Goal: Task Accomplishment & Management: Manage account settings

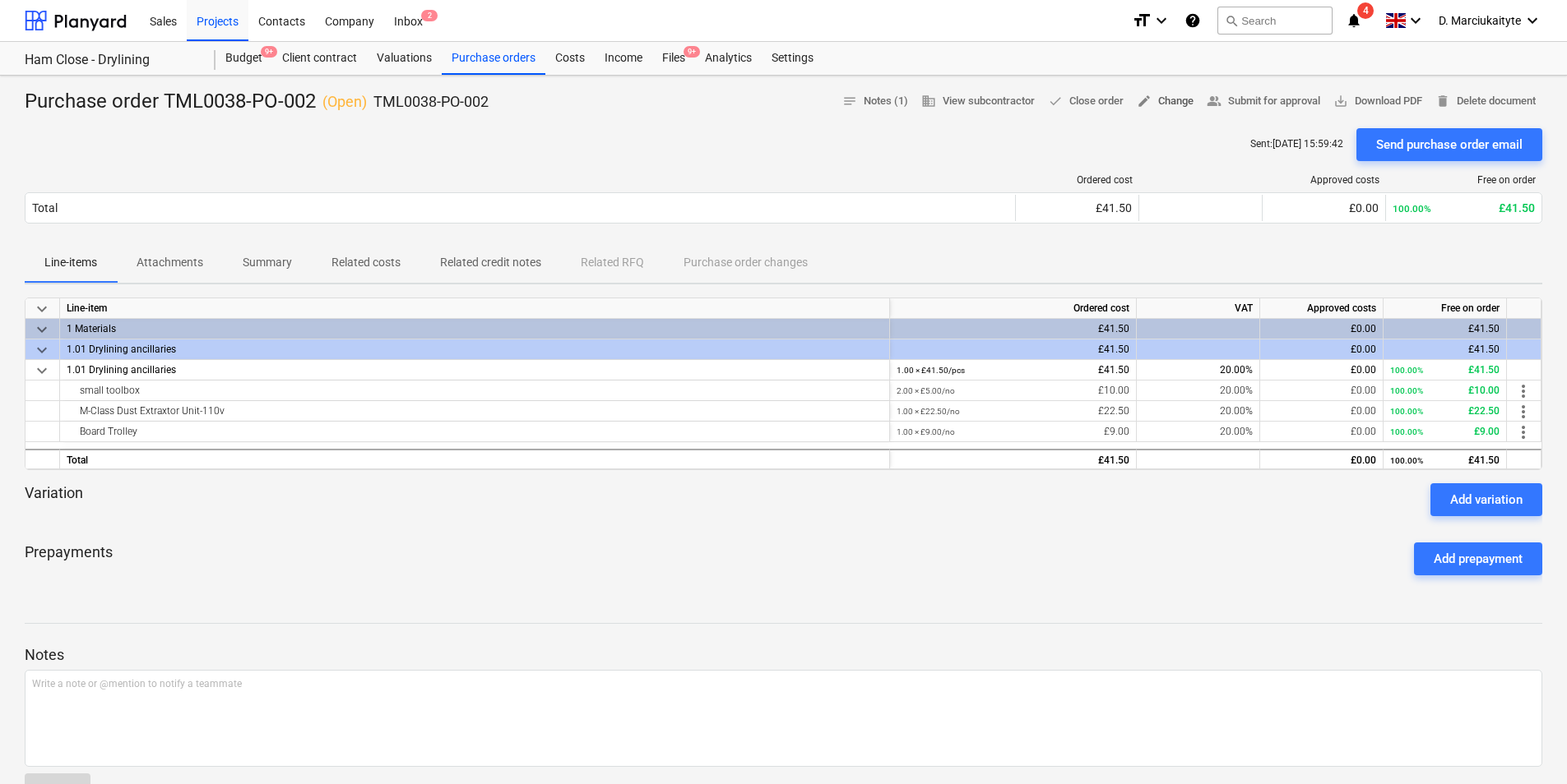
click at [1186, 100] on span "edit Change" at bounding box center [1165, 101] width 57 height 19
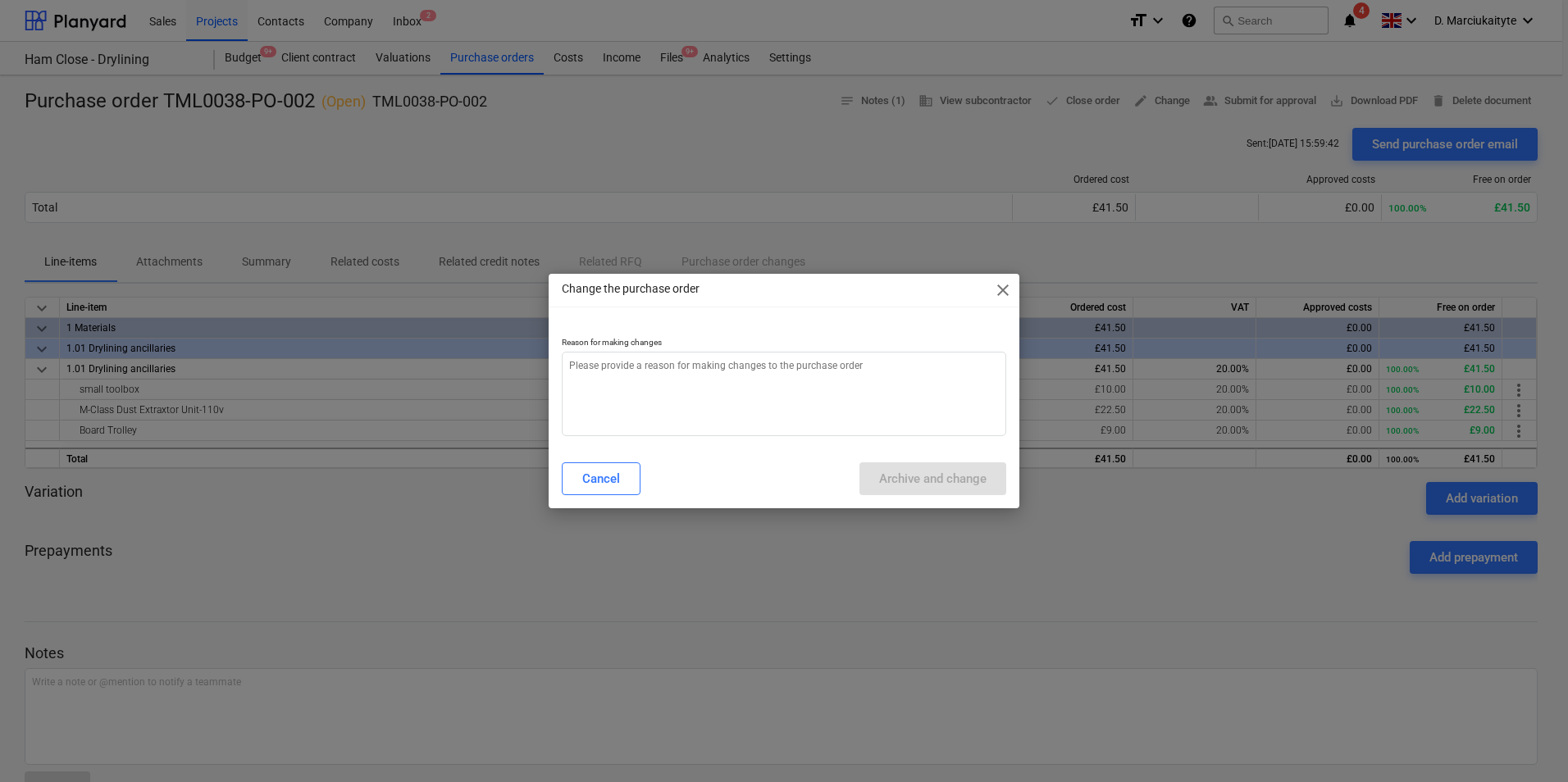
type textarea "x"
click at [844, 373] on textarea at bounding box center [783, 393] width 444 height 84
type textarea "e"
type textarea "x"
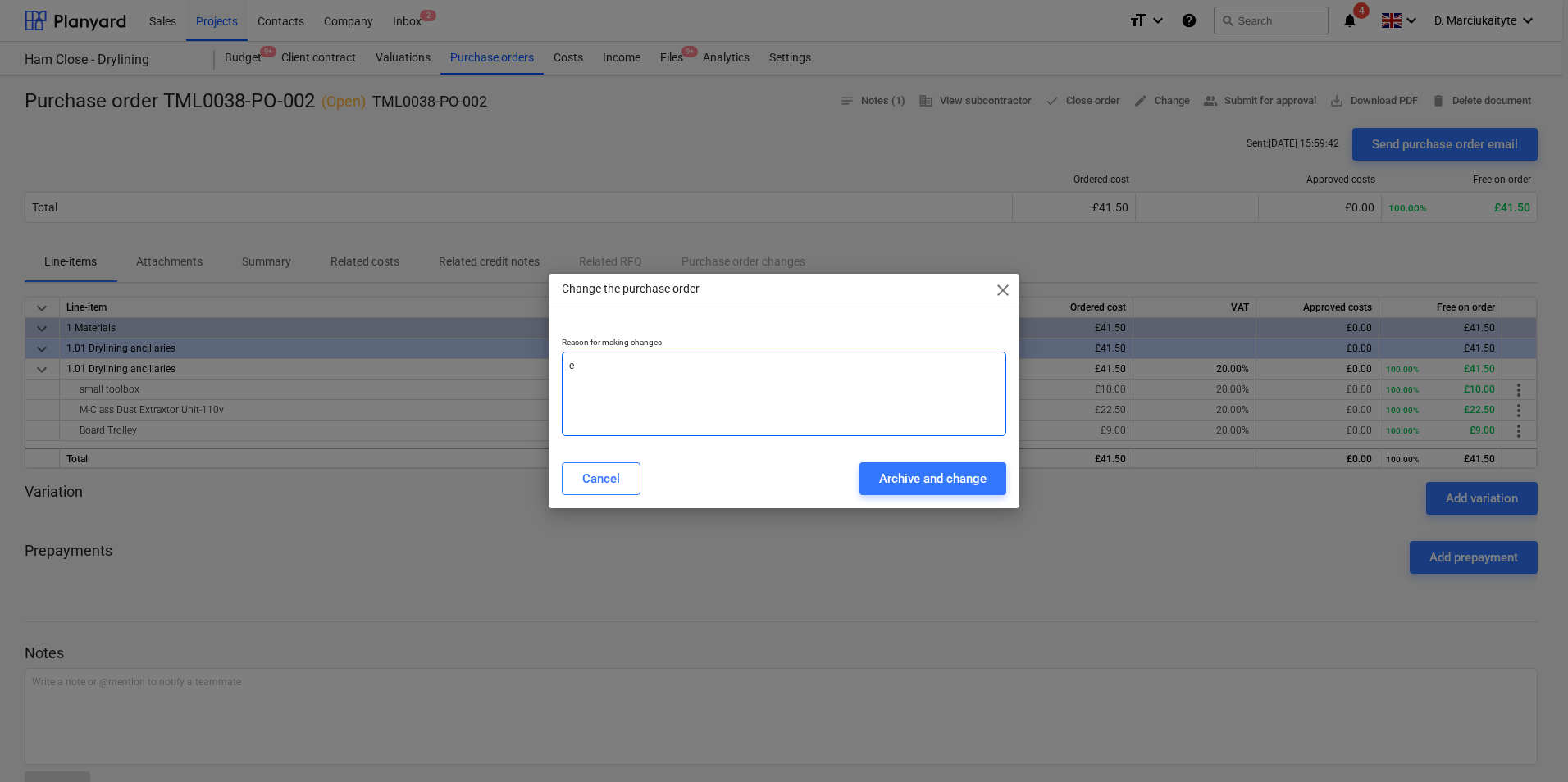
type textarea "er"
type textarea "x"
type textarea "err"
type textarea "x"
type textarea "erro"
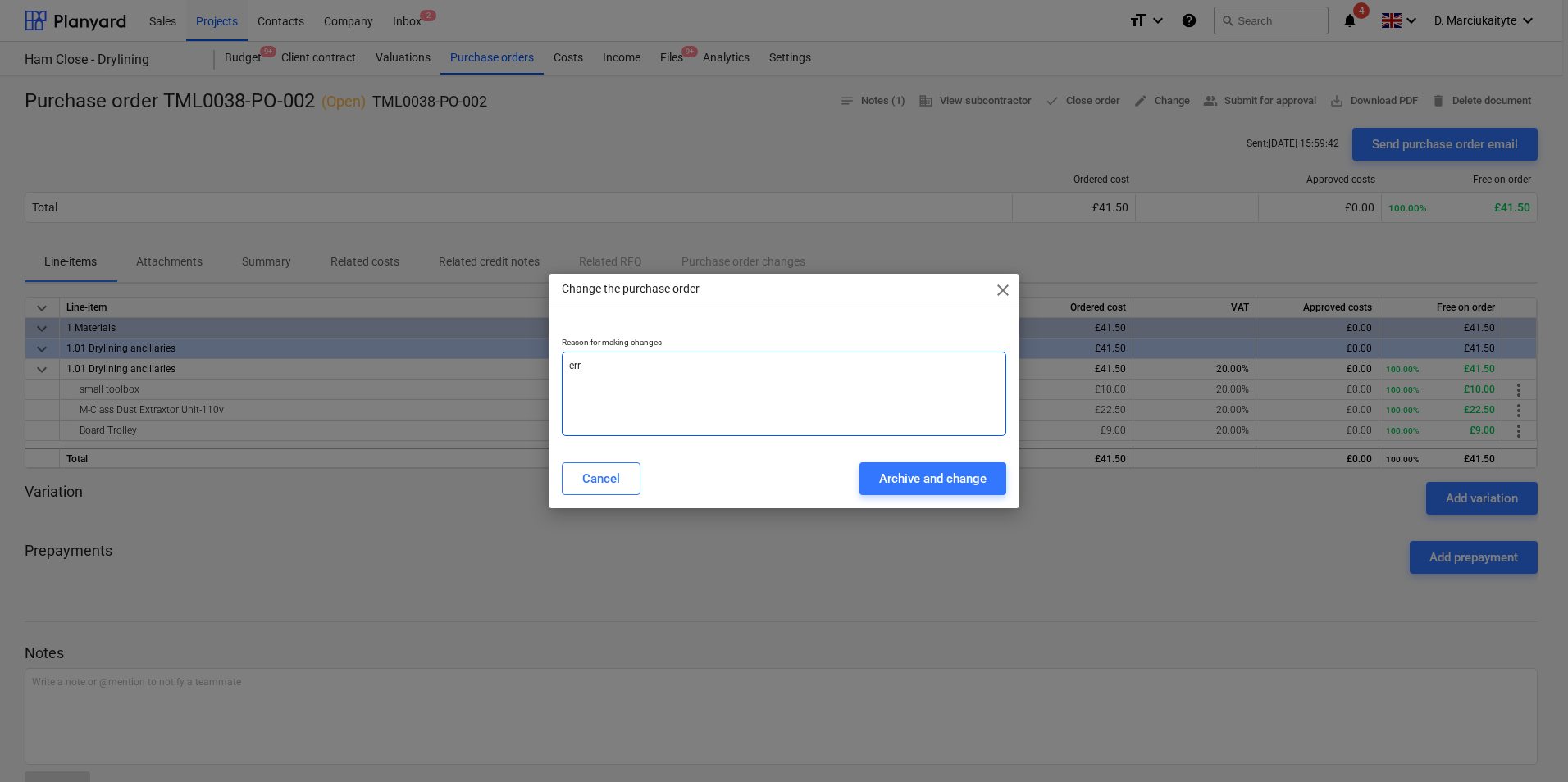
type textarea "x"
type textarea "error"
type textarea "x"
type textarea "error"
click at [955, 468] on div "Archive and change" at bounding box center [933, 478] width 107 height 21
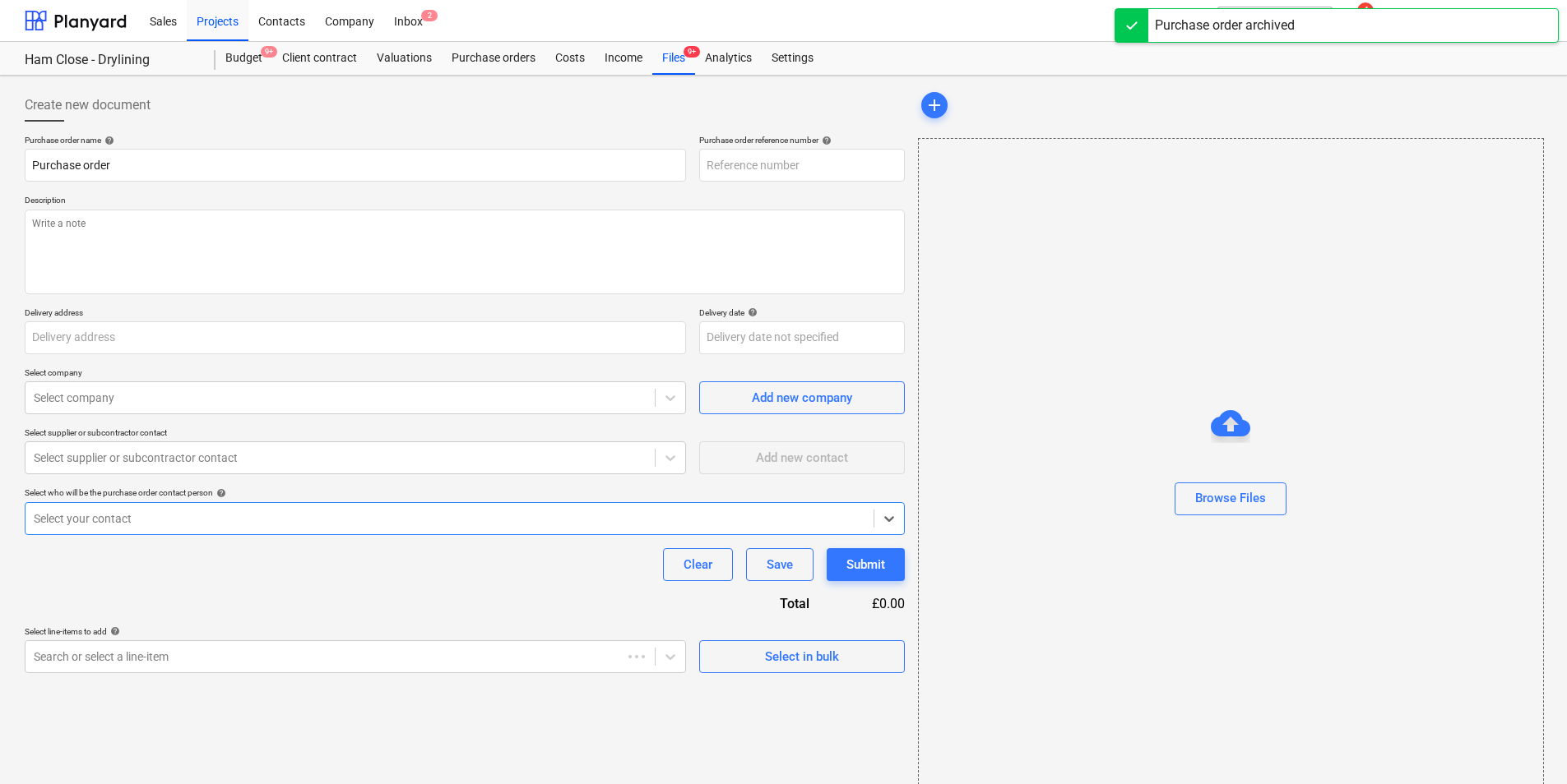
type textarea "x"
type input "TML0038-PO-038"
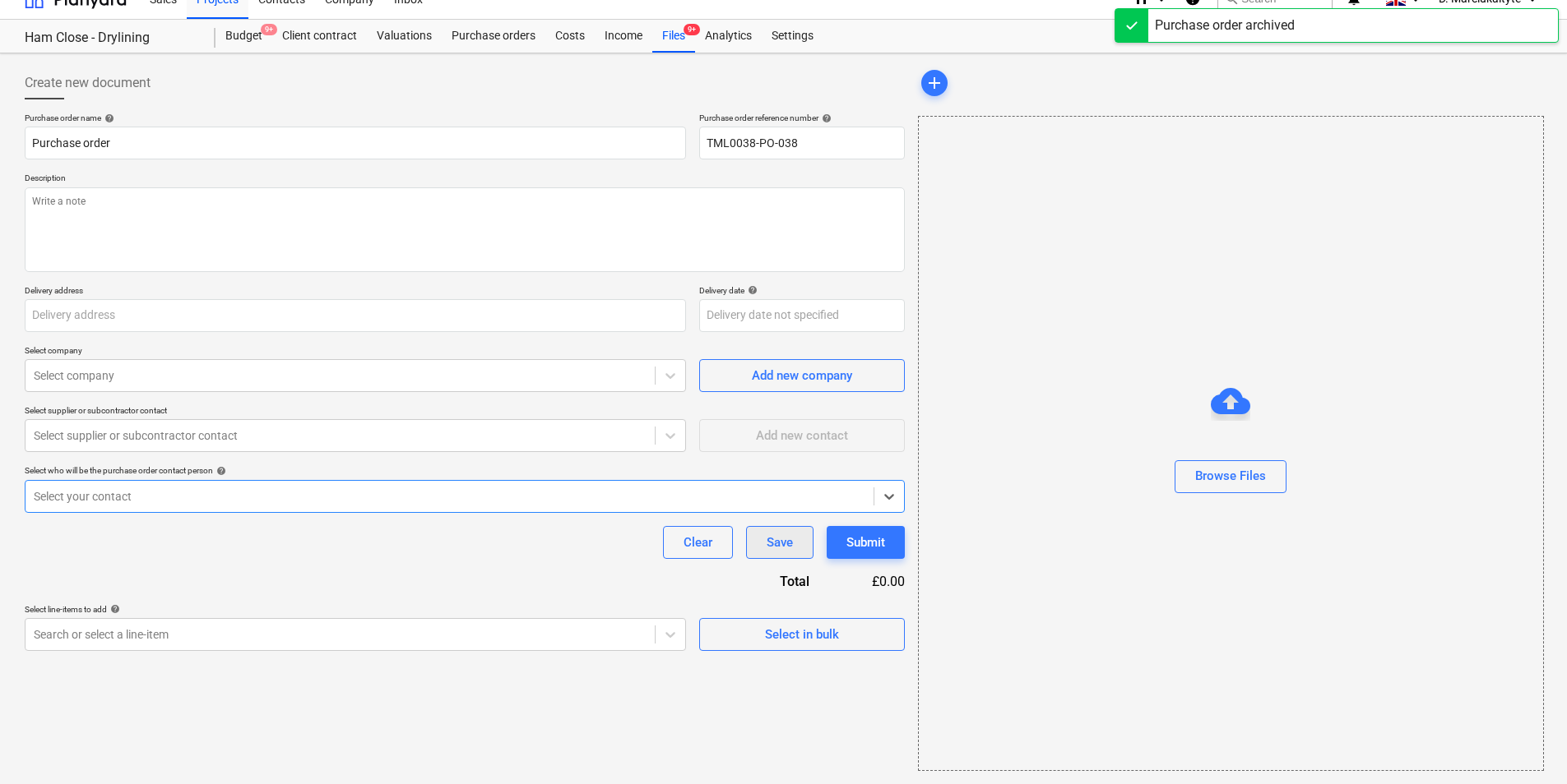
type textarea "x"
type input "Purchase order TML0038-PO-002"
type input "TML0038-PO-002"
type textarea "Afternoon, Please proceed with attached order. delivery for Monday/Tuesday. Jus…"
type input "Ham Close, Richmond, TW10 7PL"
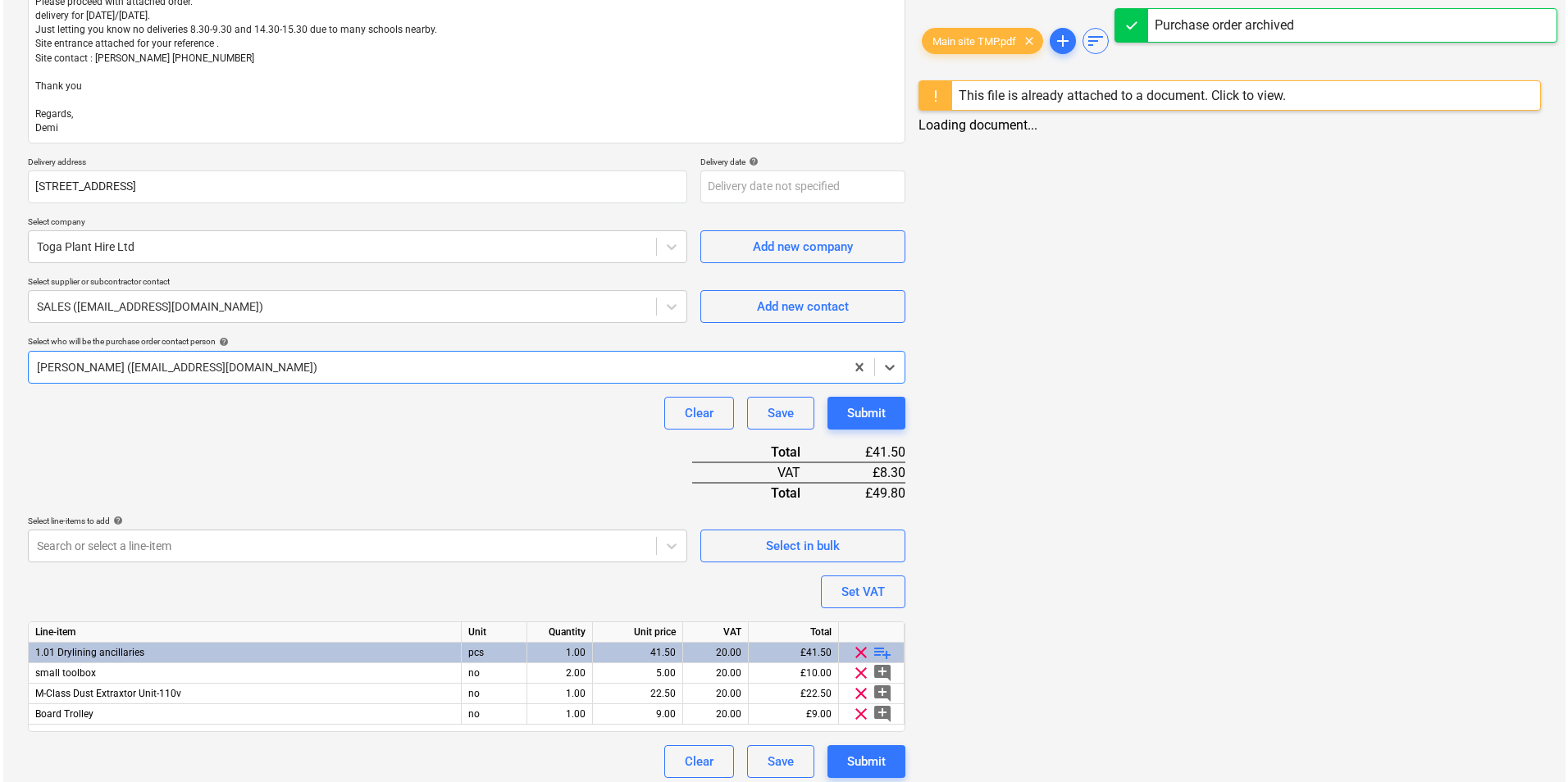
scroll to position [259, 0]
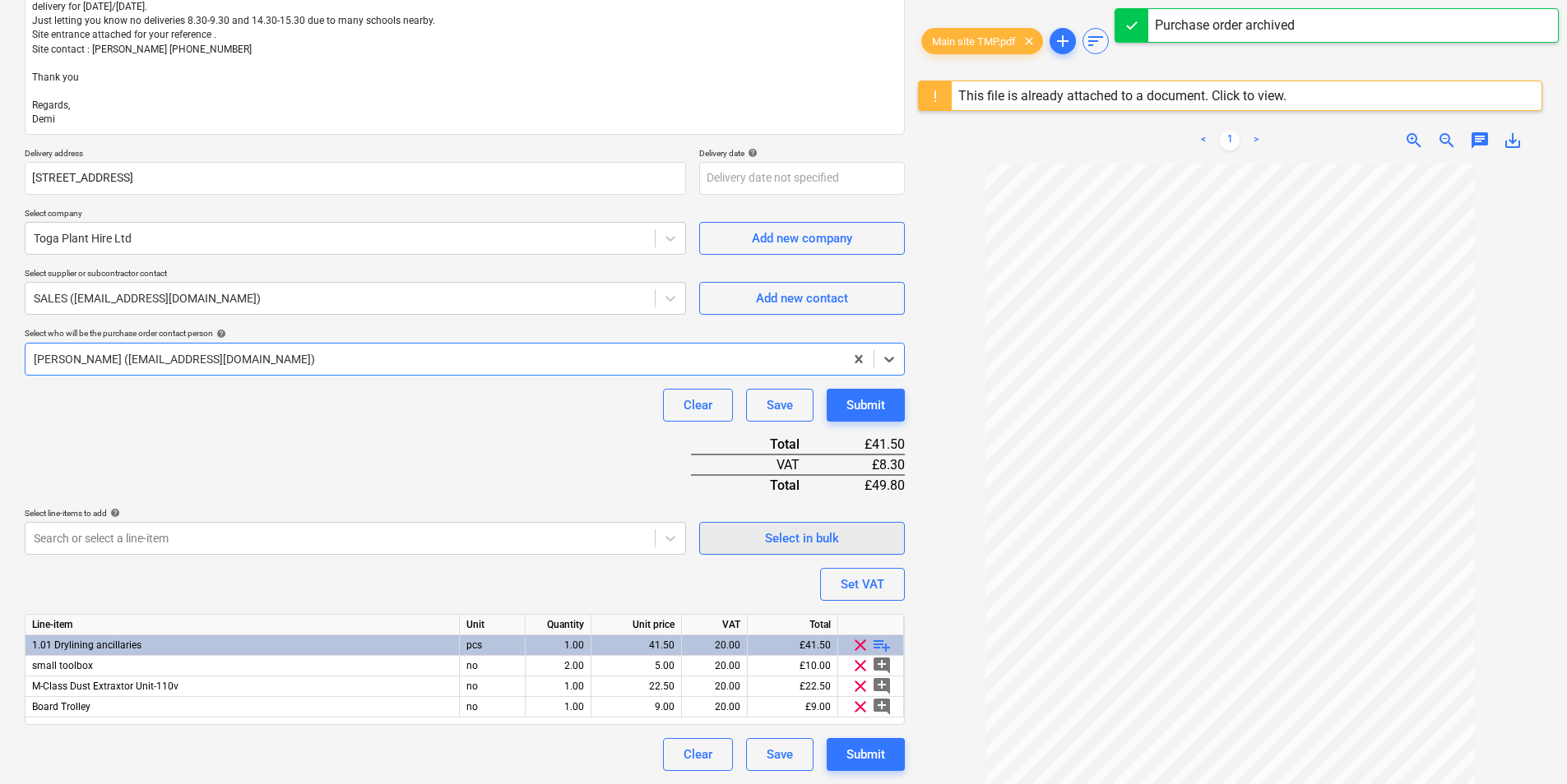
click at [771, 535] on div "Select in bulk" at bounding box center [802, 538] width 74 height 21
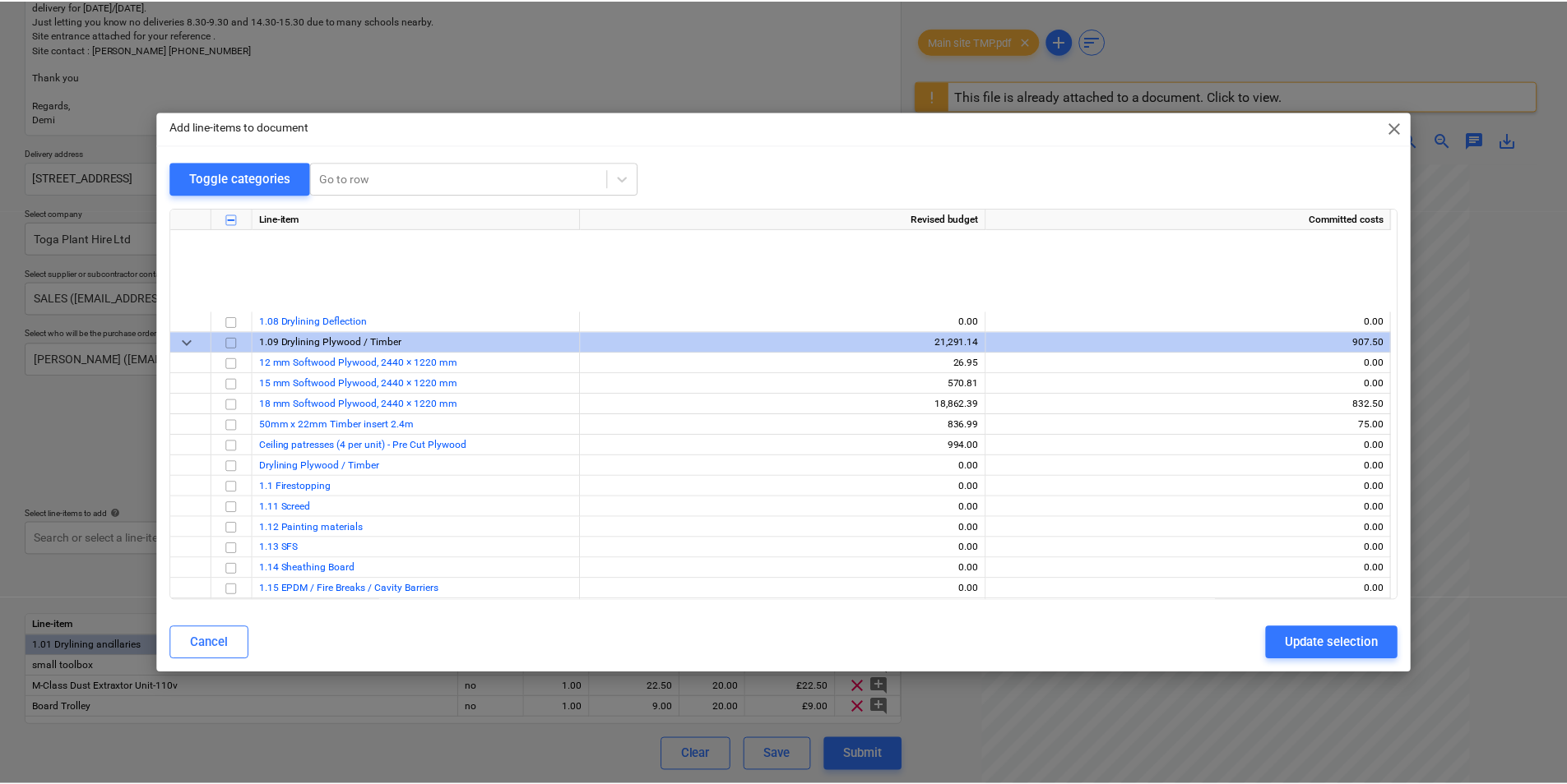
scroll to position [2466, 0]
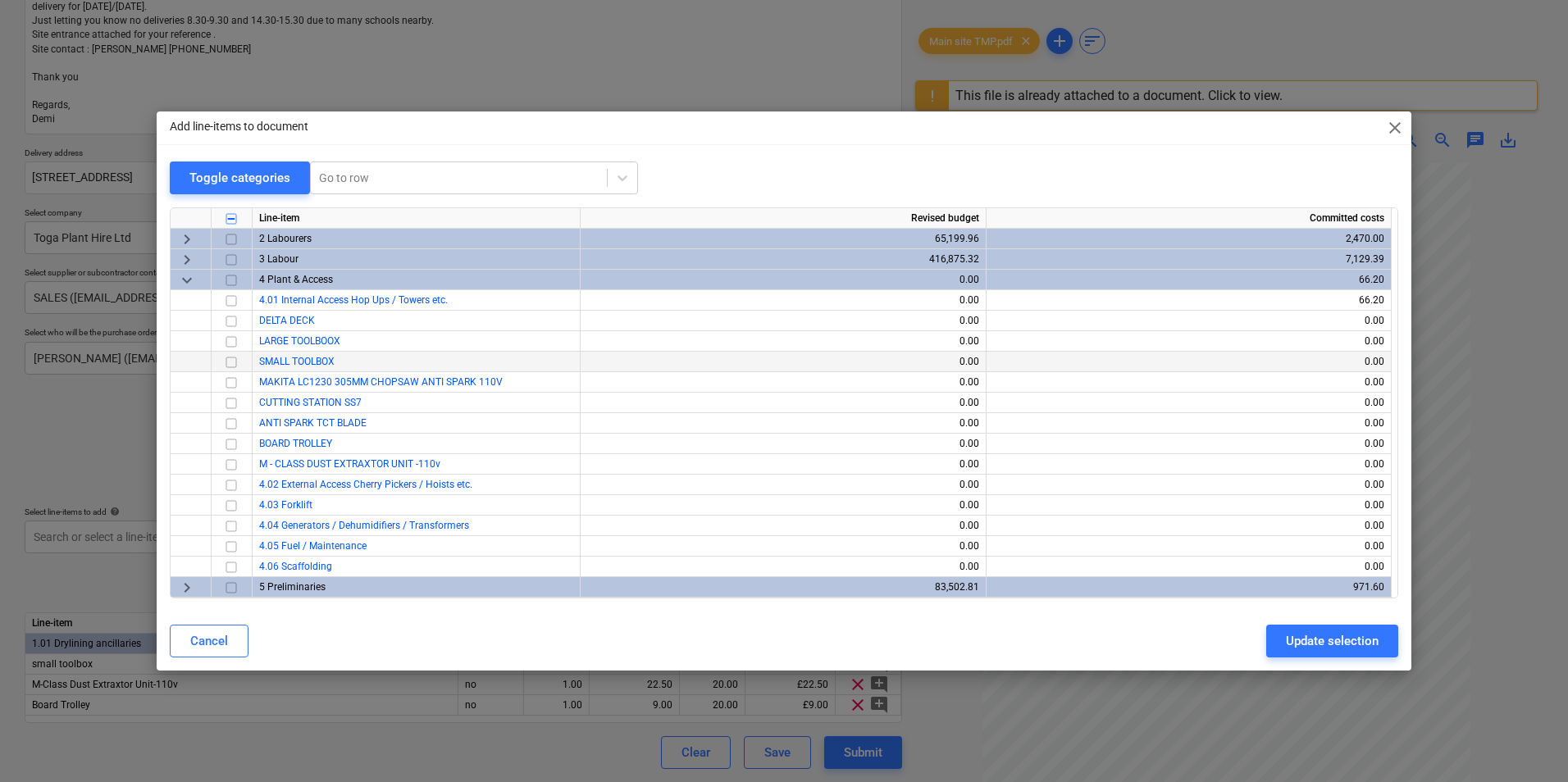
click at [234, 363] on input "checkbox" at bounding box center [231, 362] width 20 height 20
click at [229, 438] on input "checkbox" at bounding box center [231, 444] width 20 height 20
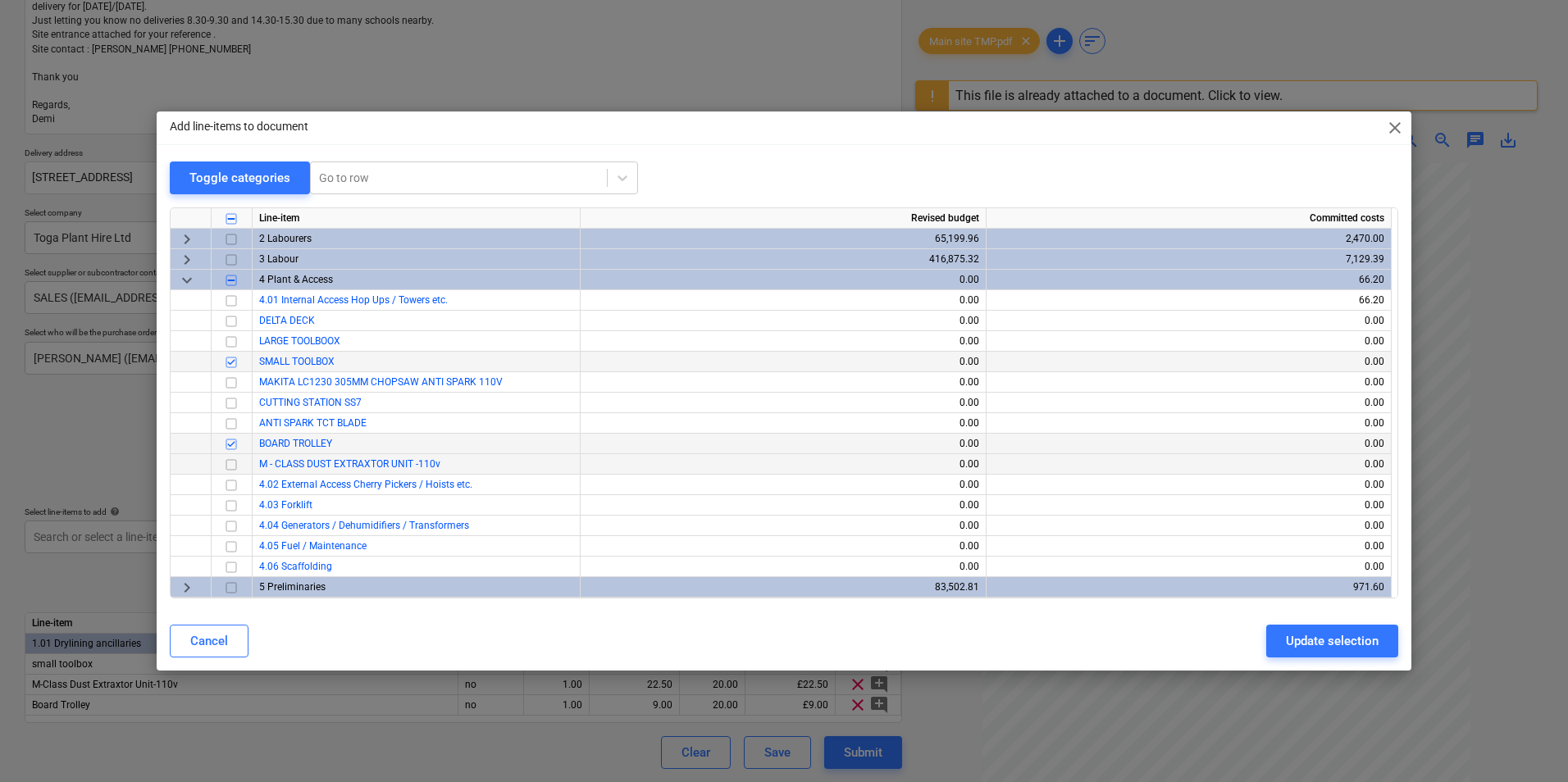
click at [234, 461] on input "checkbox" at bounding box center [231, 465] width 20 height 20
click at [1319, 651] on div "Update selection" at bounding box center [1331, 641] width 93 height 21
type textarea "x"
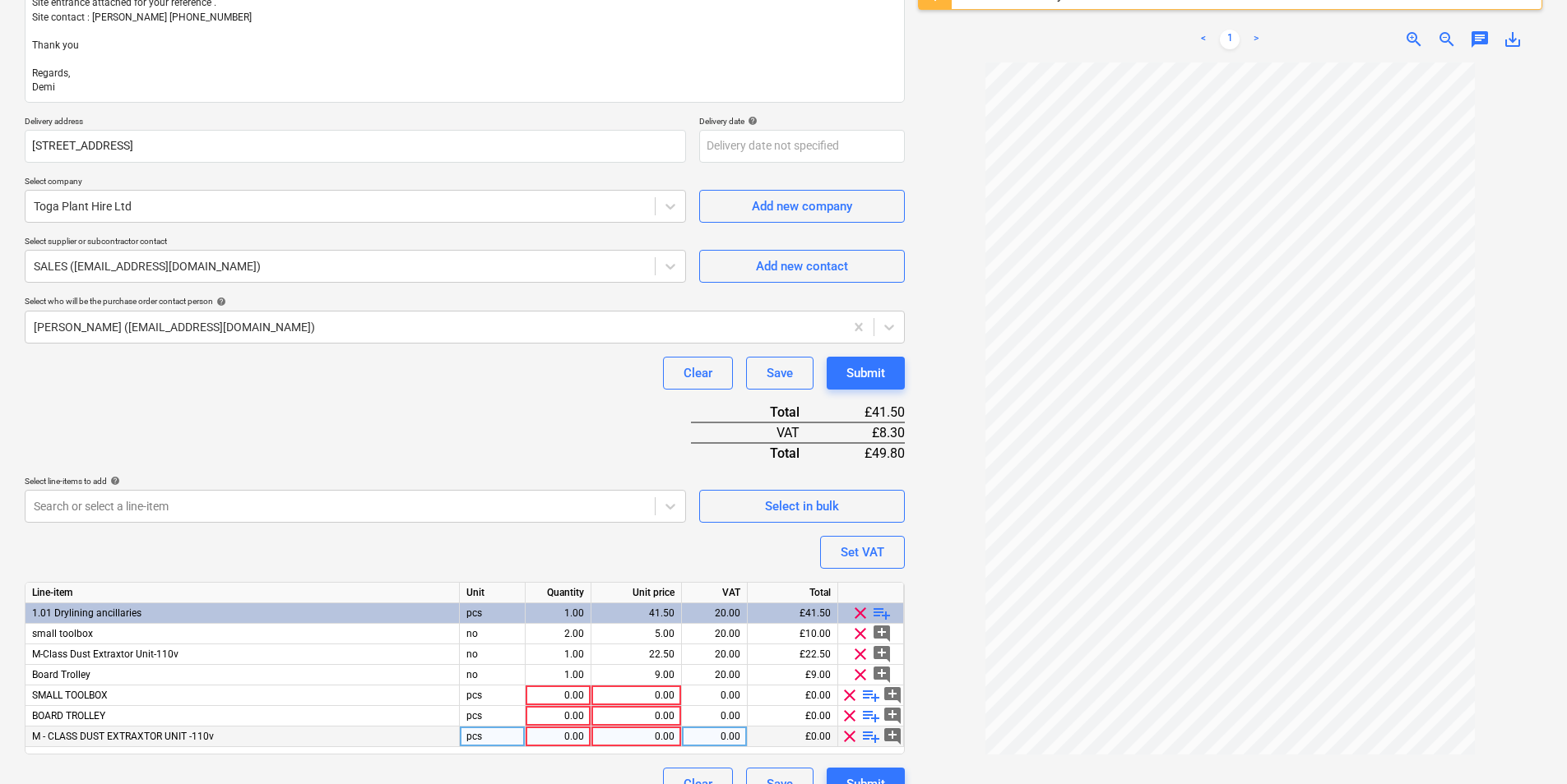
scroll to position [321, 0]
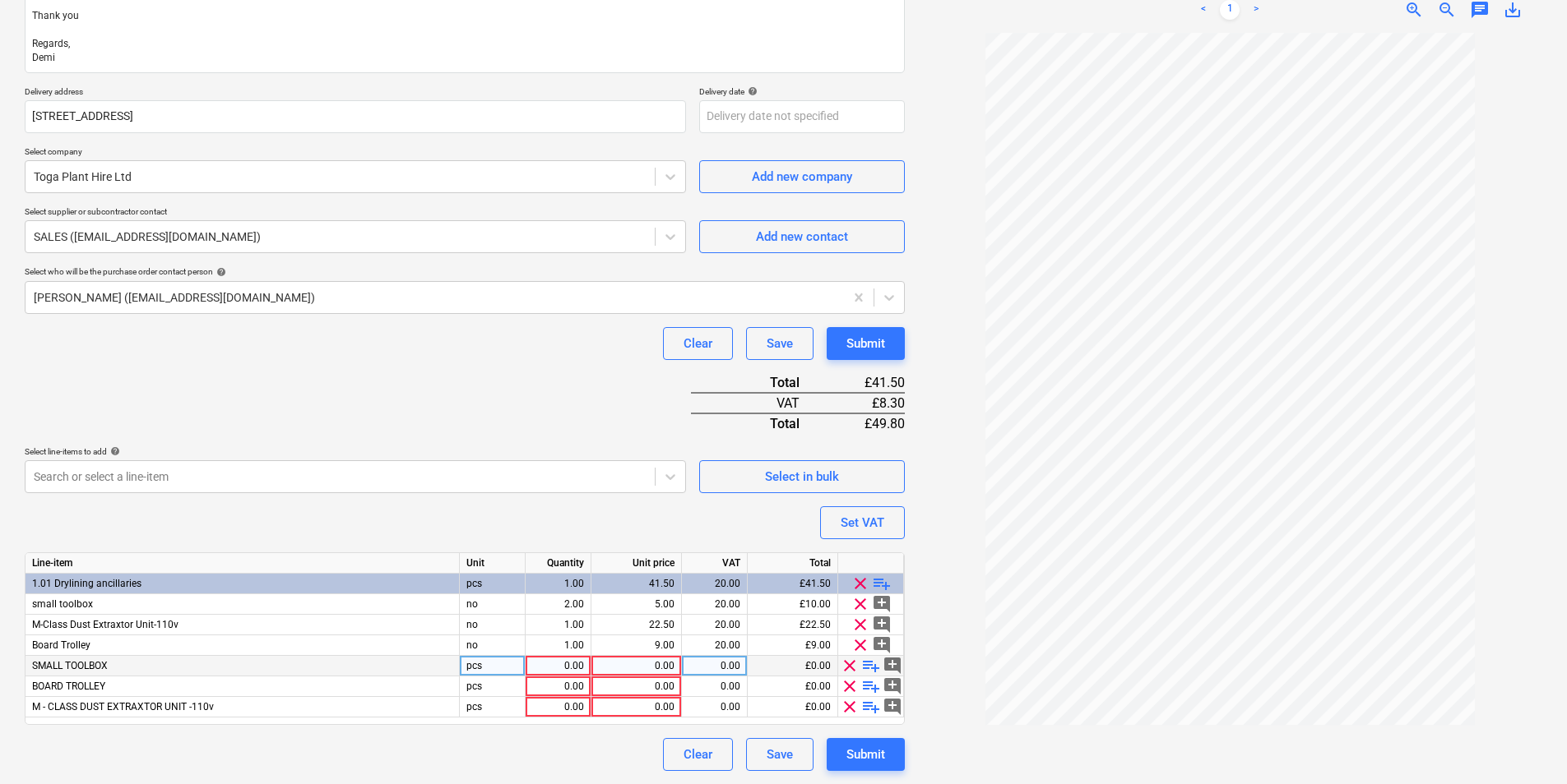
click at [551, 667] on div "0.00" at bounding box center [558, 665] width 52 height 20
type input "2"
type textarea "x"
type input "2"
type input "1"
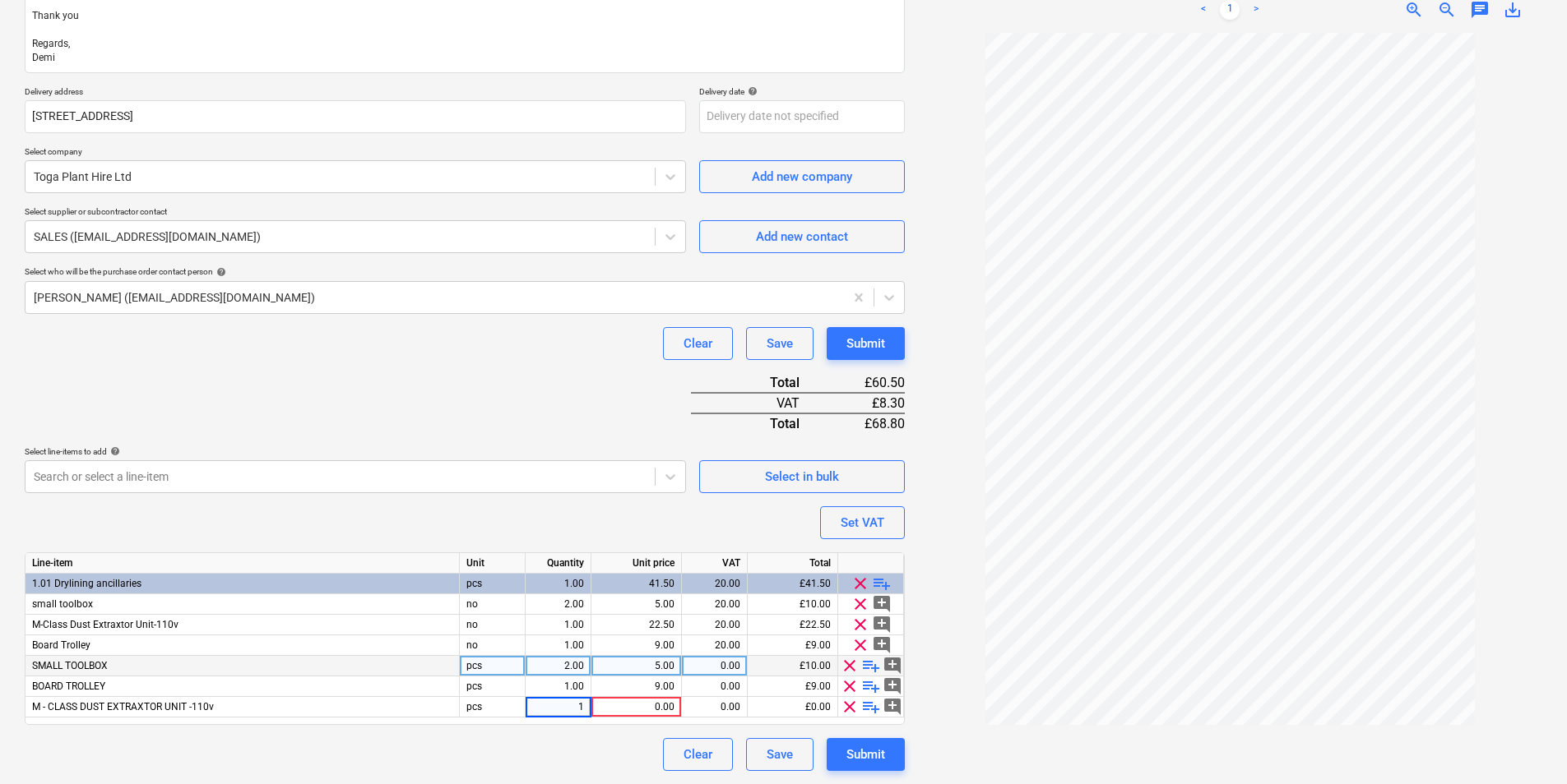
type textarea "x"
type input "22.50"
type textarea "x"
type input "20"
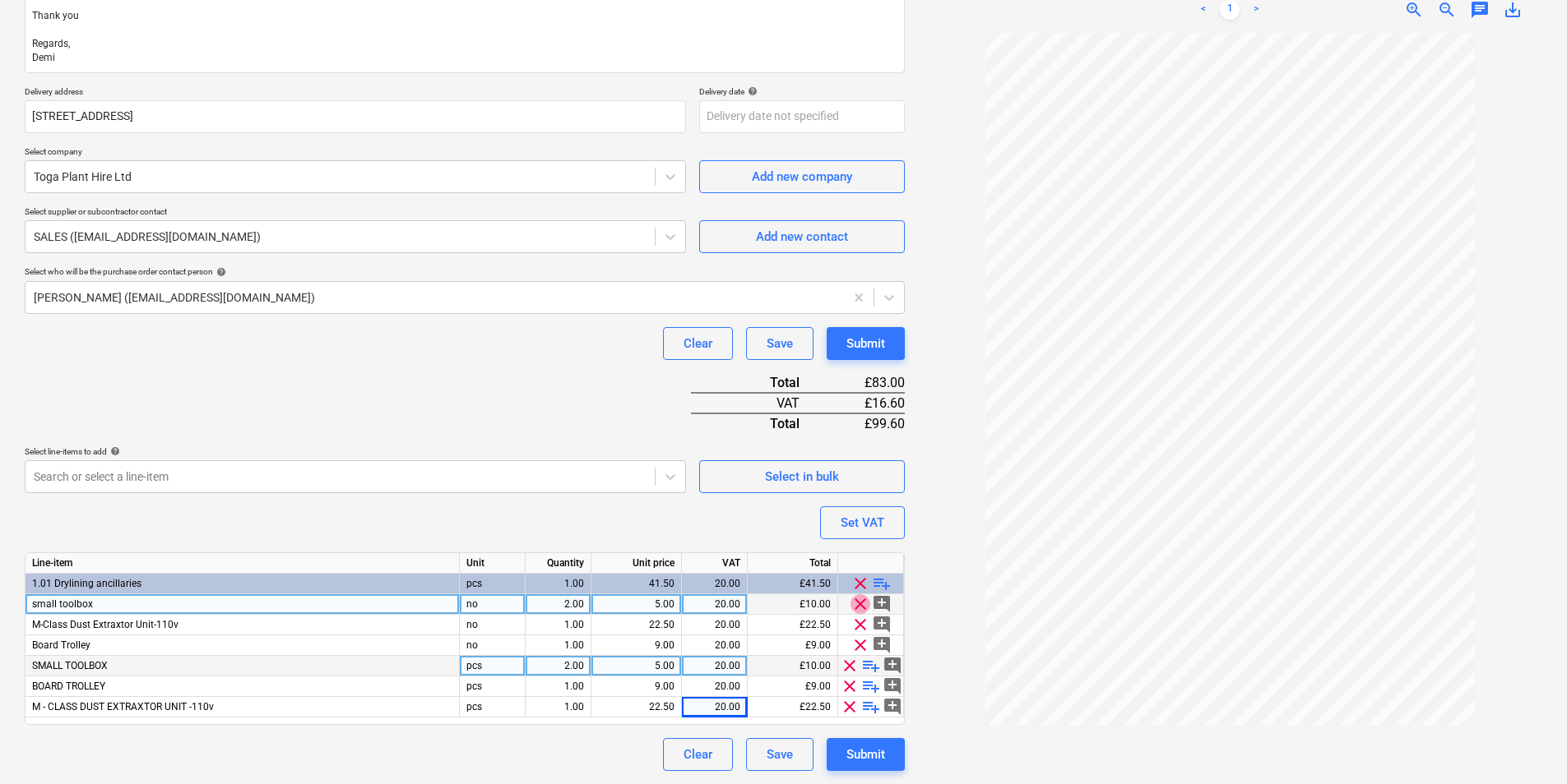
click at [859, 603] on span "clear" at bounding box center [860, 604] width 20 height 20
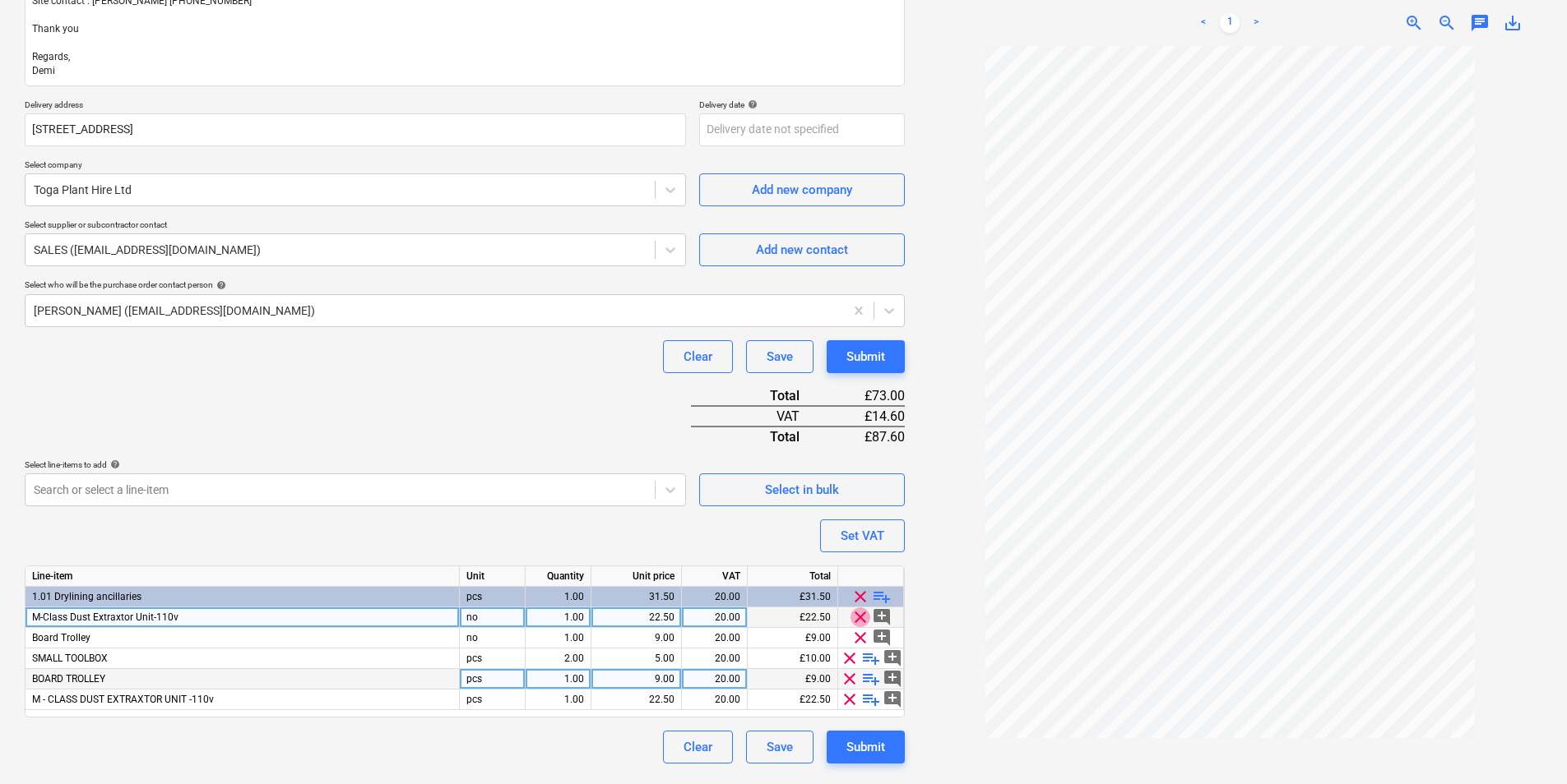
click at [863, 624] on span "clear" at bounding box center [860, 617] width 20 height 20
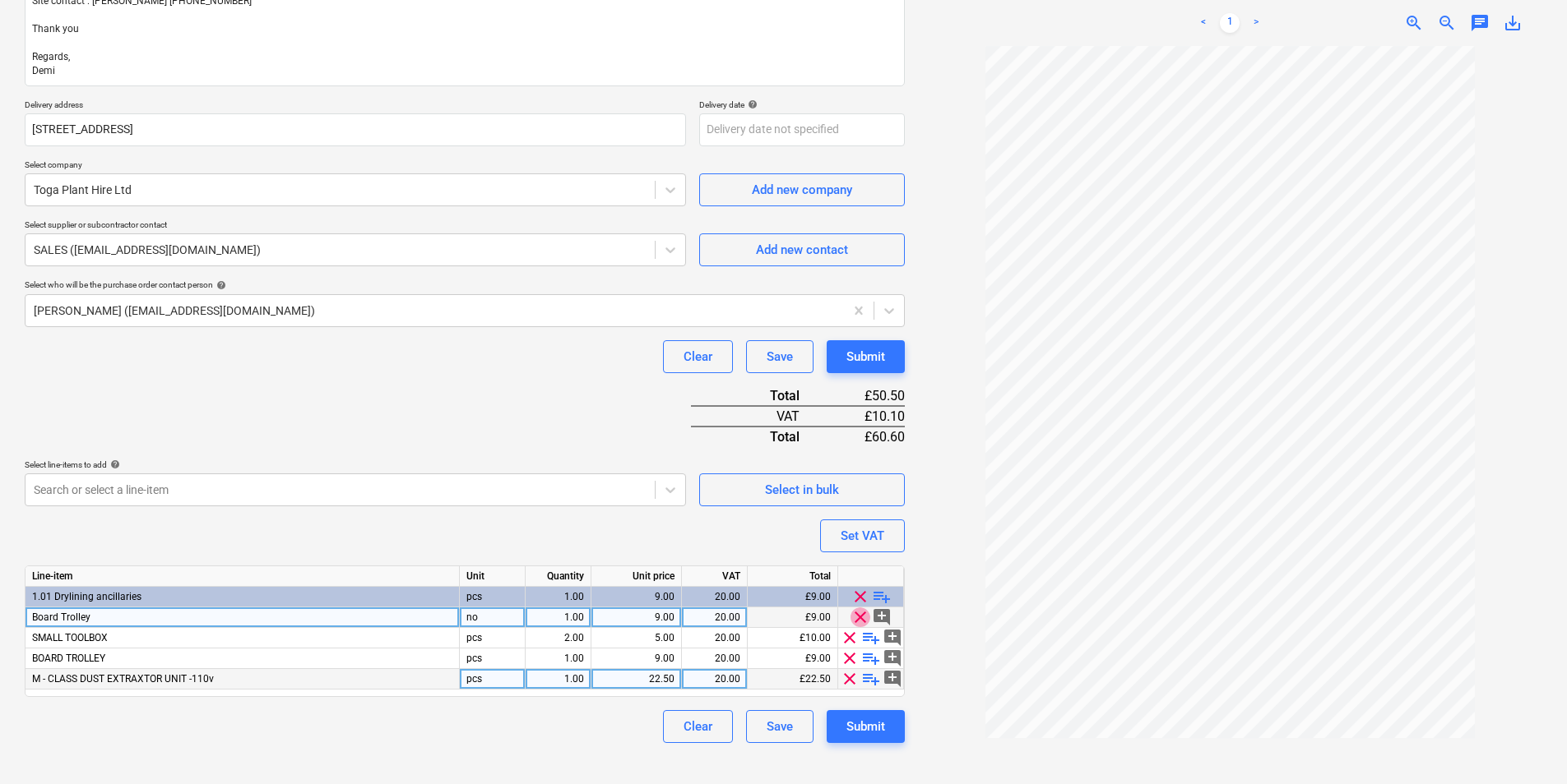
click at [863, 623] on span "clear" at bounding box center [860, 617] width 20 height 20
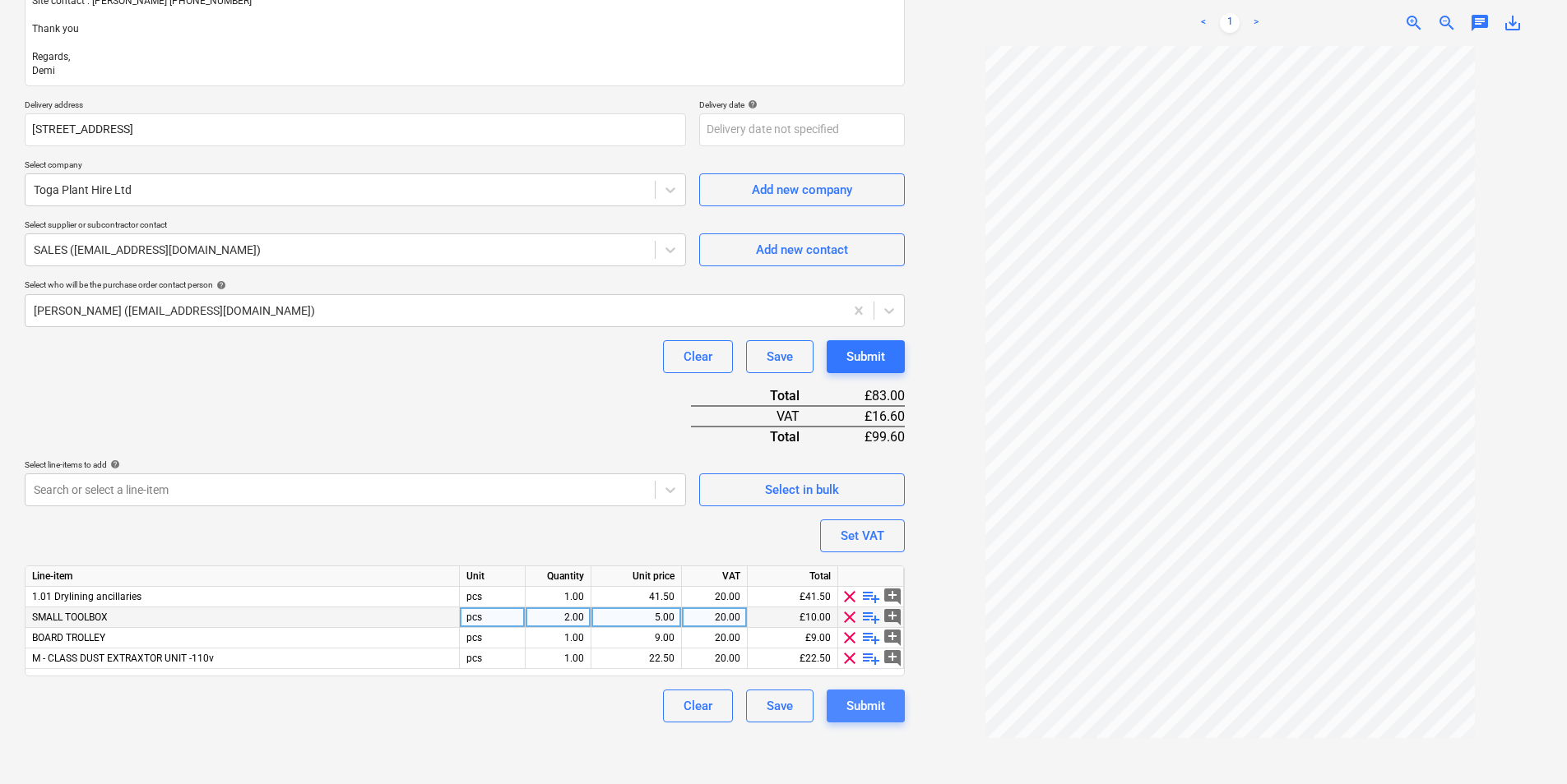
click at [872, 711] on div "Submit" at bounding box center [866, 706] width 38 height 21
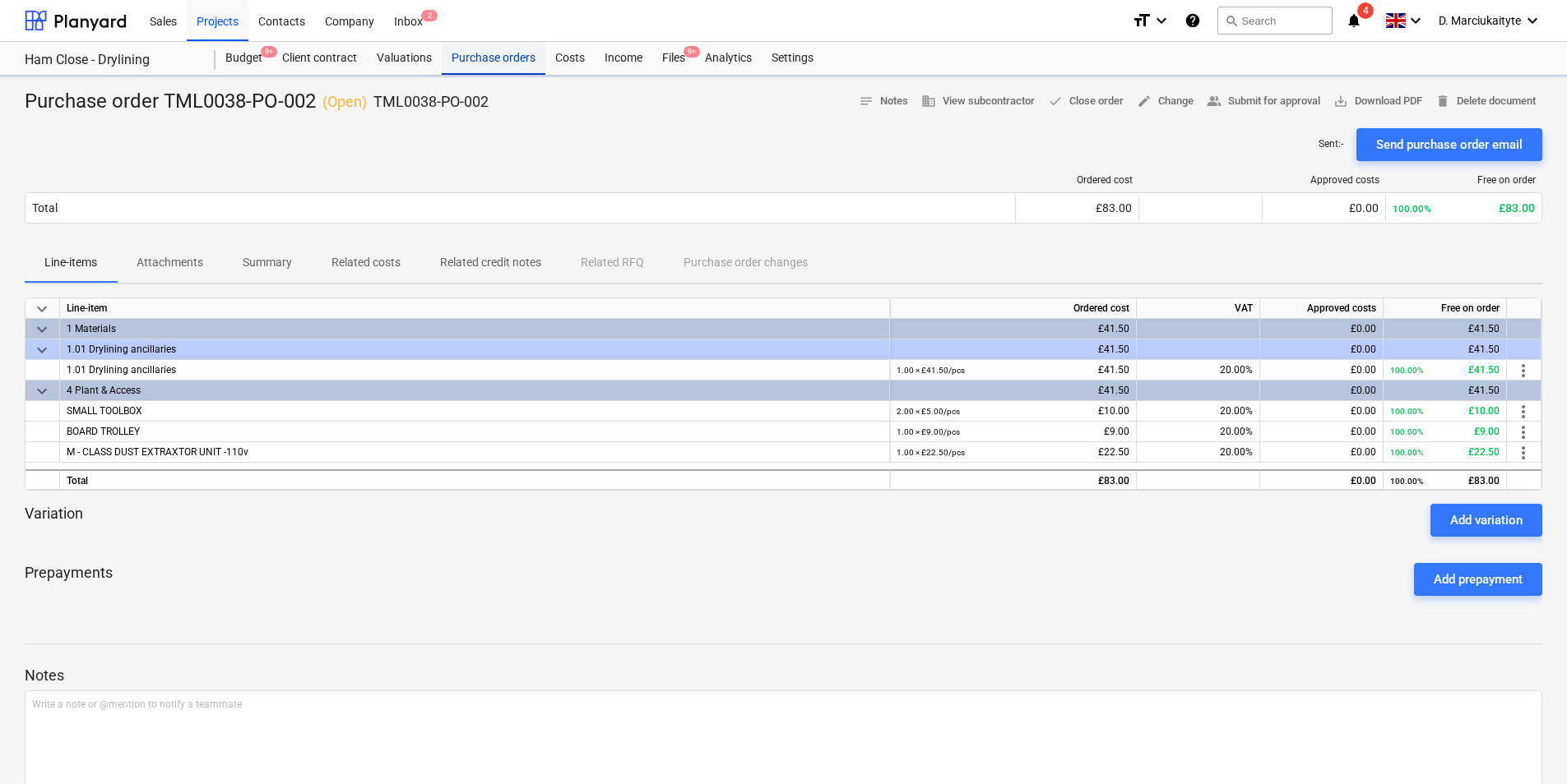
click at [501, 56] on div "Purchase orders" at bounding box center [493, 58] width 103 height 33
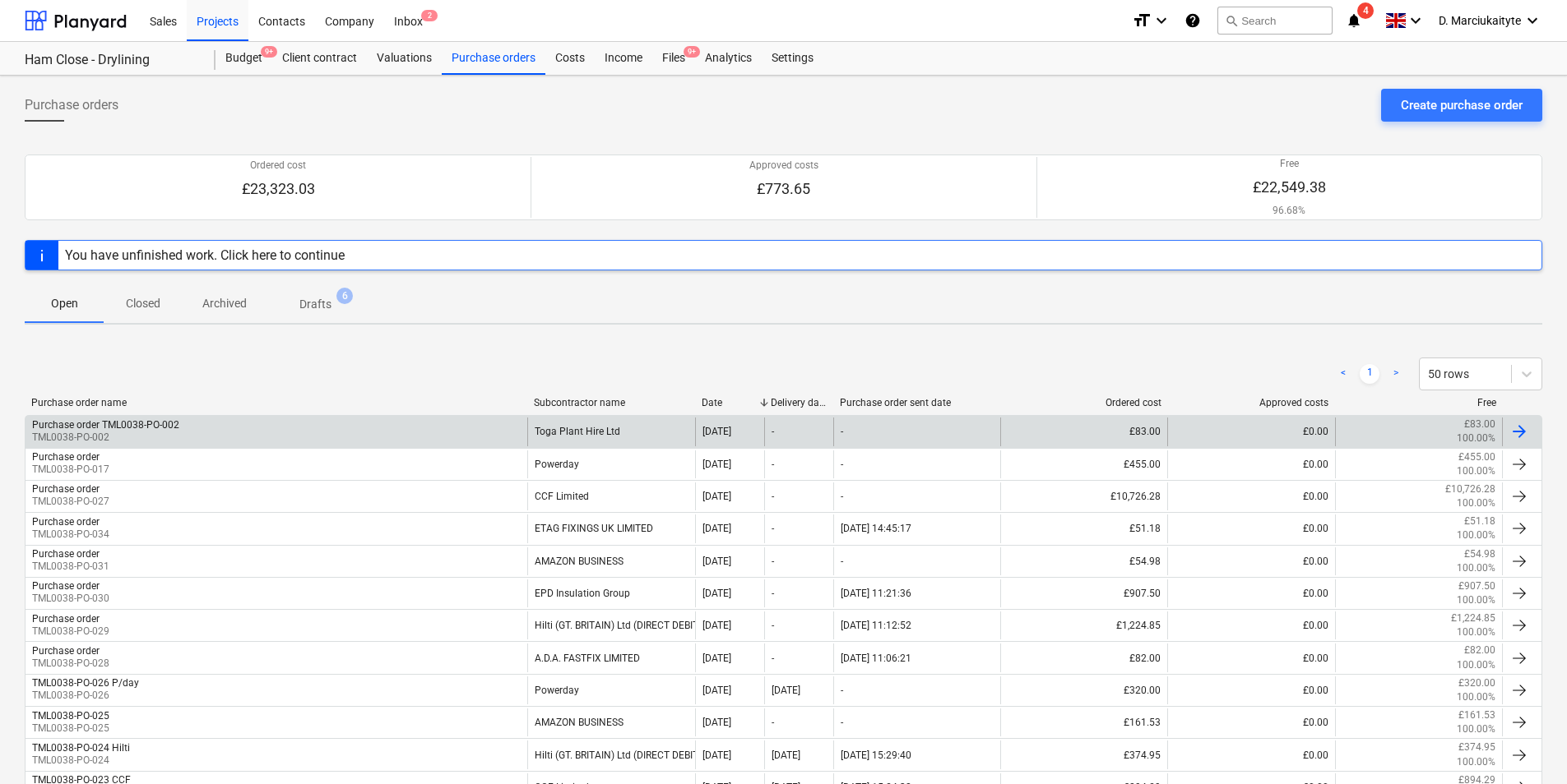
click at [431, 439] on div "Purchase order TML0038-PO-002 TML0038-PO-002" at bounding box center [277, 431] width 502 height 28
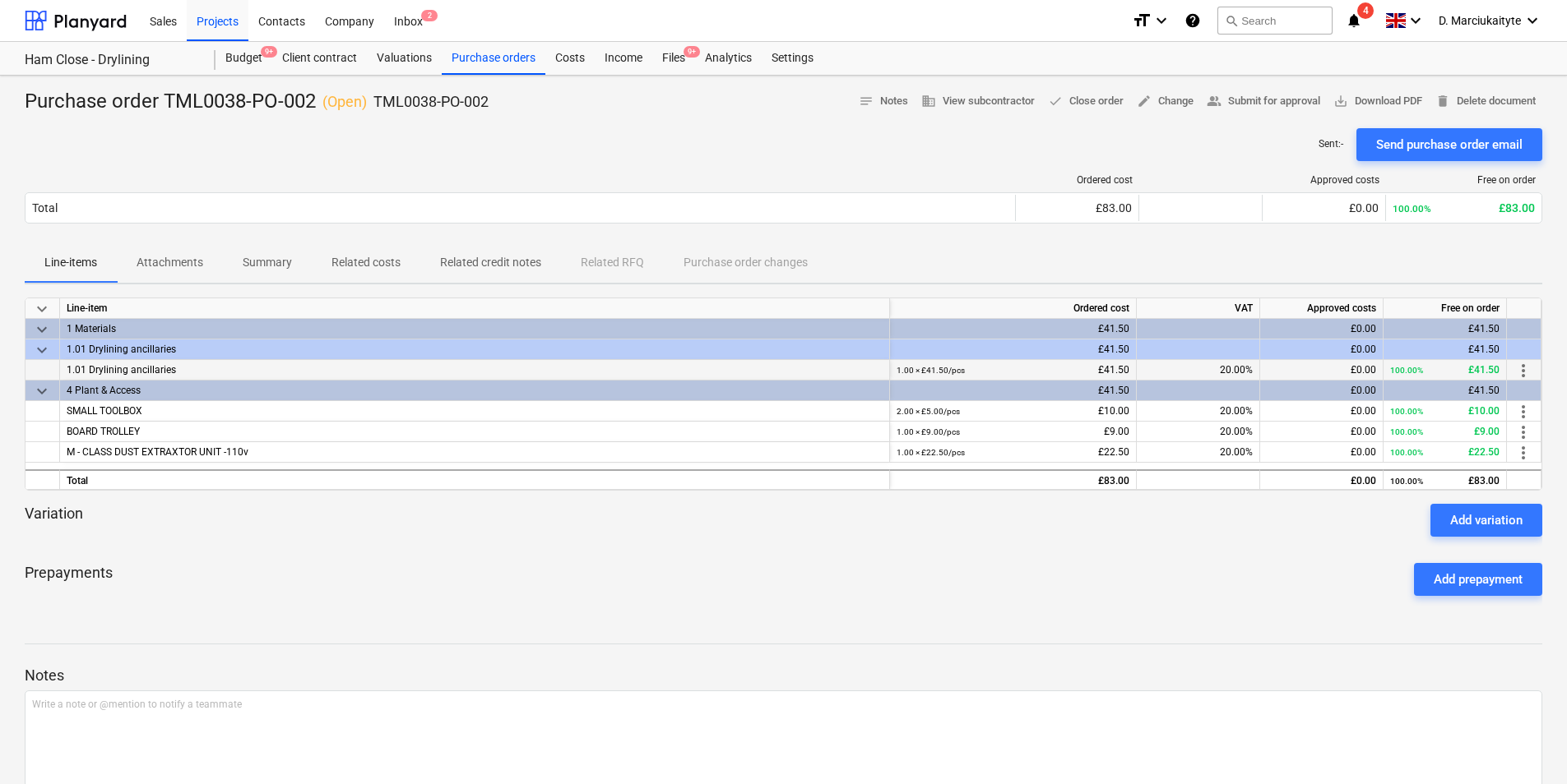
click at [98, 365] on span "1.01 Drylining ancillaries" at bounding box center [122, 370] width 109 height 11
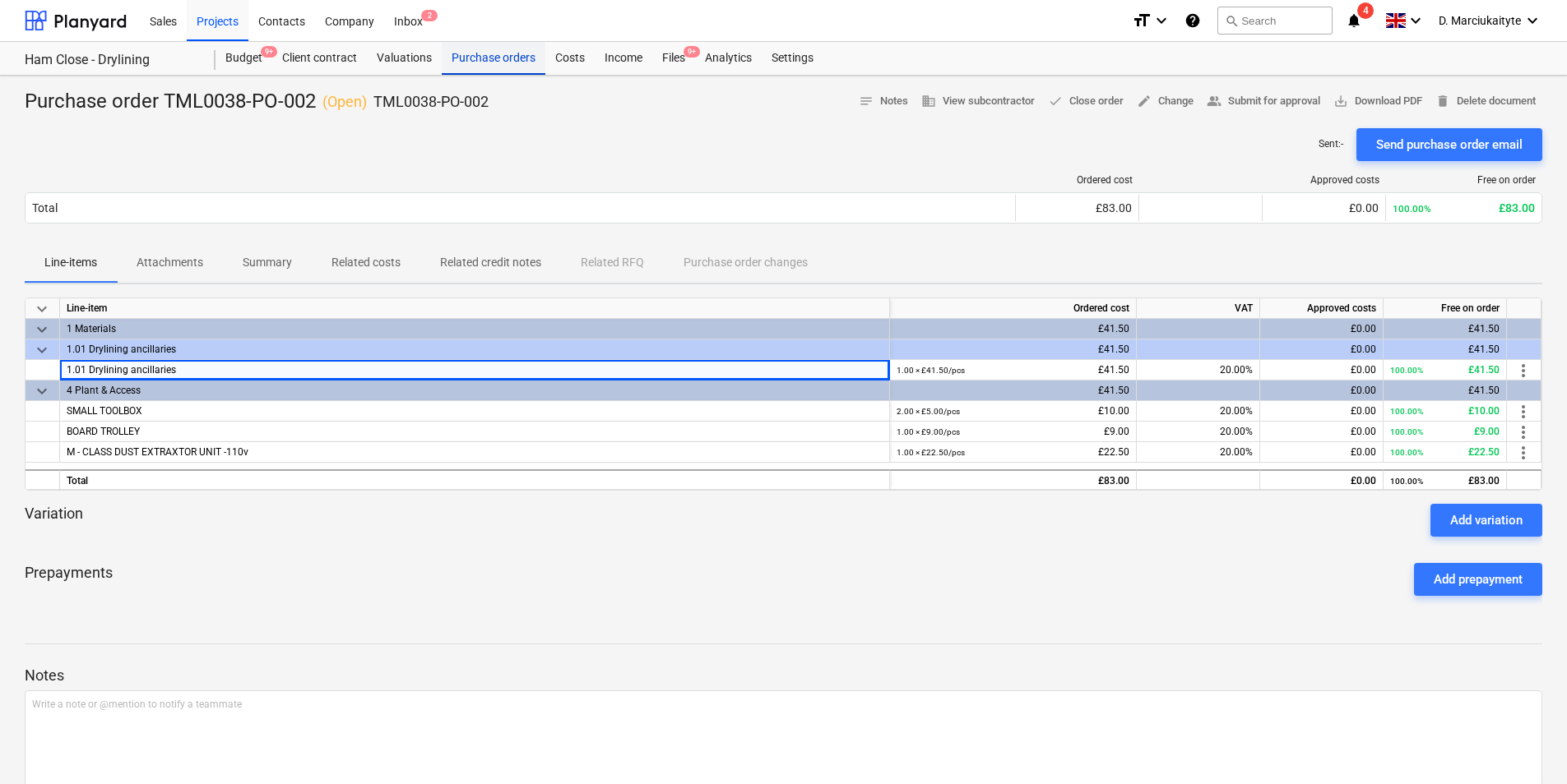
drag, startPoint x: 500, startPoint y: 56, endPoint x: 507, endPoint y: 51, distance: 8.6
click at [500, 56] on div "Purchase orders" at bounding box center [493, 58] width 103 height 33
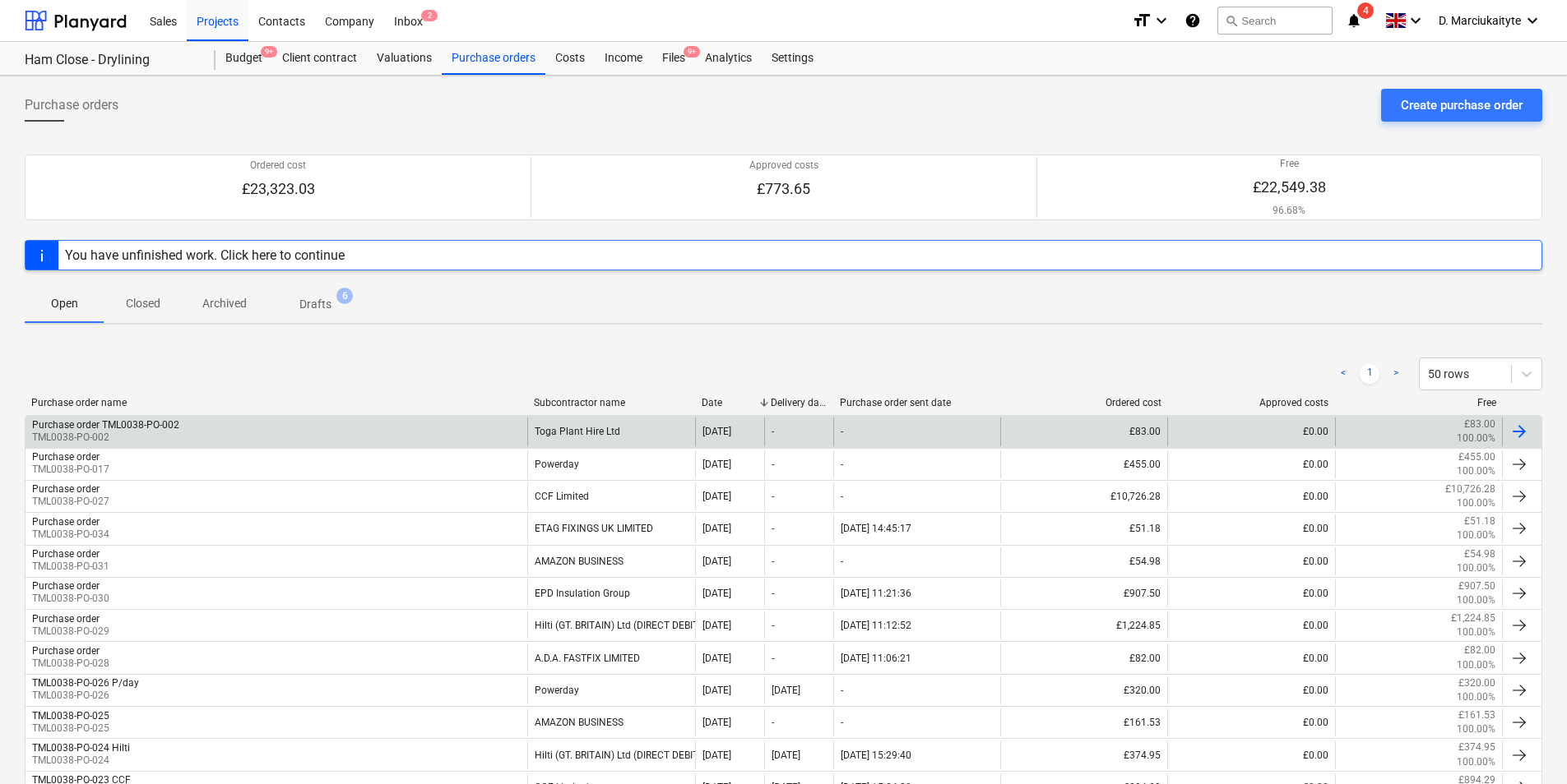
click at [280, 422] on div "Purchase order TML0038-PO-002 TML0038-PO-002" at bounding box center [277, 431] width 502 height 28
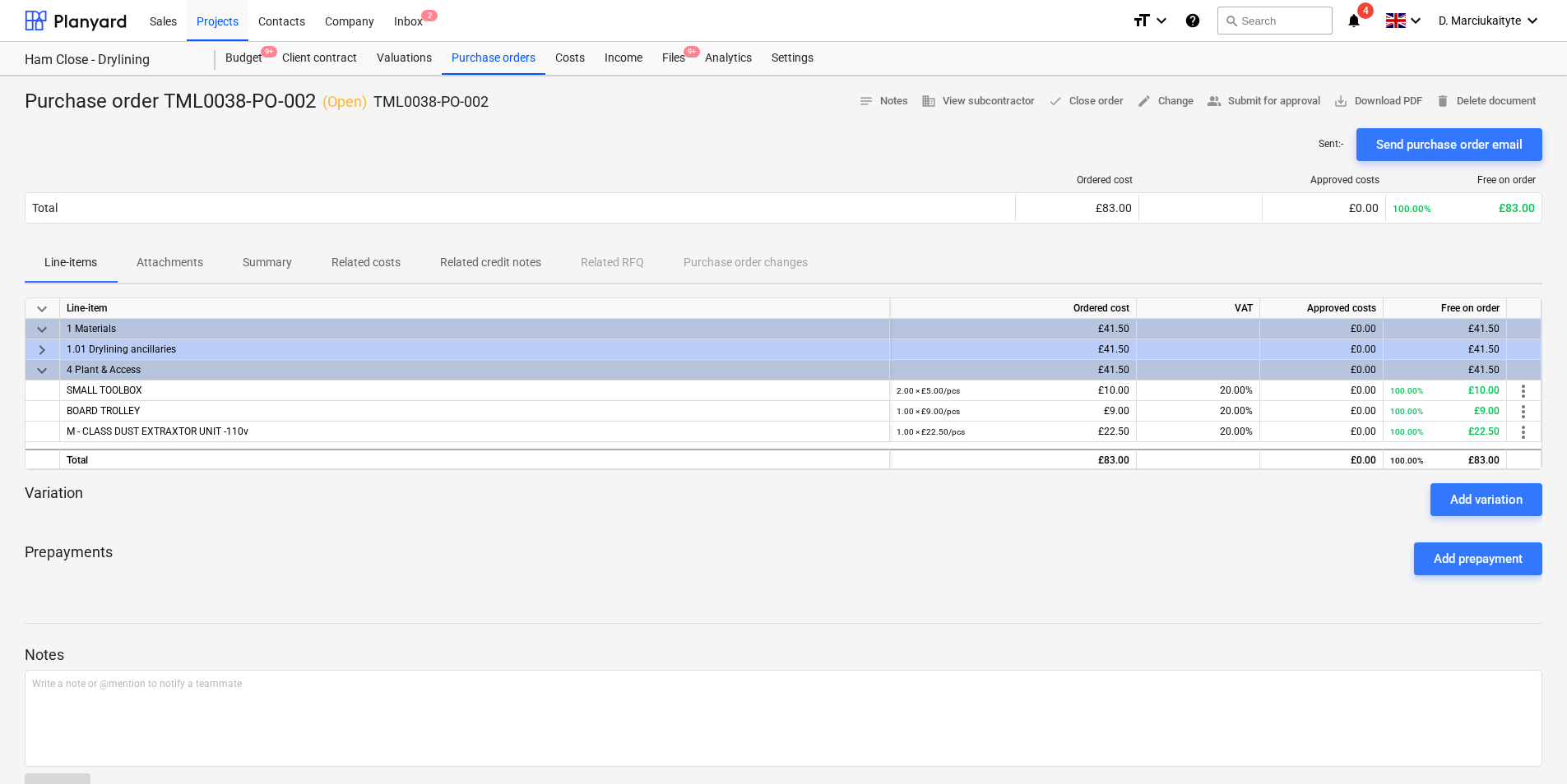
click at [44, 349] on span "keyboard_arrow_right" at bounding box center [41, 350] width 20 height 20
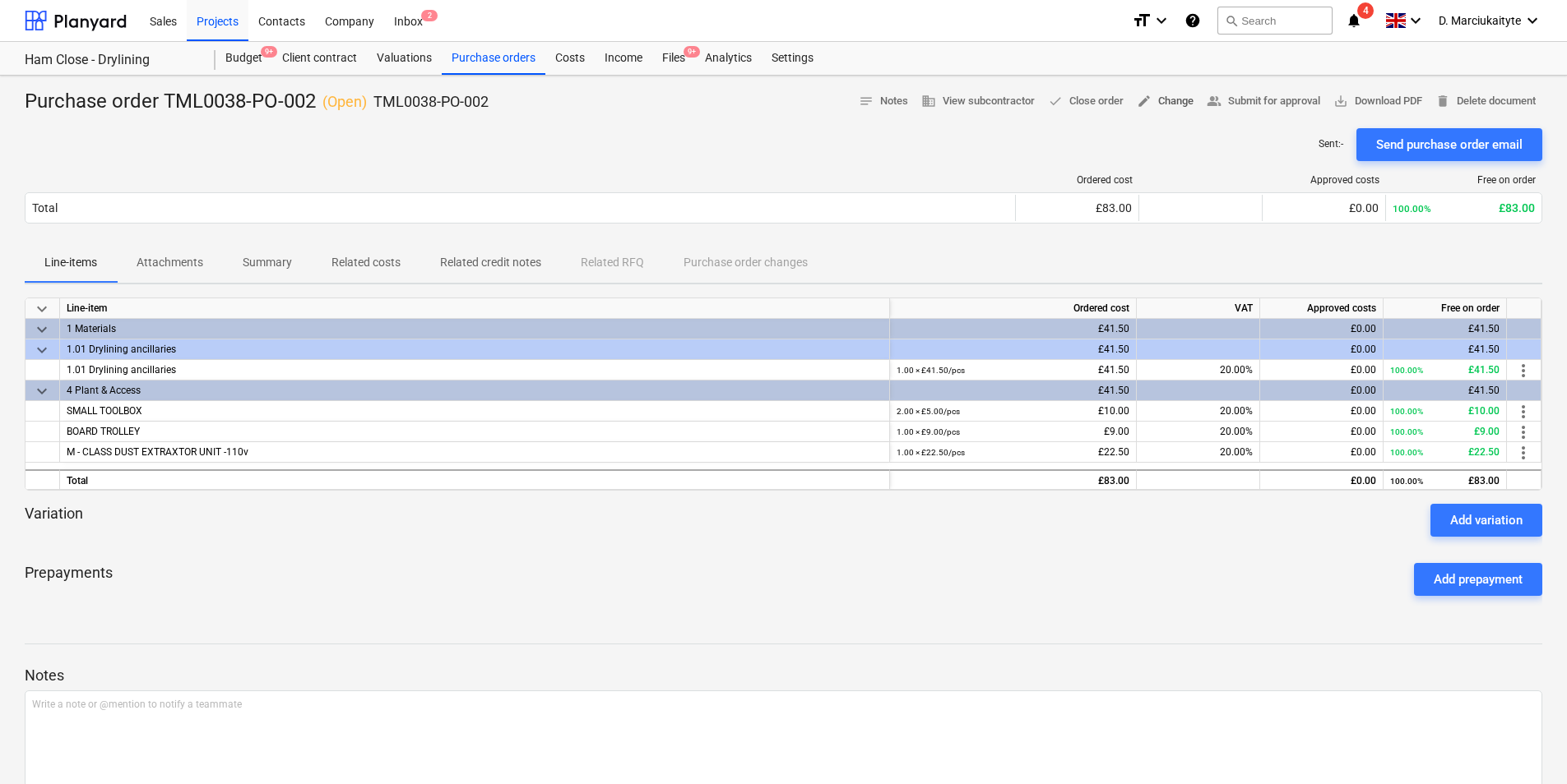
click at [1176, 99] on span "edit Change" at bounding box center [1165, 101] width 57 height 19
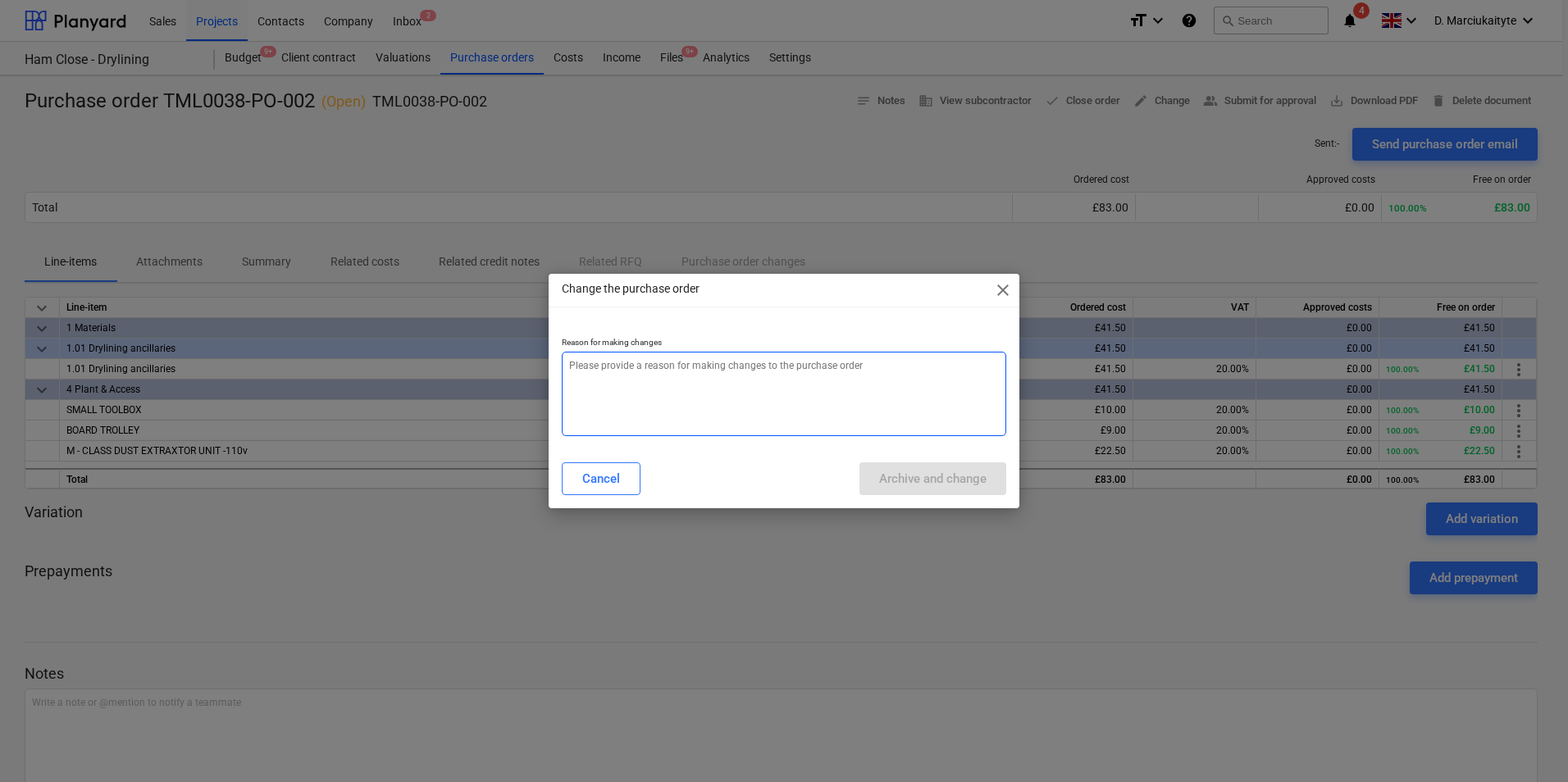
click at [745, 376] on textarea at bounding box center [783, 393] width 444 height 84
type textarea "x"
type textarea "e"
type textarea "x"
type textarea "er"
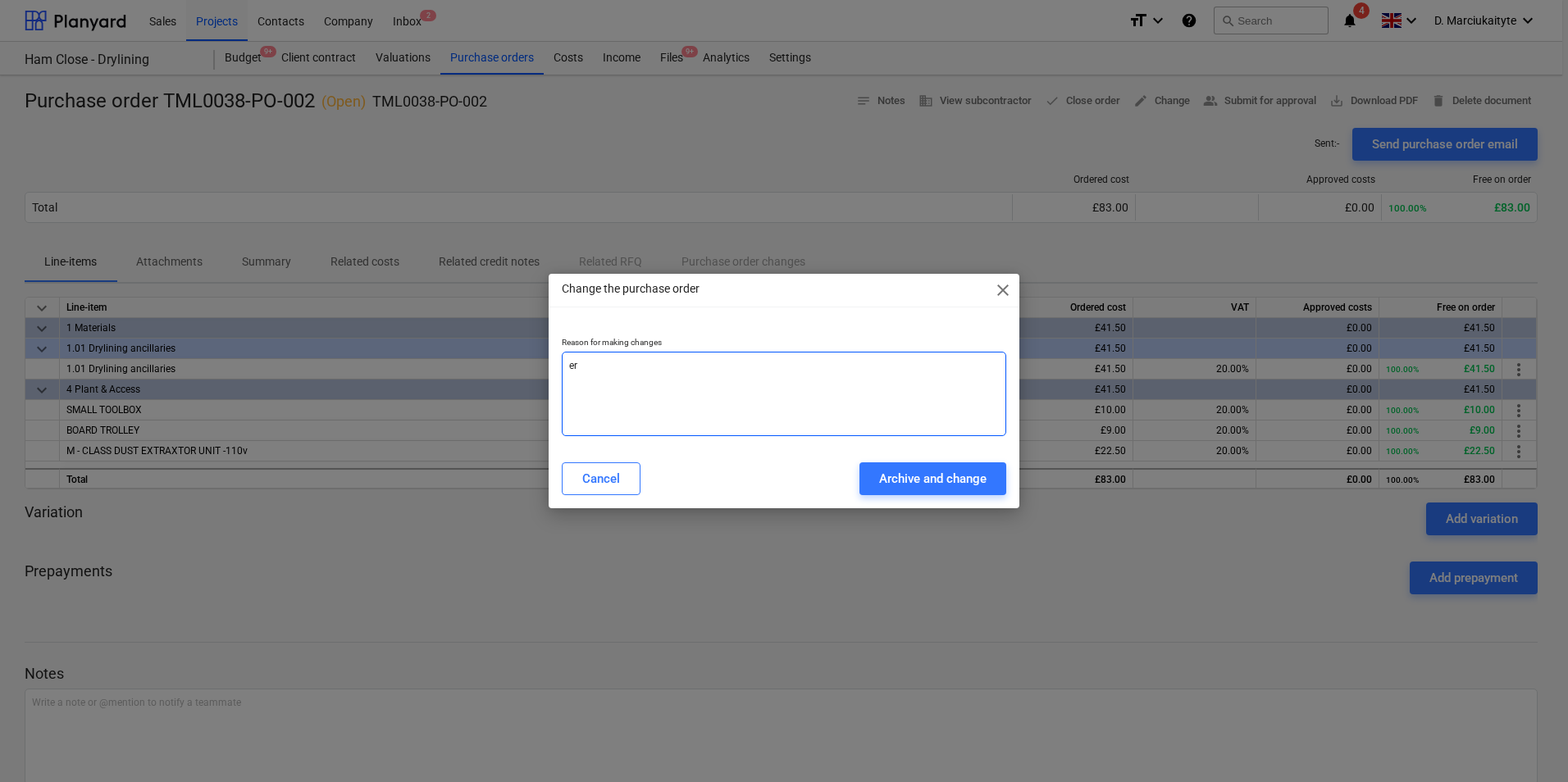
type textarea "x"
type textarea "err"
type textarea "x"
type textarea "erro"
type textarea "x"
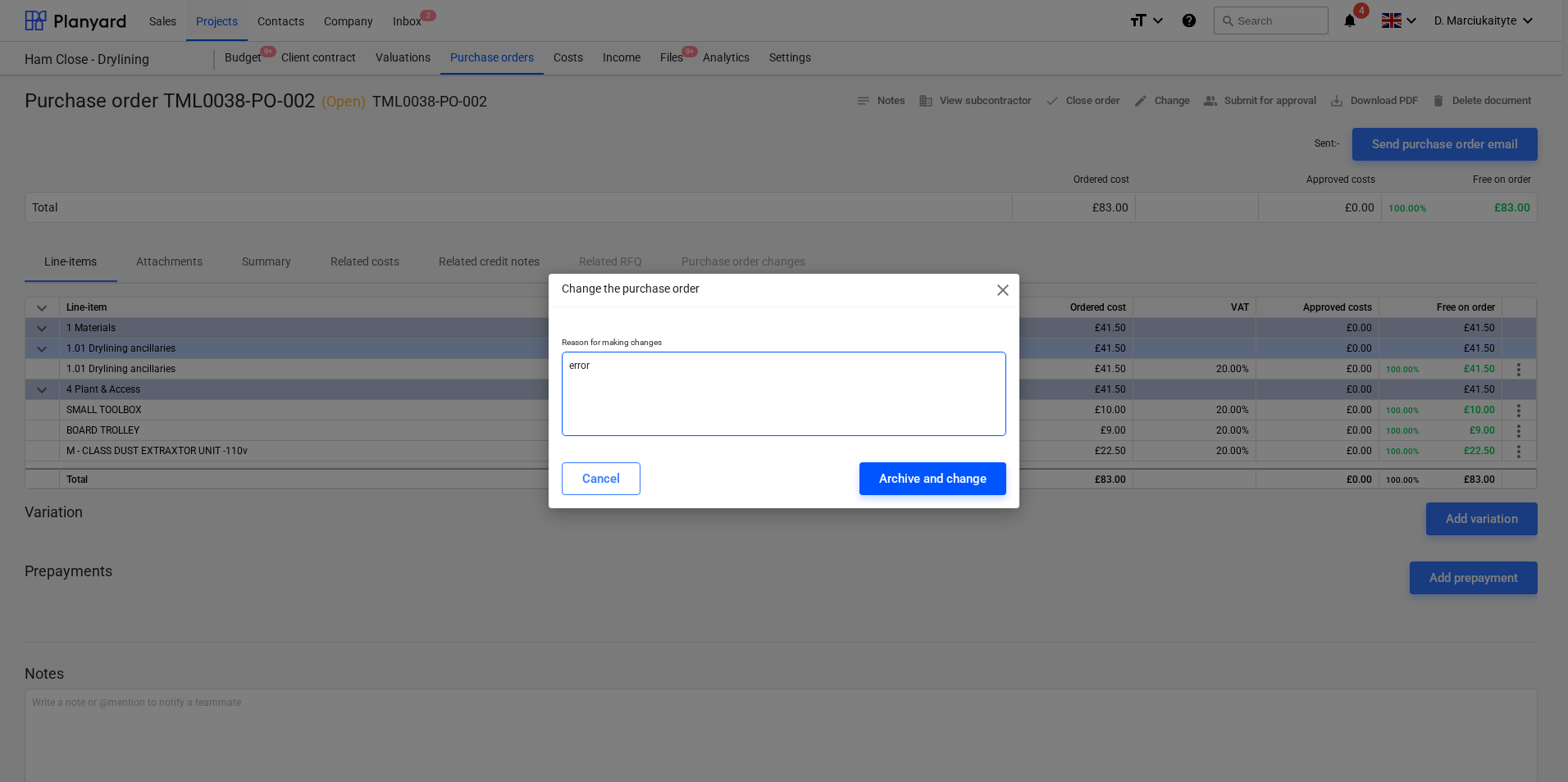
type textarea "error"
click at [893, 483] on div "Archive and change" at bounding box center [933, 478] width 107 height 21
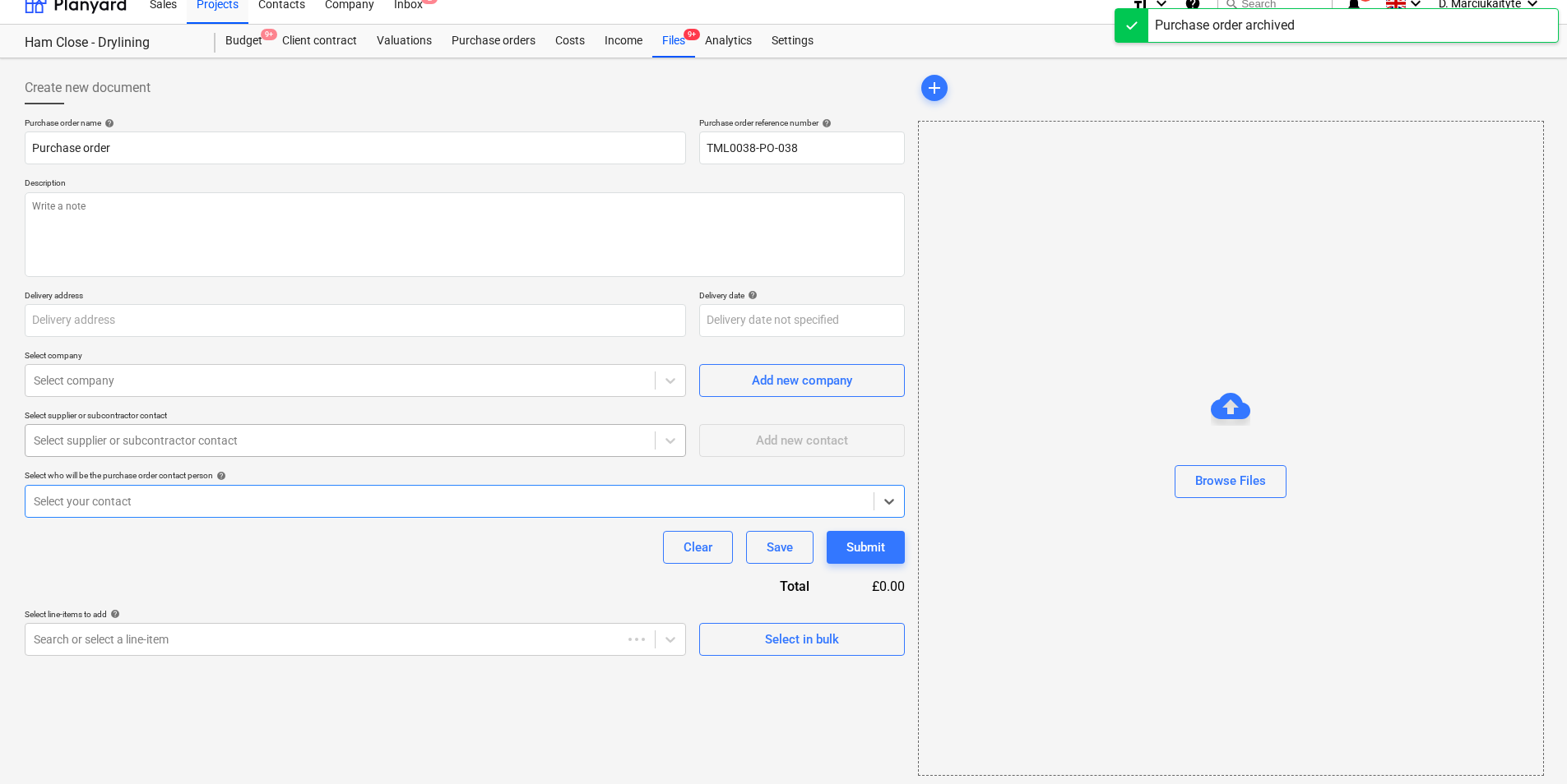
type textarea "x"
type input "Purchase order TML0038-PO-002"
type input "TML0038-PO-002"
type textarea "Afternoon, Please proceed with attached order. delivery for Monday/Tuesday. Jus…"
type input "Ham Close, Richmond, TW10 7PL"
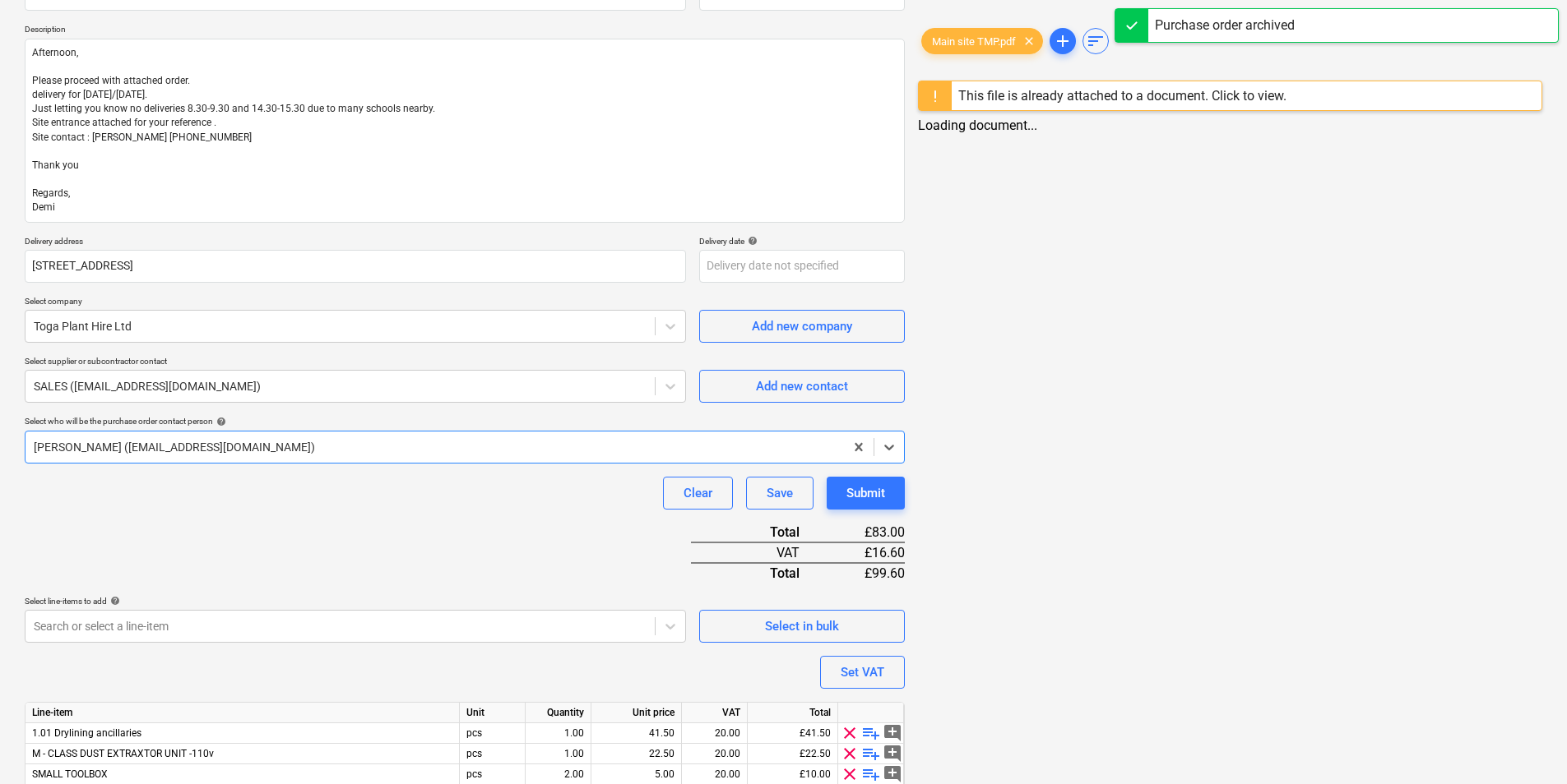
scroll to position [259, 0]
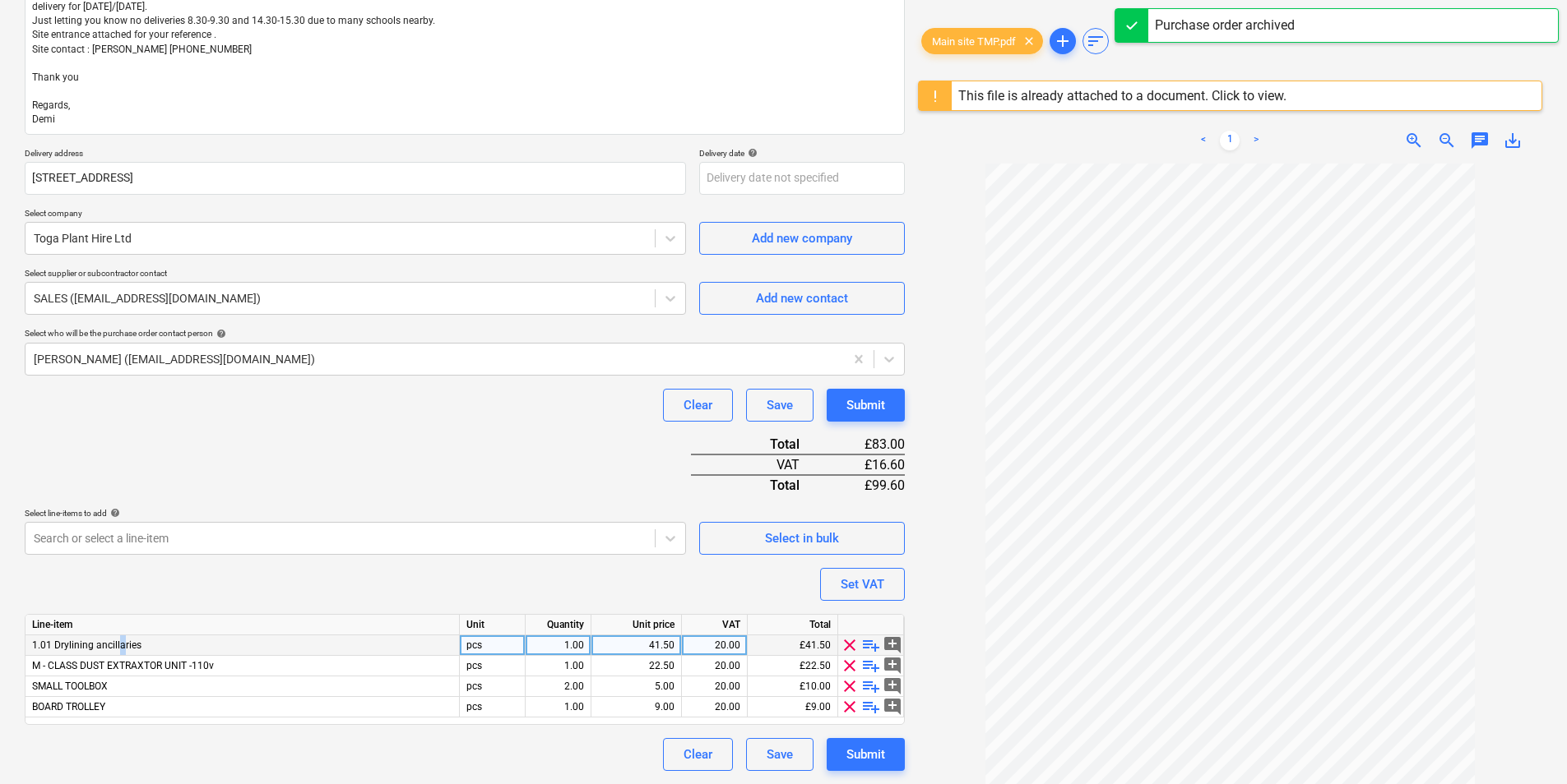
click at [121, 651] on div "1.01 Drylining ancillaries" at bounding box center [242, 645] width 434 height 20
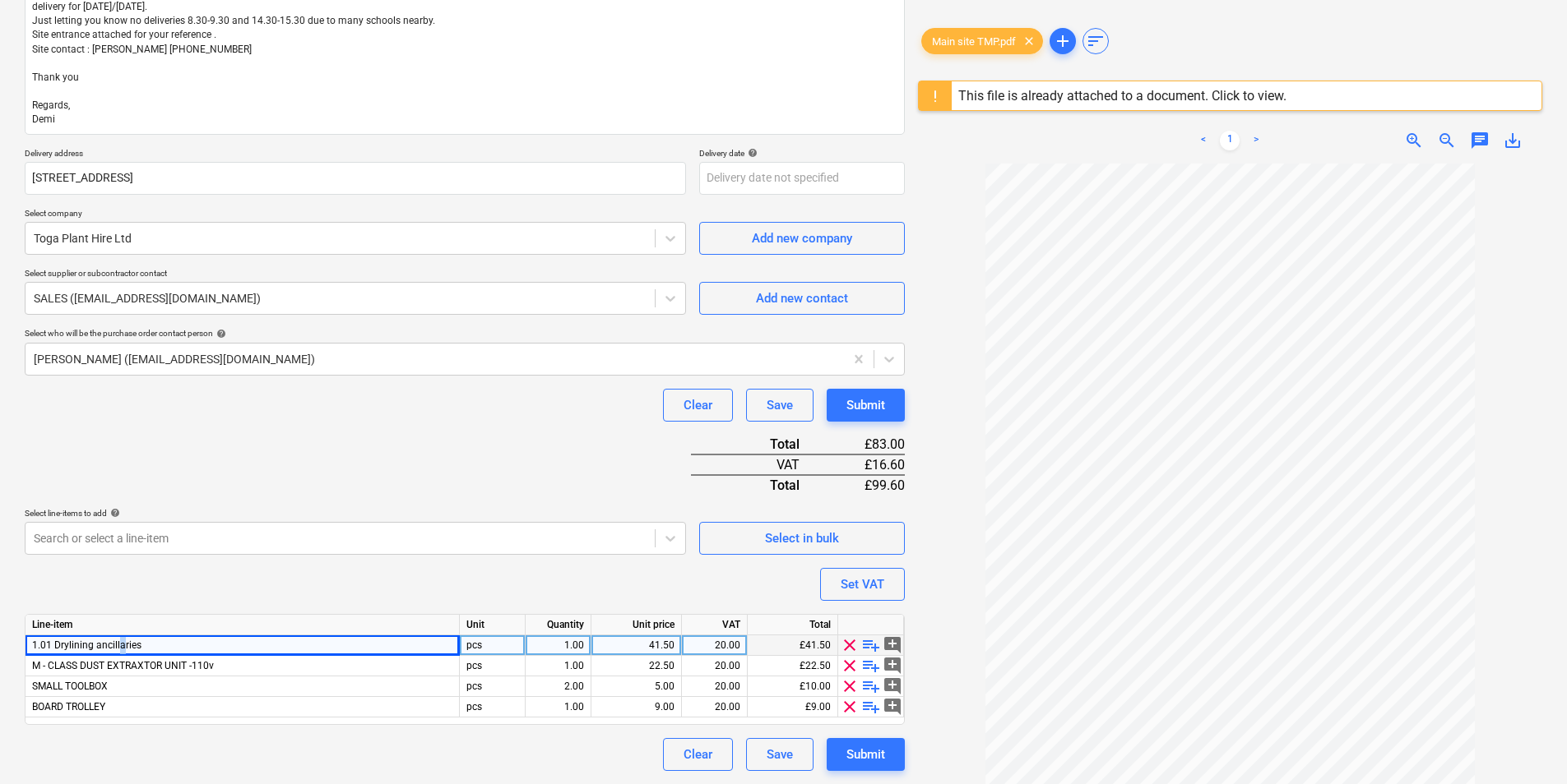
click at [853, 647] on span "clear" at bounding box center [850, 645] width 20 height 20
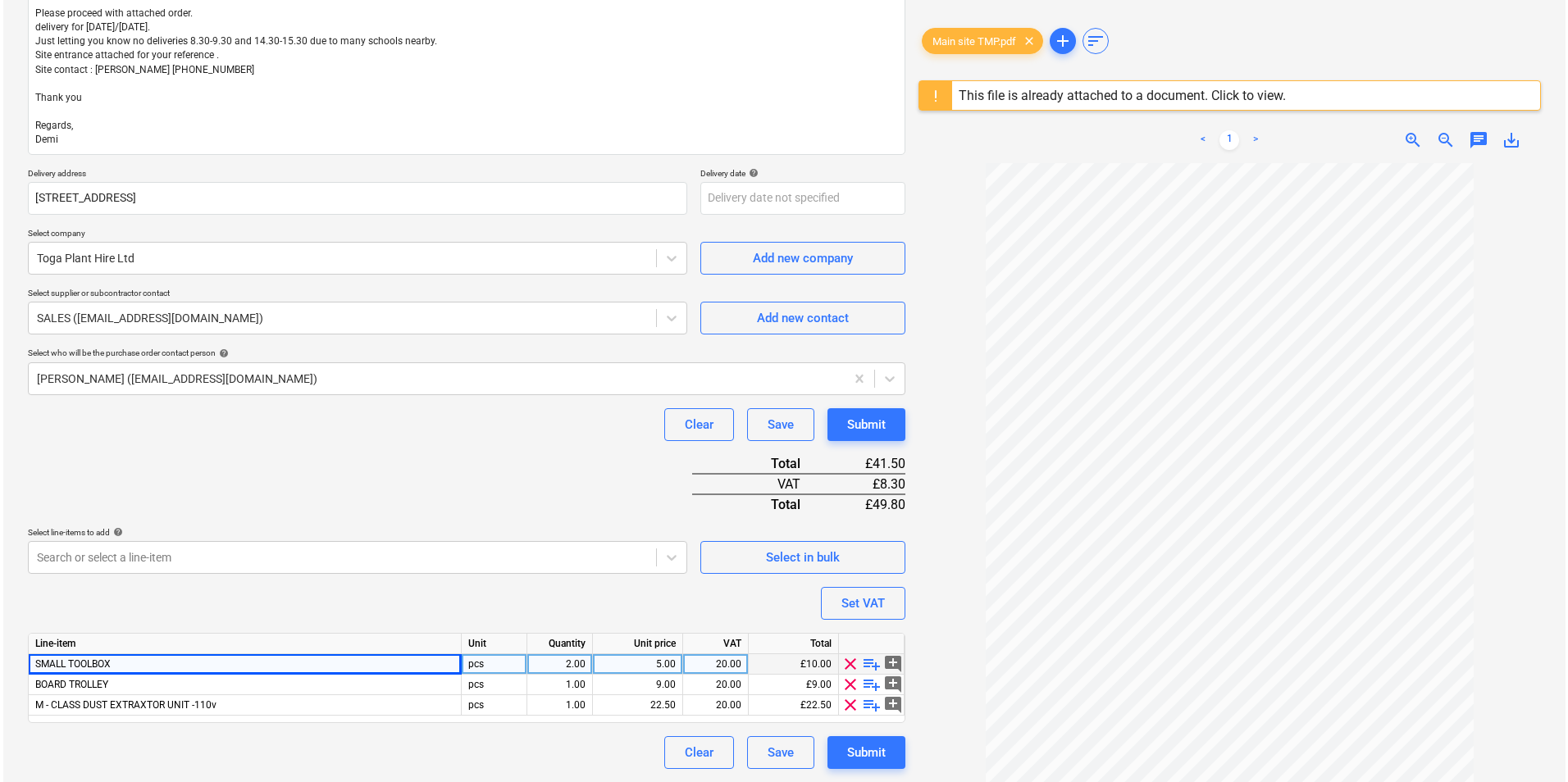
scroll to position [238, 0]
click at [830, 569] on button "Select in bulk" at bounding box center [799, 558] width 205 height 32
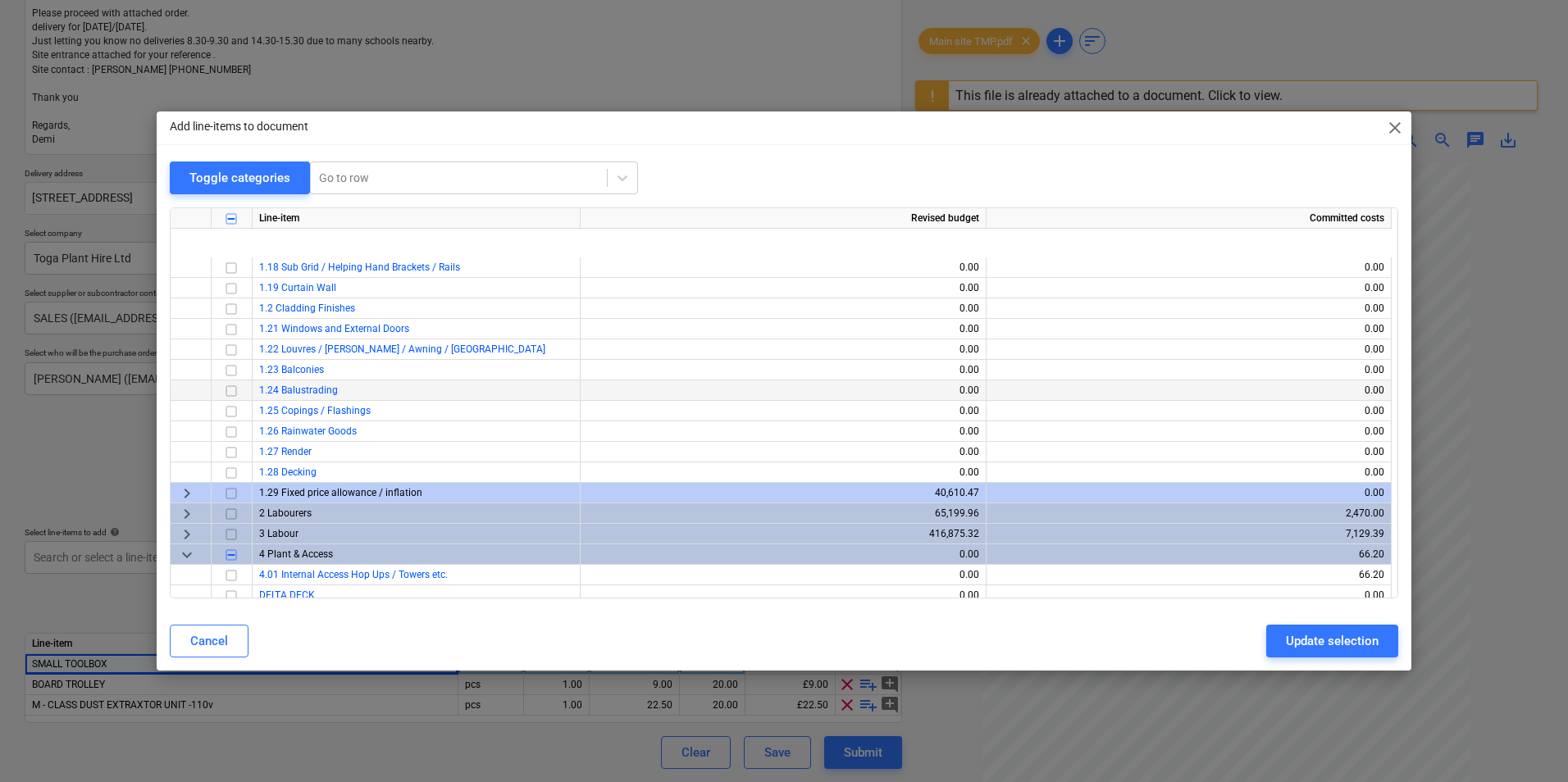
scroll to position [2295, 0]
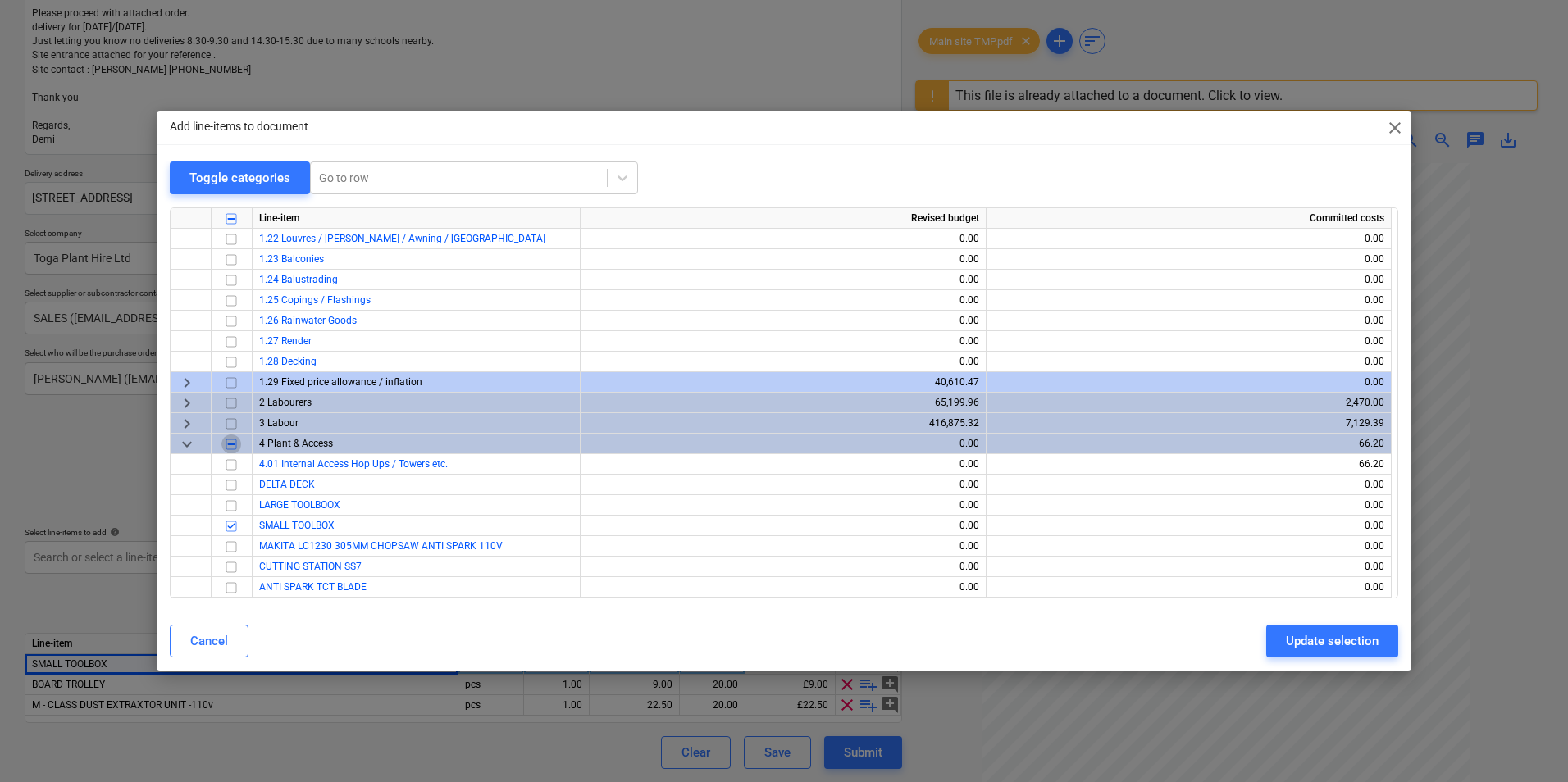
click at [235, 448] on input "checkbox" at bounding box center [231, 444] width 20 height 20
click at [234, 443] on input "checkbox" at bounding box center [231, 444] width 20 height 20
click at [231, 441] on input "checkbox" at bounding box center [231, 444] width 20 height 20
click at [233, 450] on input "checkbox" at bounding box center [231, 444] width 20 height 20
click at [188, 447] on span "keyboard_arrow_down" at bounding box center [186, 444] width 20 height 20
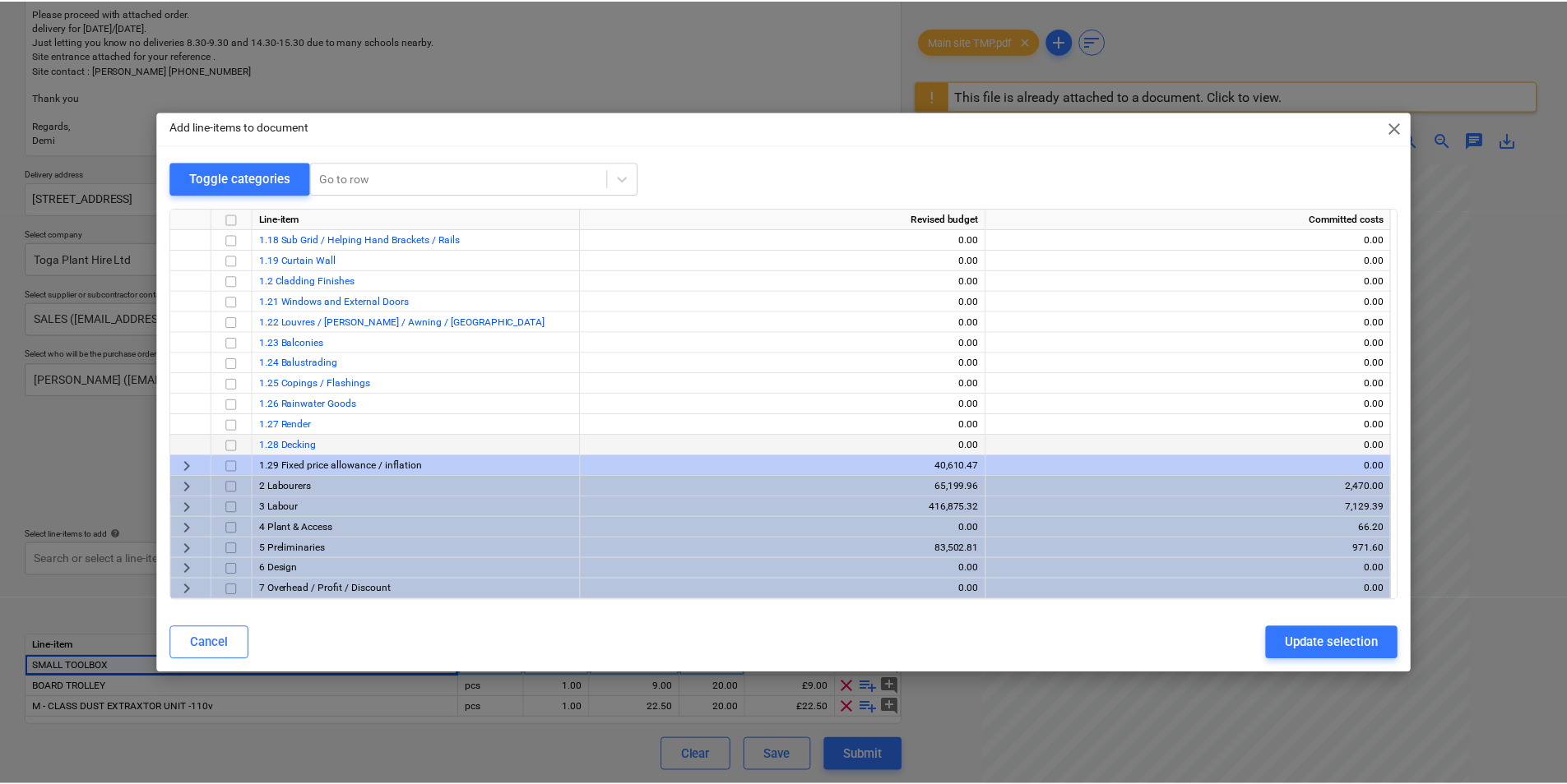
scroll to position [2220, 0]
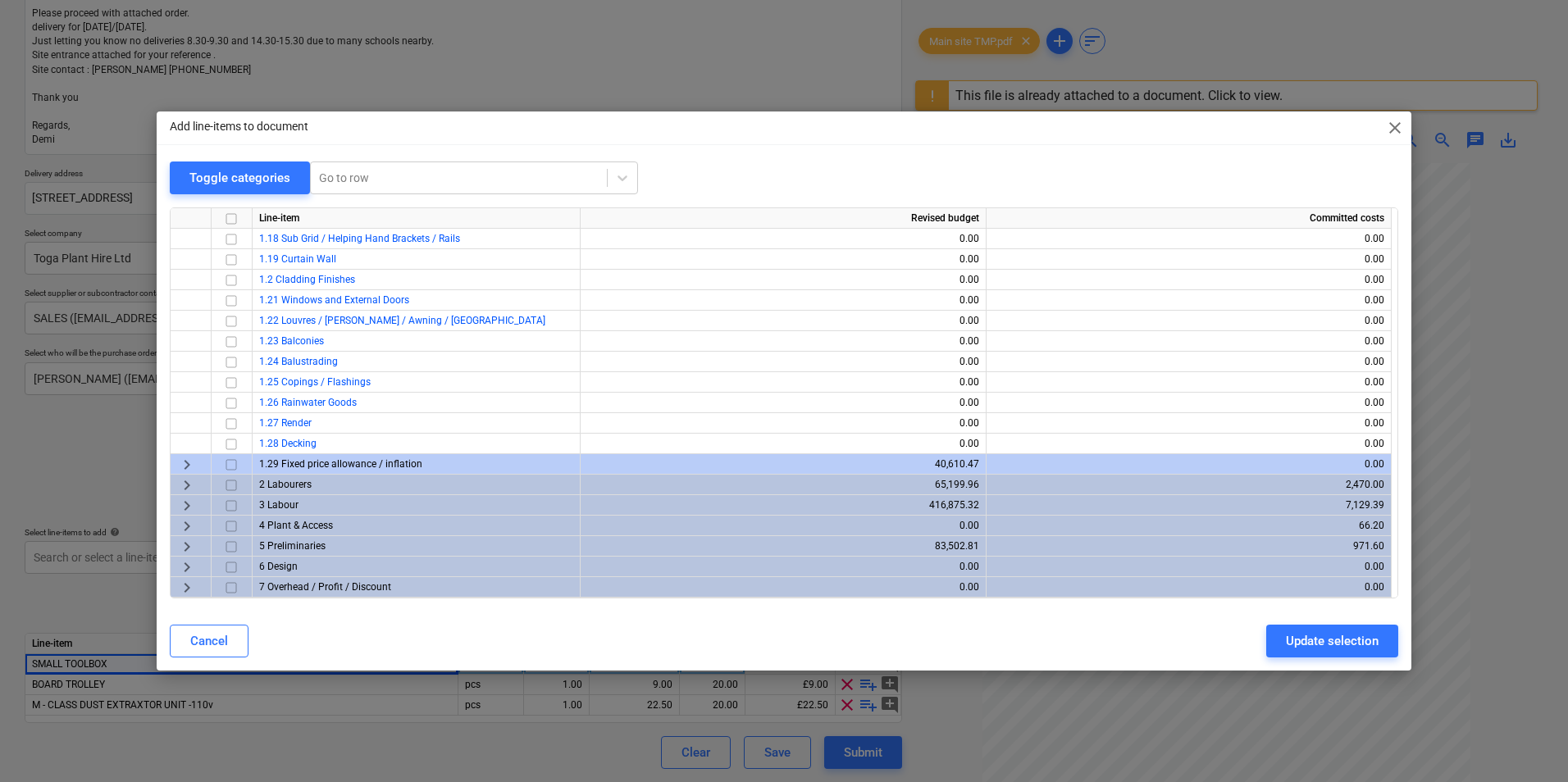
click at [235, 524] on input "checkbox" at bounding box center [231, 526] width 20 height 20
click at [1328, 639] on div "Update selection" at bounding box center [1331, 641] width 93 height 21
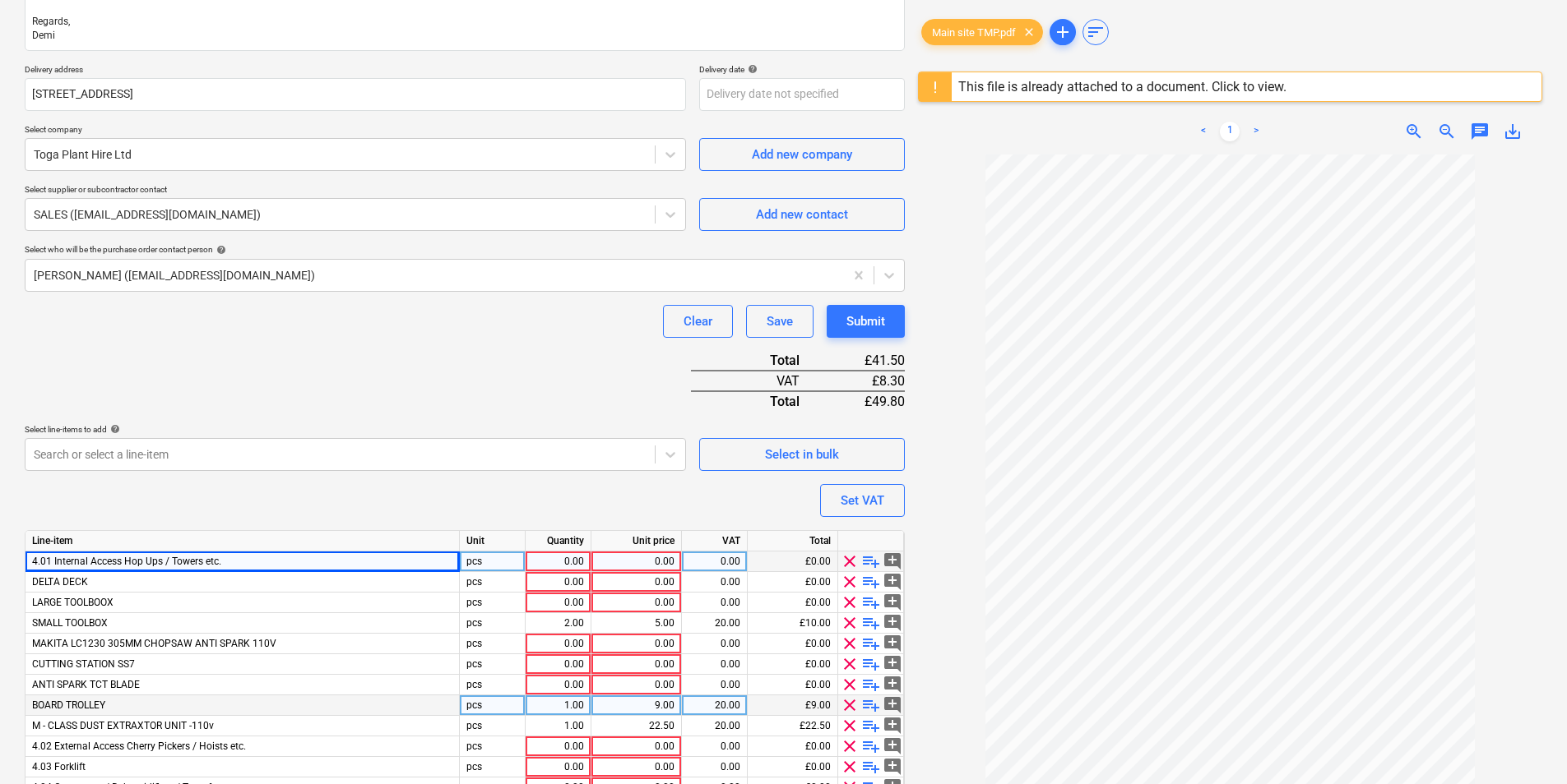
scroll to position [464, 0]
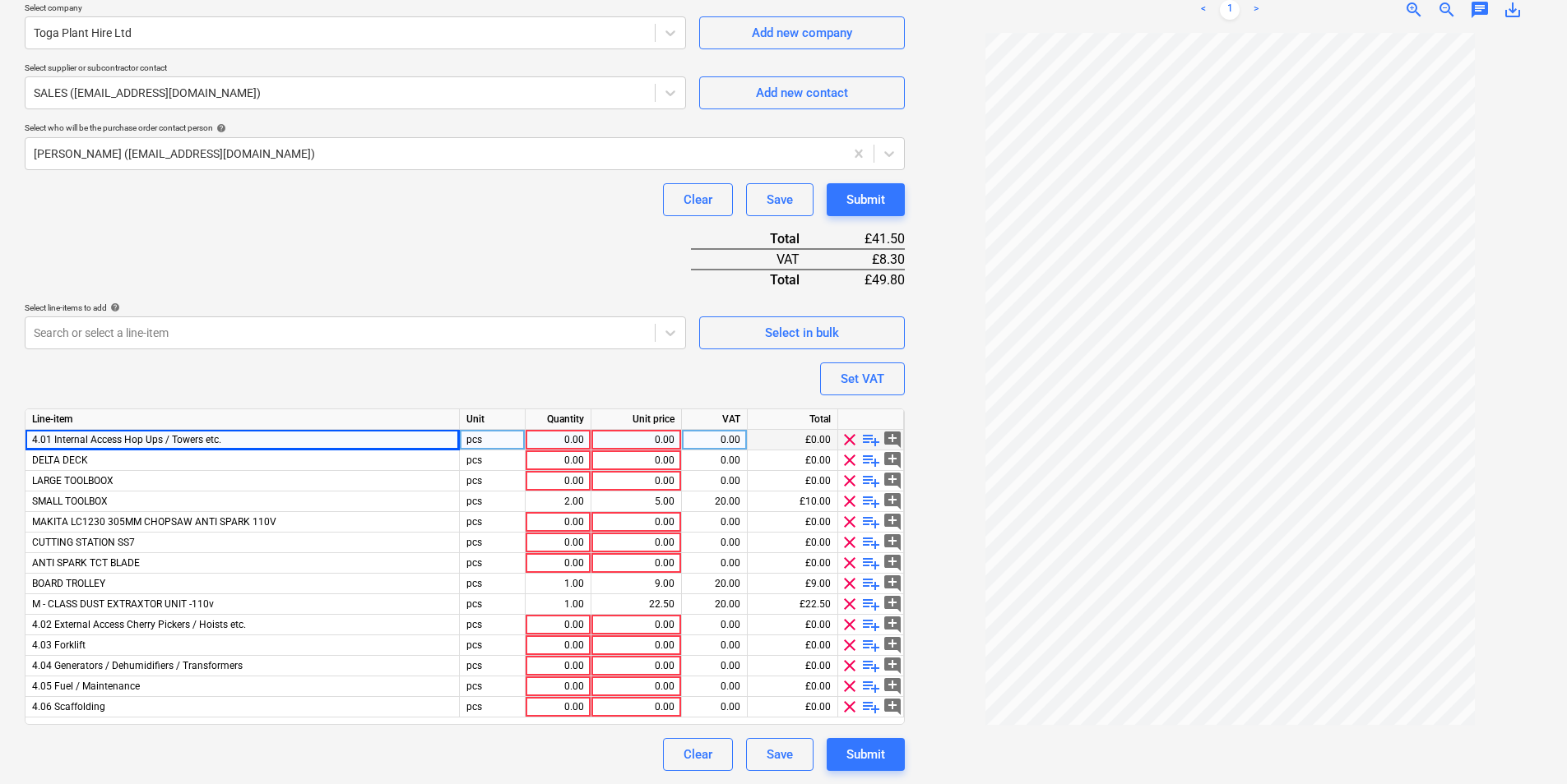
click at [850, 438] on span "clear" at bounding box center [850, 439] width 20 height 20
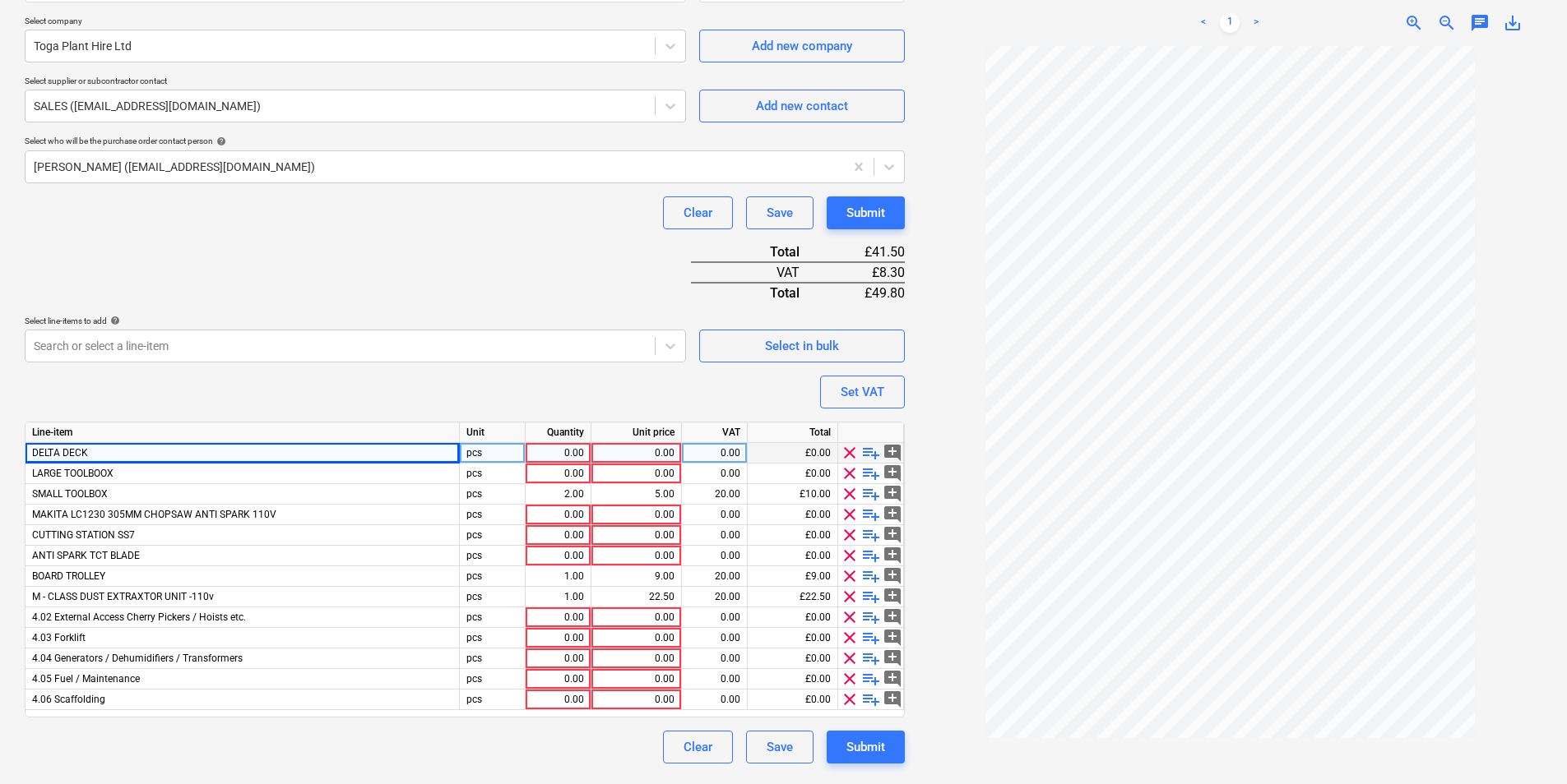
scroll to position [451, 0]
click at [846, 457] on span "clear" at bounding box center [850, 453] width 20 height 20
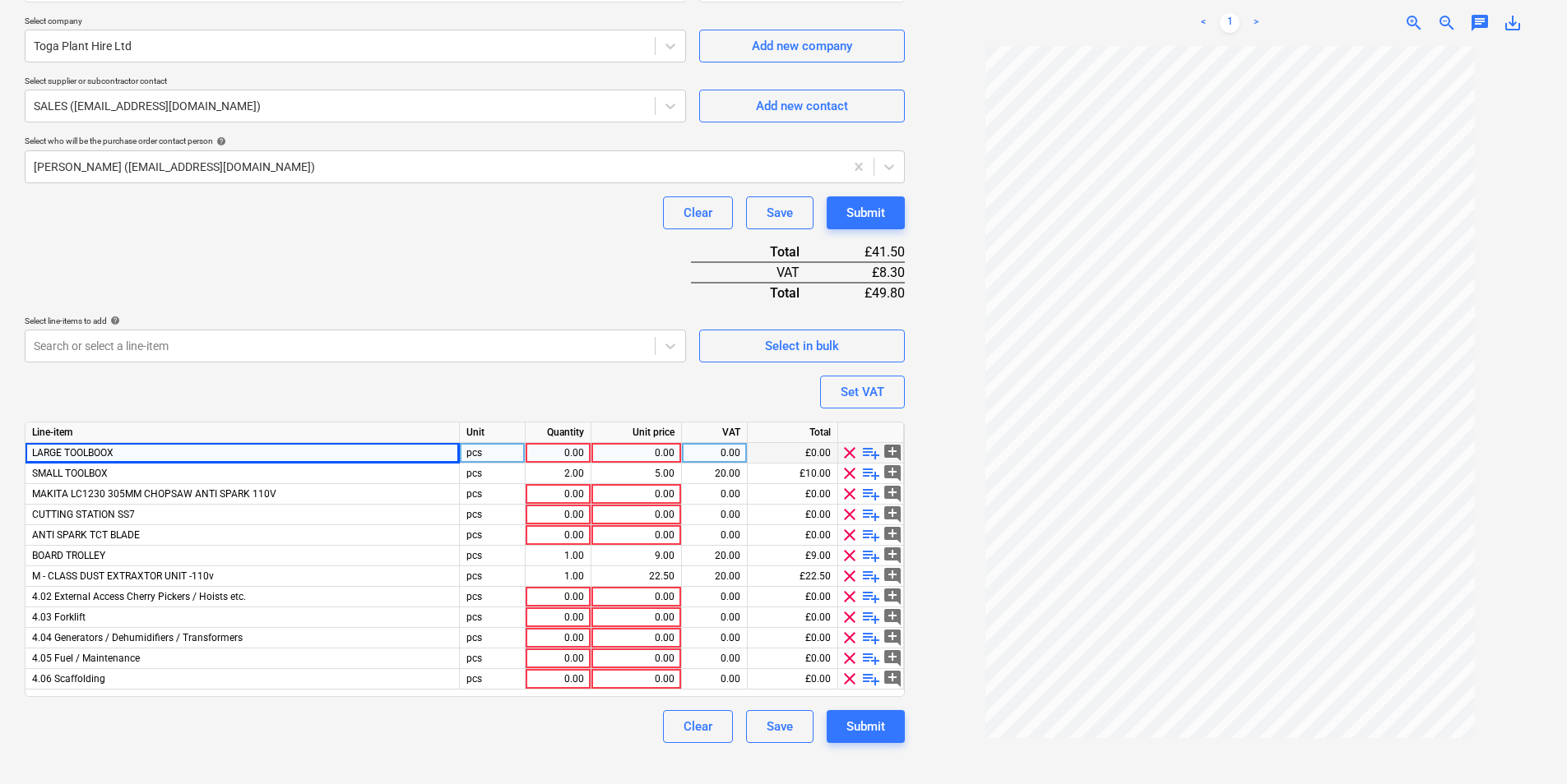
click at [846, 457] on span "clear" at bounding box center [850, 453] width 20 height 20
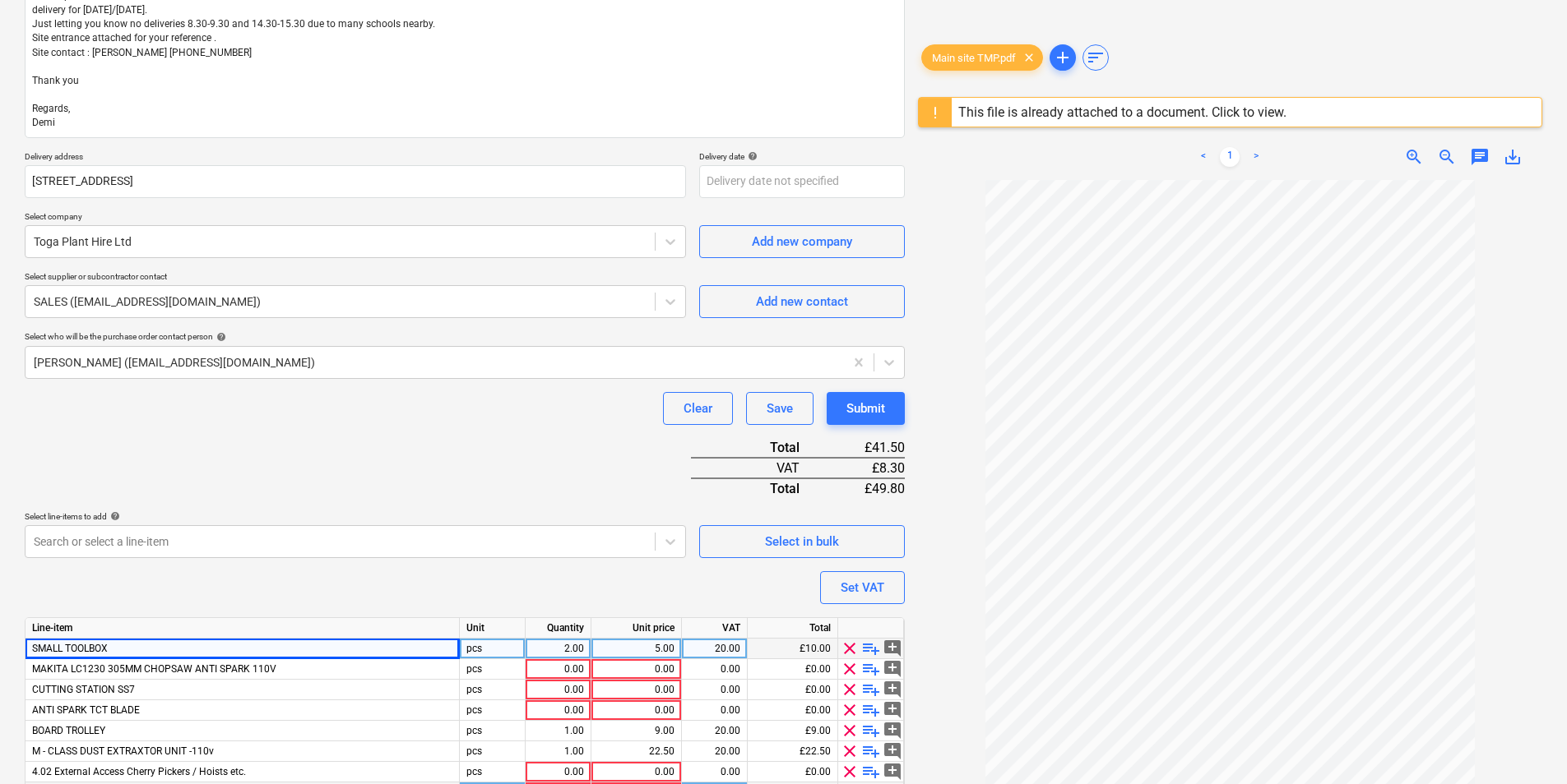
scroll to position [403, 0]
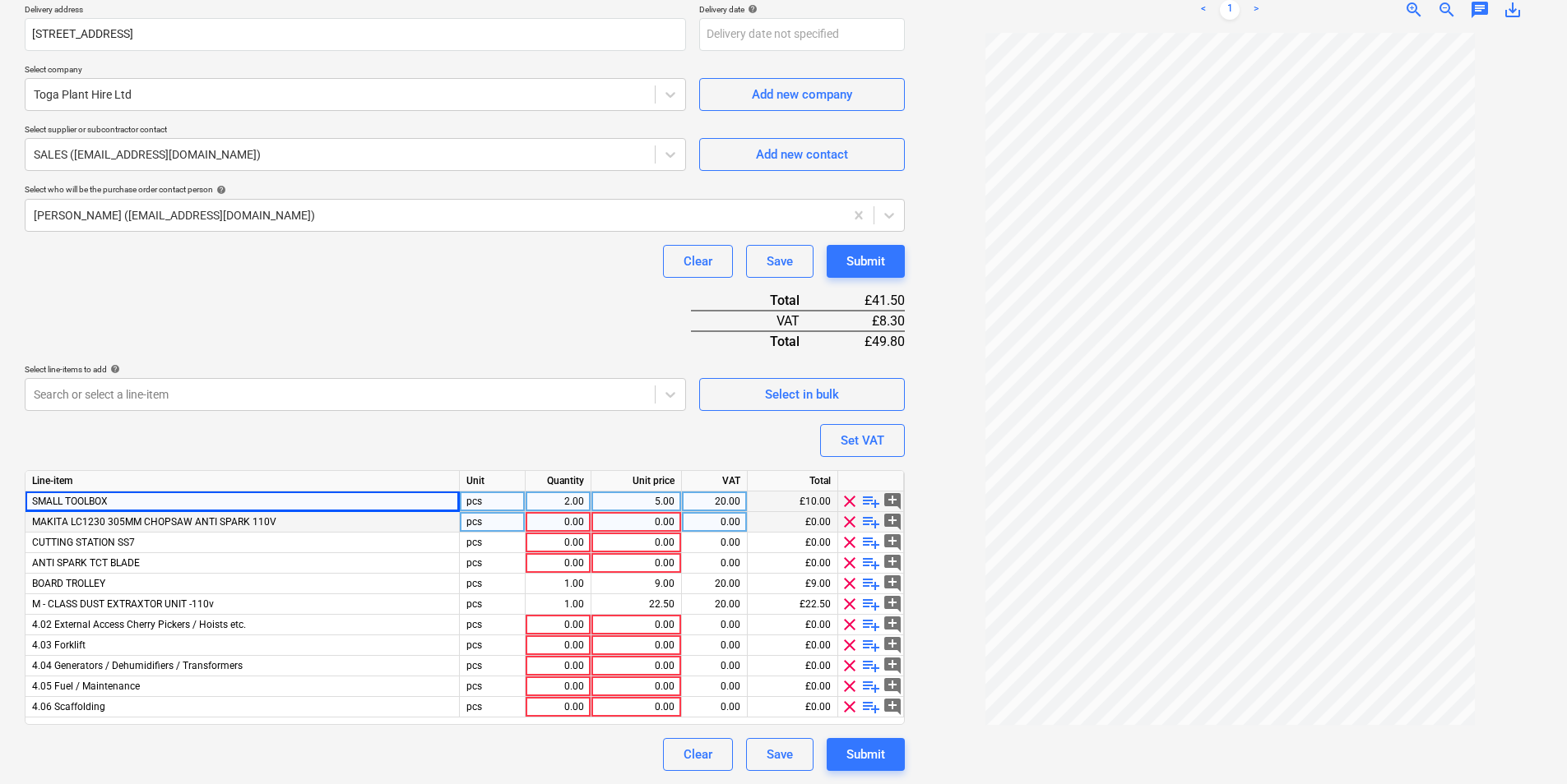
click at [845, 523] on span "clear" at bounding box center [850, 522] width 20 height 20
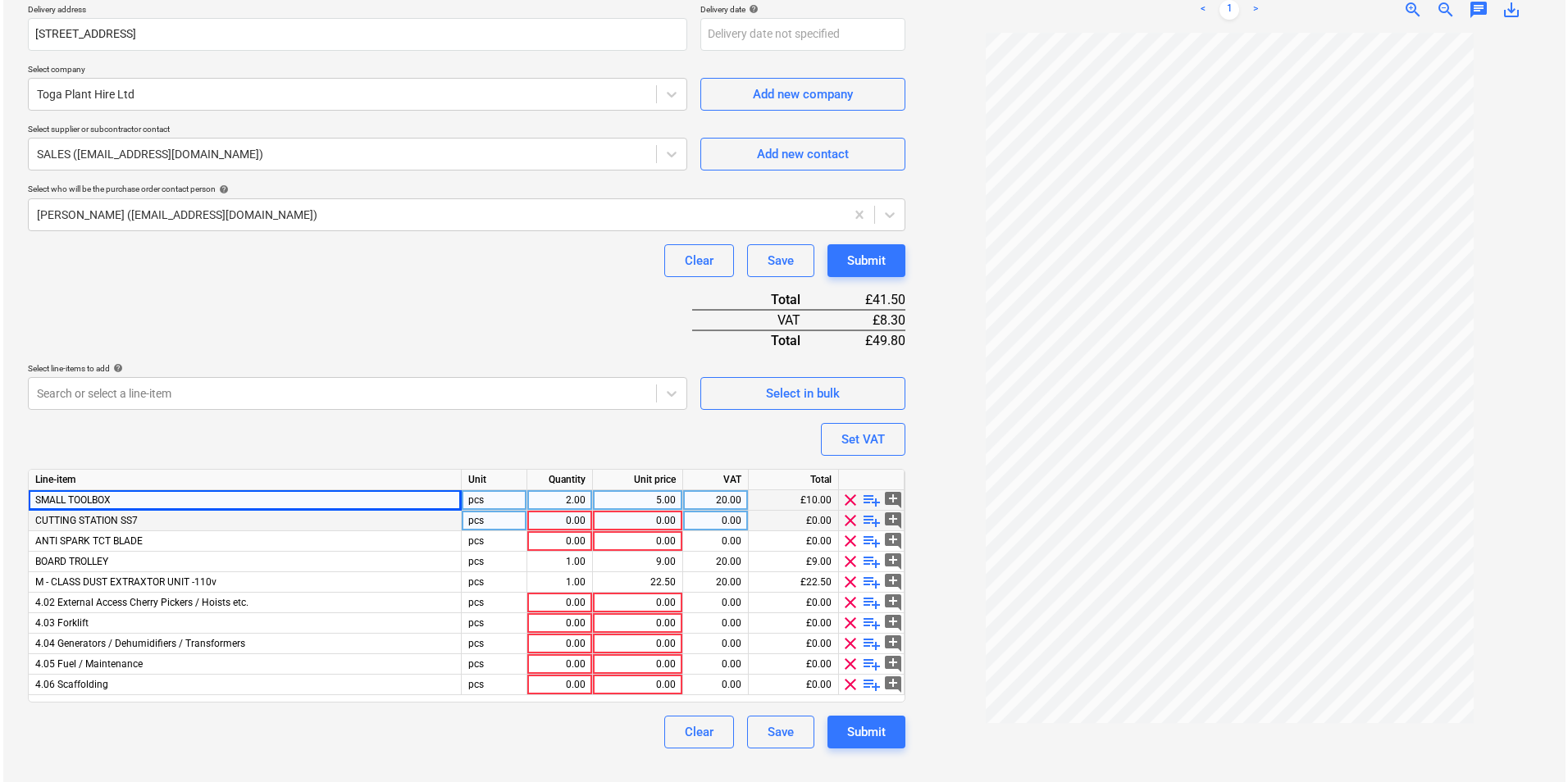
scroll to position [389, 0]
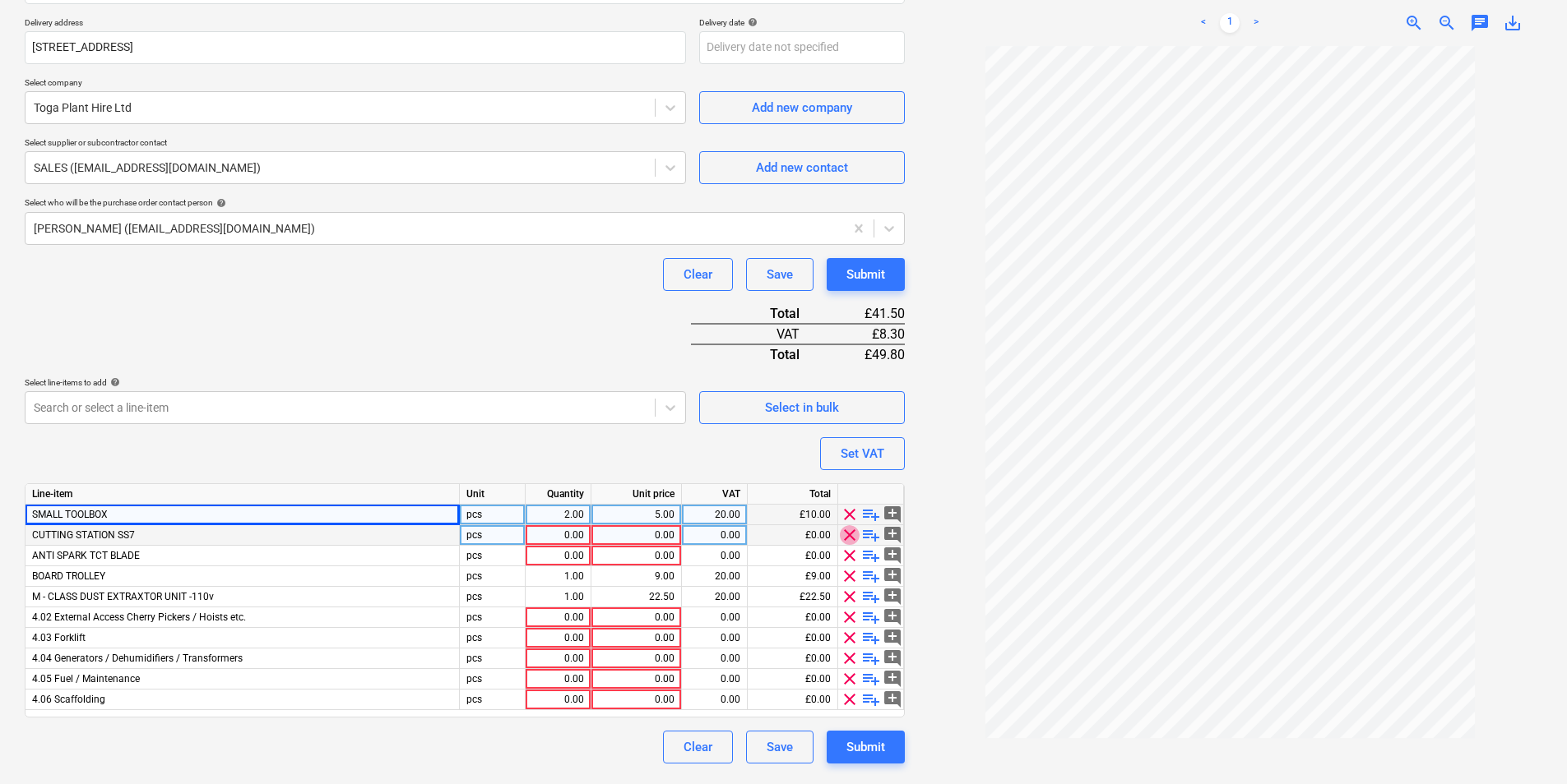
click at [848, 537] on span "clear" at bounding box center [850, 535] width 20 height 20
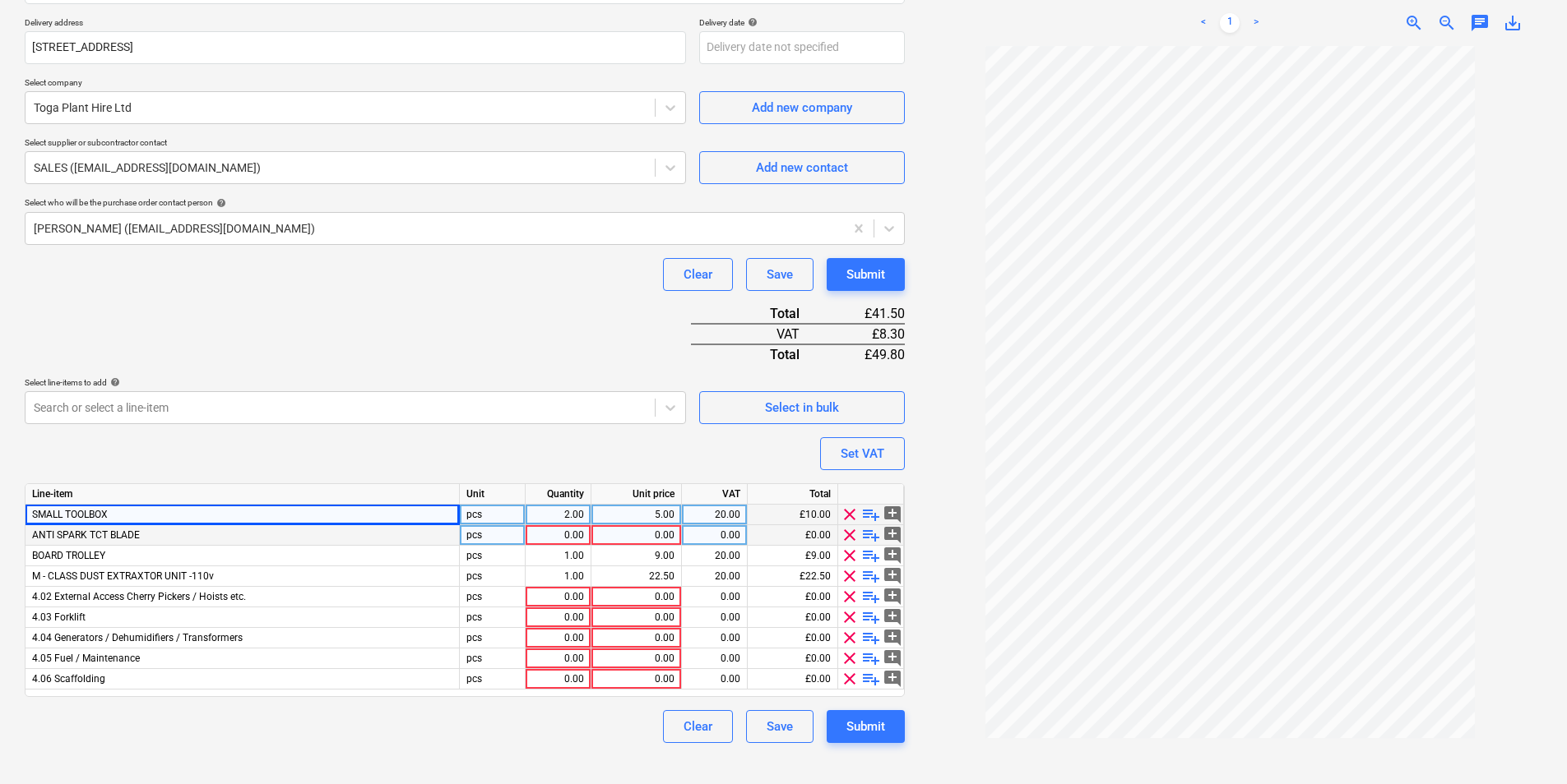
click at [846, 542] on span "clear" at bounding box center [850, 535] width 20 height 20
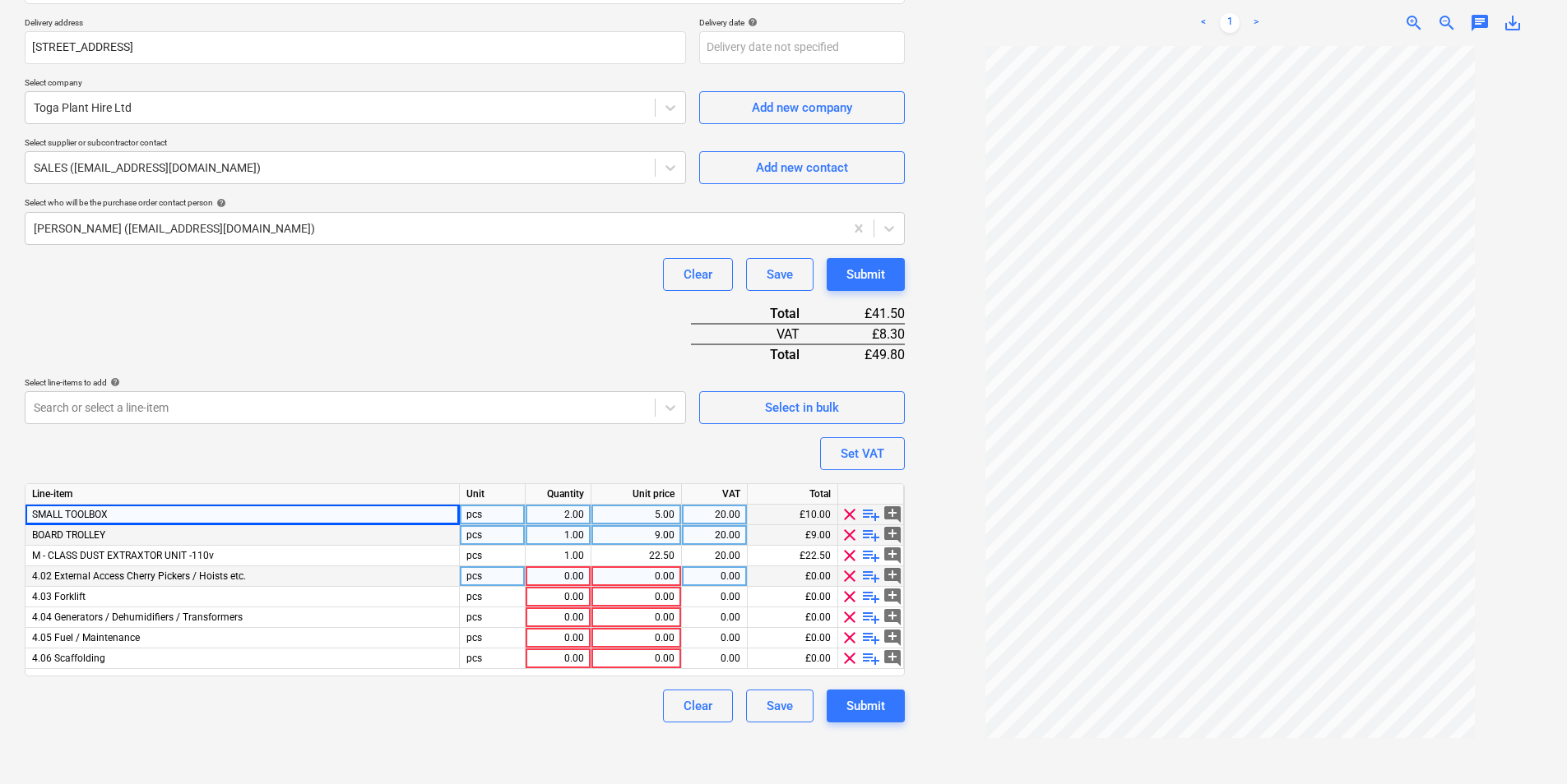
click at [845, 578] on span "clear" at bounding box center [850, 576] width 20 height 20
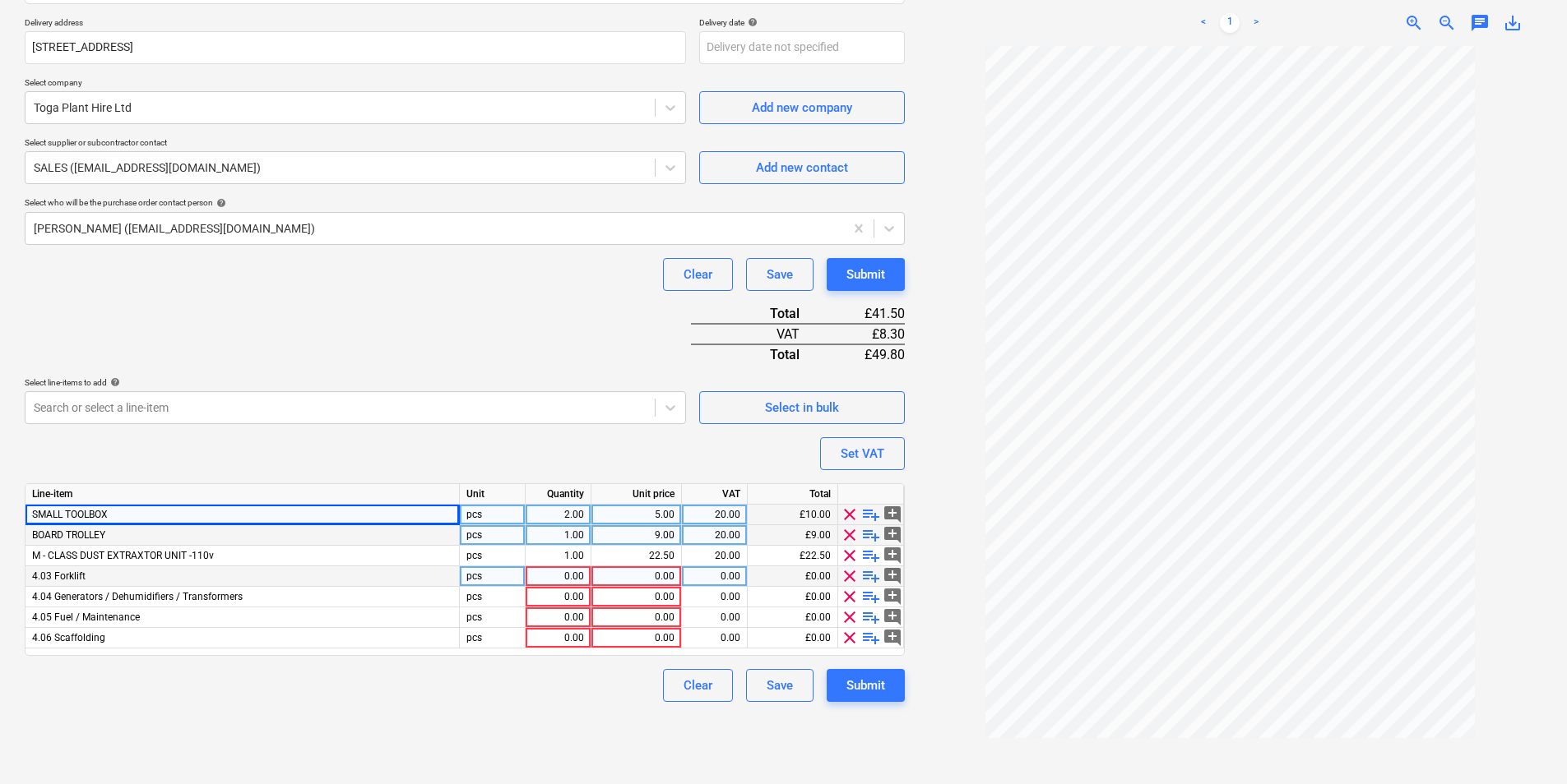
click at [845, 578] on span "clear" at bounding box center [850, 576] width 20 height 20
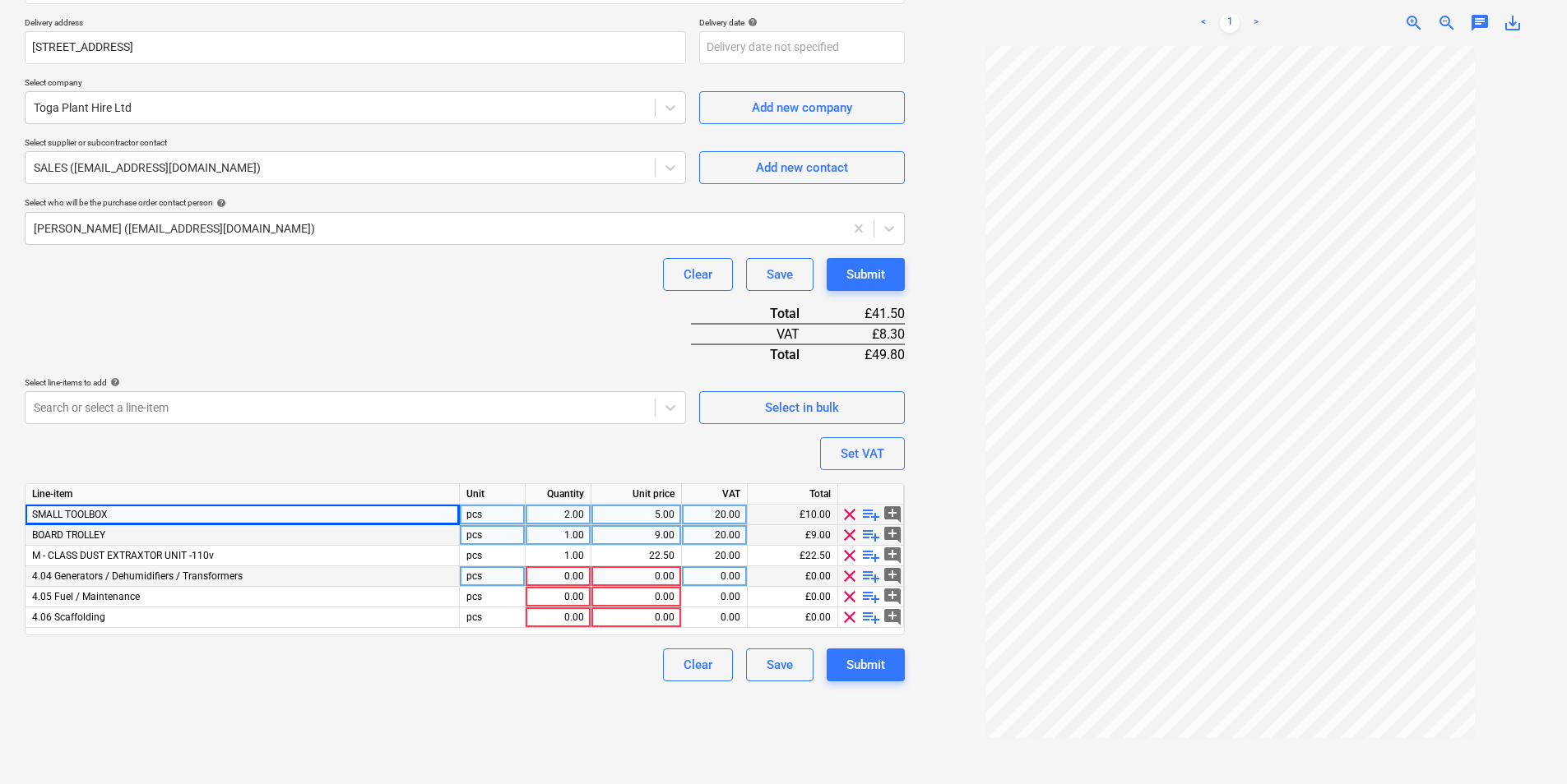
click at [845, 578] on span "clear" at bounding box center [850, 576] width 20 height 20
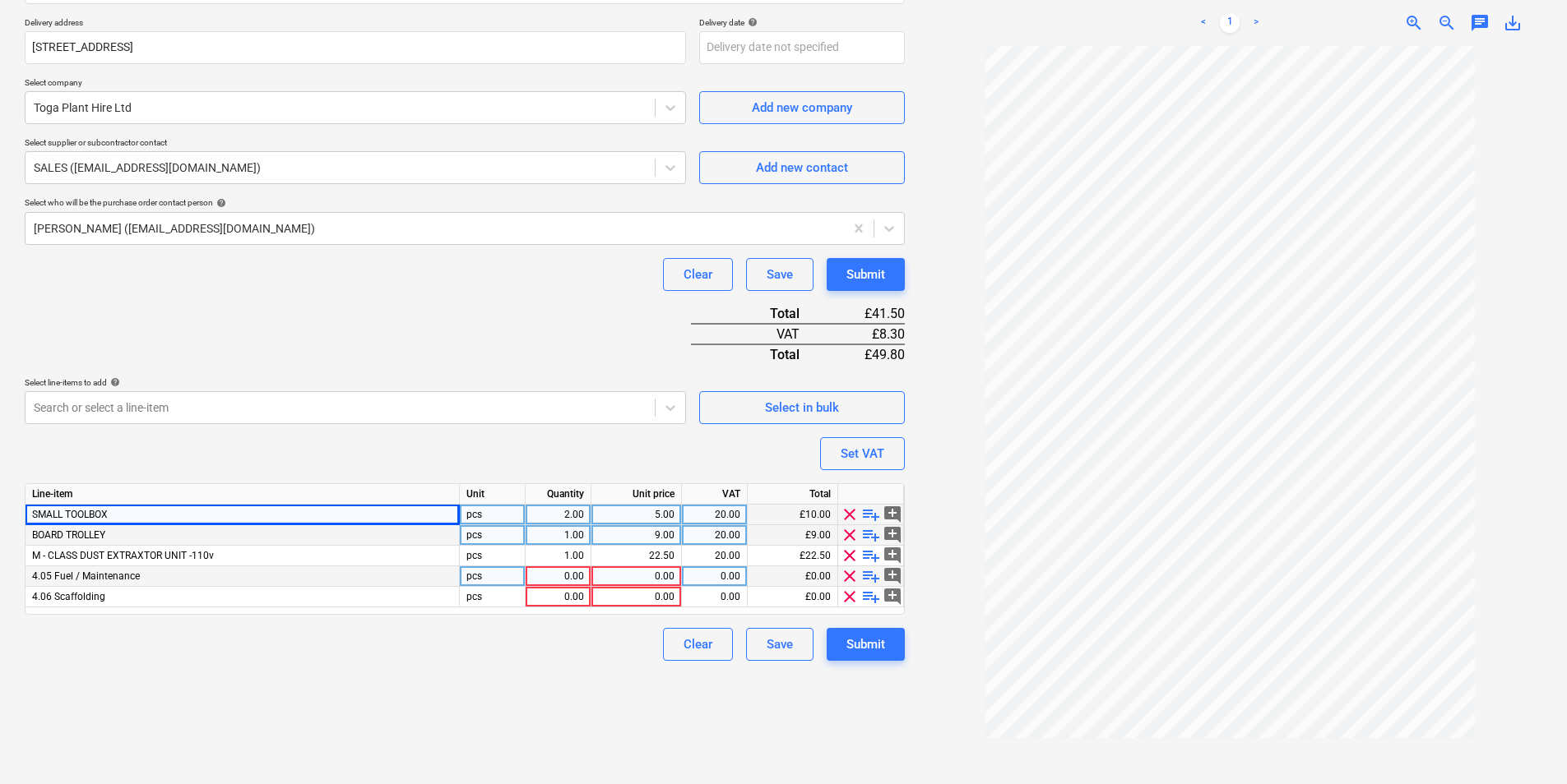
click at [845, 578] on span "clear" at bounding box center [850, 576] width 20 height 20
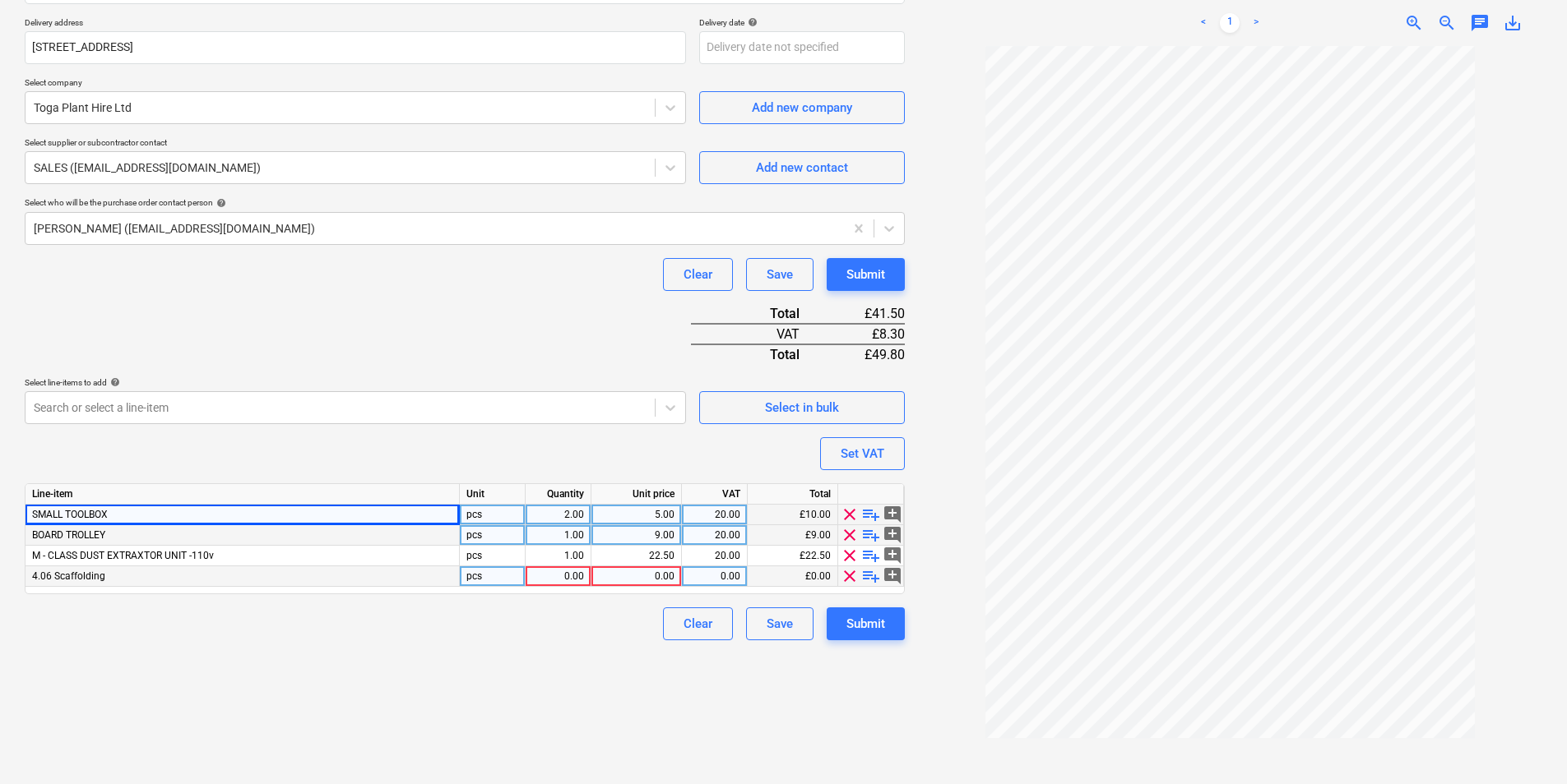
click at [845, 578] on span "clear" at bounding box center [850, 576] width 20 height 20
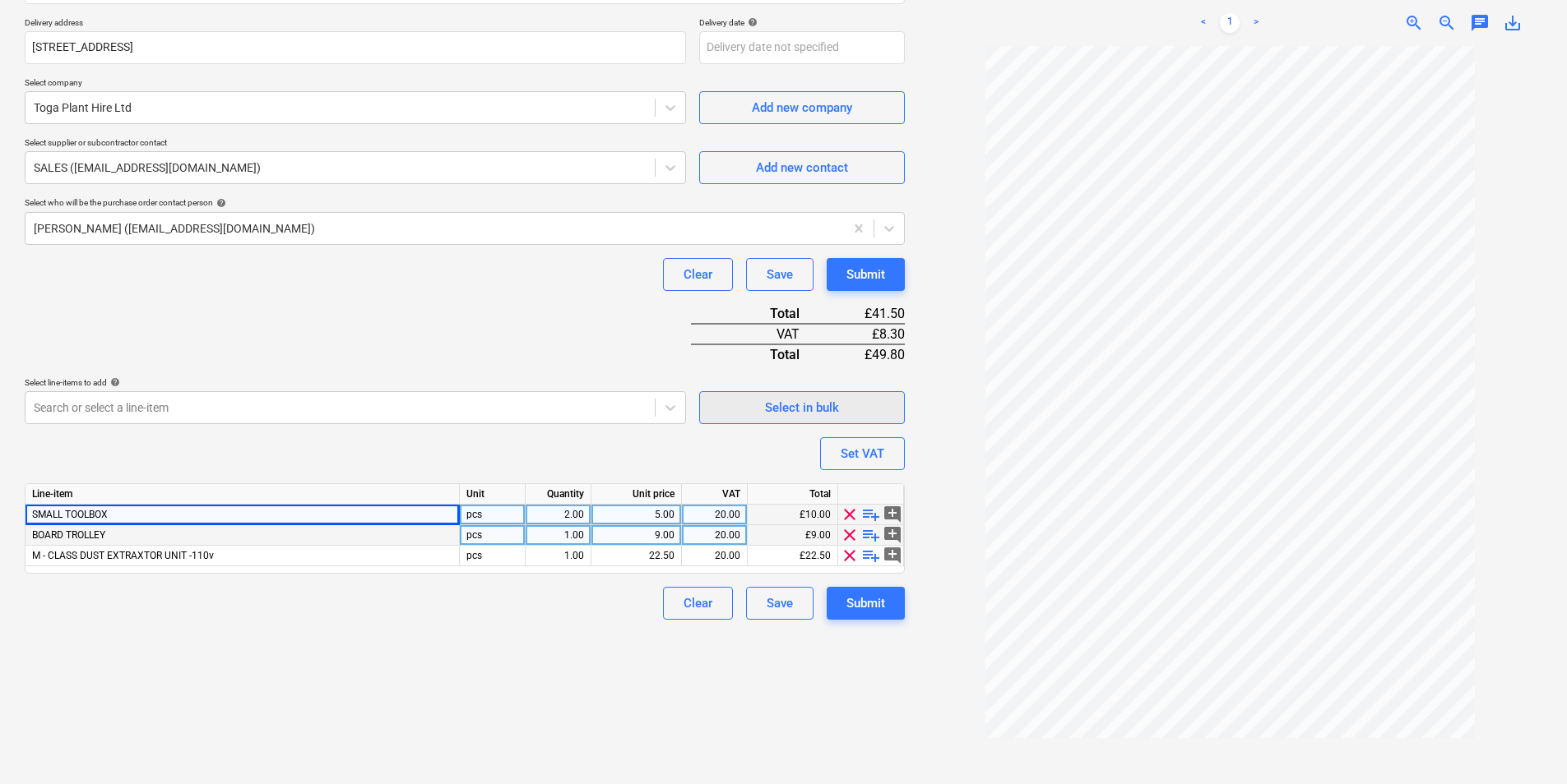
click at [795, 410] on div "Select in bulk" at bounding box center [802, 408] width 74 height 21
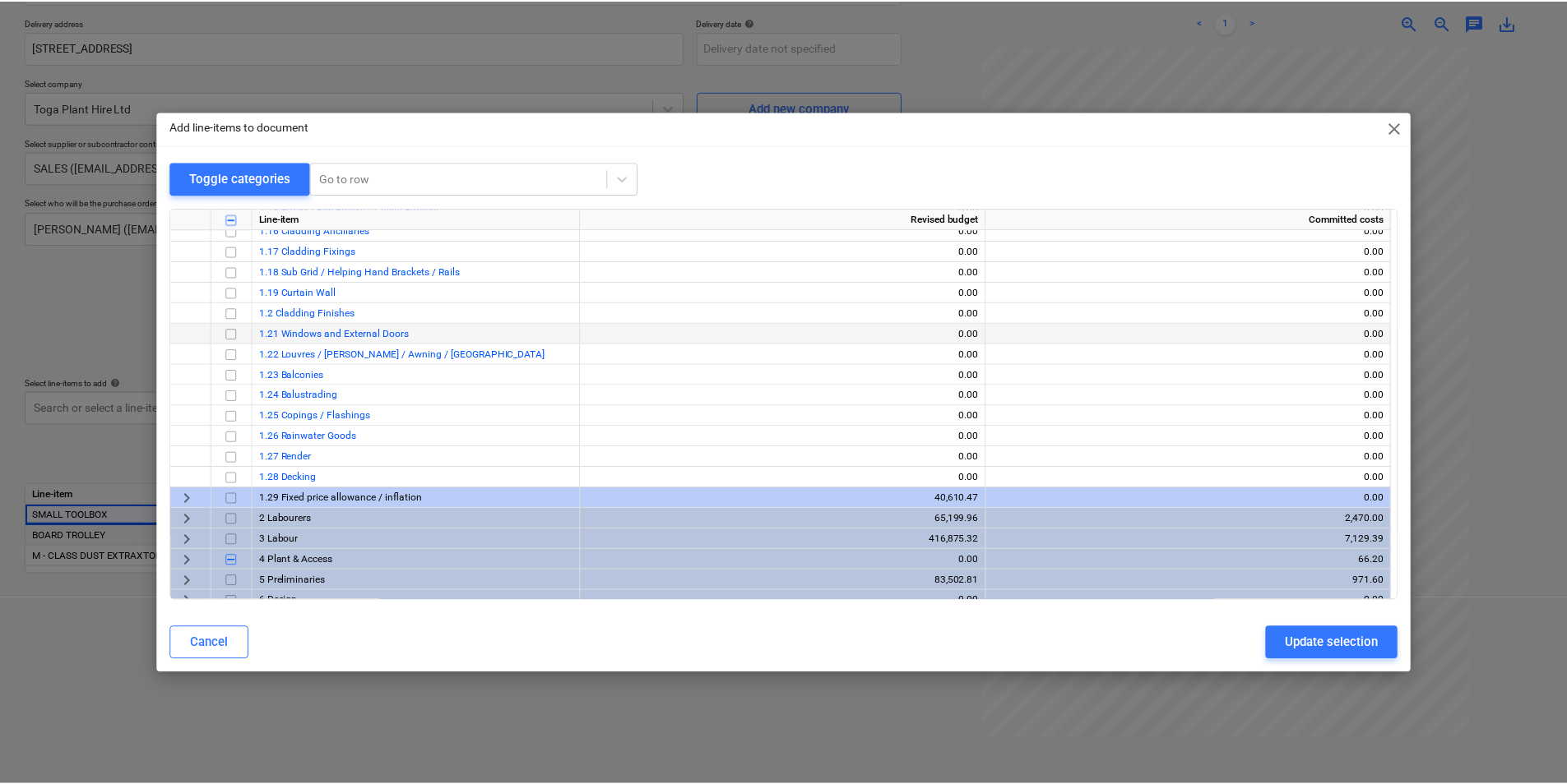
scroll to position [2220, 0]
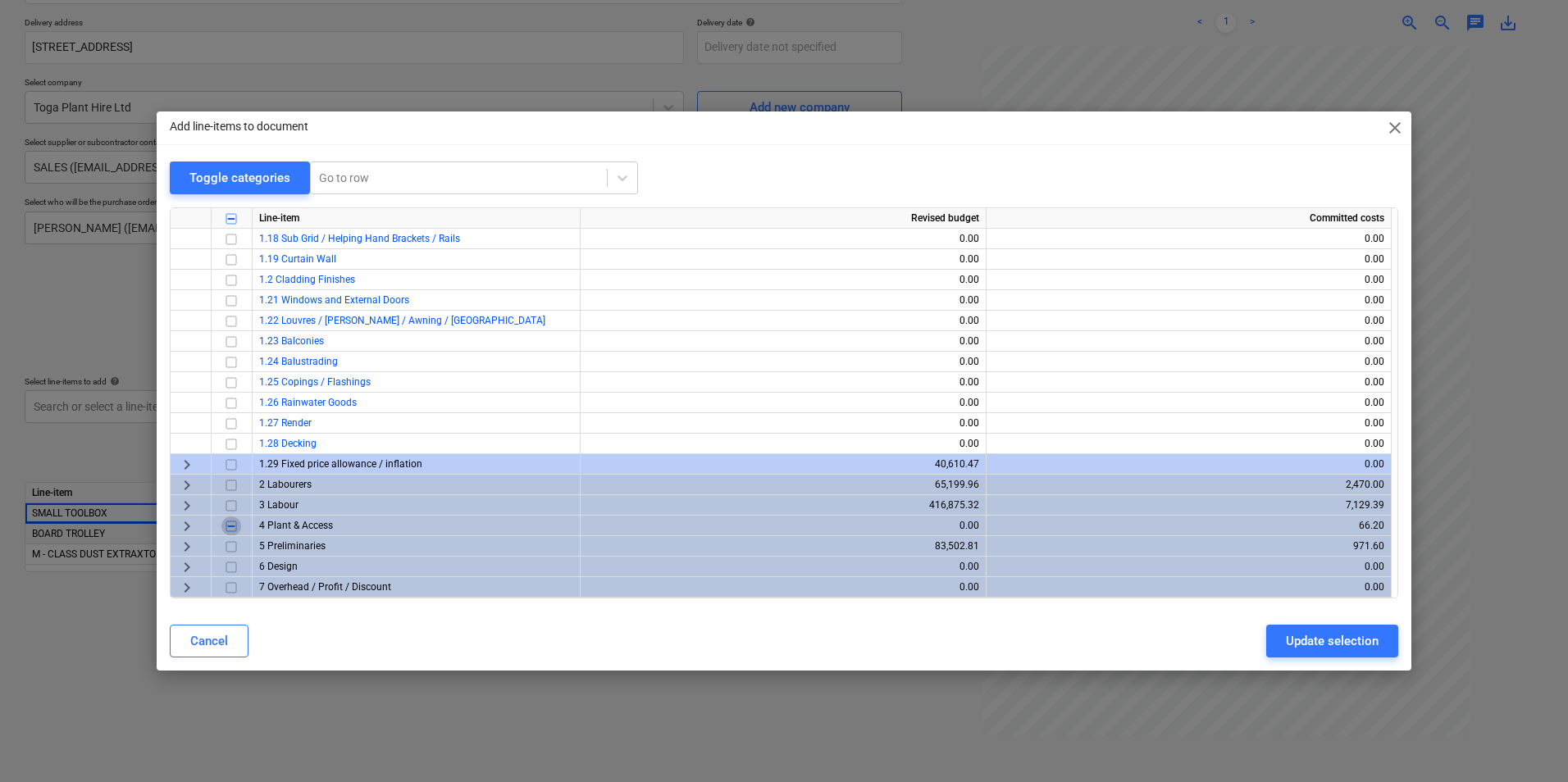
click at [232, 530] on input "checkbox" at bounding box center [231, 526] width 20 height 20
click at [1300, 650] on div "Update selection" at bounding box center [1331, 641] width 93 height 21
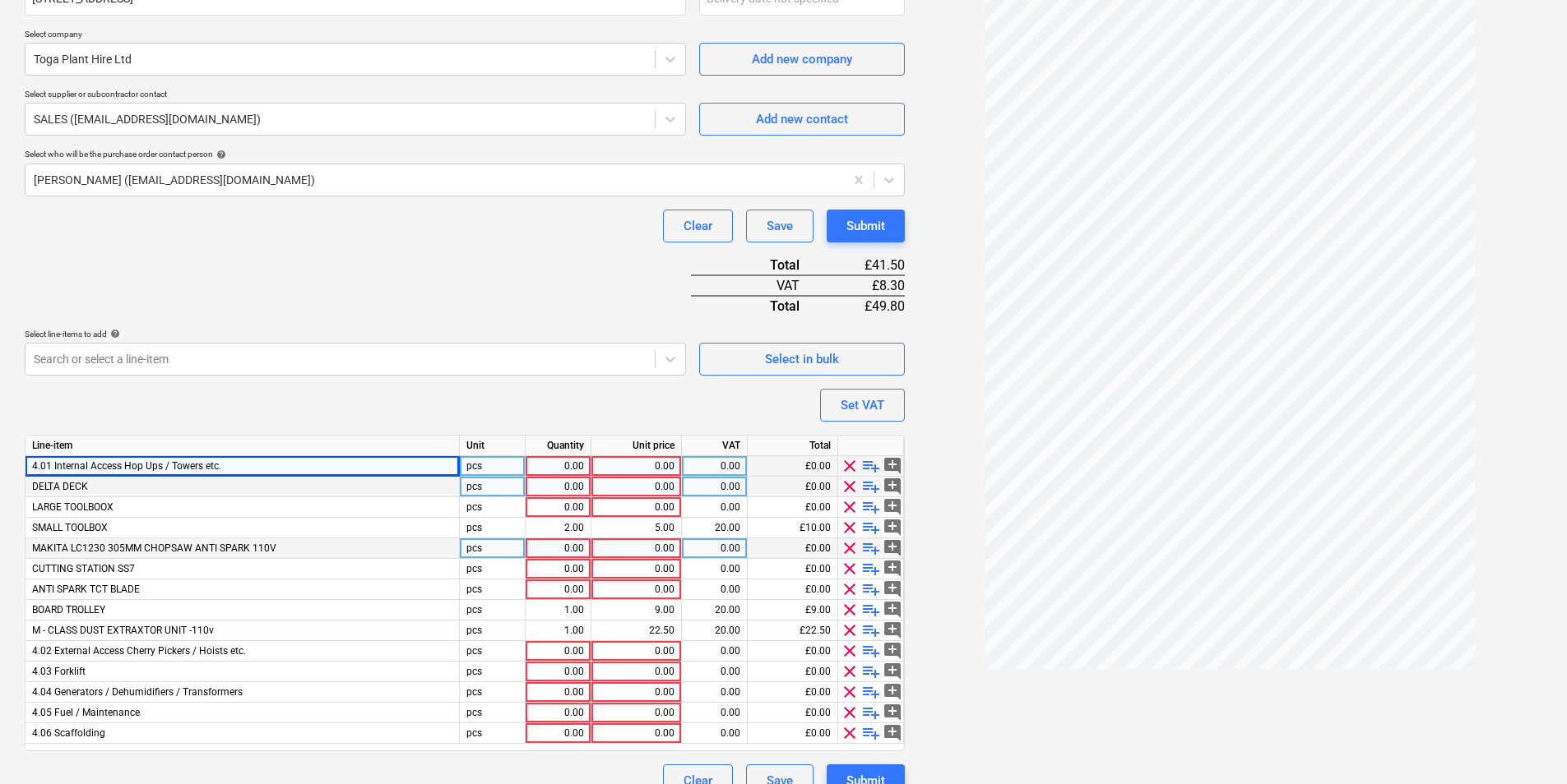
scroll to position [464, 0]
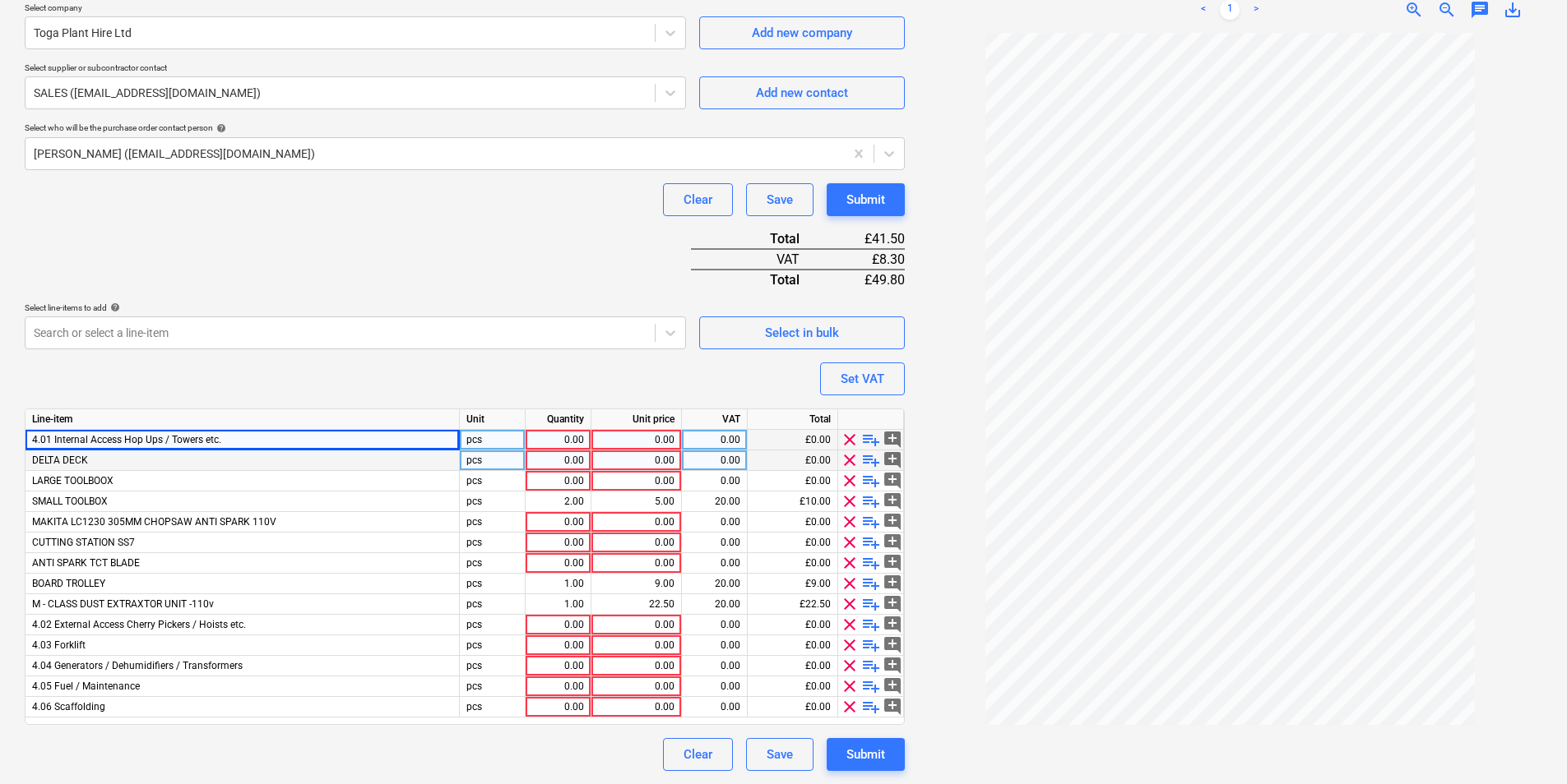
click at [852, 460] on span "clear" at bounding box center [850, 460] width 20 height 20
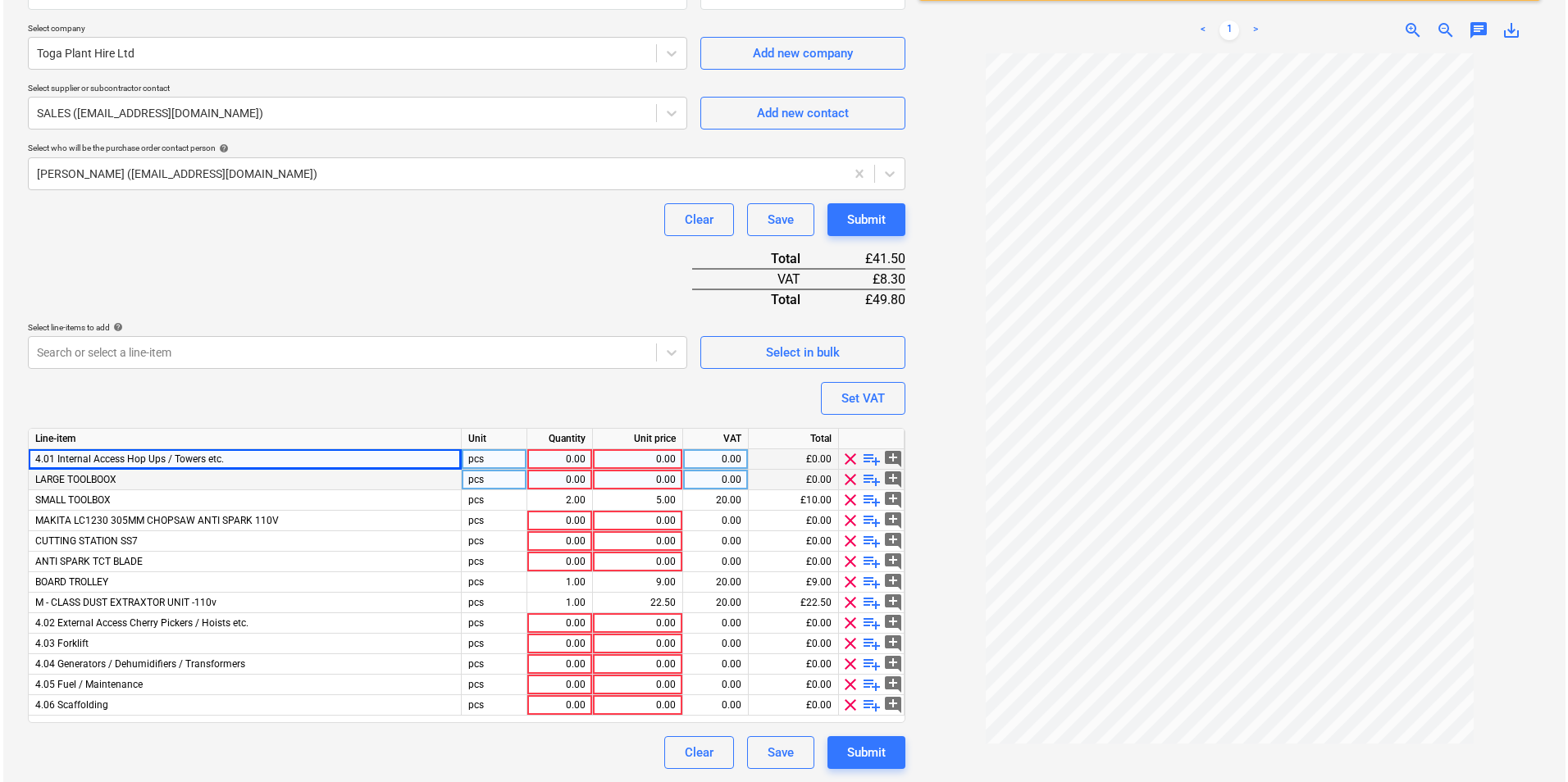
scroll to position [450, 0]
click at [847, 470] on span "clear" at bounding box center [847, 479] width 20 height 20
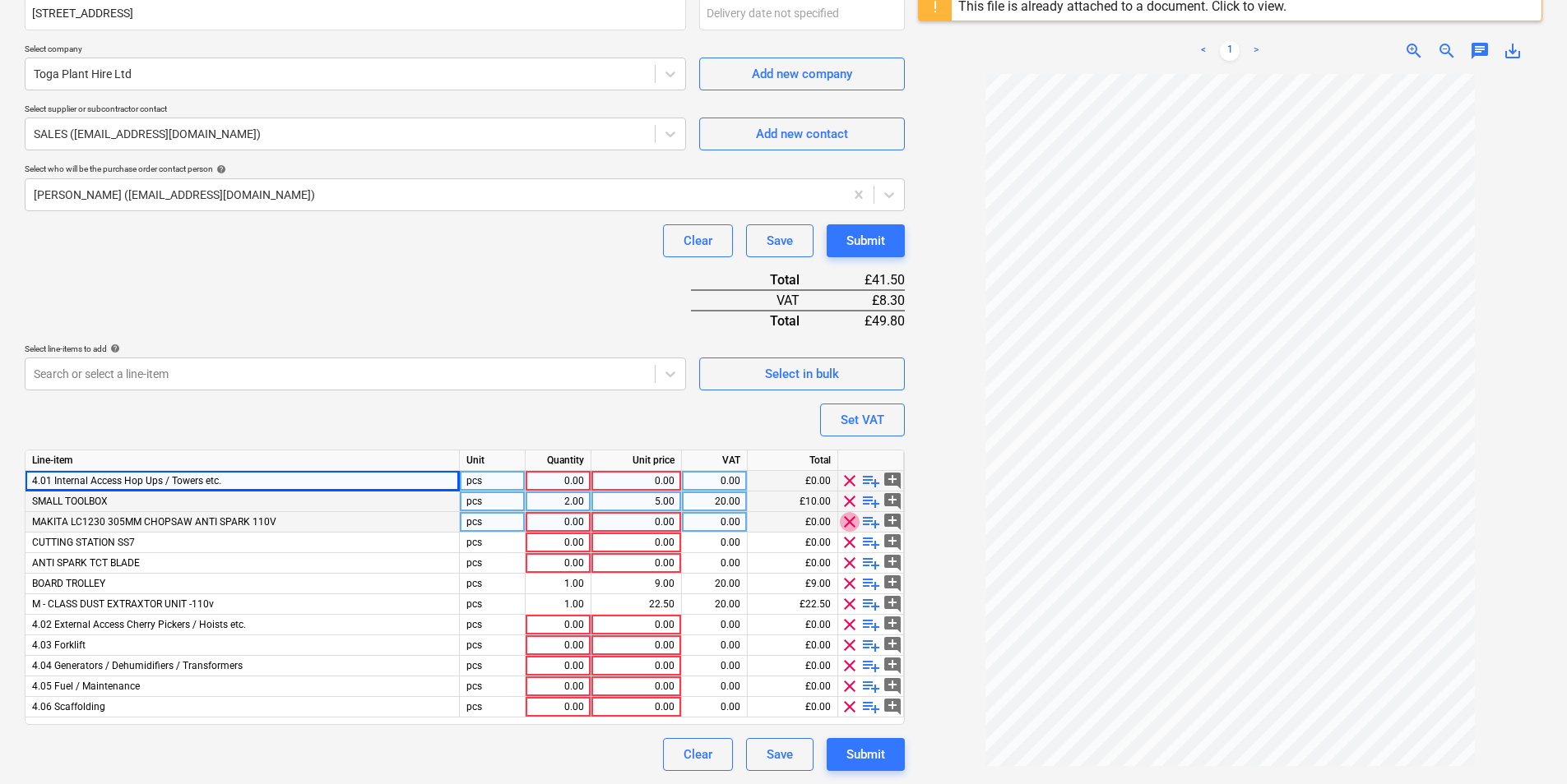
click at [848, 512] on span "clear" at bounding box center [850, 522] width 20 height 20
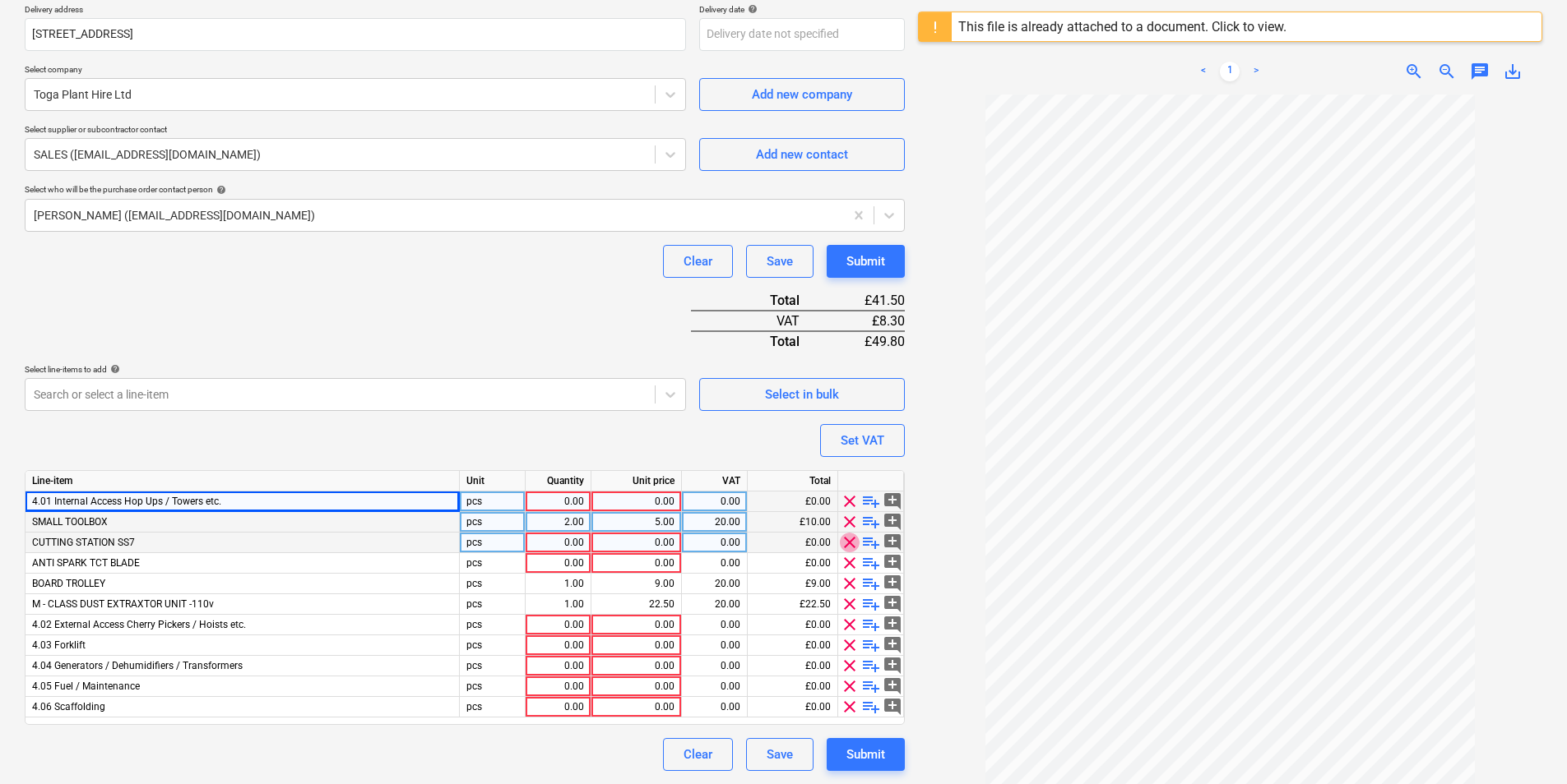
click at [848, 532] on span "clear" at bounding box center [850, 542] width 20 height 20
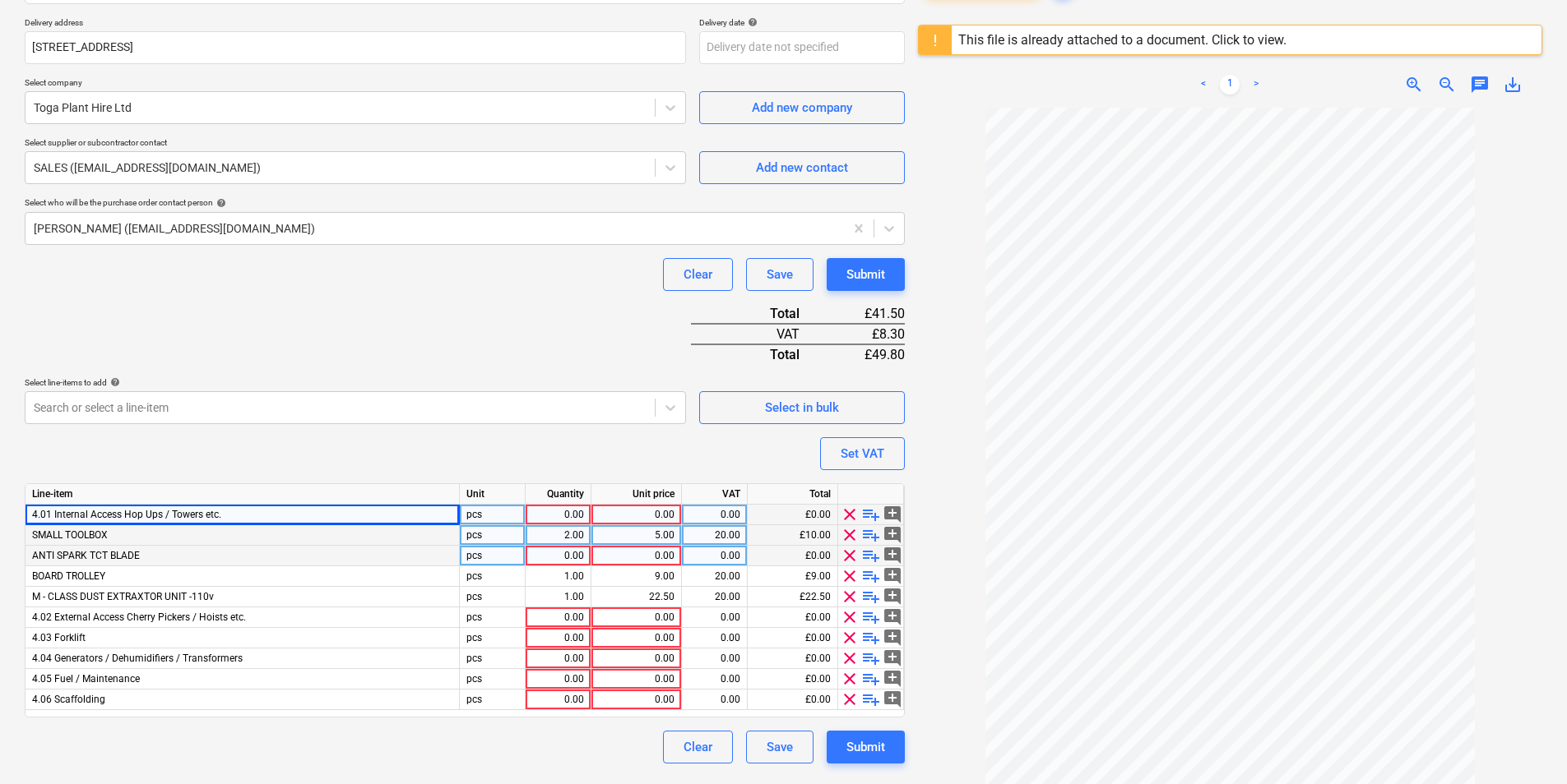
click at [848, 546] on span "clear" at bounding box center [850, 555] width 20 height 20
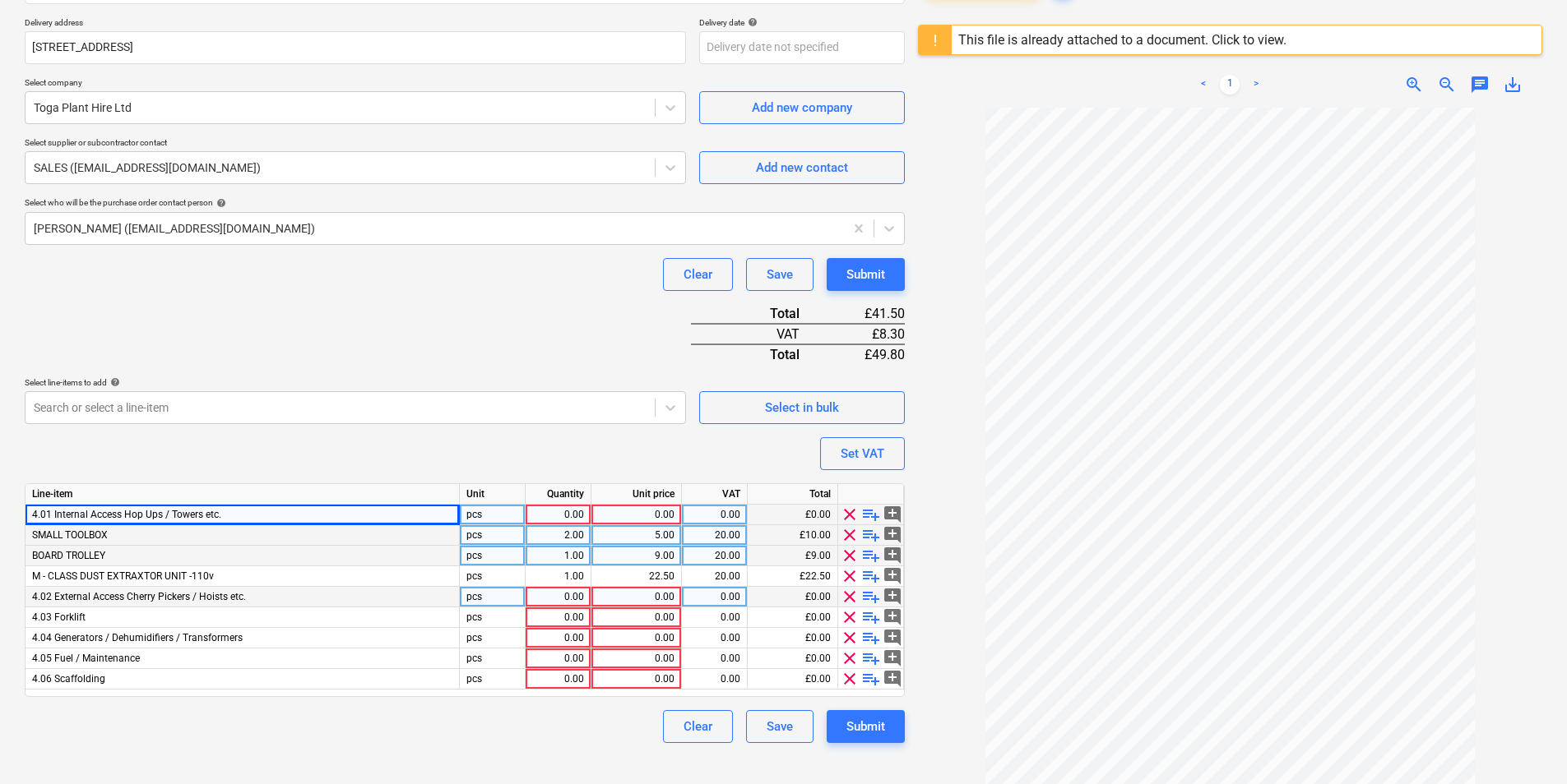
click at [850, 587] on span "clear" at bounding box center [850, 596] width 20 height 20
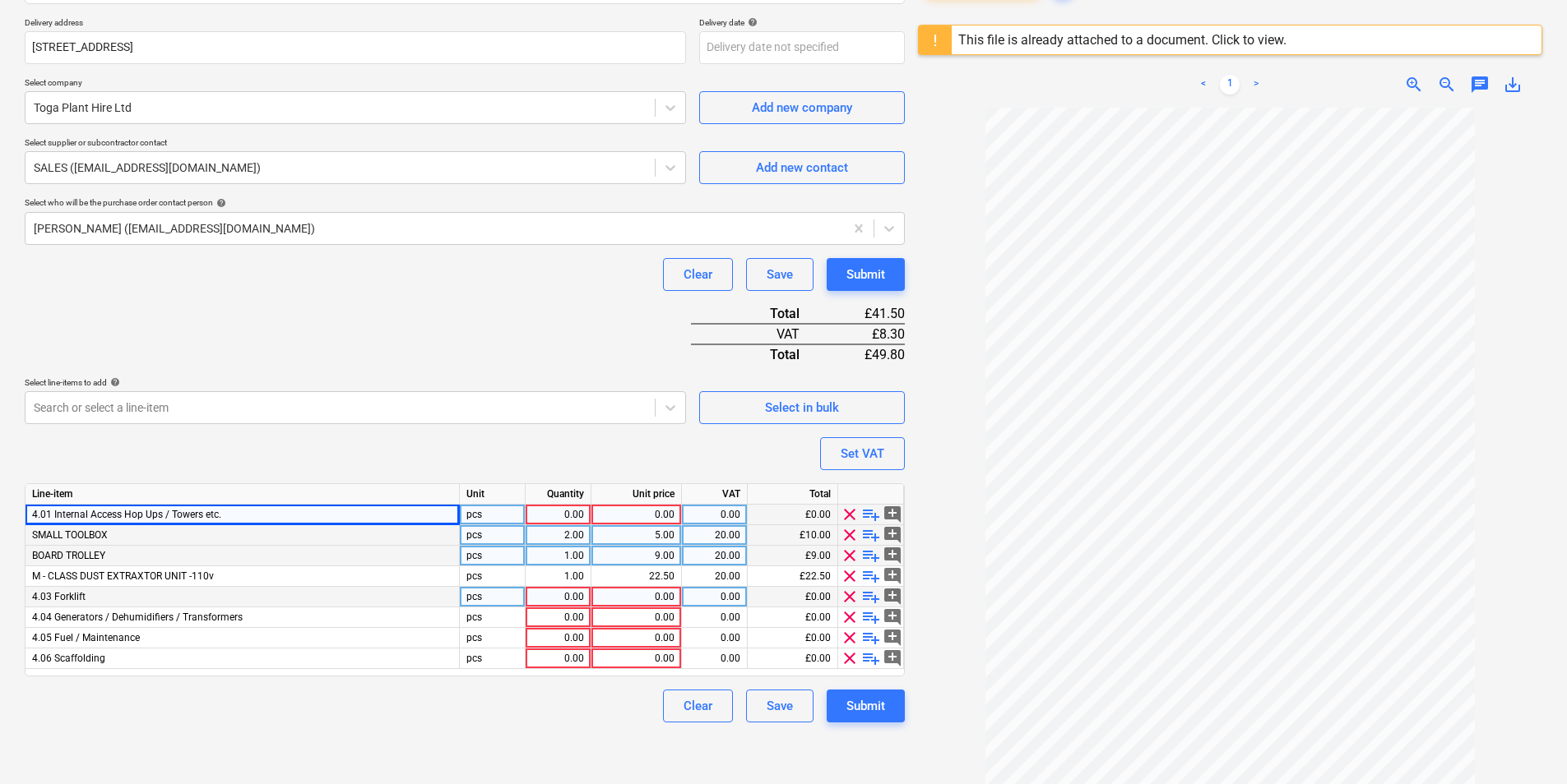
click at [846, 587] on span "clear" at bounding box center [850, 596] width 20 height 20
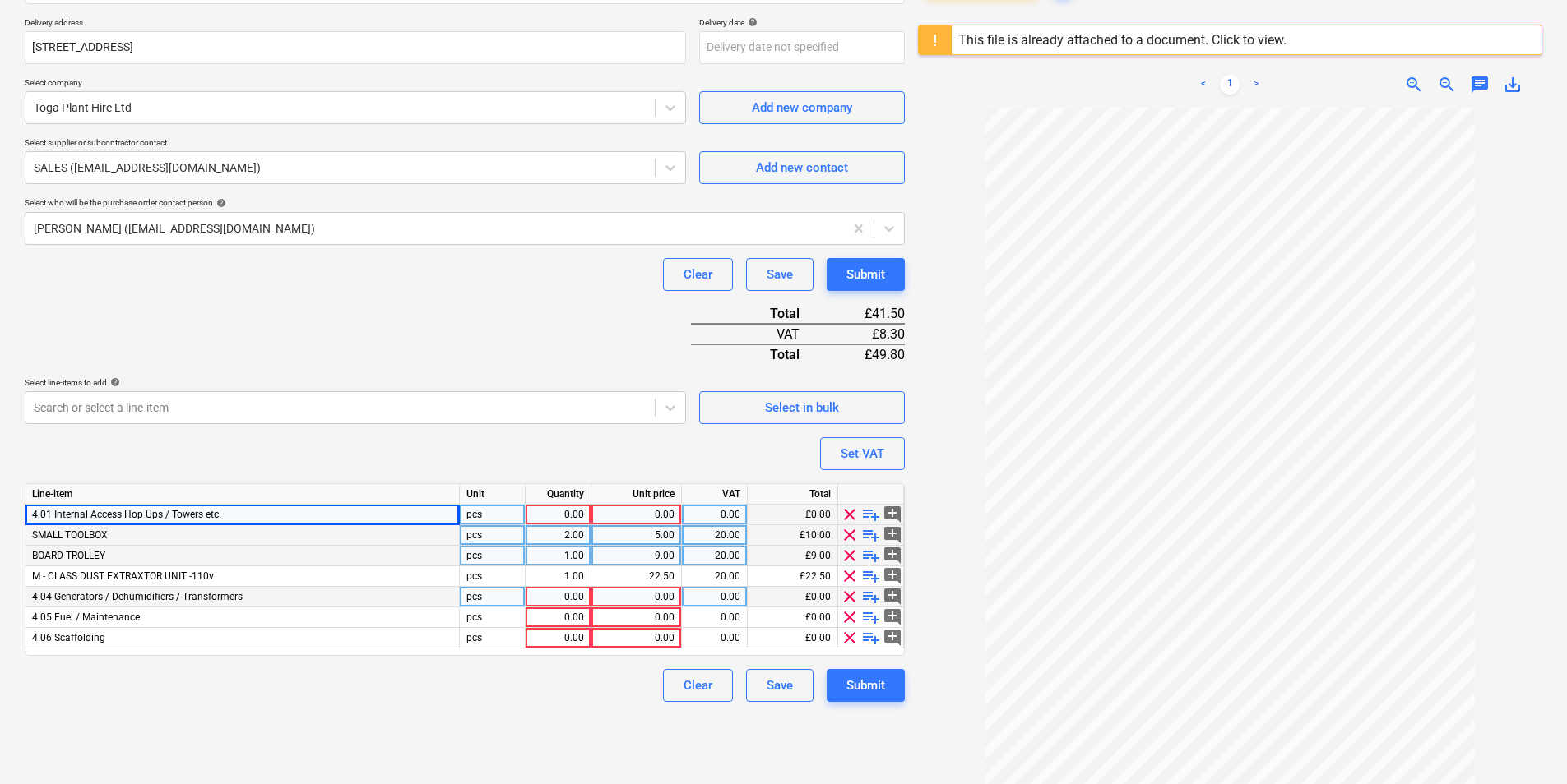
click at [849, 587] on span "clear" at bounding box center [850, 596] width 20 height 20
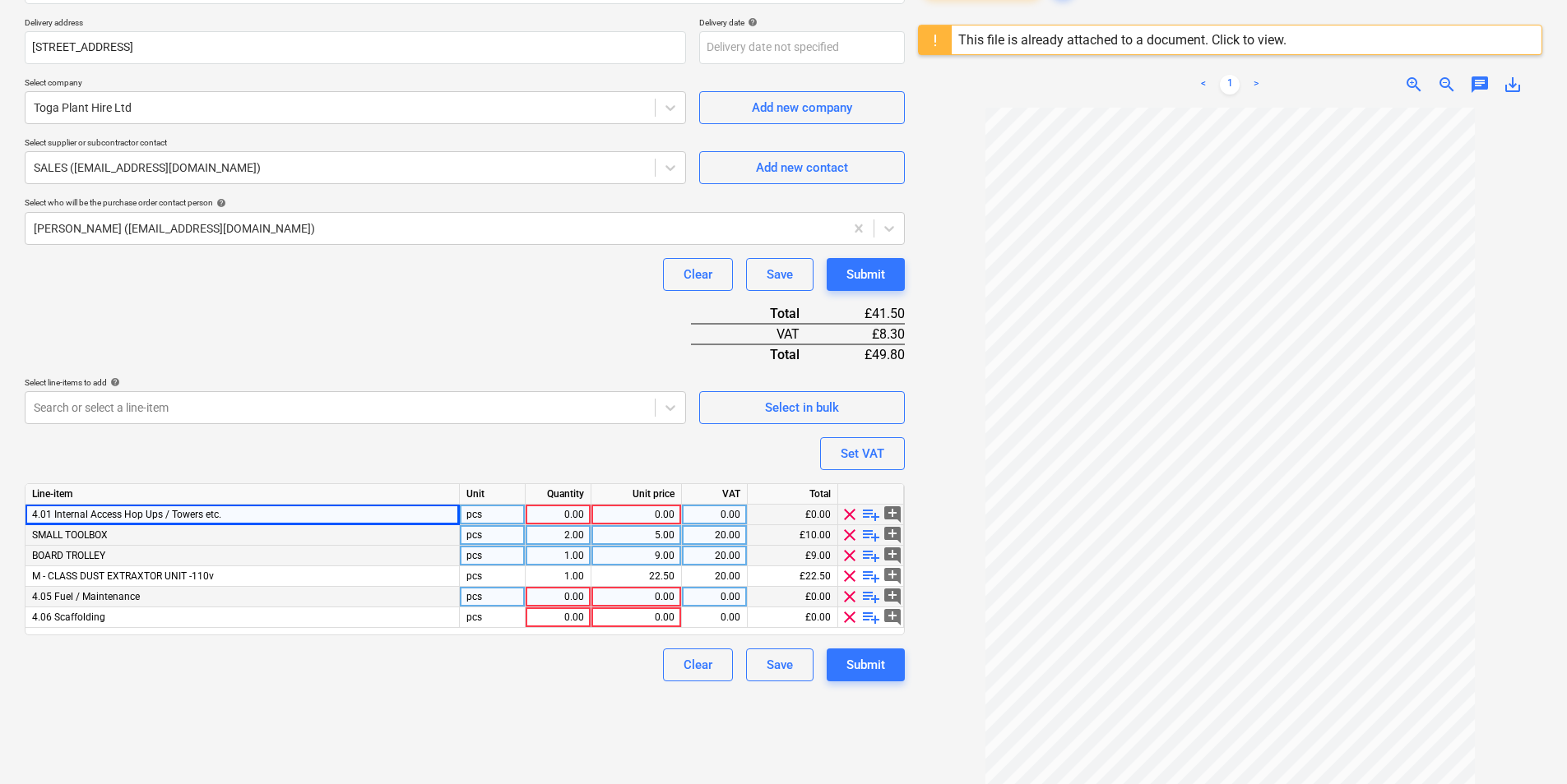
click at [849, 587] on span "clear" at bounding box center [850, 596] width 20 height 20
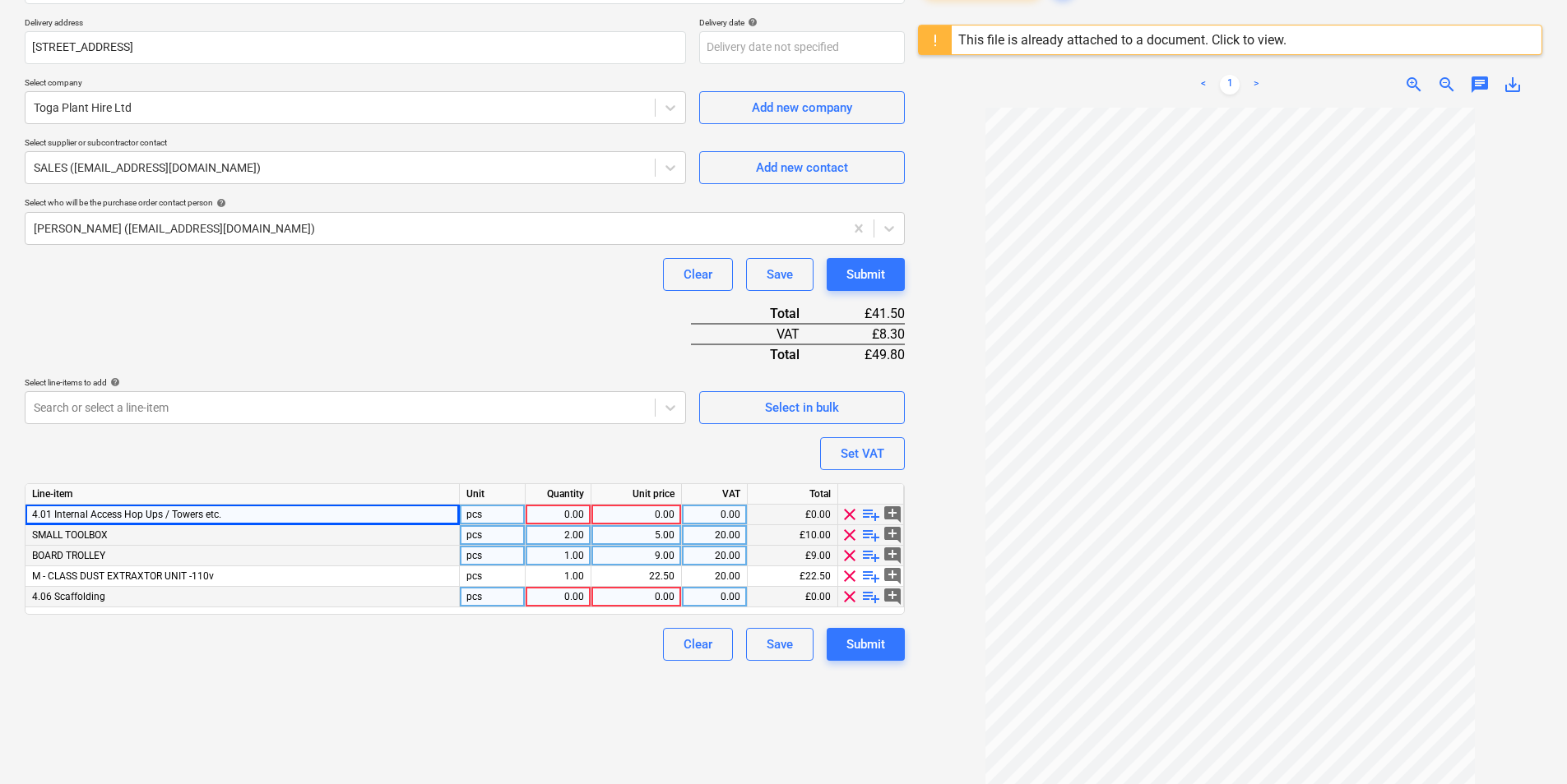
click at [848, 587] on span "clear" at bounding box center [850, 596] width 20 height 20
type textarea "x"
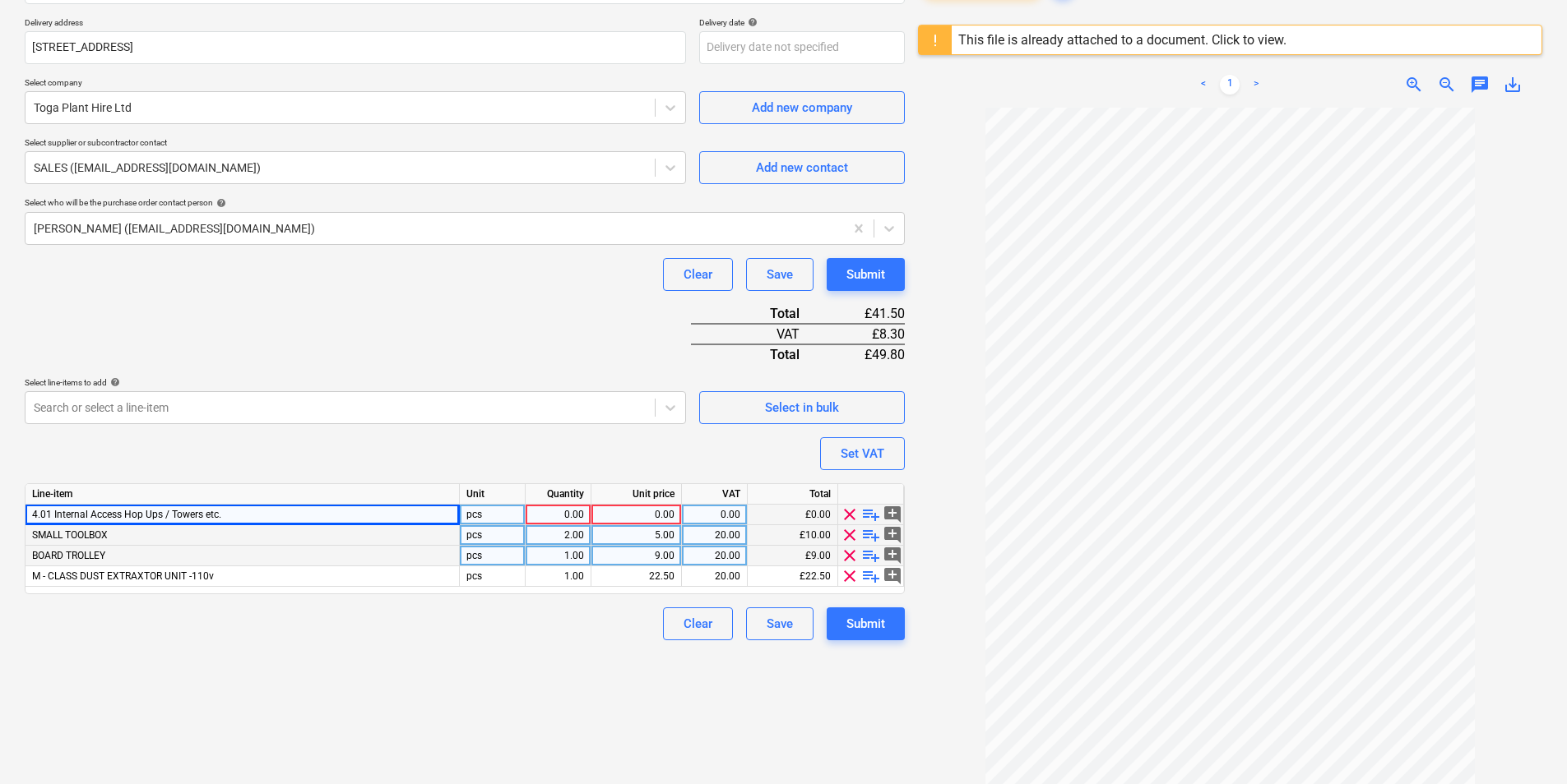
click at [569, 504] on div "0.00" at bounding box center [558, 514] width 52 height 20
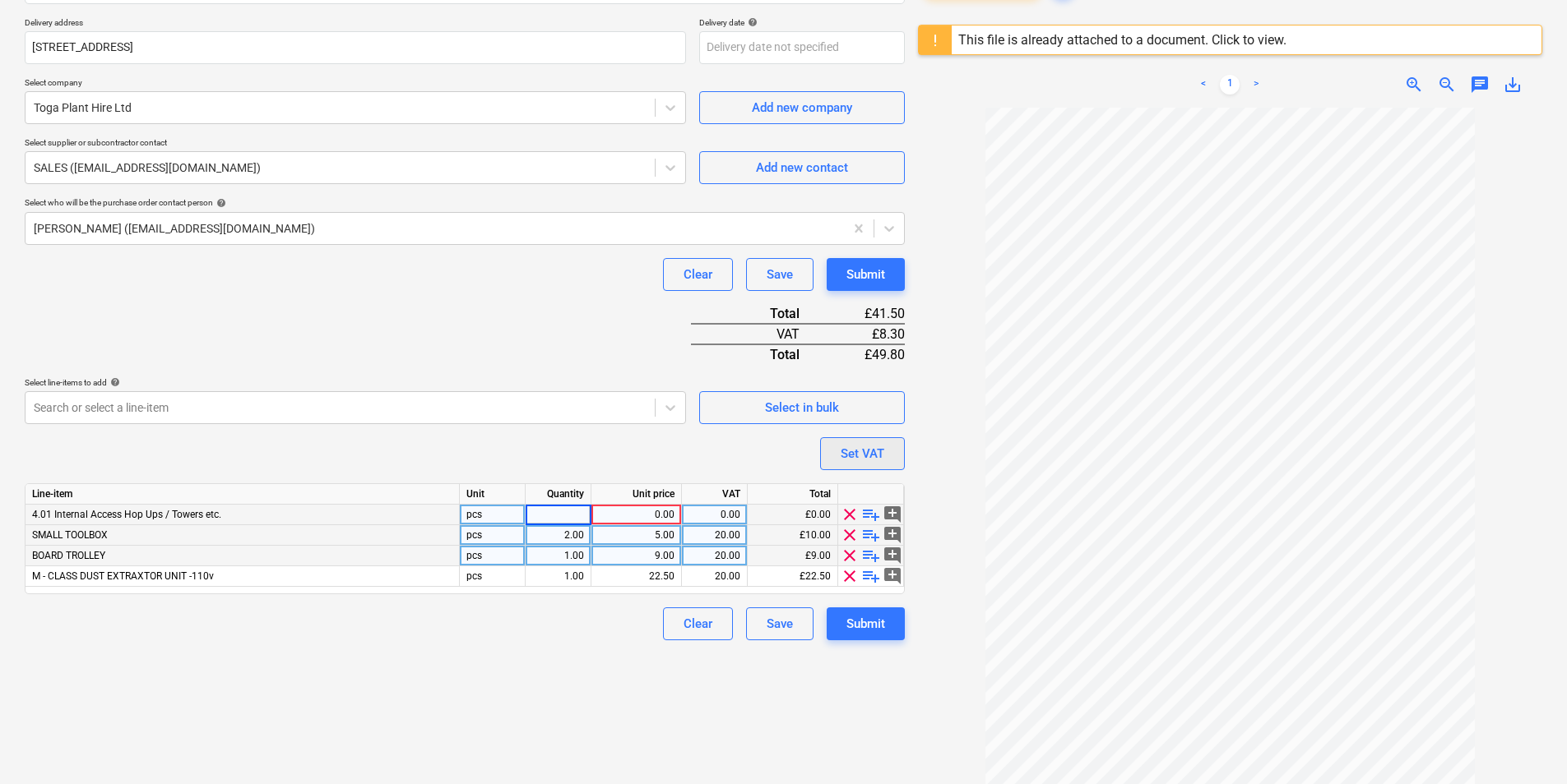
type input "1"
click at [647, 504] on div "0.00" at bounding box center [636, 514] width 77 height 20
click at [667, 504] on input at bounding box center [636, 514] width 90 height 20
click at [816, 397] on div "Select in bulk" at bounding box center [802, 408] width 74 height 21
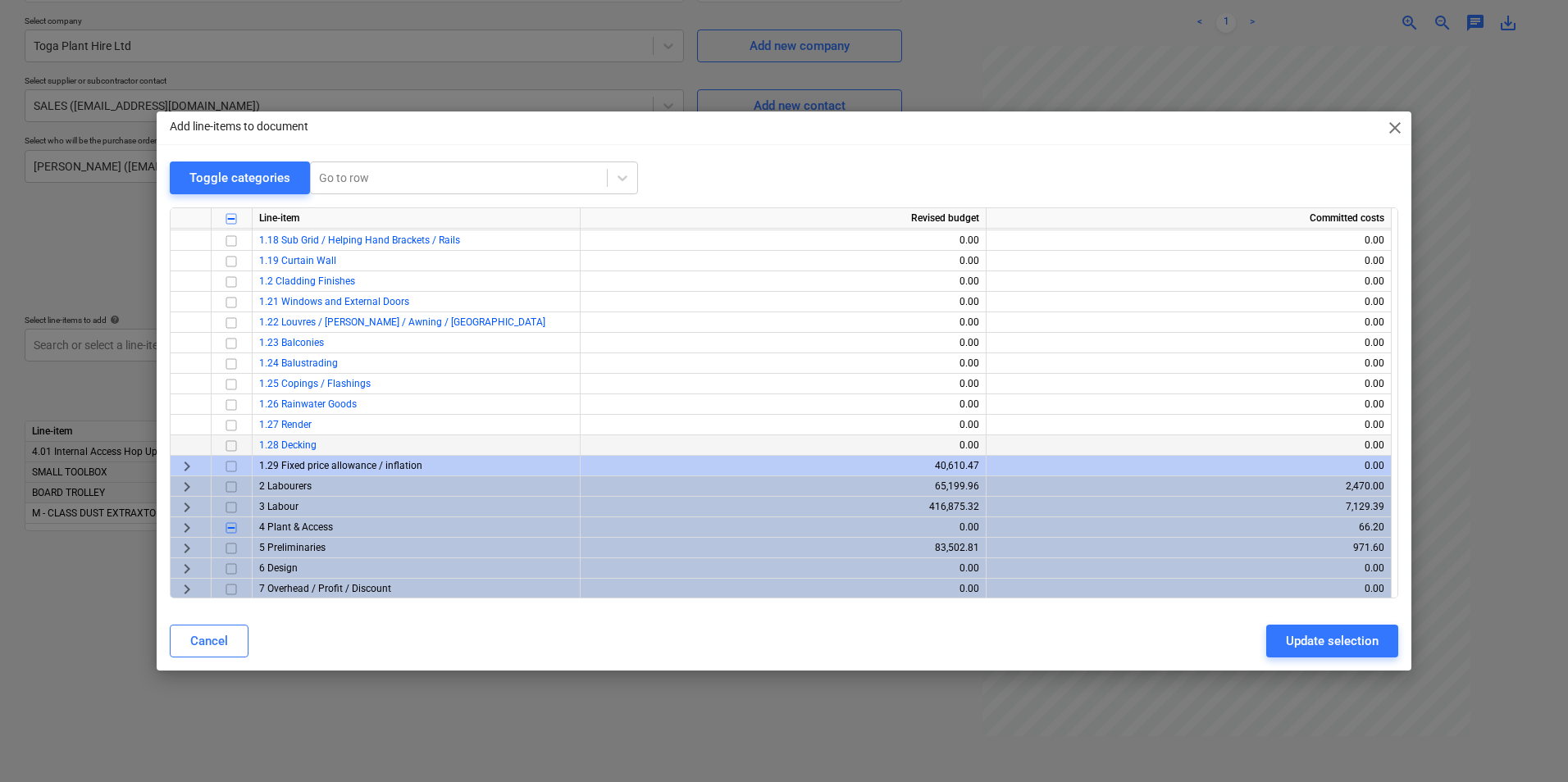
scroll to position [2214, 0]
click at [288, 520] on div "4 Plant & Access" at bounding box center [415, 525] width 328 height 20
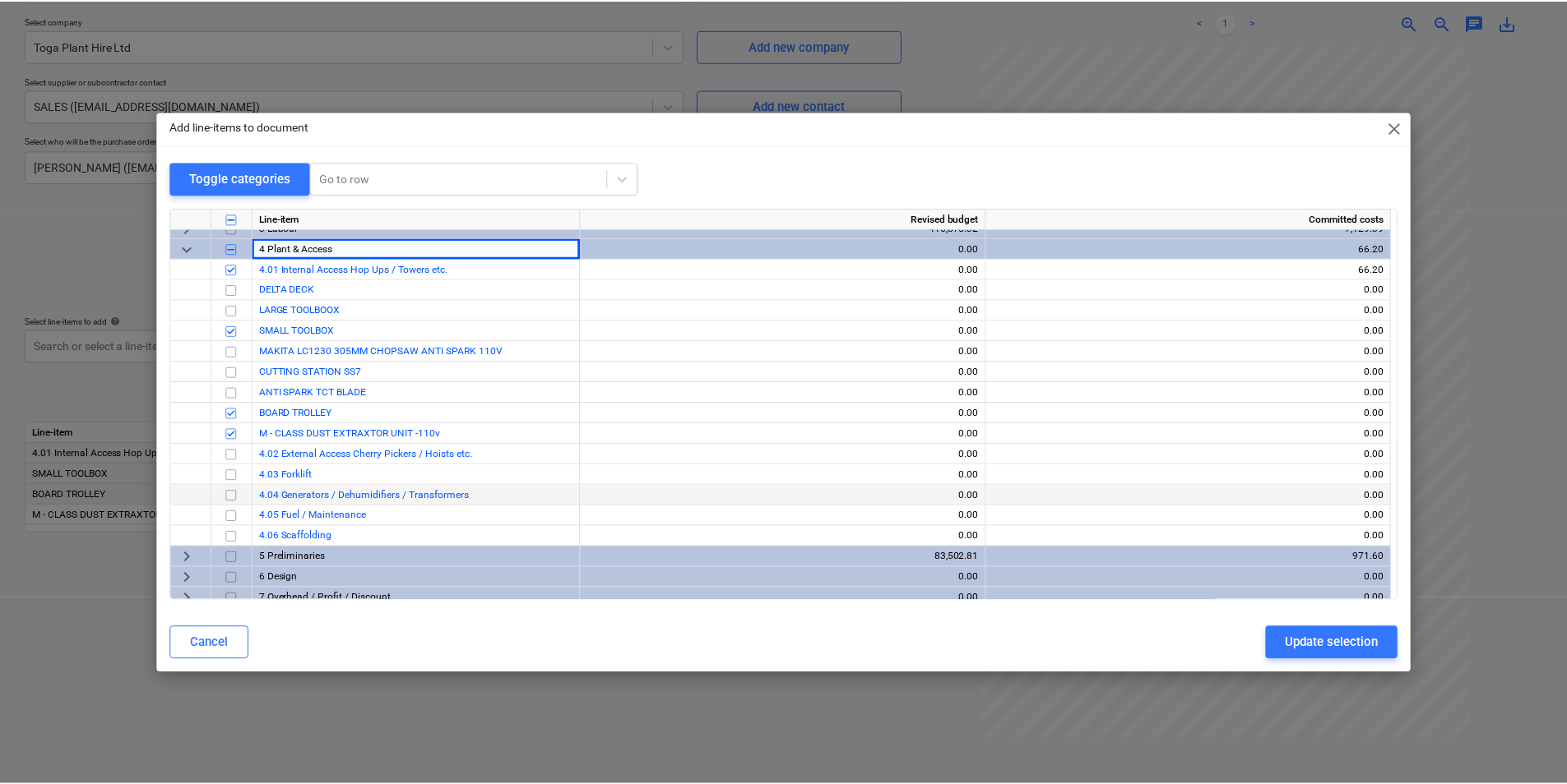
scroll to position [2507, 0]
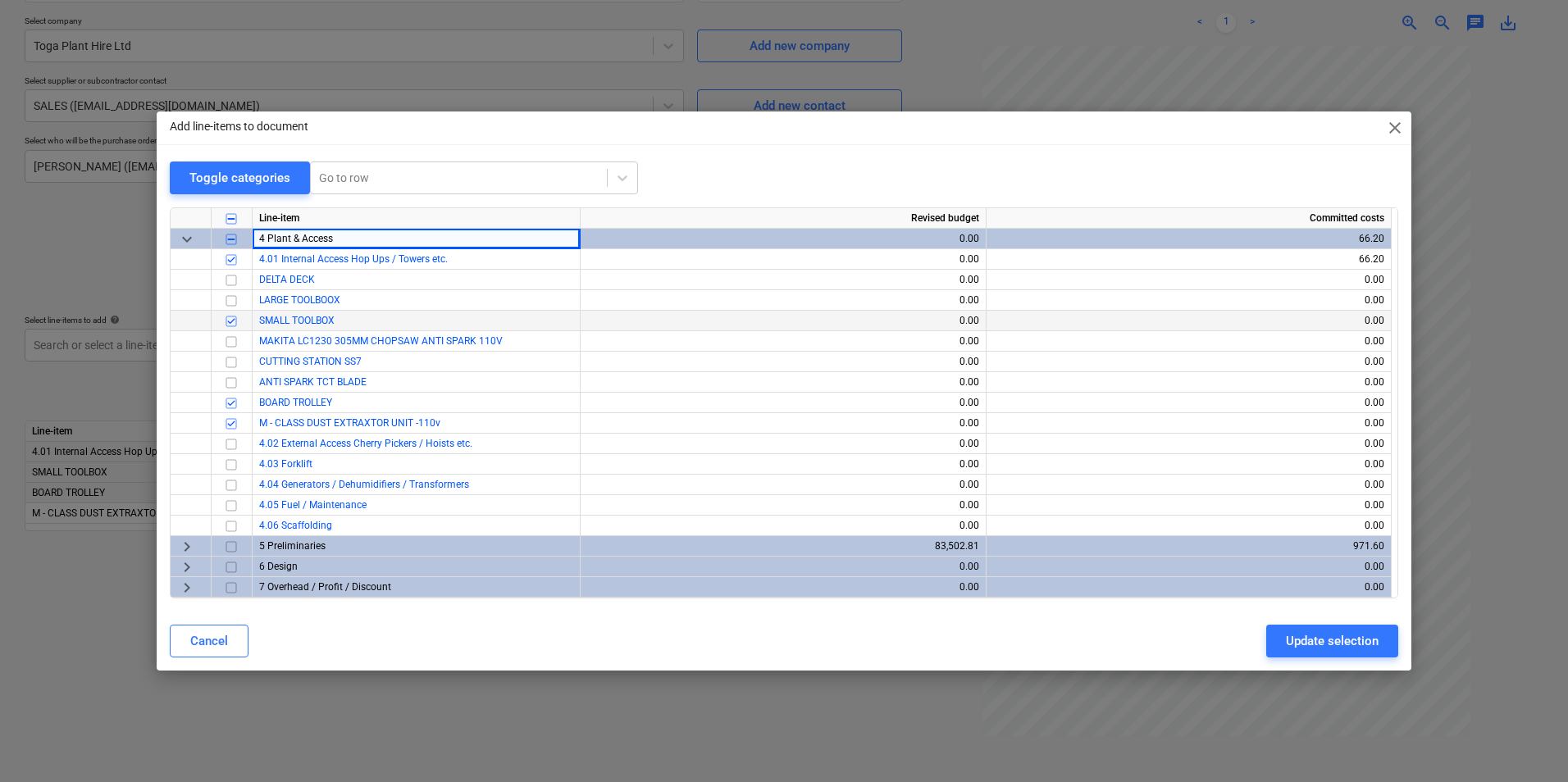
click at [233, 323] on input "checkbox" at bounding box center [231, 321] width 20 height 20
click at [231, 326] on input "checkbox" at bounding box center [231, 321] width 20 height 20
click at [236, 408] on input "checkbox" at bounding box center [231, 403] width 20 height 20
click at [235, 400] on input "checkbox" at bounding box center [231, 403] width 20 height 20
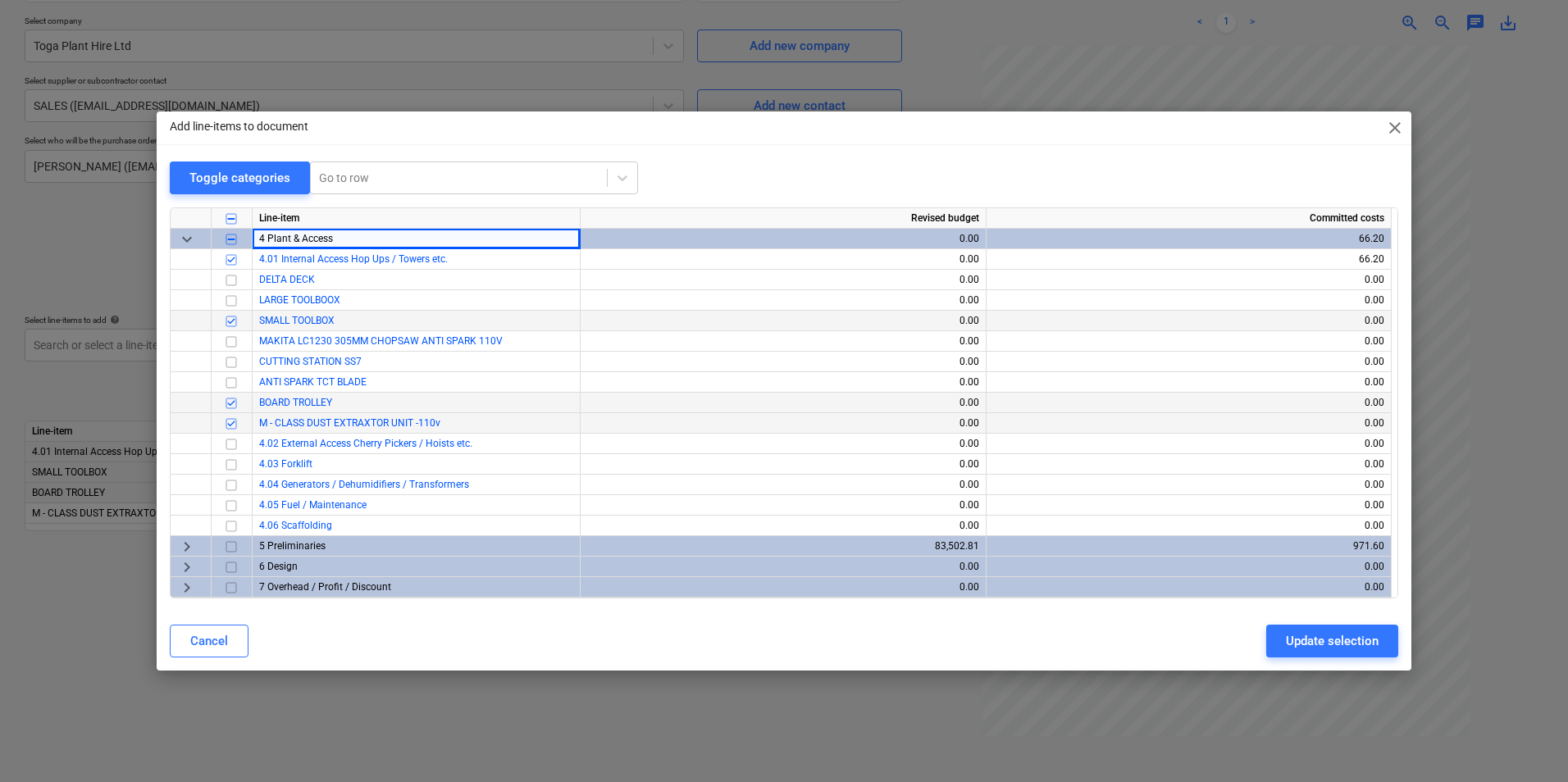
click at [232, 420] on input "checkbox" at bounding box center [231, 424] width 20 height 20
click at [229, 425] on input "checkbox" at bounding box center [231, 424] width 20 height 20
click at [1343, 642] on div "Update selection" at bounding box center [1331, 641] width 93 height 21
type textarea "x"
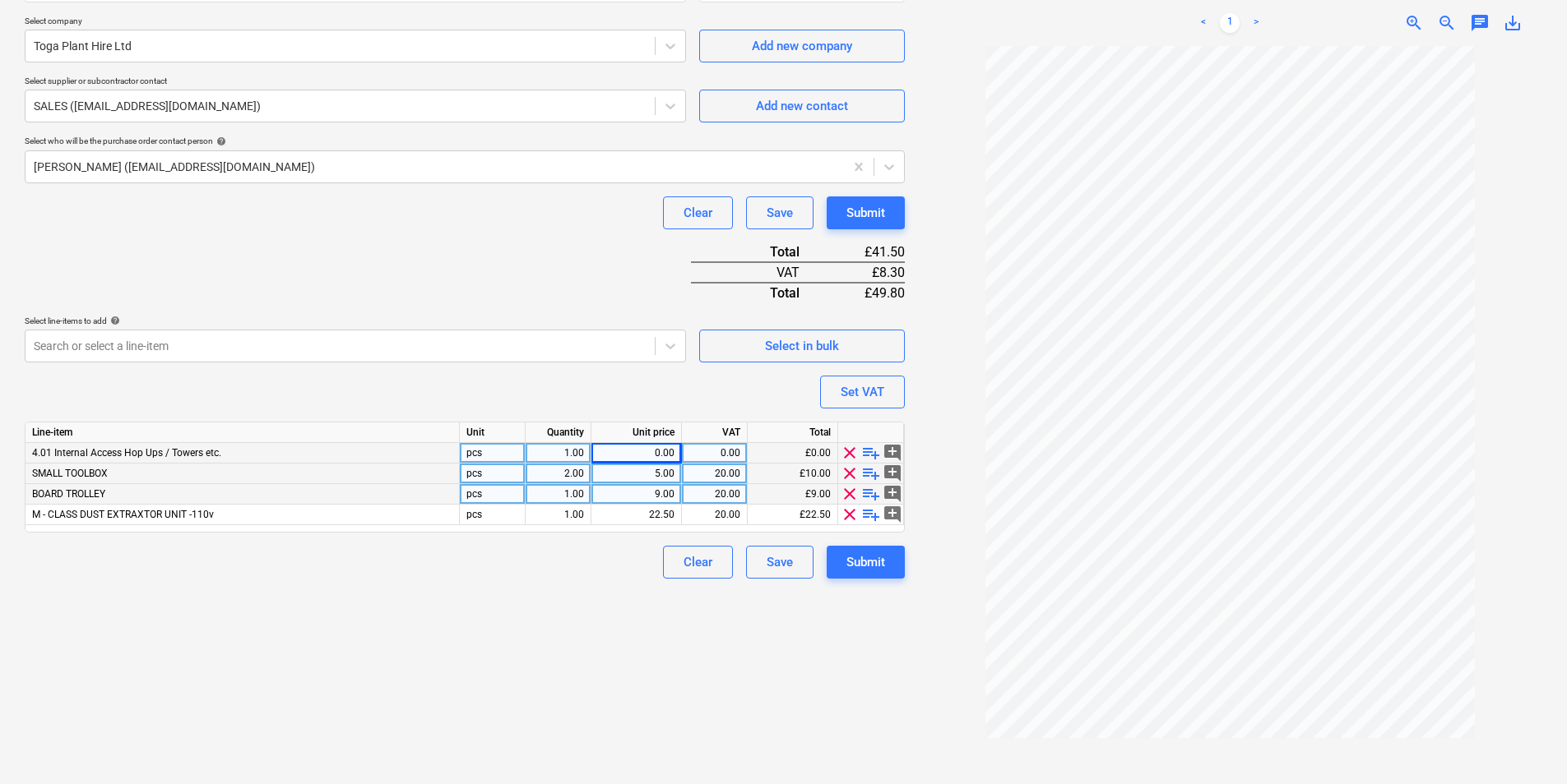
drag, startPoint x: 714, startPoint y: 455, endPoint x: 952, endPoint y: 406, distance: 243.0
click at [717, 452] on div "0.00" at bounding box center [715, 453] width 52 height 20
type input "20"
type textarea "x"
type input "41.50"
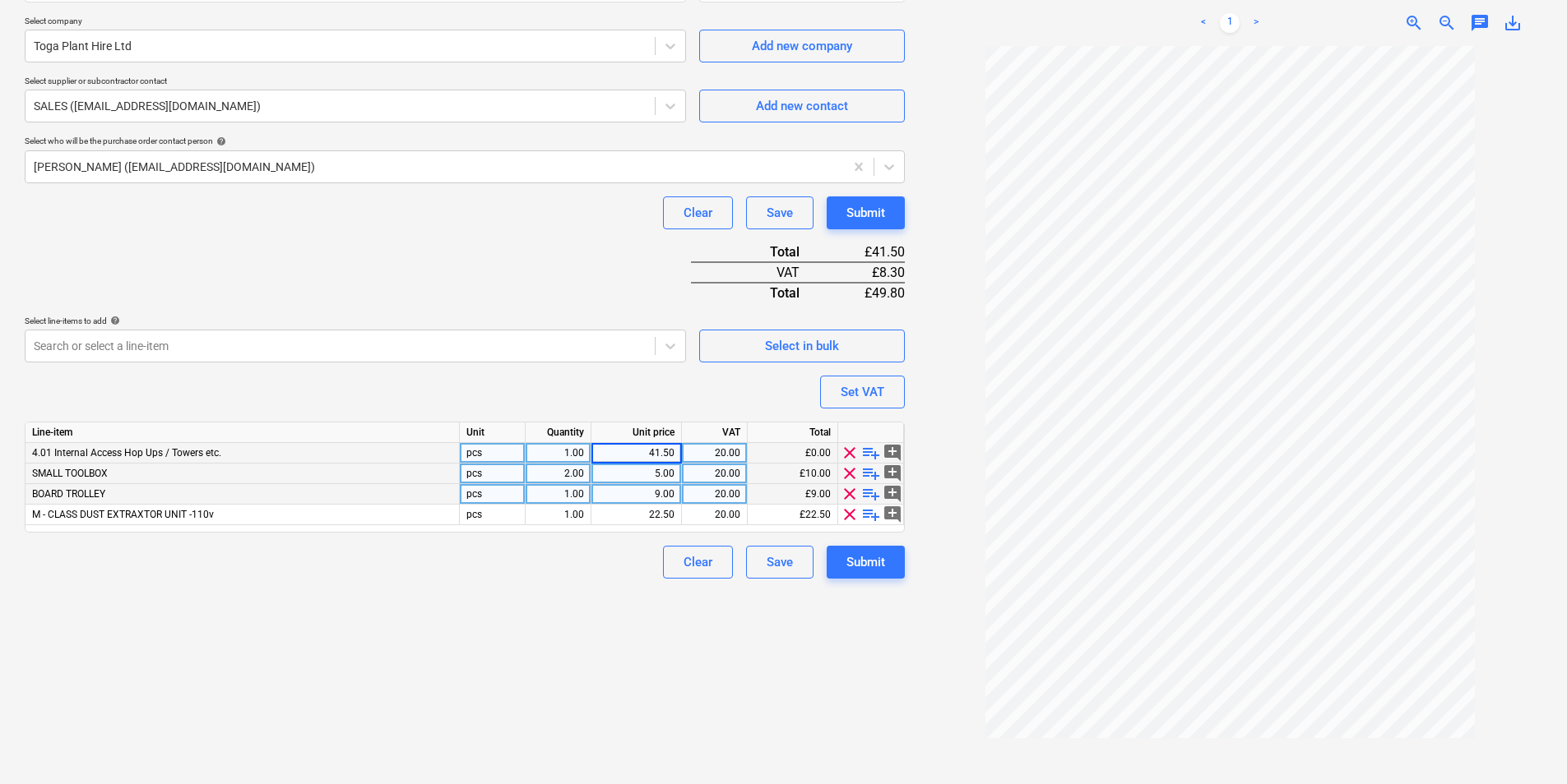
type textarea "x"
type input "00"
click at [896, 562] on button "Submit" at bounding box center [866, 562] width 79 height 33
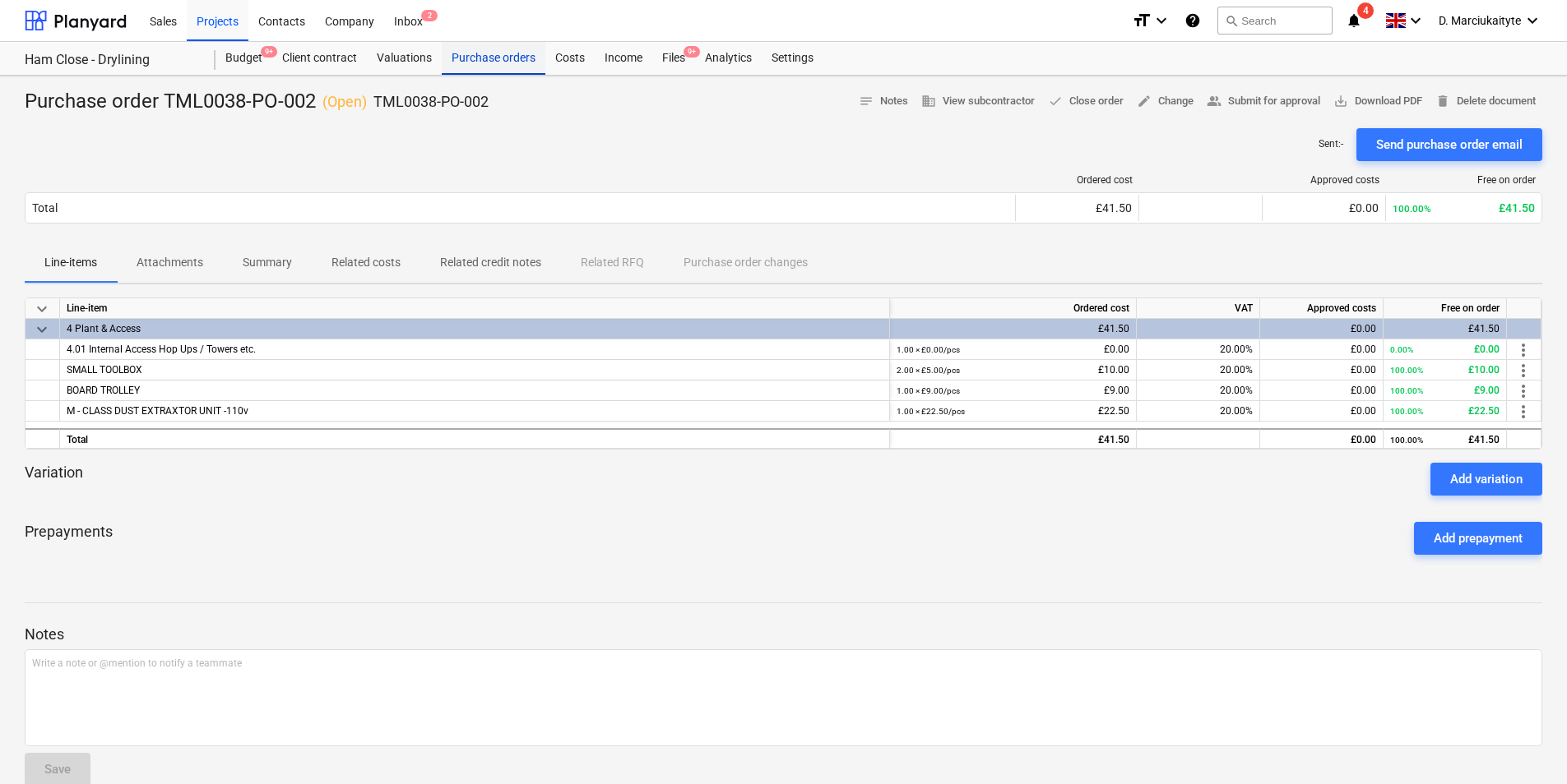
click at [522, 62] on div "Purchase orders" at bounding box center [493, 58] width 103 height 33
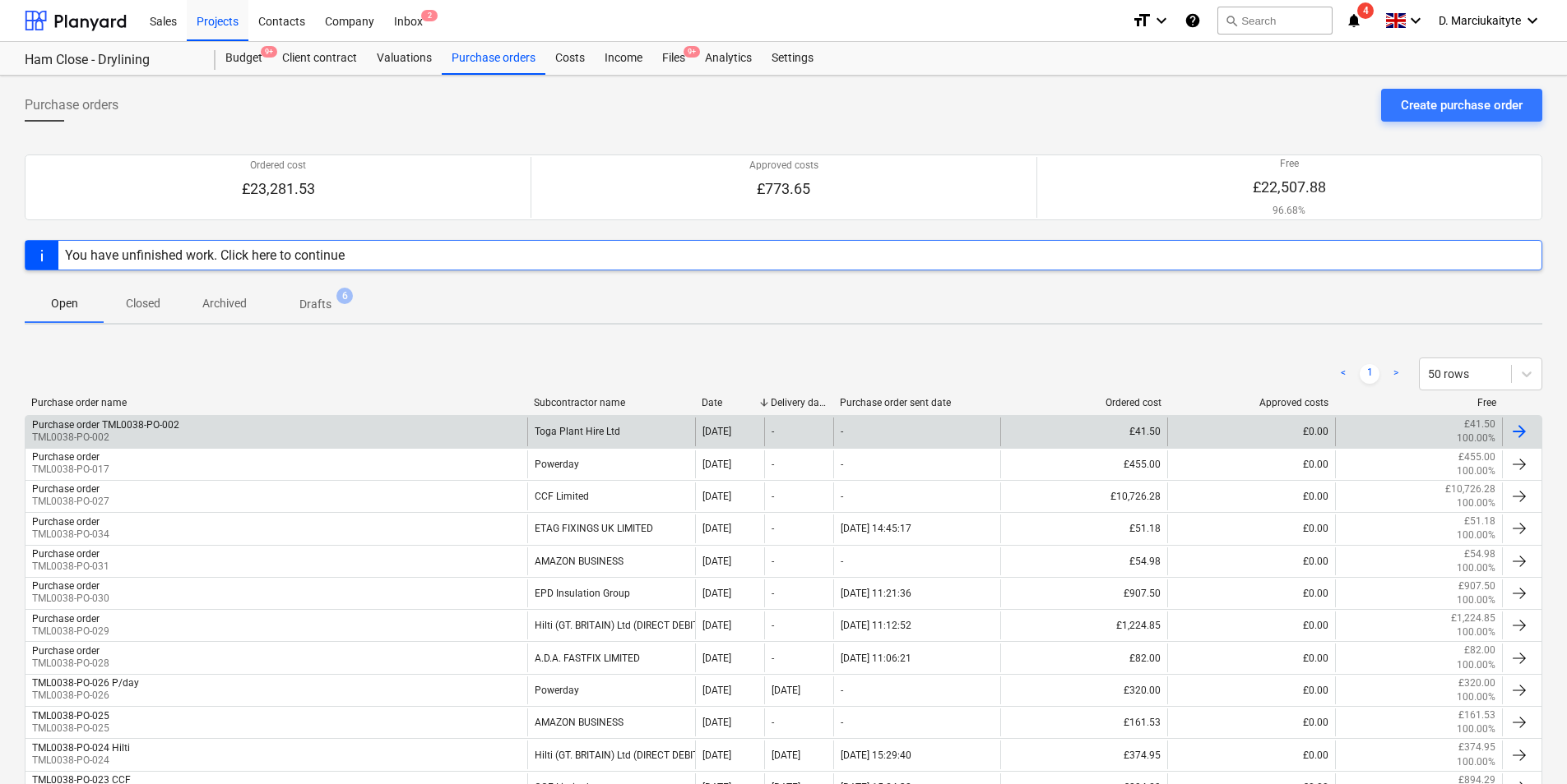
click at [522, 430] on div "Purchase order TML0038-PO-002 TML0038-PO-002" at bounding box center [277, 431] width 502 height 28
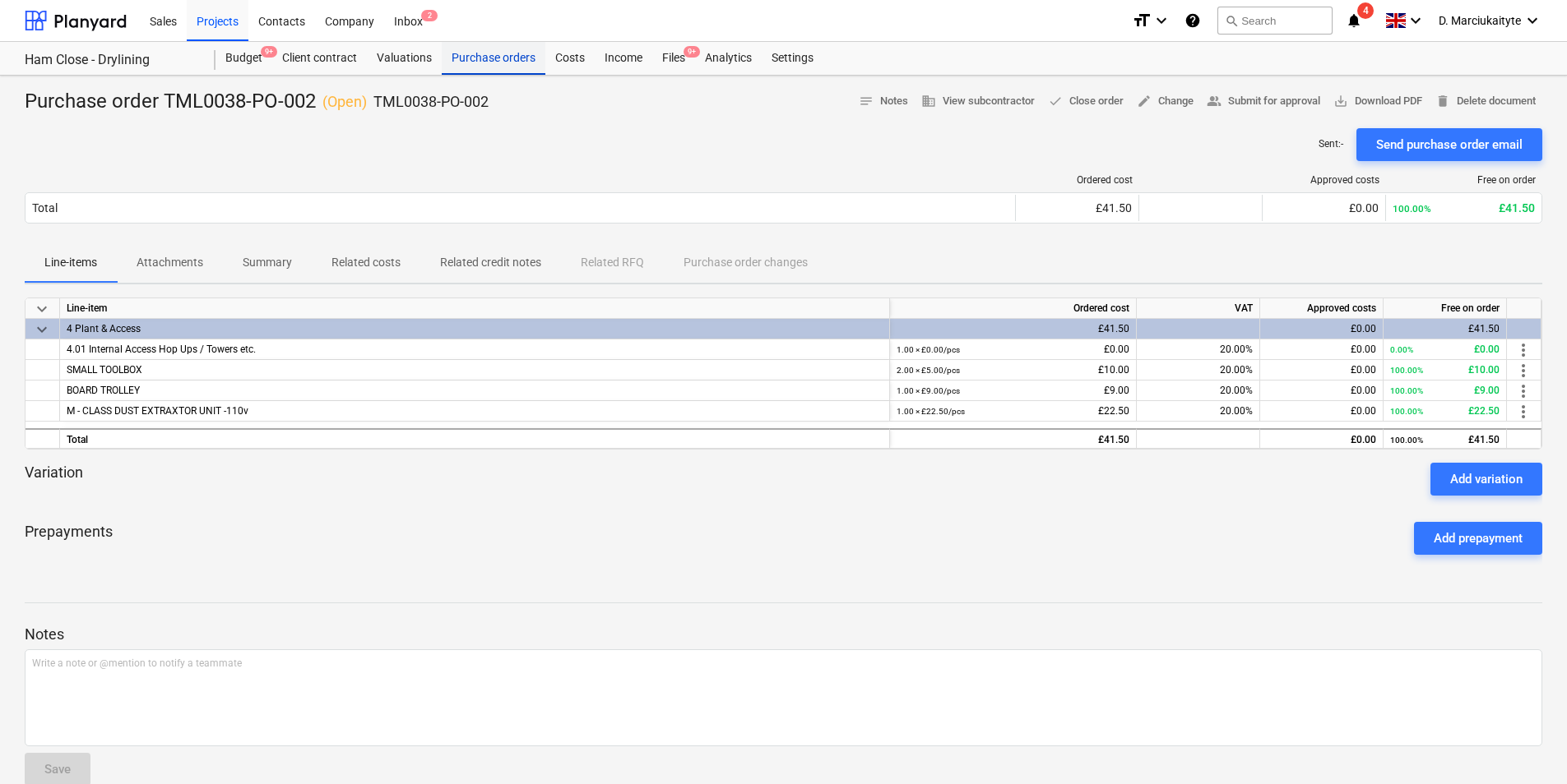
click at [500, 61] on div "Purchase orders" at bounding box center [493, 58] width 103 height 33
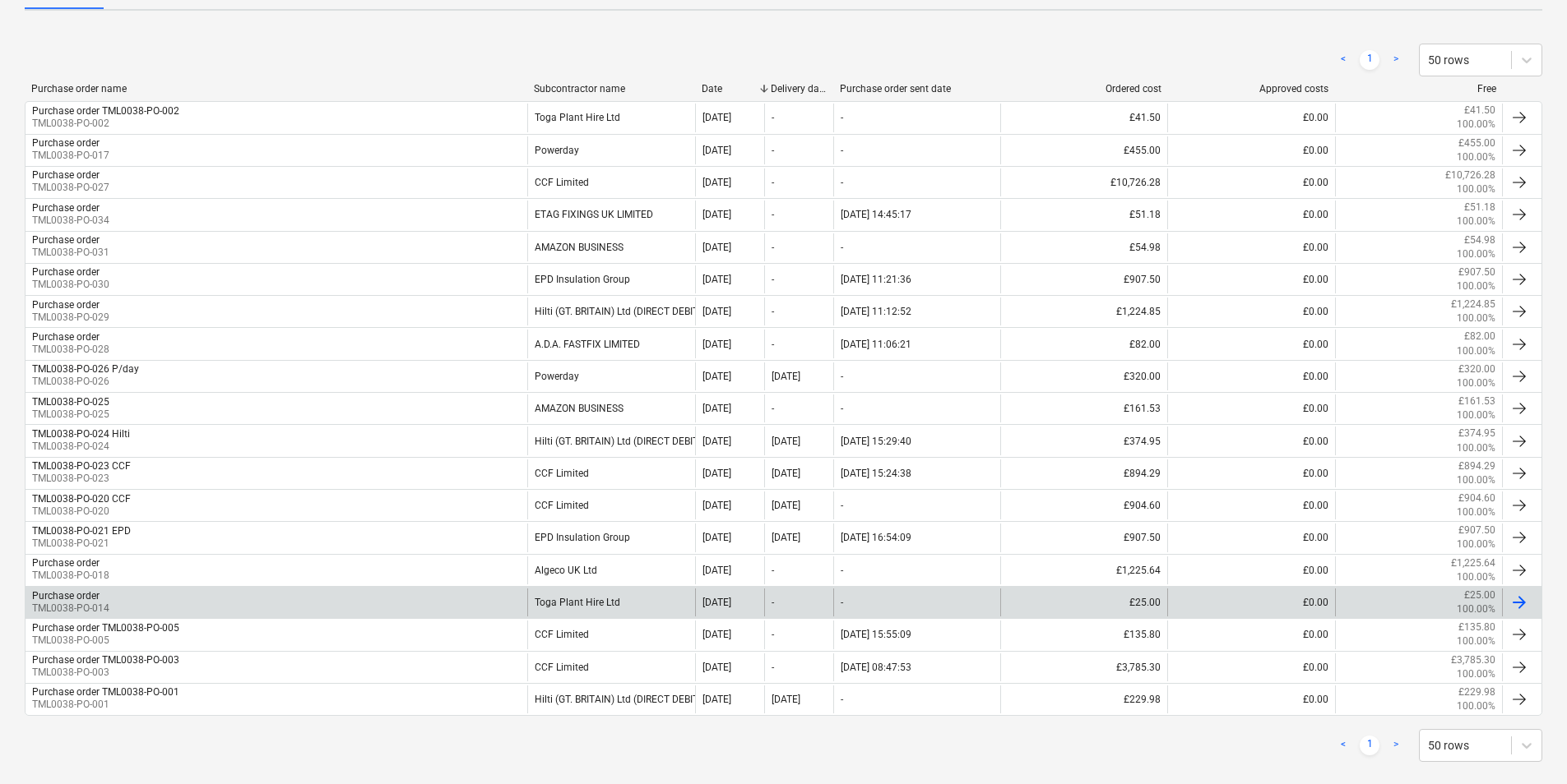
scroll to position [338, 0]
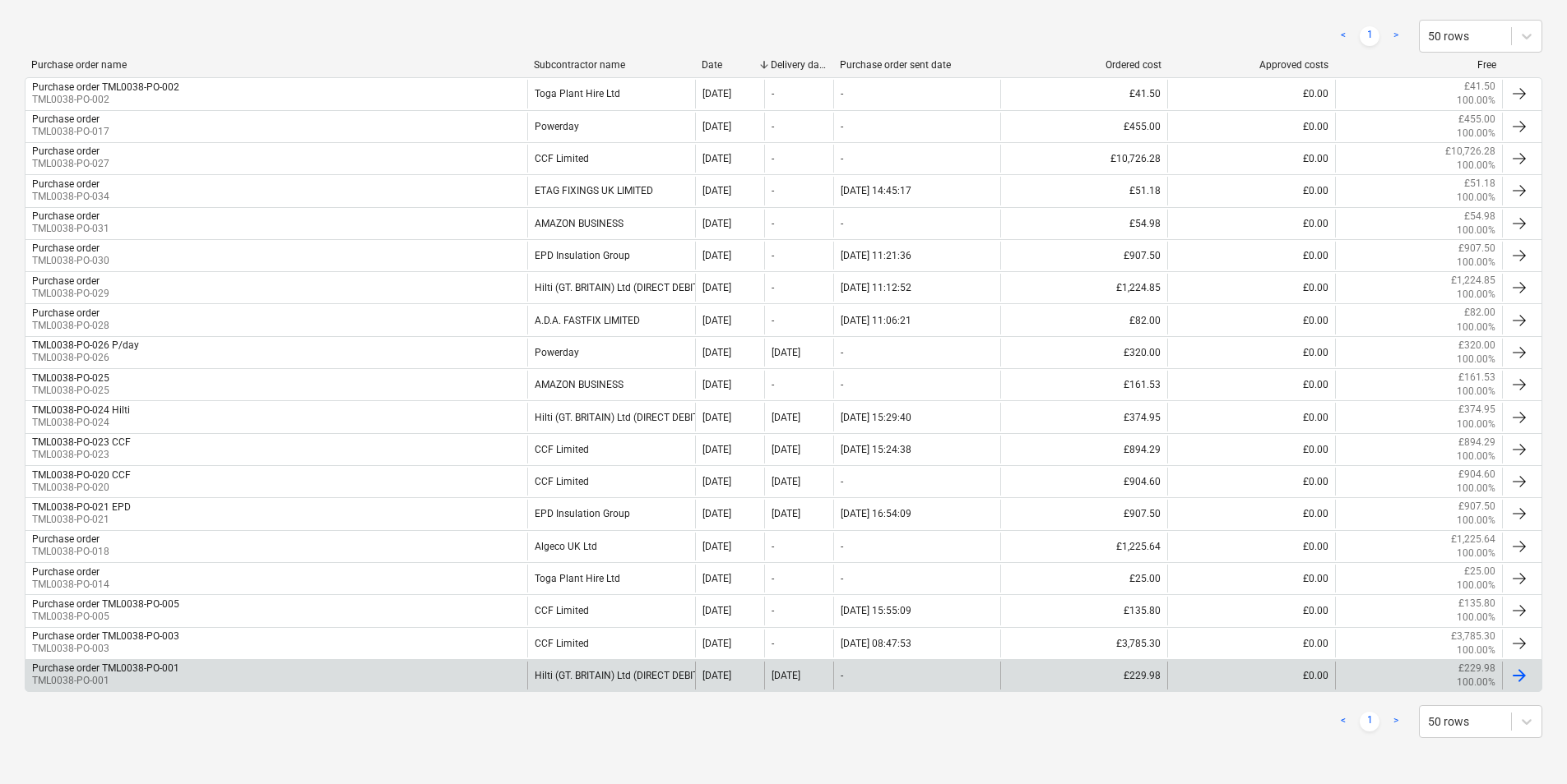
click at [471, 678] on div "Purchase order TML0038-PO-001 TML0038-PO-001" at bounding box center [277, 675] width 502 height 28
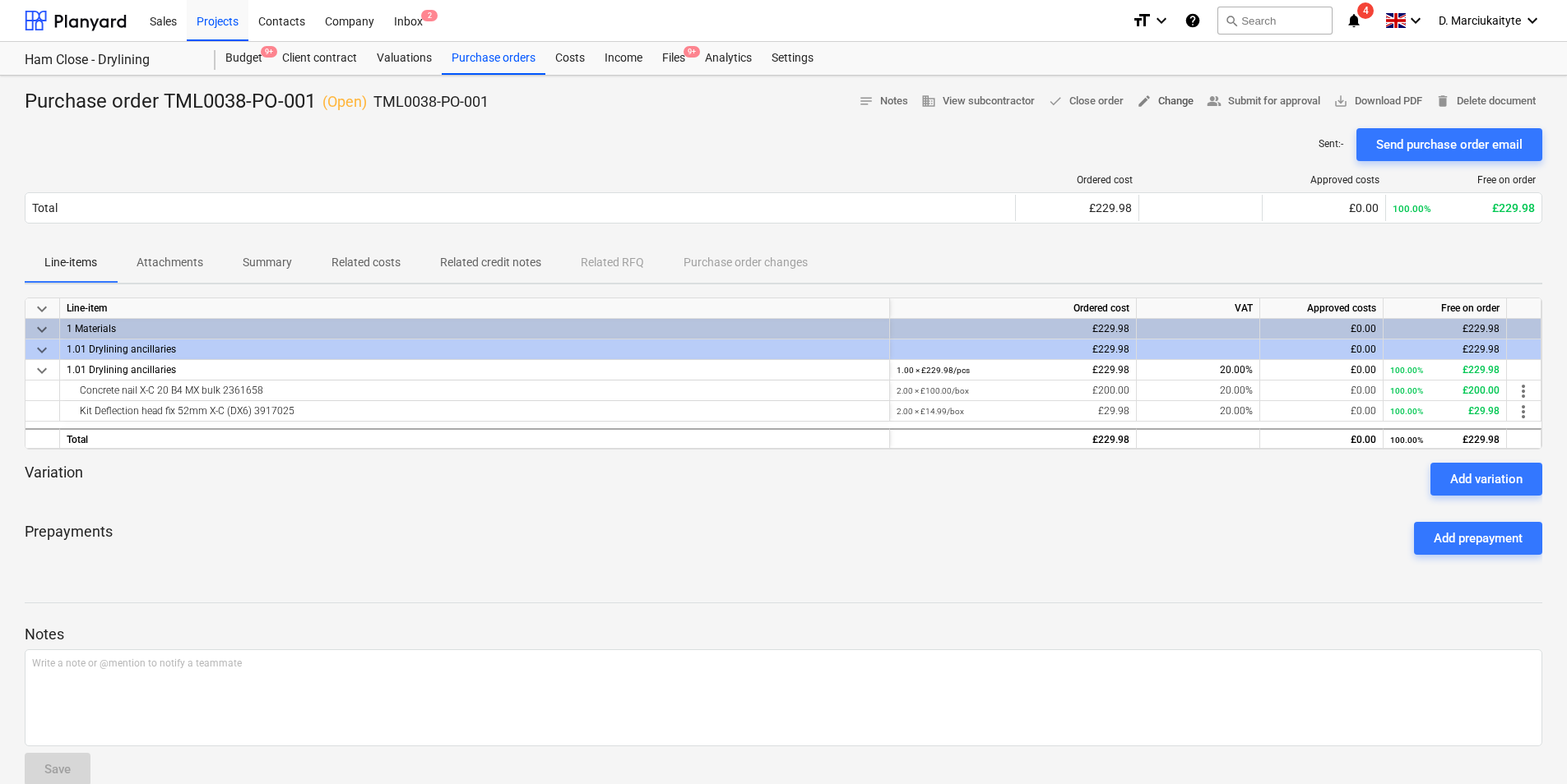
click at [1156, 107] on span "edit Change" at bounding box center [1165, 101] width 57 height 19
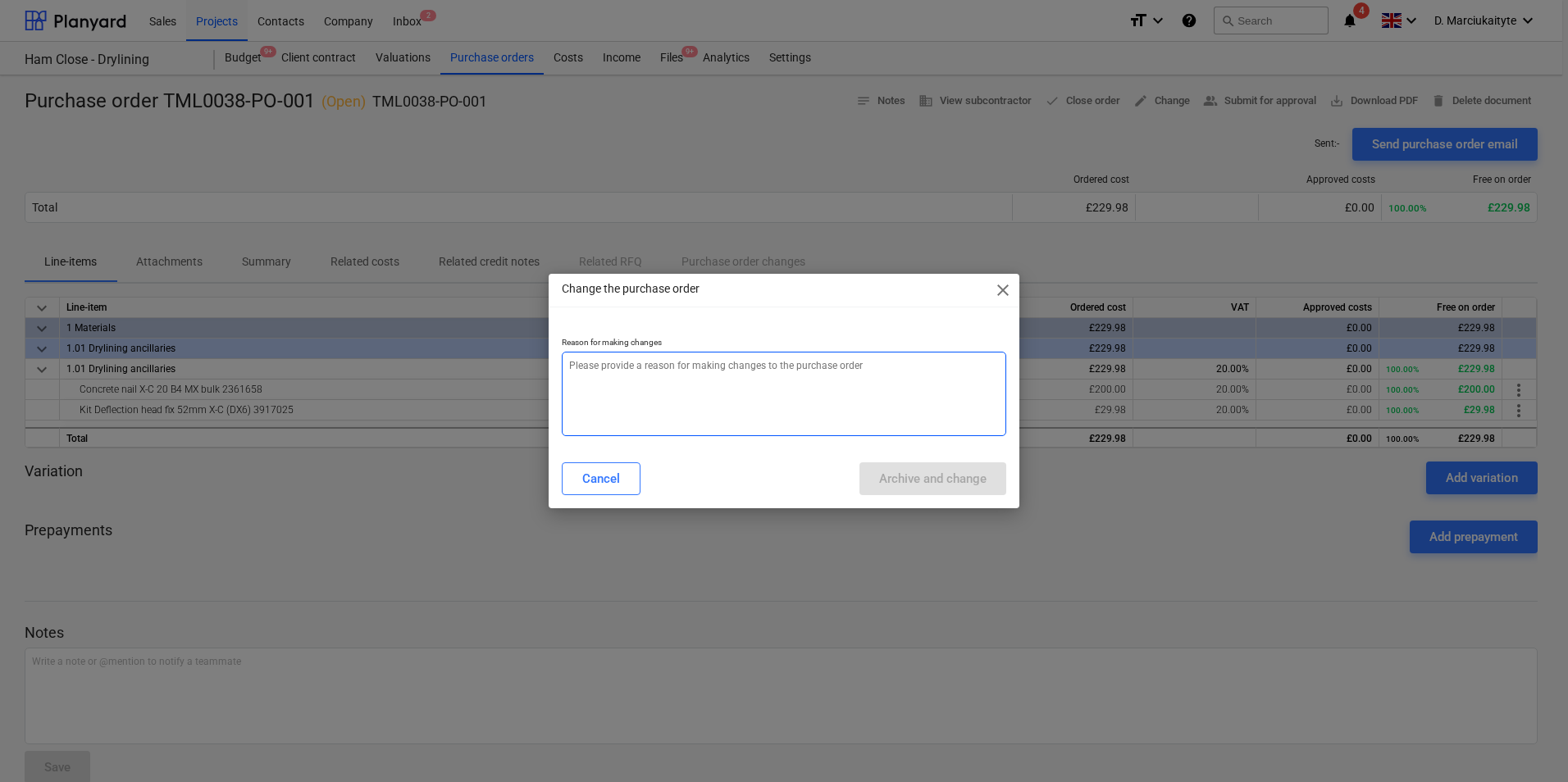
click at [702, 397] on textarea at bounding box center [783, 393] width 444 height 84
type textarea "x"
type textarea "e"
type textarea "x"
type textarea "er"
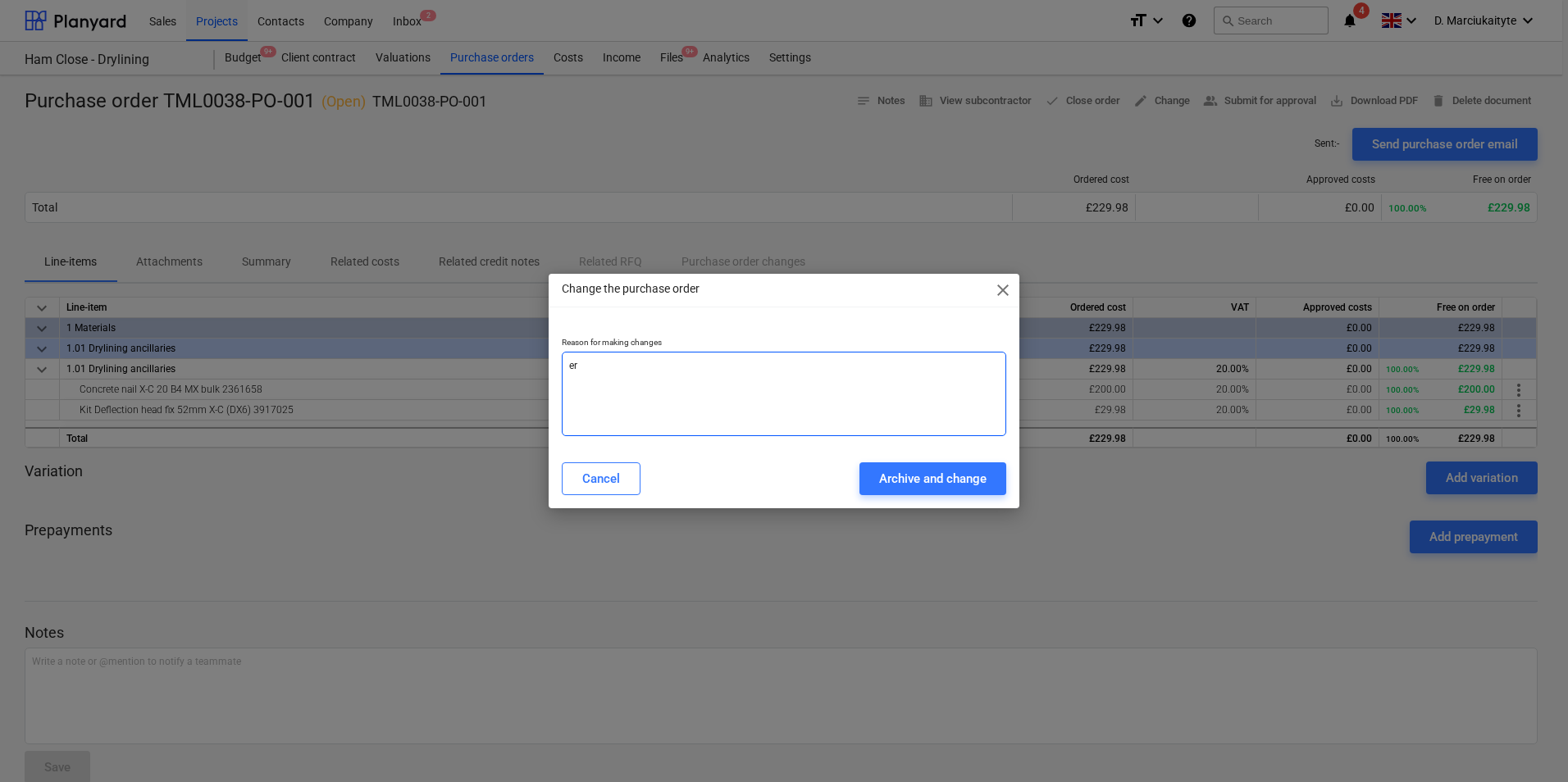
type textarea "x"
type textarea "err"
type textarea "x"
type textarea "erro"
type textarea "x"
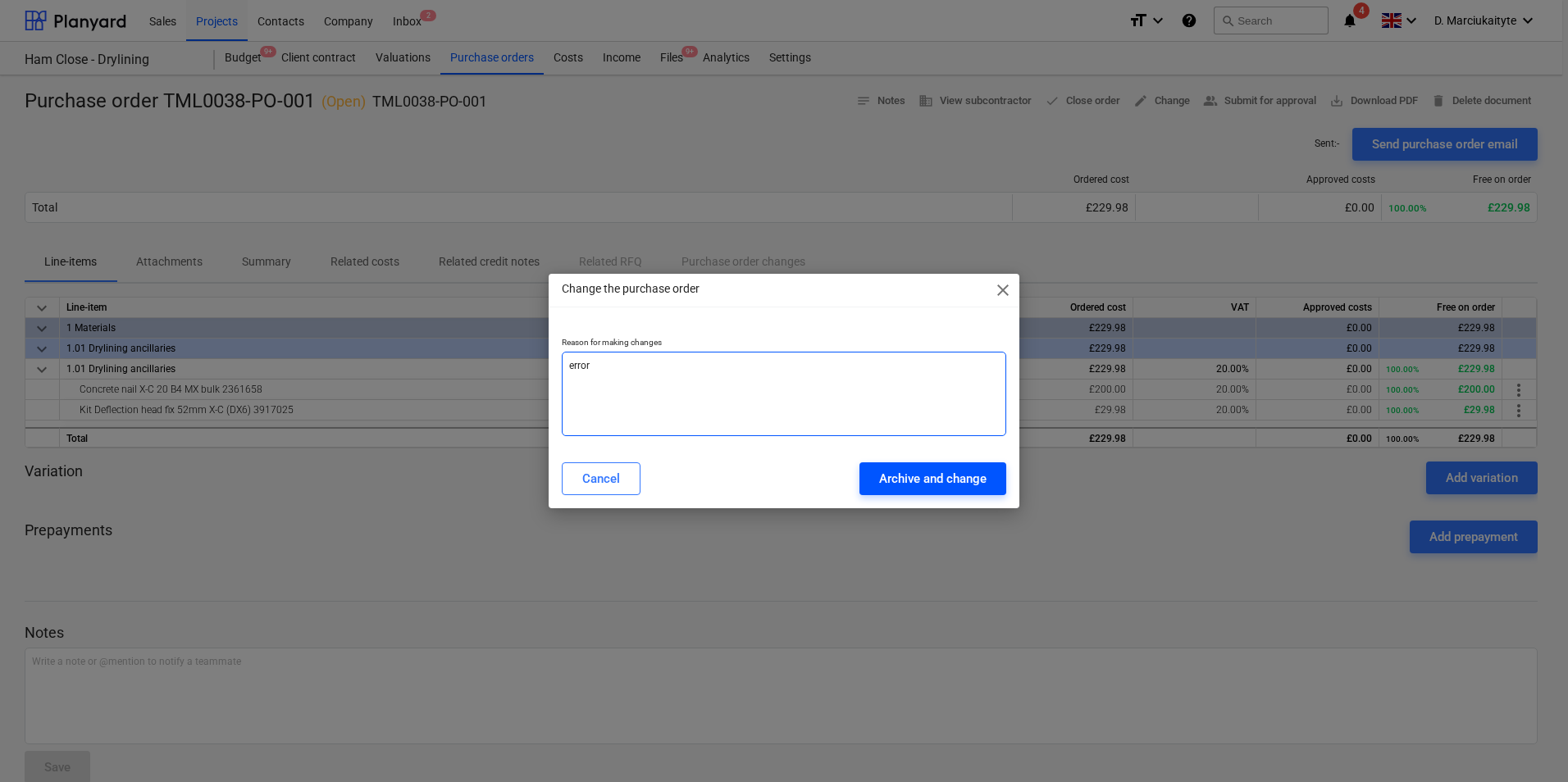
type textarea "error"
click at [925, 485] on div "Archive and change" at bounding box center [933, 478] width 107 height 21
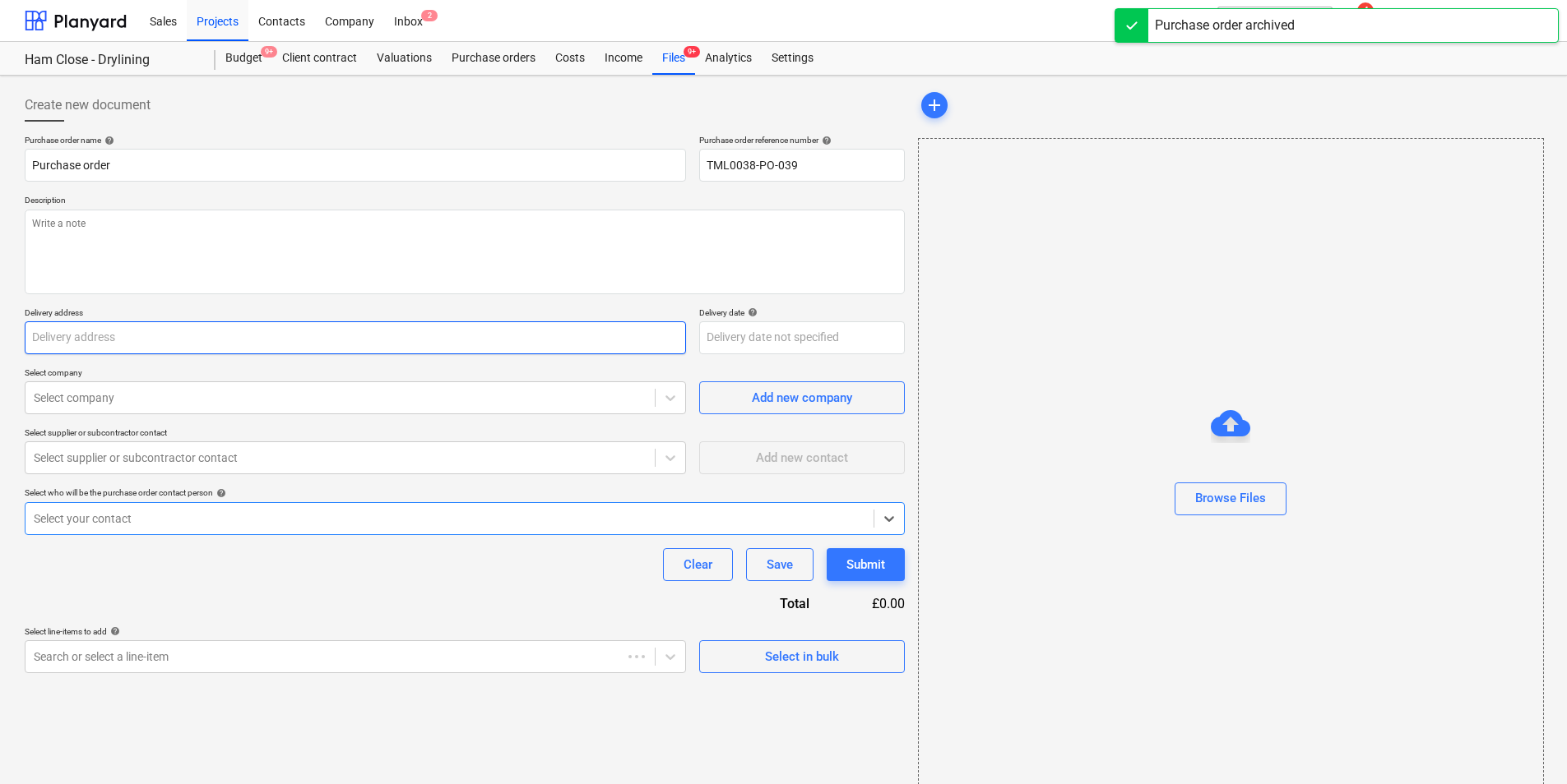
type textarea "x"
type input "Purchase order TML0038-PO-001"
type input "TML0038-PO-001"
type textarea "Afternoon, Please proceed with attached order. delivery for Monday/Tuesday. Jus…"
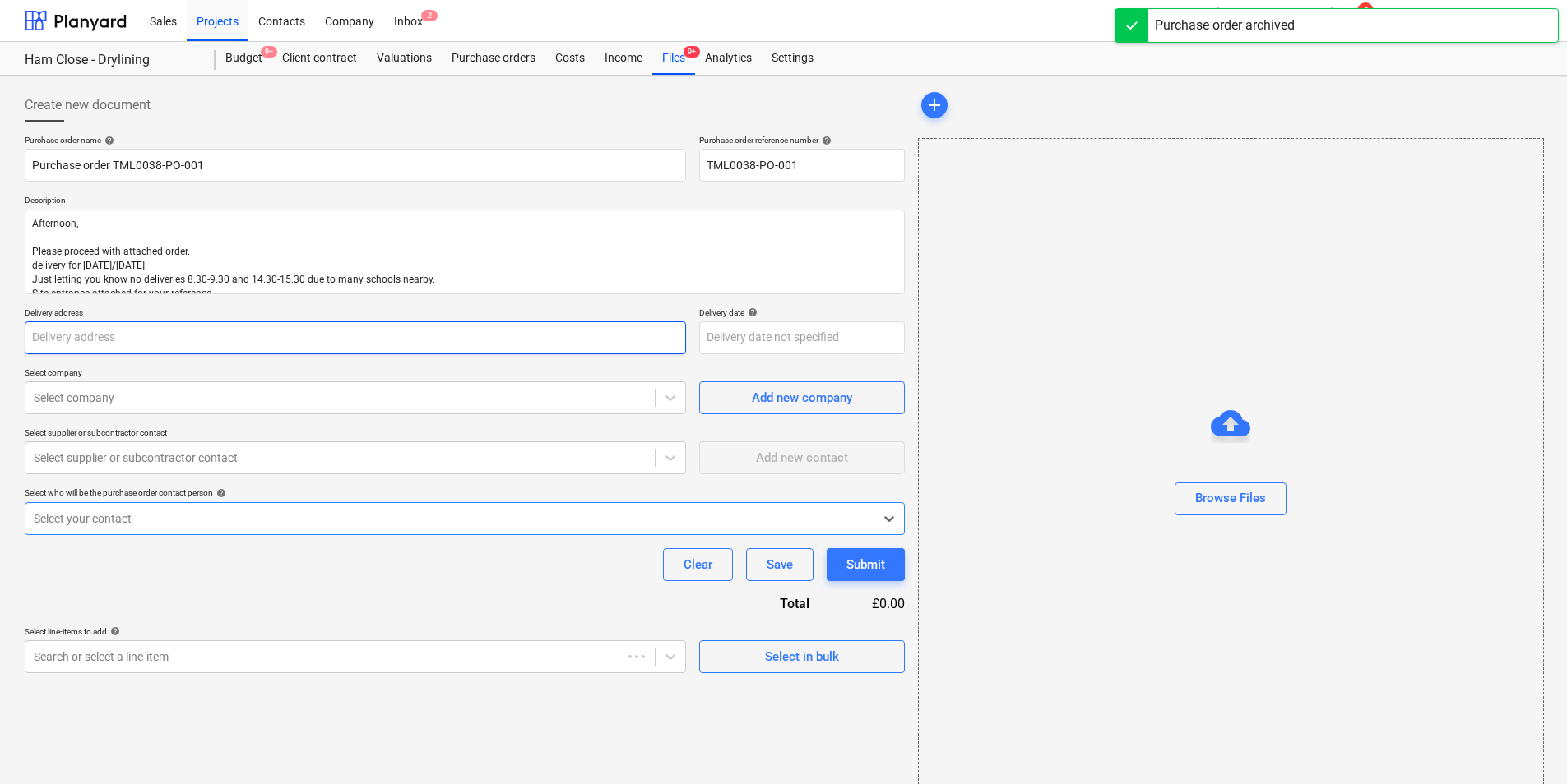
type input "Ham Close, Richmond, TW10 7PL"
type input "14 Sep 2025"
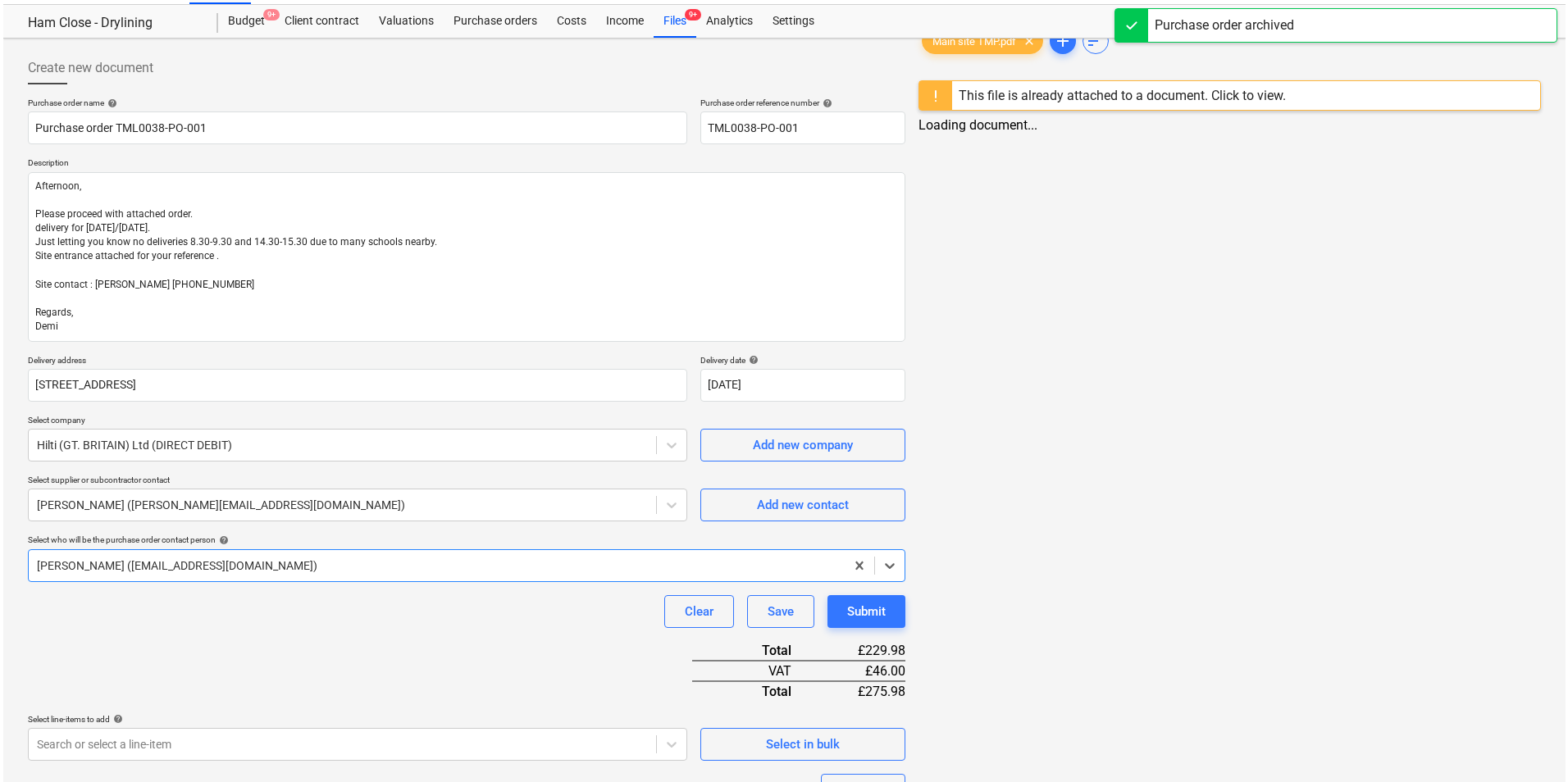
scroll to position [223, 0]
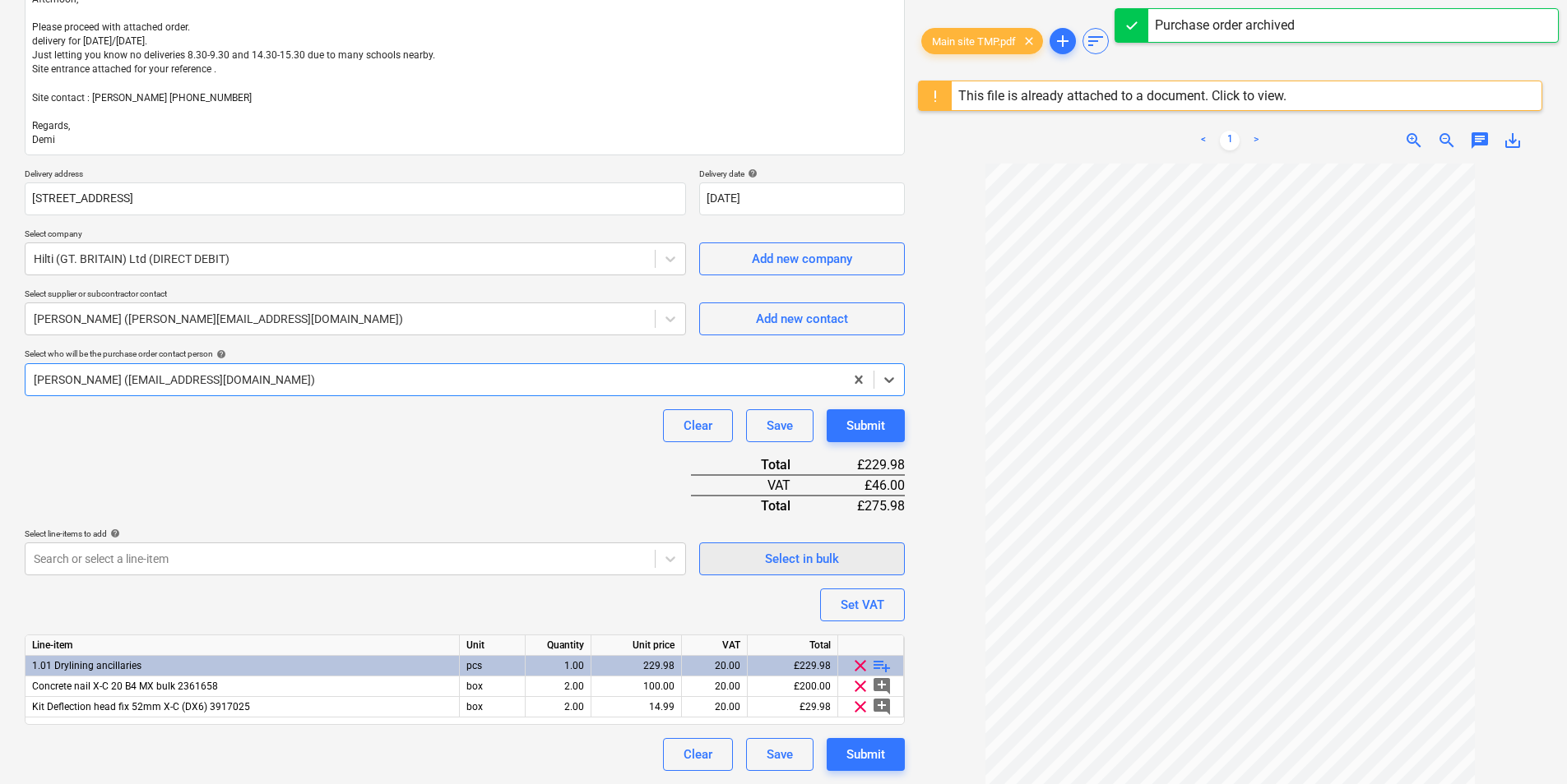
click at [775, 560] on div "Select in bulk" at bounding box center [802, 559] width 74 height 21
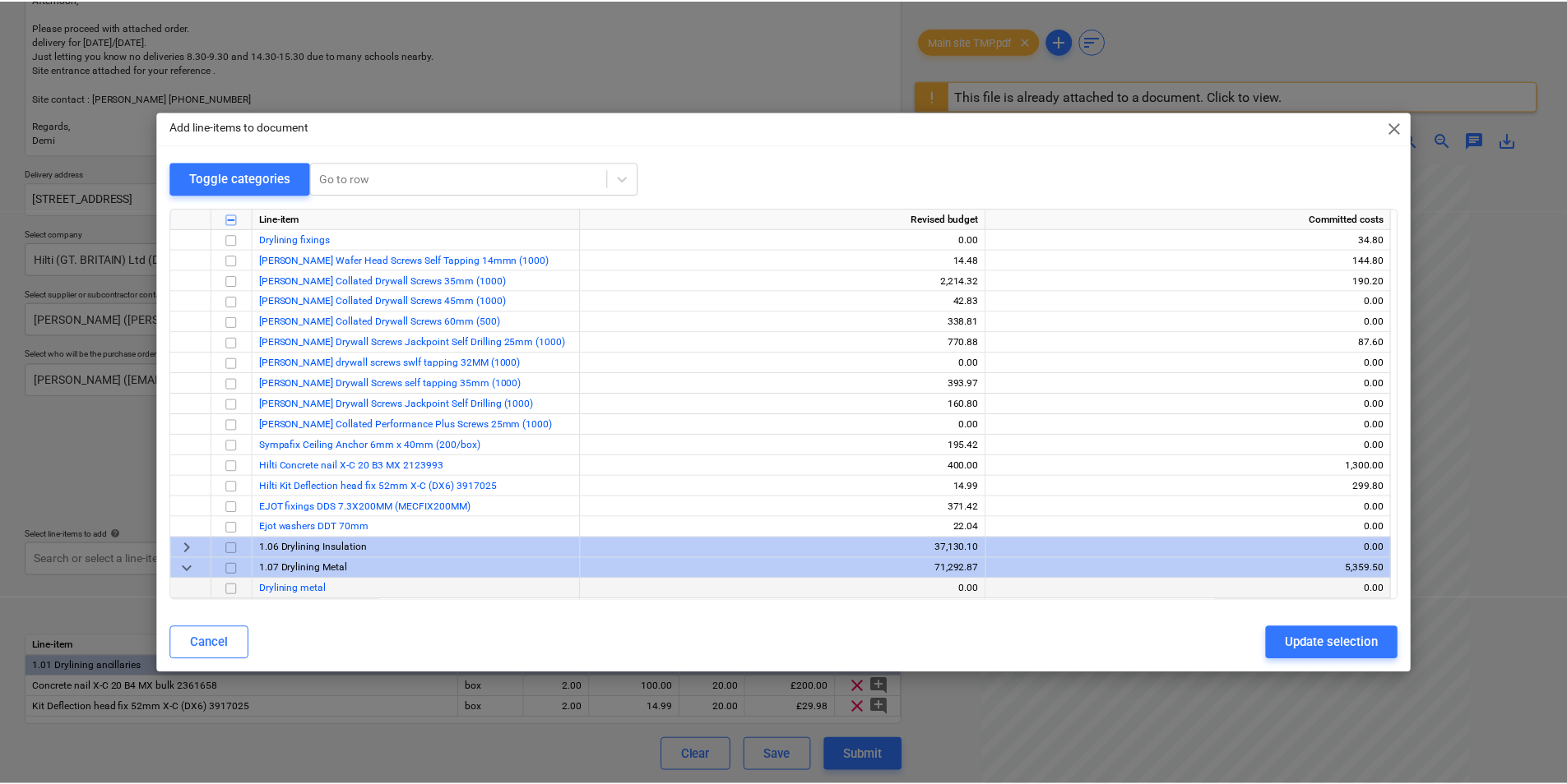
scroll to position [1068, 0]
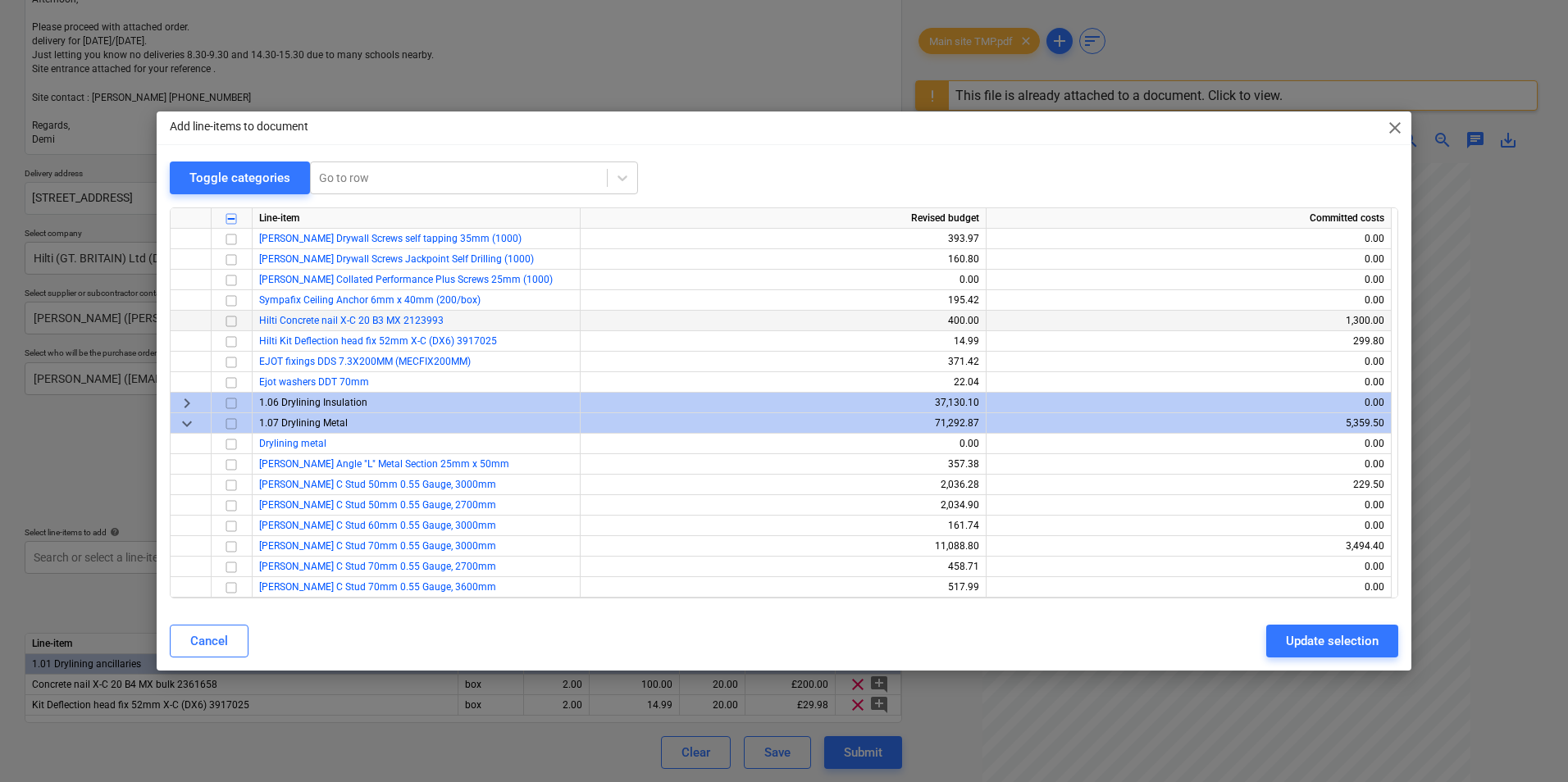
click at [229, 321] on input "checkbox" at bounding box center [231, 321] width 20 height 20
click at [235, 341] on input "checkbox" at bounding box center [231, 342] width 20 height 20
click at [1316, 635] on div "Update selection" at bounding box center [1331, 641] width 93 height 21
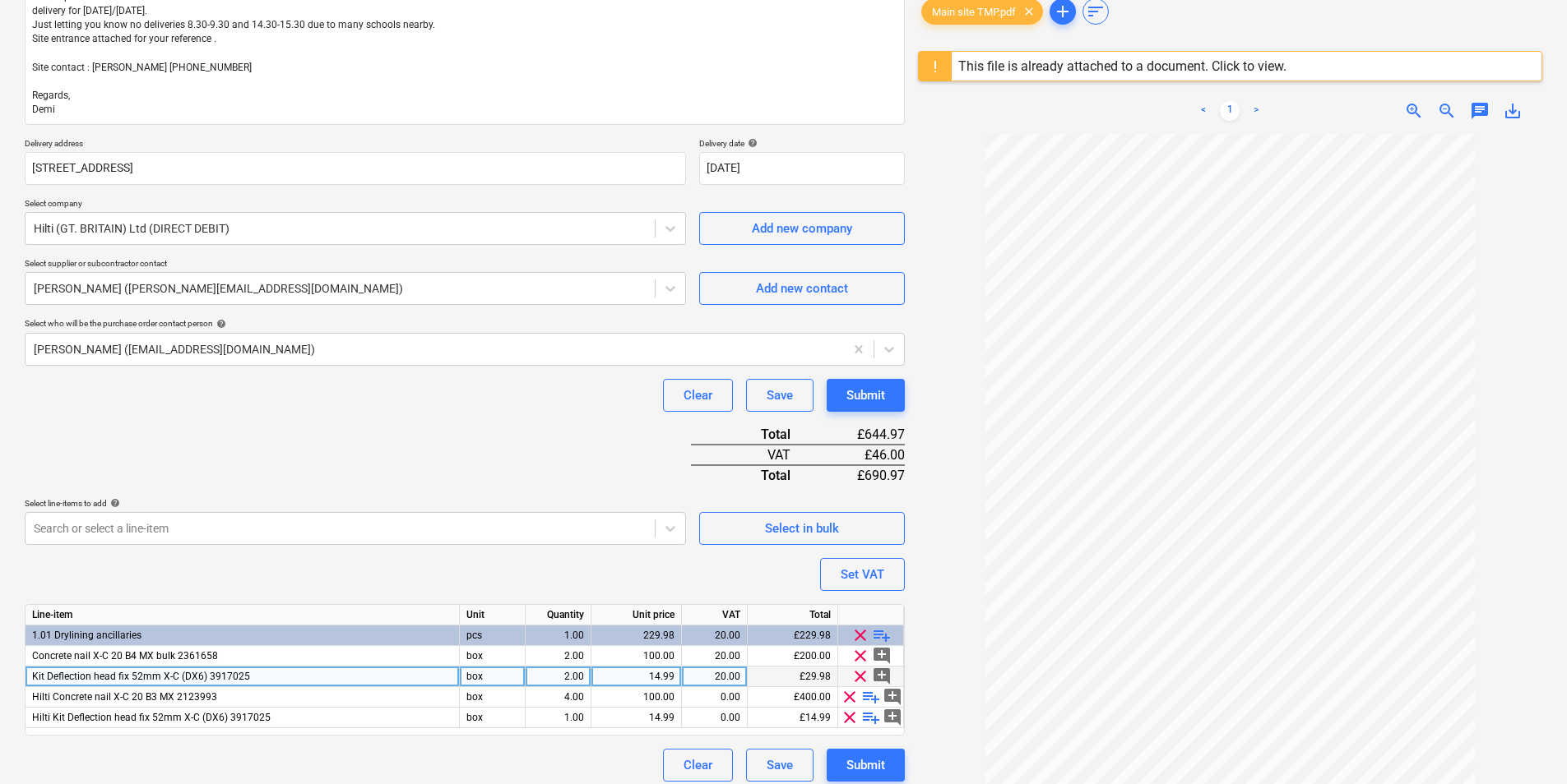
scroll to position [265, 0]
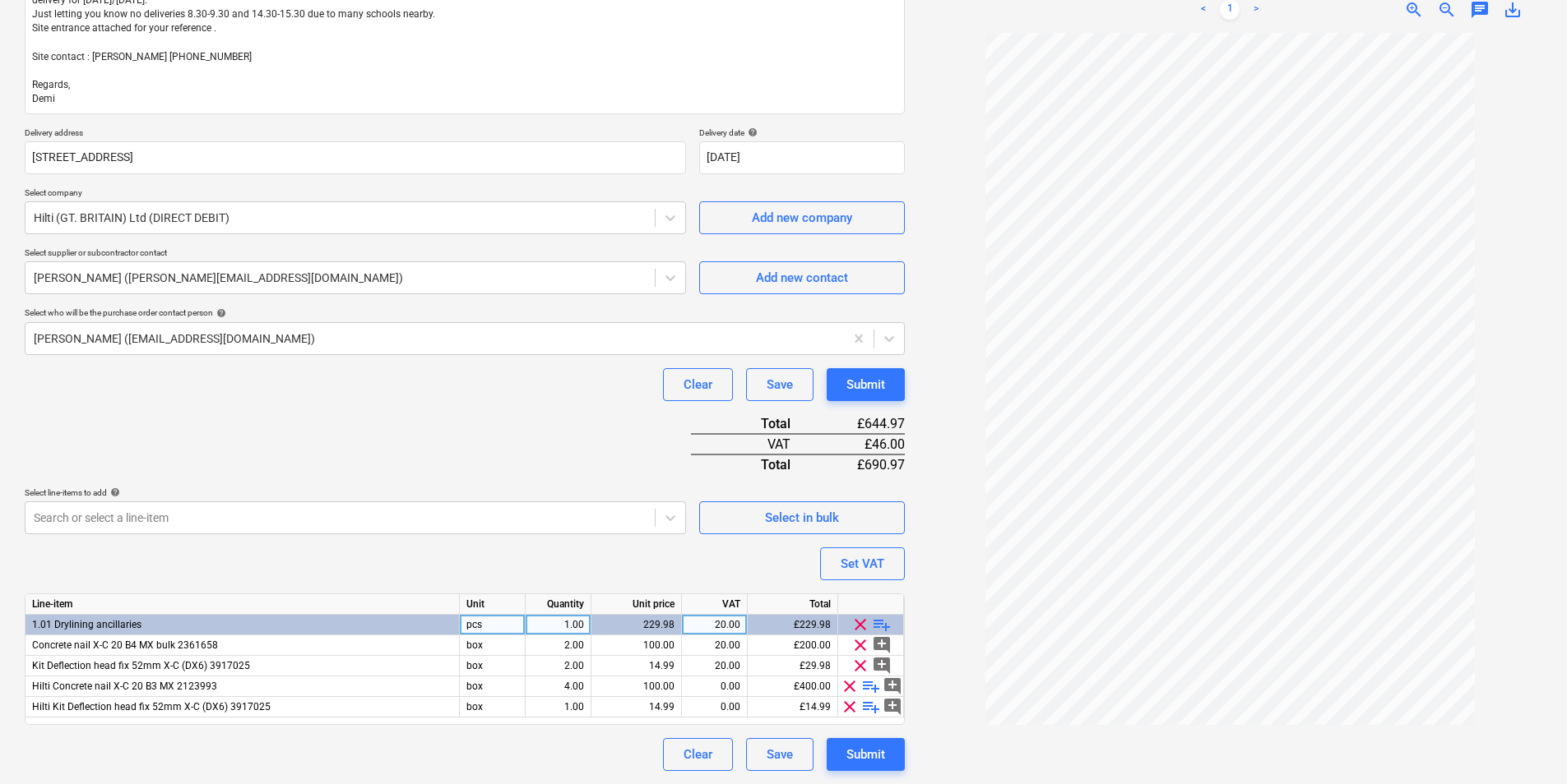
click at [863, 615] on span "clear" at bounding box center [860, 624] width 20 height 20
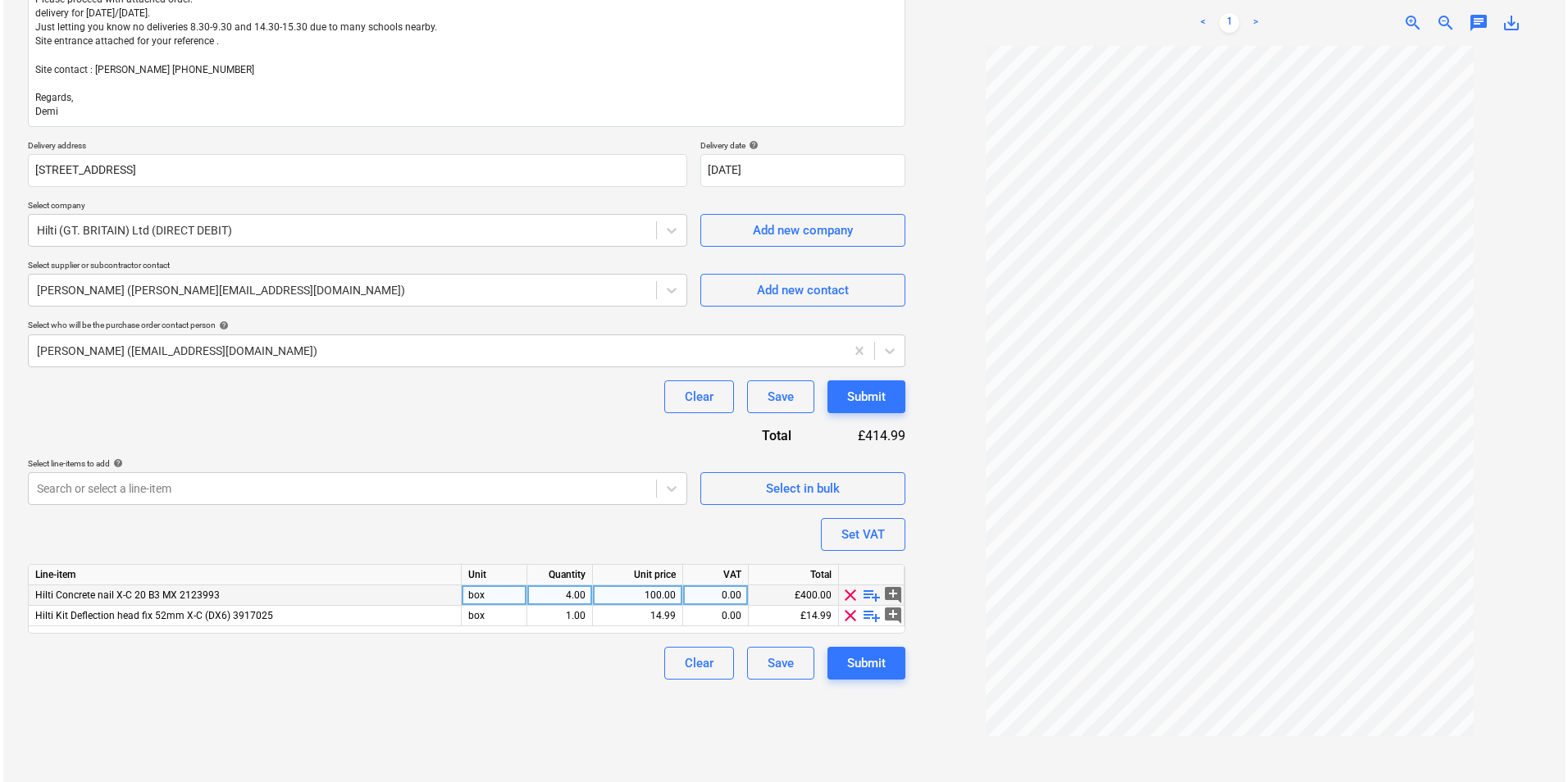
scroll to position [252, 0]
click at [785, 484] on div "Select in bulk" at bounding box center [799, 489] width 74 height 21
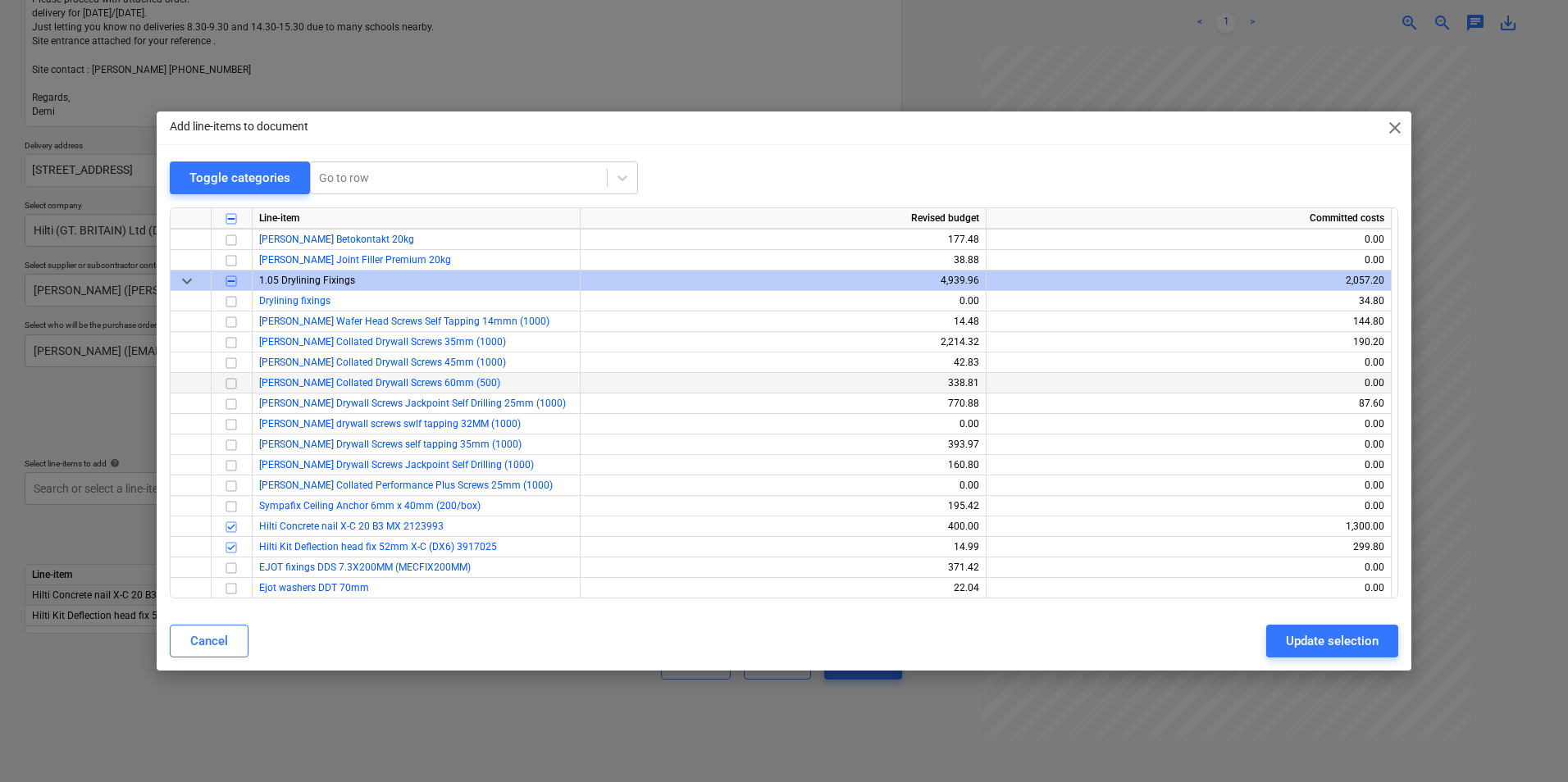
scroll to position [820, 0]
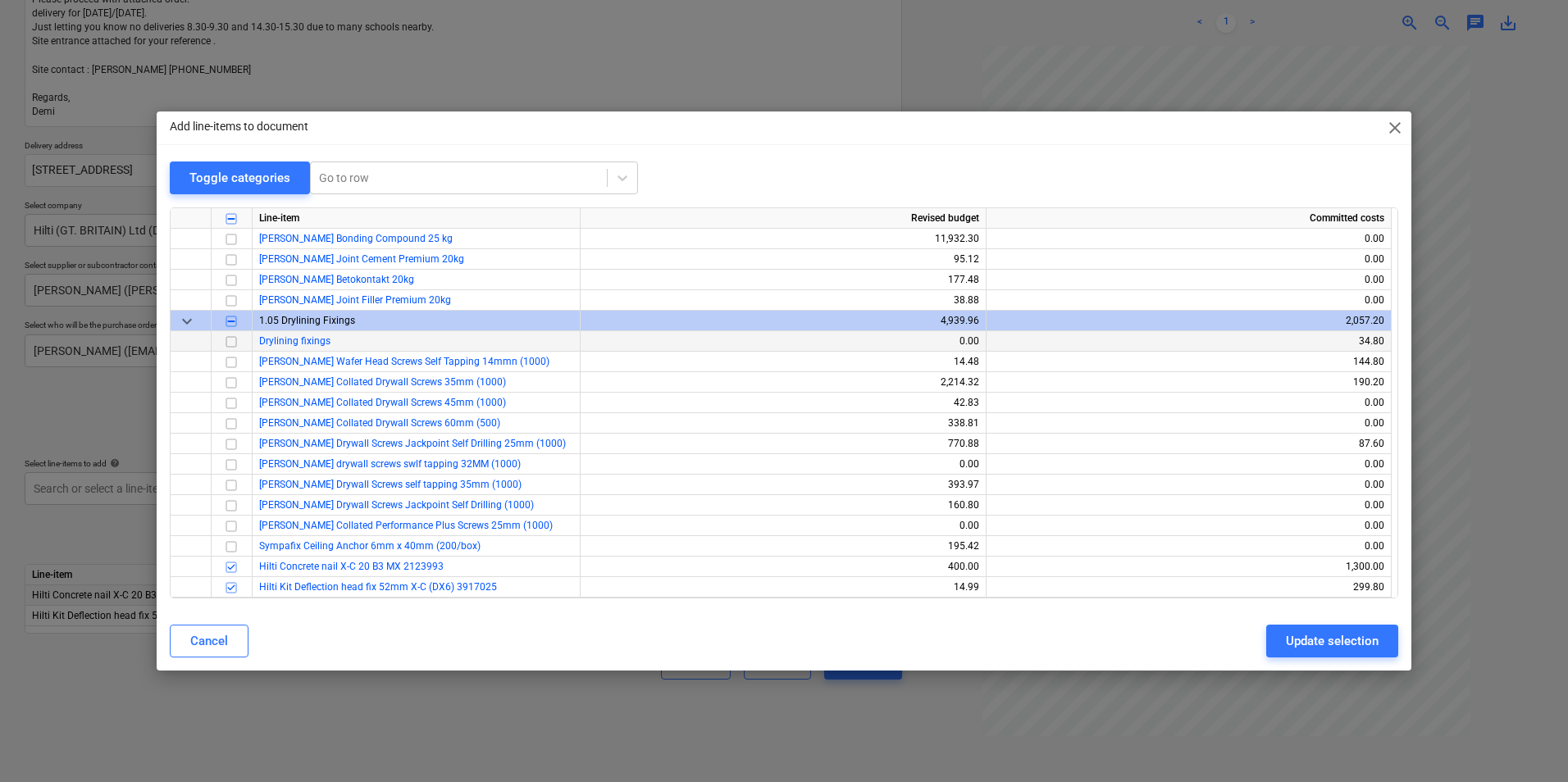
click at [235, 342] on input "checkbox" at bounding box center [231, 342] width 20 height 20
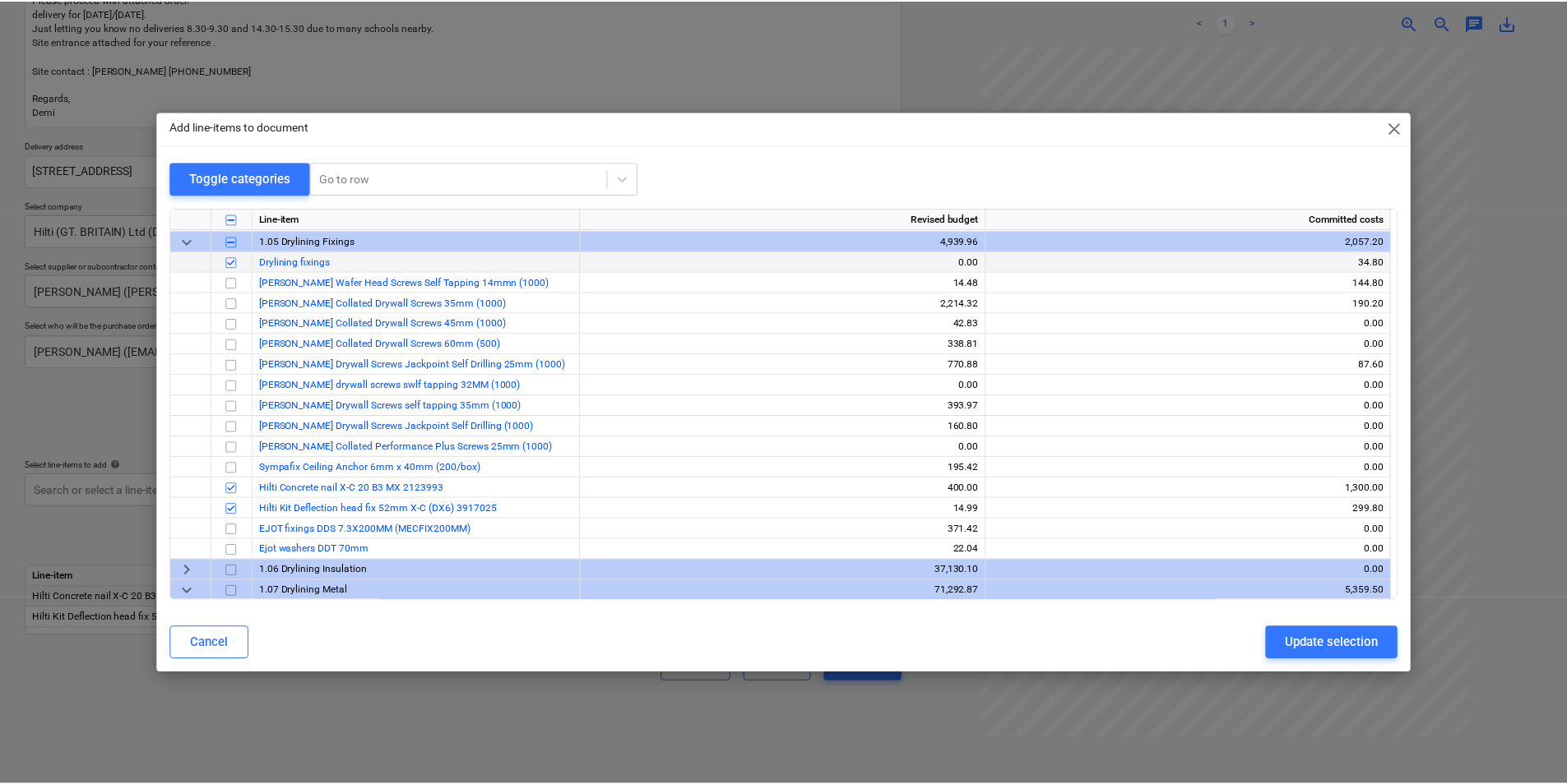
scroll to position [986, 0]
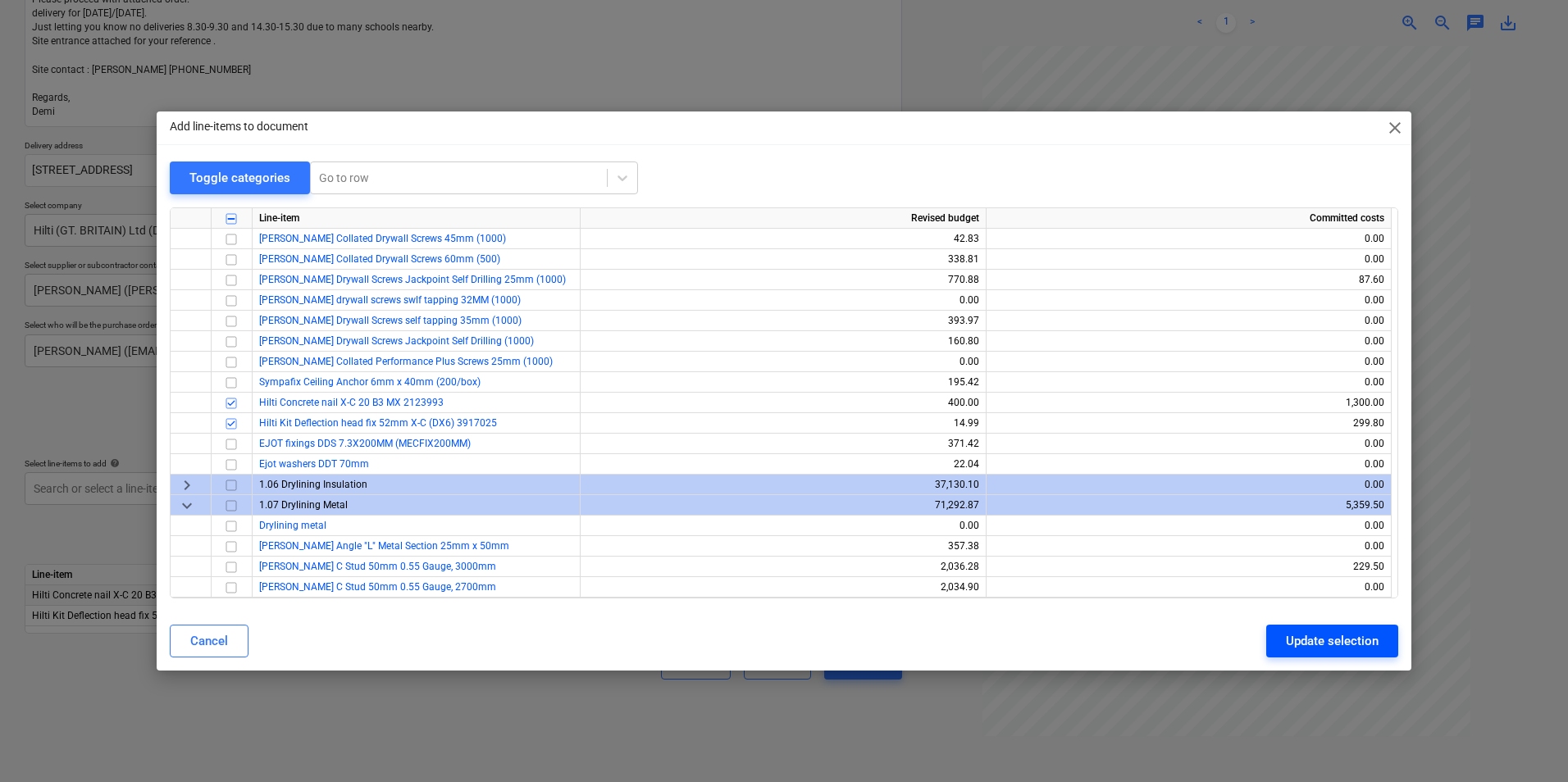
click at [1338, 634] on div "Update selection" at bounding box center [1331, 641] width 93 height 21
type textarea "x"
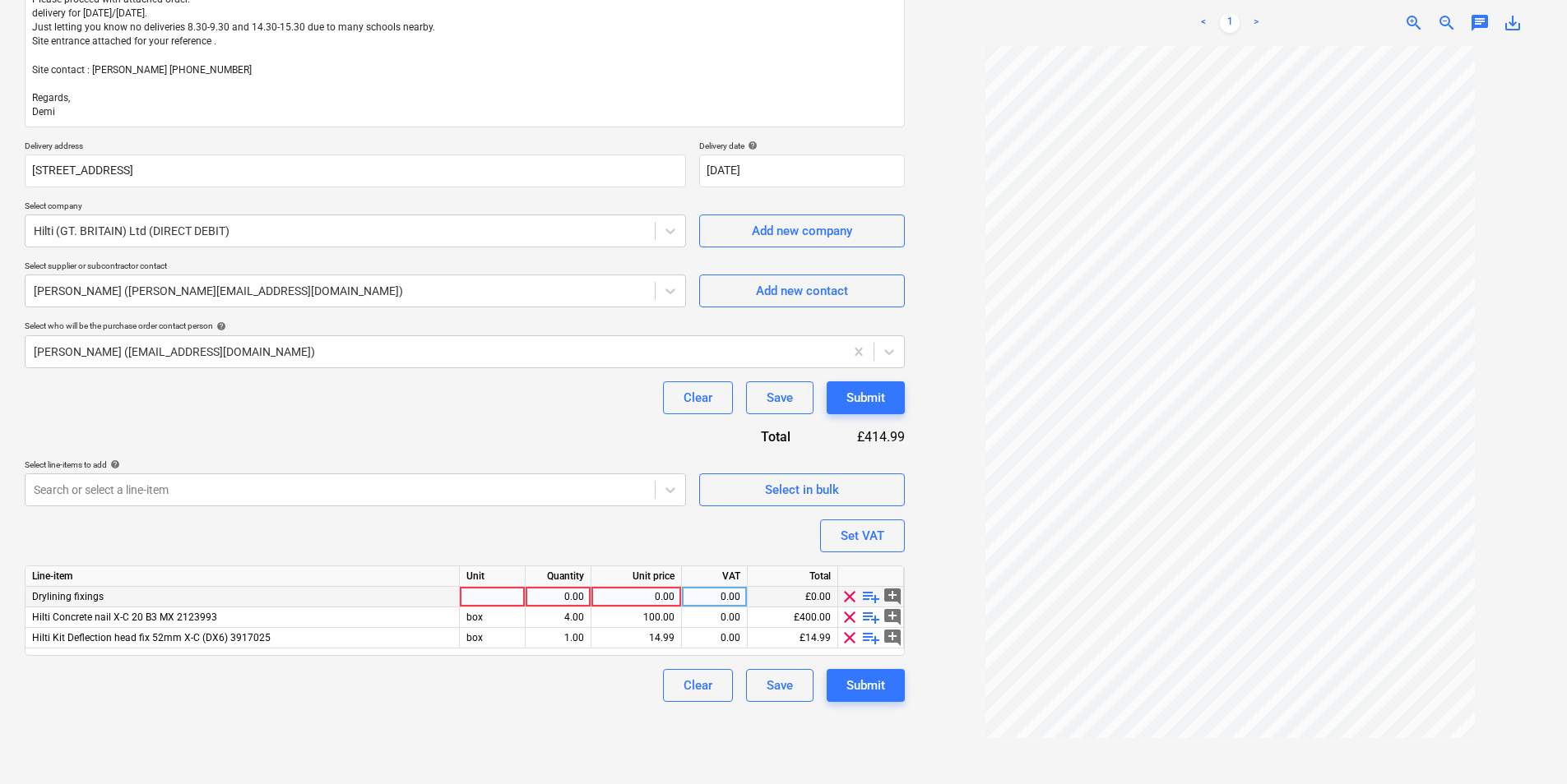
click at [496, 597] on div at bounding box center [492, 596] width 66 height 20
type input "box"
type textarea "x"
type input "20"
type textarea "x"
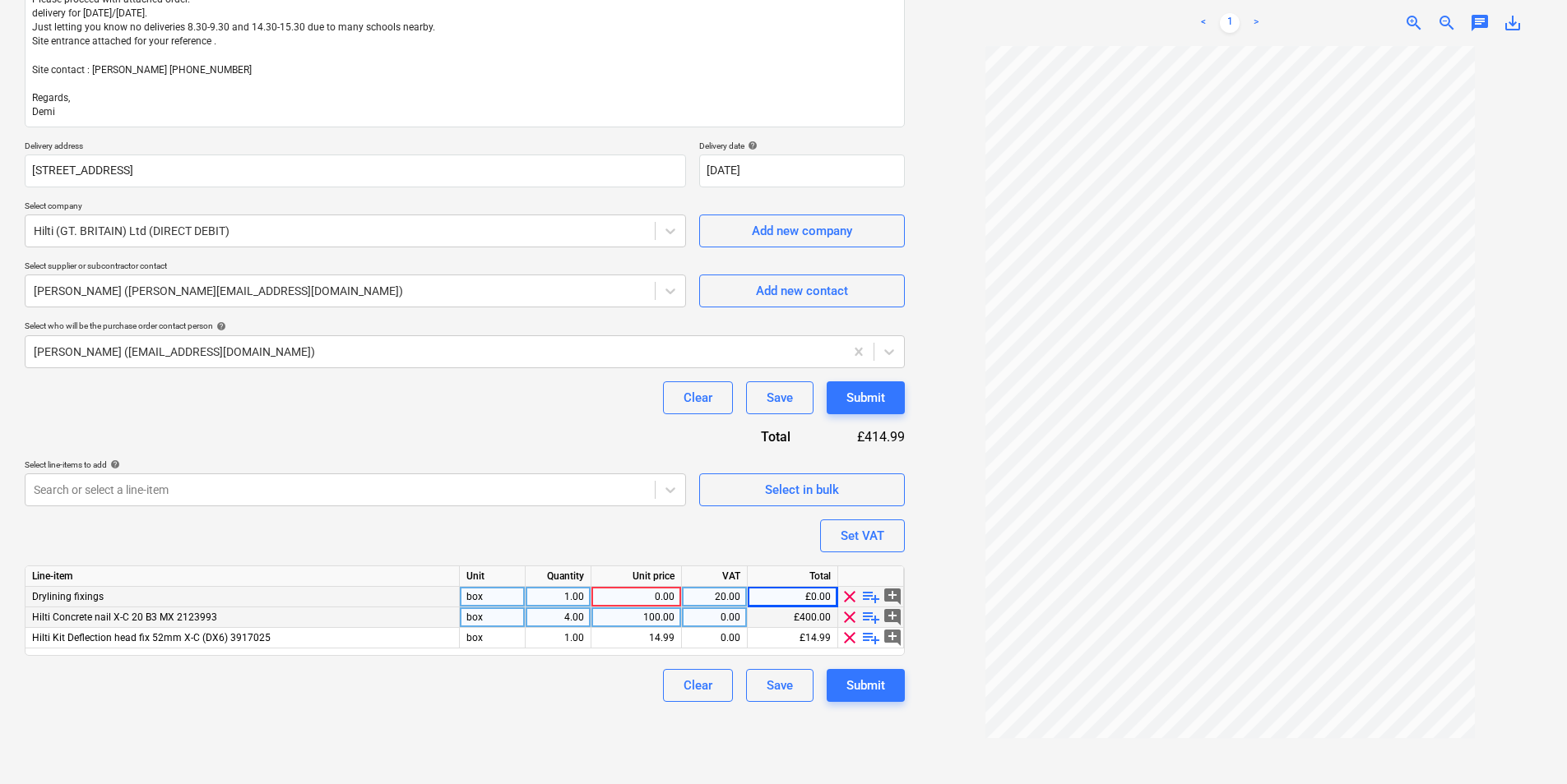
click at [734, 621] on div "0.00" at bounding box center [715, 617] width 52 height 20
type input "20"
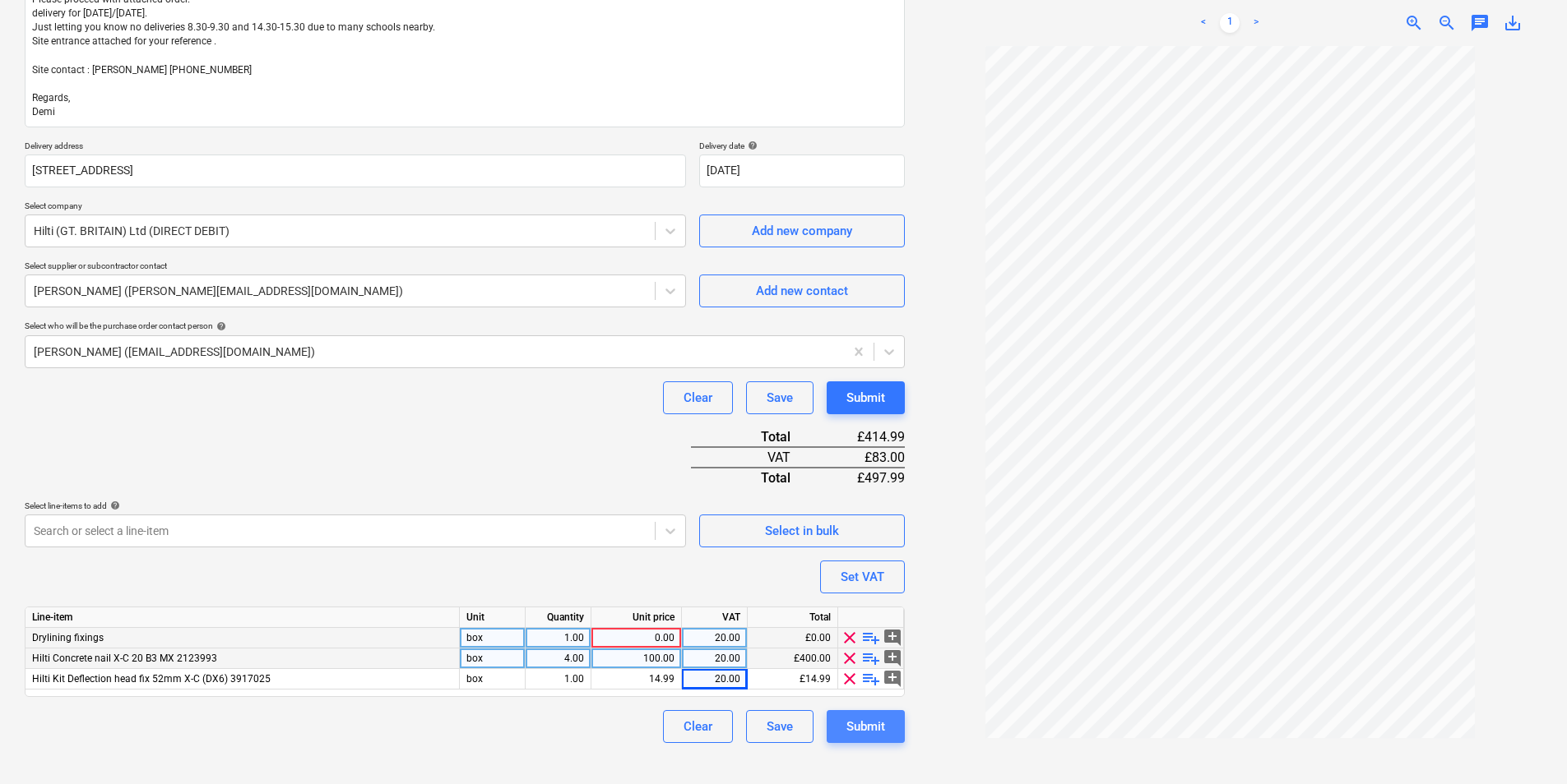
click at [857, 725] on div "Submit" at bounding box center [866, 727] width 38 height 21
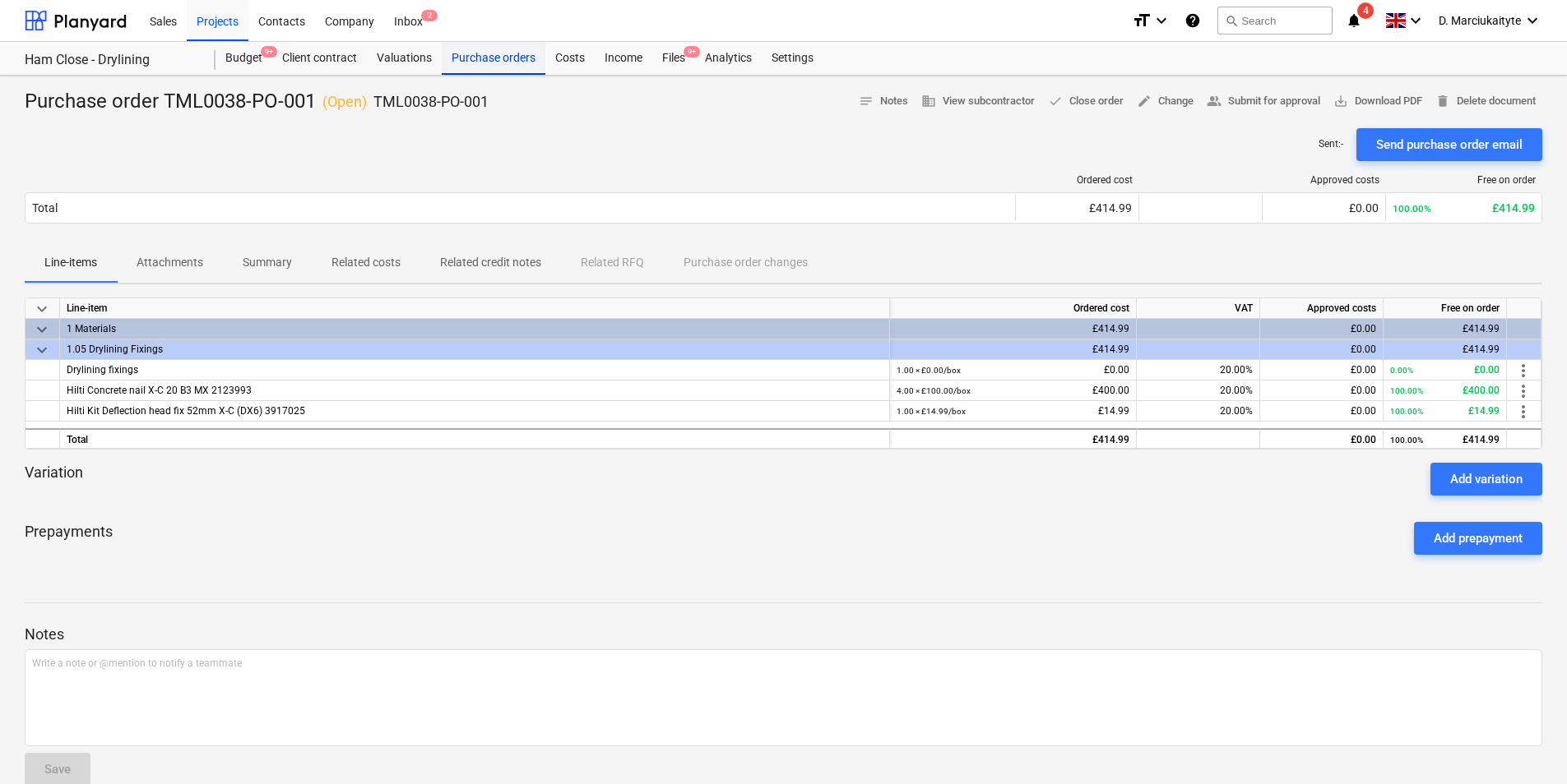
click at [481, 57] on div "Purchase orders" at bounding box center [493, 58] width 103 height 33
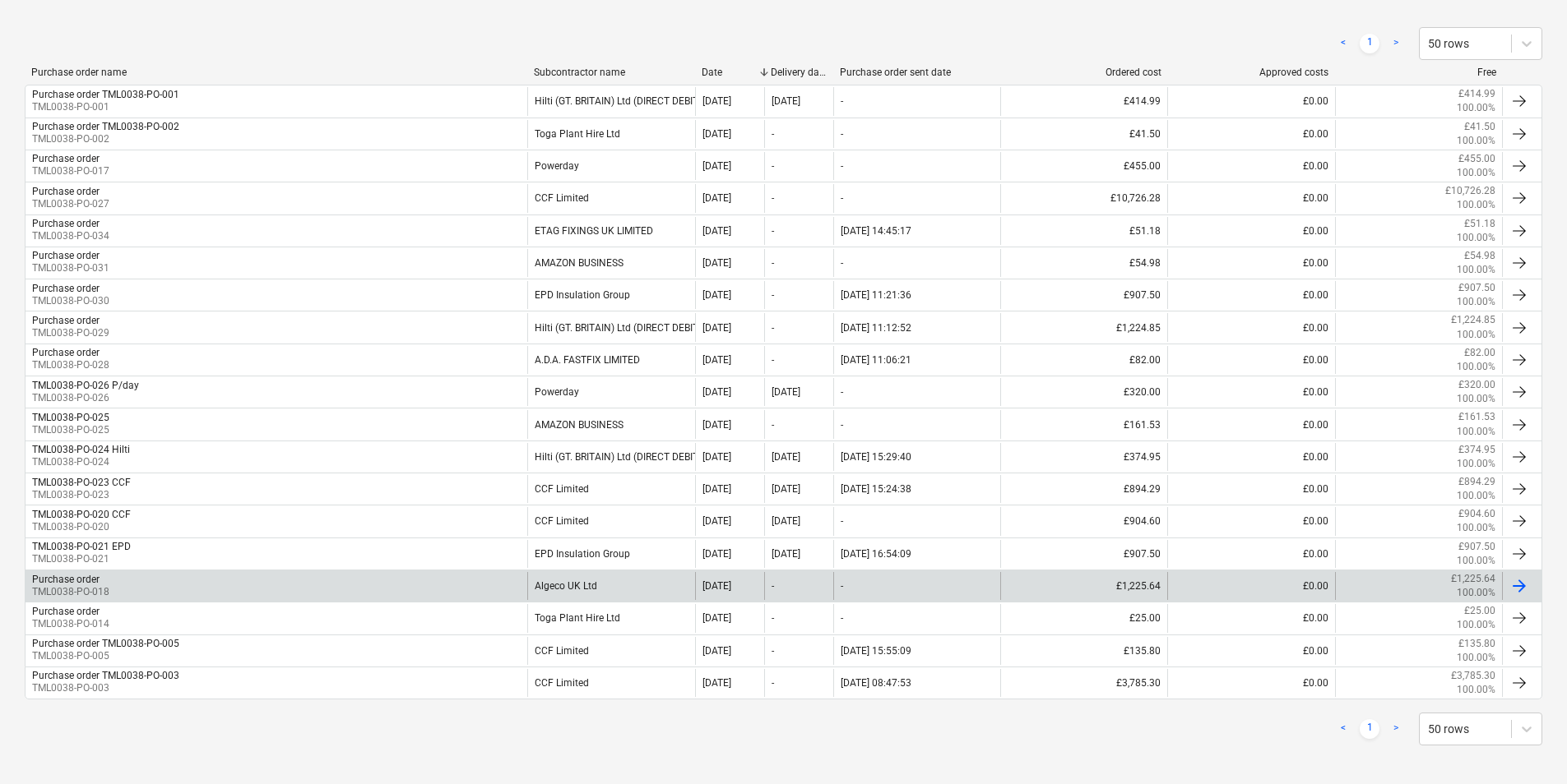
scroll to position [338, 0]
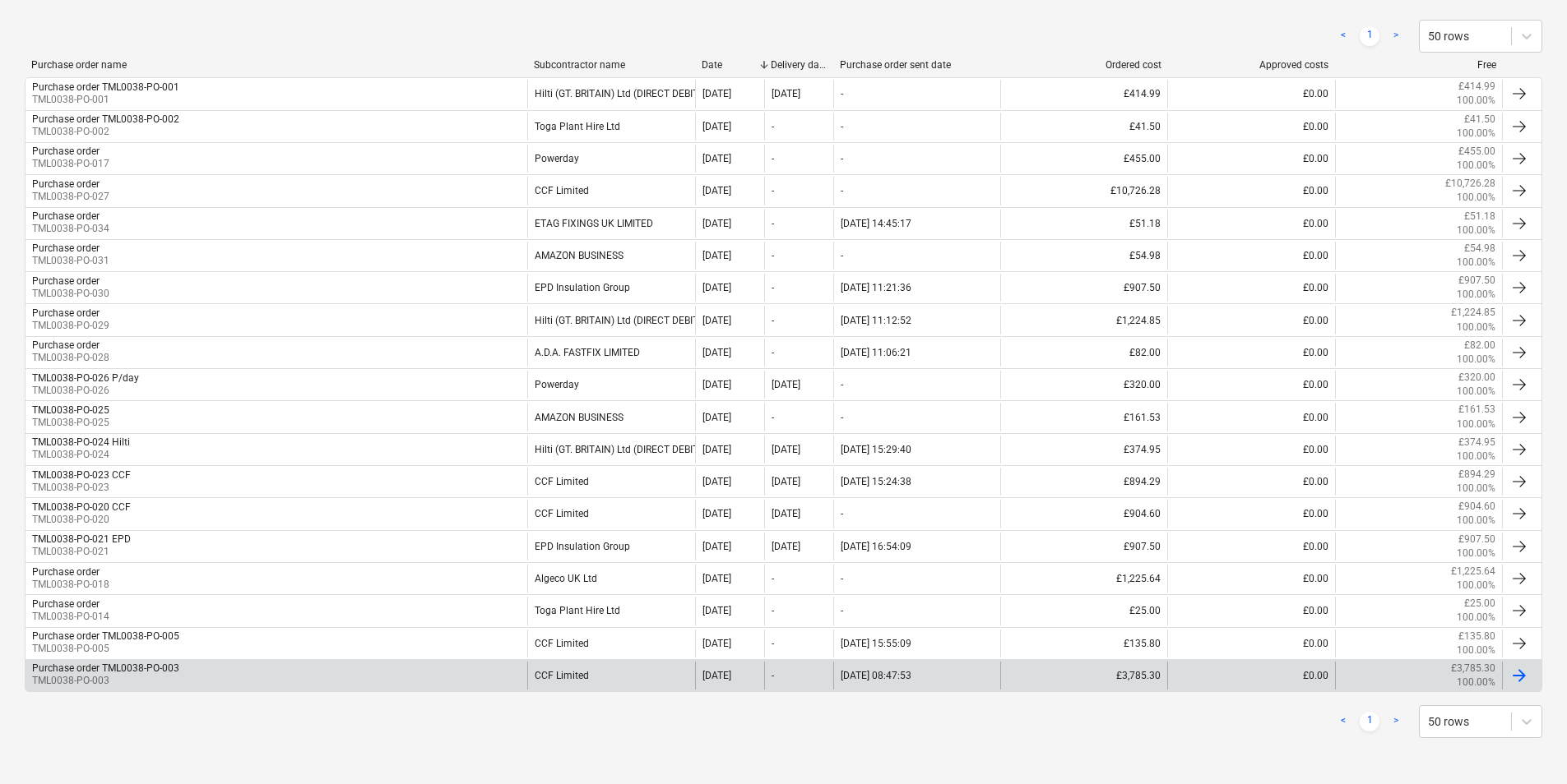
click at [475, 683] on div "Purchase order TML0038-PO-003 TML0038-PO-003" at bounding box center [277, 675] width 502 height 28
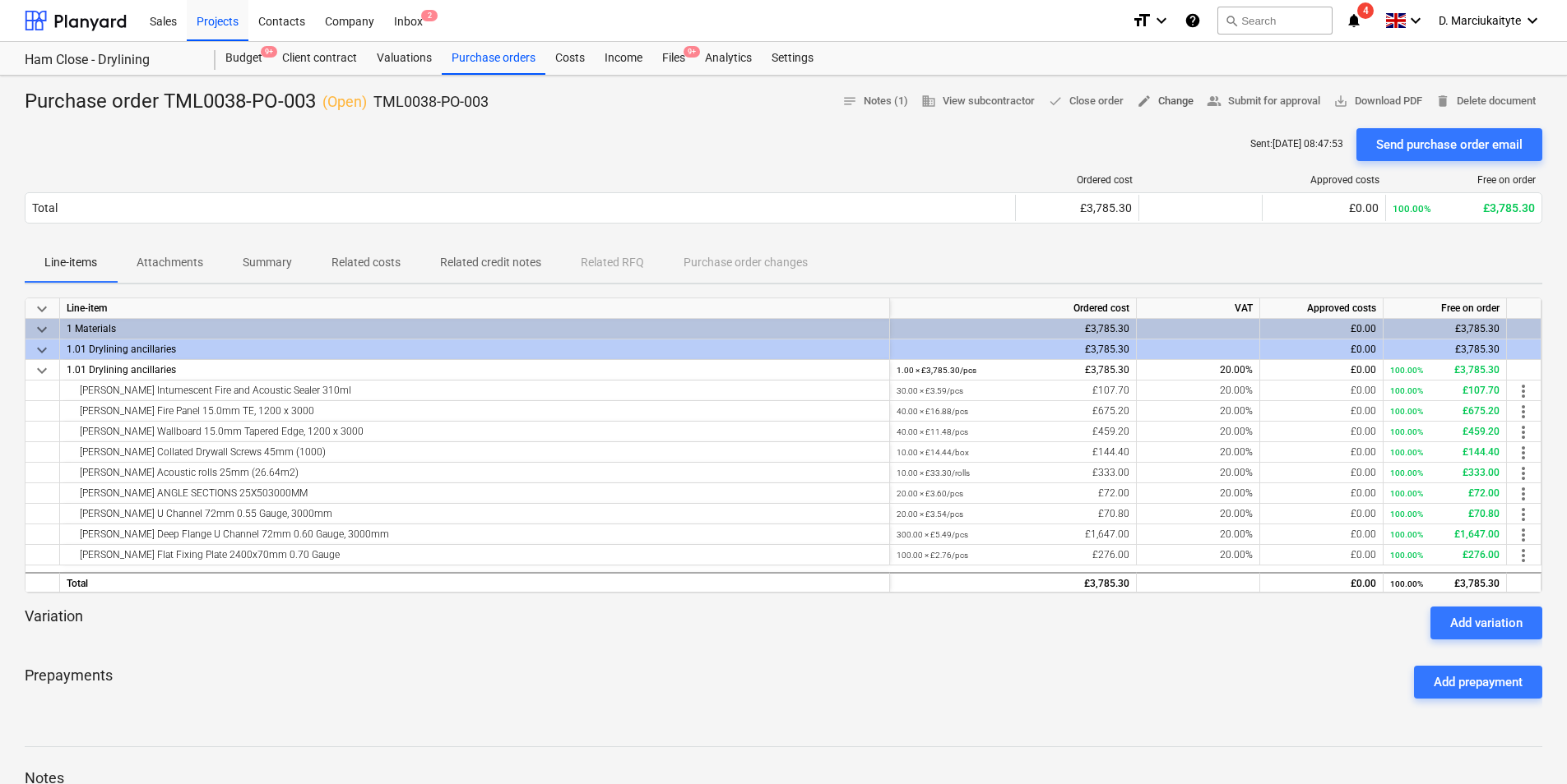
click at [1165, 102] on span "edit Change" at bounding box center [1165, 101] width 57 height 19
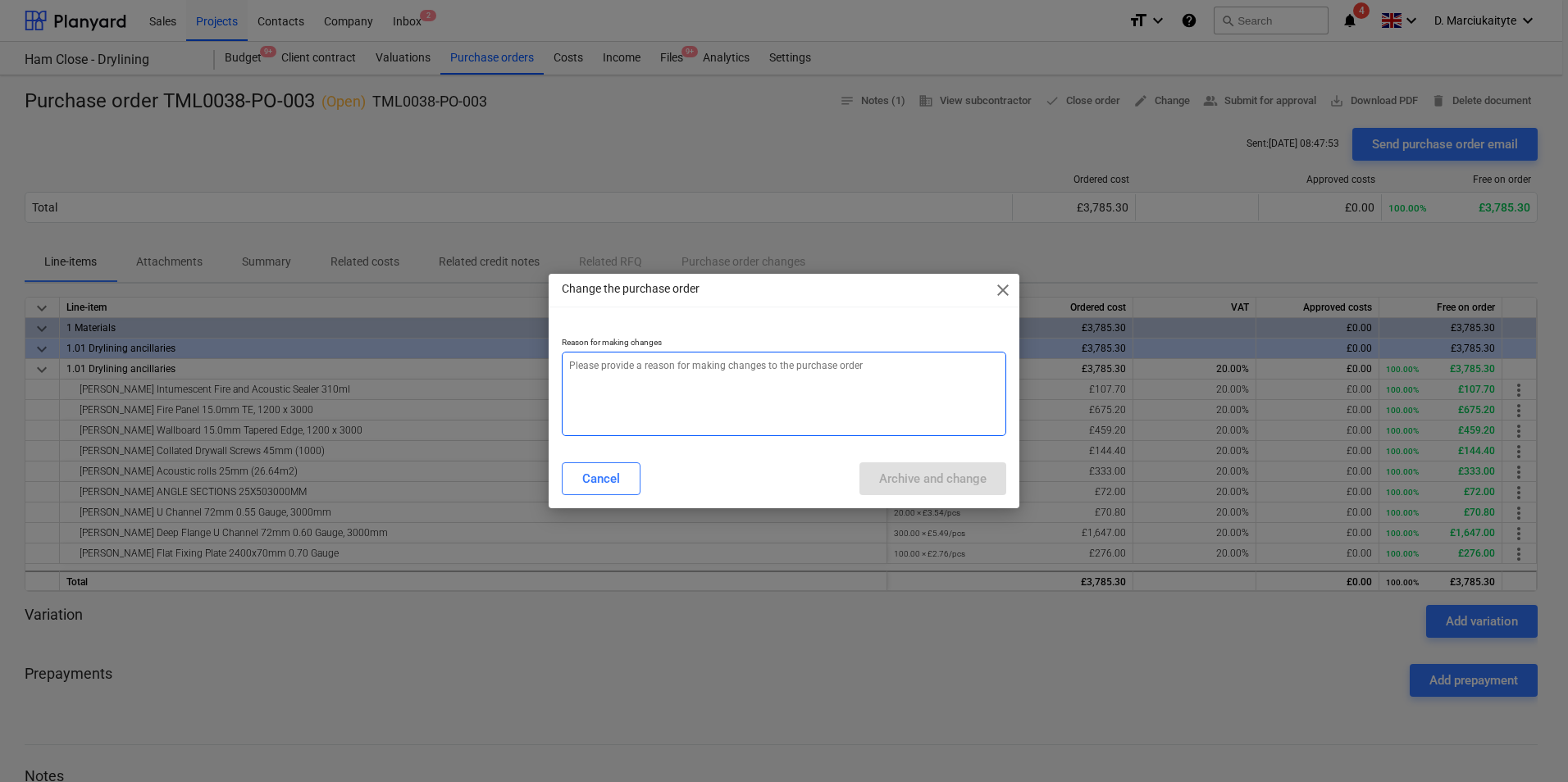
click at [787, 370] on textarea at bounding box center [783, 393] width 444 height 84
type textarea "x"
type textarea "e"
type textarea "x"
type textarea "er"
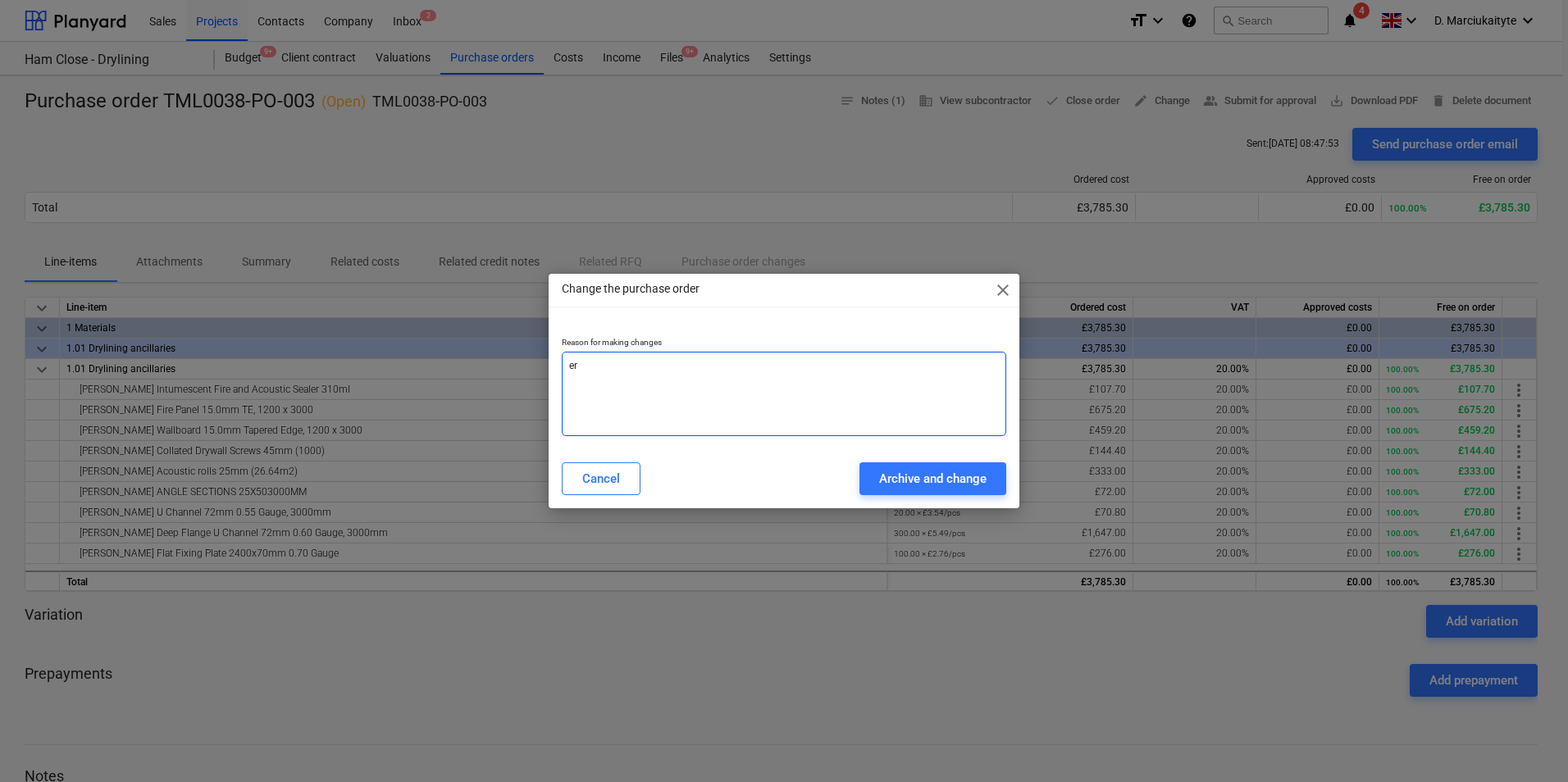
type textarea "x"
type textarea "err"
type textarea "x"
type textarea "erro"
type textarea "x"
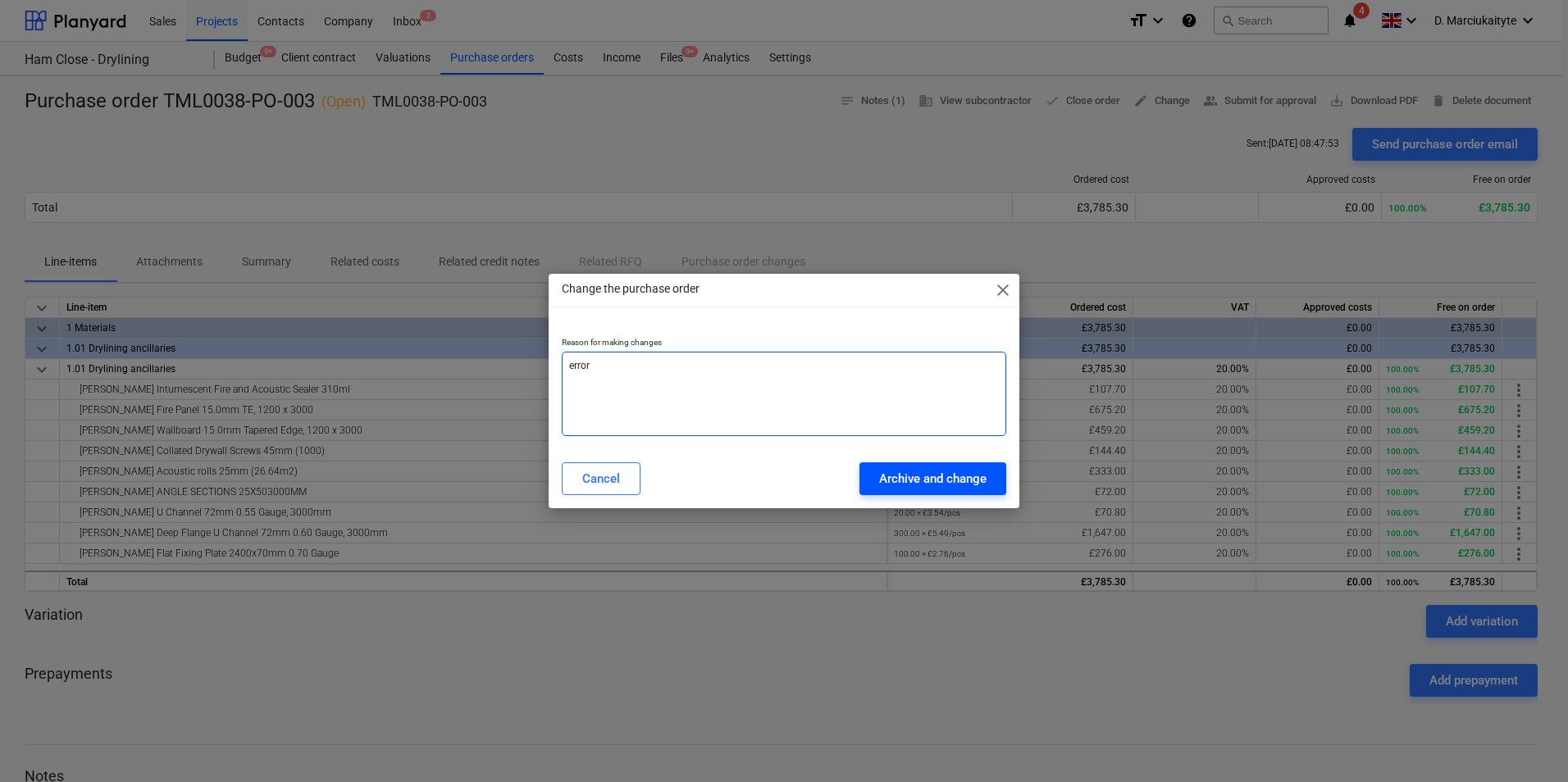
type textarea "error"
click at [924, 474] on div "Archive and change" at bounding box center [933, 478] width 107 height 21
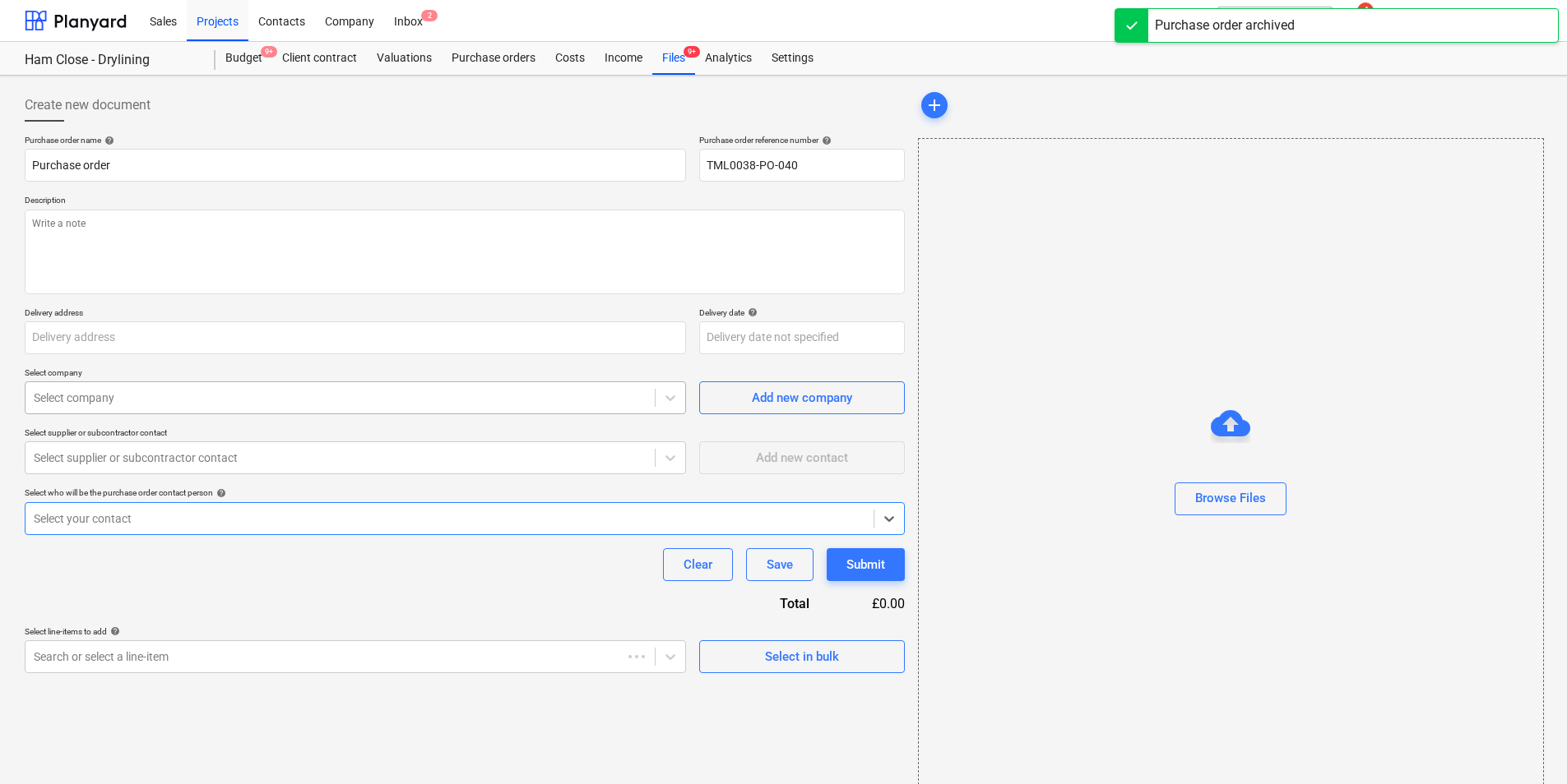
type textarea "x"
type input "Purchase order TML0038-PO-003"
type input "TML0038-PO-003"
type textarea "Good morning, Please proceed with attached order. Delivery ASAP. Site Contact :…"
type input "Ham Close, Richmond, TW10 7PL"
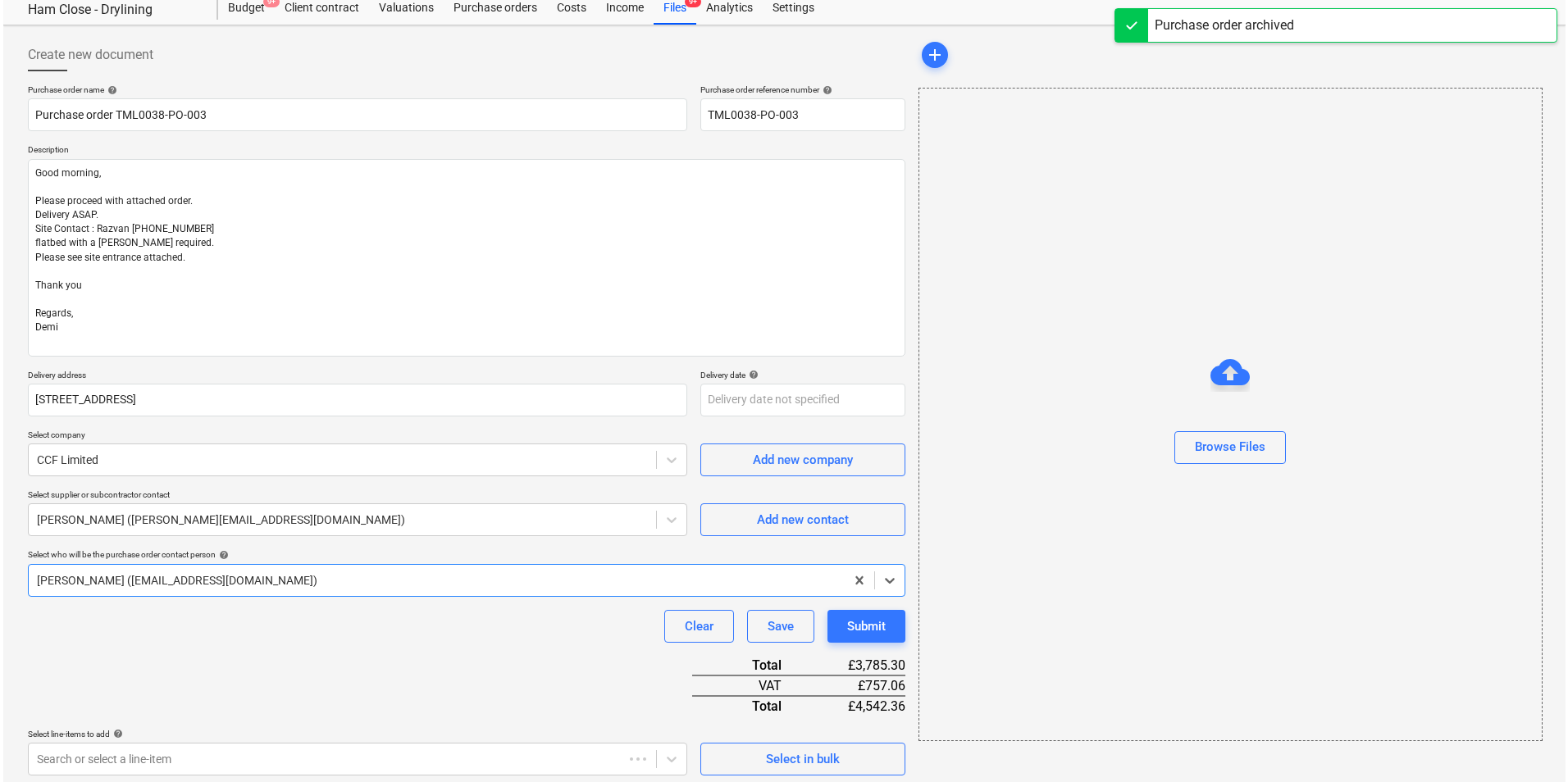
scroll to position [395, 0]
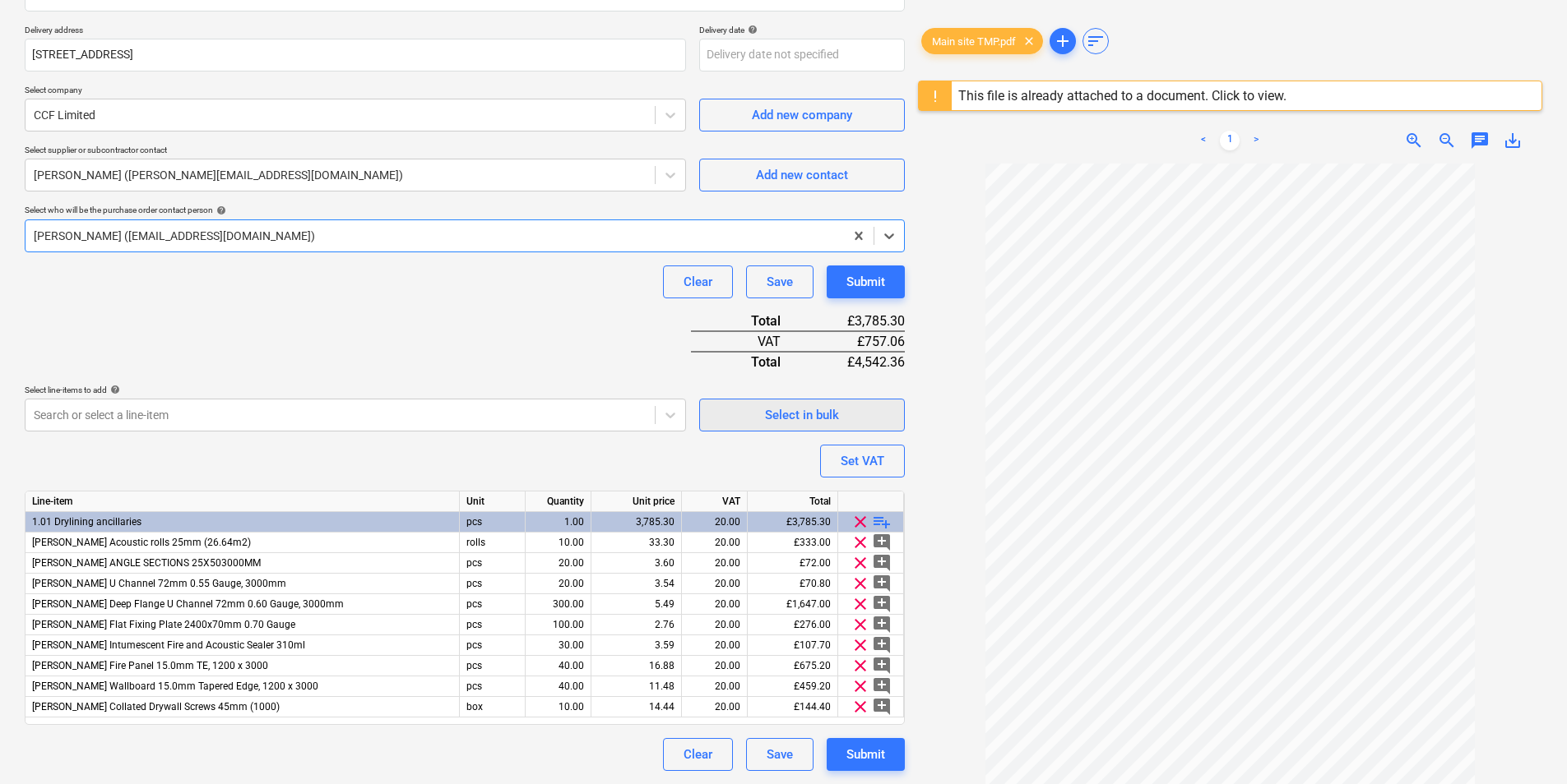
click at [821, 412] on div "Select in bulk" at bounding box center [802, 414] width 74 height 21
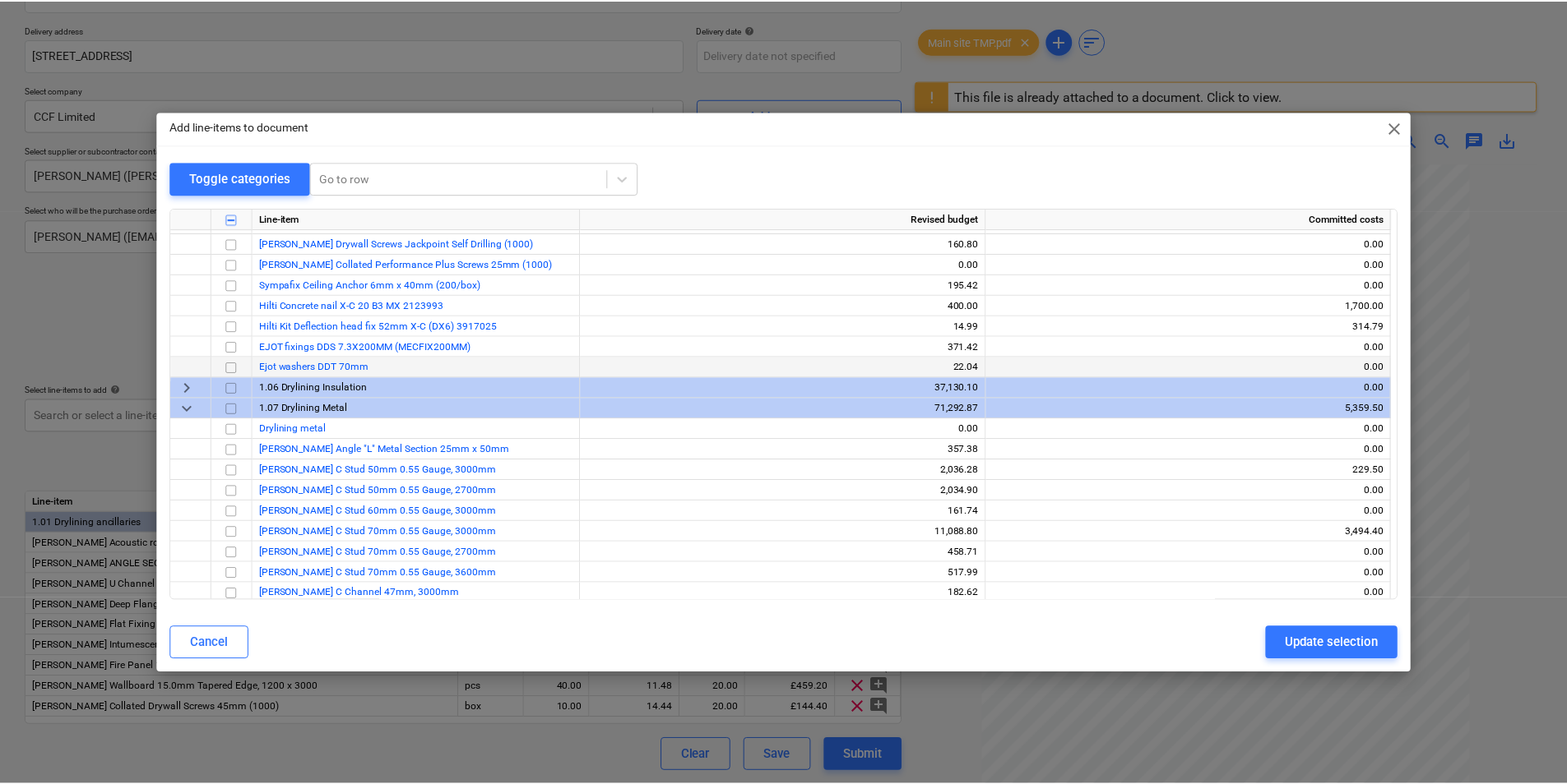
scroll to position [1233, 0]
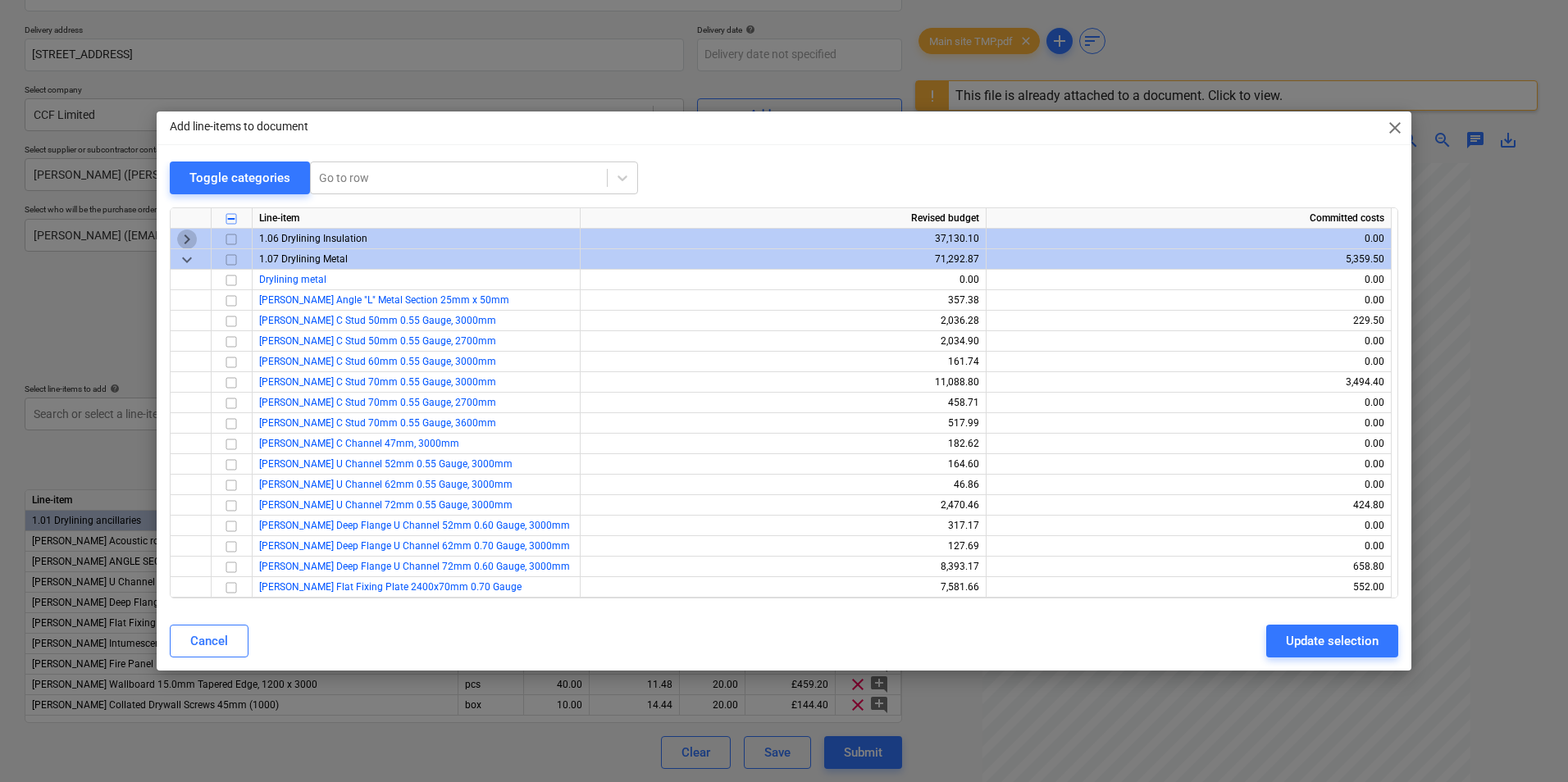
click at [195, 243] on span "keyboard_arrow_right" at bounding box center [186, 239] width 20 height 20
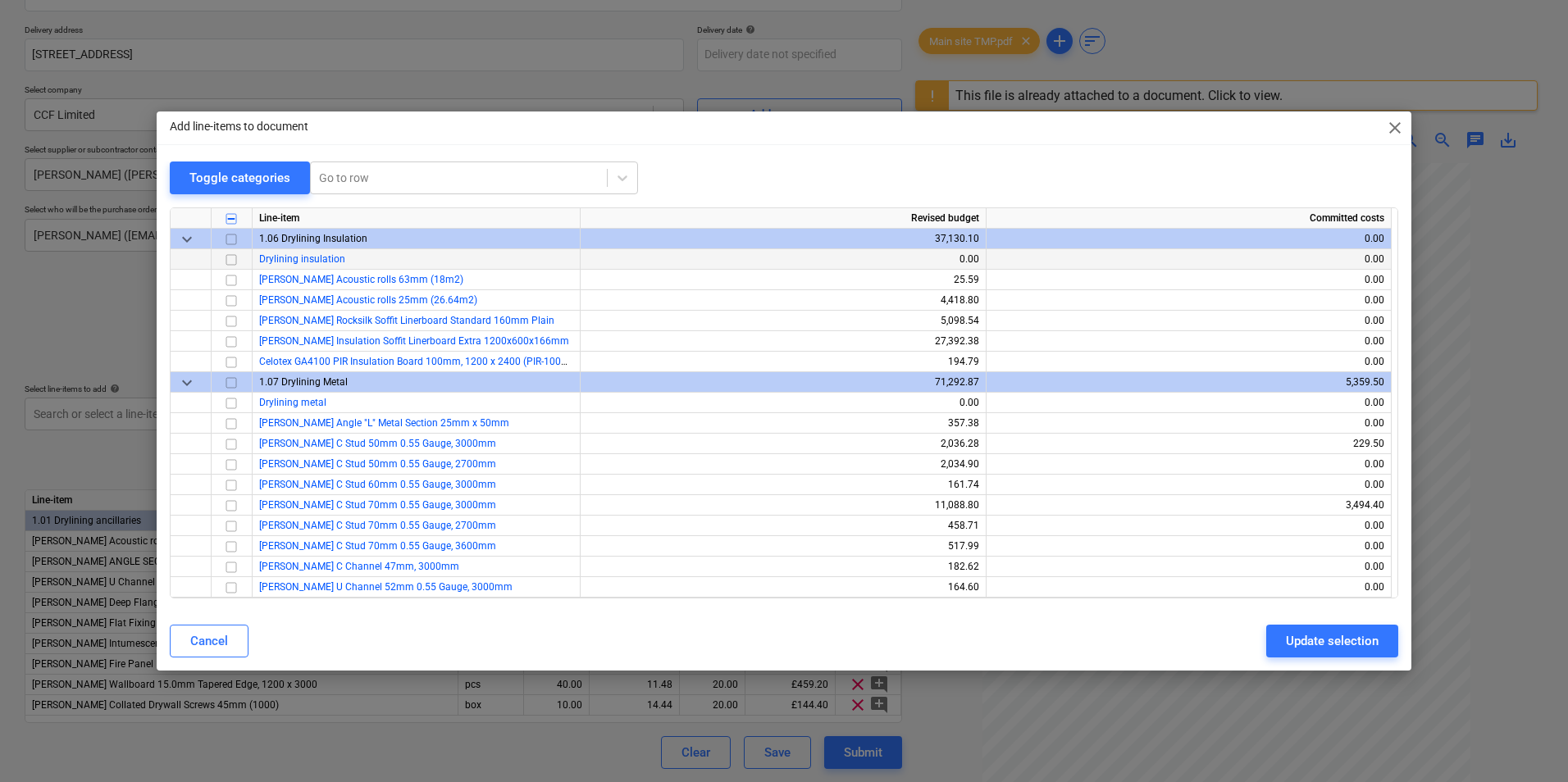
click at [235, 262] on input "checkbox" at bounding box center [231, 260] width 20 height 20
click at [234, 303] on input "checkbox" at bounding box center [231, 301] width 20 height 20
click at [1303, 647] on div "Update selection" at bounding box center [1331, 641] width 93 height 21
type textarea "x"
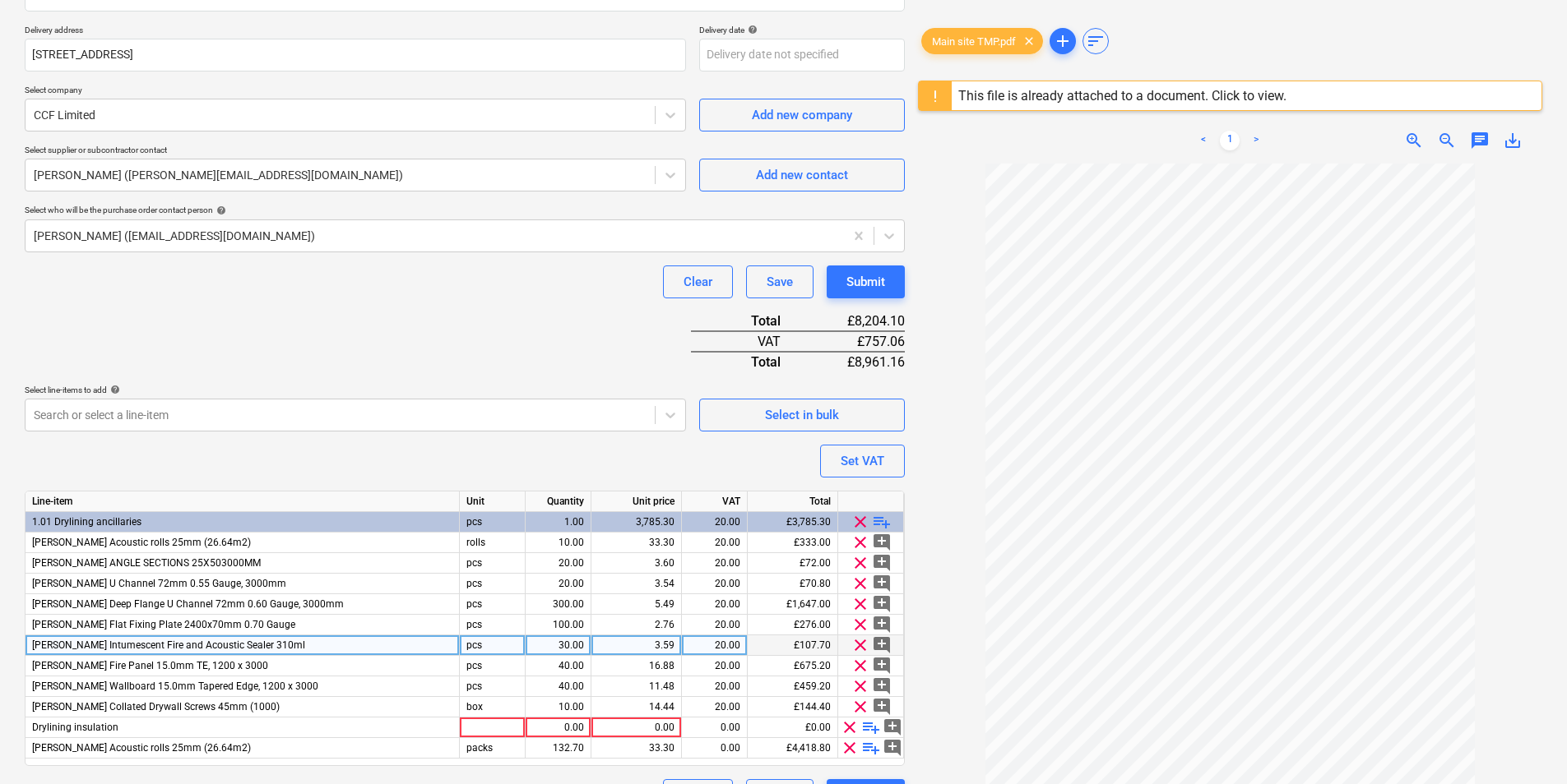
scroll to position [437, 0]
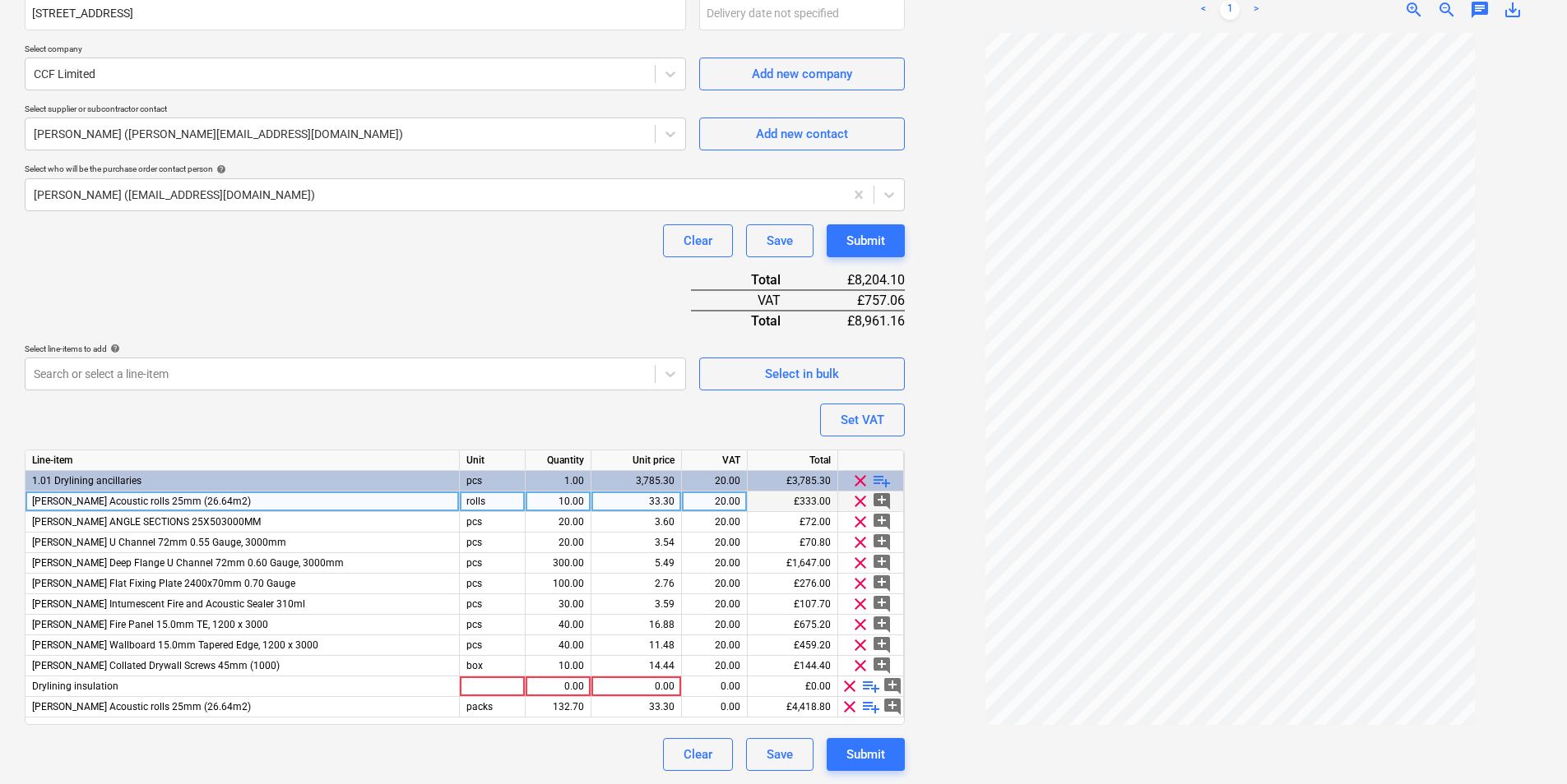
click at [495, 505] on div "rolls" at bounding box center [492, 502] width 66 height 20
click at [496, 687] on div at bounding box center [492, 686] width 66 height 20
type input "rolls"
type textarea "x"
click at [566, 689] on div "0.00" at bounding box center [558, 686] width 52 height 20
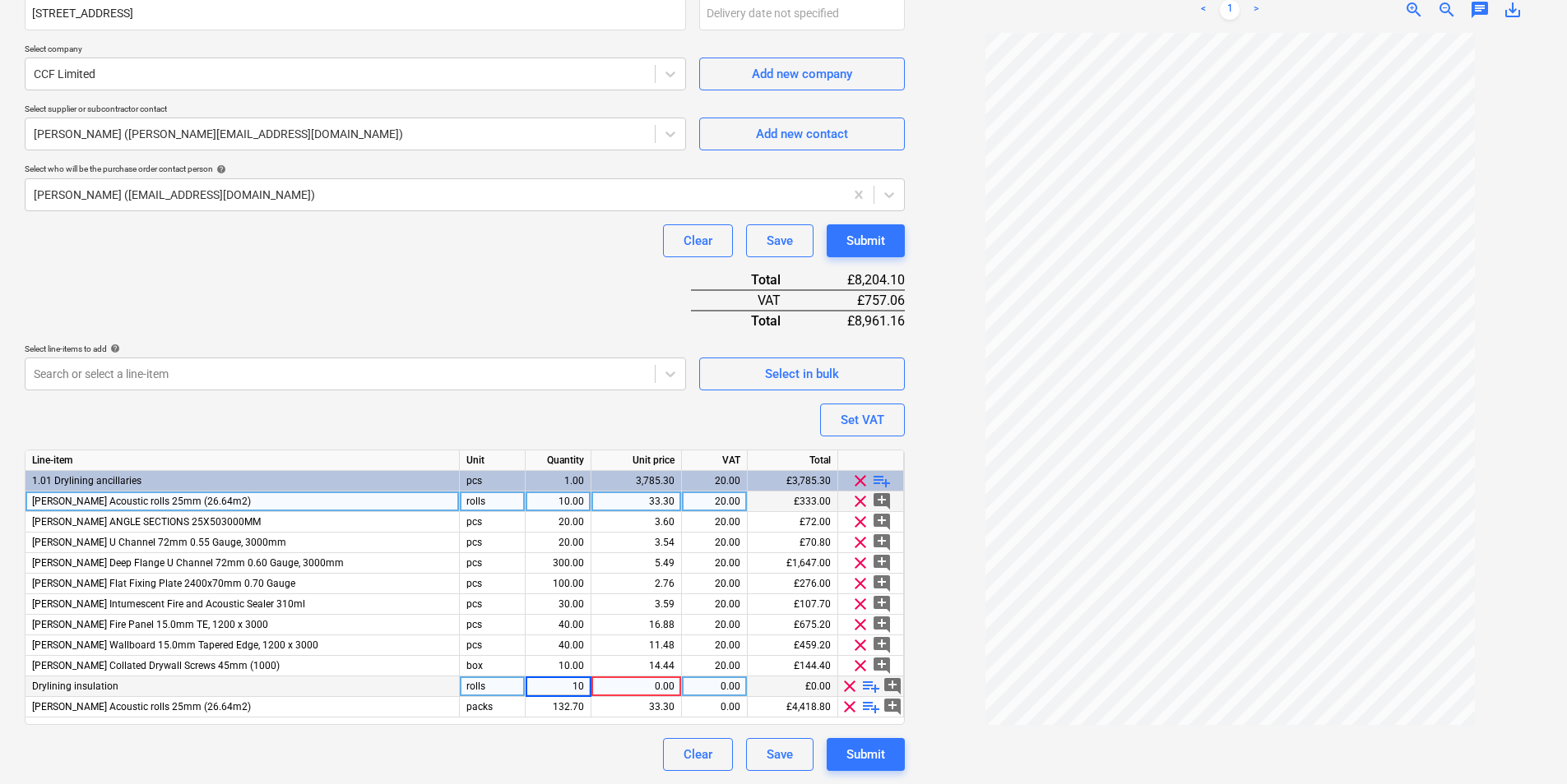
type input "1"
type textarea "x"
type input "20"
type textarea "x"
type input "33.30"
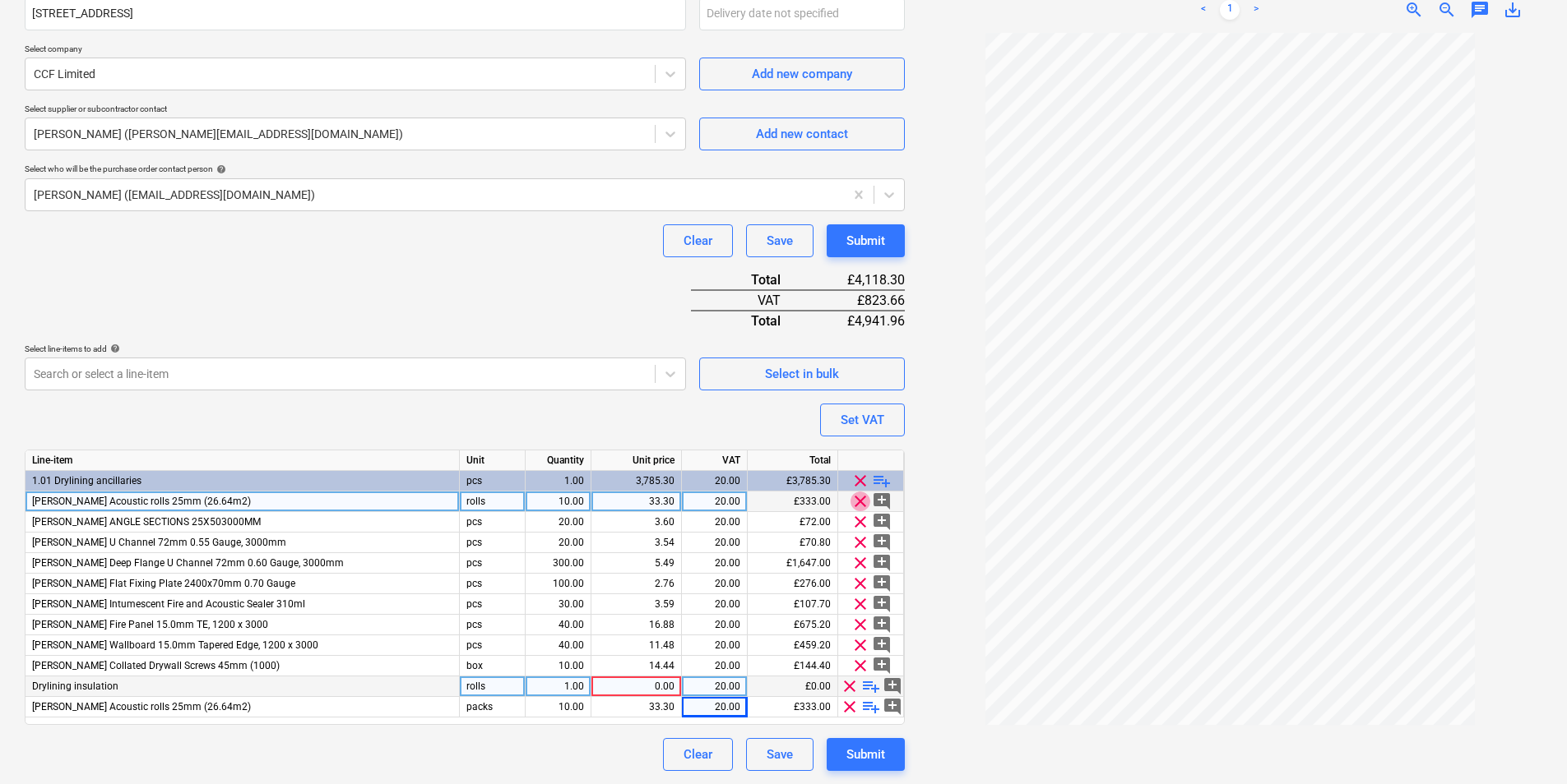
click at [858, 498] on span "clear" at bounding box center [860, 502] width 20 height 20
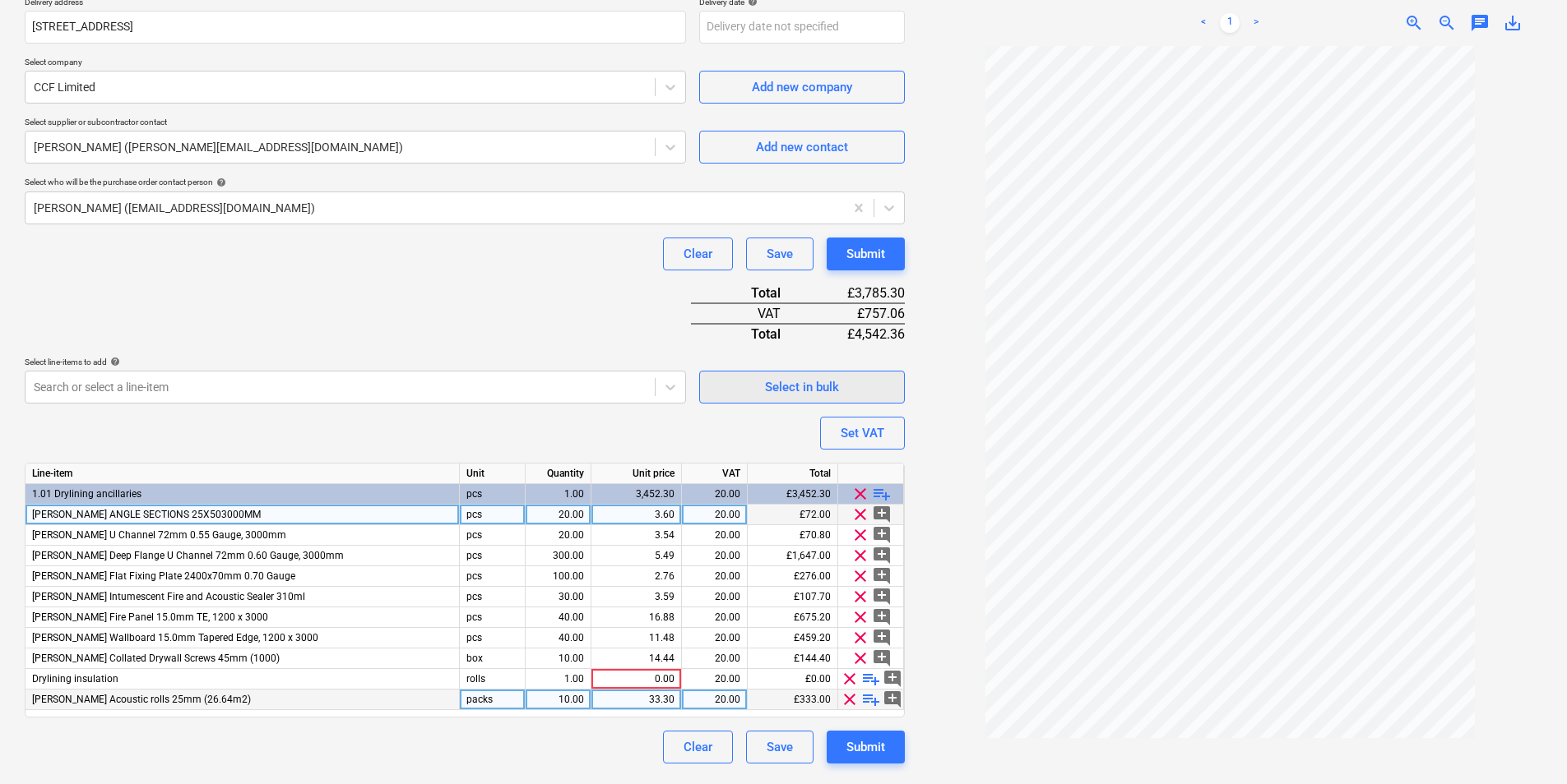
click at [763, 389] on span "Select in bulk" at bounding box center [802, 387] width 165 height 21
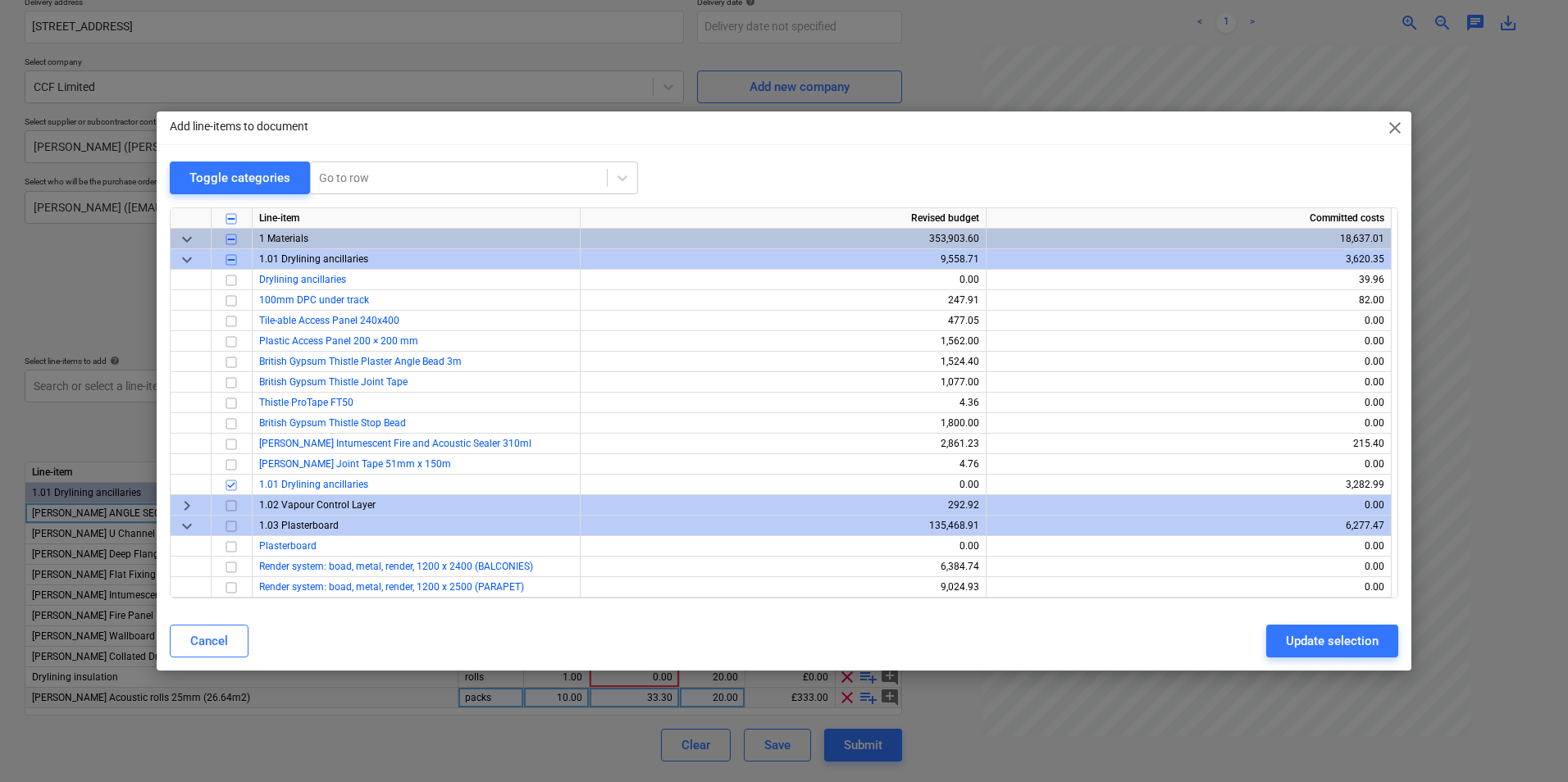
click at [1390, 127] on span "close" at bounding box center [1394, 128] width 20 height 20
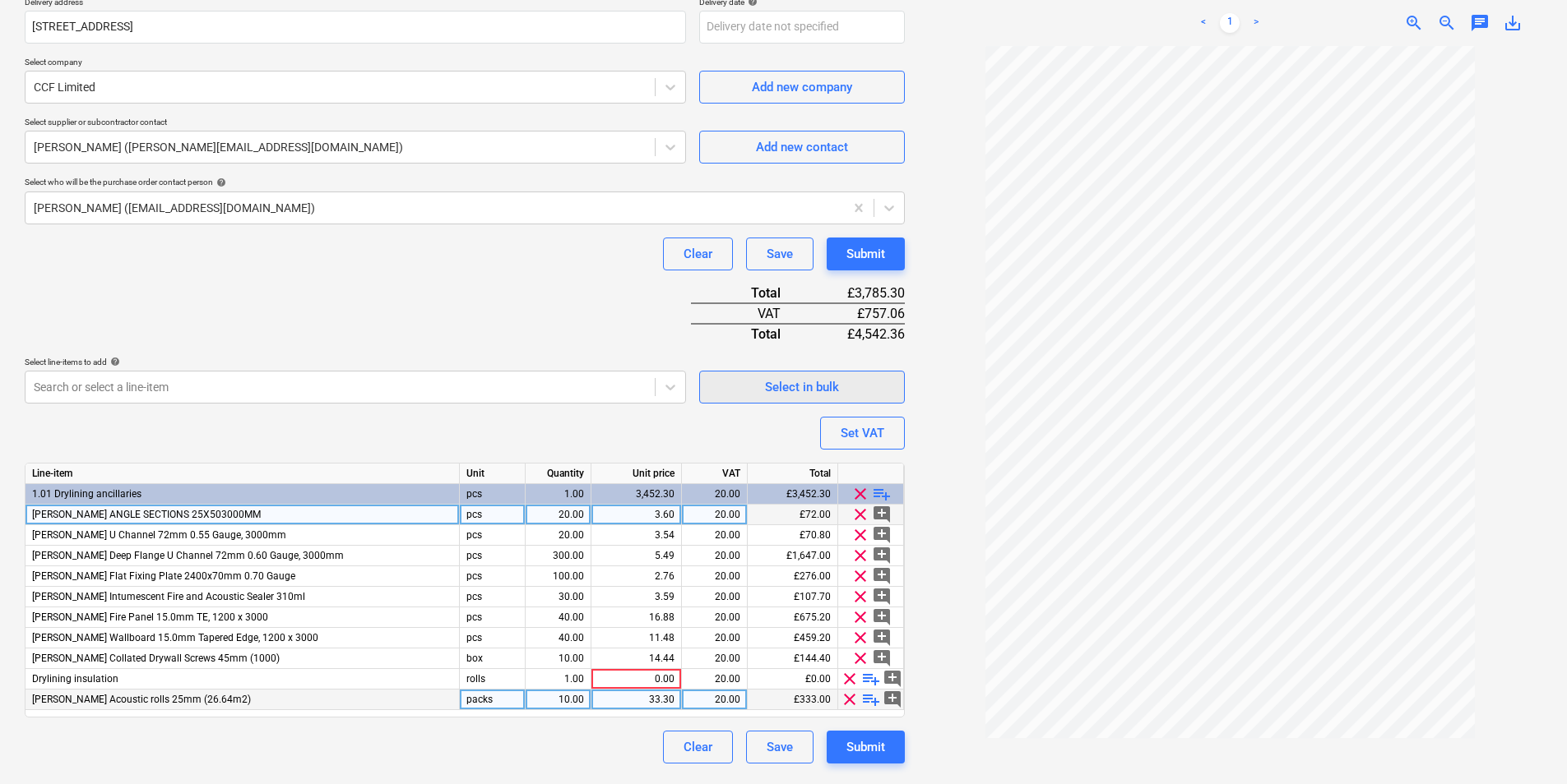
click at [830, 387] on div "Select in bulk" at bounding box center [802, 387] width 74 height 21
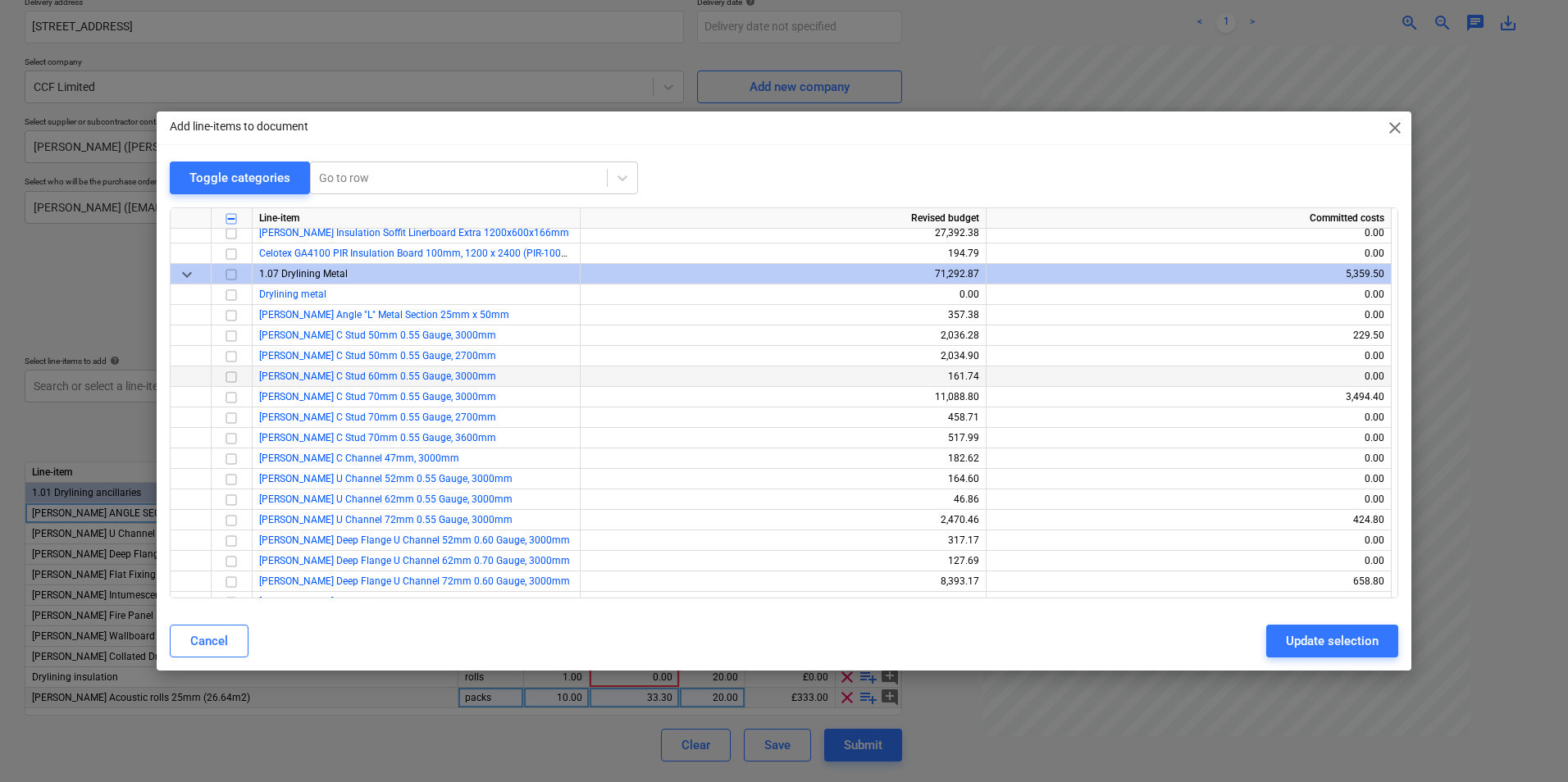
scroll to position [1312, 0]
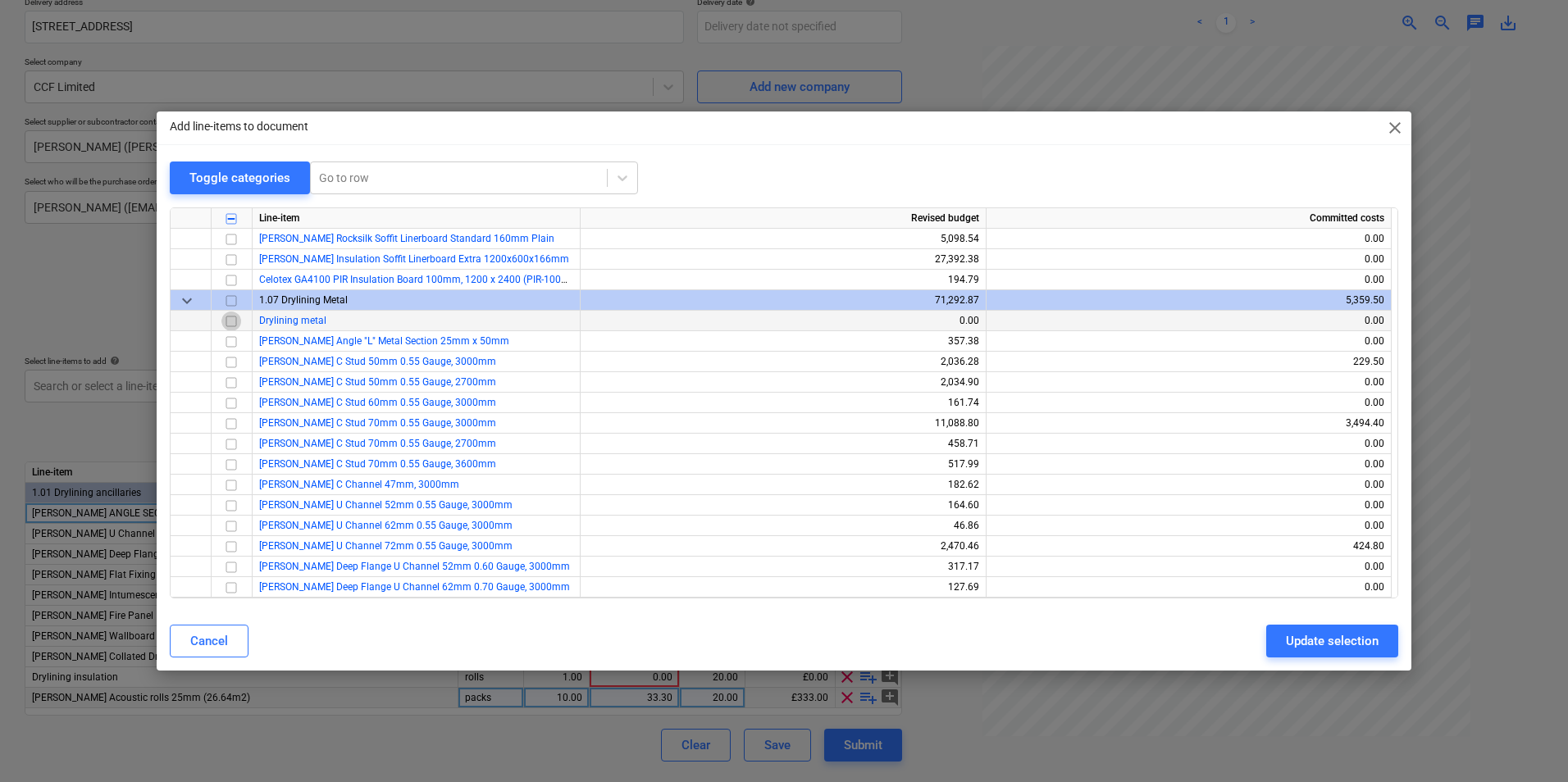
click at [235, 323] on input "checkbox" at bounding box center [231, 321] width 20 height 20
click at [231, 337] on input "checkbox" at bounding box center [231, 342] width 20 height 20
click at [1036, 105] on div "Add line-items to document close Toggle categories Go to row Line-item Revised …" at bounding box center [784, 391] width 1568 height 782
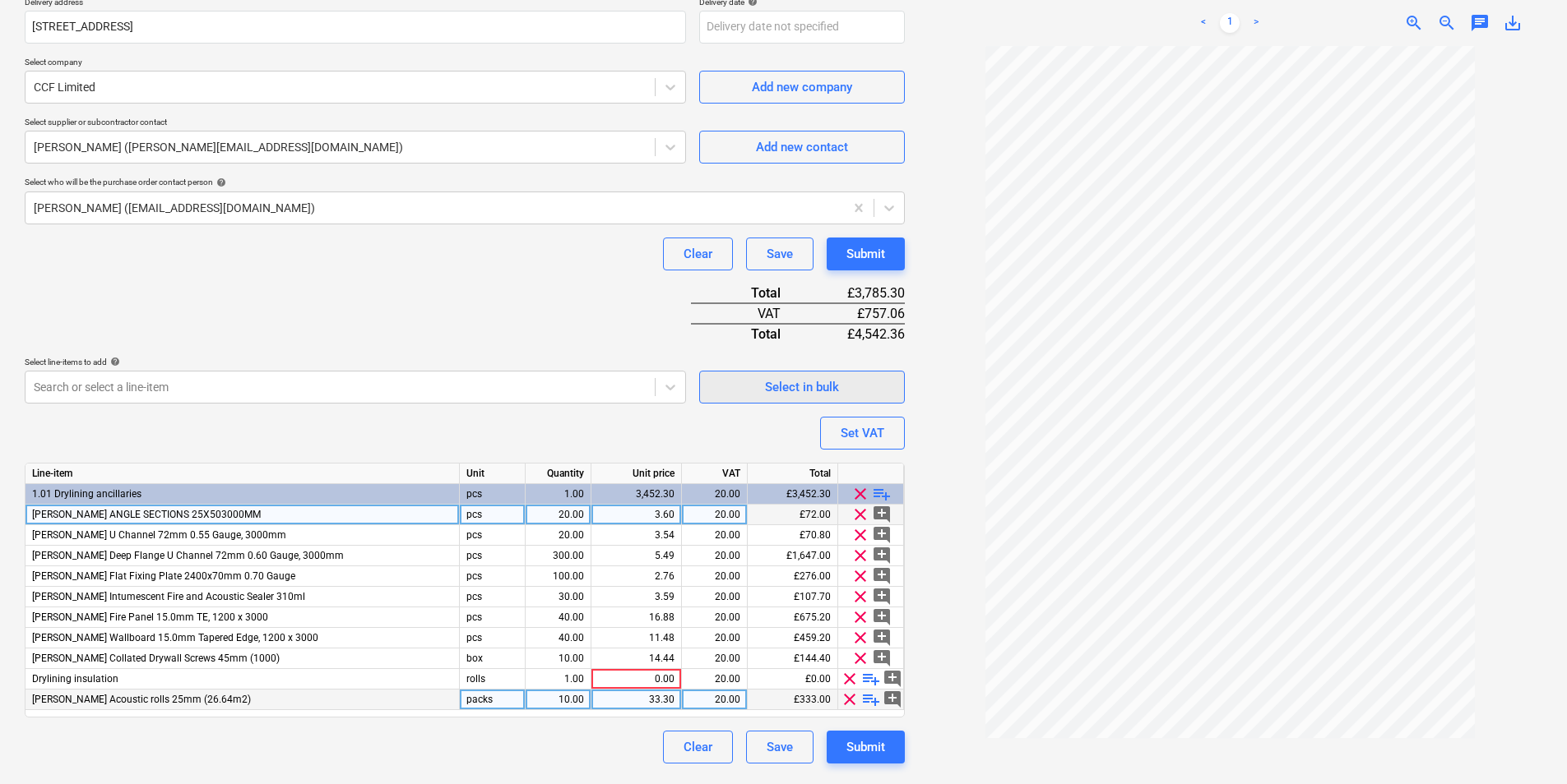
click at [763, 372] on button "Select in bulk" at bounding box center [802, 387] width 206 height 33
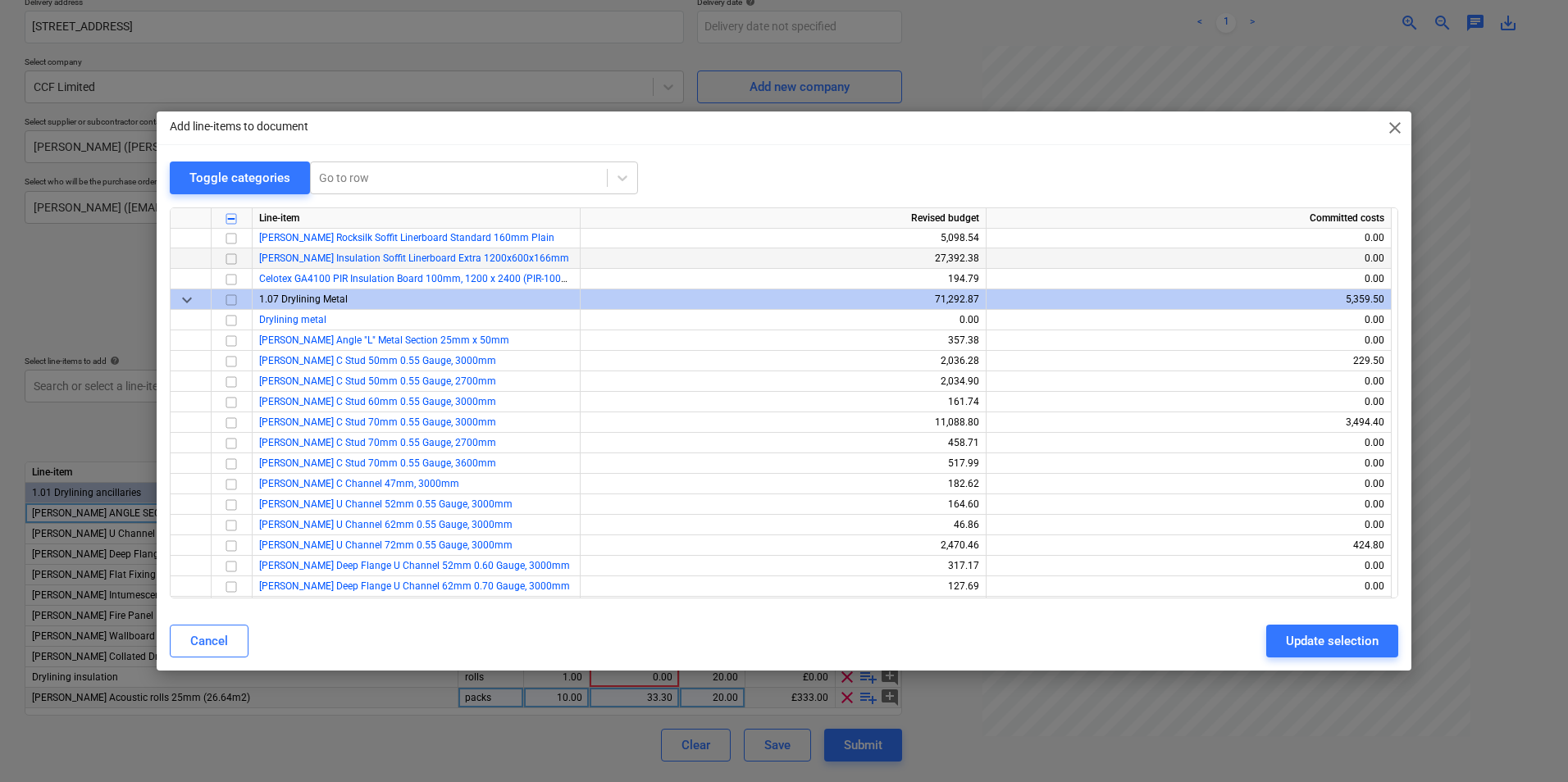
scroll to position [1230, 0]
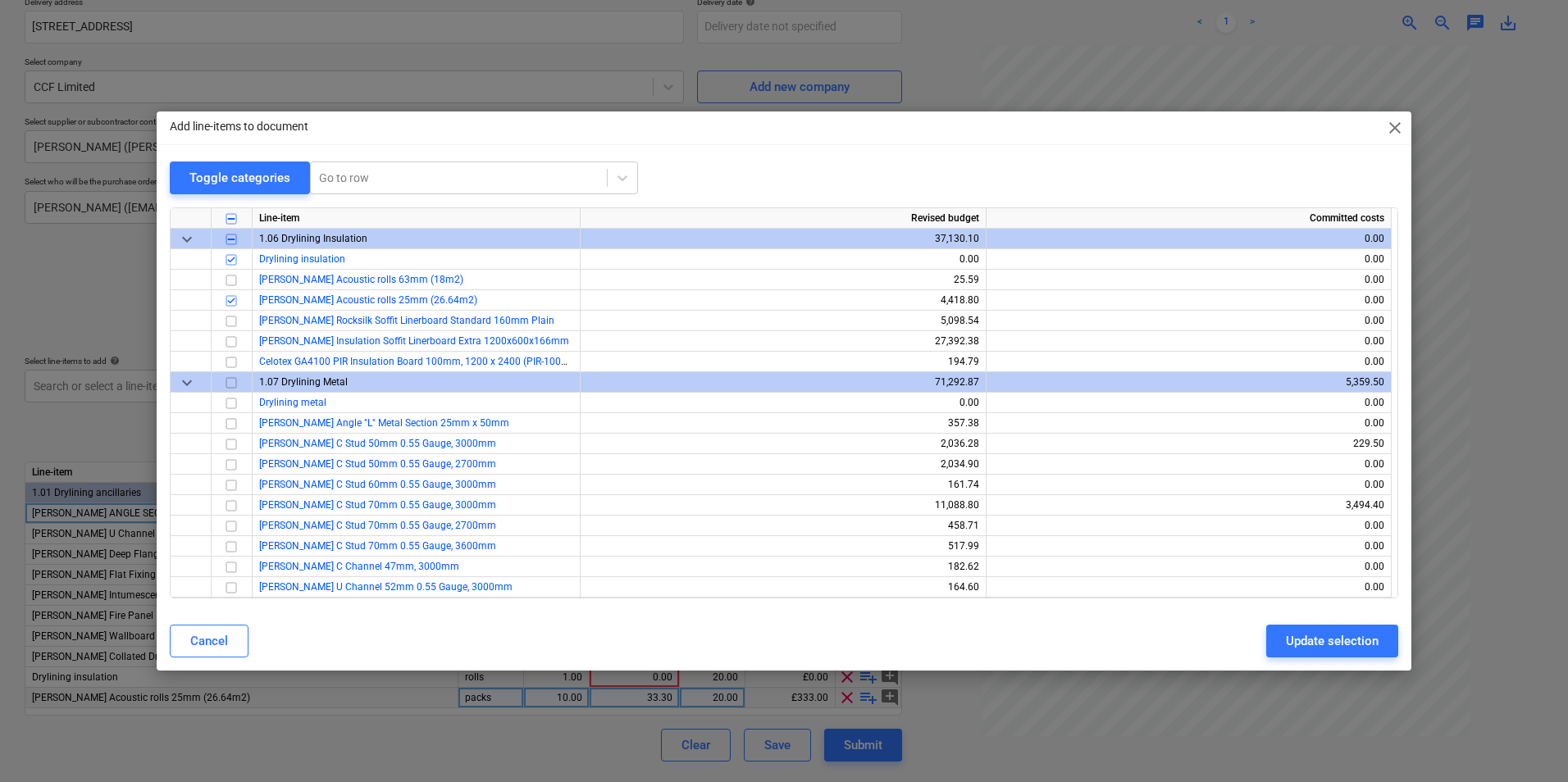
click at [1390, 129] on span "close" at bounding box center [1394, 128] width 20 height 20
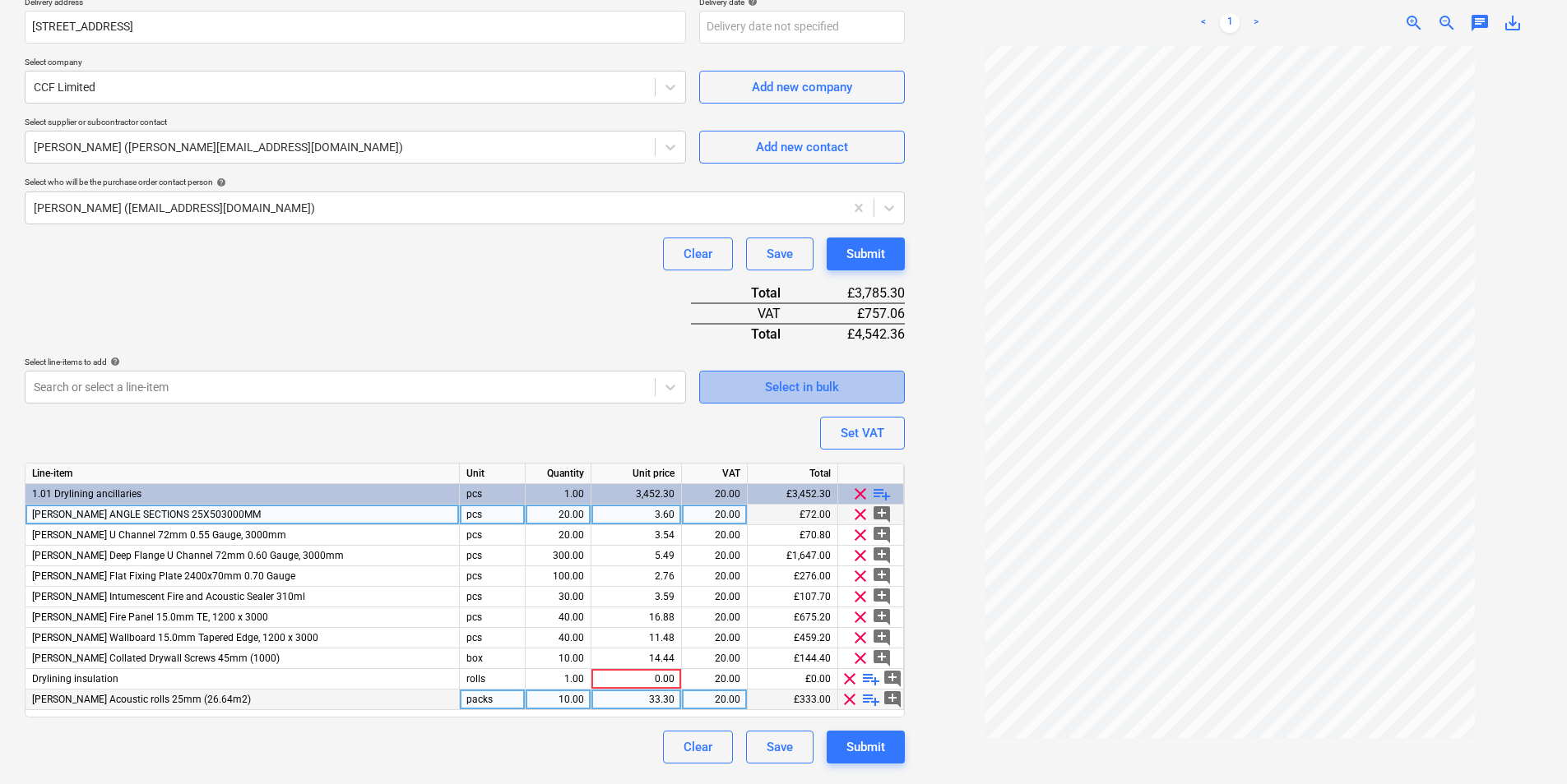
click at [823, 390] on div "Select in bulk" at bounding box center [802, 387] width 74 height 21
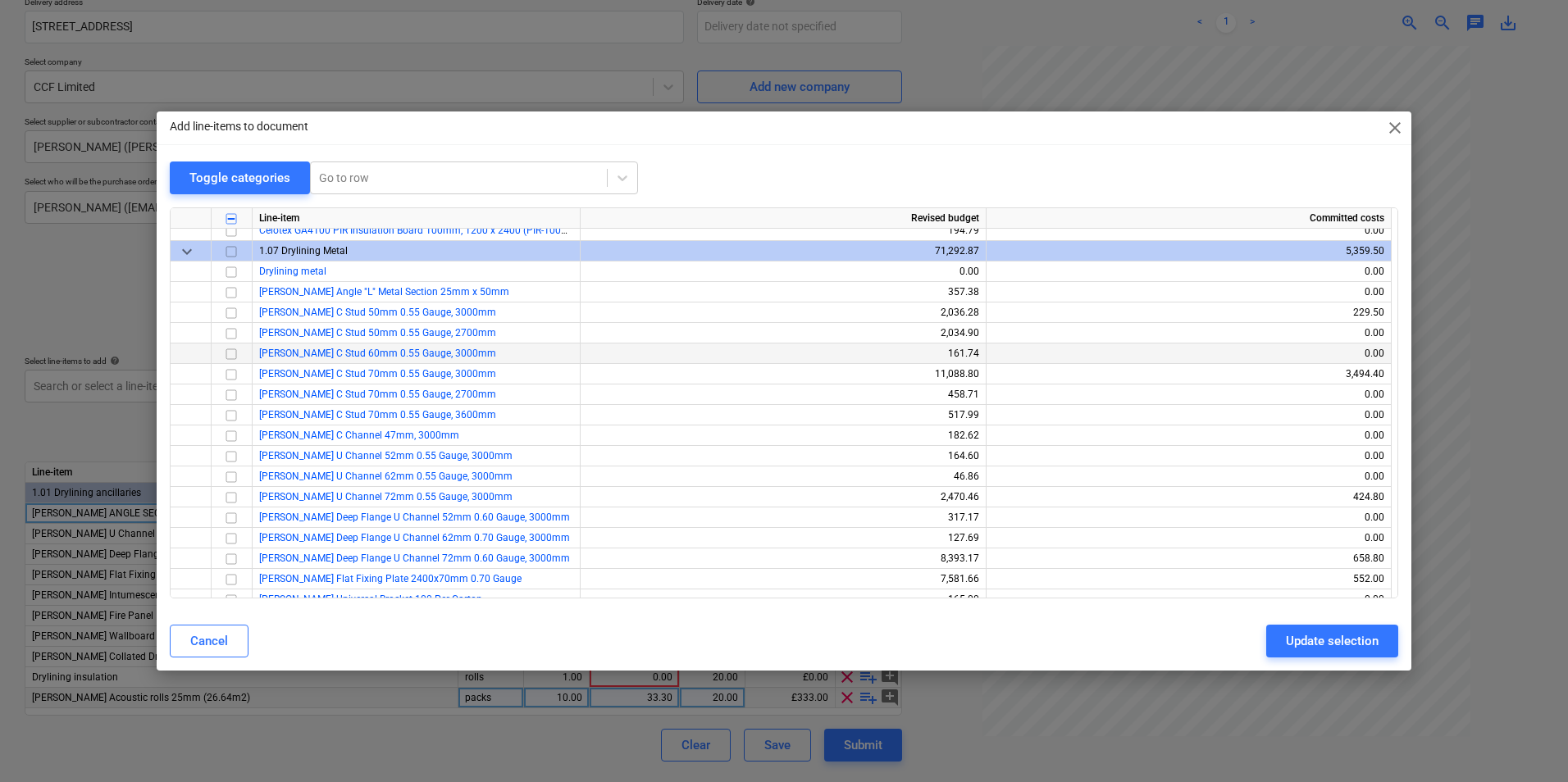
scroll to position [1312, 0]
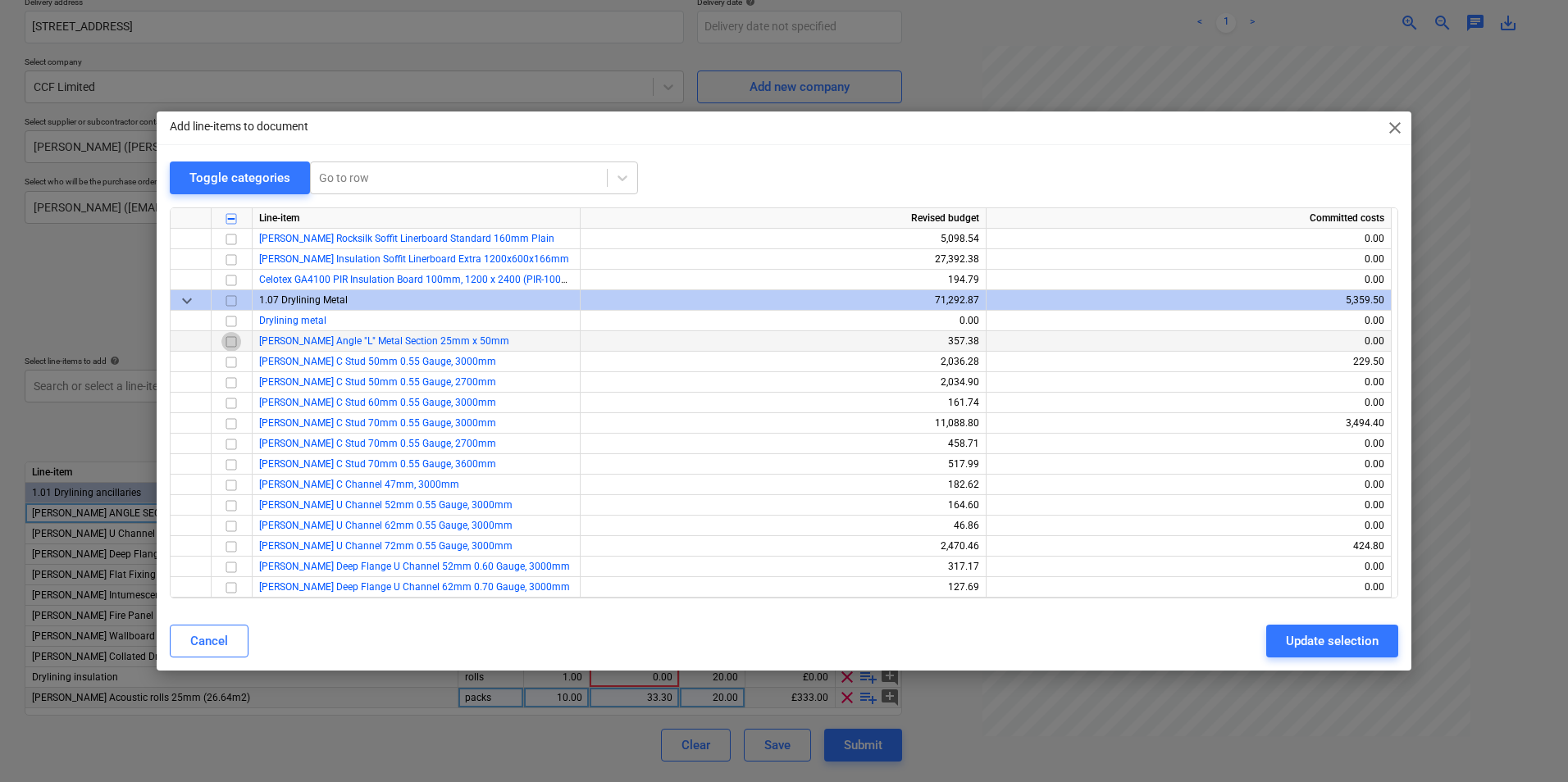
click at [237, 341] on input "checkbox" at bounding box center [231, 342] width 20 height 20
click at [1345, 633] on div "Update selection" at bounding box center [1331, 641] width 93 height 21
type textarea "x"
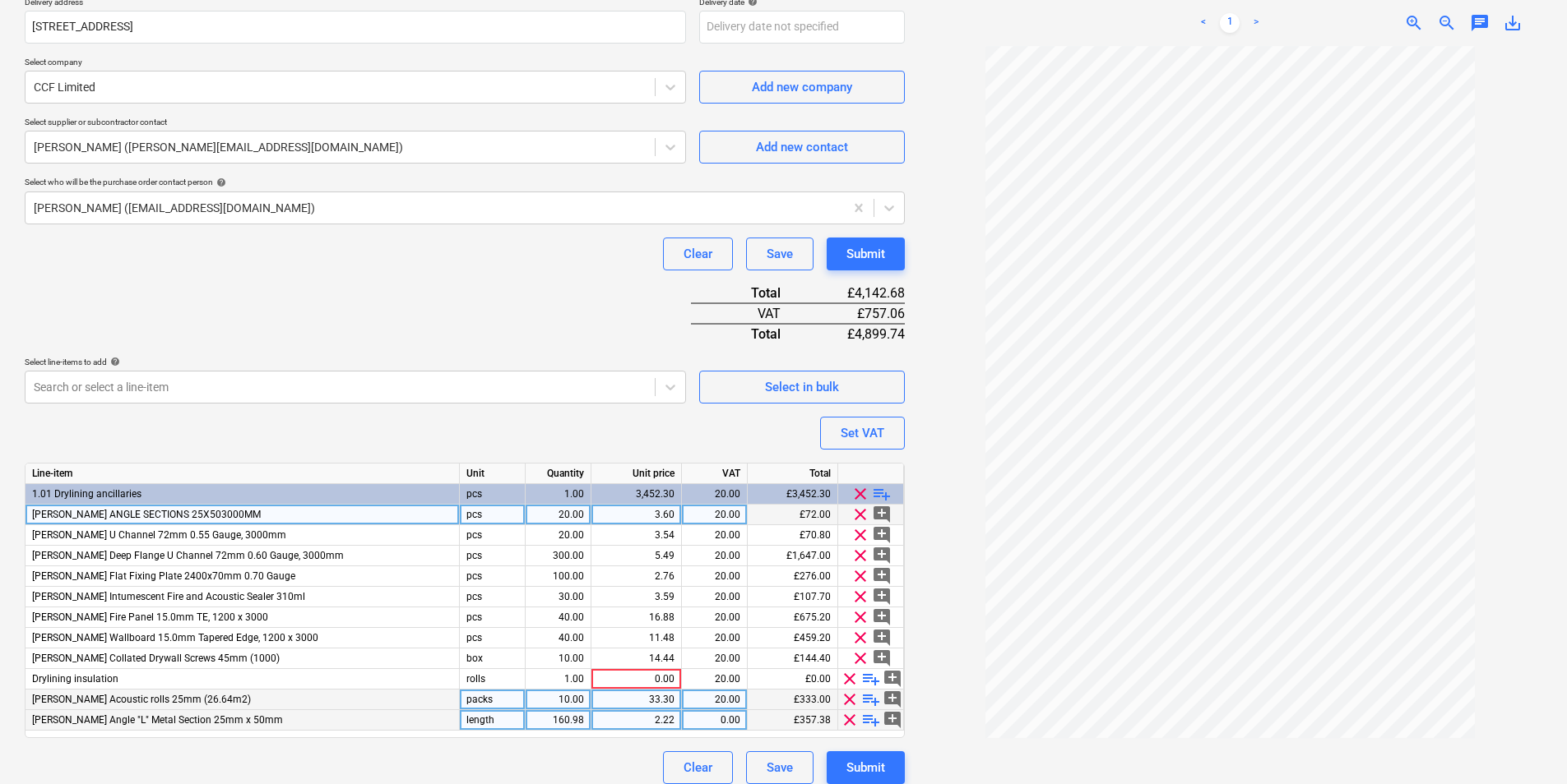
click at [570, 725] on div "160.98" at bounding box center [558, 720] width 52 height 20
type input "20"
type textarea "x"
type input "3.60"
type textarea "x"
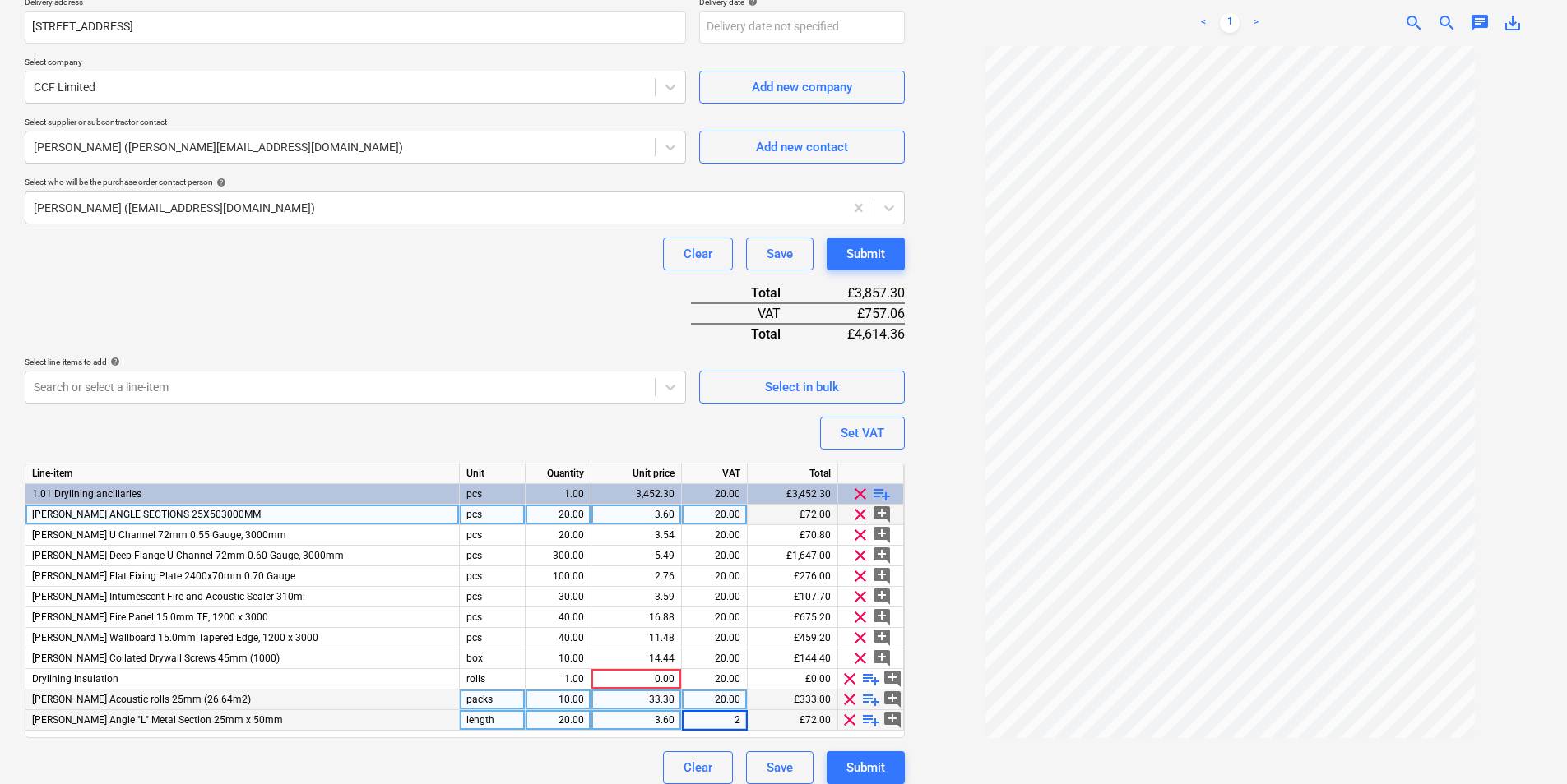
type input "20"
click at [869, 715] on span "playlist_add" at bounding box center [871, 720] width 20 height 20
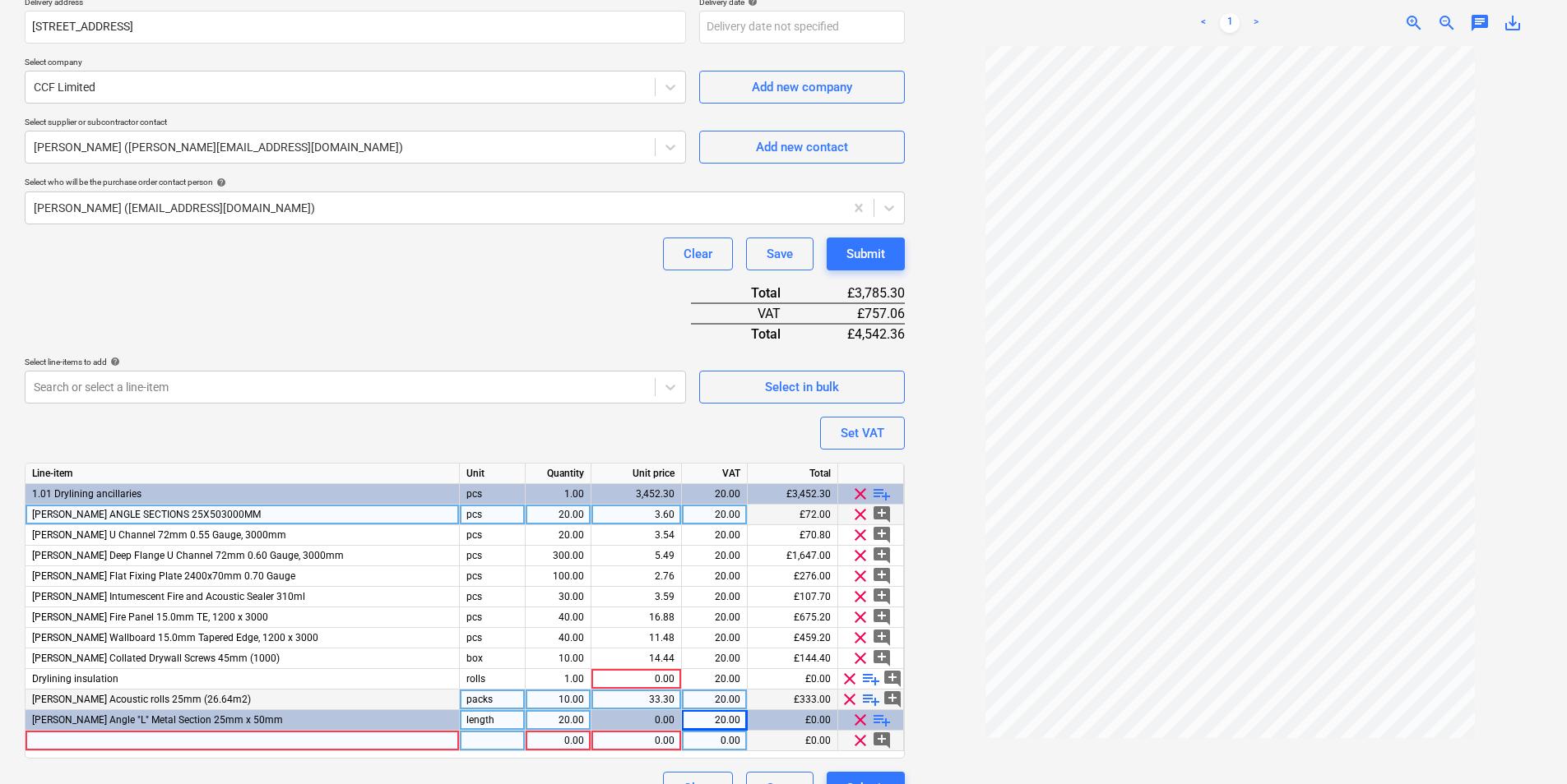
click at [856, 746] on span "clear" at bounding box center [860, 740] width 20 height 20
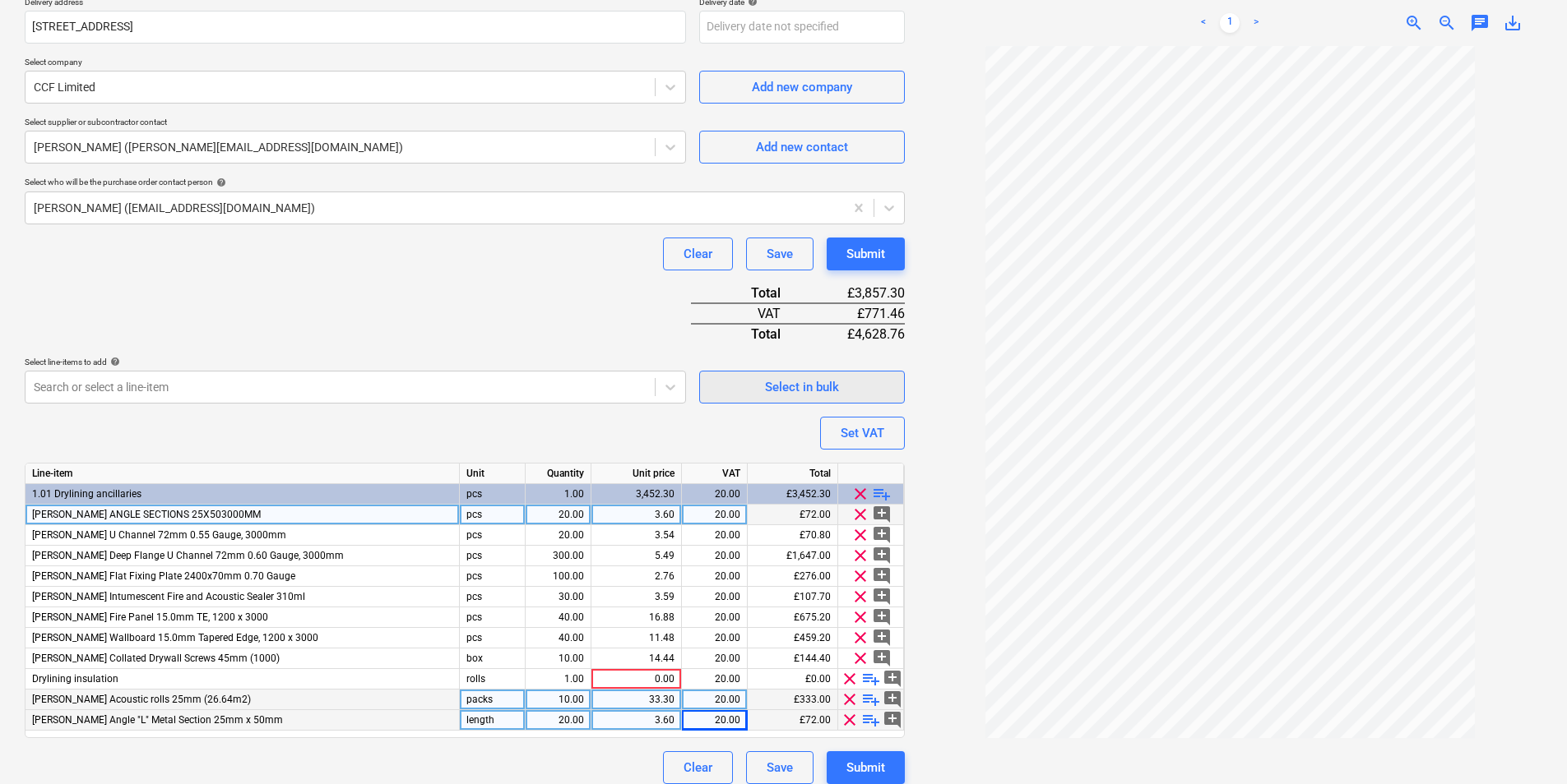
click at [833, 392] on div "Select in bulk" at bounding box center [802, 387] width 74 height 21
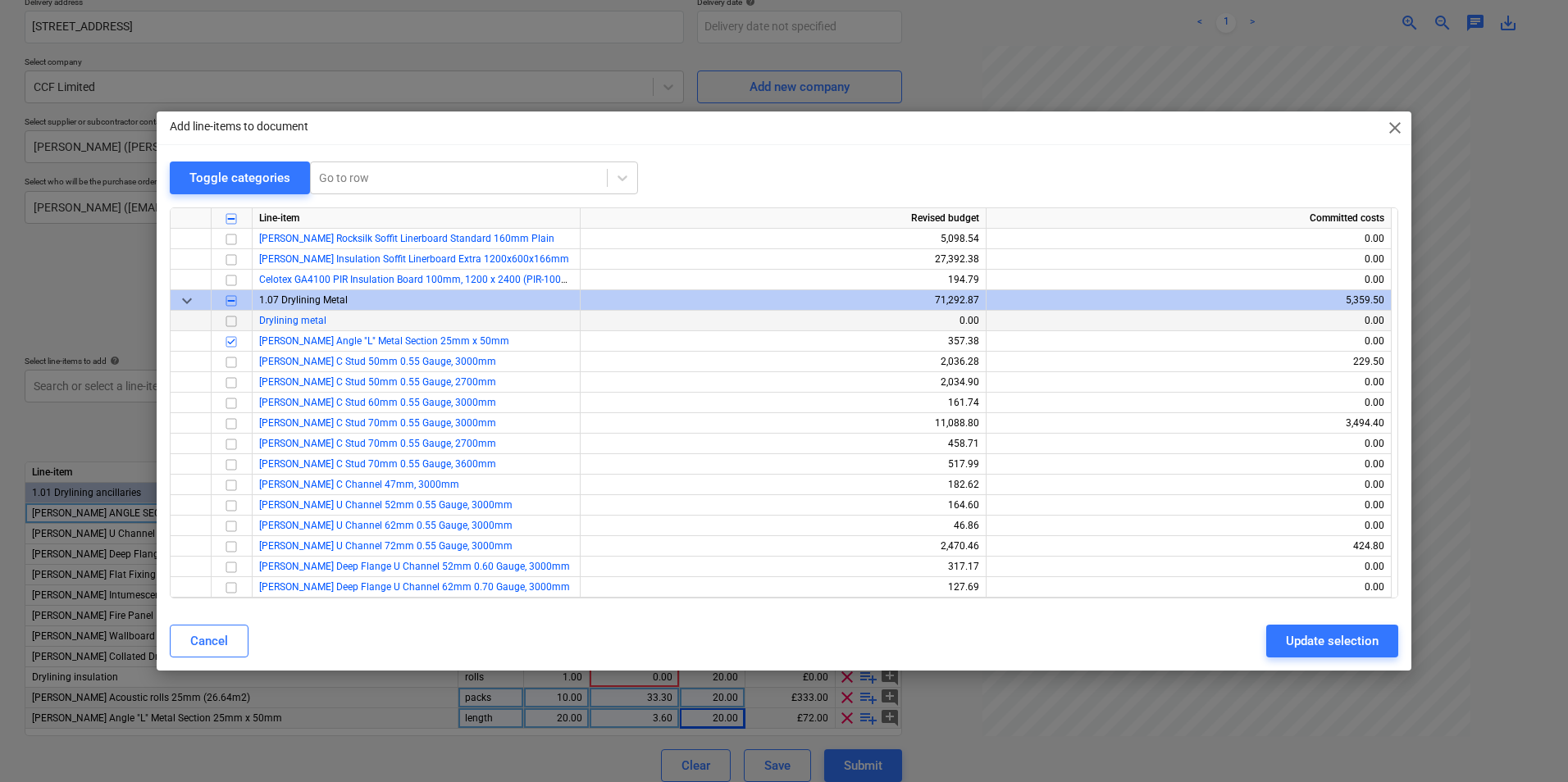
click at [235, 322] on input "checkbox" at bounding box center [231, 321] width 20 height 20
click at [1276, 642] on button "Update selection" at bounding box center [1332, 641] width 132 height 32
type textarea "x"
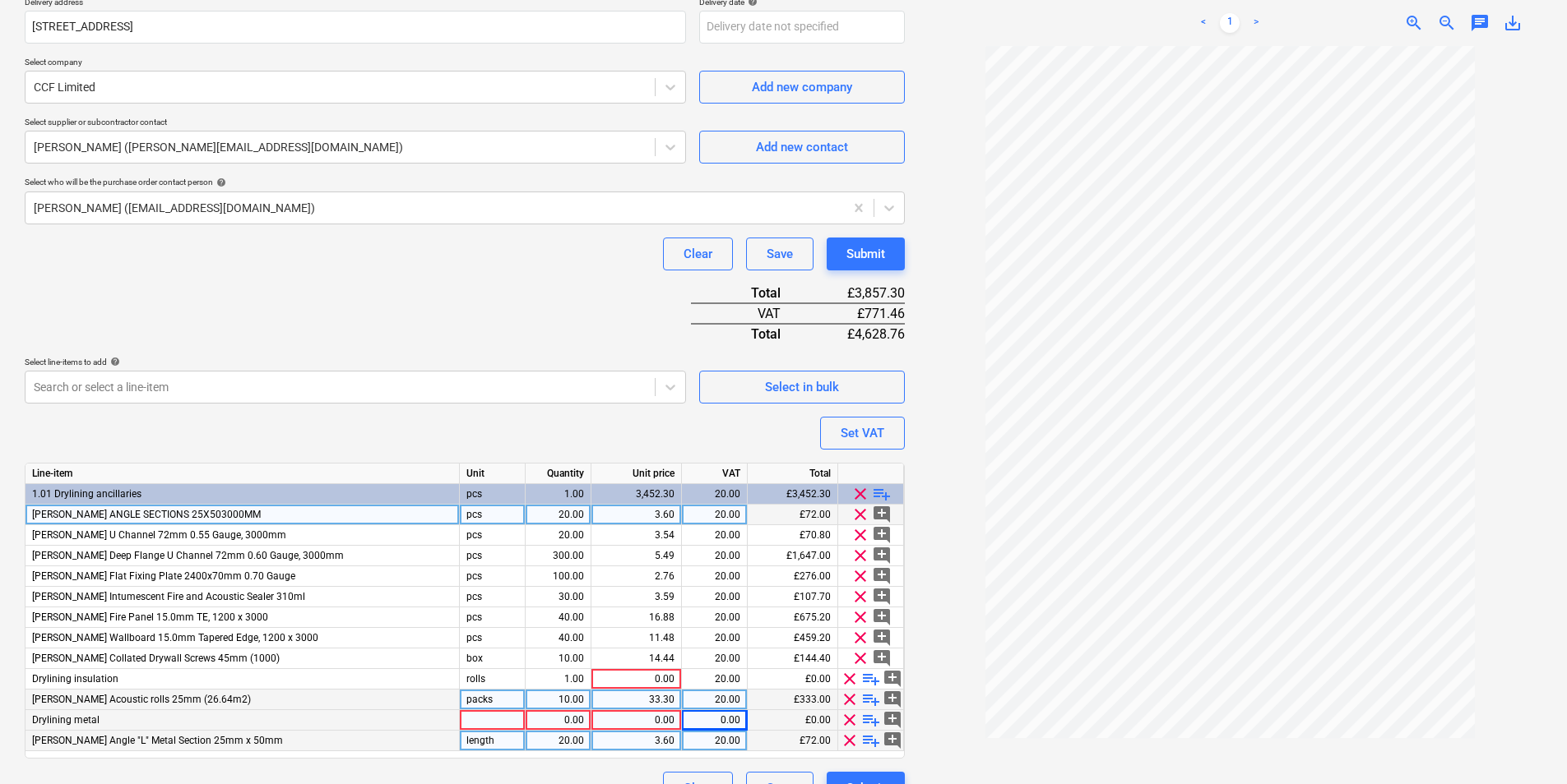
click at [505, 740] on div "length" at bounding box center [492, 740] width 66 height 20
click at [502, 713] on div at bounding box center [492, 720] width 66 height 20
type input "length"
click at [563, 725] on div "0.00" at bounding box center [558, 720] width 52 height 20
click at [859, 512] on span "clear" at bounding box center [860, 514] width 20 height 20
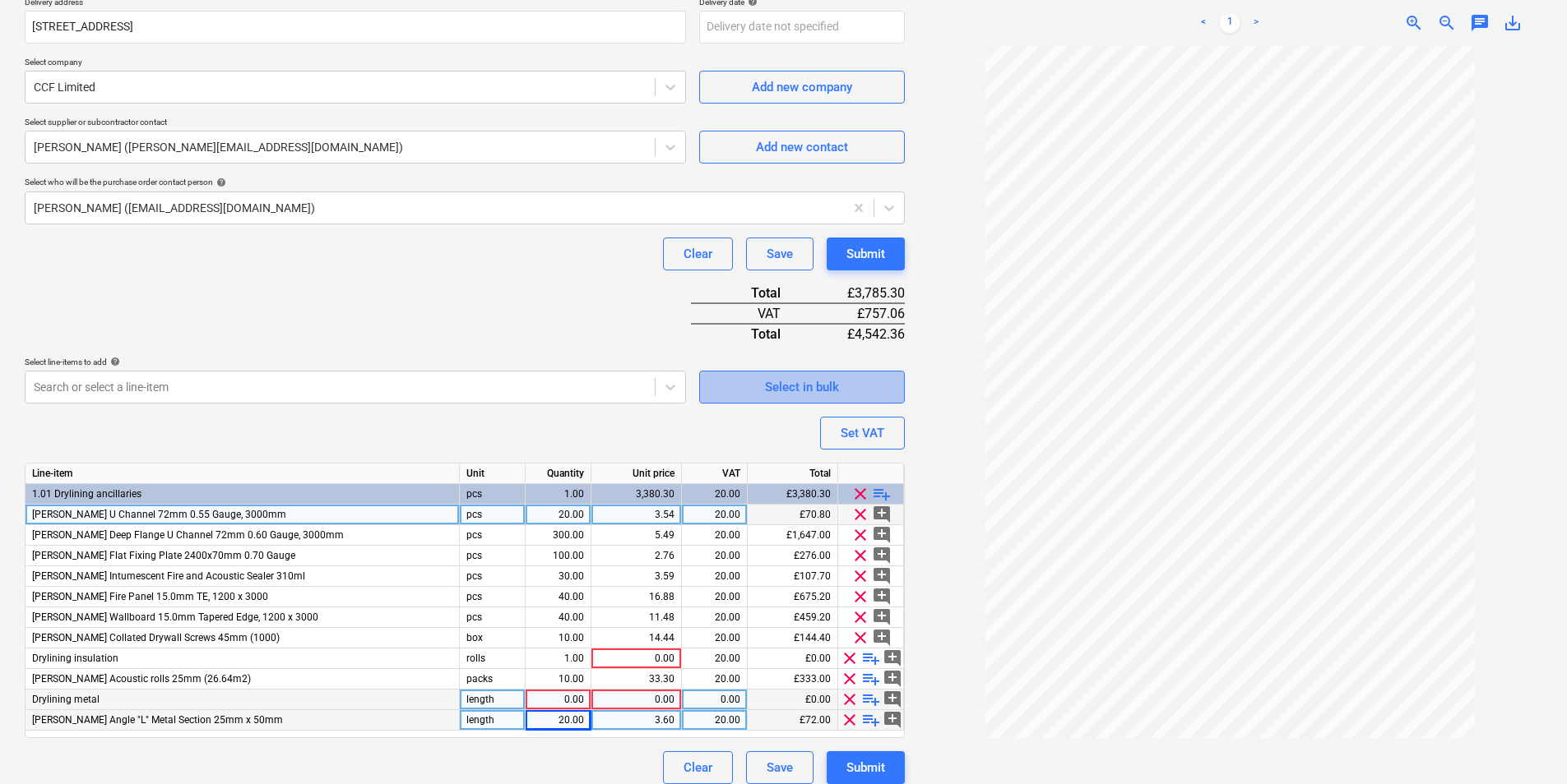
click at [812, 381] on div "Select in bulk" at bounding box center [802, 387] width 74 height 21
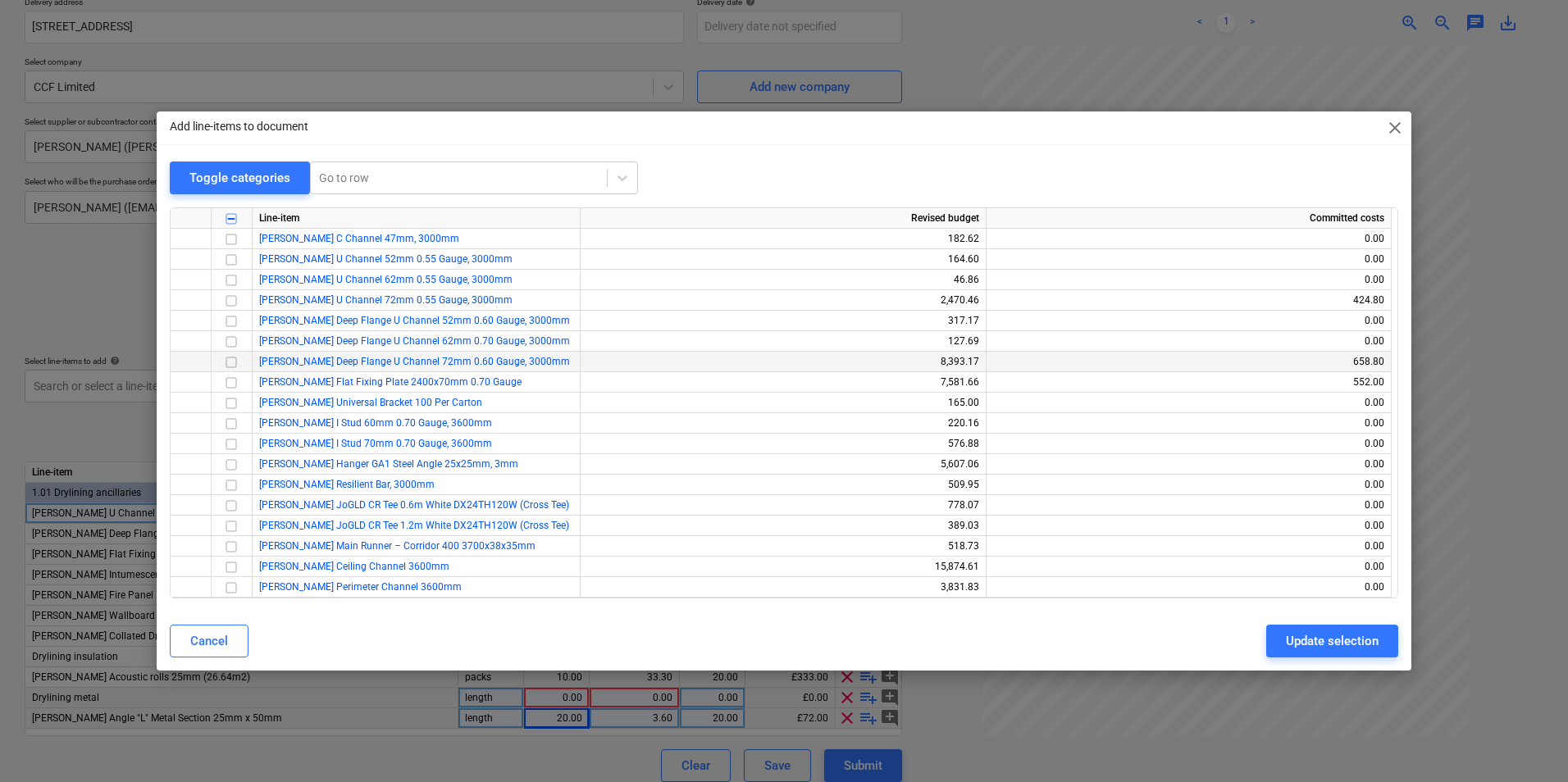
scroll to position [1394, 0]
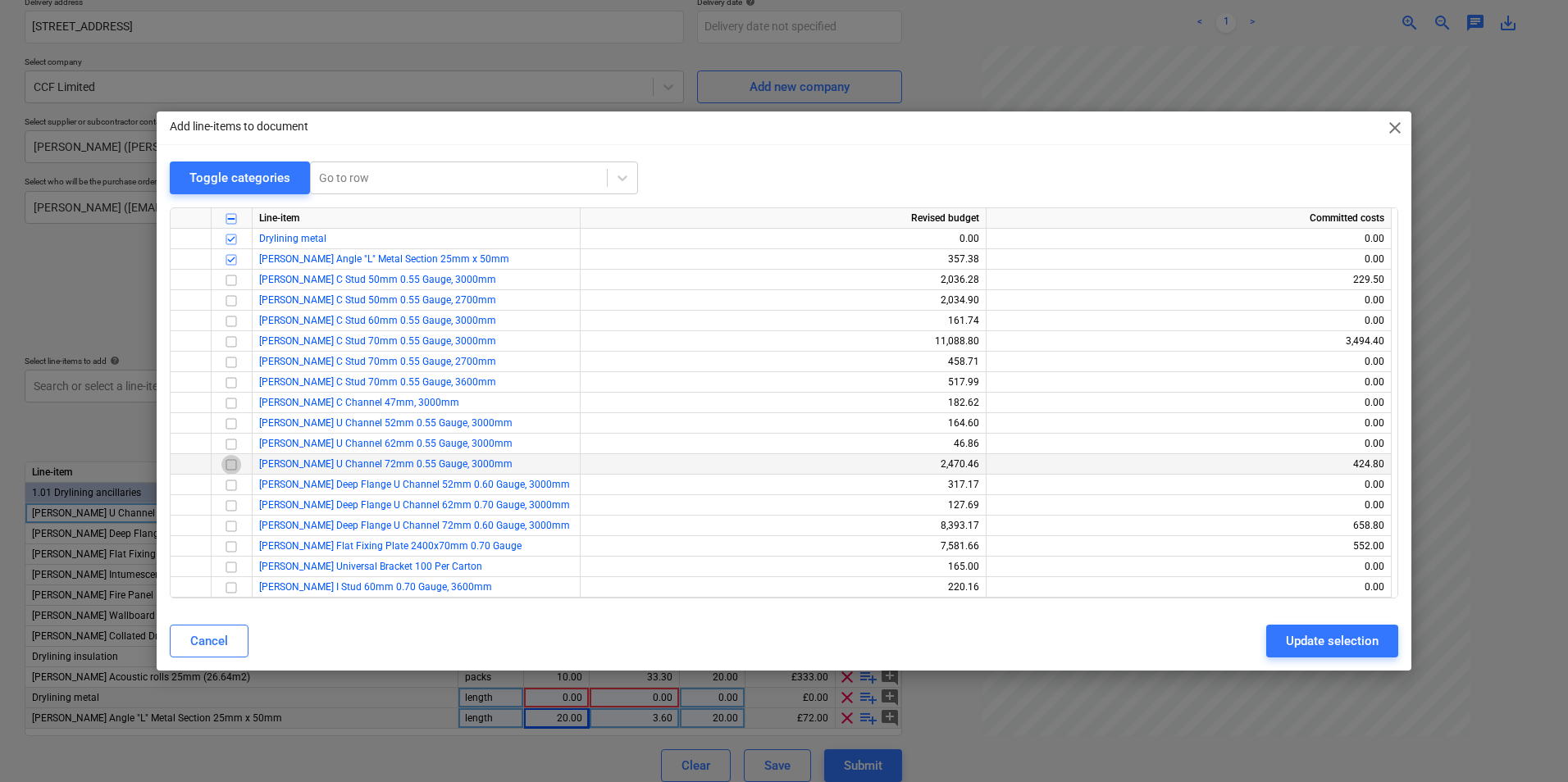
click at [229, 461] on input "checkbox" at bounding box center [231, 465] width 20 height 20
click at [1305, 647] on div "Update selection" at bounding box center [1331, 641] width 93 height 21
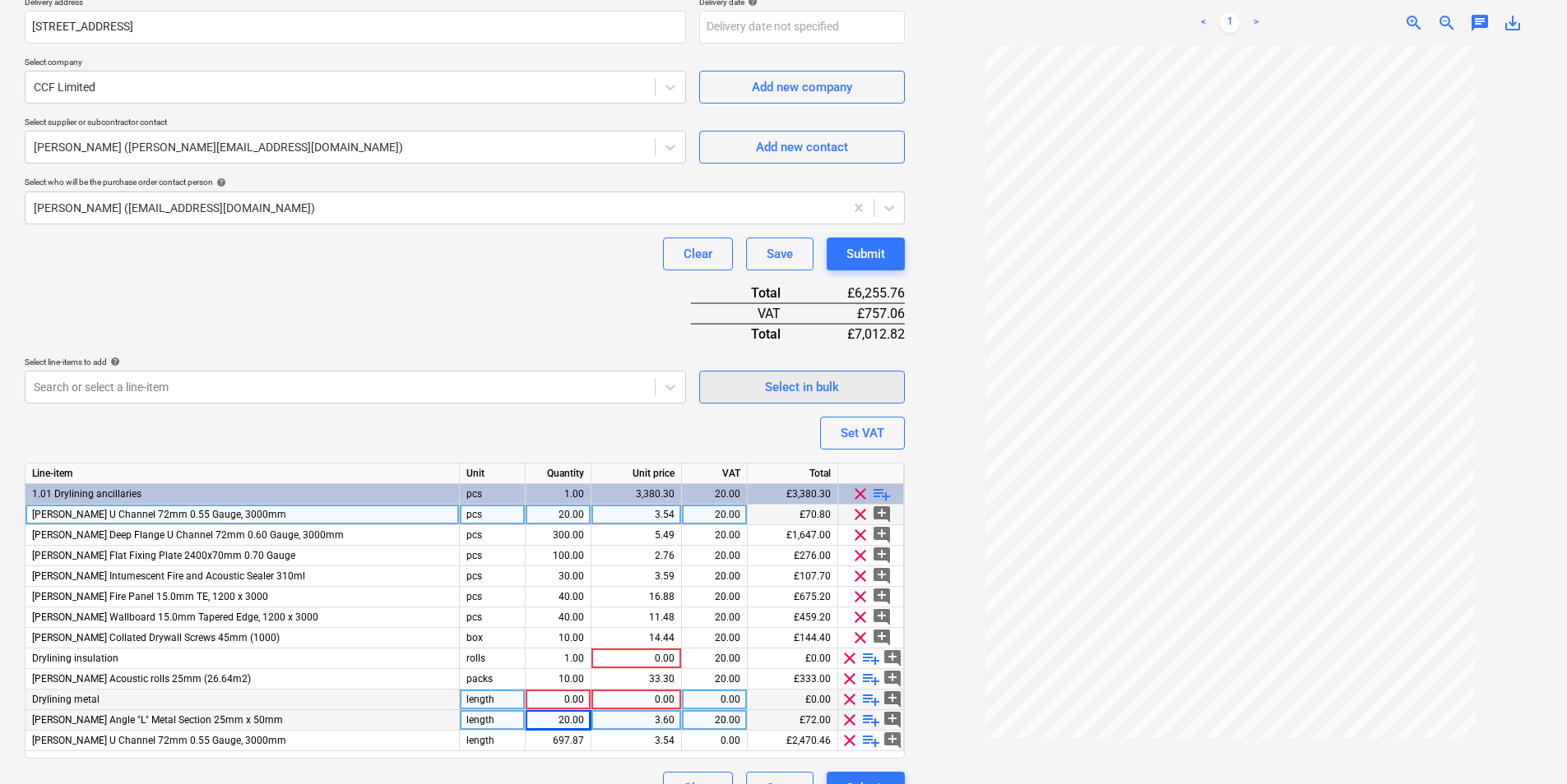
click at [824, 376] on div "Select in bulk" at bounding box center [802, 387] width 74 height 21
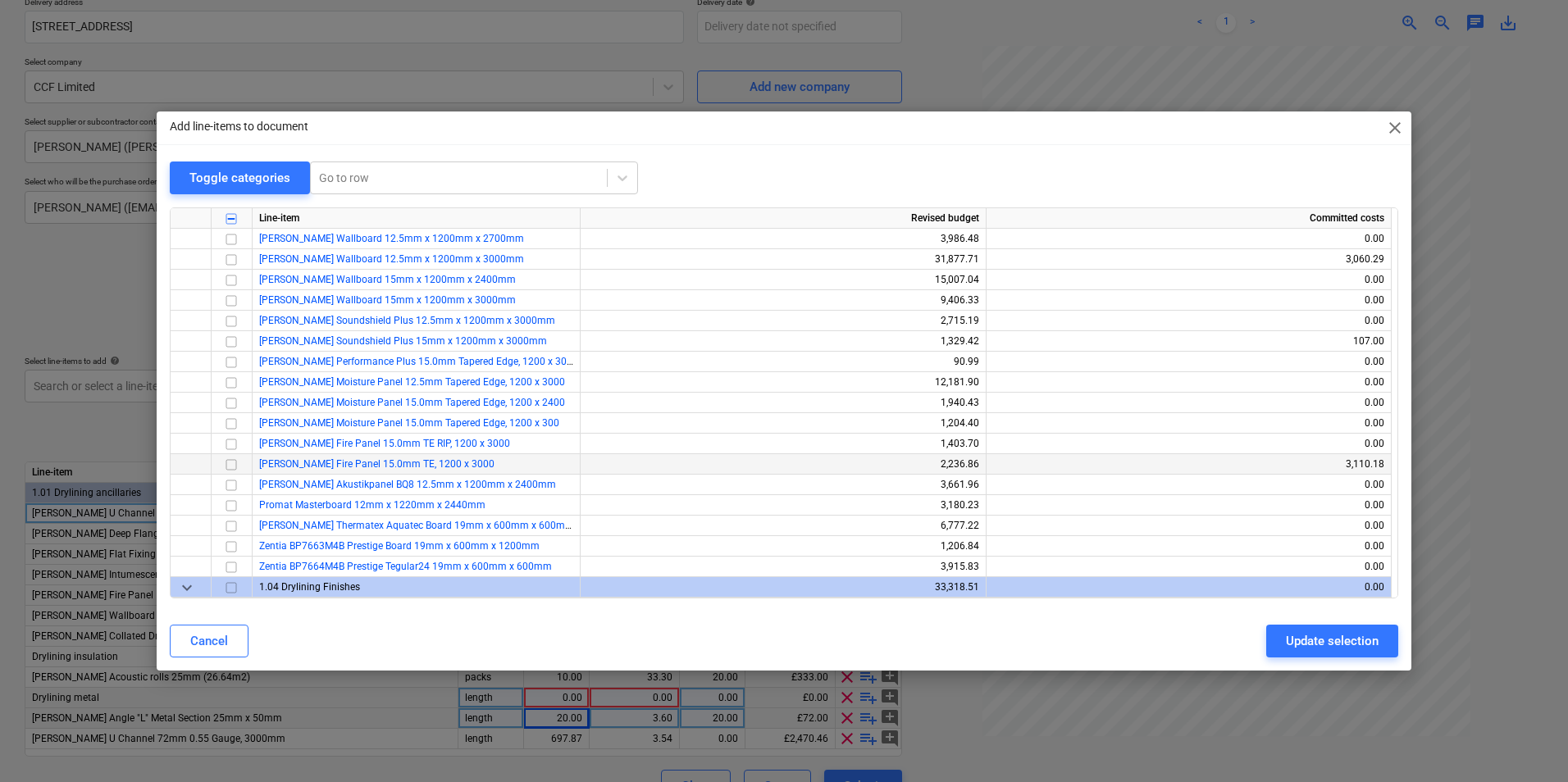
scroll to position [656, 0]
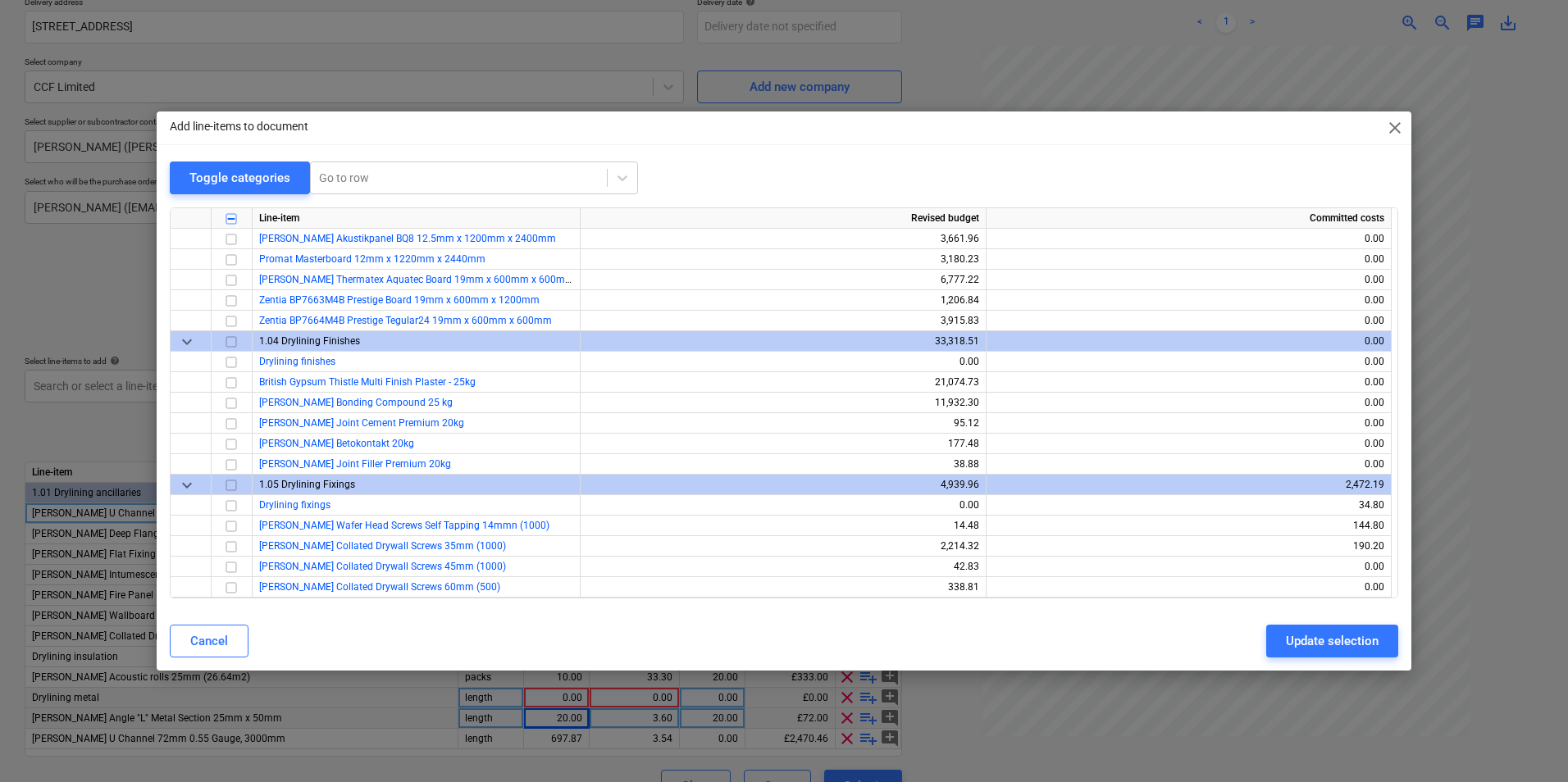
click at [1395, 128] on span "close" at bounding box center [1394, 128] width 20 height 20
type textarea "x"
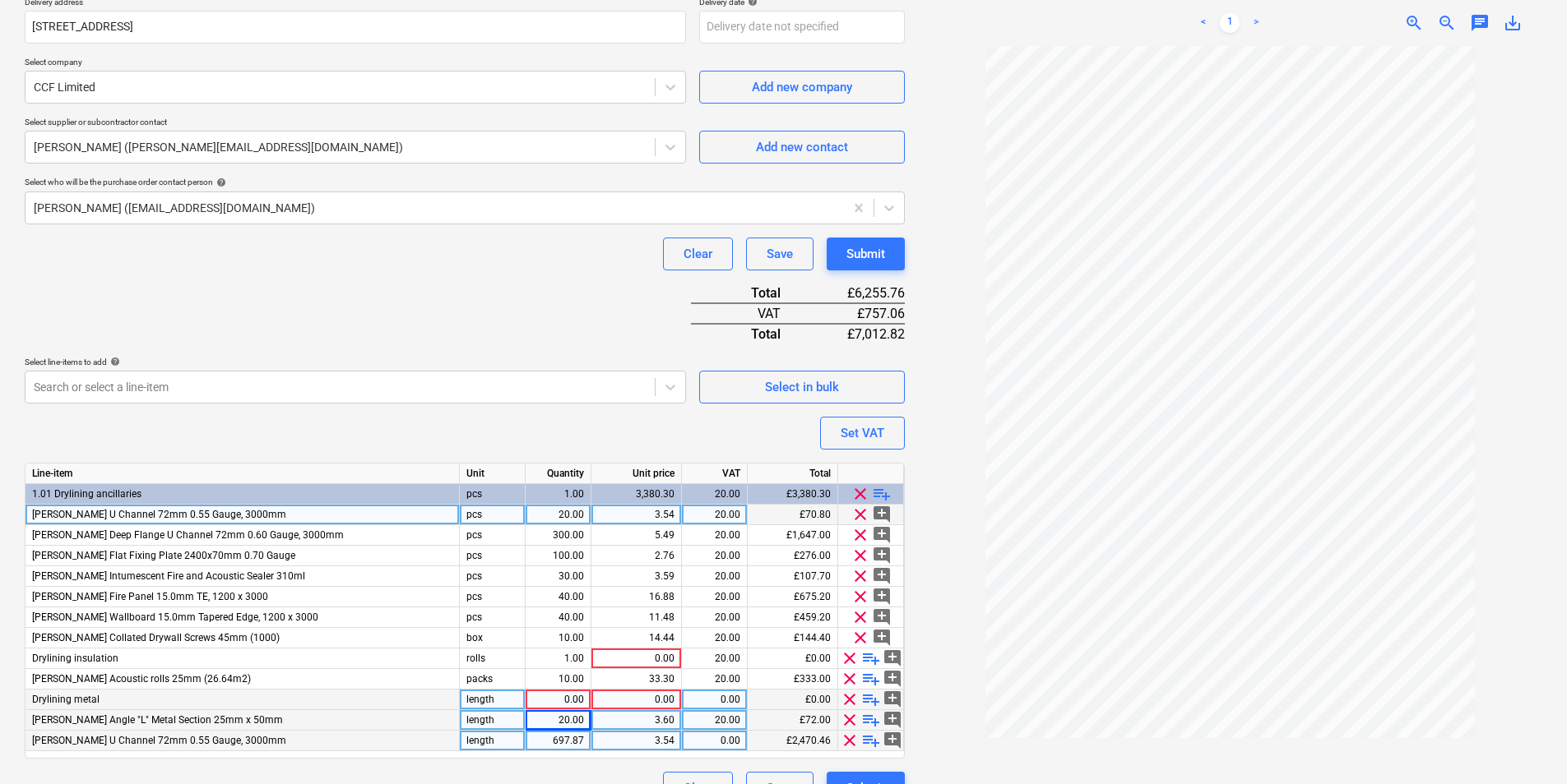
click at [569, 742] on div "697.87" at bounding box center [558, 740] width 52 height 20
type input "20"
type textarea "x"
type input "3.54"
click at [649, 515] on div "3.54" at bounding box center [636, 514] width 77 height 20
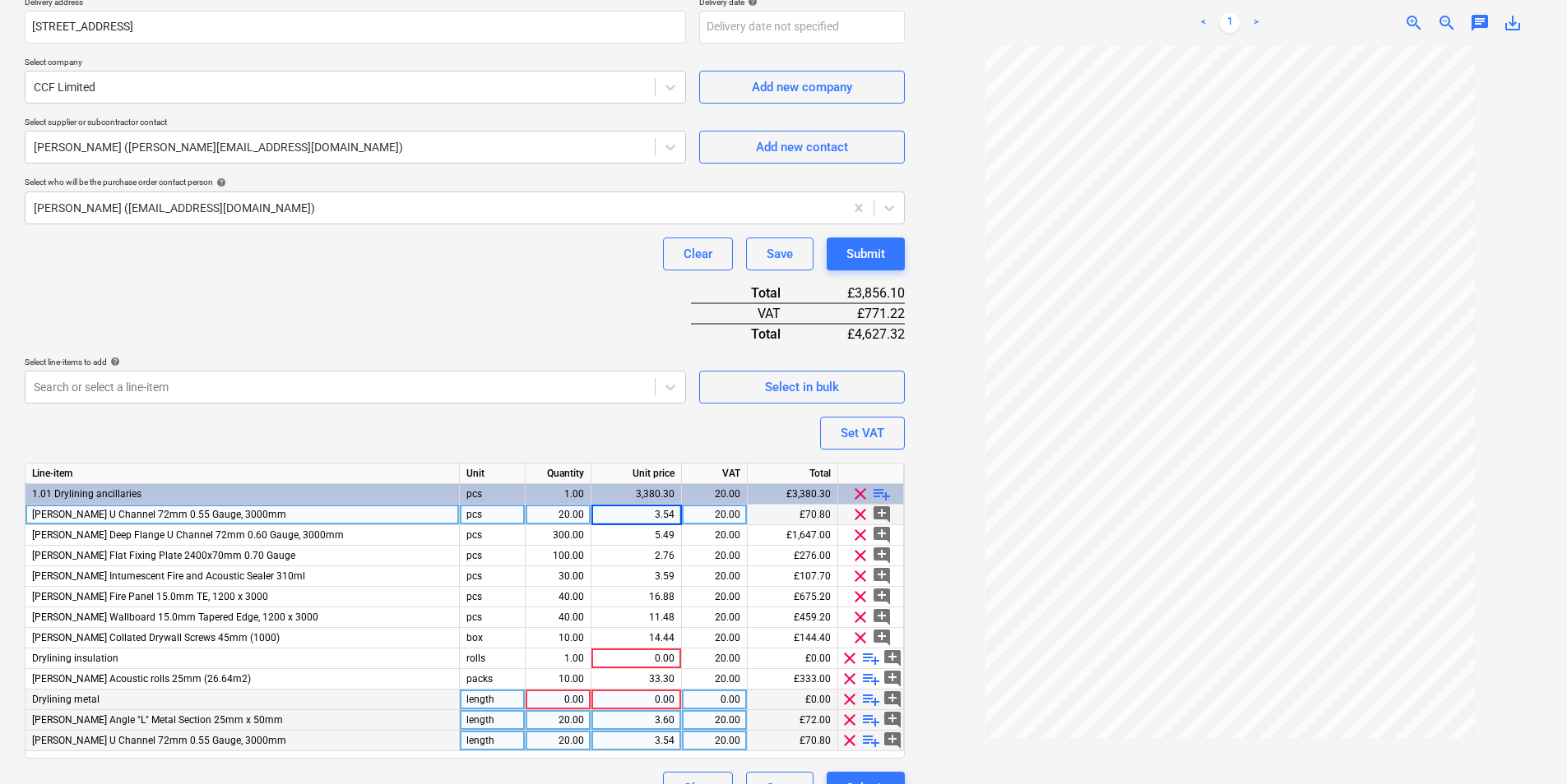
click at [859, 512] on span "clear" at bounding box center [860, 514] width 20 height 20
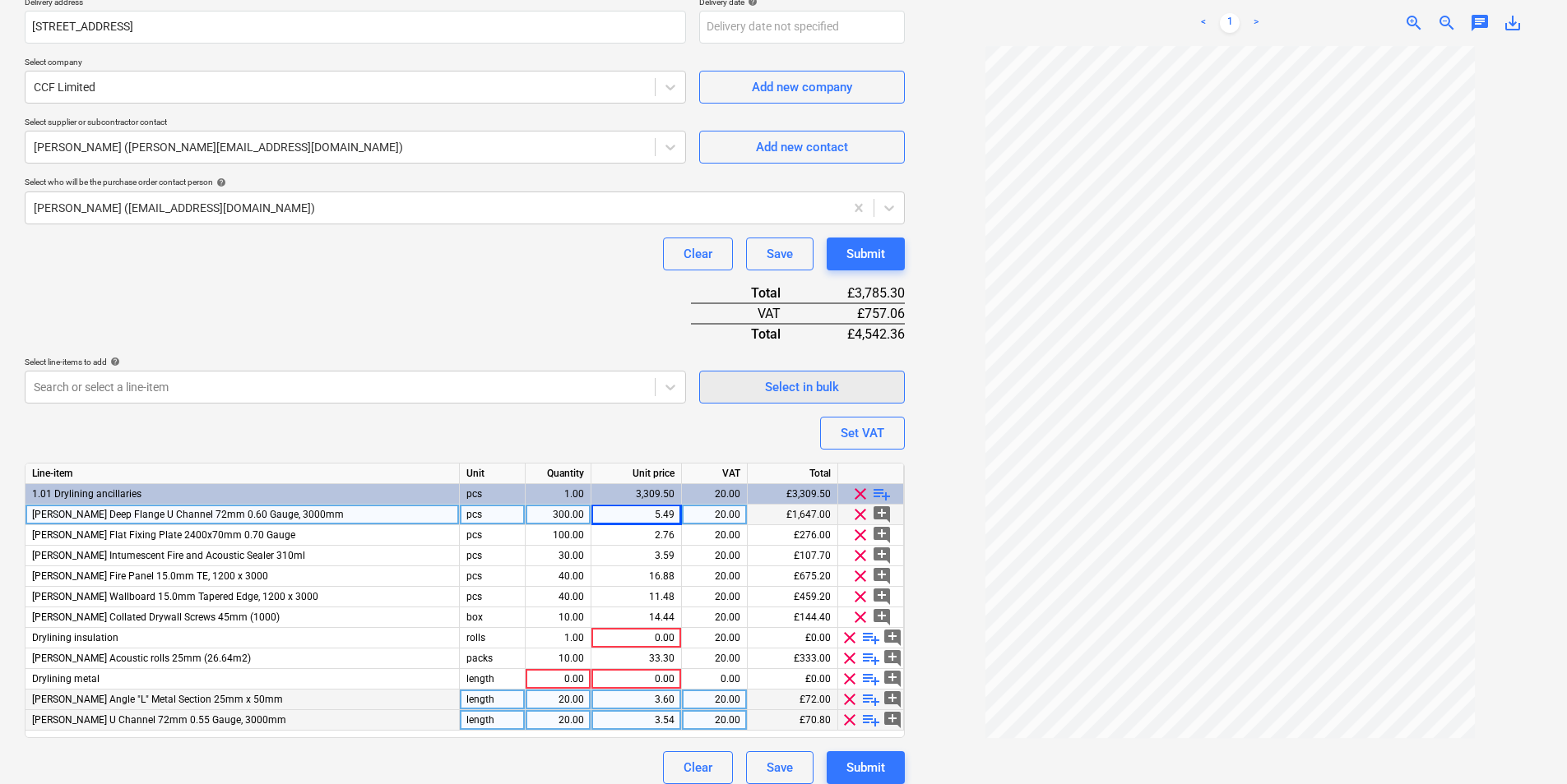
click at [802, 388] on div "Select in bulk" at bounding box center [802, 387] width 74 height 21
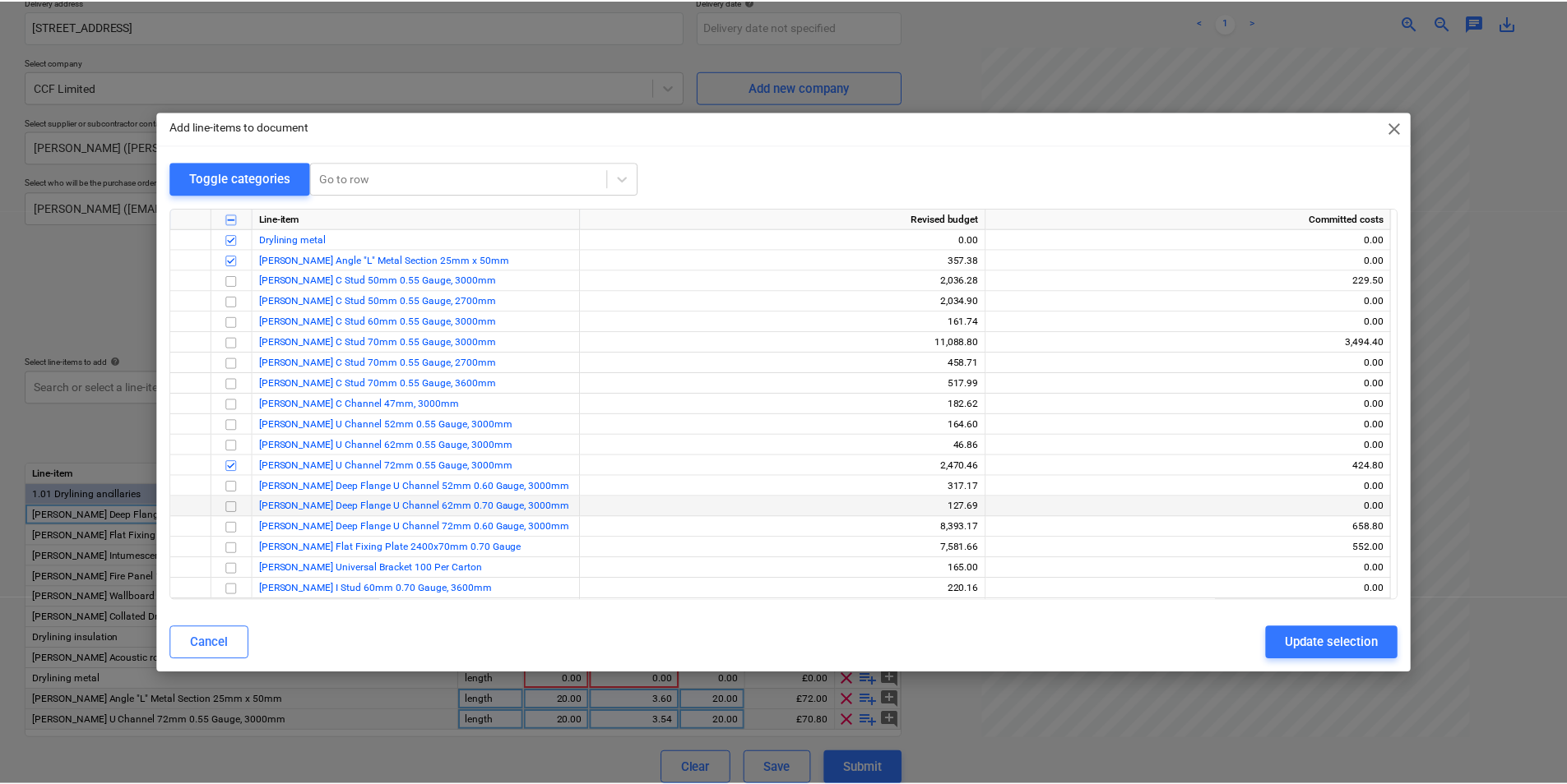
scroll to position [1480, 0]
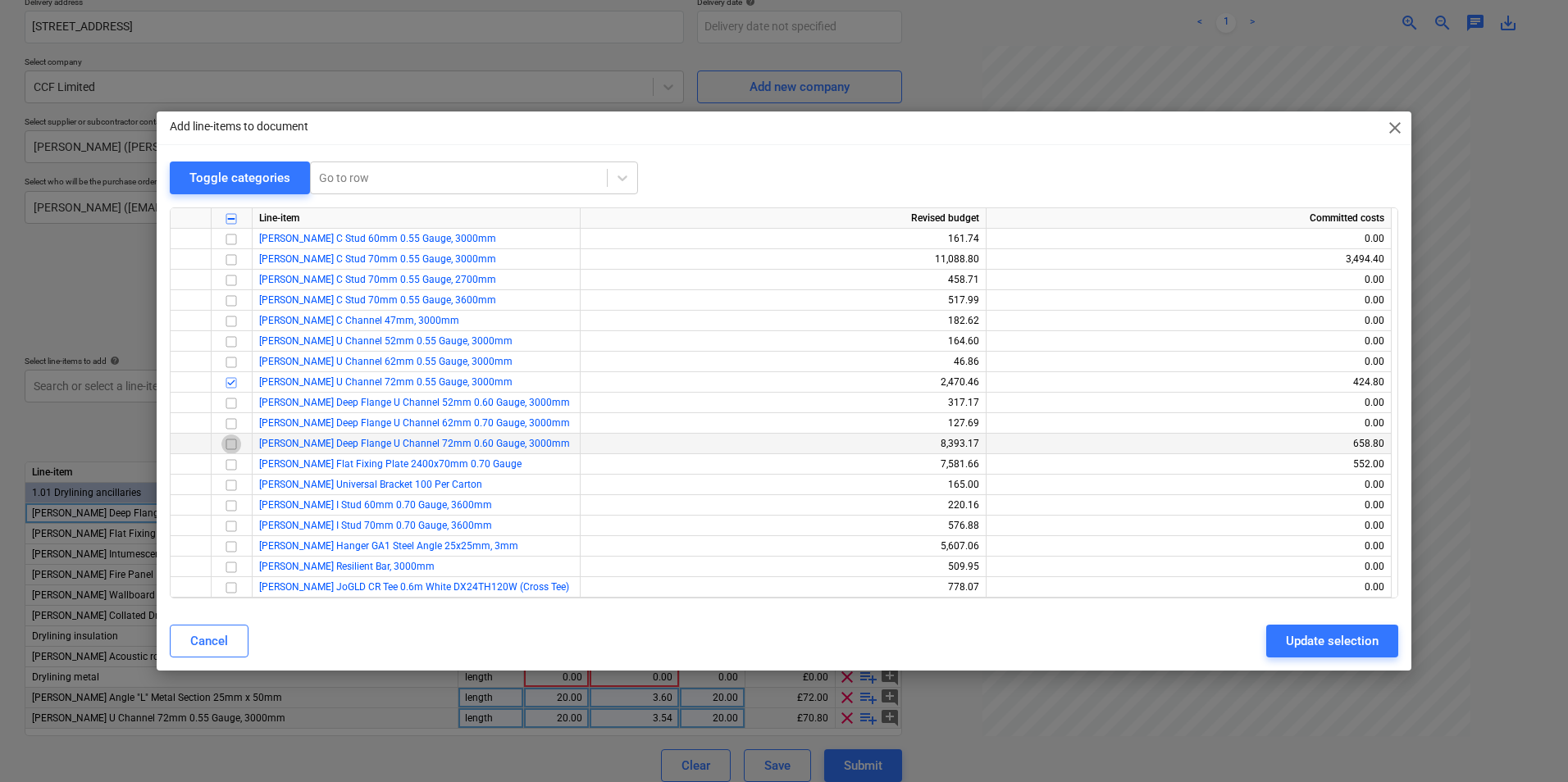
click at [235, 446] on input "checkbox" at bounding box center [231, 444] width 20 height 20
click at [1331, 633] on div "Update selection" at bounding box center [1331, 641] width 93 height 21
type textarea "x"
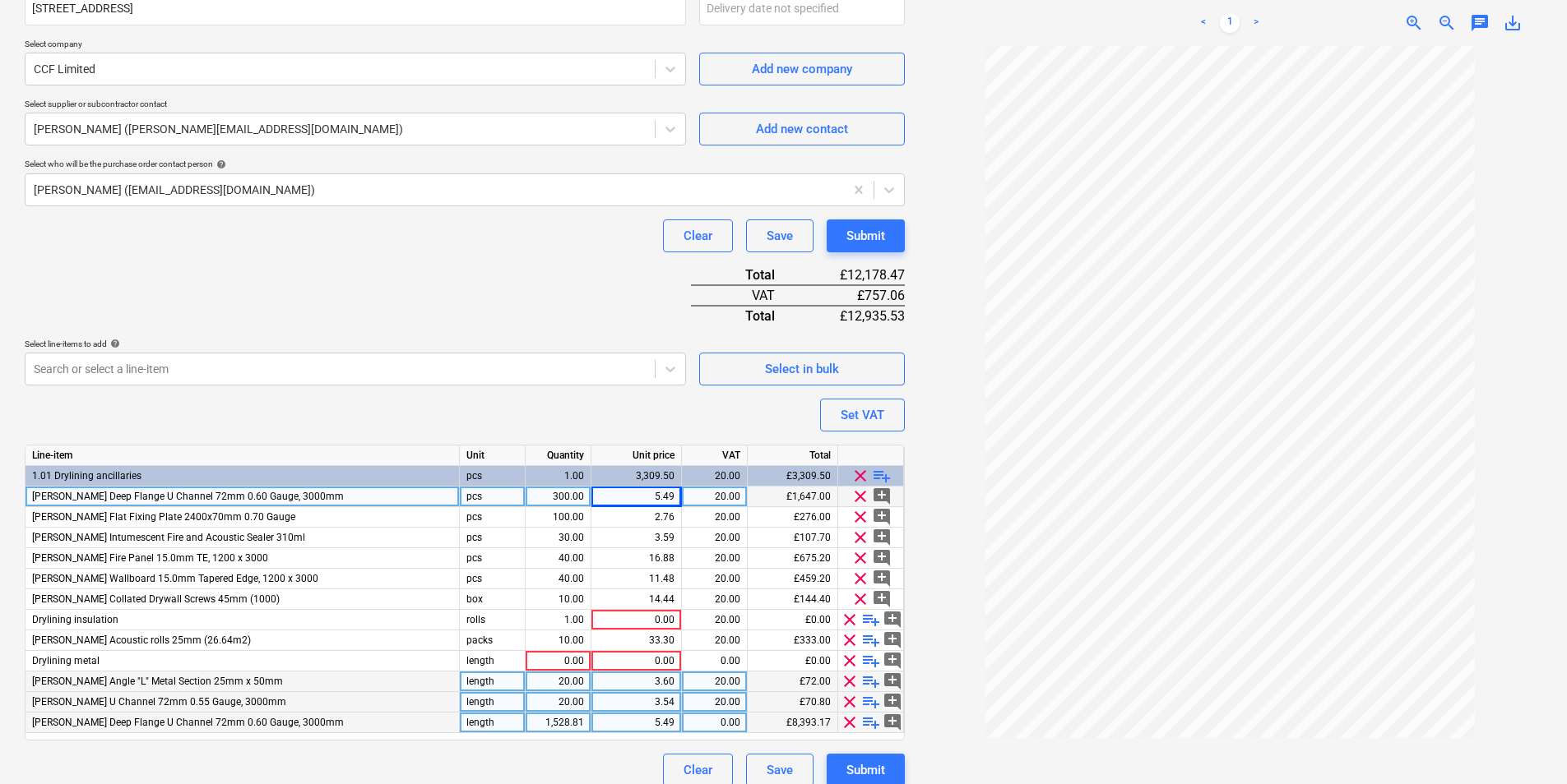
scroll to position [458, 0]
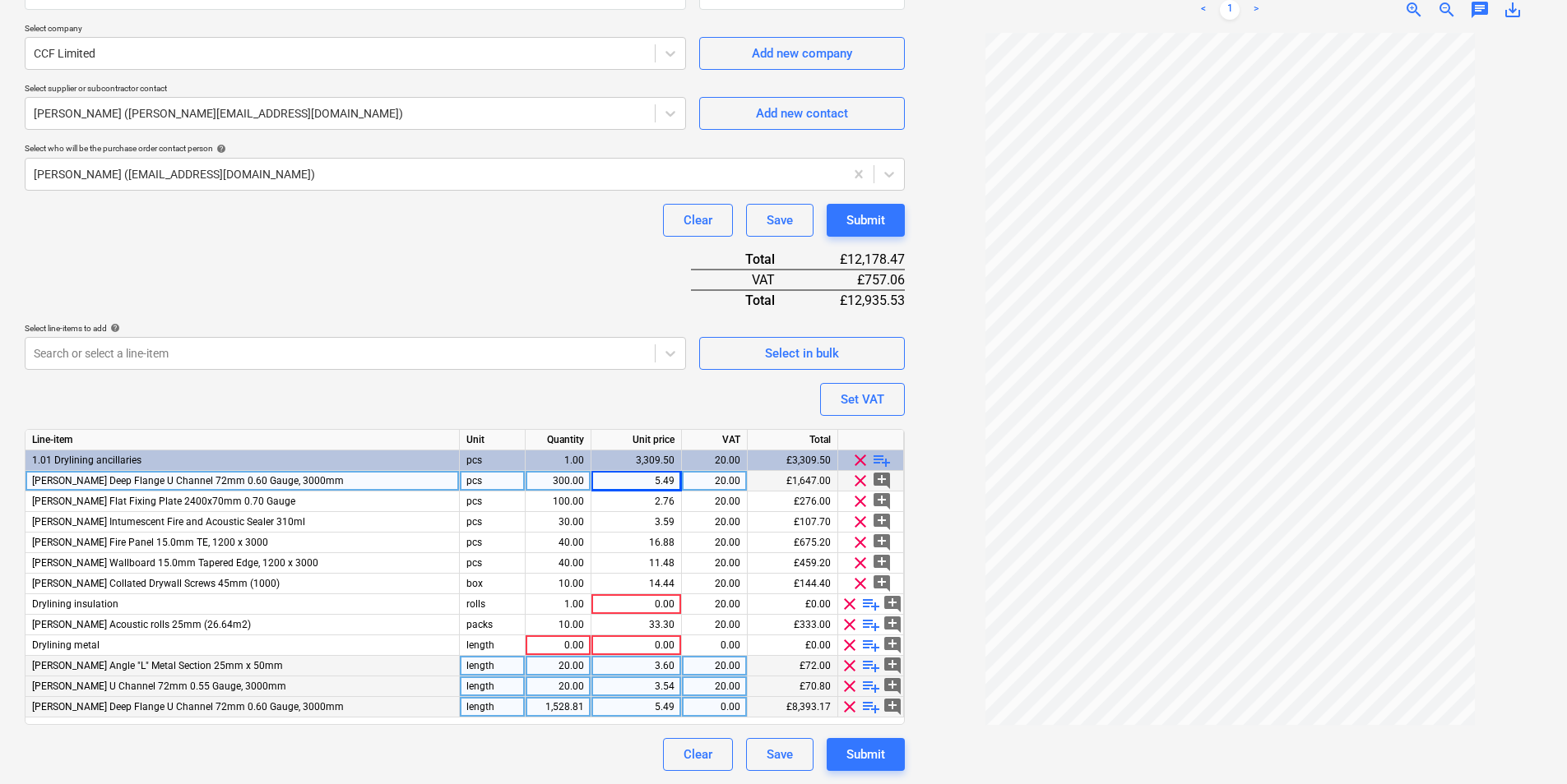
click at [570, 704] on div "1,528.81" at bounding box center [558, 706] width 52 height 20
type input "300"
type textarea "x"
type input "20"
click at [861, 481] on span "clear" at bounding box center [860, 481] width 20 height 20
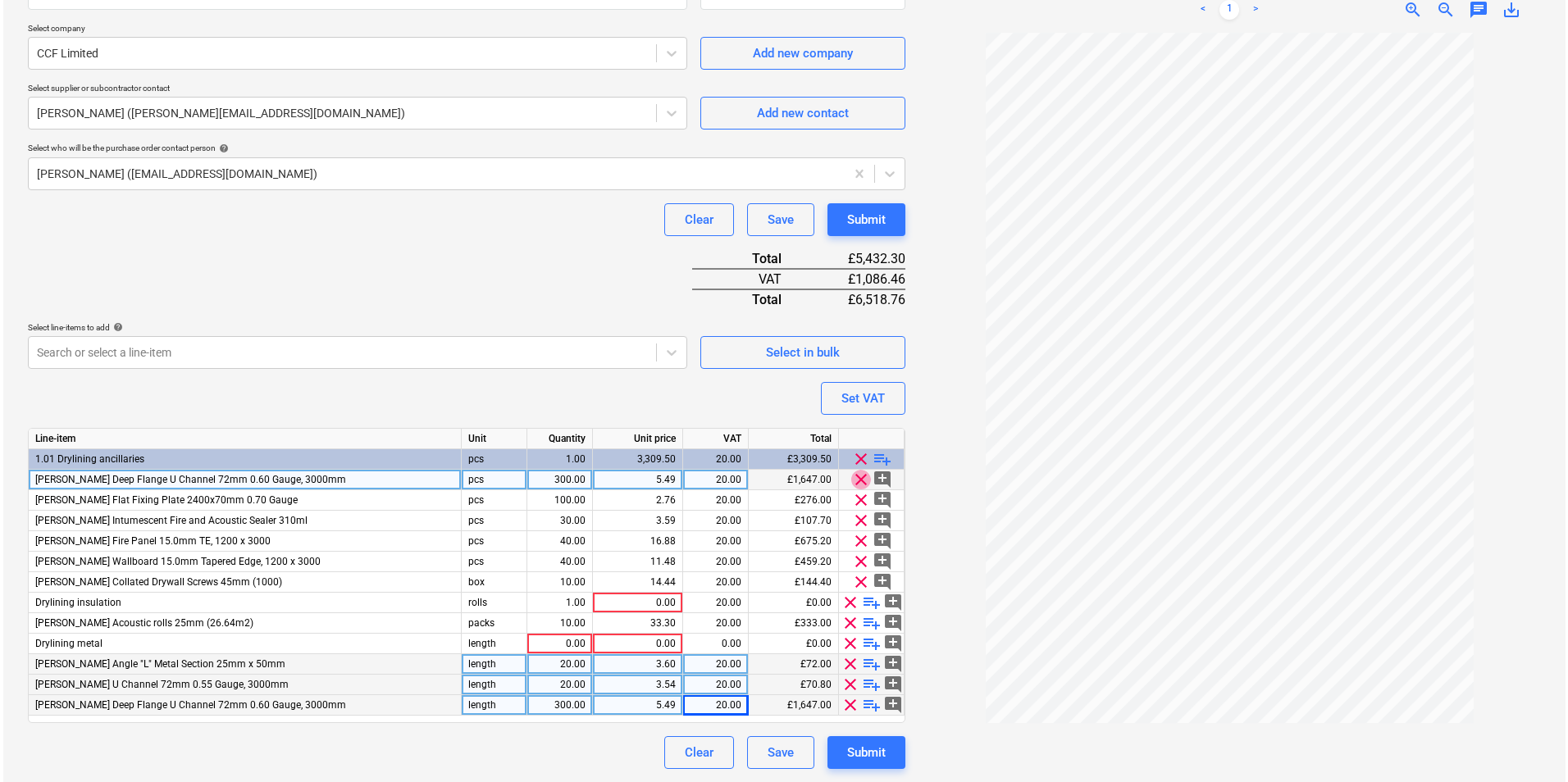
scroll to position [444, 0]
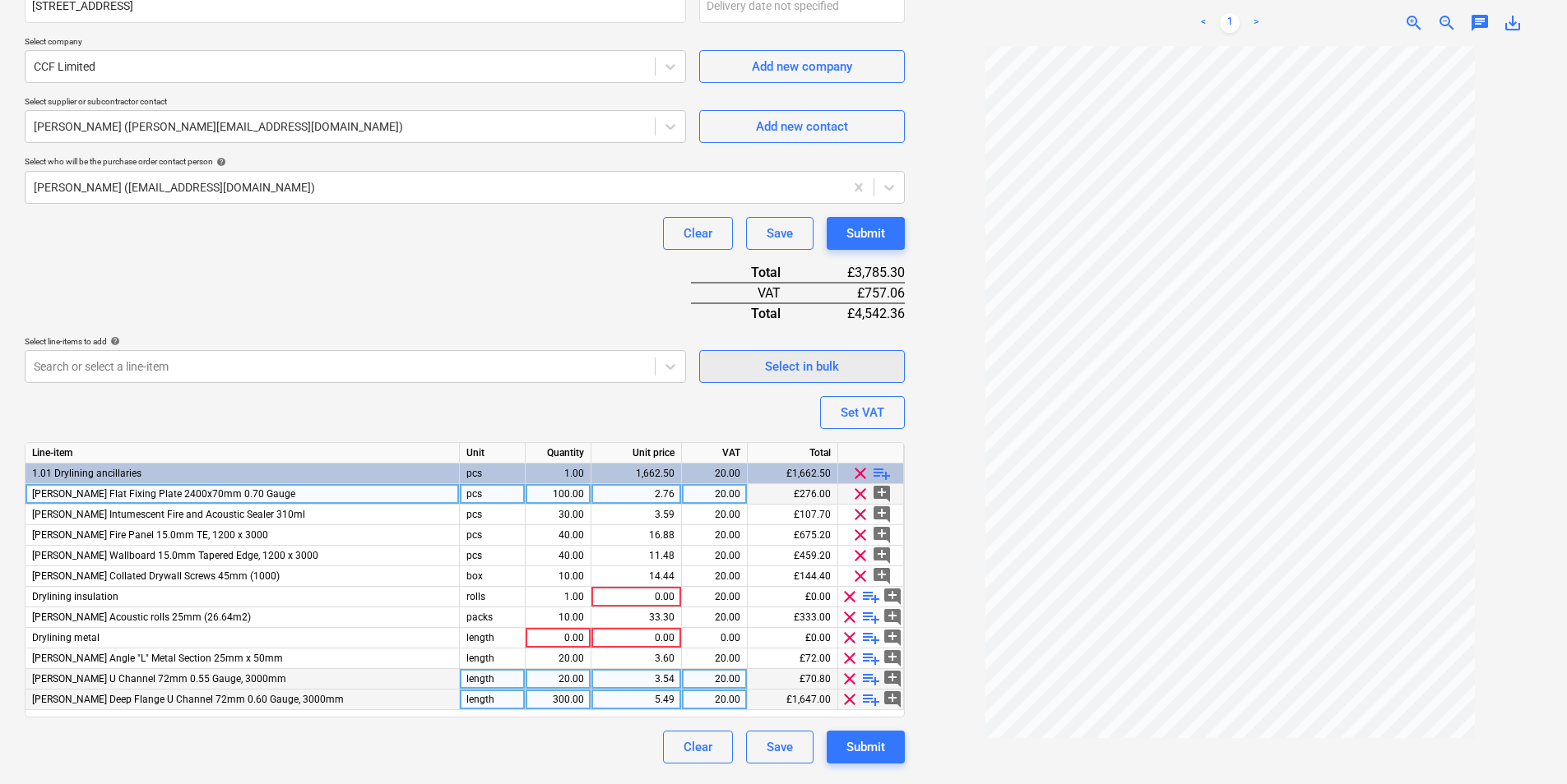
click at [829, 367] on div "Select in bulk" at bounding box center [802, 367] width 74 height 21
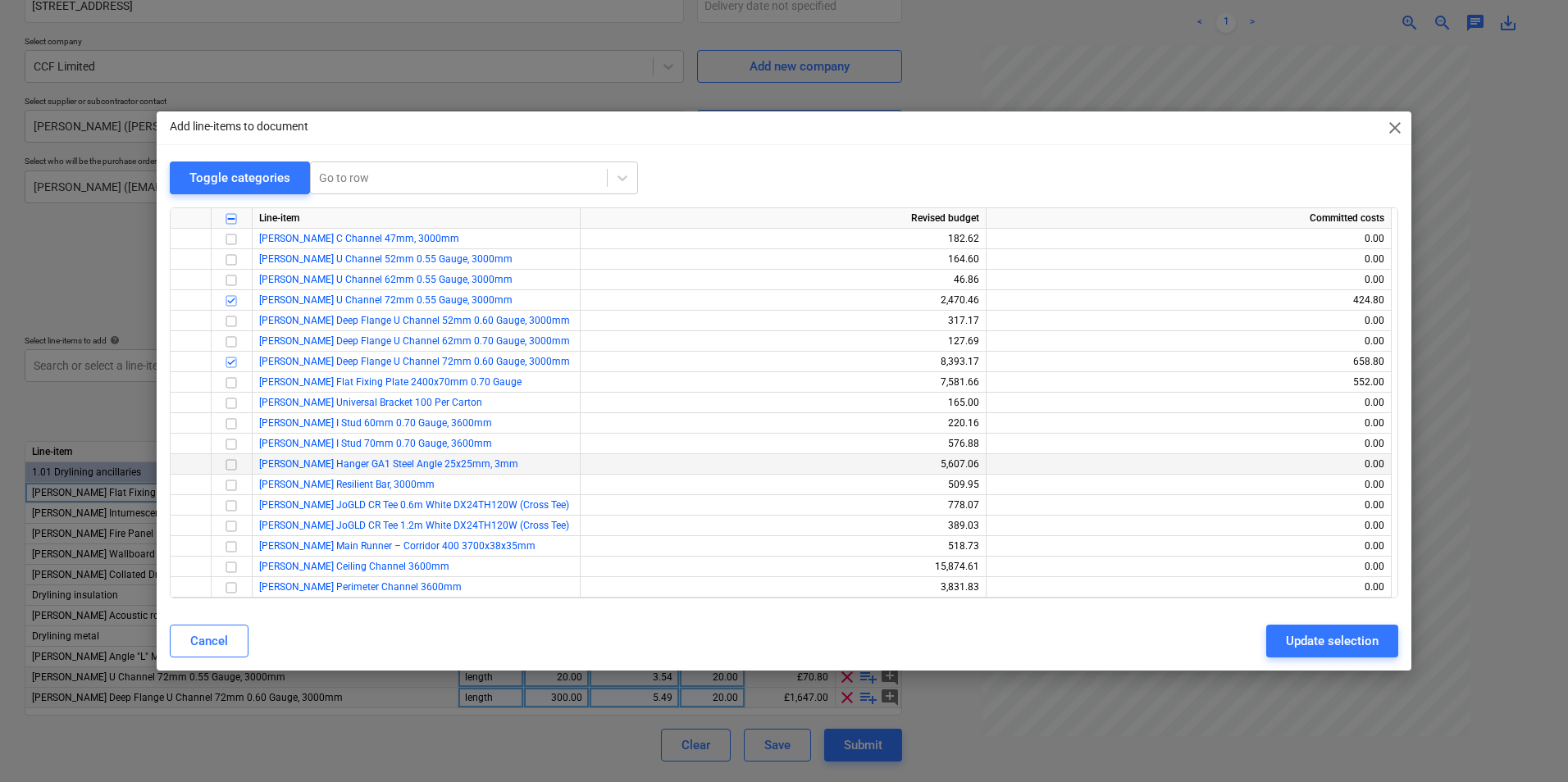
scroll to position [1476, 0]
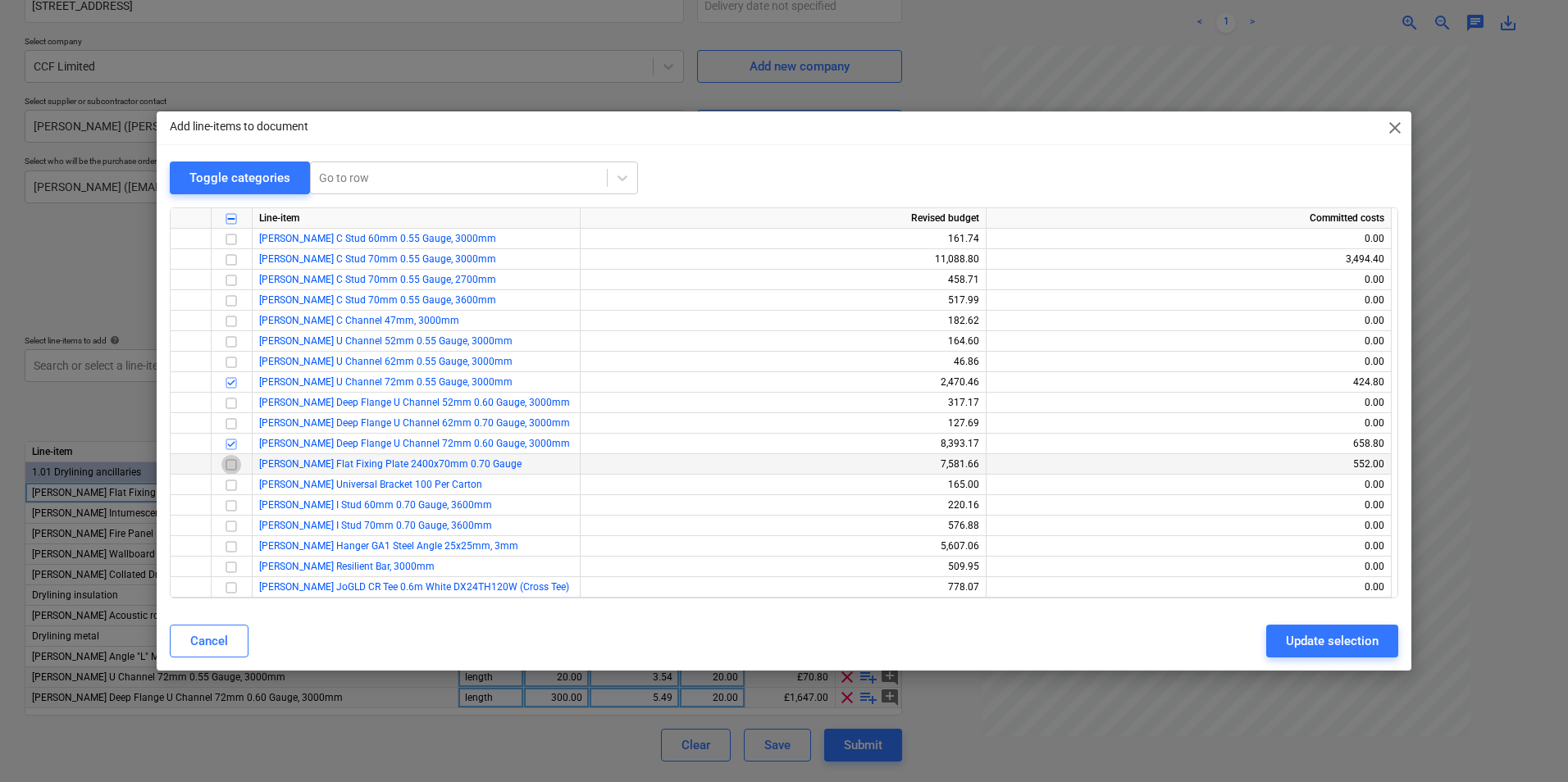
click at [229, 462] on input "checkbox" at bounding box center [231, 465] width 20 height 20
click at [1318, 636] on div "Update selection" at bounding box center [1331, 641] width 93 height 21
type textarea "x"
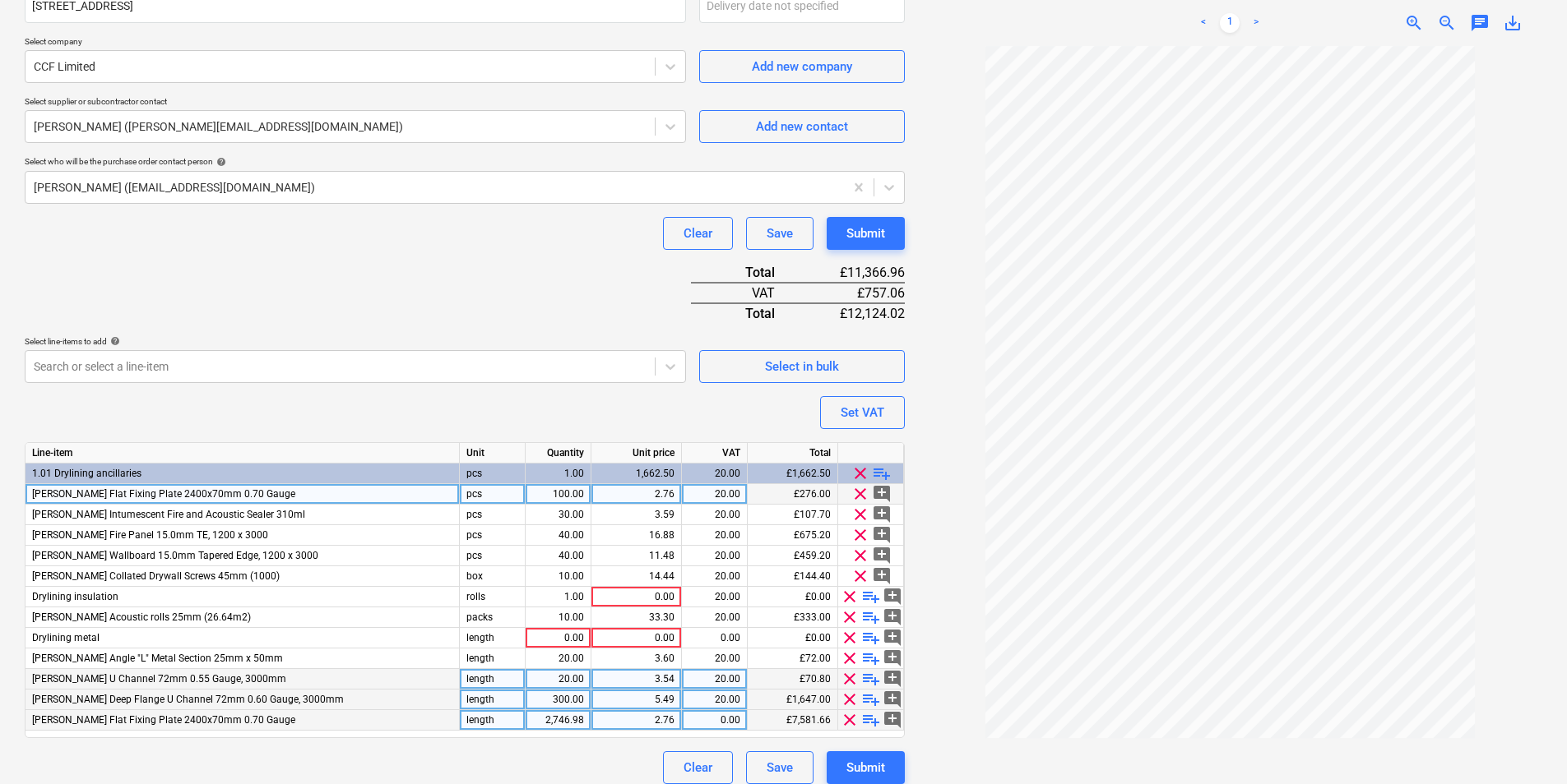
click at [562, 718] on div "2,746.98" at bounding box center [558, 720] width 52 height 20
type input "100"
type textarea "x"
type input "2.76"
type textarea "x"
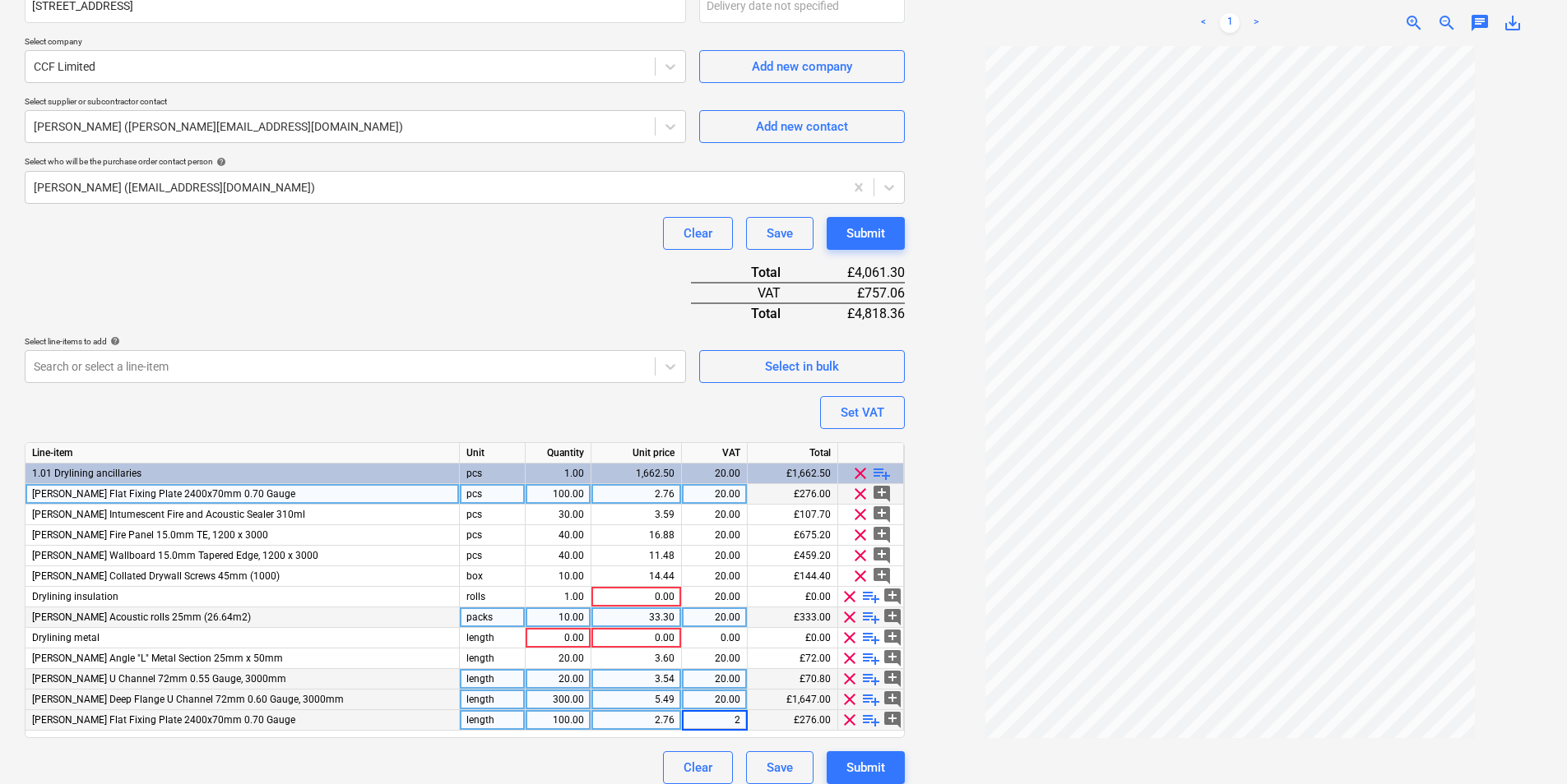
type input "20"
click at [862, 496] on span "clear" at bounding box center [860, 494] width 20 height 20
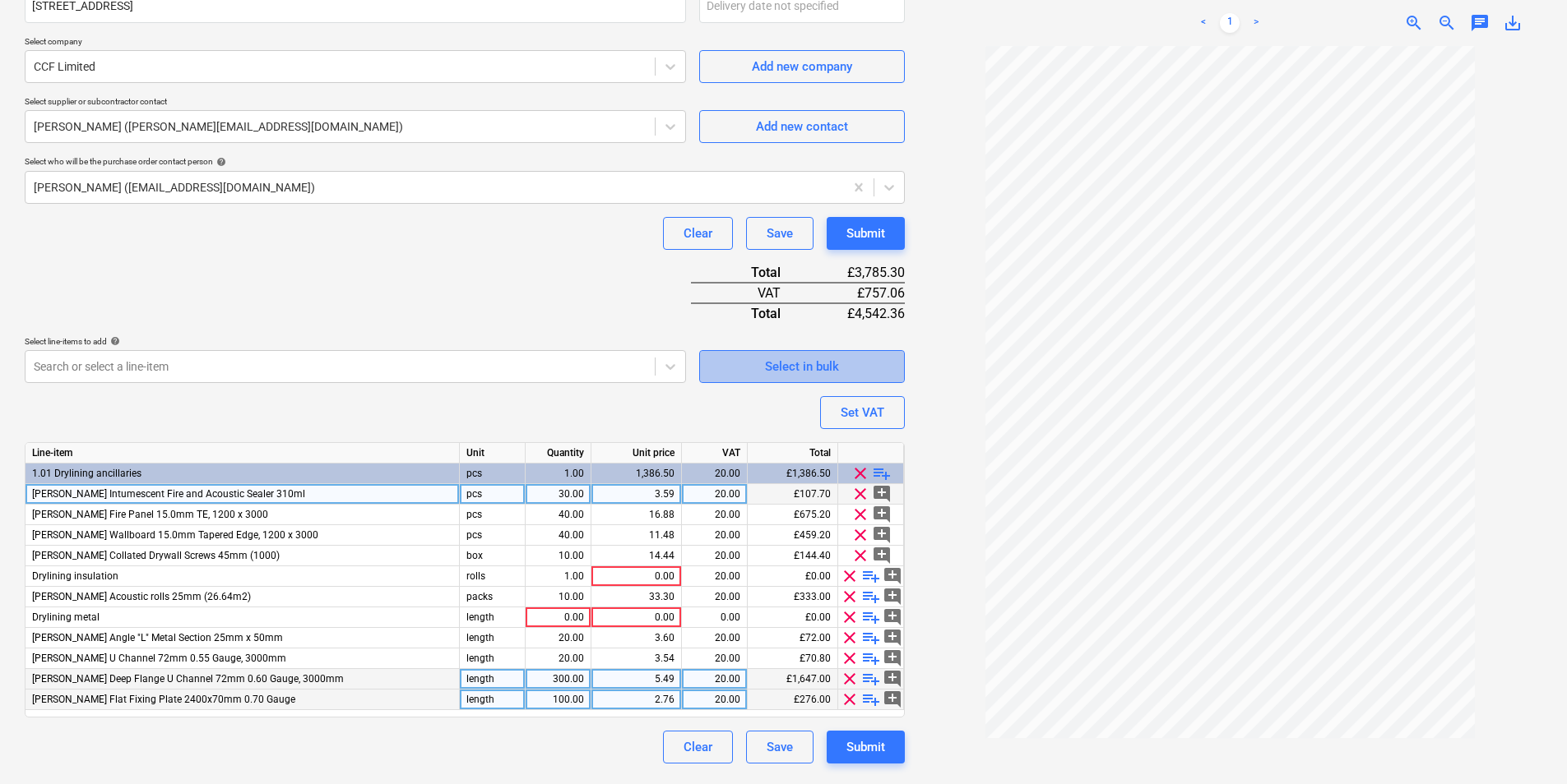
click at [741, 367] on span "Select in bulk" at bounding box center [802, 367] width 165 height 21
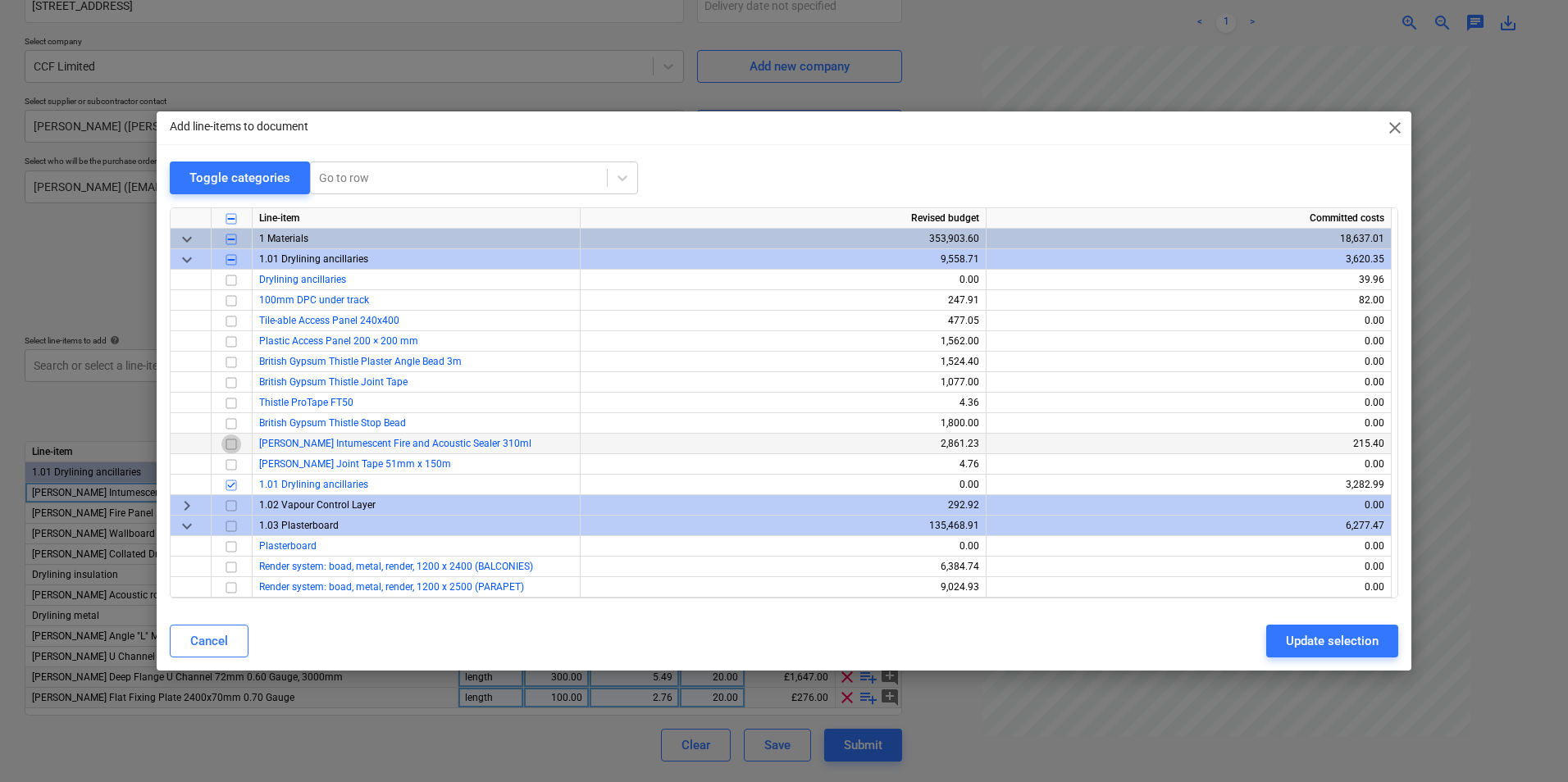
click at [228, 447] on input "checkbox" at bounding box center [231, 444] width 20 height 20
click at [232, 479] on input "checkbox" at bounding box center [231, 485] width 20 height 20
click at [1399, 125] on span "close" at bounding box center [1394, 128] width 20 height 20
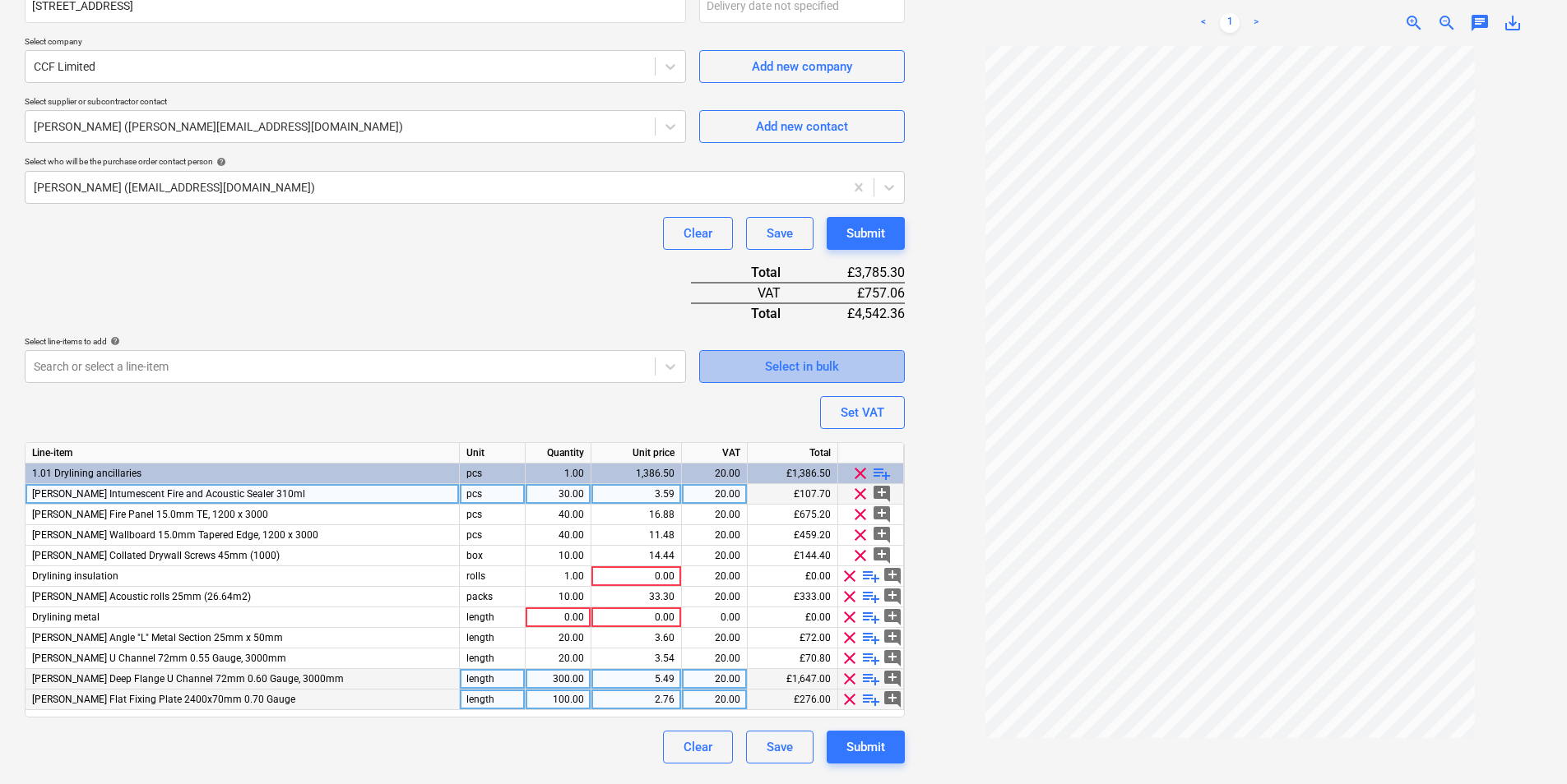
click at [816, 366] on div "Select in bulk" at bounding box center [802, 367] width 74 height 21
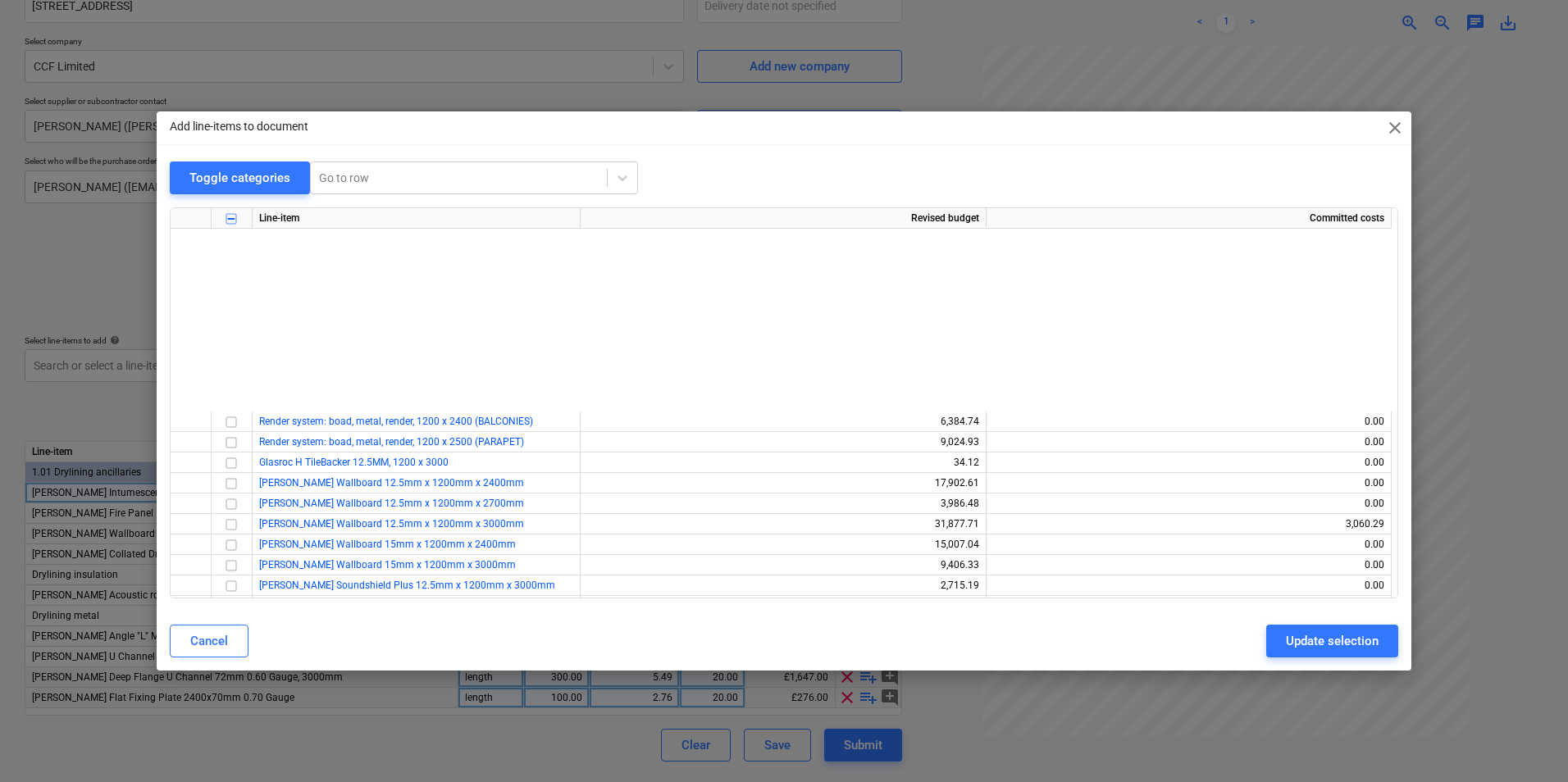
scroll to position [492, 0]
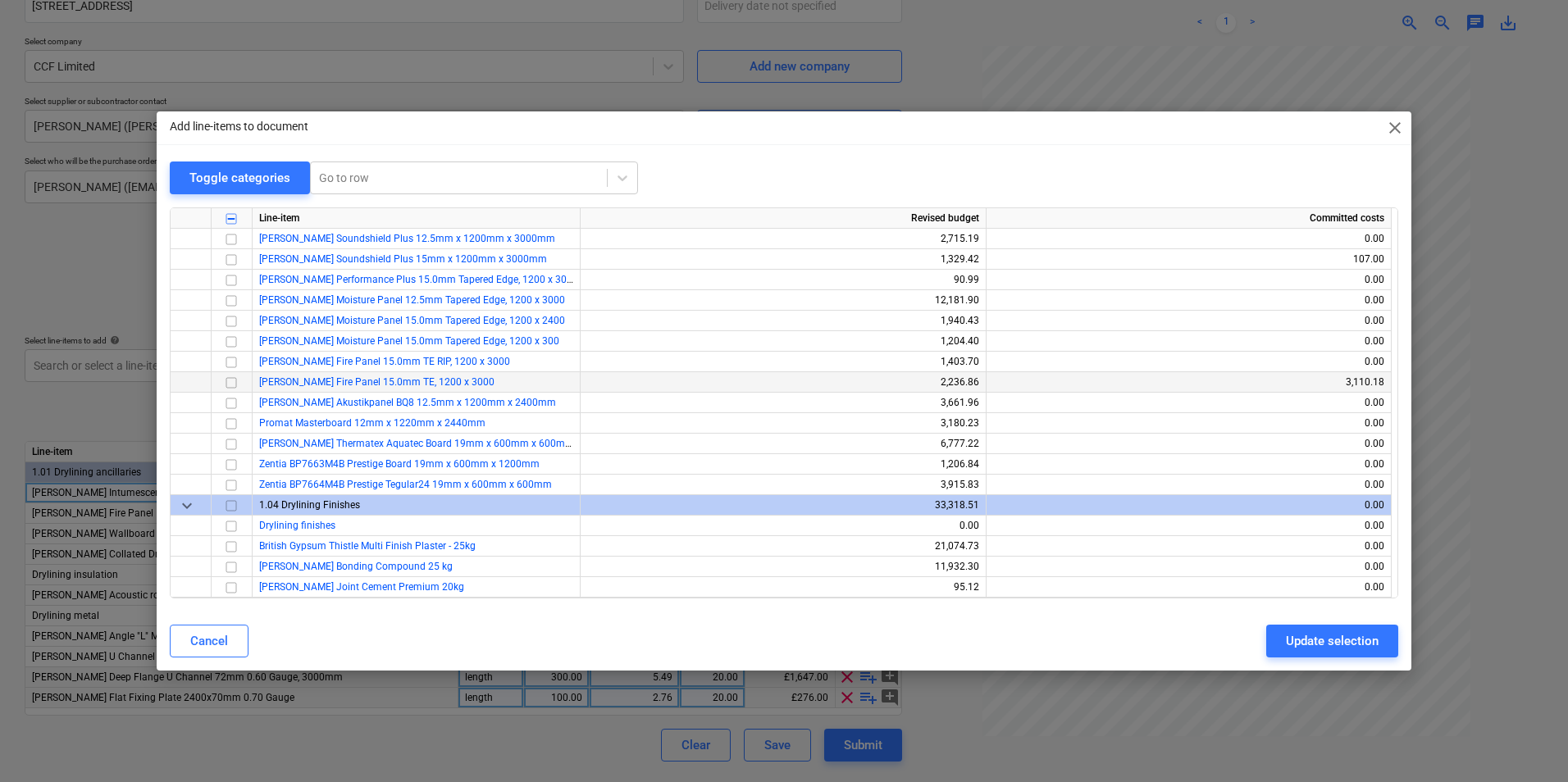
click at [232, 383] on input "checkbox" at bounding box center [231, 383] width 20 height 20
click at [1342, 630] on div "Update selection" at bounding box center [1331, 641] width 93 height 21
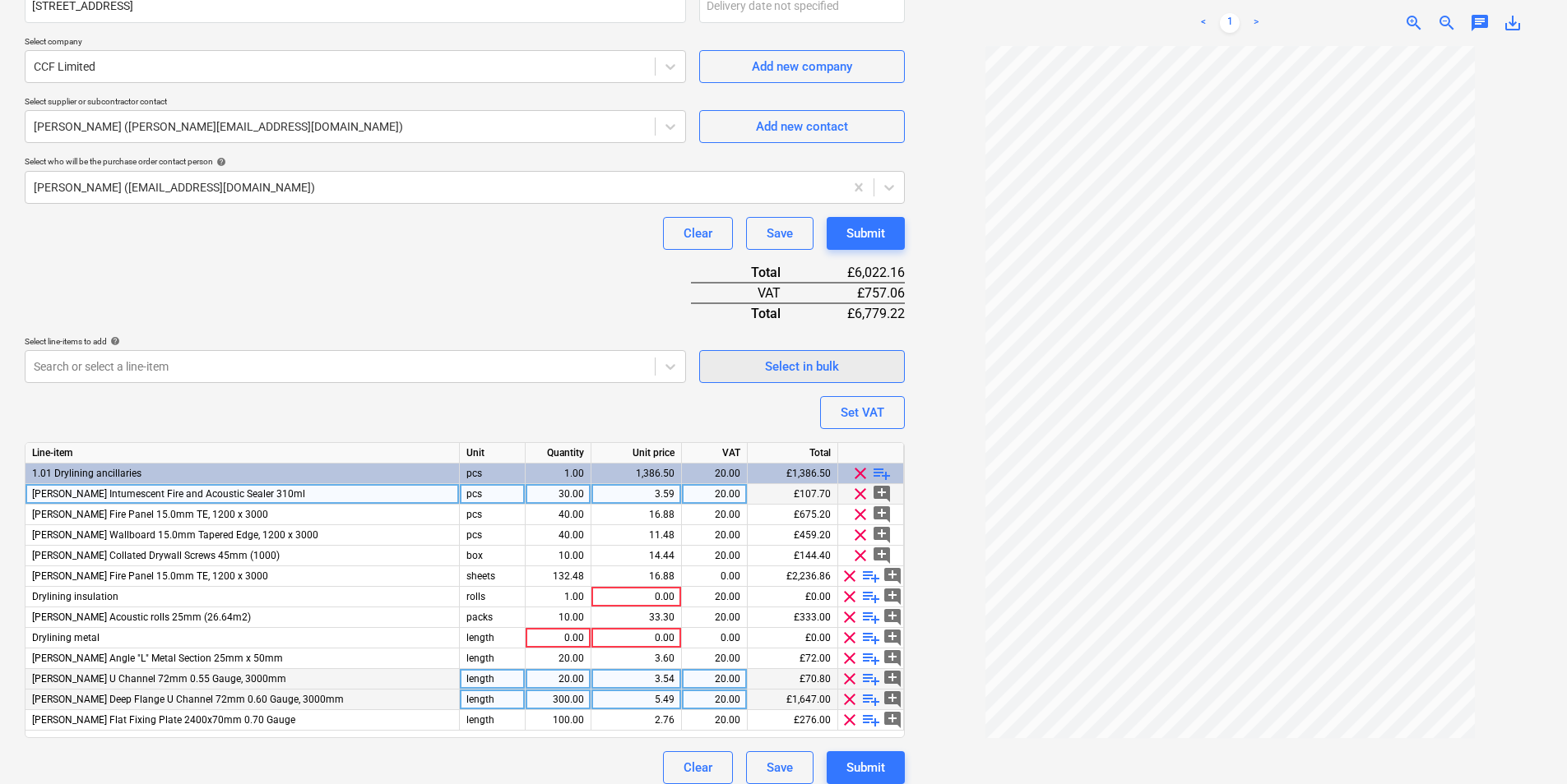
click at [829, 359] on div "Select in bulk" at bounding box center [802, 367] width 74 height 21
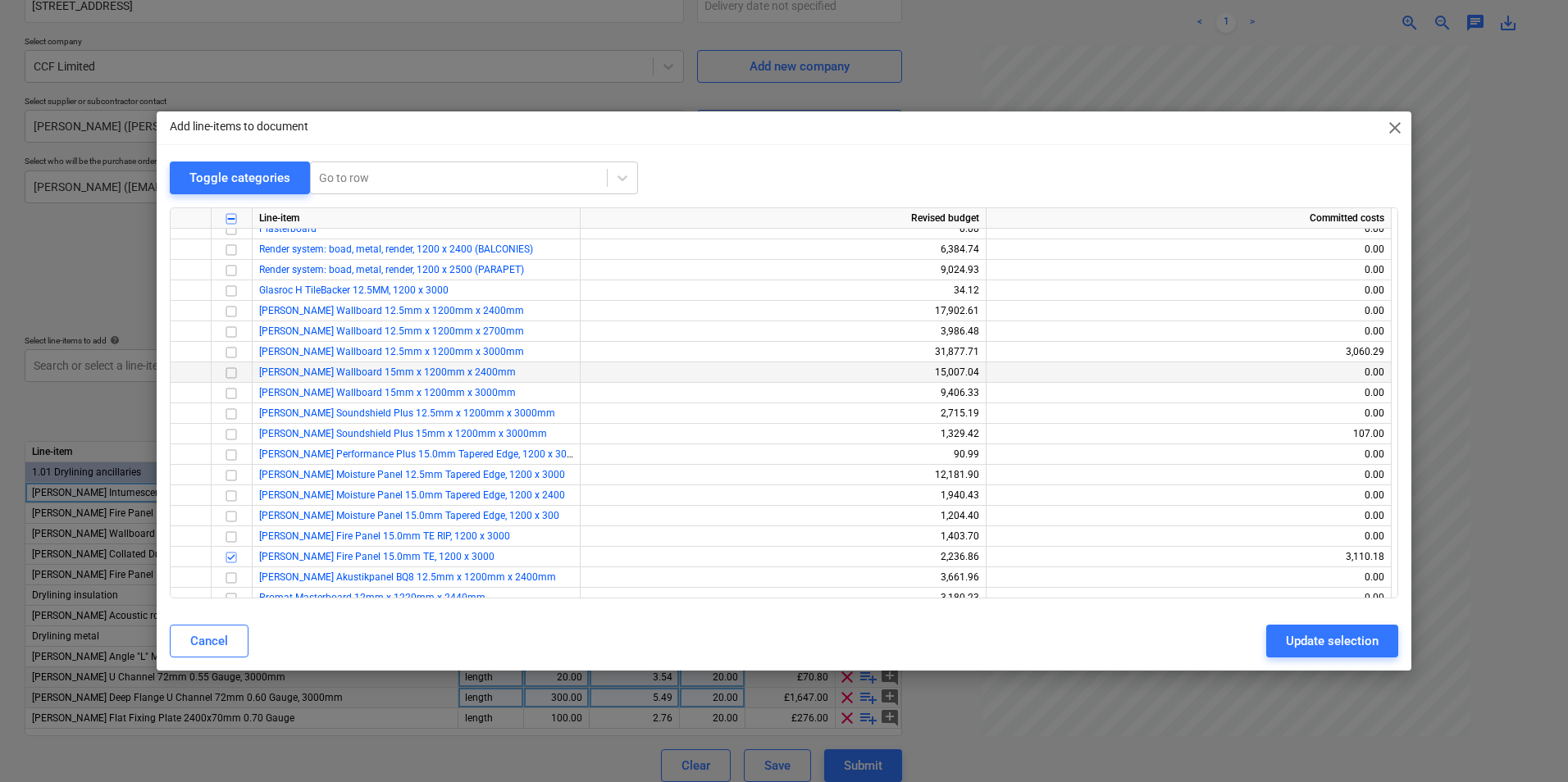
scroll to position [246, 0]
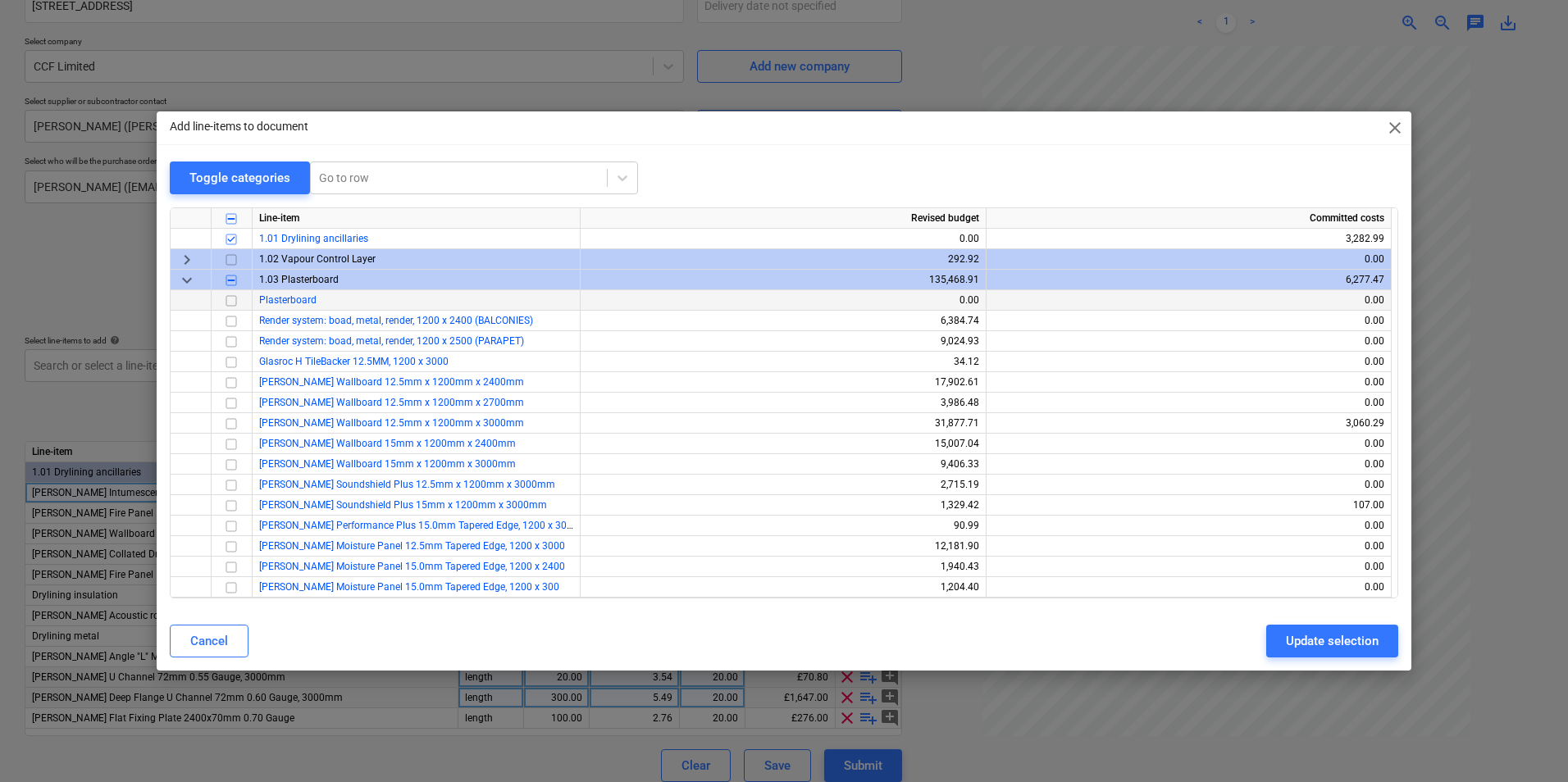
click at [227, 304] on input "checkbox" at bounding box center [231, 301] width 20 height 20
click at [1324, 632] on div "Update selection" at bounding box center [1331, 641] width 93 height 21
type textarea "x"
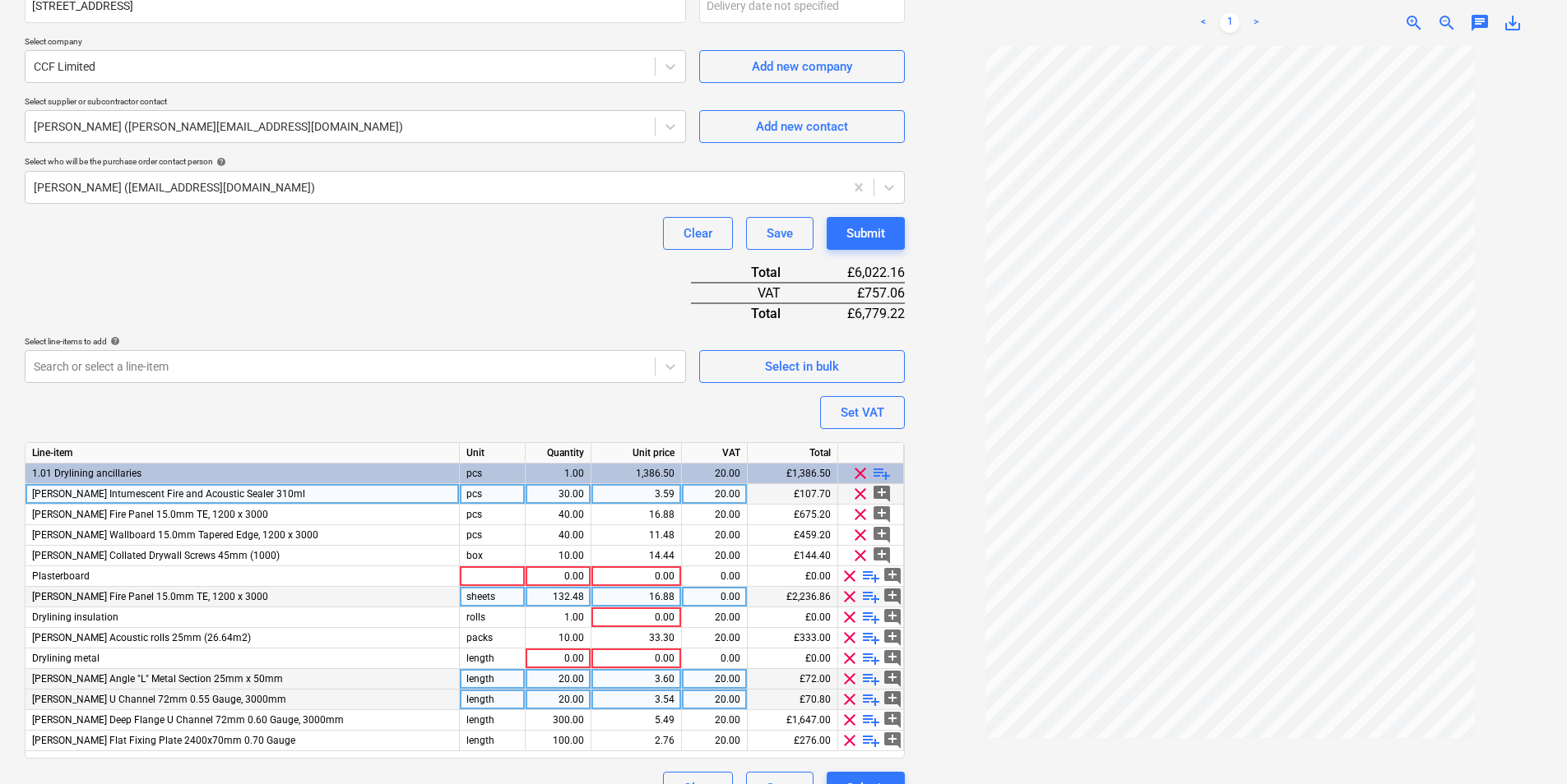
click at [556, 600] on div "132.48" at bounding box center [558, 596] width 52 height 20
type input "30"
type textarea "x"
type input "3.59"
type textarea "x"
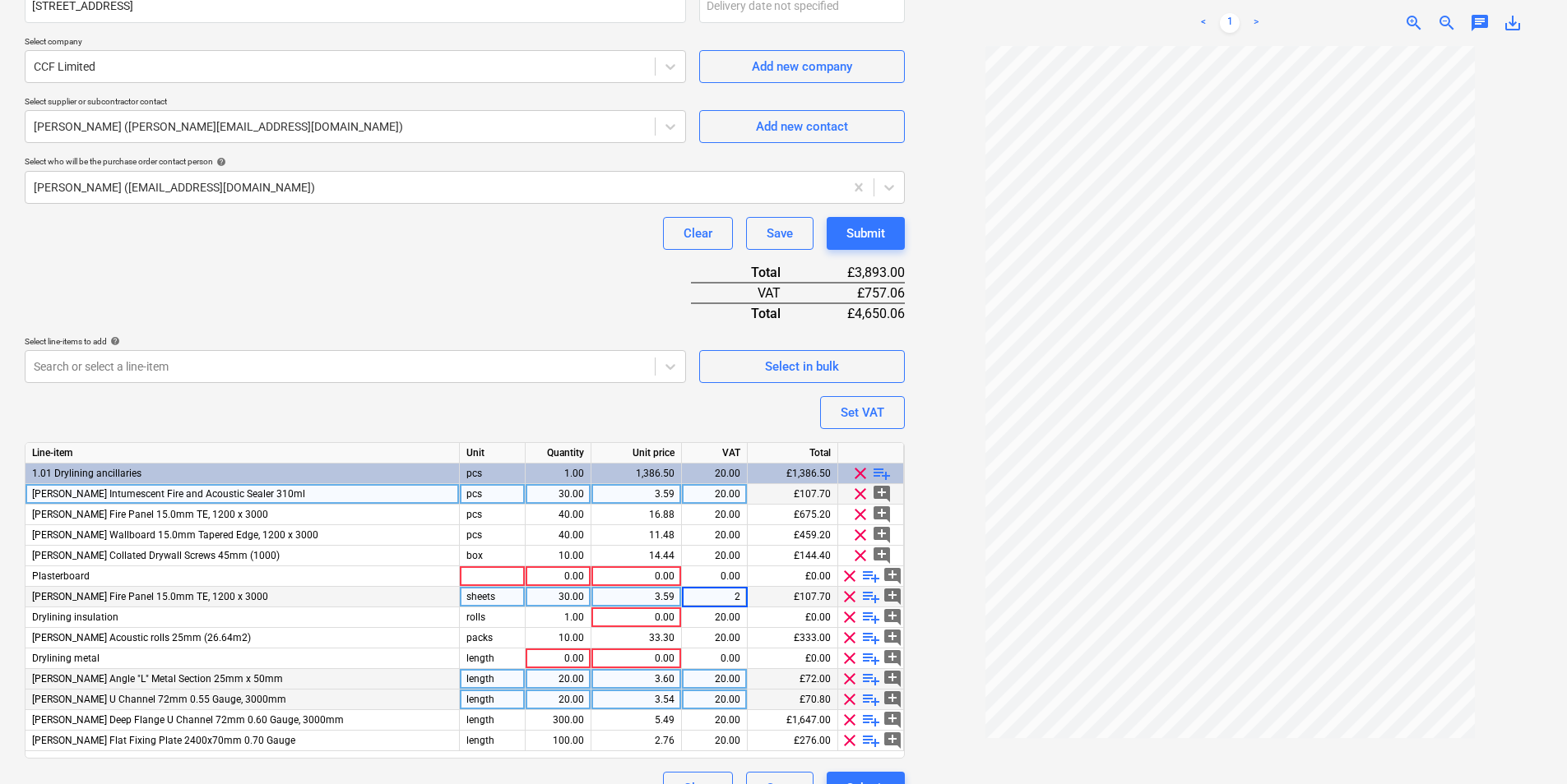
type input "20"
type textarea "x"
click at [643, 593] on div "3.59" at bounding box center [636, 596] width 77 height 20
type input "16.88"
type textarea "x"
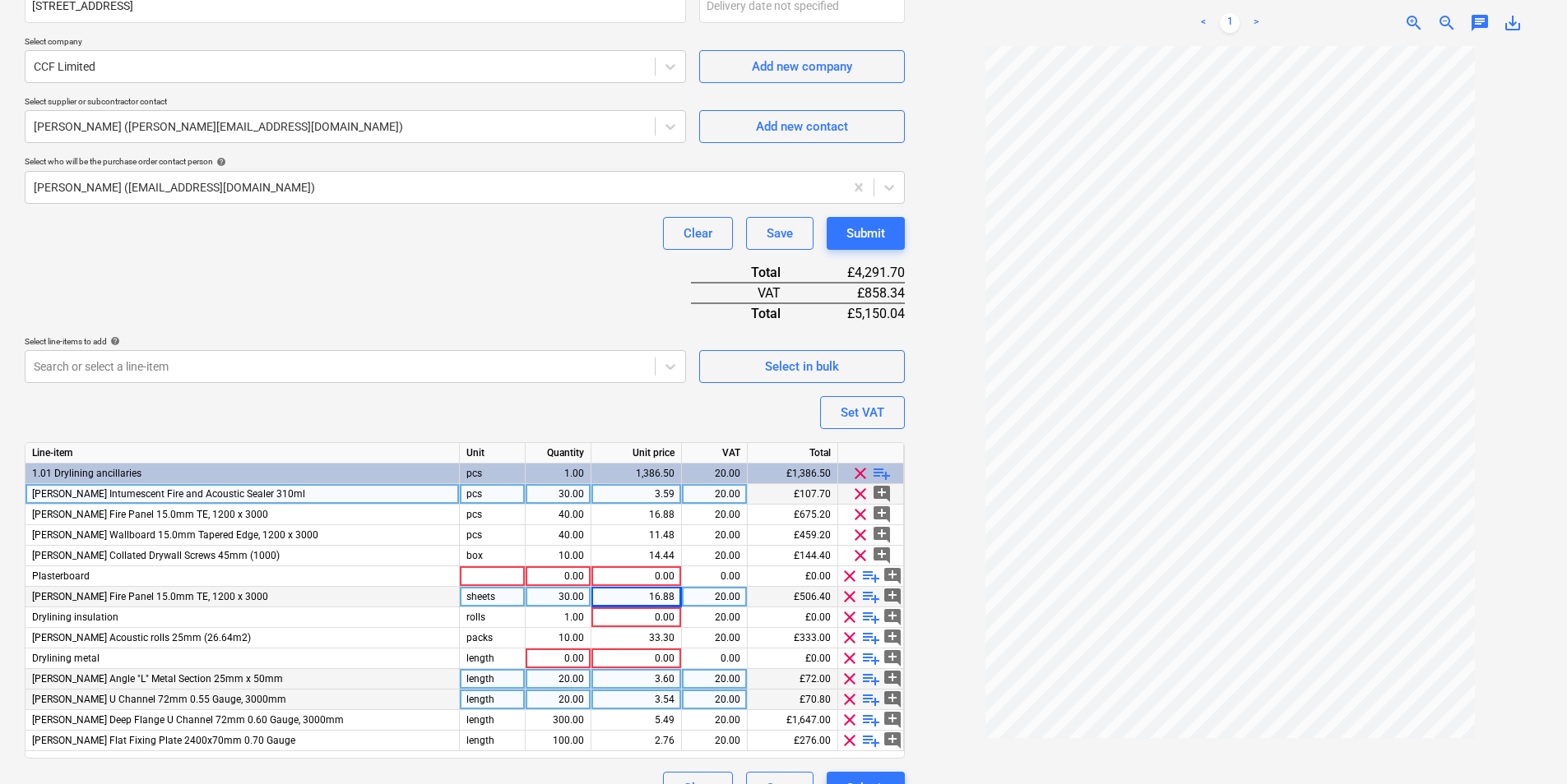
click at [556, 600] on div "30.00" at bounding box center [558, 596] width 52 height 20
type input "40"
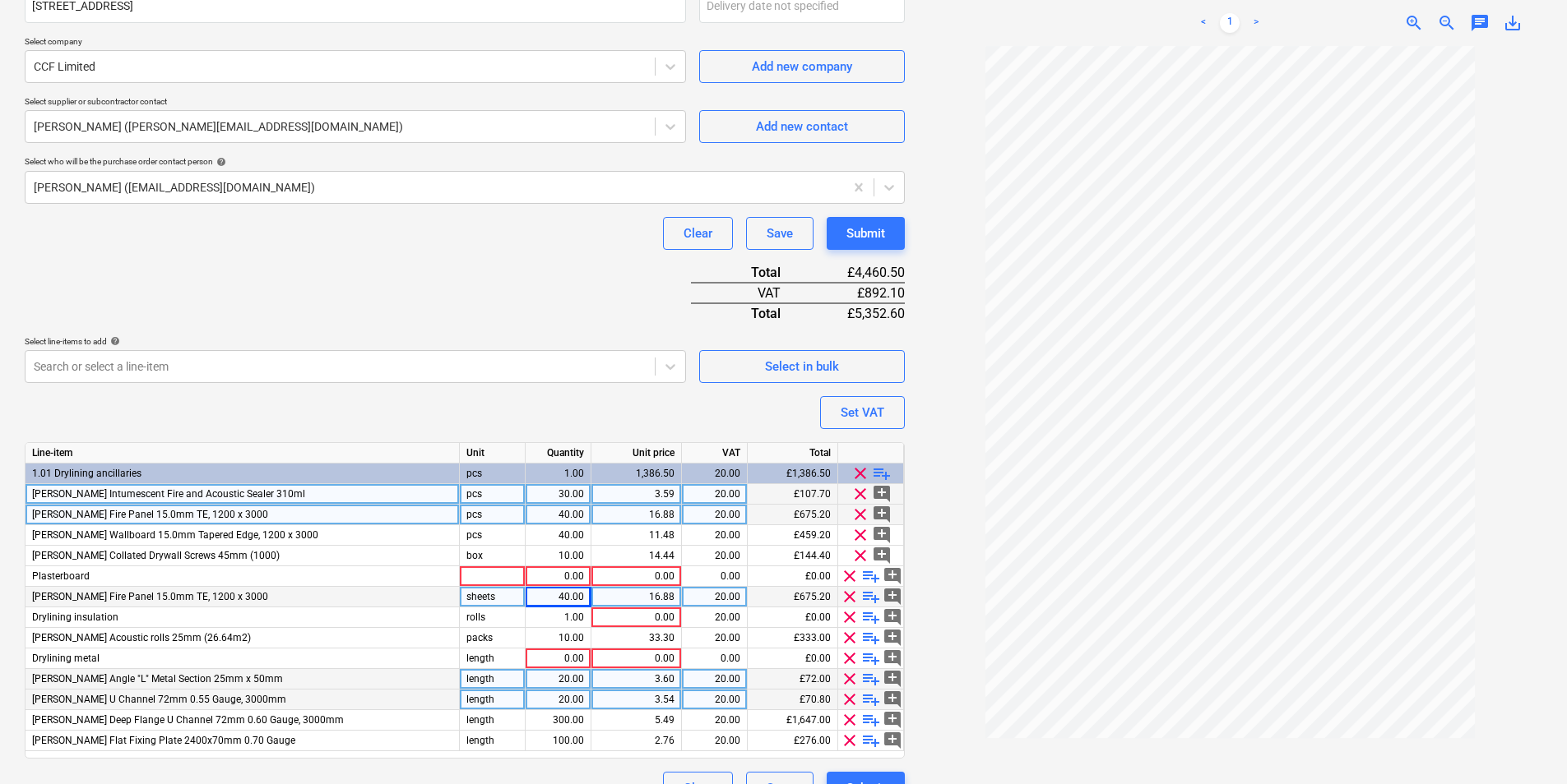
click at [858, 520] on span "clear" at bounding box center [860, 514] width 20 height 20
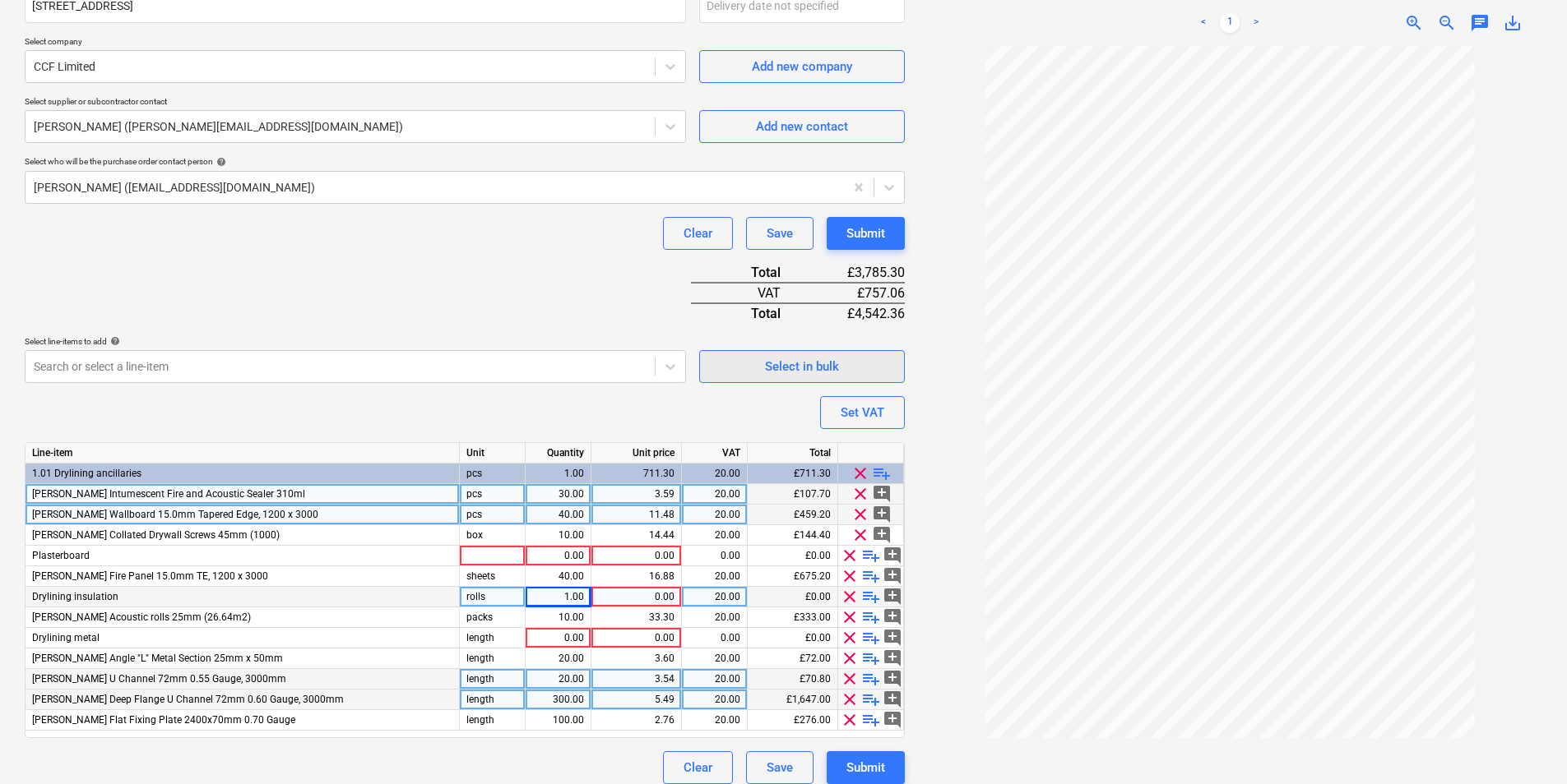
click at [787, 363] on div "Select in bulk" at bounding box center [802, 367] width 74 height 21
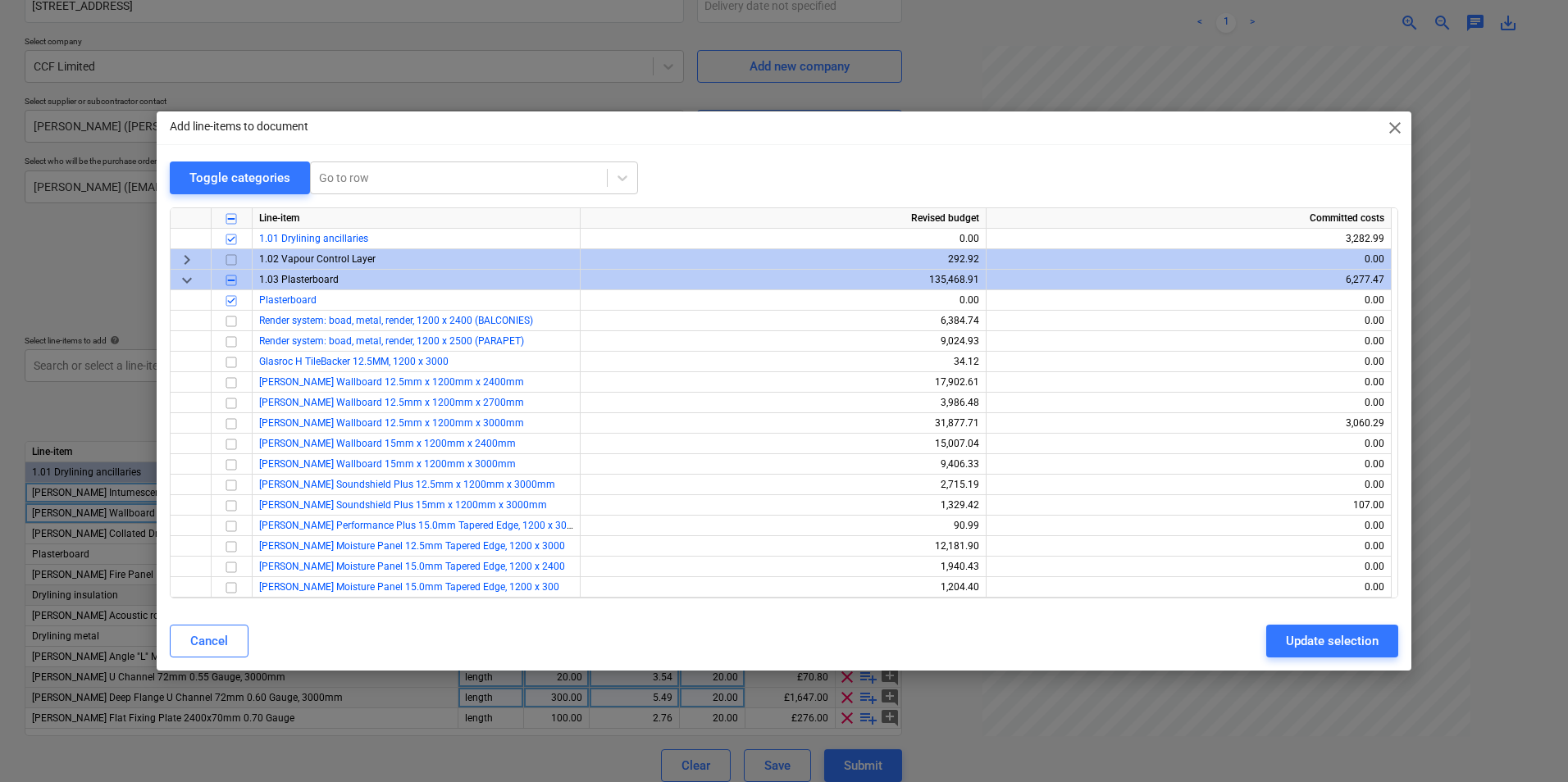
click at [1388, 131] on span "close" at bounding box center [1394, 128] width 20 height 20
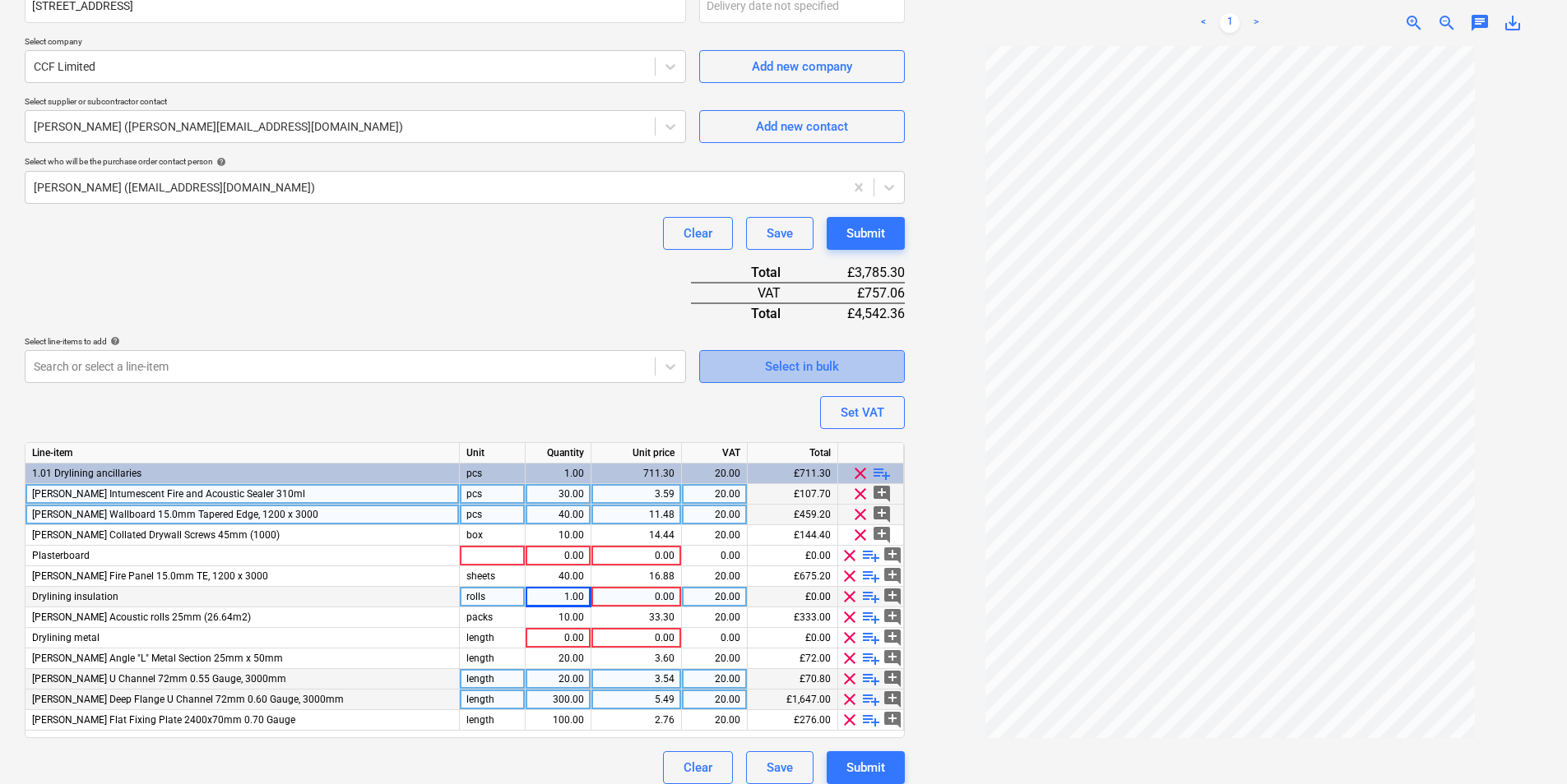
click at [800, 373] on div "Select in bulk" at bounding box center [802, 367] width 74 height 21
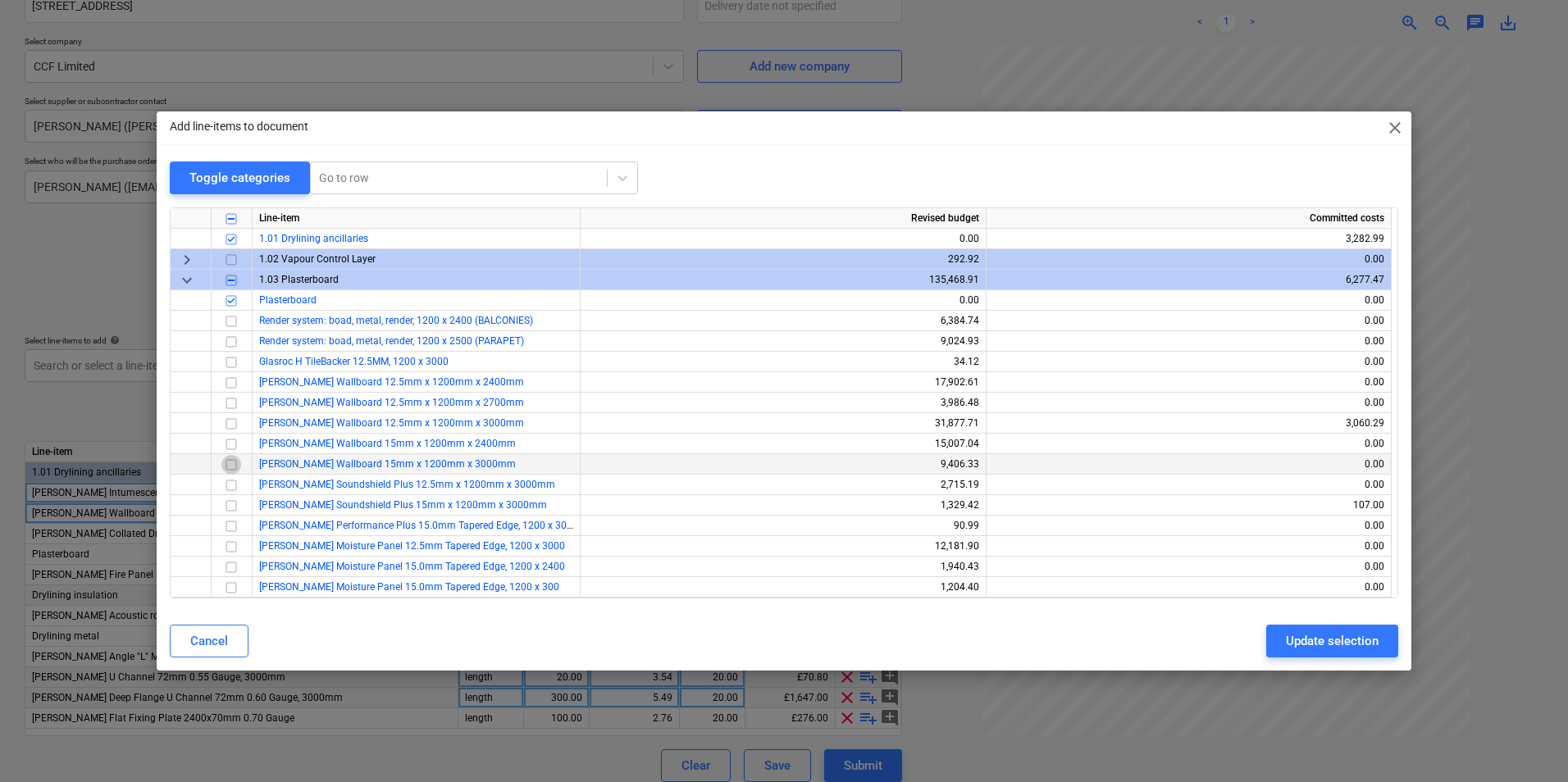
click at [230, 468] on input "checkbox" at bounding box center [231, 465] width 20 height 20
click at [1307, 630] on button "Update selection" at bounding box center [1332, 641] width 132 height 32
type textarea "x"
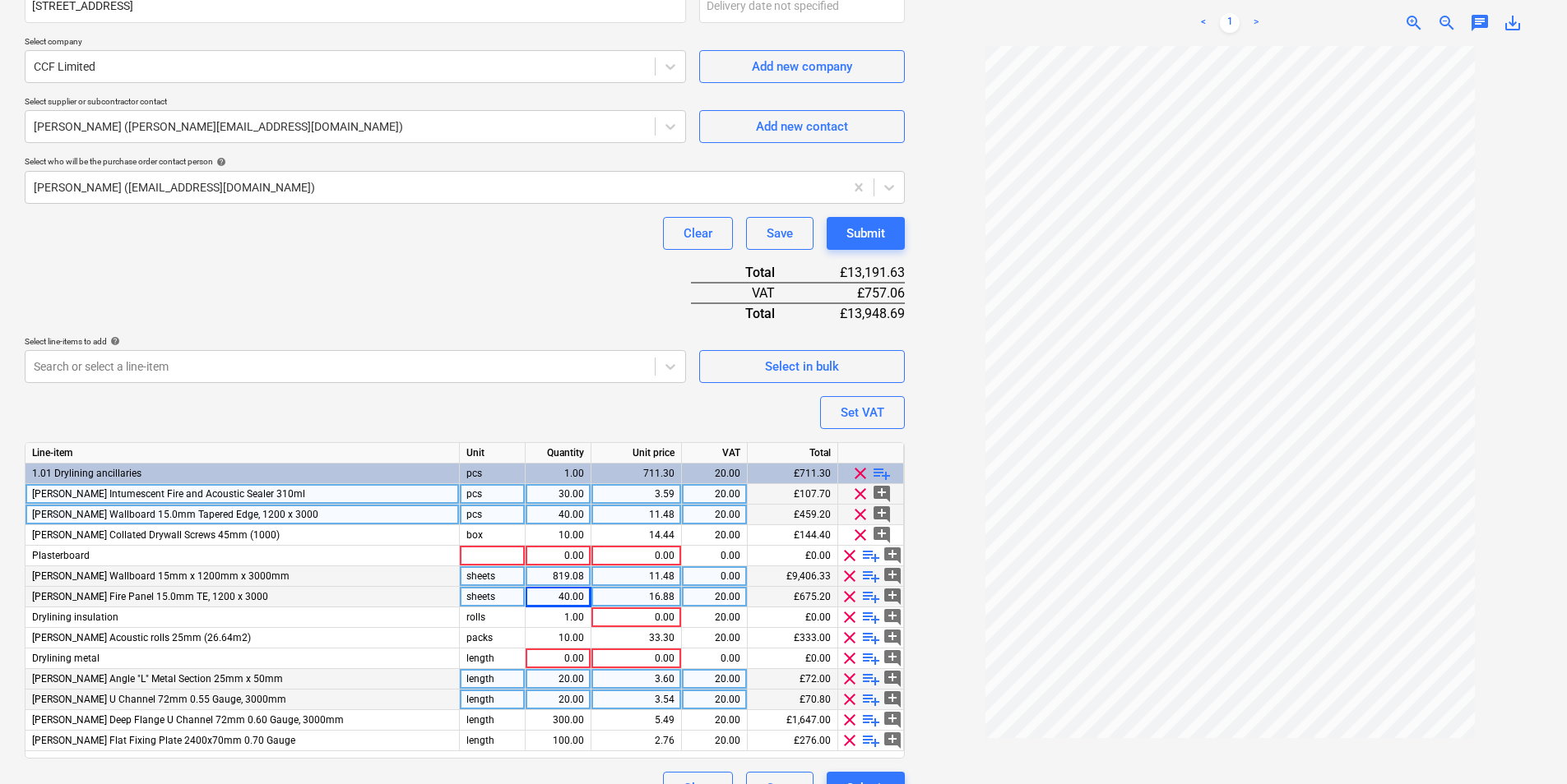
click at [570, 578] on div "819.08" at bounding box center [558, 576] width 52 height 20
type input "40"
type textarea "x"
type input "40"
click at [866, 511] on span "clear" at bounding box center [860, 514] width 20 height 20
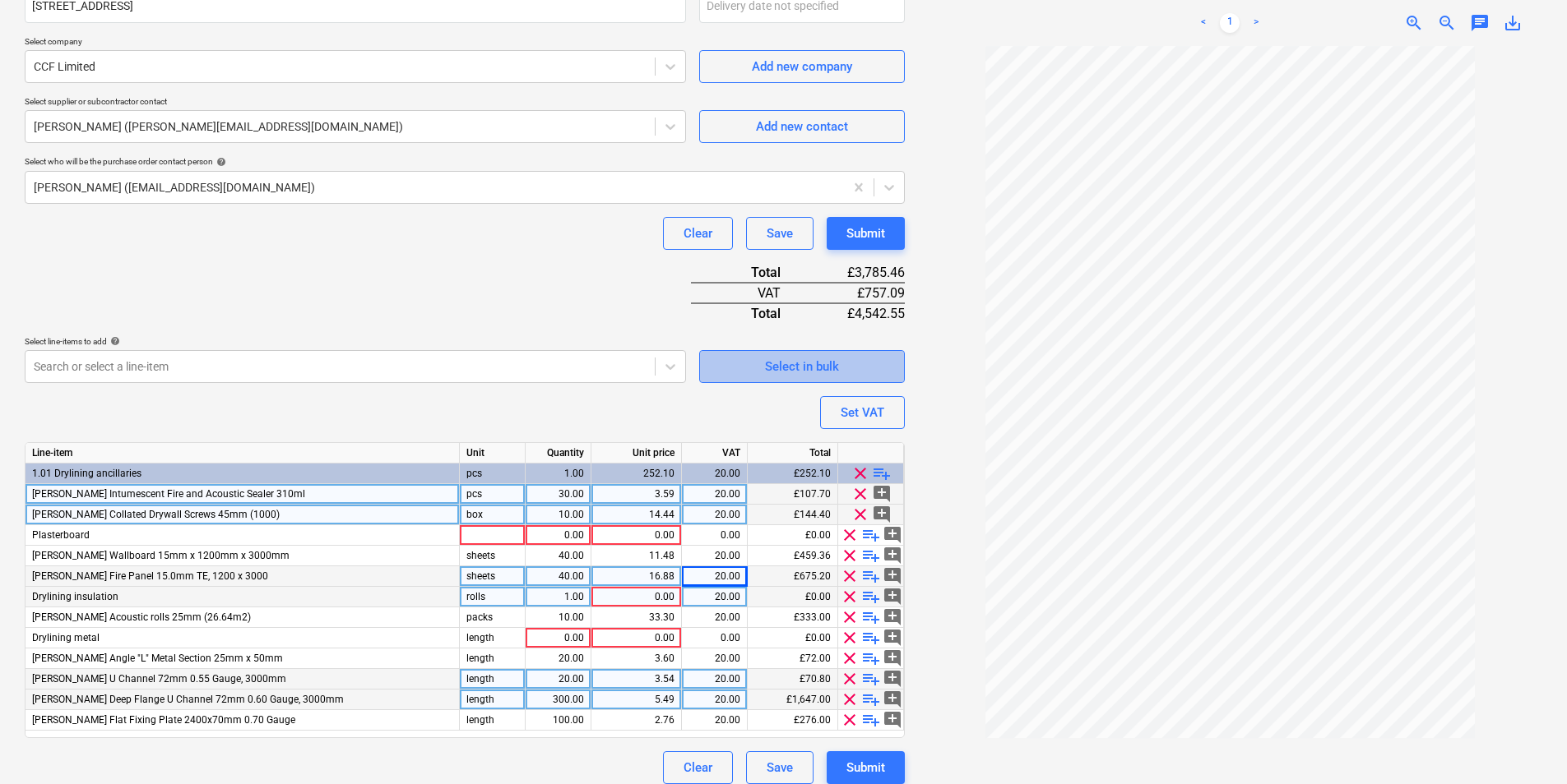
click at [810, 372] on div "Select in bulk" at bounding box center [802, 367] width 74 height 21
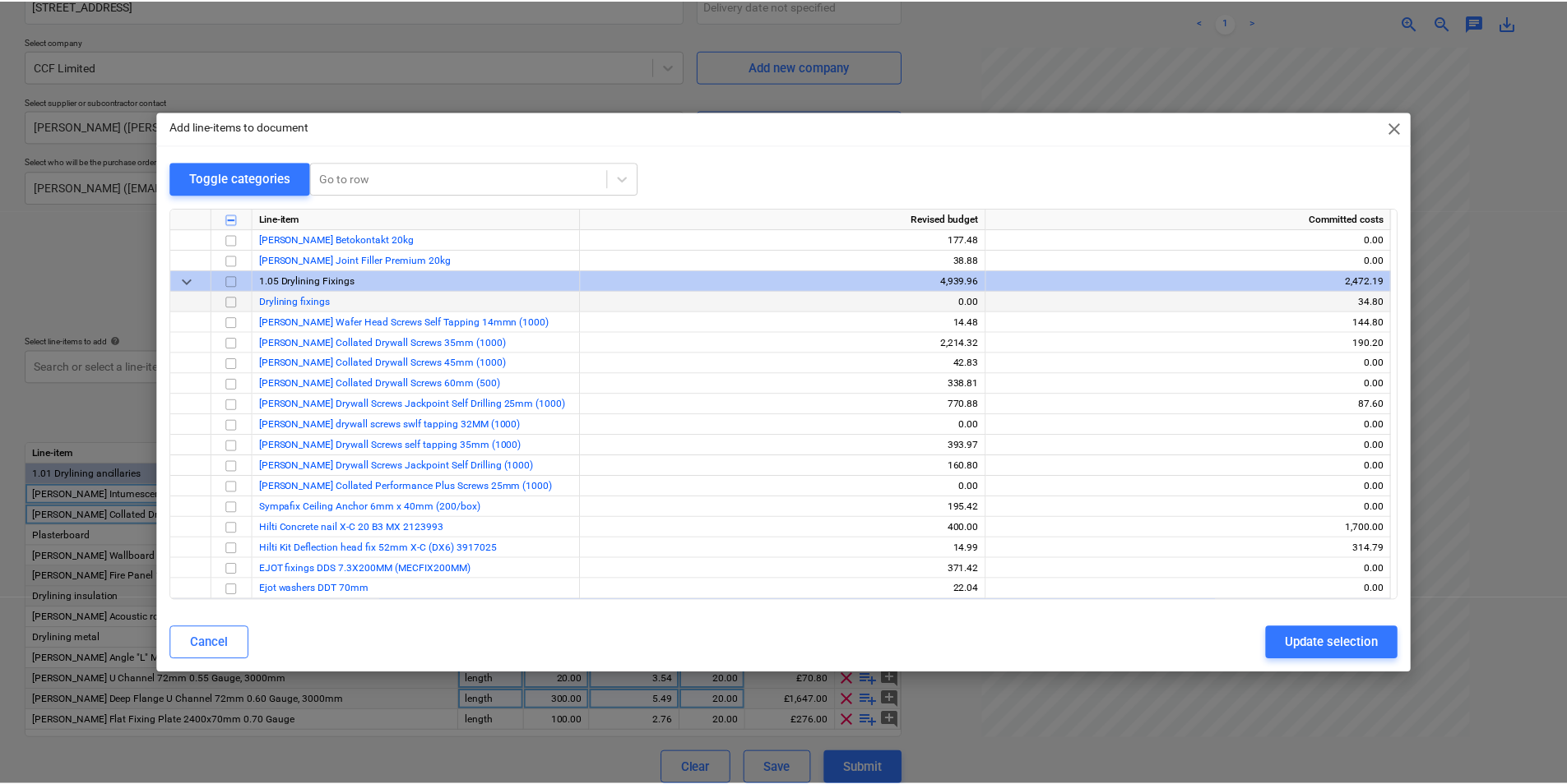
scroll to position [822, 0]
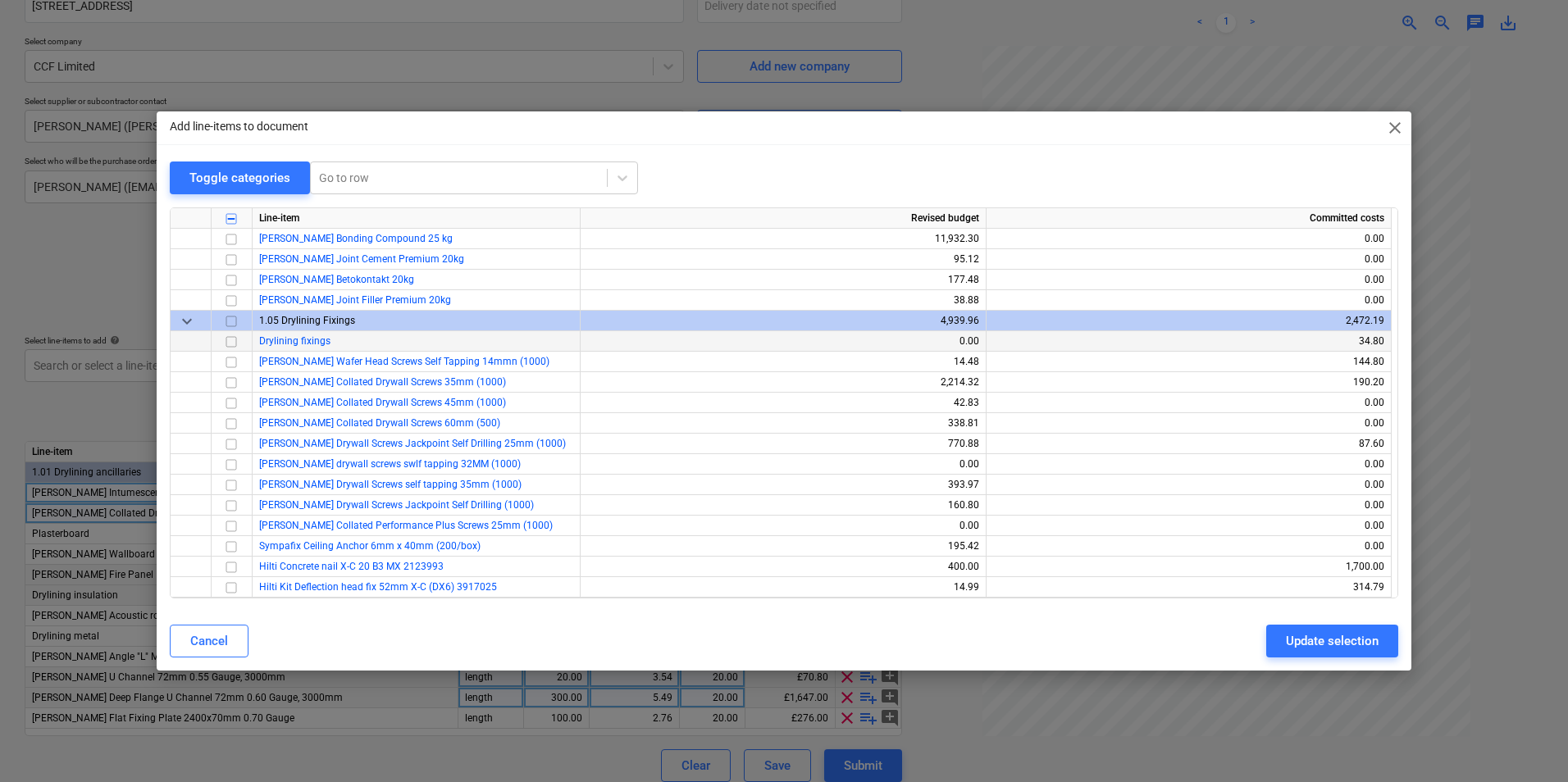
click at [236, 345] on input "checkbox" at bounding box center [231, 342] width 20 height 20
click at [235, 403] on input "checkbox" at bounding box center [231, 403] width 20 height 20
click at [1345, 643] on div "Update selection" at bounding box center [1331, 641] width 93 height 21
type textarea "x"
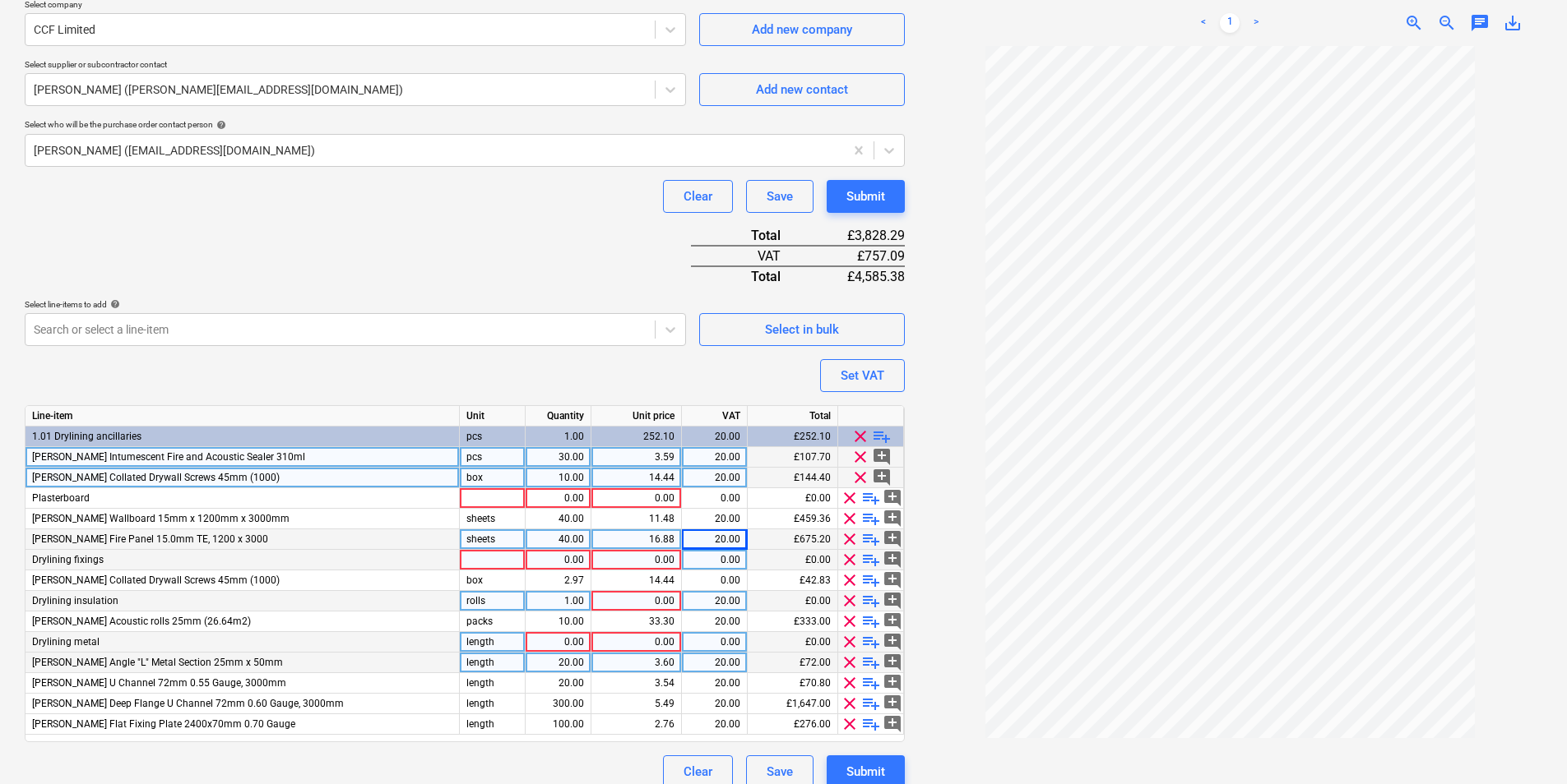
scroll to position [499, 0]
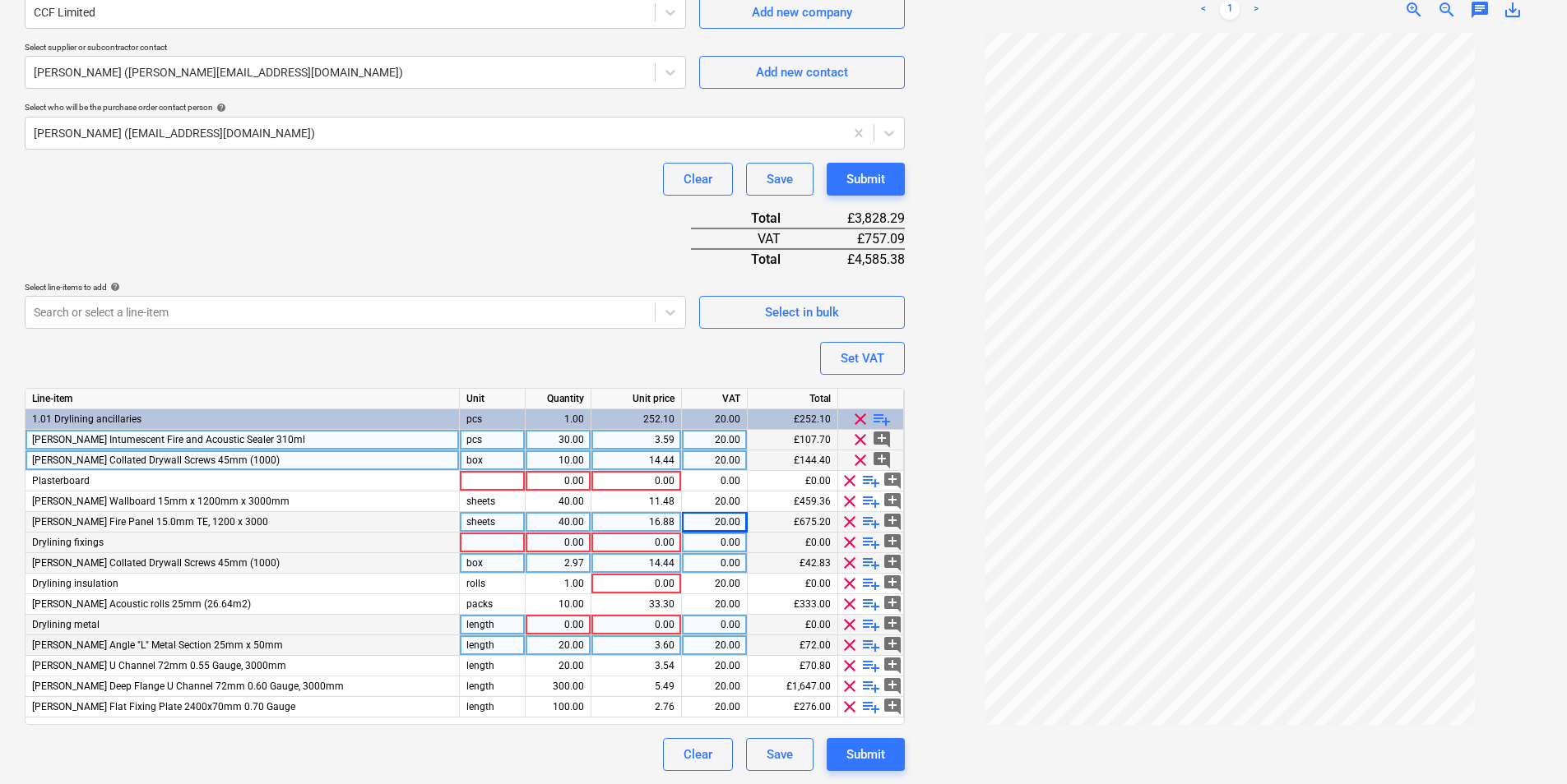
click at [573, 558] on div "2.97" at bounding box center [558, 563] width 52 height 20
type input "10"
click at [853, 457] on span "clear" at bounding box center [860, 460] width 20 height 20
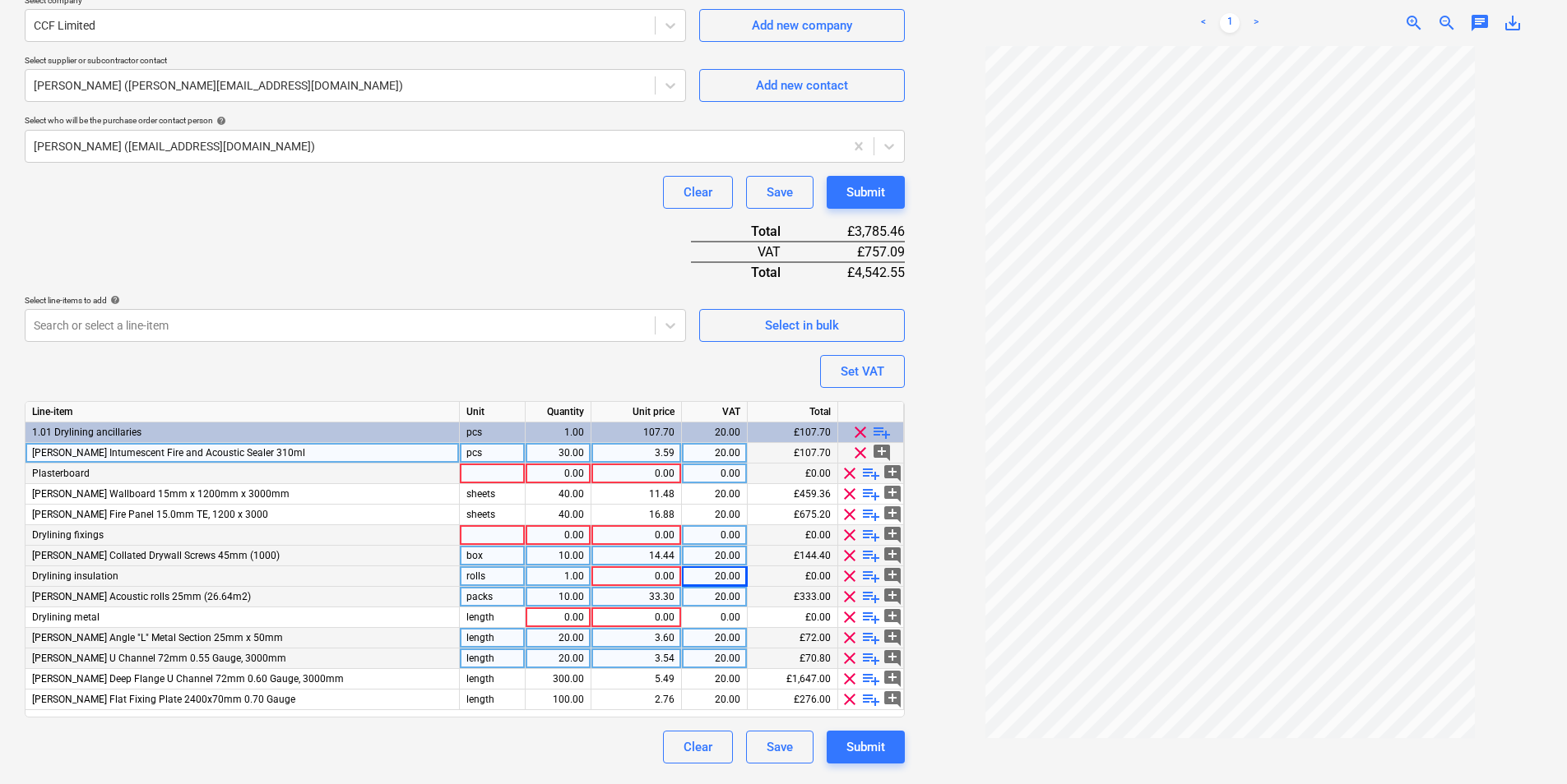
scroll to position [486, 0]
click at [882, 740] on div "Submit" at bounding box center [866, 747] width 38 height 21
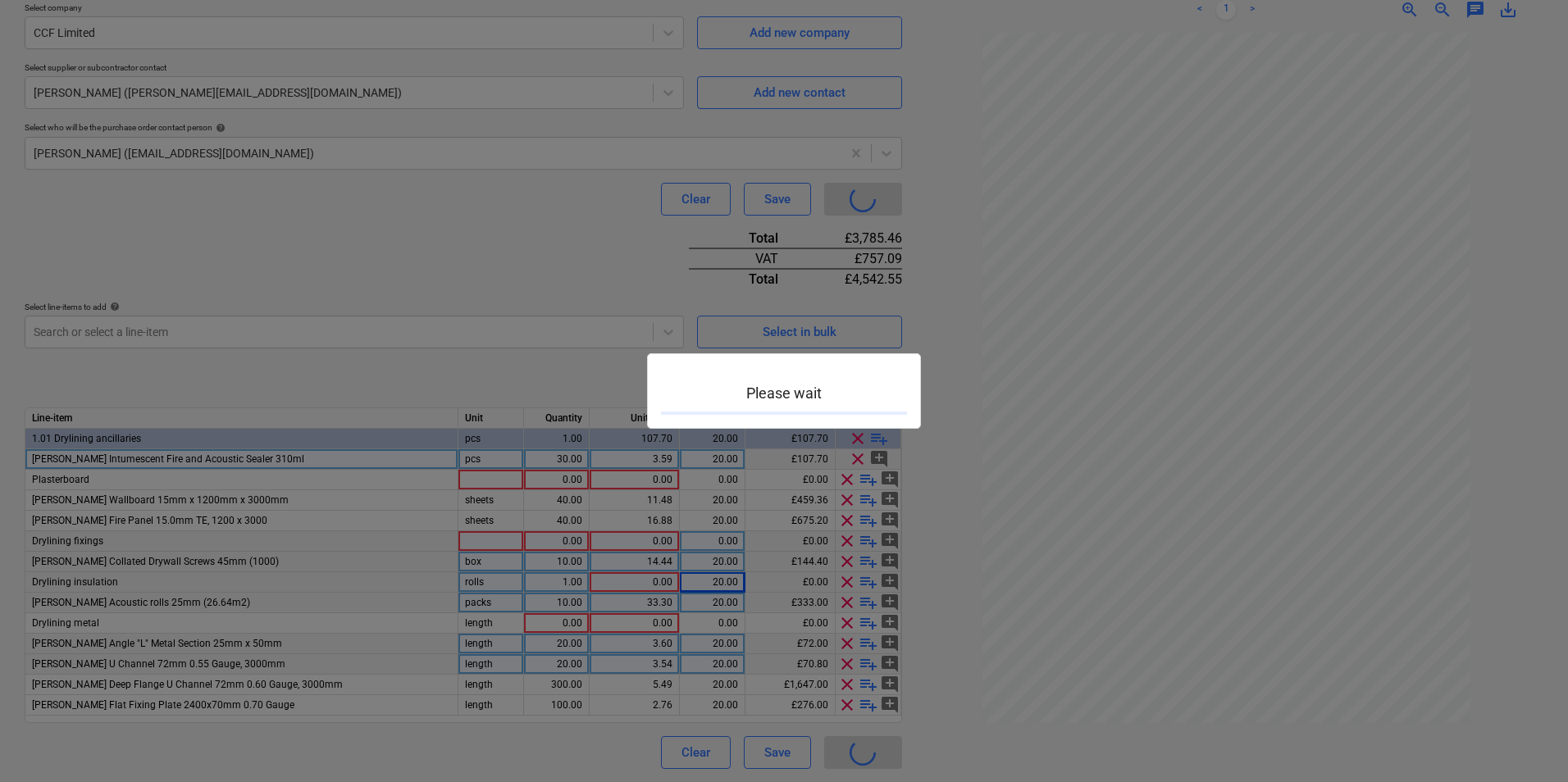
type textarea "x"
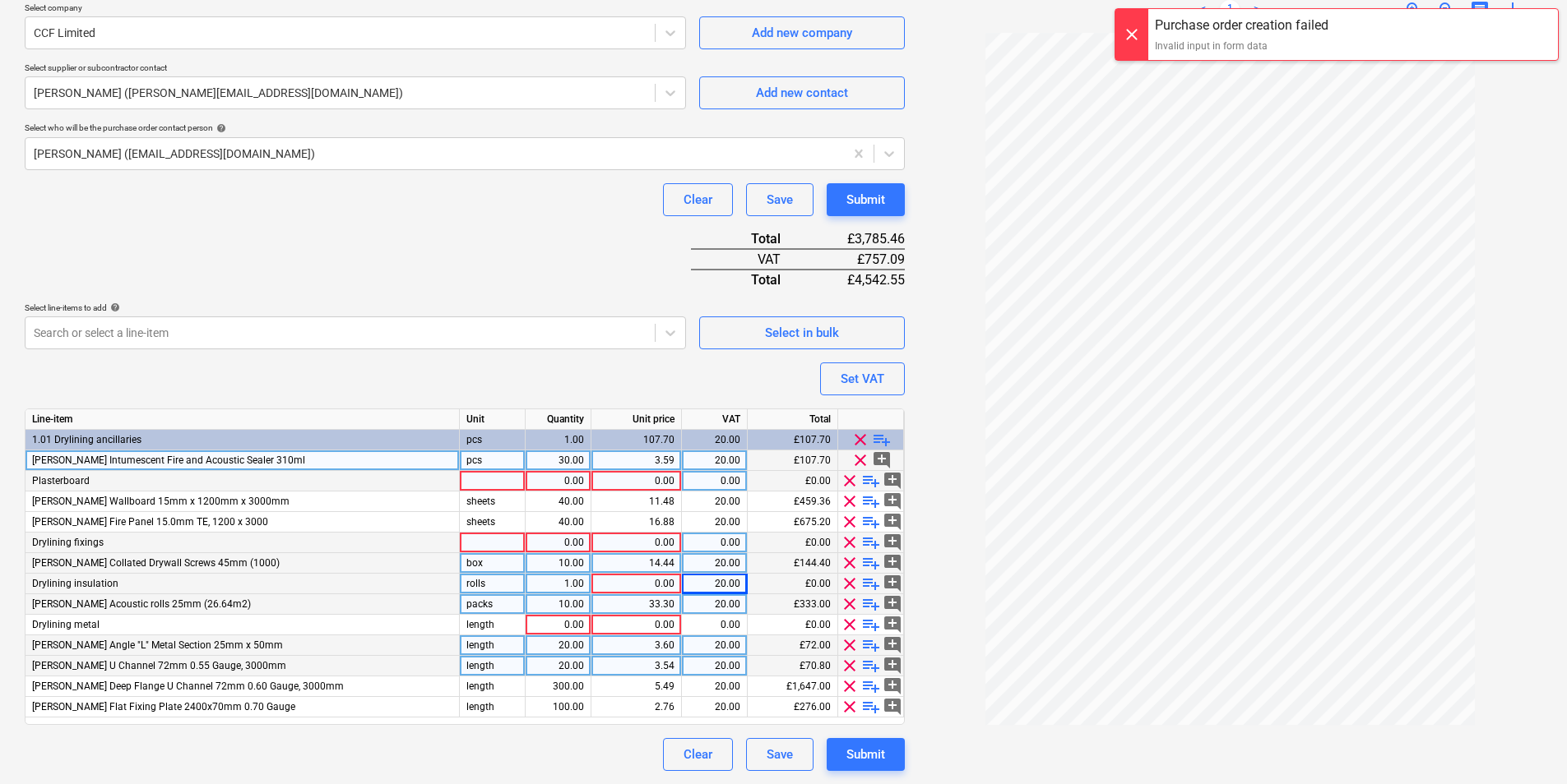
click at [487, 482] on div at bounding box center [492, 481] width 66 height 20
click at [492, 460] on div "pcs" at bounding box center [492, 460] width 66 height 20
click at [495, 478] on div at bounding box center [492, 481] width 66 height 20
type input "pcs"
type textarea "x"
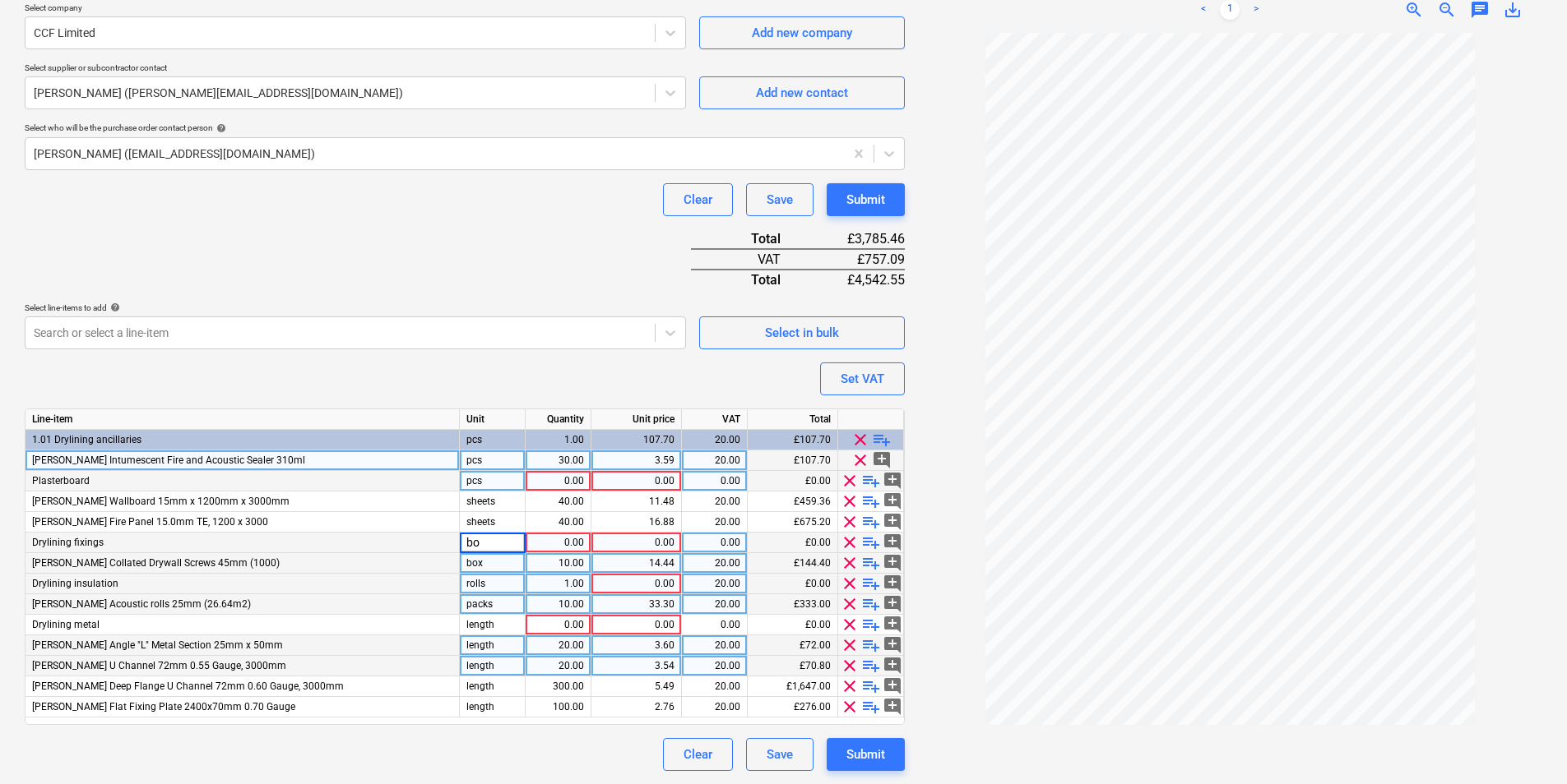
type input "box"
click at [852, 747] on div "Submit" at bounding box center [866, 754] width 38 height 21
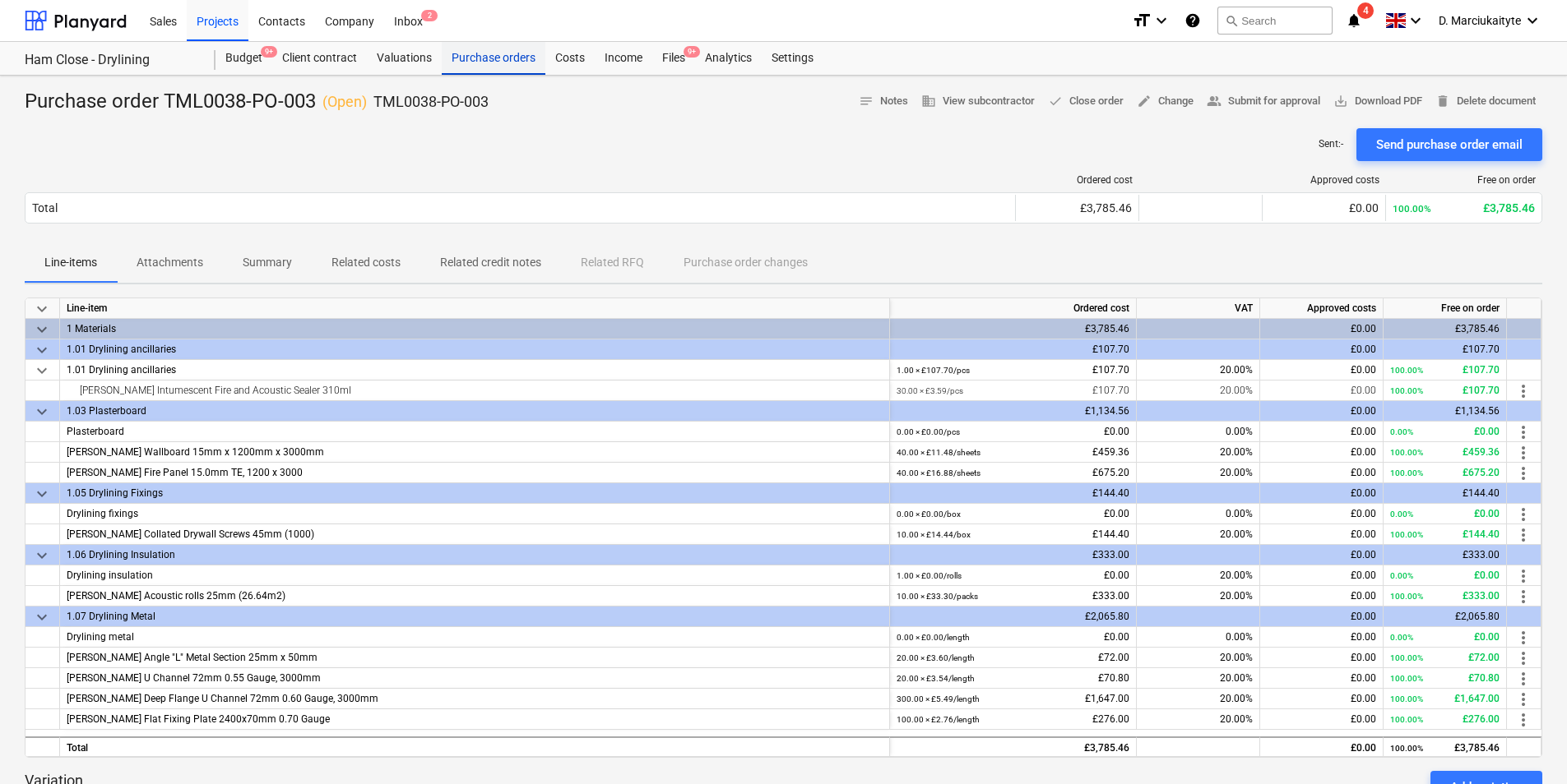
click at [478, 53] on div "Purchase orders" at bounding box center [493, 58] width 103 height 33
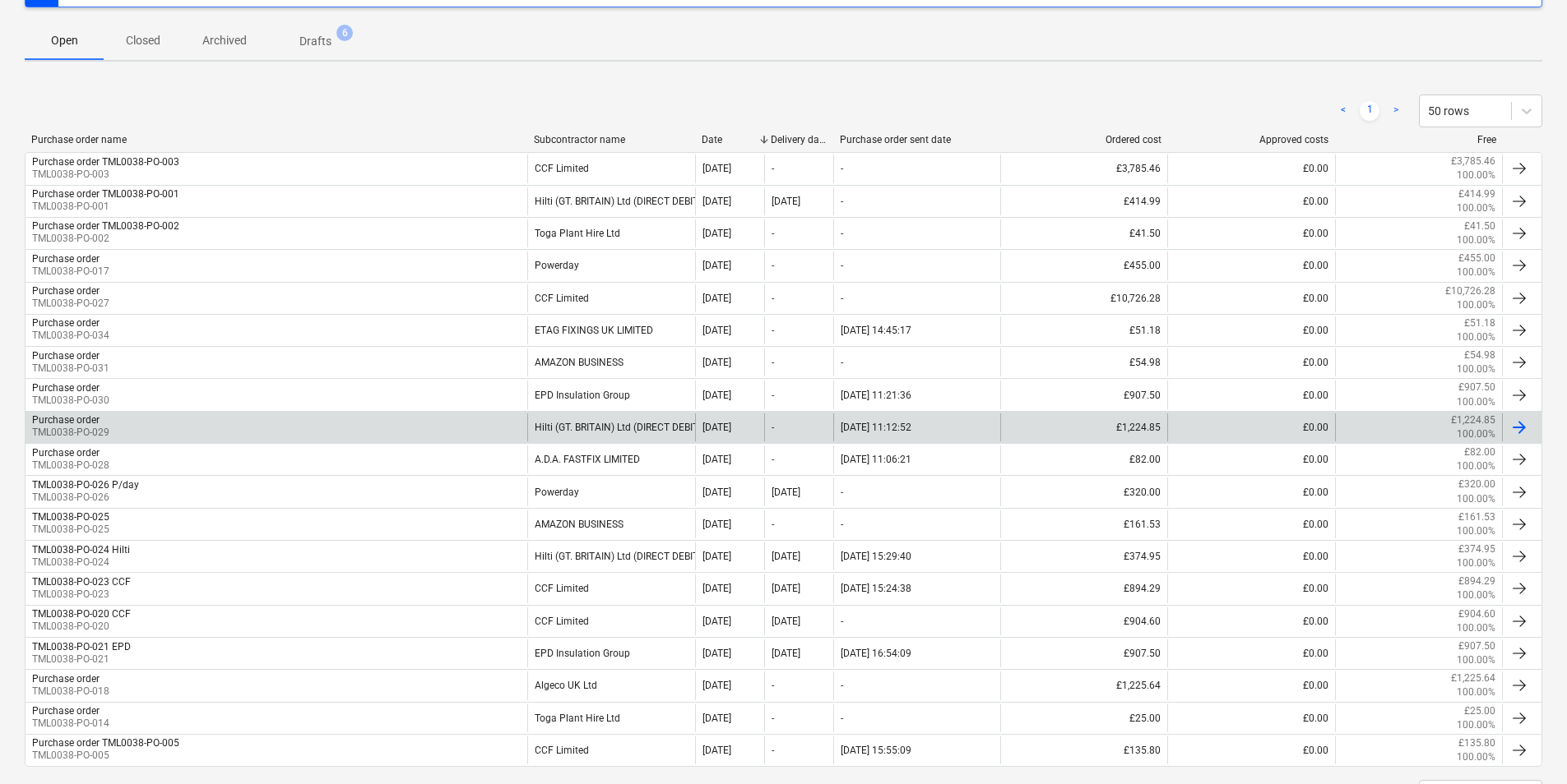
scroll to position [91, 0]
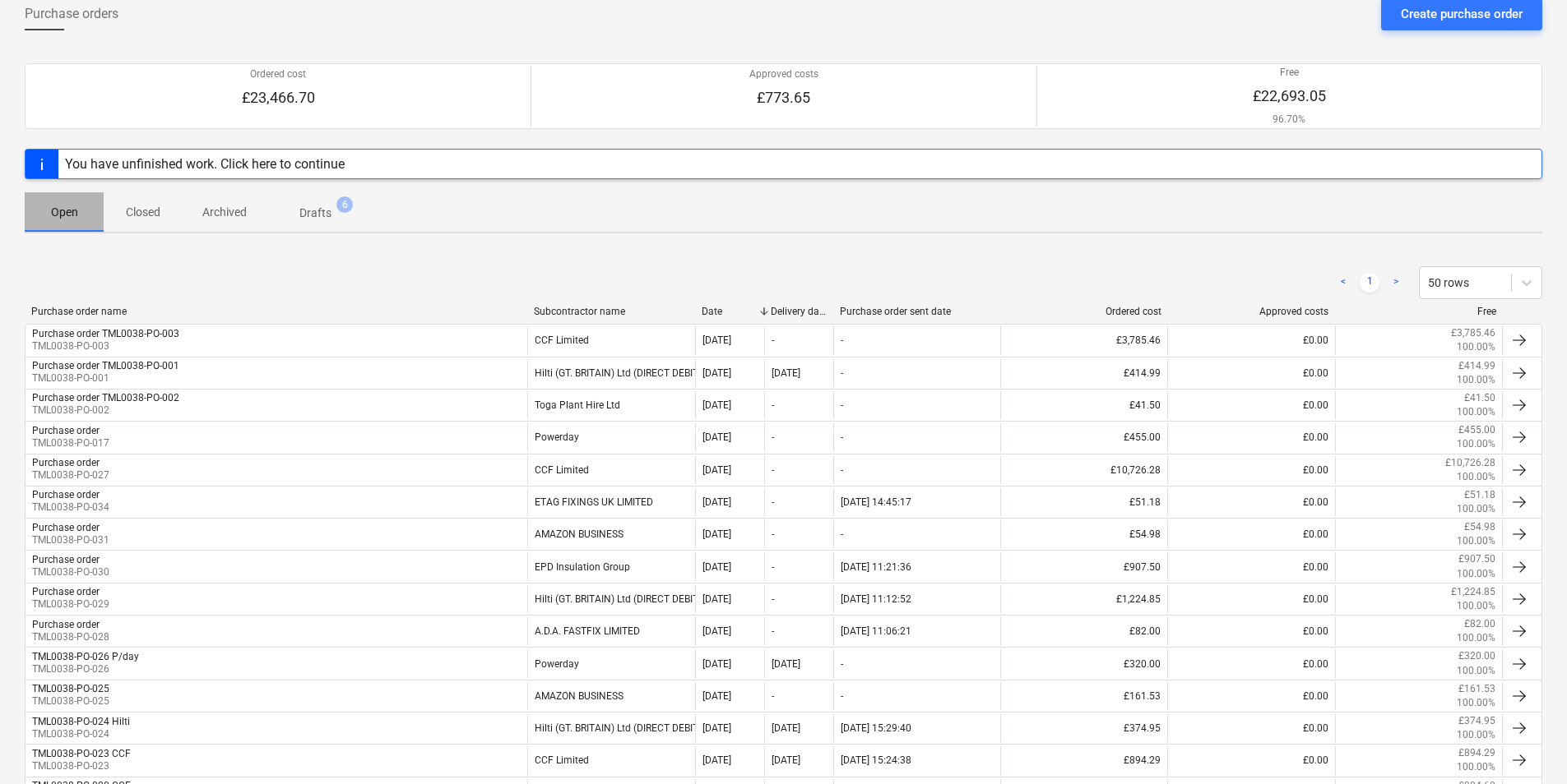
click at [62, 209] on p "Open" at bounding box center [63, 213] width 39 height 17
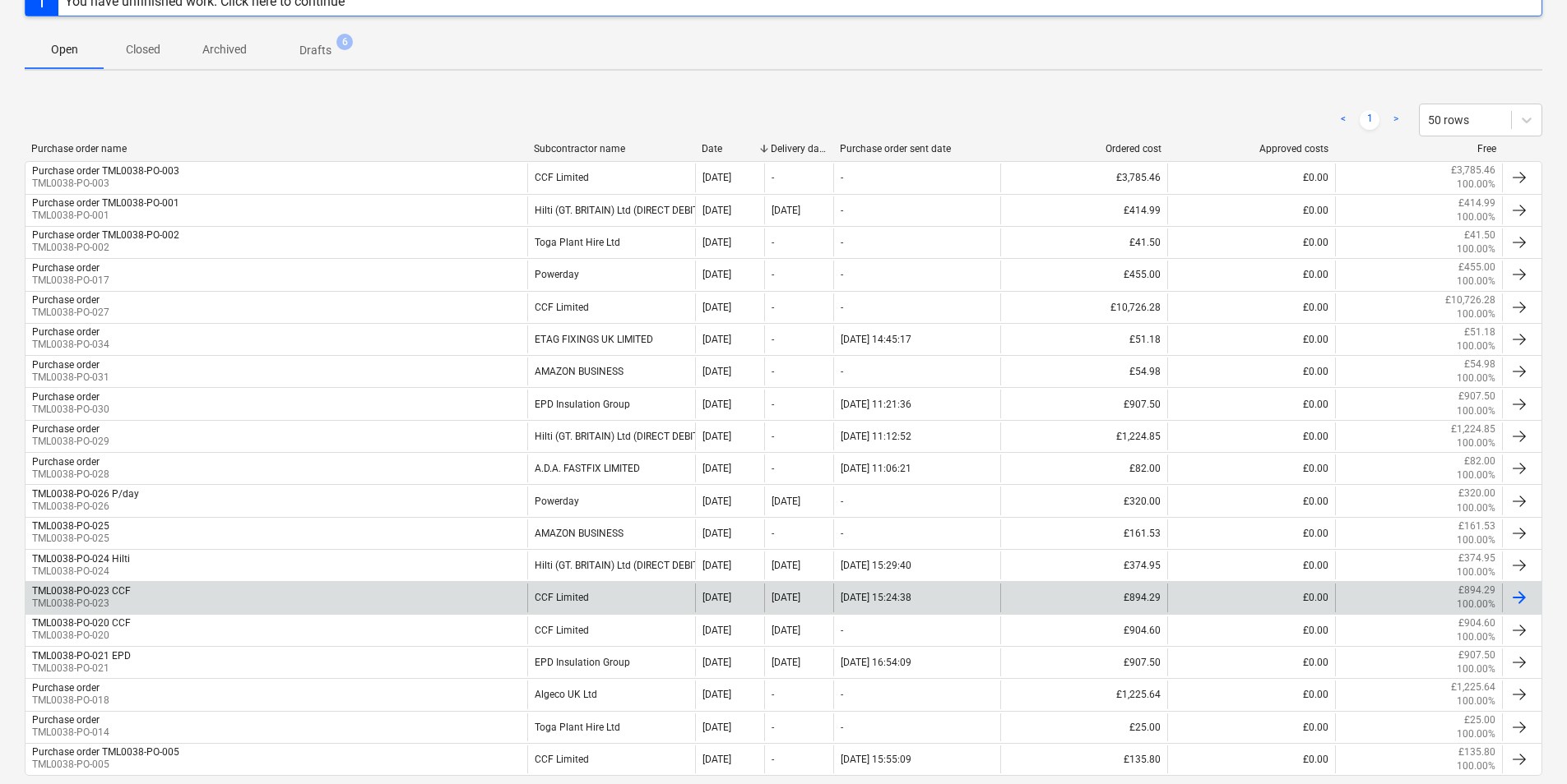
scroll to position [338, 0]
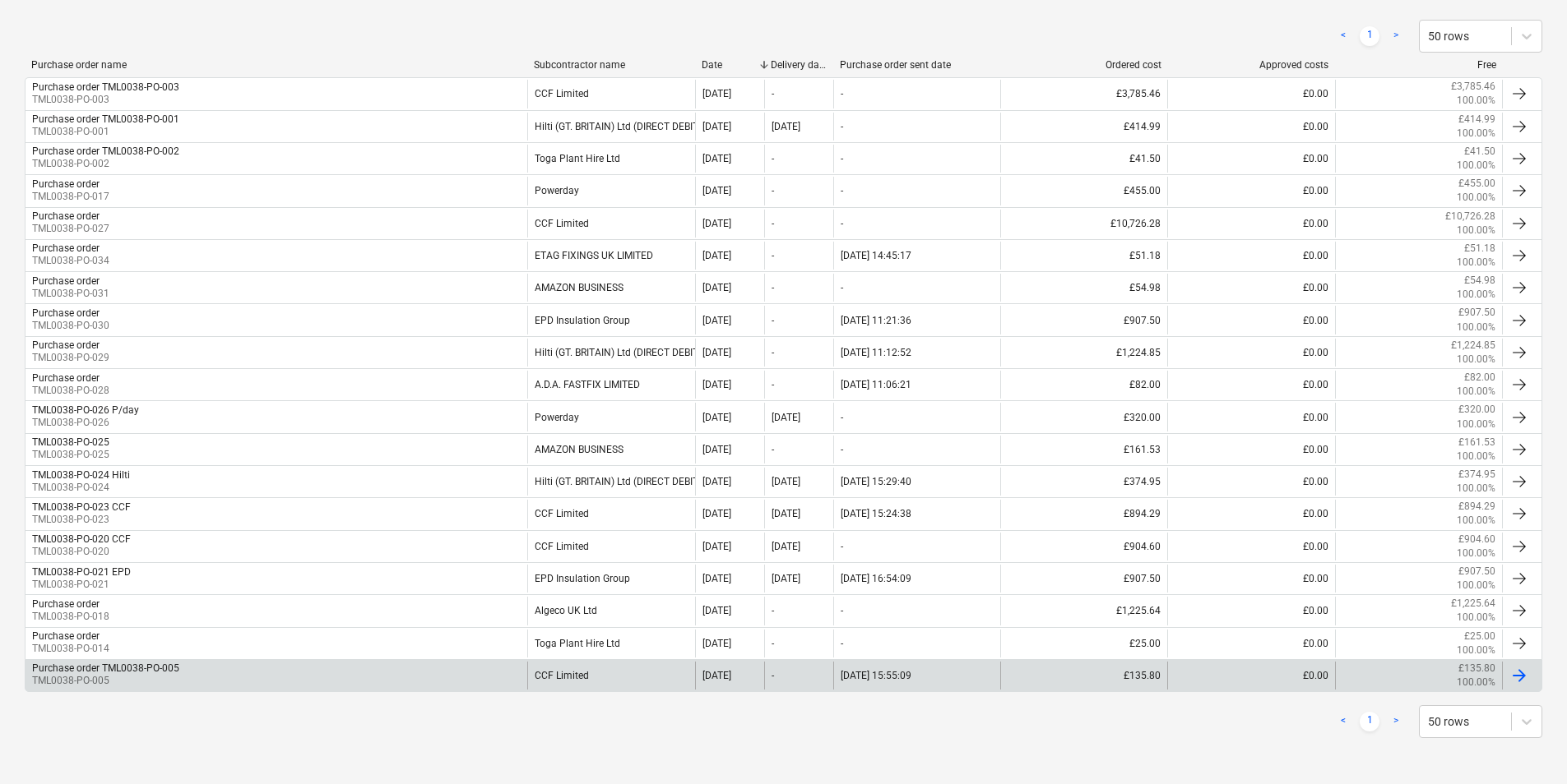
click at [631, 671] on div "CCF Limited" at bounding box center [610, 675] width 167 height 28
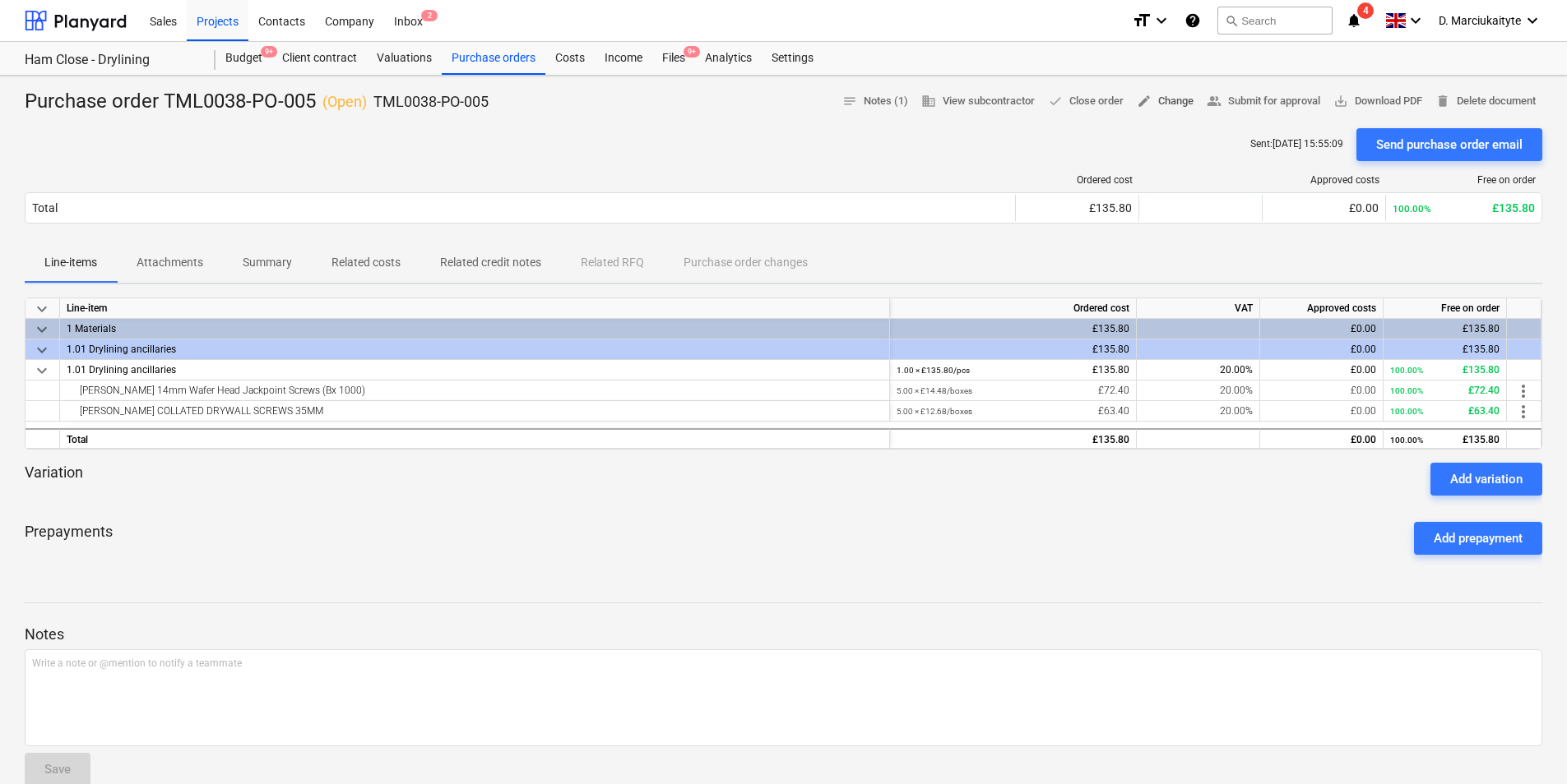
click at [1170, 102] on span "edit Change" at bounding box center [1165, 101] width 57 height 19
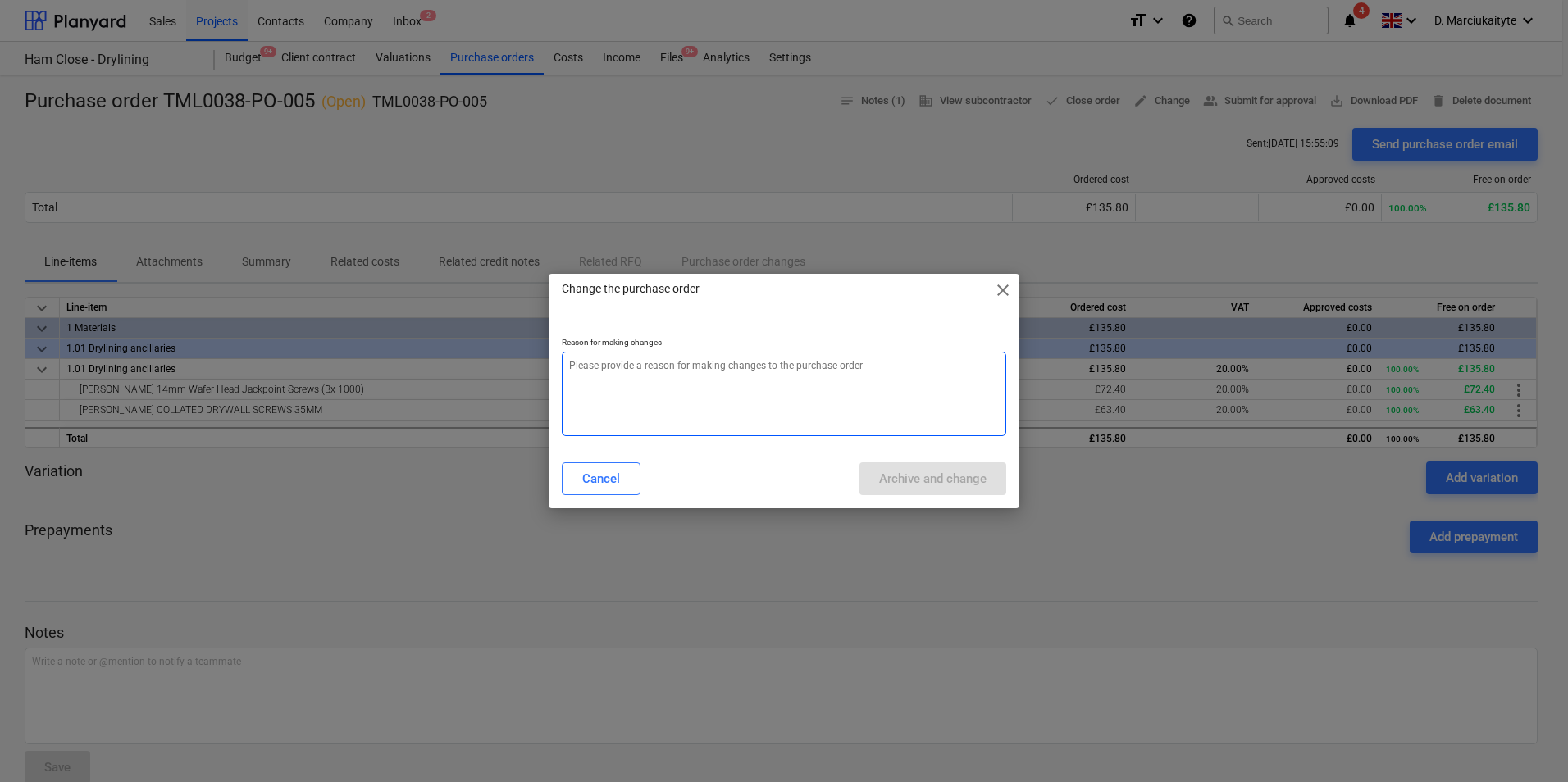
click at [818, 359] on textarea at bounding box center [783, 393] width 444 height 84
type textarea "x"
type textarea "e"
type textarea "x"
type textarea "er"
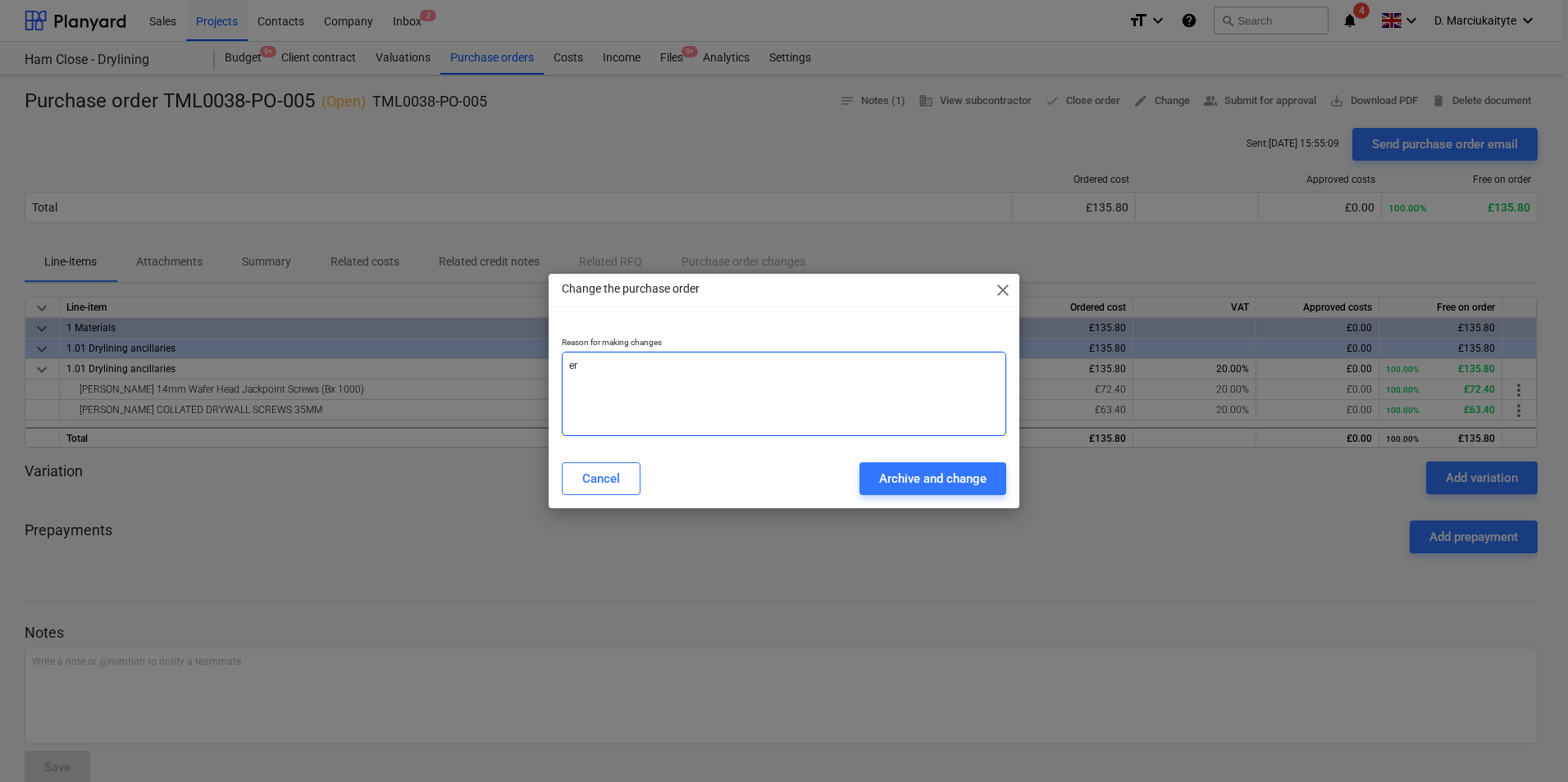
type textarea "x"
type textarea "err"
type textarea "x"
type textarea "erro"
type textarea "x"
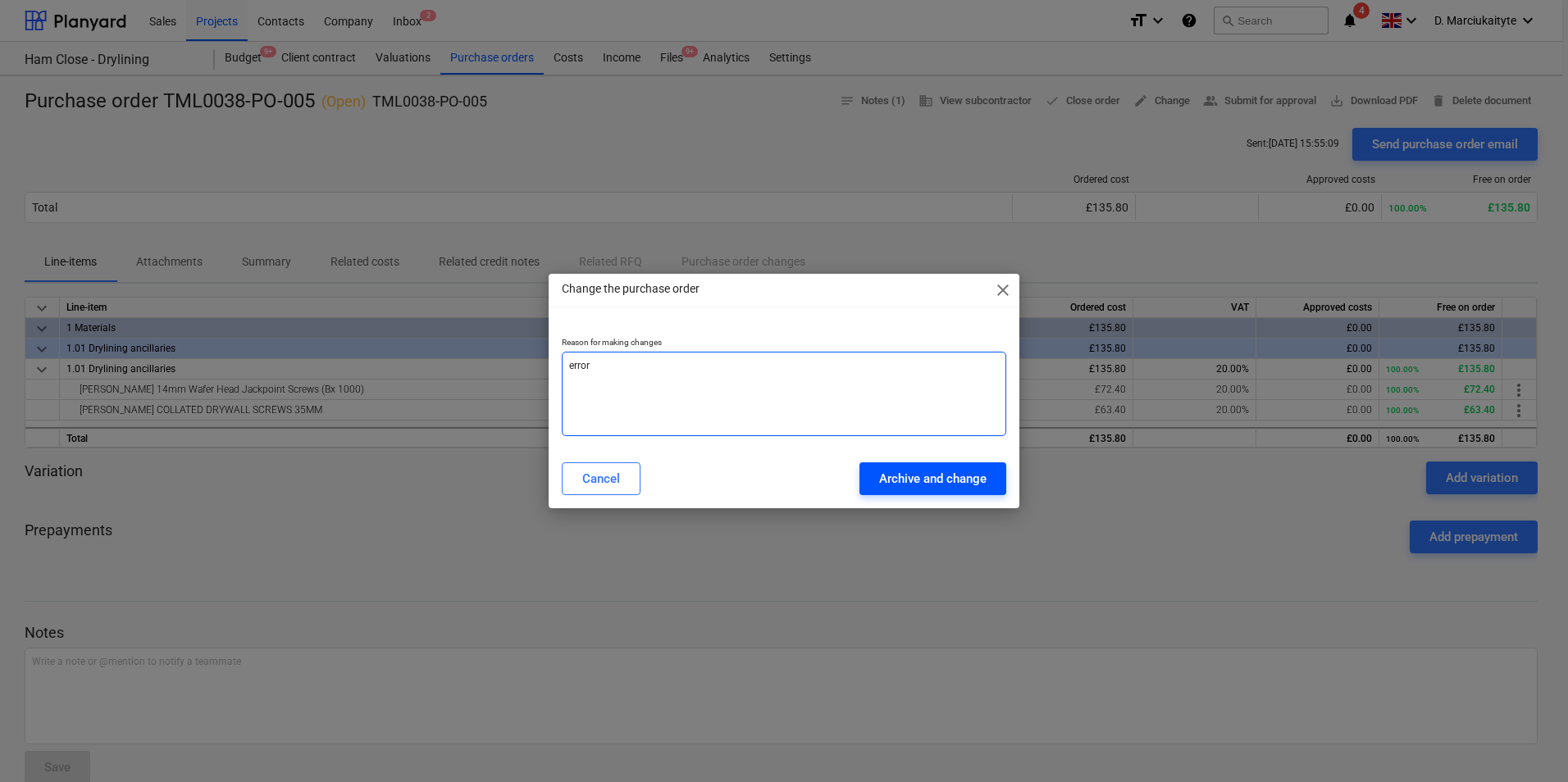
type textarea "error"
click at [970, 486] on div "Archive and change" at bounding box center [933, 478] width 107 height 21
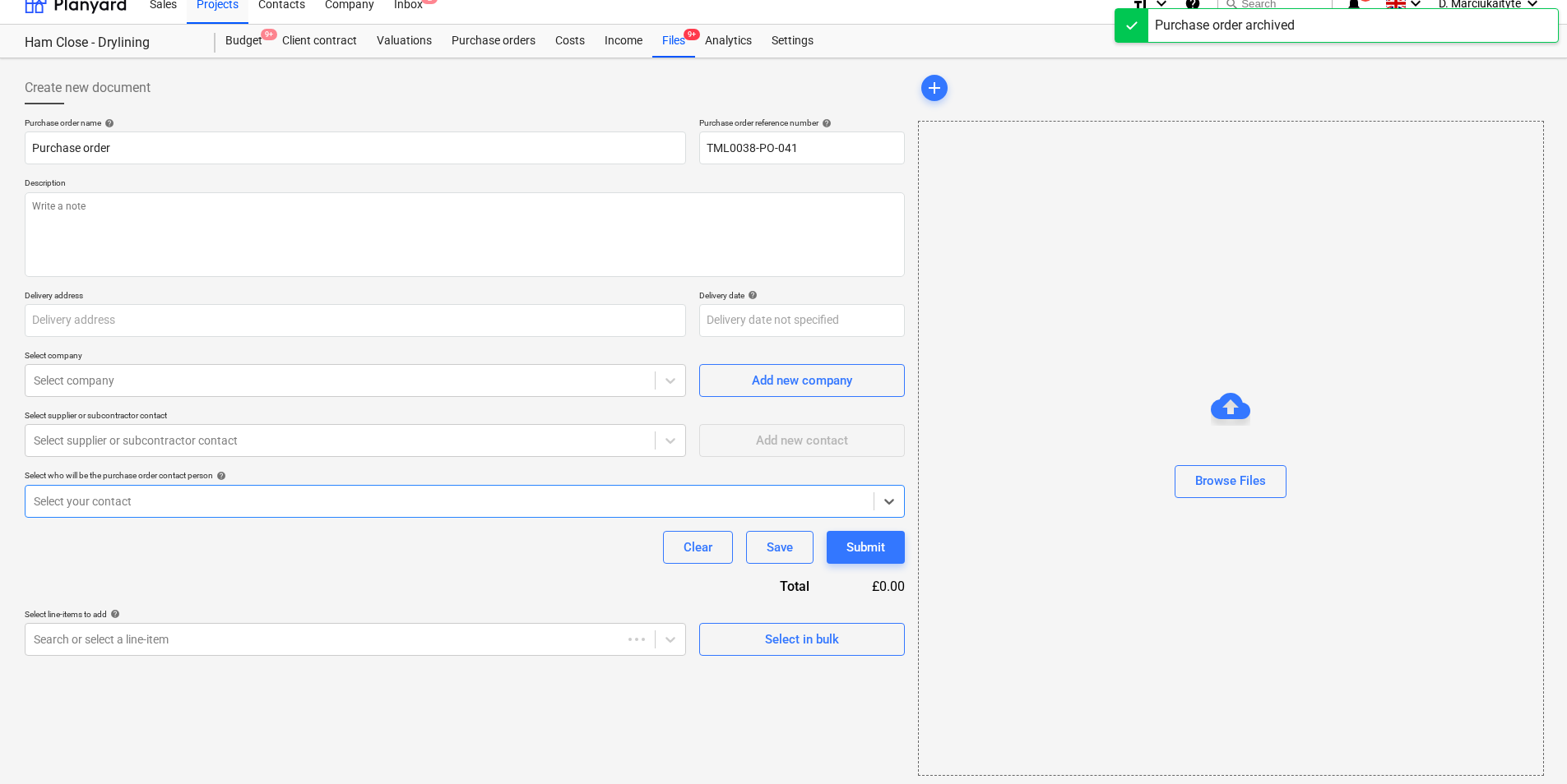
scroll to position [22, 0]
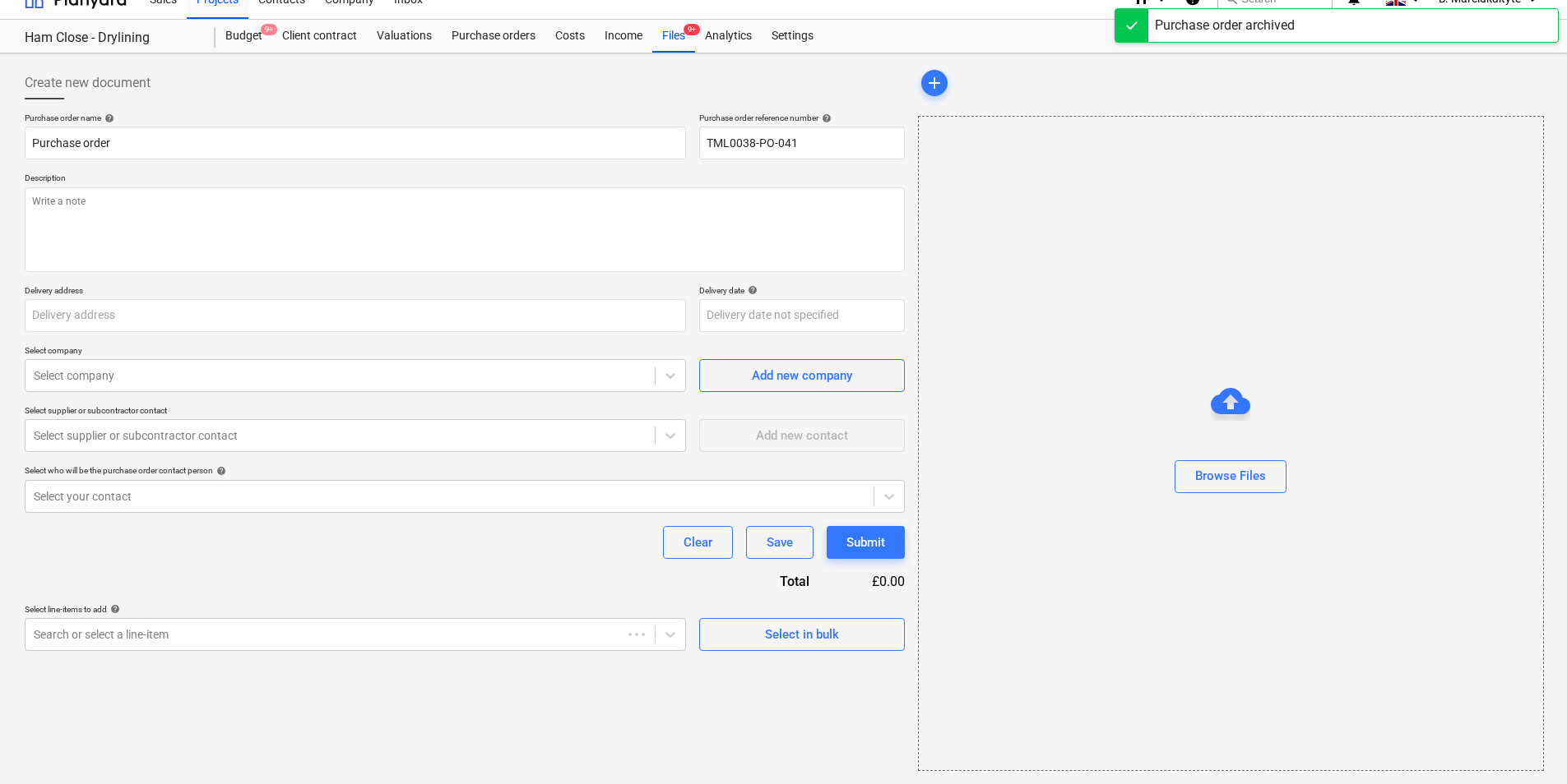
drag, startPoint x: 807, startPoint y: 613, endPoint x: 797, endPoint y: 635, distance: 24.2
click at [806, 619] on div "Select in bulk" at bounding box center [802, 627] width 206 height 47
type textarea "x"
type input "Purchase order TML0038-PO-005"
type input "TML0038-PO-005"
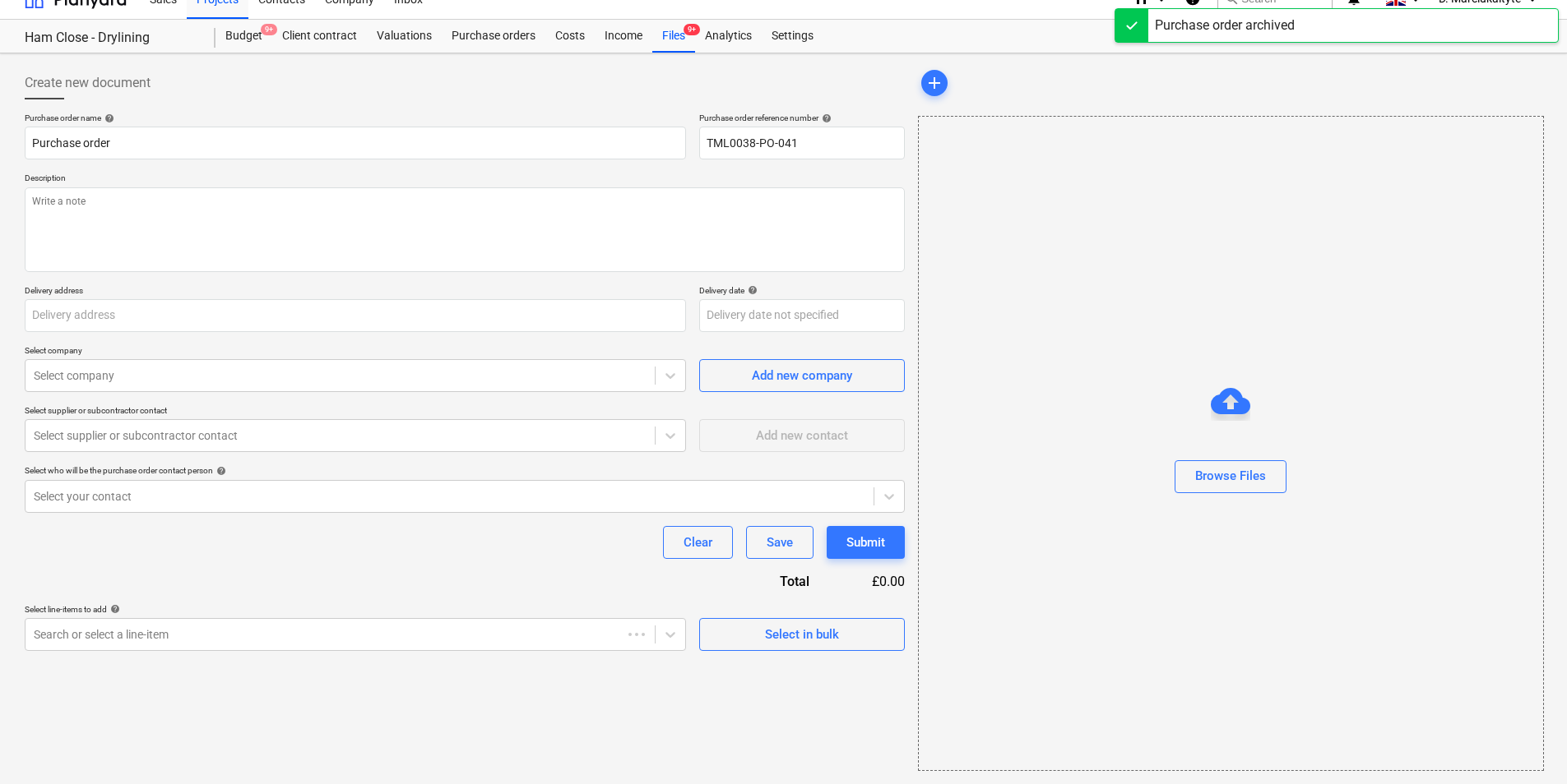
type textarea "Afternoon, Please proceed with attahced order. Change site contact to : Razvan …"
type input "Ham Close, Richmond, TW10 7PL"
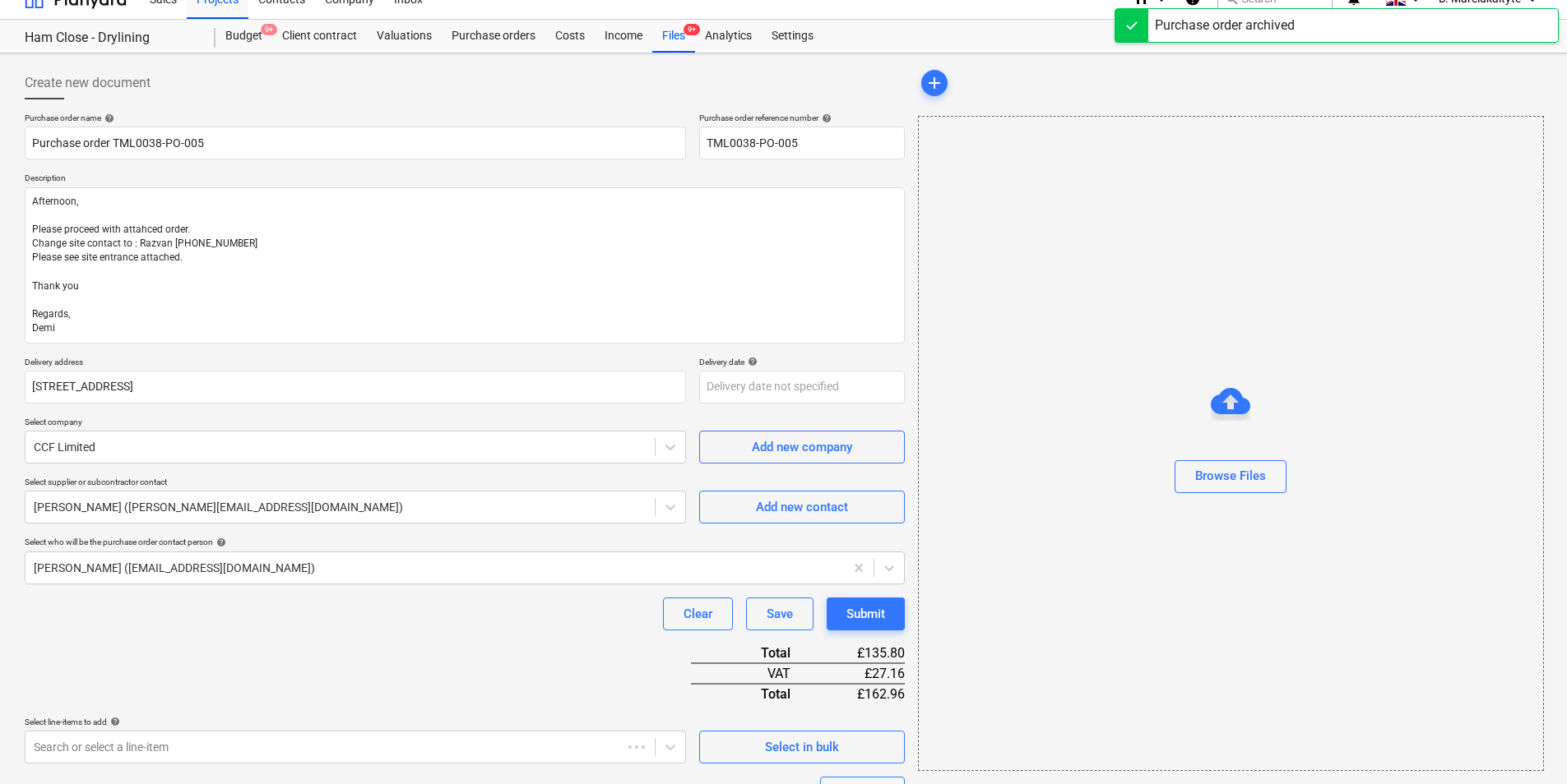
click at [799, 633] on div "Purchase order name help Purchase order TML0038-PO-005 Purchase order reference…" at bounding box center [465, 536] width 880 height 846
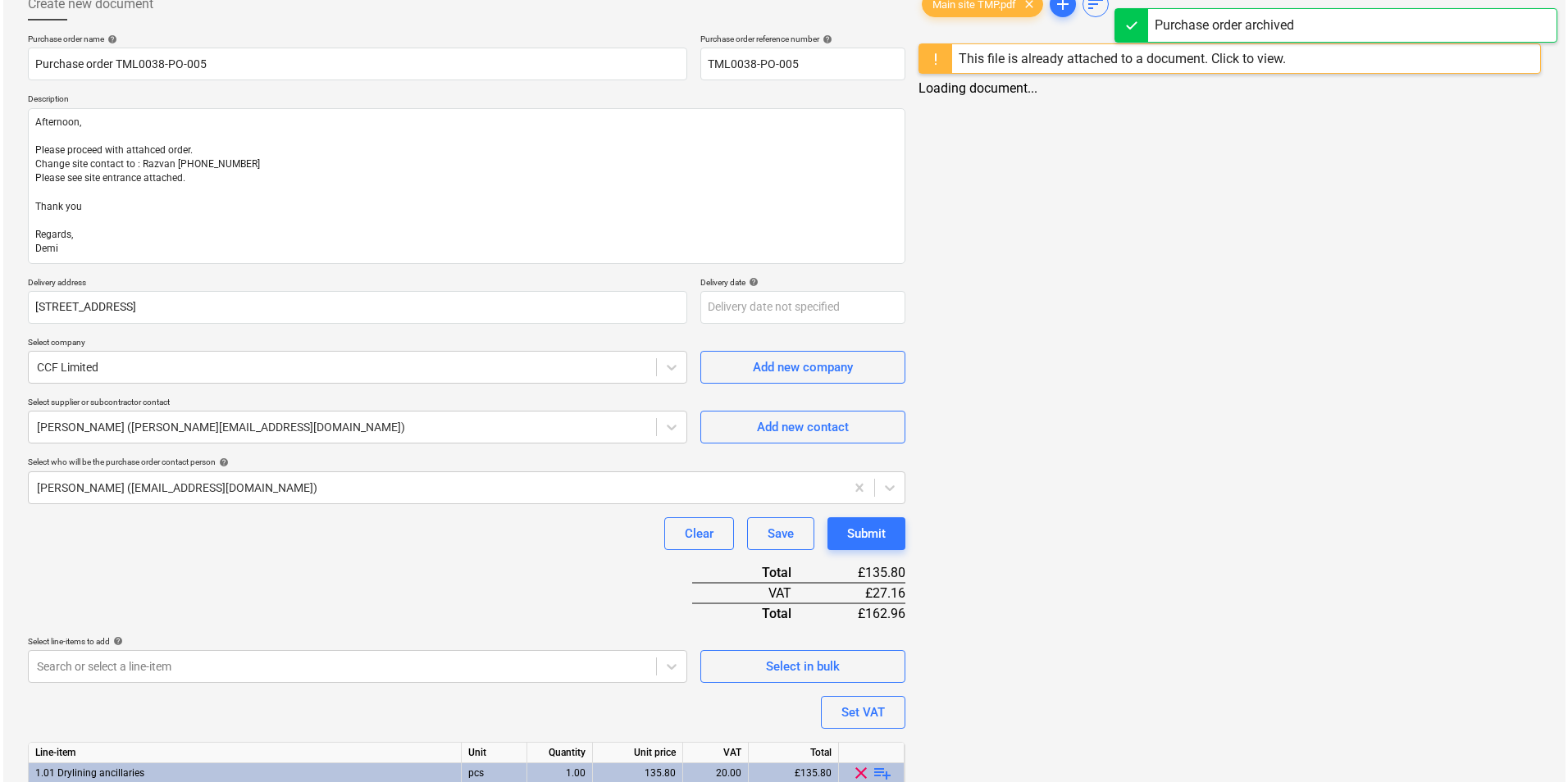
scroll to position [210, 0]
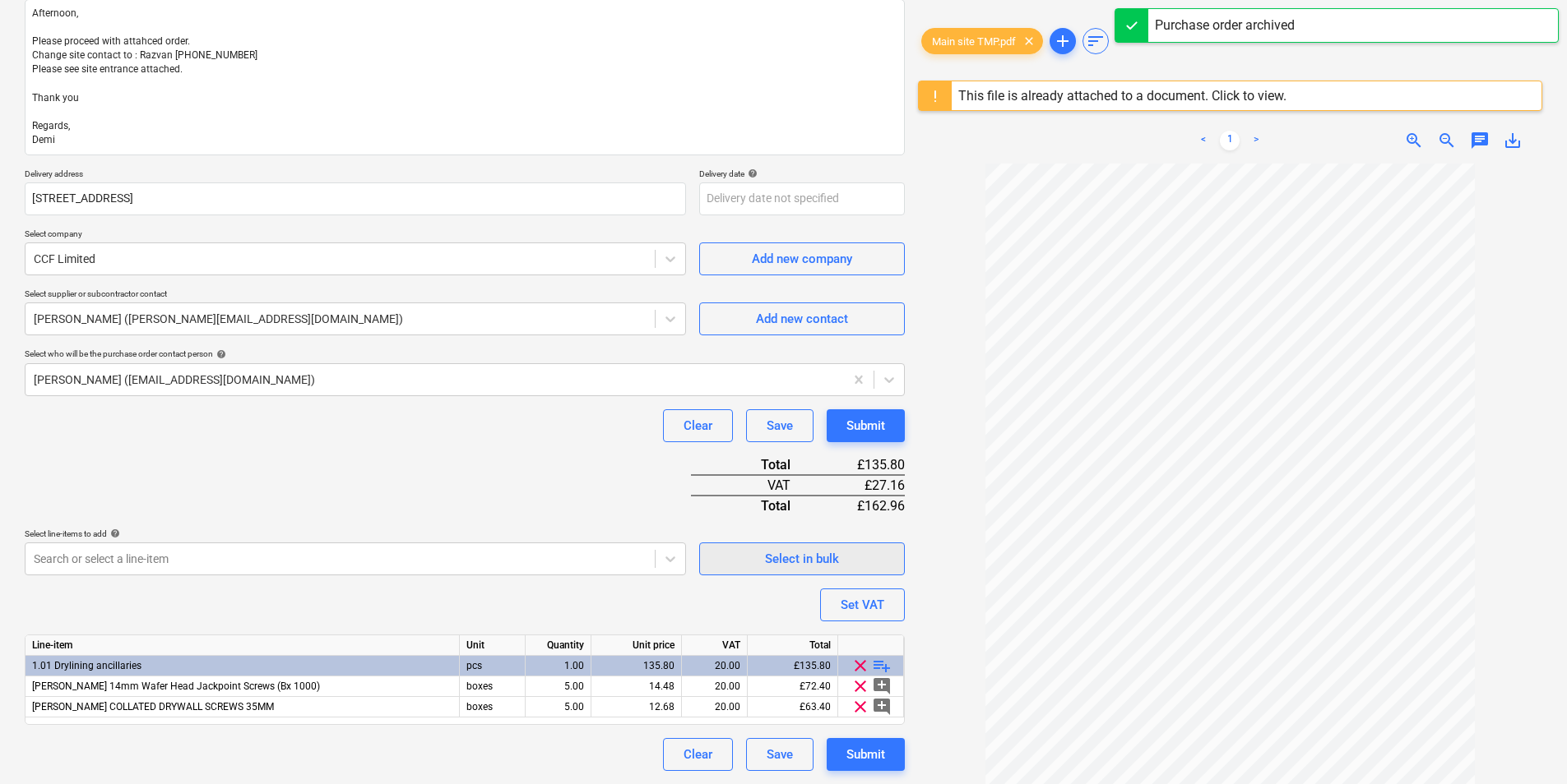
click at [791, 550] on div "Select in bulk" at bounding box center [802, 559] width 74 height 21
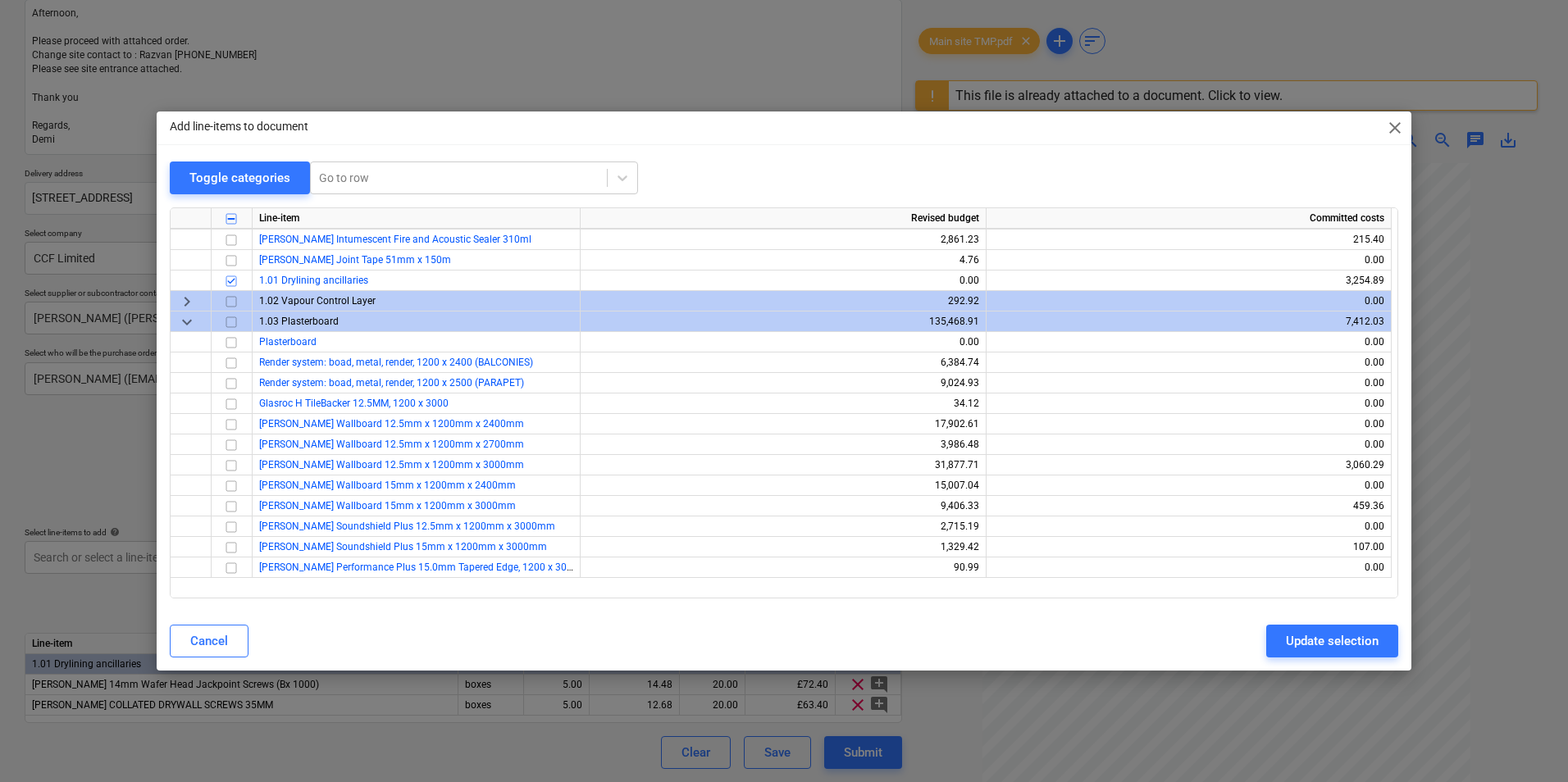
scroll to position [82, 0]
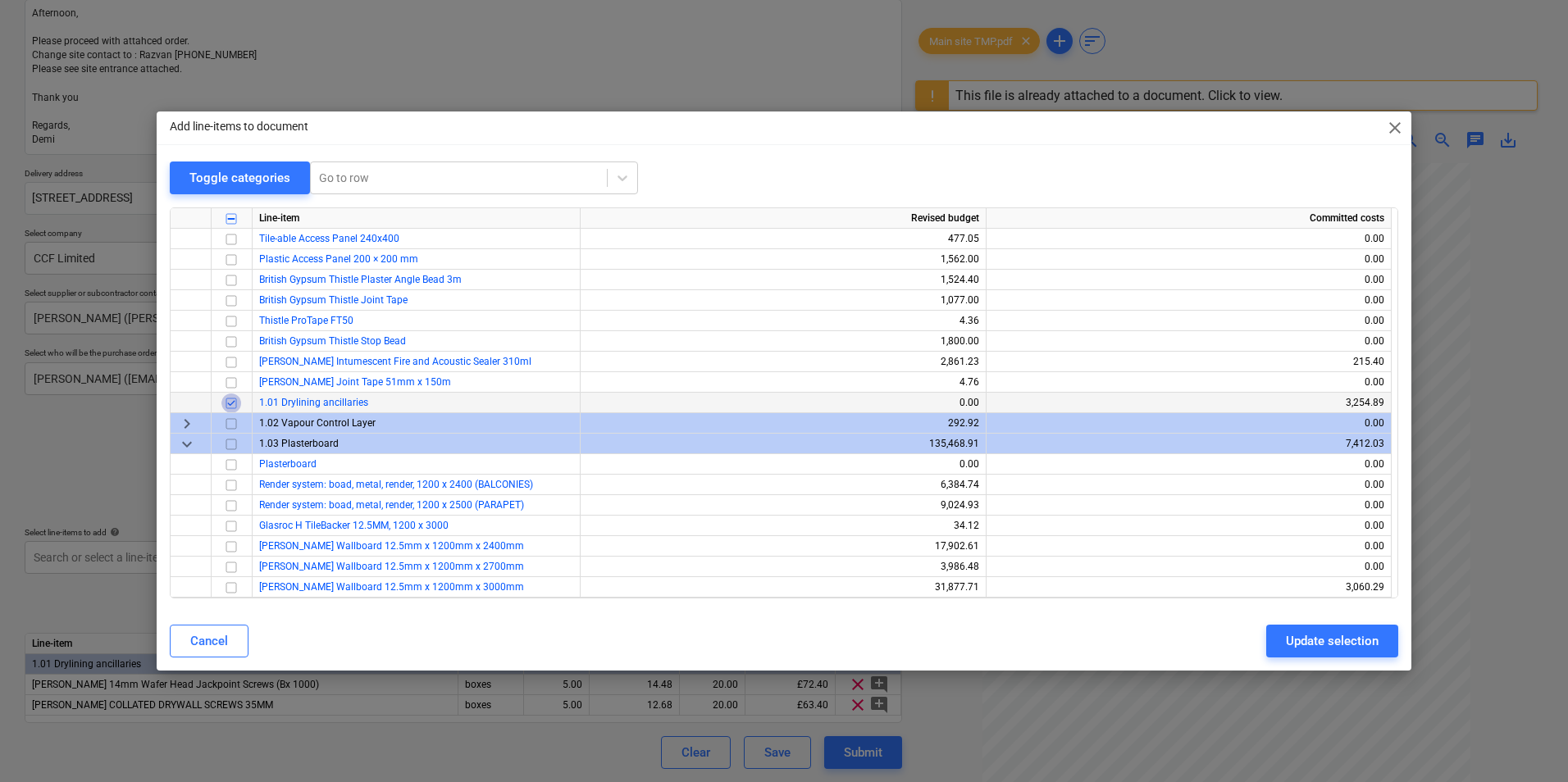
click at [229, 398] on input "checkbox" at bounding box center [231, 403] width 20 height 20
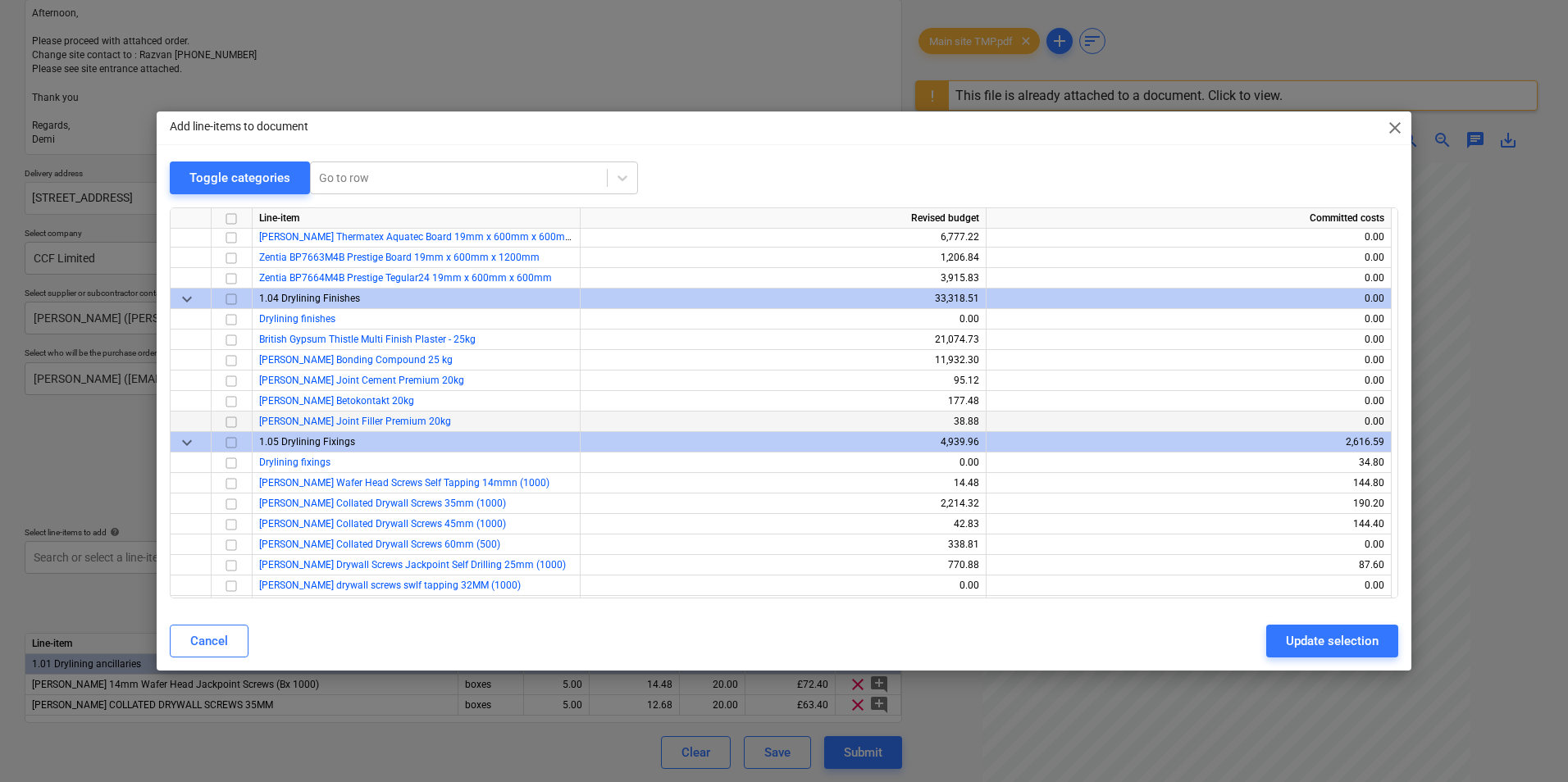
scroll to position [738, 0]
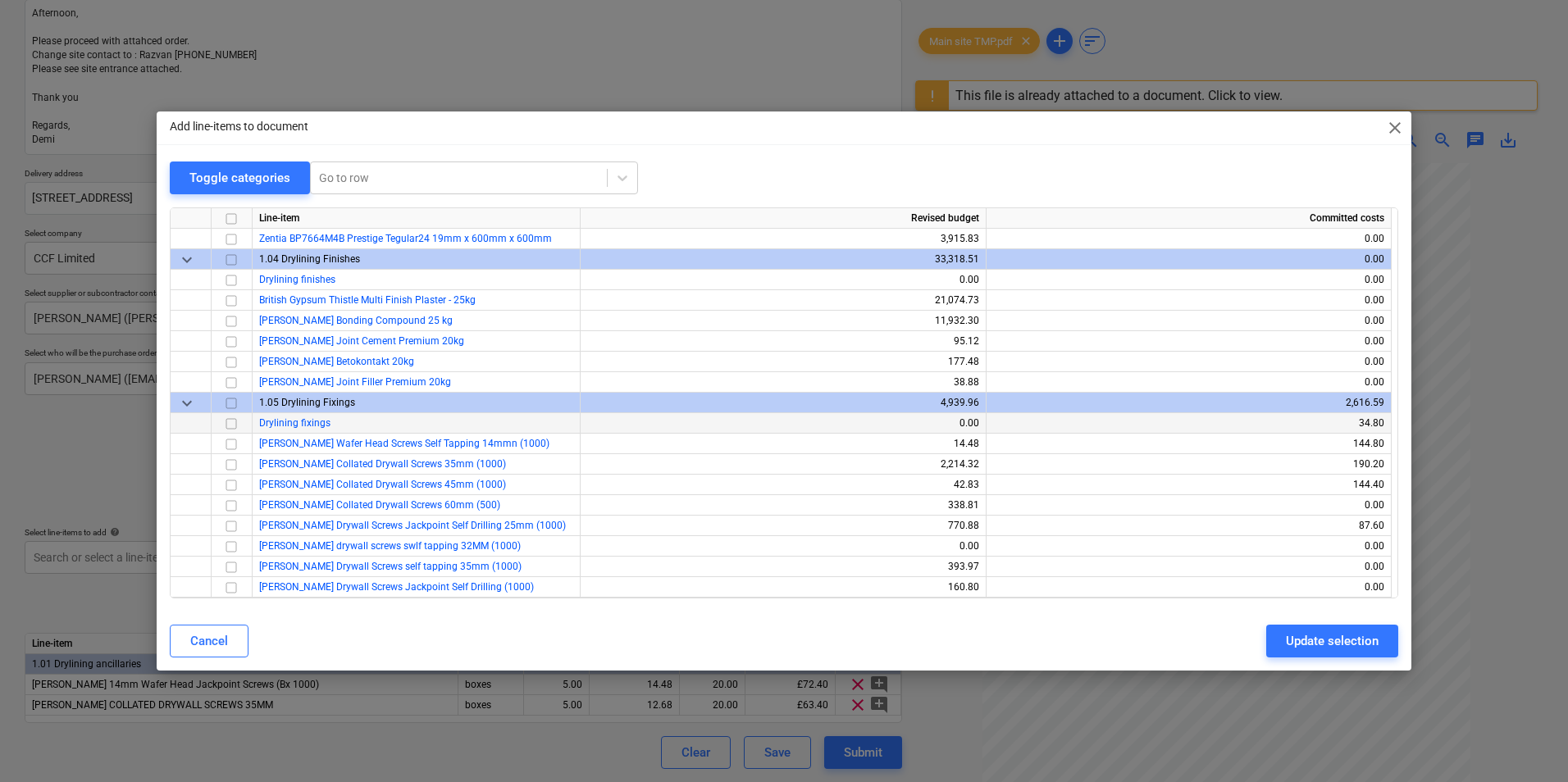
click at [235, 426] on input "checkbox" at bounding box center [231, 424] width 20 height 20
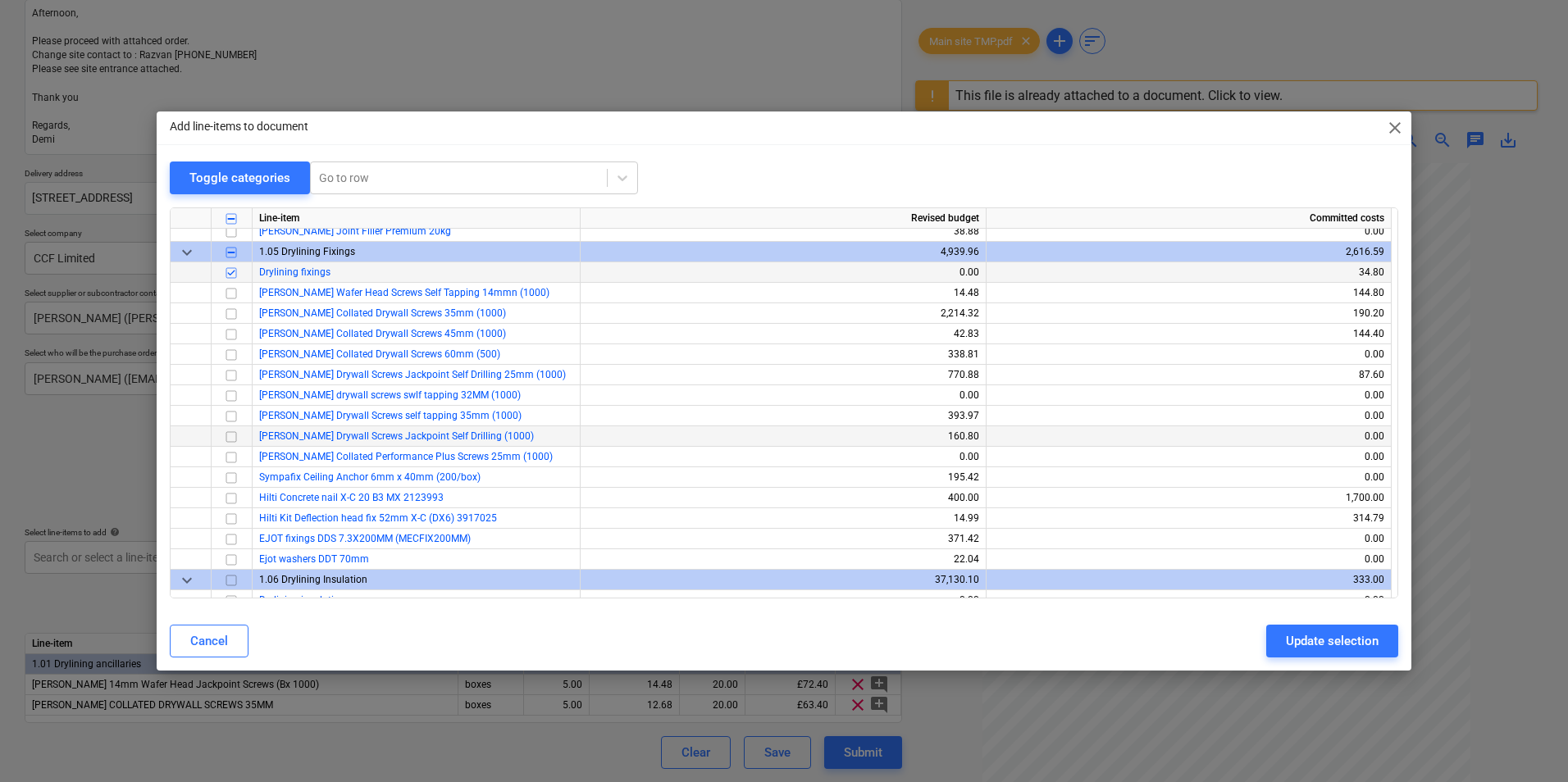
scroll to position [902, 0]
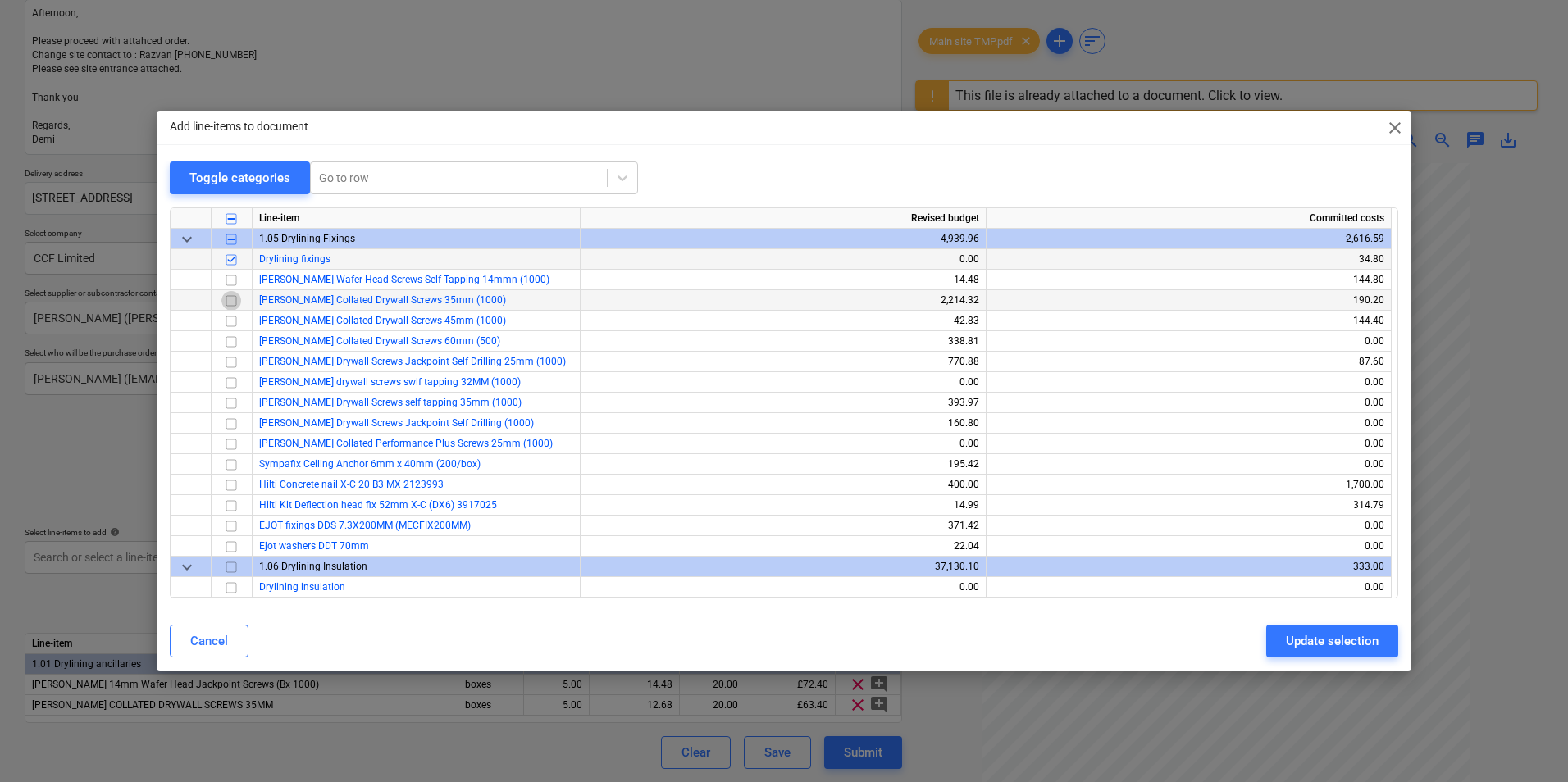
click at [235, 304] on input "checkbox" at bounding box center [231, 301] width 20 height 20
click at [1273, 642] on button "Update selection" at bounding box center [1332, 641] width 132 height 32
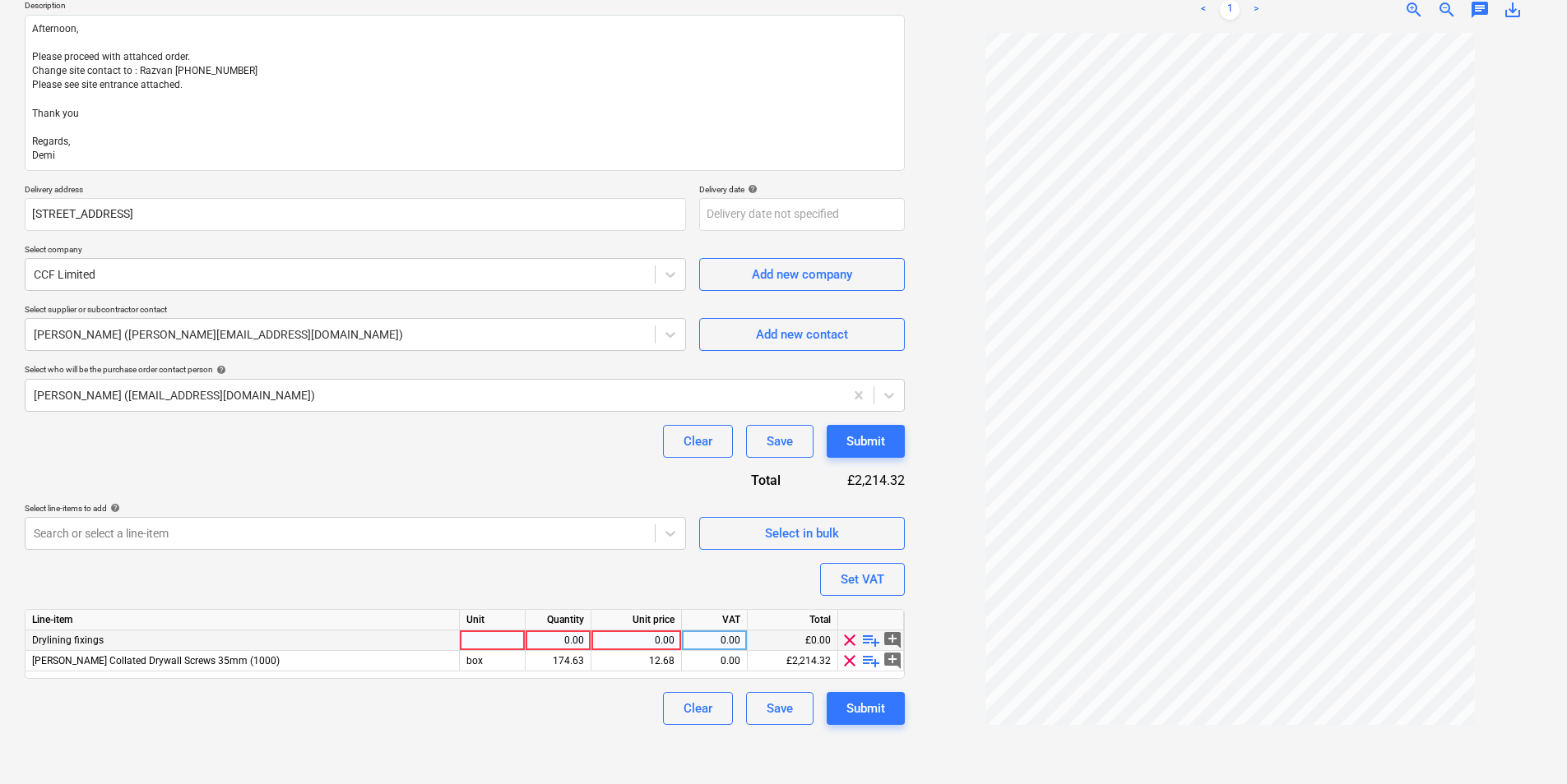
click at [874, 641] on span "playlist_add" at bounding box center [871, 640] width 20 height 20
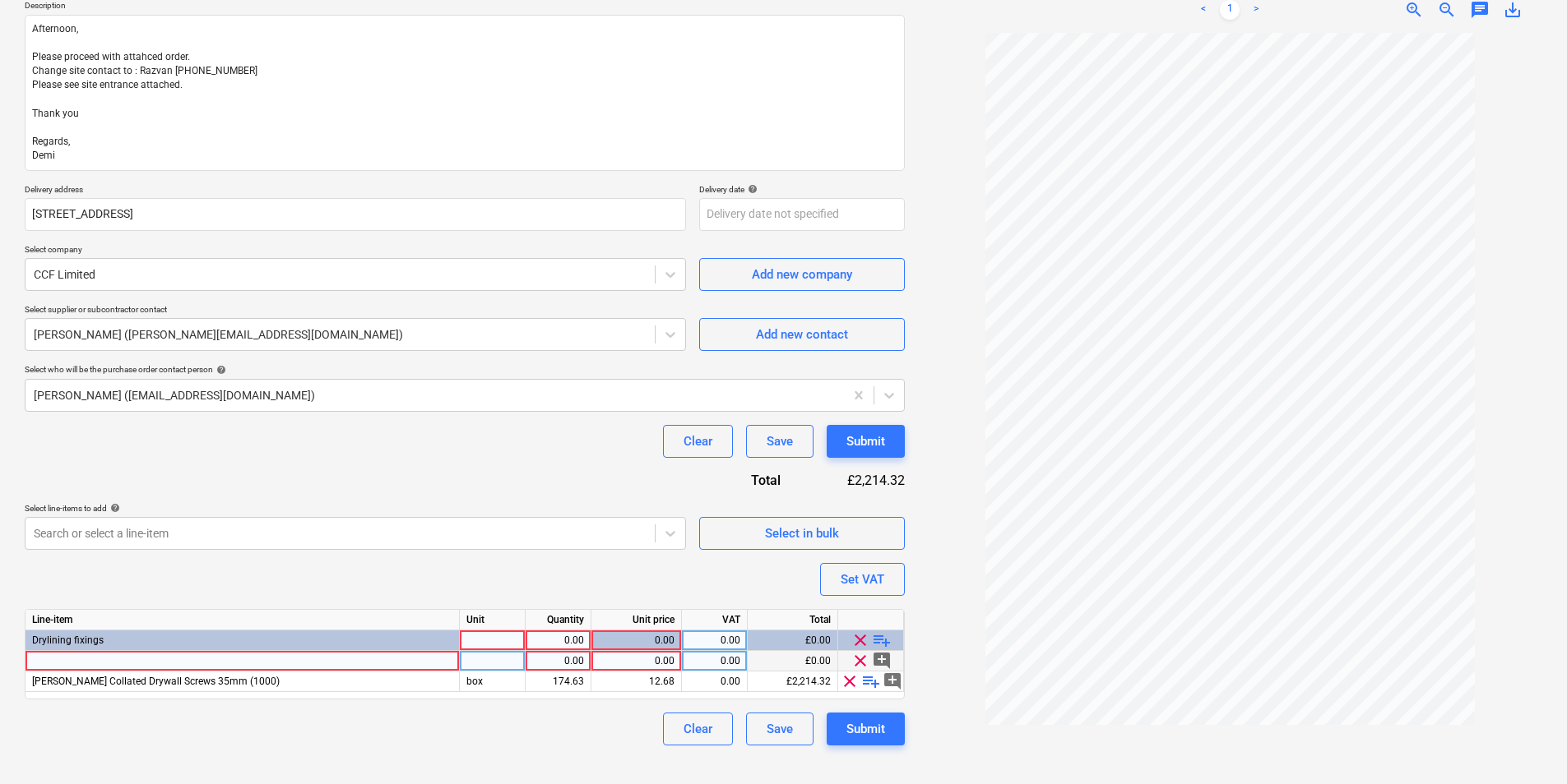
click at [216, 661] on div at bounding box center [242, 661] width 434 height 20
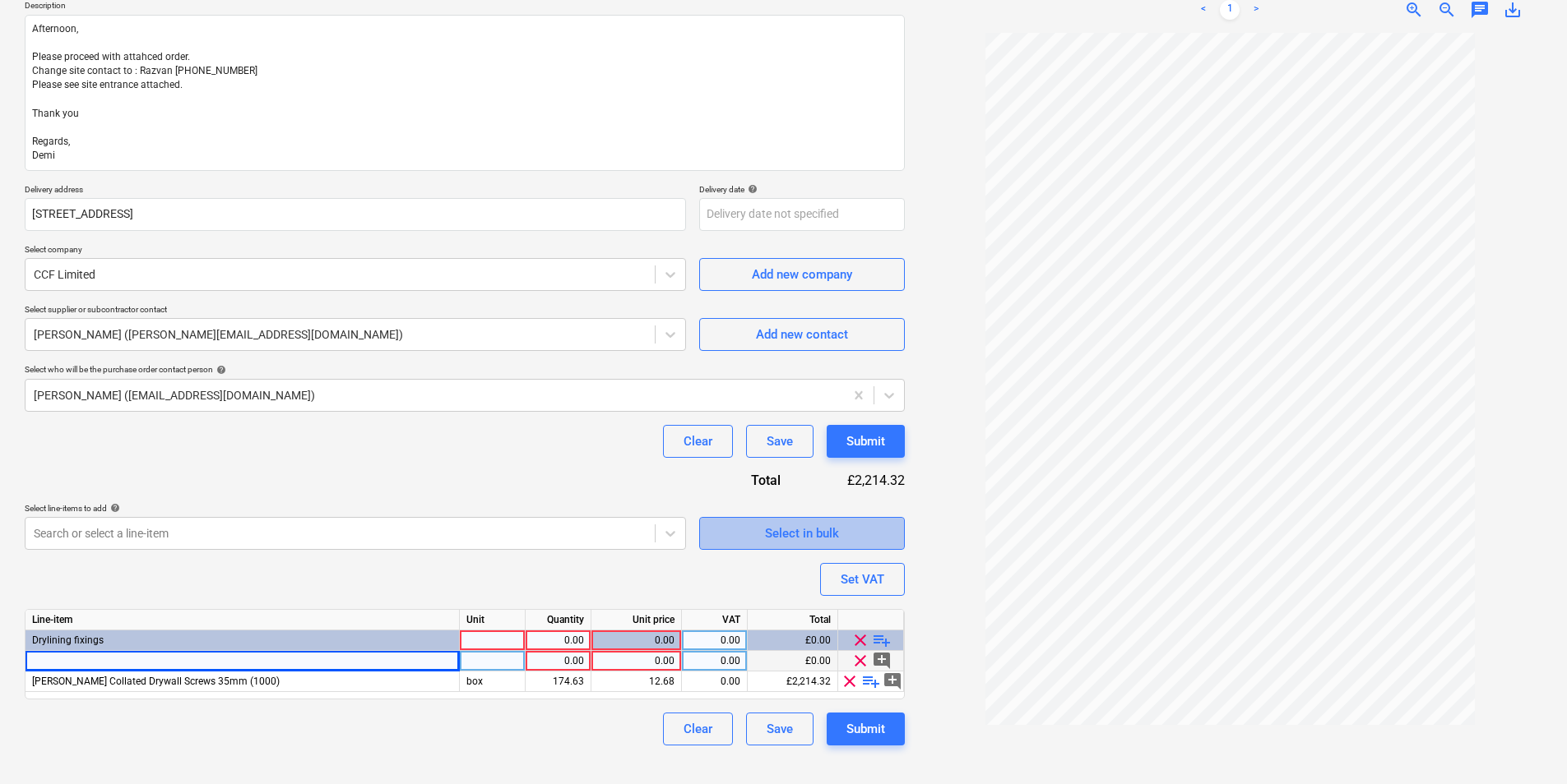
click at [814, 538] on div "Select in bulk" at bounding box center [802, 533] width 74 height 21
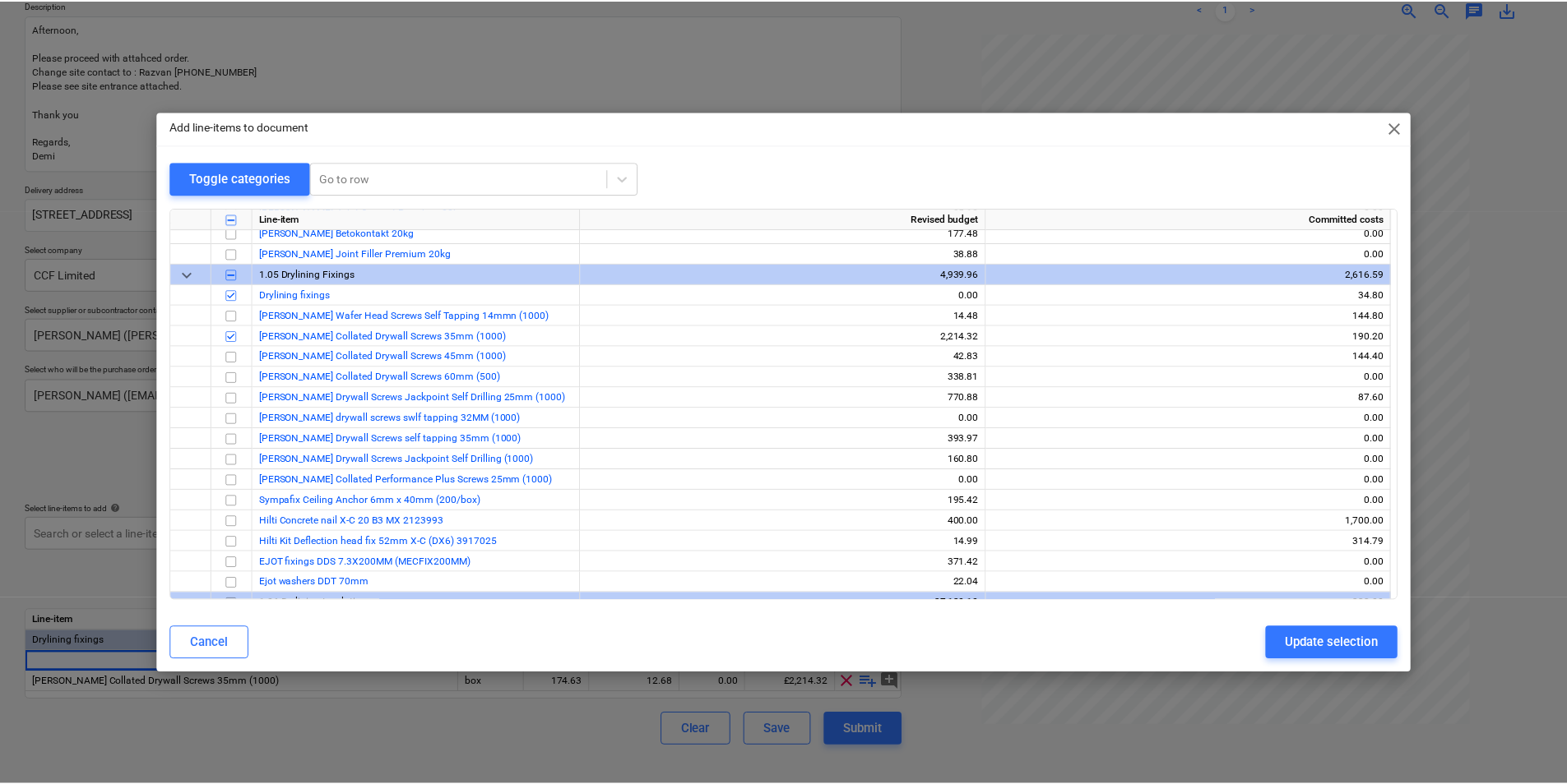
scroll to position [905, 0]
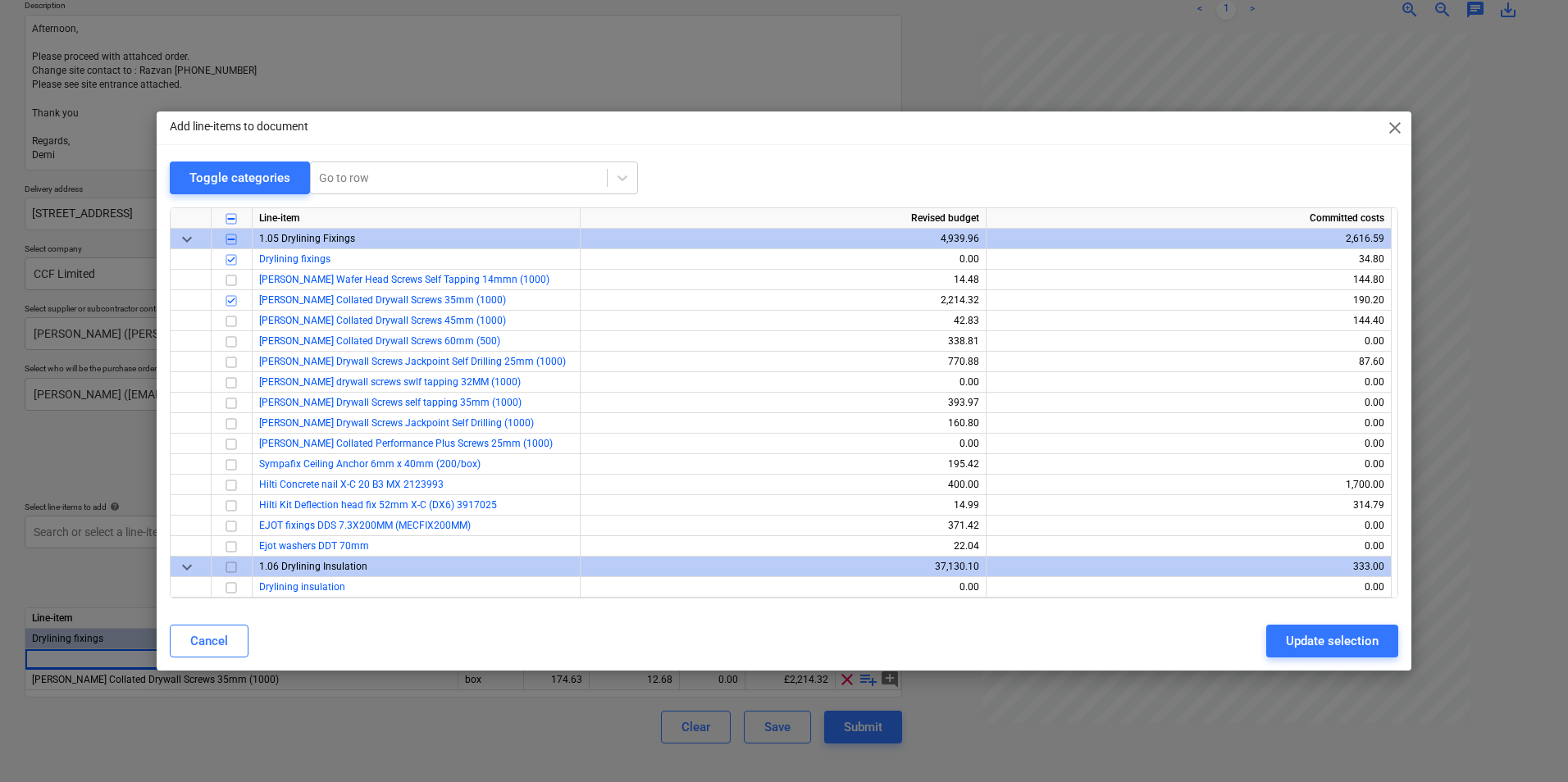
click at [1383, 120] on div "Add line-items to document close" at bounding box center [784, 128] width 1255 height 32
click at [1393, 135] on span "close" at bounding box center [1394, 128] width 20 height 20
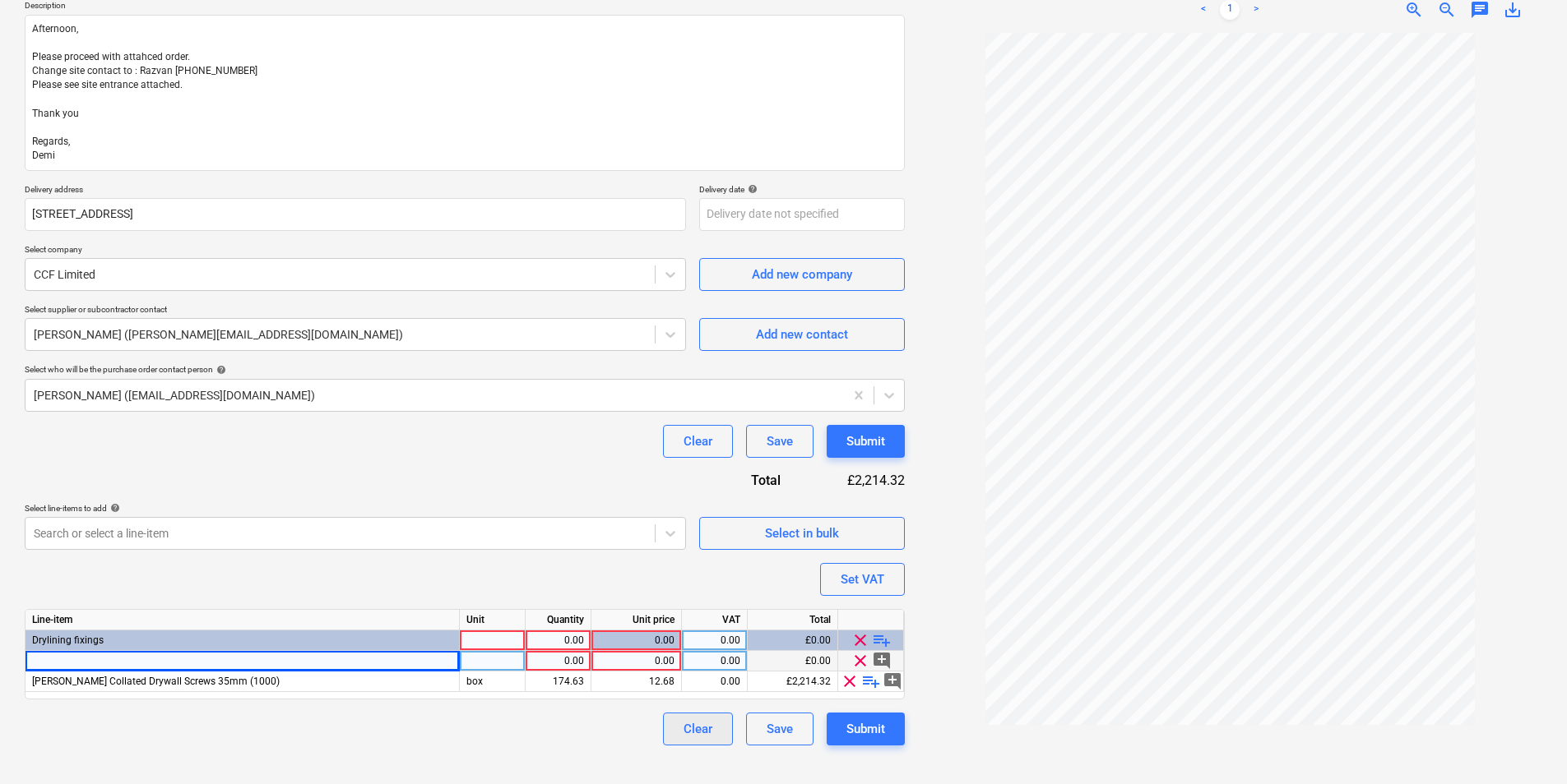
click at [689, 723] on div "Clear" at bounding box center [698, 729] width 29 height 21
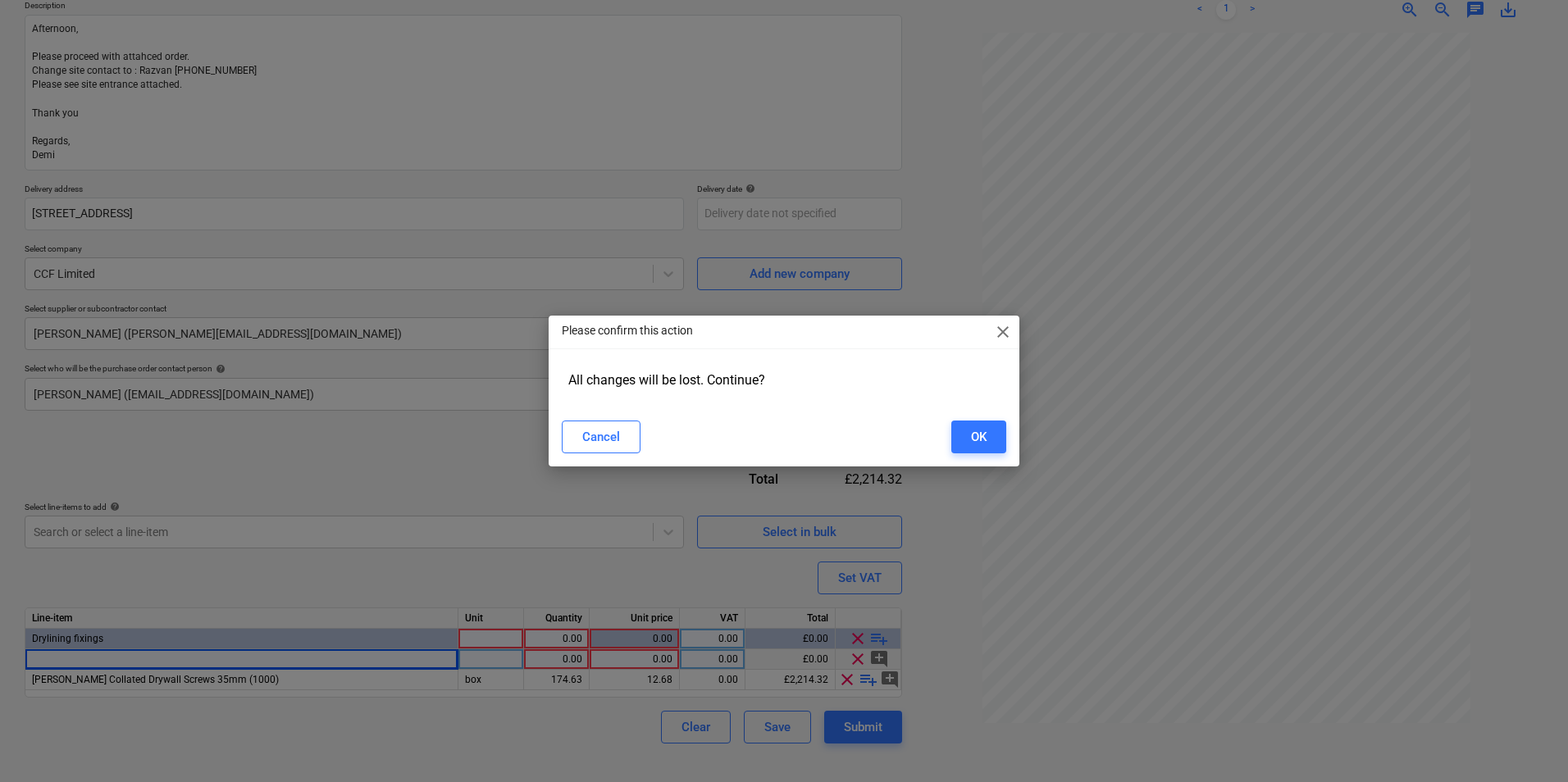
click at [1007, 340] on span "close" at bounding box center [1003, 331] width 20 height 20
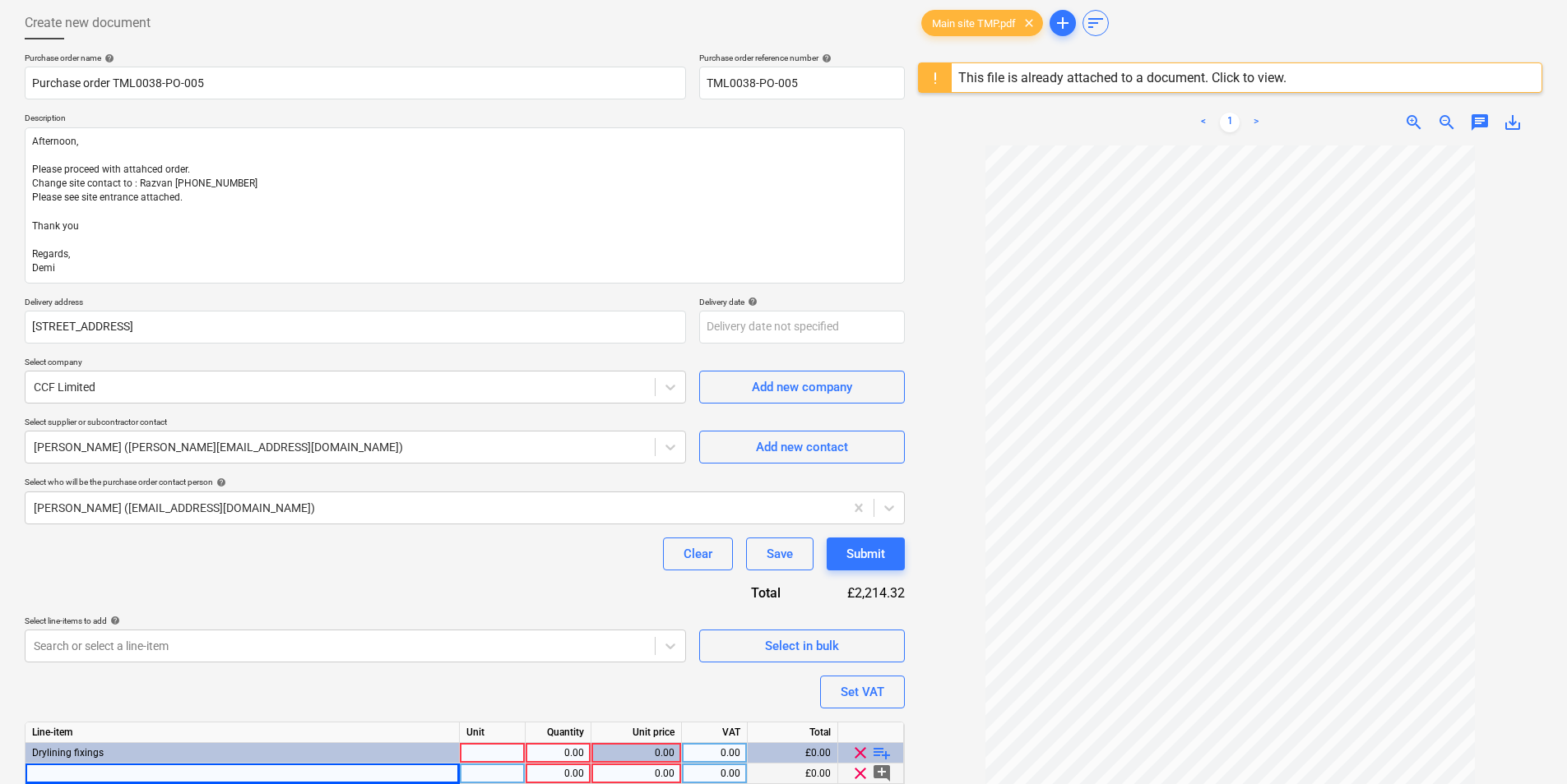
scroll to position [0, 0]
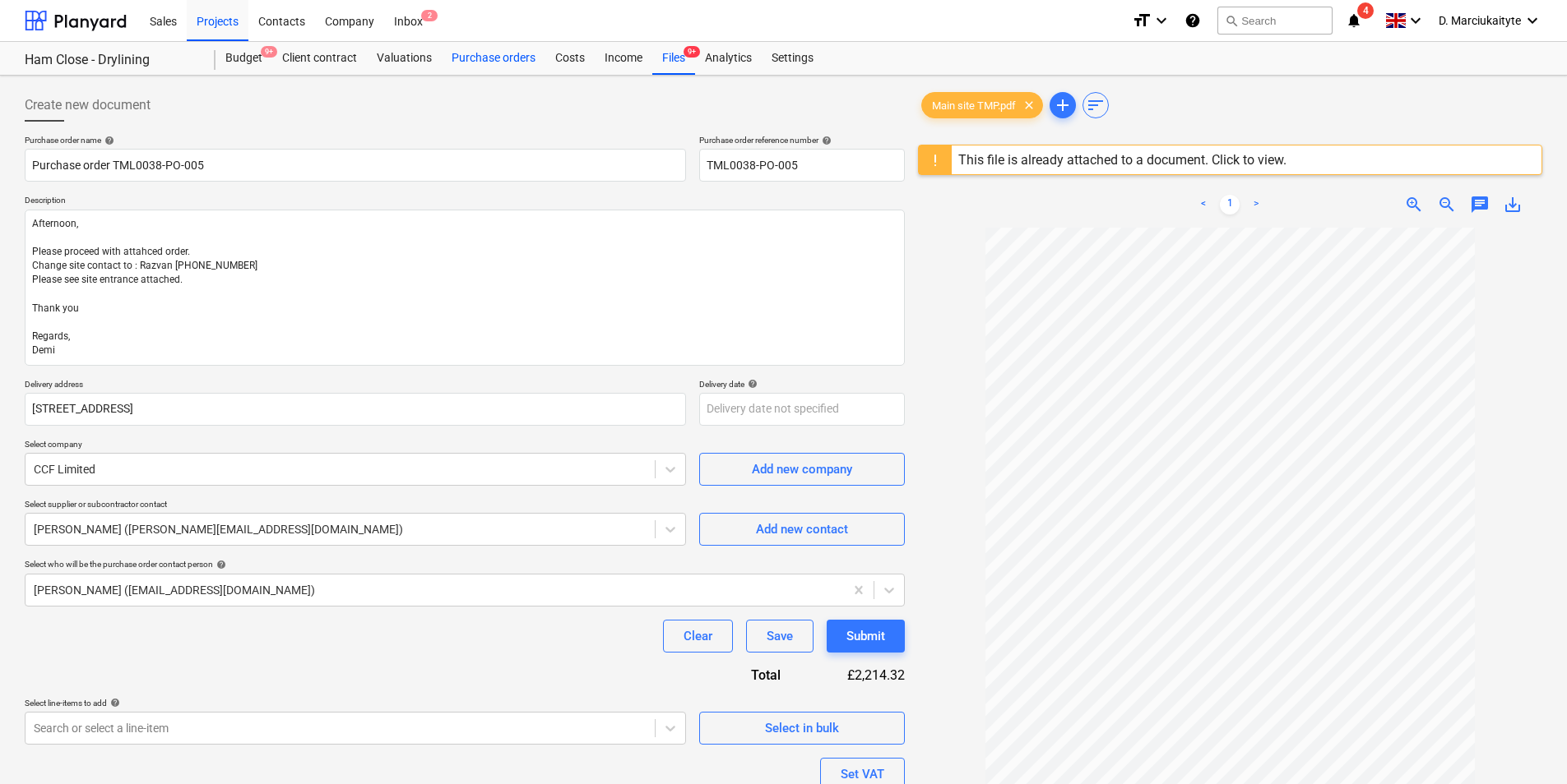
click at [485, 64] on div "Purchase orders" at bounding box center [493, 58] width 103 height 33
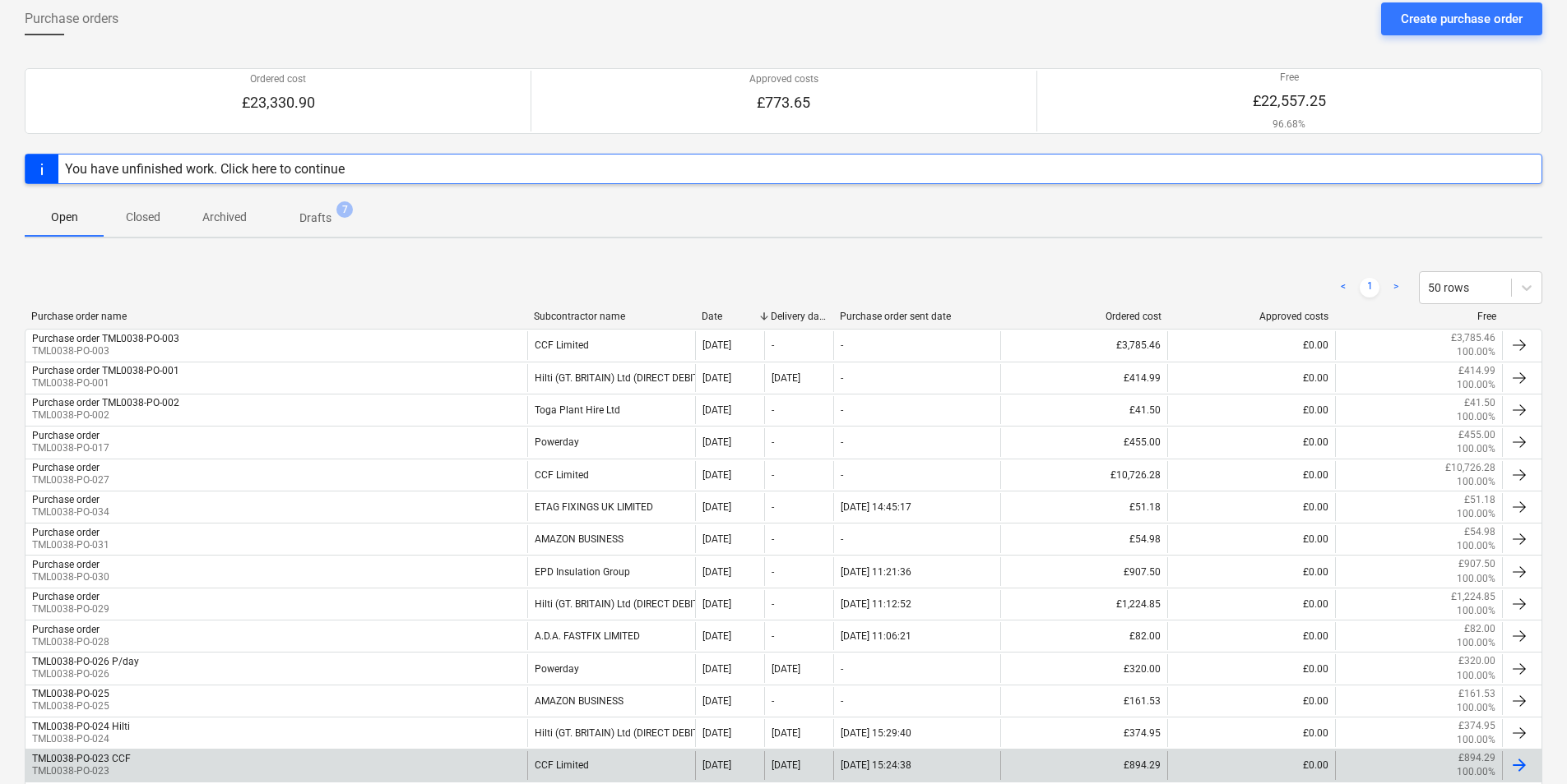
scroll to position [305, 0]
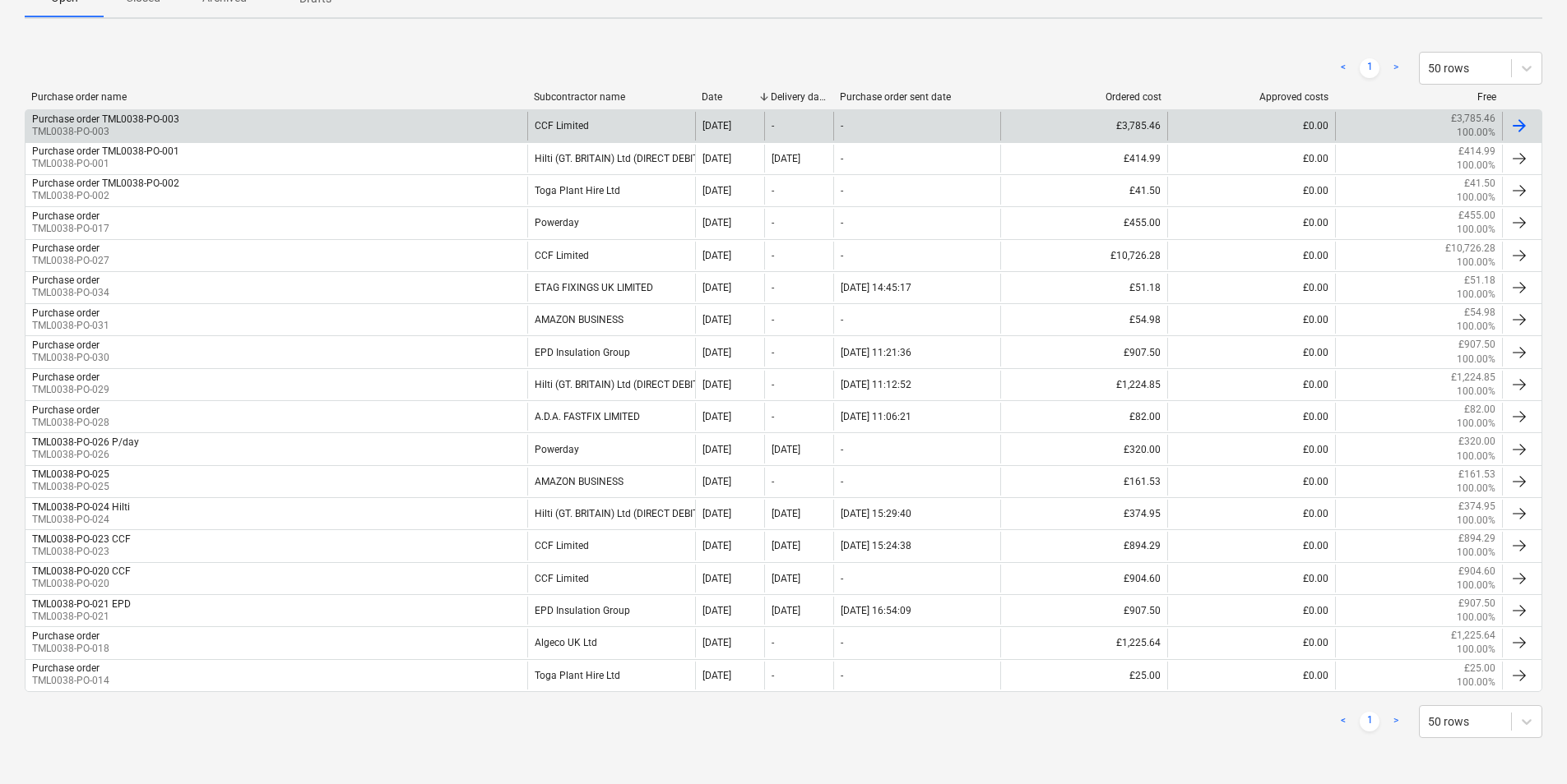
drag, startPoint x: 444, startPoint y: 133, endPoint x: 307, endPoint y: 121, distance: 137.5
click at [307, 121] on div "Purchase order TML0038-PO-003 TML0038-PO-003" at bounding box center [277, 125] width 502 height 28
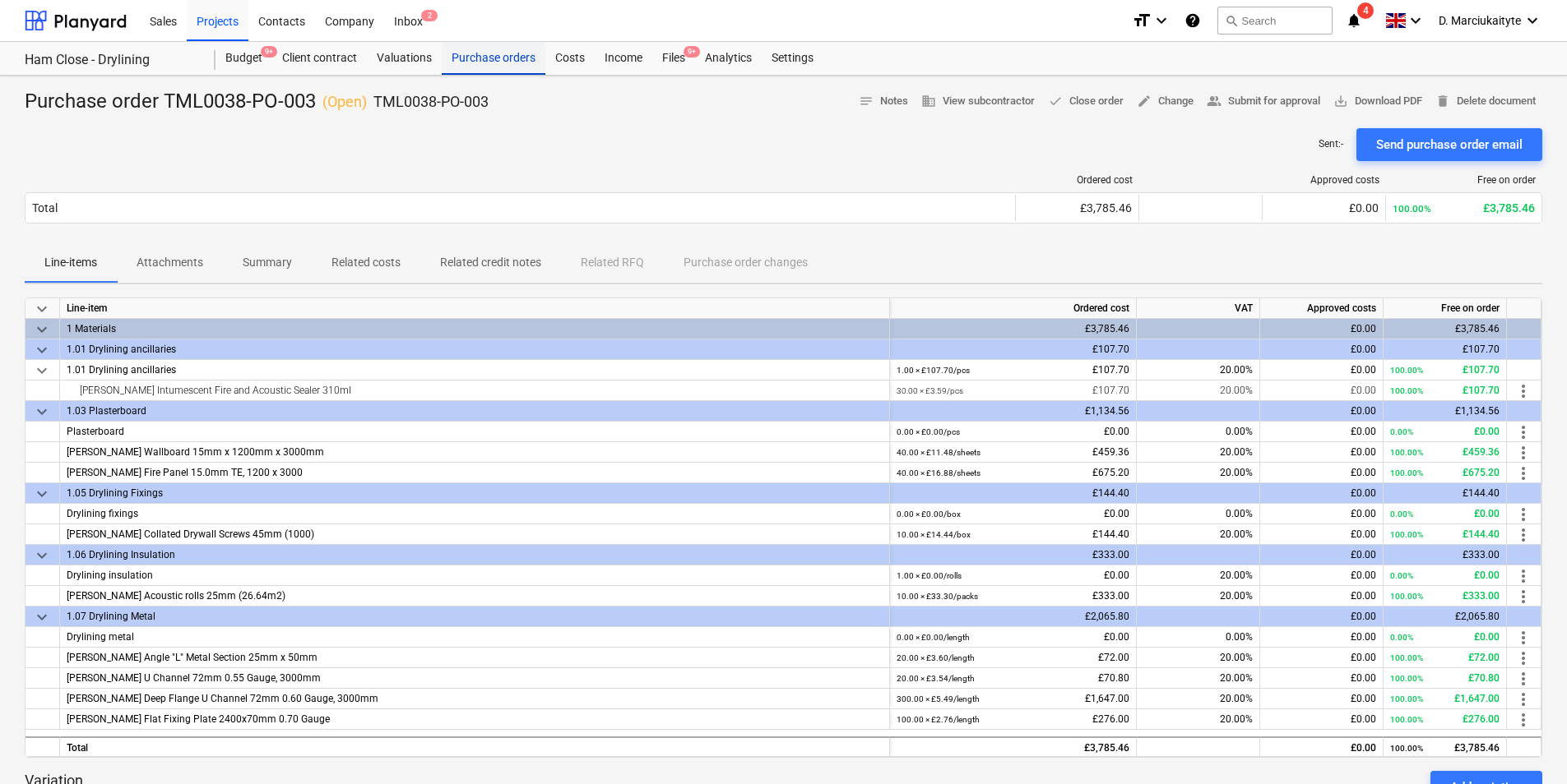
click at [487, 53] on div "Purchase orders" at bounding box center [493, 58] width 103 height 33
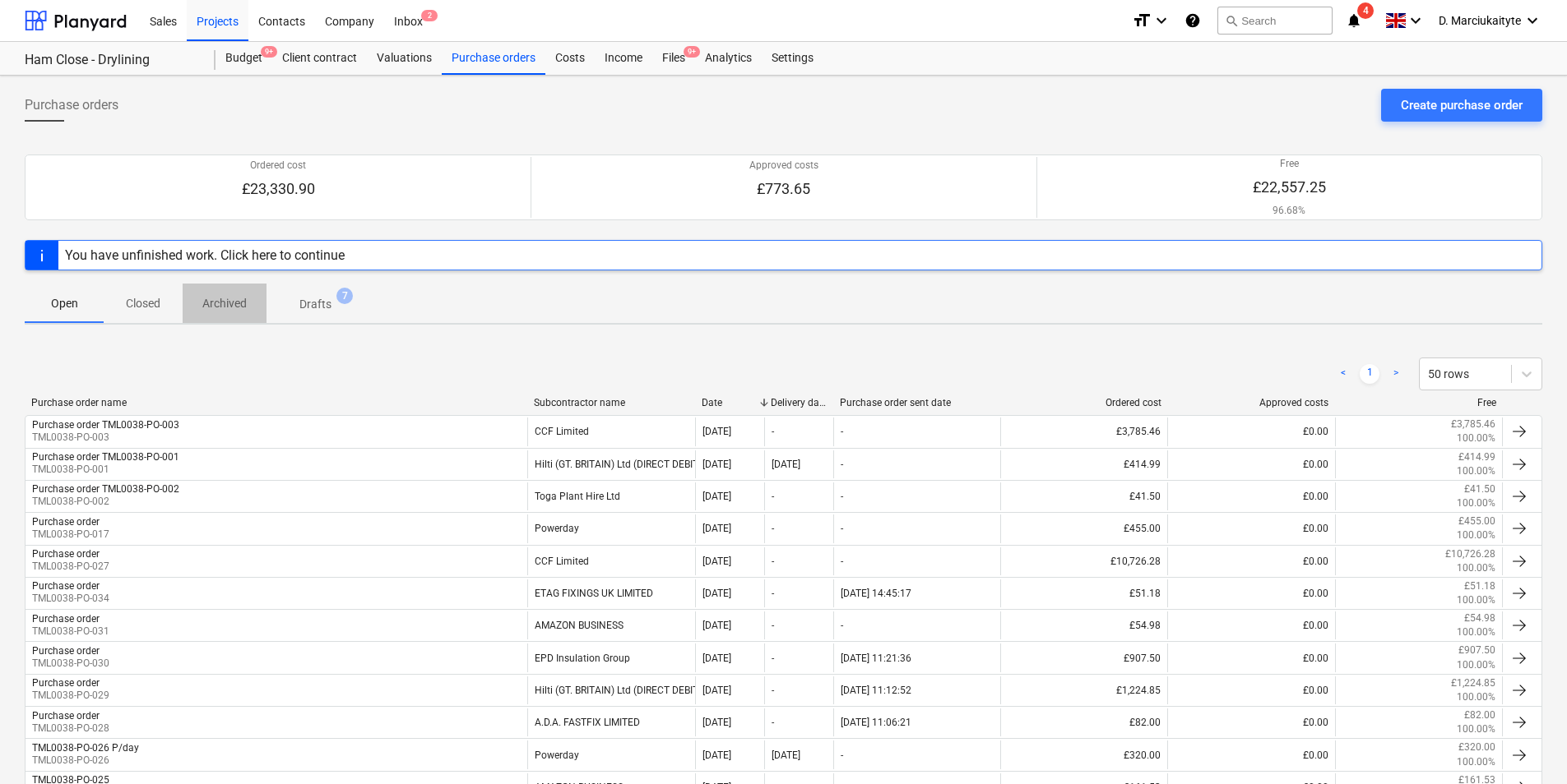
drag, startPoint x: 253, startPoint y: 305, endPoint x: 245, endPoint y: 310, distance: 9.4
click at [247, 310] on span "Archived" at bounding box center [225, 303] width 84 height 27
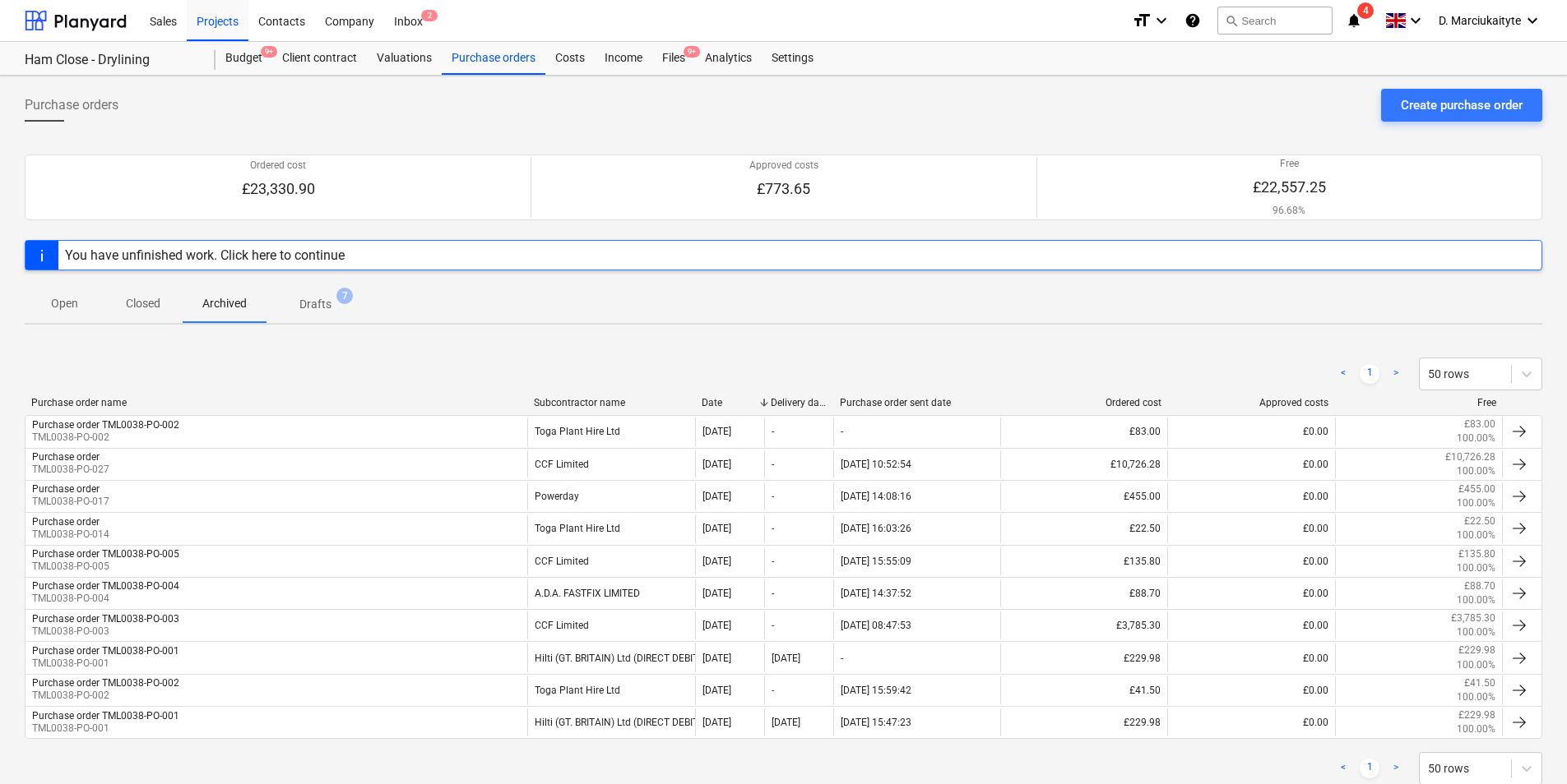
click at [305, 308] on p "Drafts" at bounding box center [315, 304] width 32 height 17
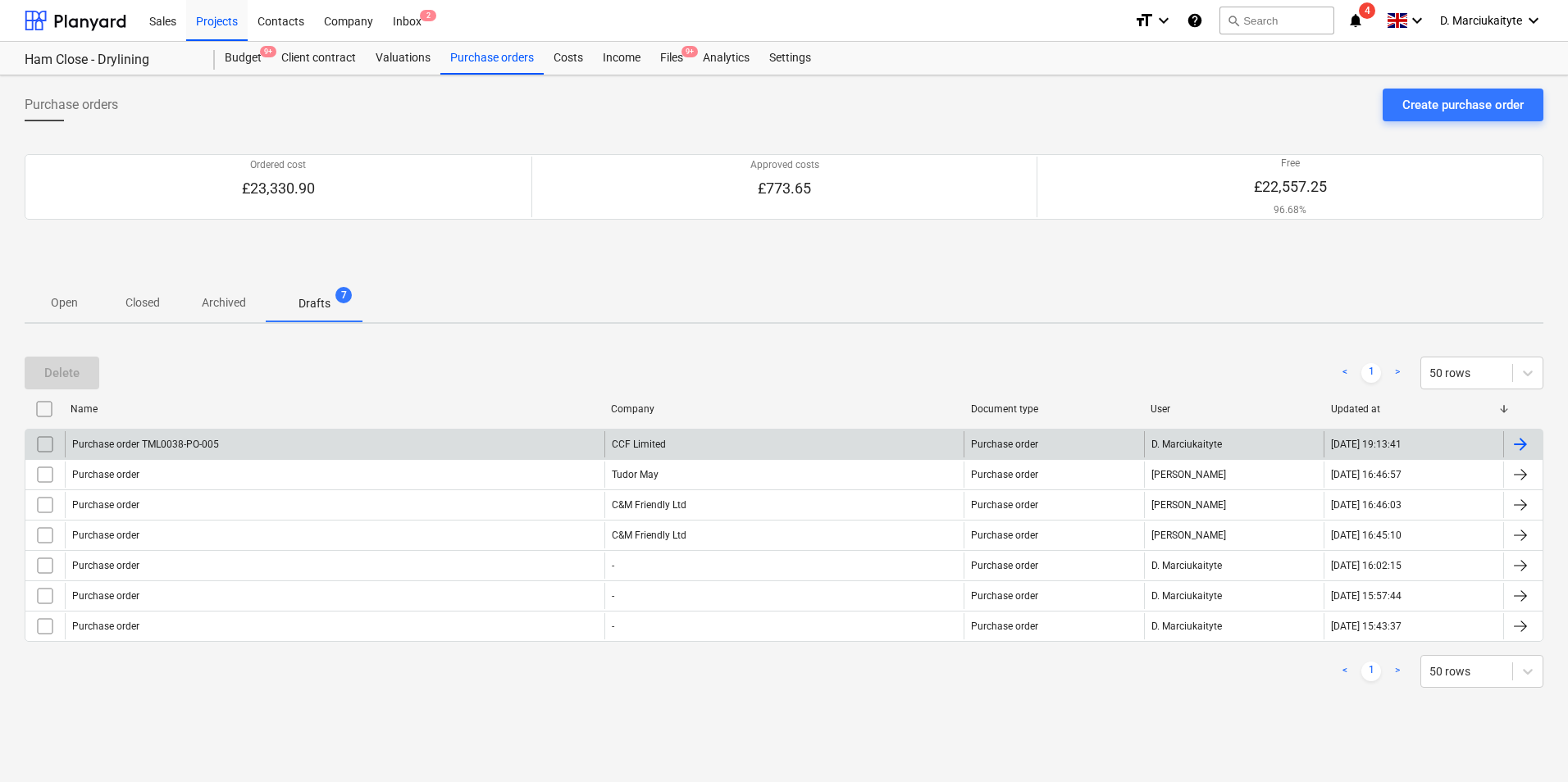
click at [222, 454] on div "Purchase order TML0038-PO-005" at bounding box center [334, 444] width 540 height 26
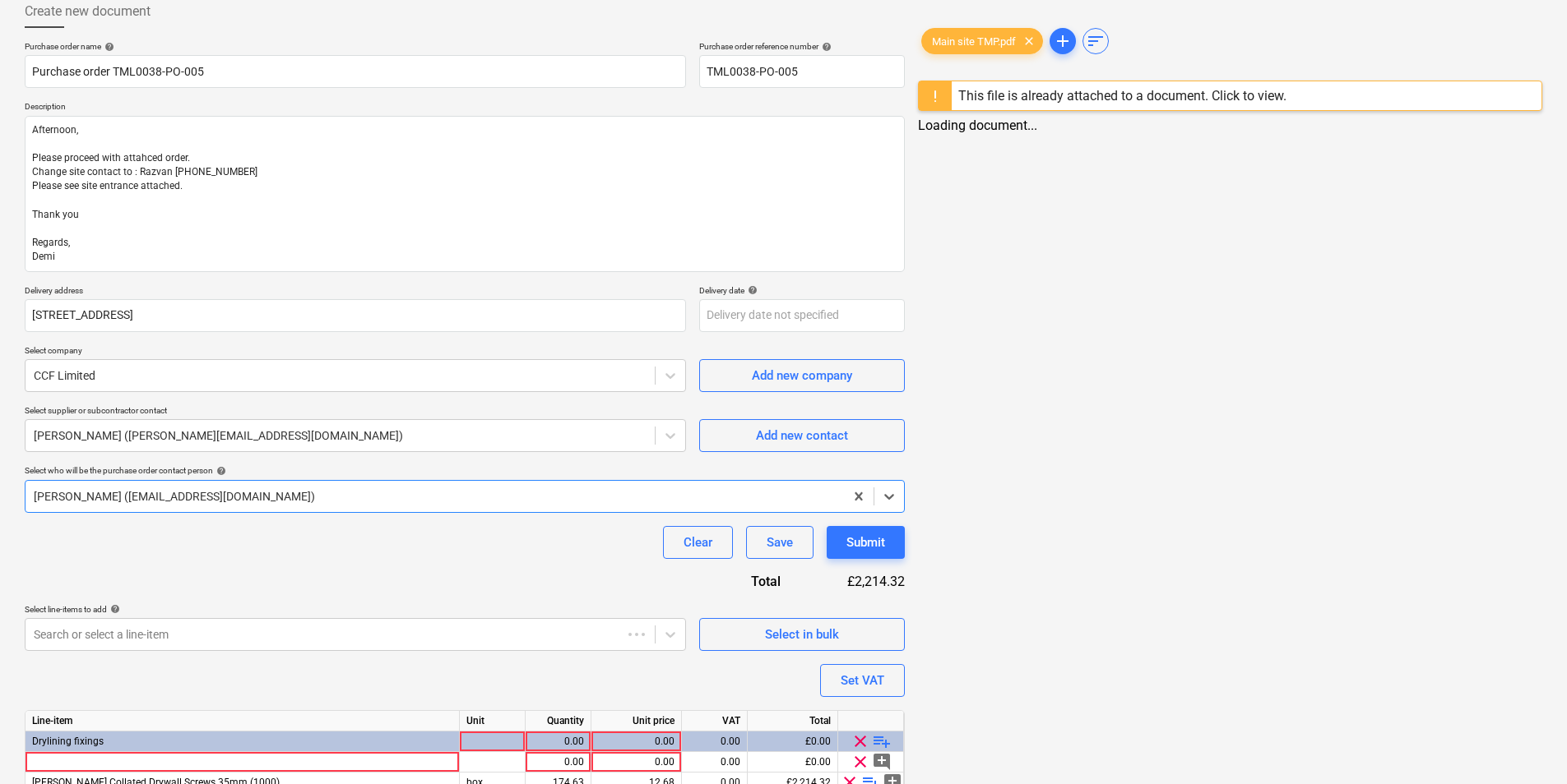
scroll to position [169, 0]
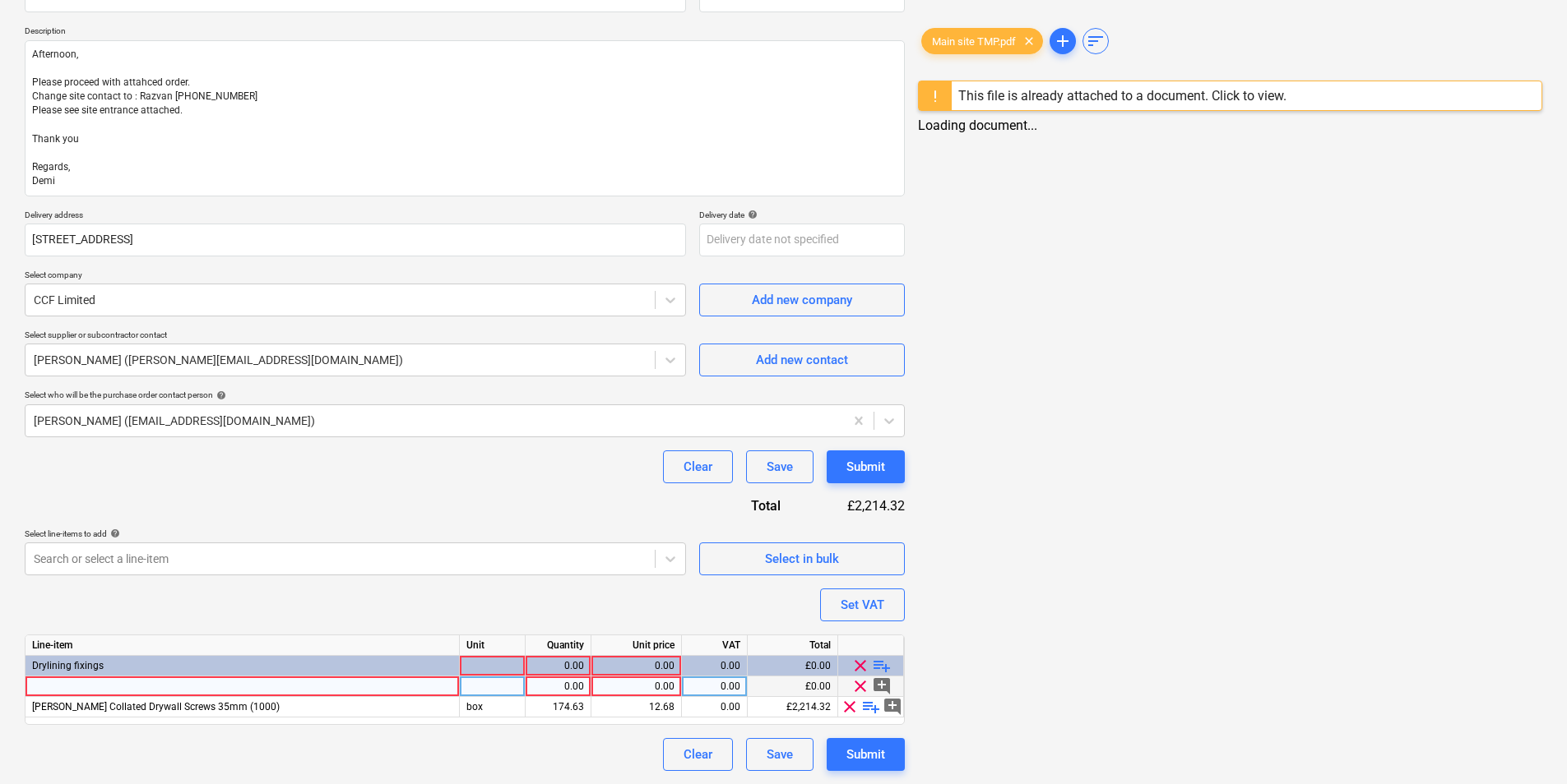
click at [215, 690] on div at bounding box center [242, 686] width 434 height 20
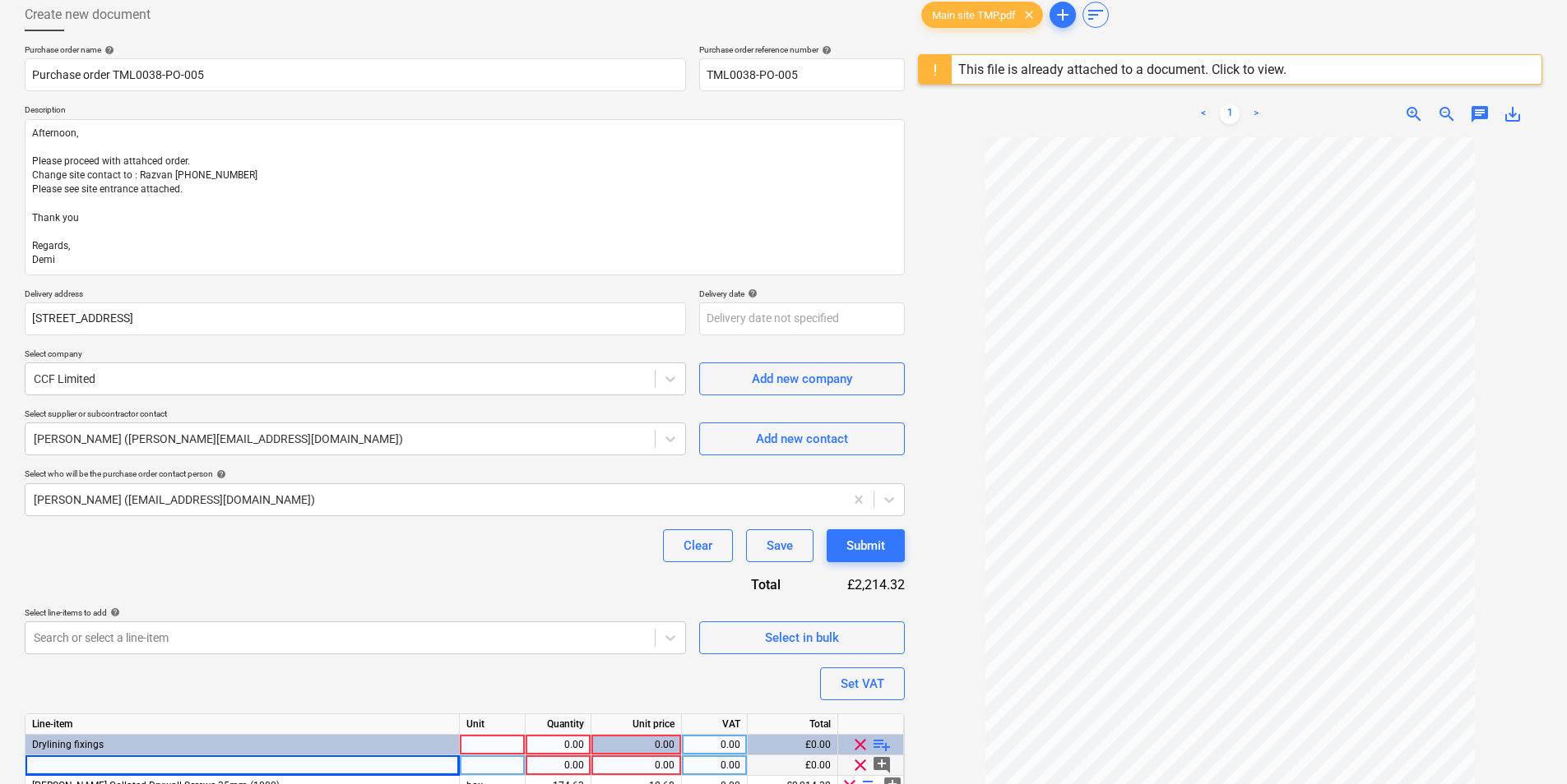
scroll to position [195, 0]
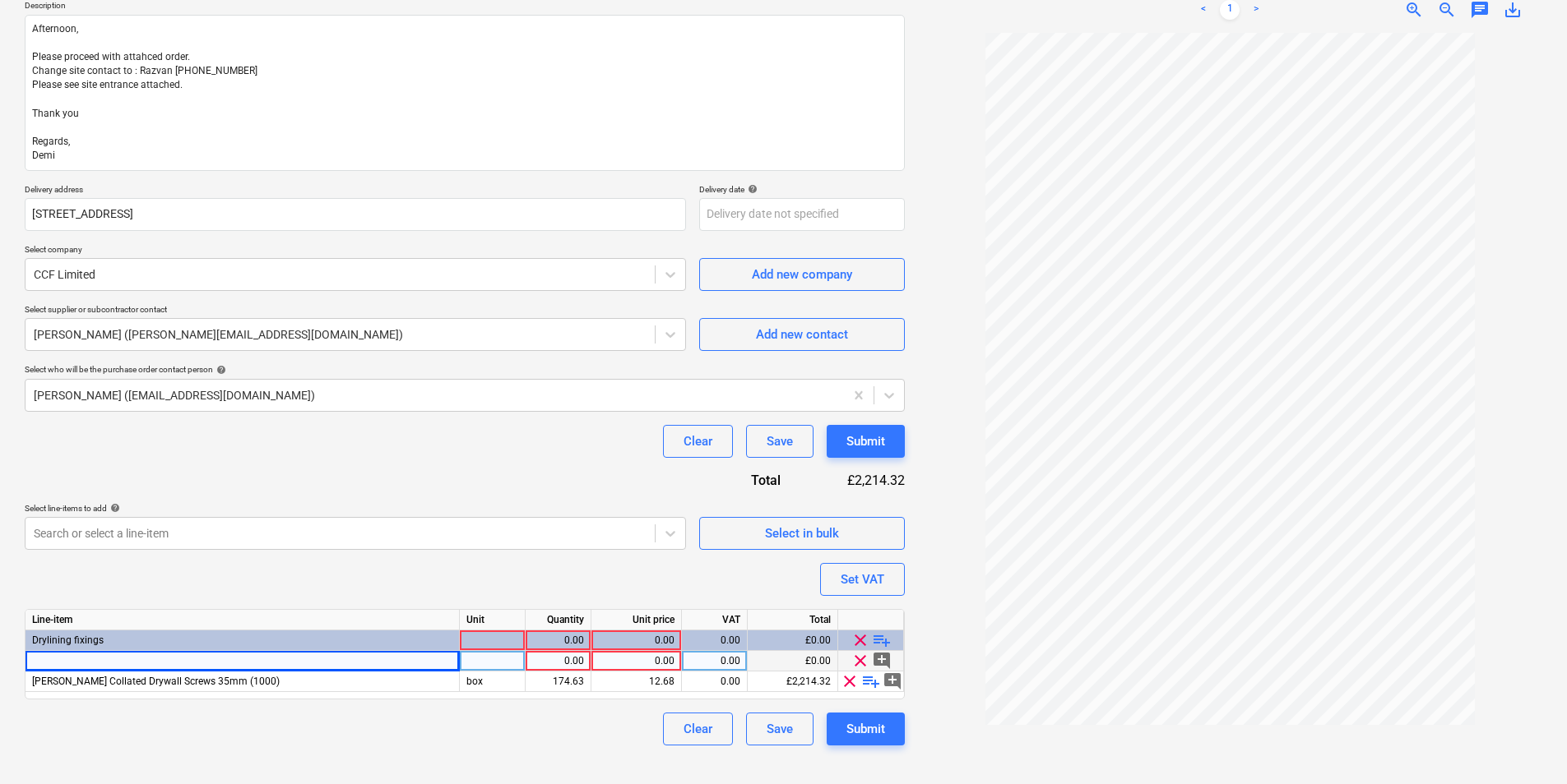
click at [205, 656] on div at bounding box center [242, 661] width 434 height 20
type textarea "x"
click at [511, 665] on div at bounding box center [492, 661] width 66 height 20
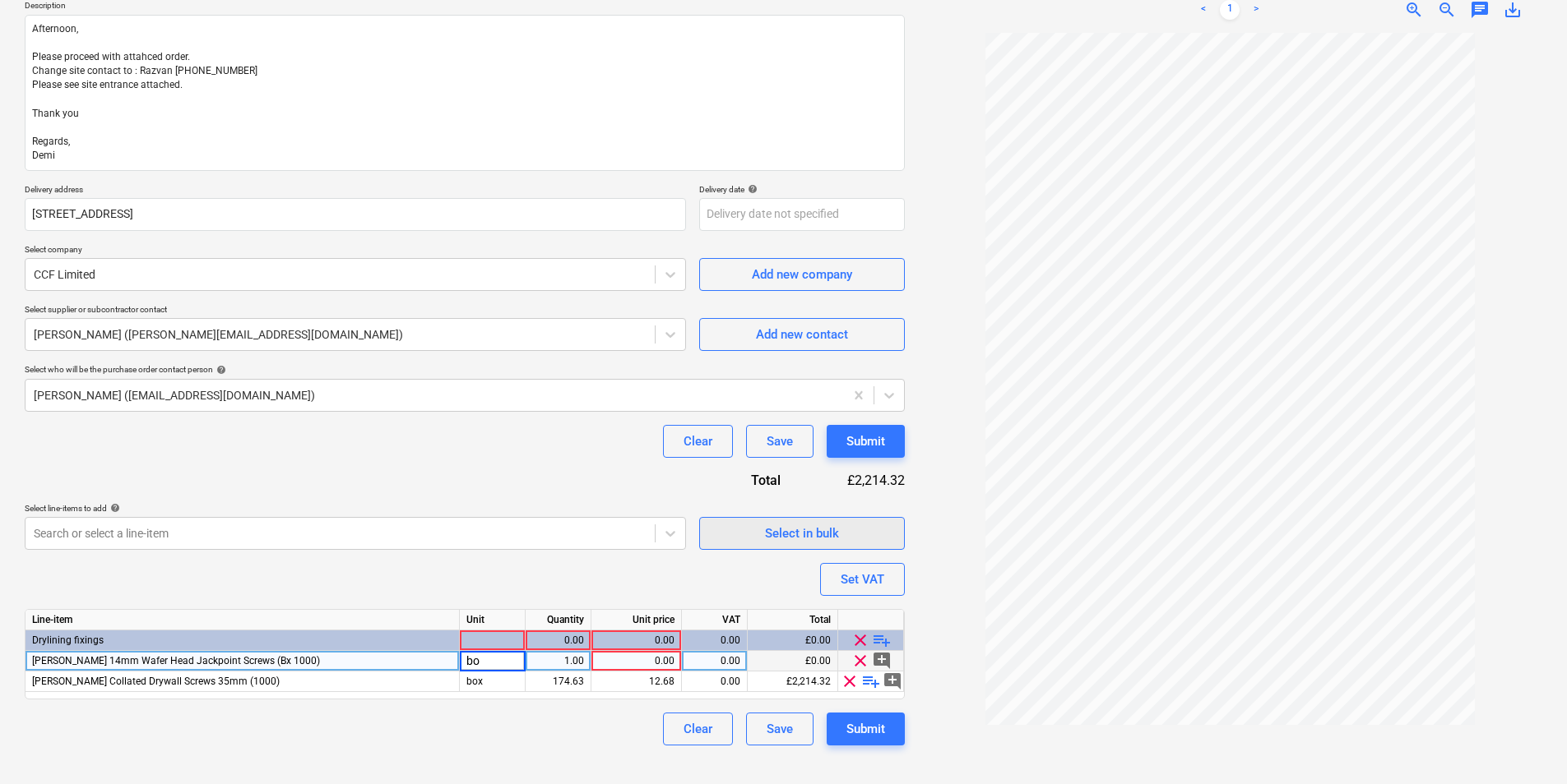
type input "box"
type textarea "x"
type input "20"
type textarea "x"
type input "20"
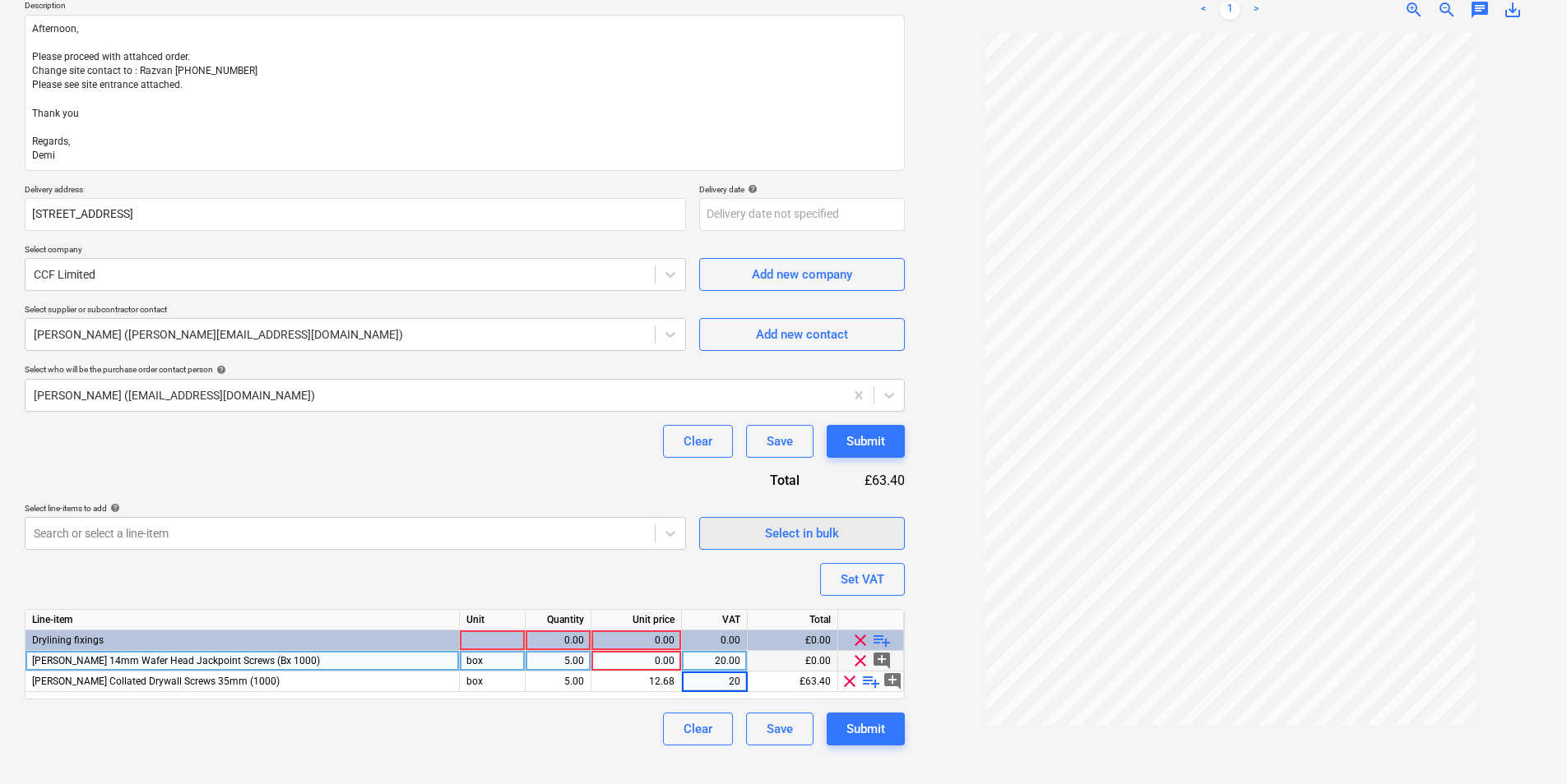
type textarea "x"
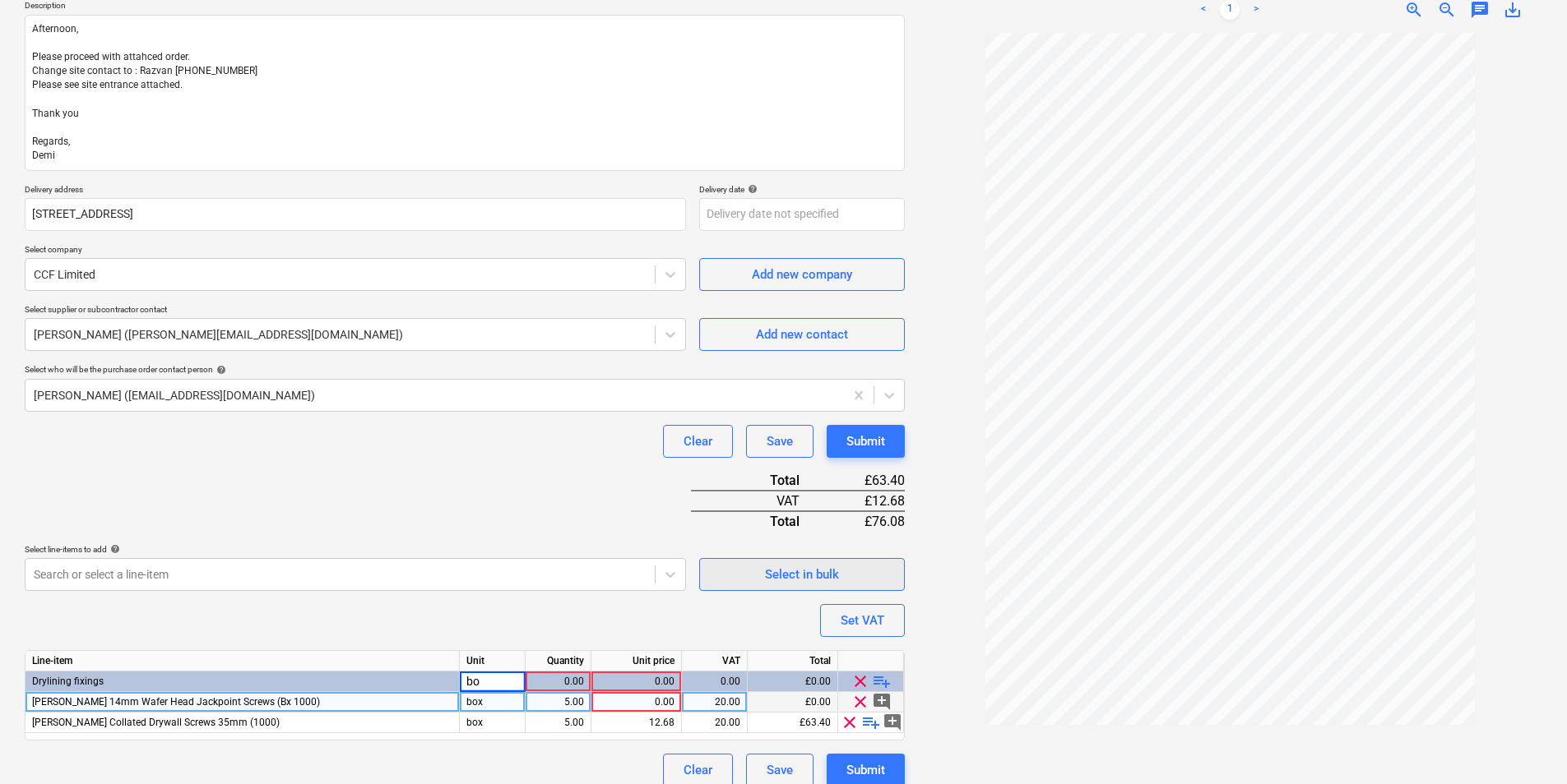
type input "box"
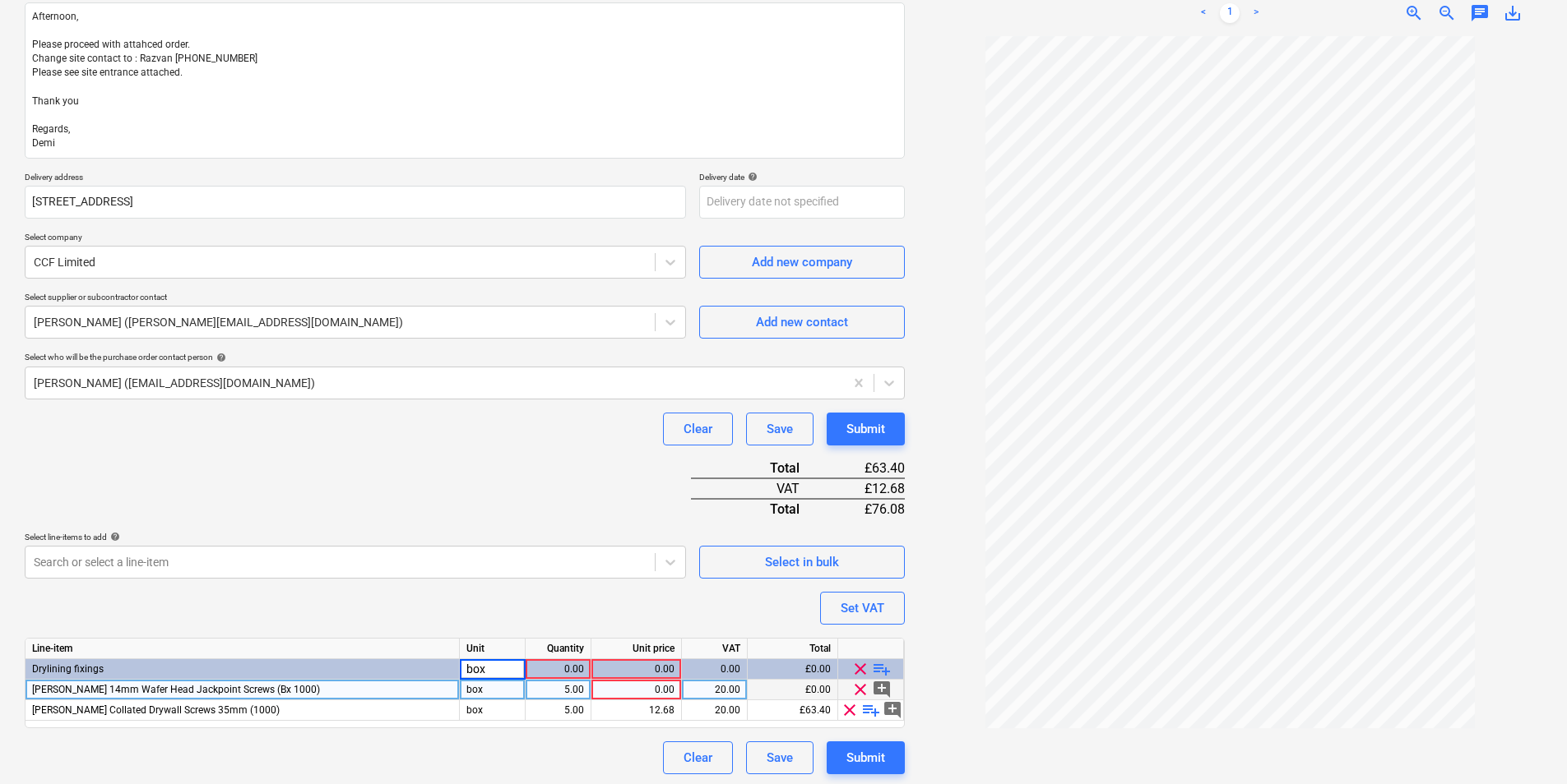
scroll to position [211, 0]
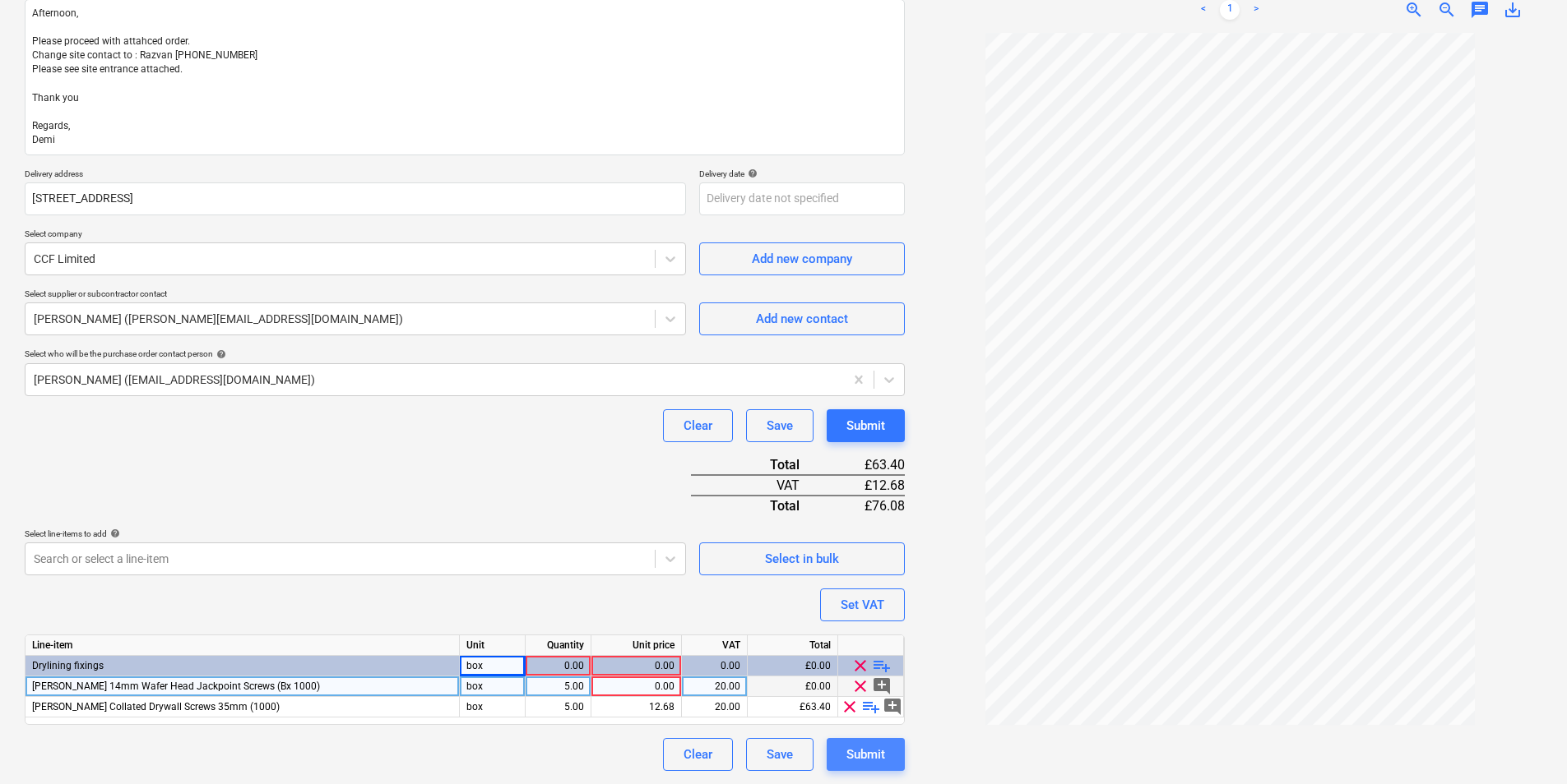
click at [866, 755] on div "Submit" at bounding box center [866, 754] width 38 height 21
type textarea "x"
click at [569, 662] on div "0.00" at bounding box center [558, 665] width 52 height 20
type input "1"
click at [862, 752] on div "Submit" at bounding box center [866, 754] width 38 height 21
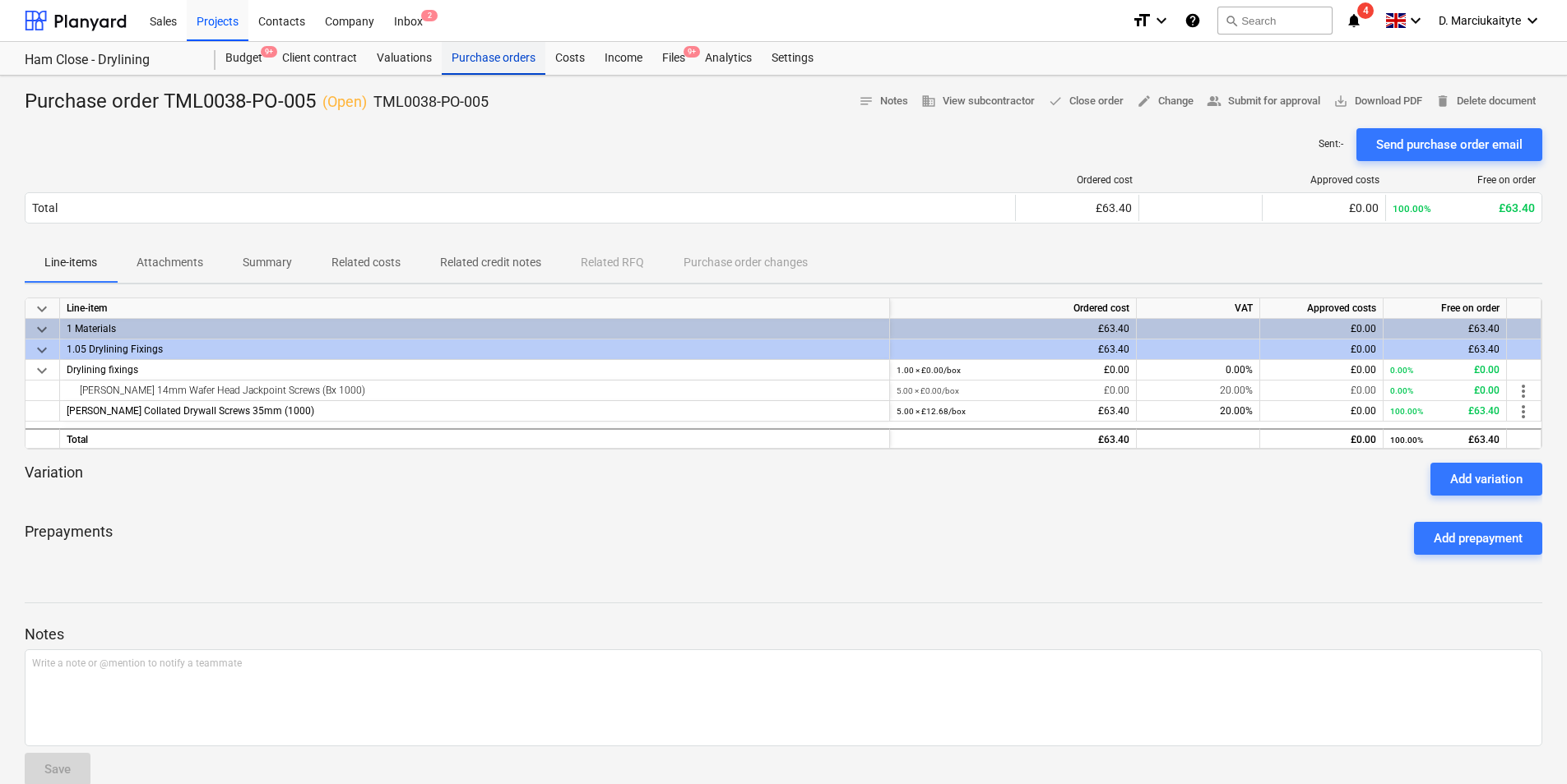
click at [482, 56] on div "Purchase orders" at bounding box center [493, 58] width 103 height 33
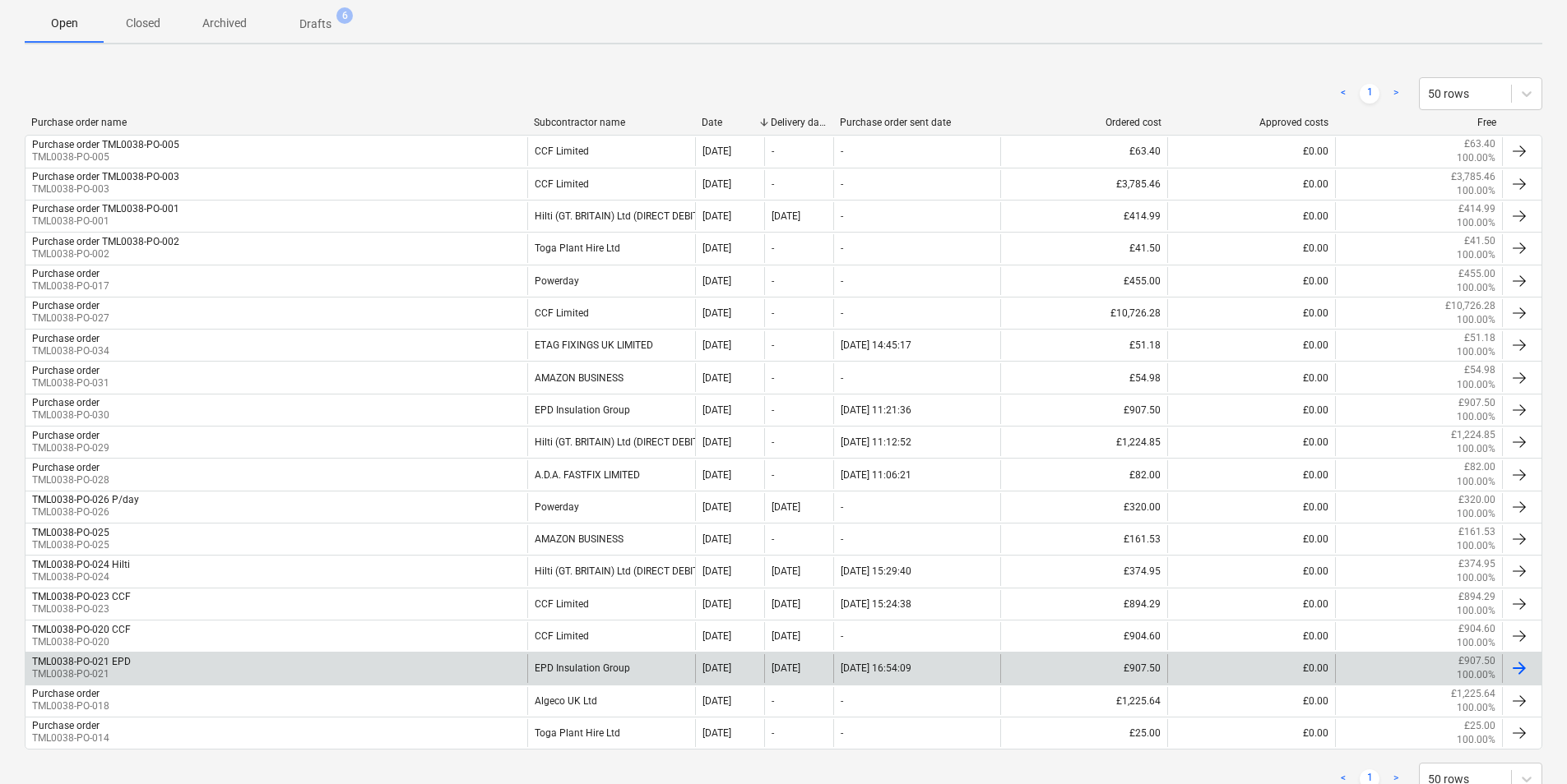
scroll to position [338, 0]
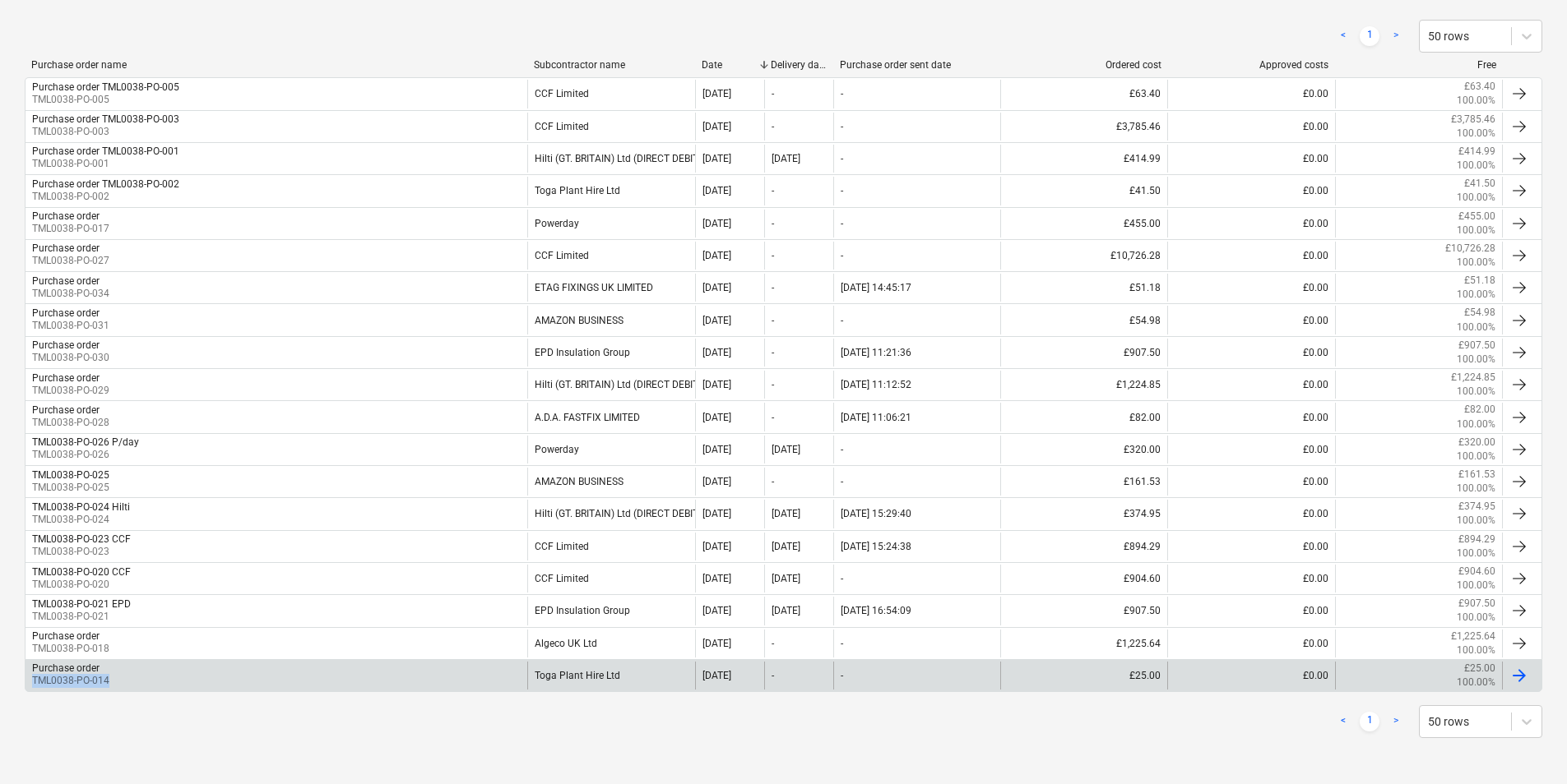
click at [493, 677] on div "Purchase order TML0038-PO-014" at bounding box center [277, 675] width 502 height 28
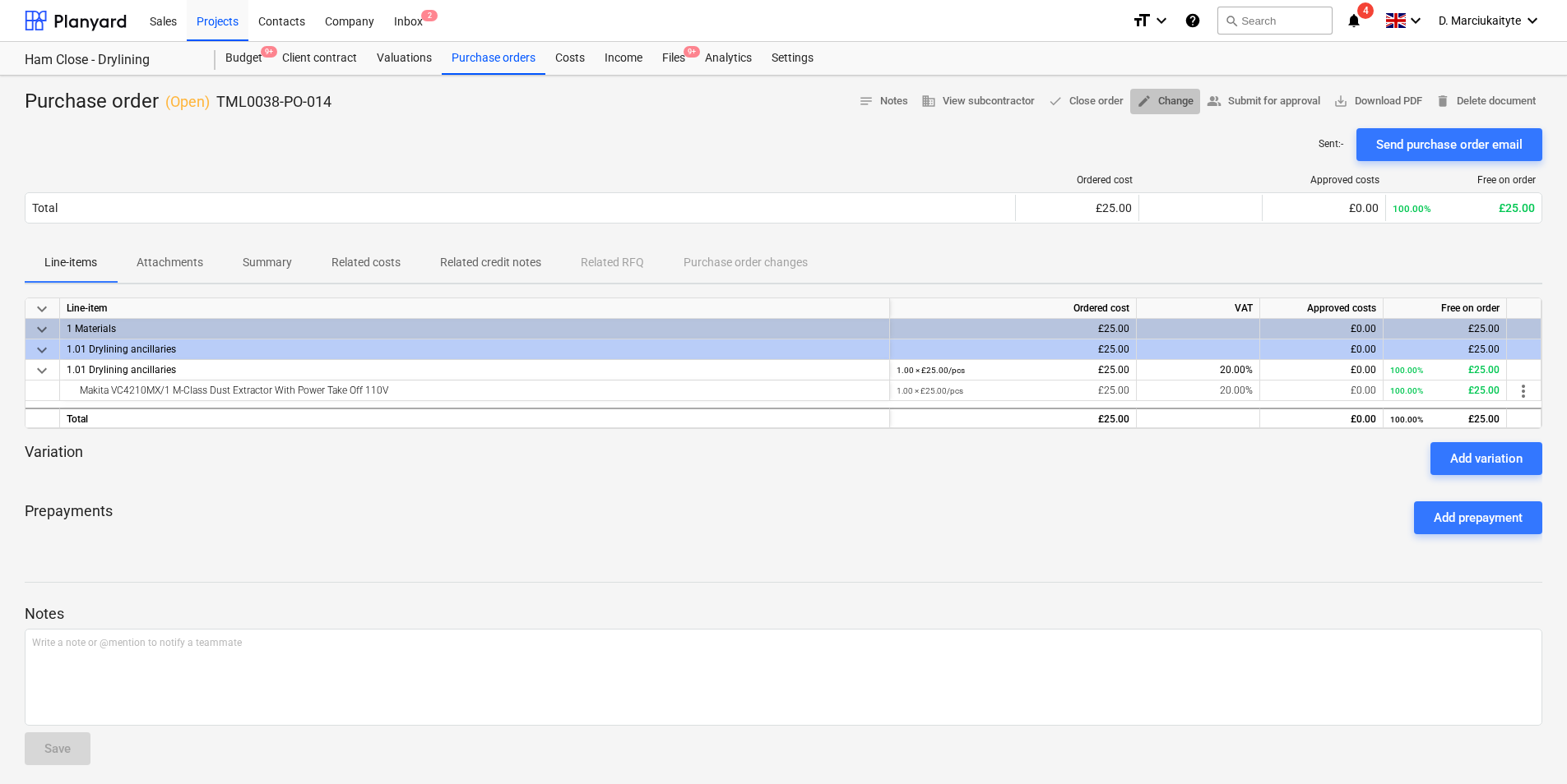
click at [1161, 101] on span "edit Change" at bounding box center [1165, 101] width 57 height 19
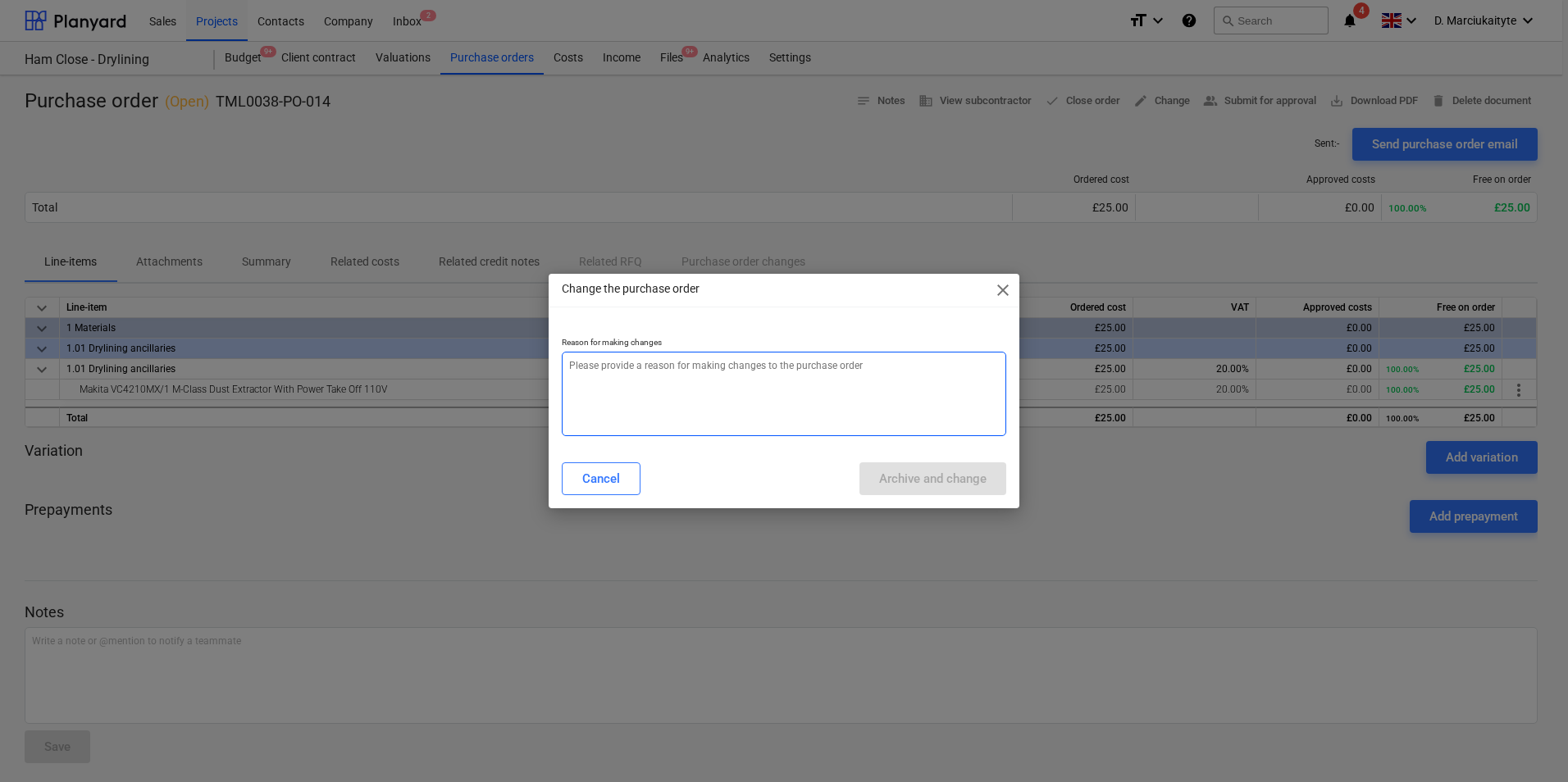
click at [752, 374] on textarea at bounding box center [783, 393] width 444 height 84
type textarea "x"
type textarea "e"
type textarea "x"
type textarea "er"
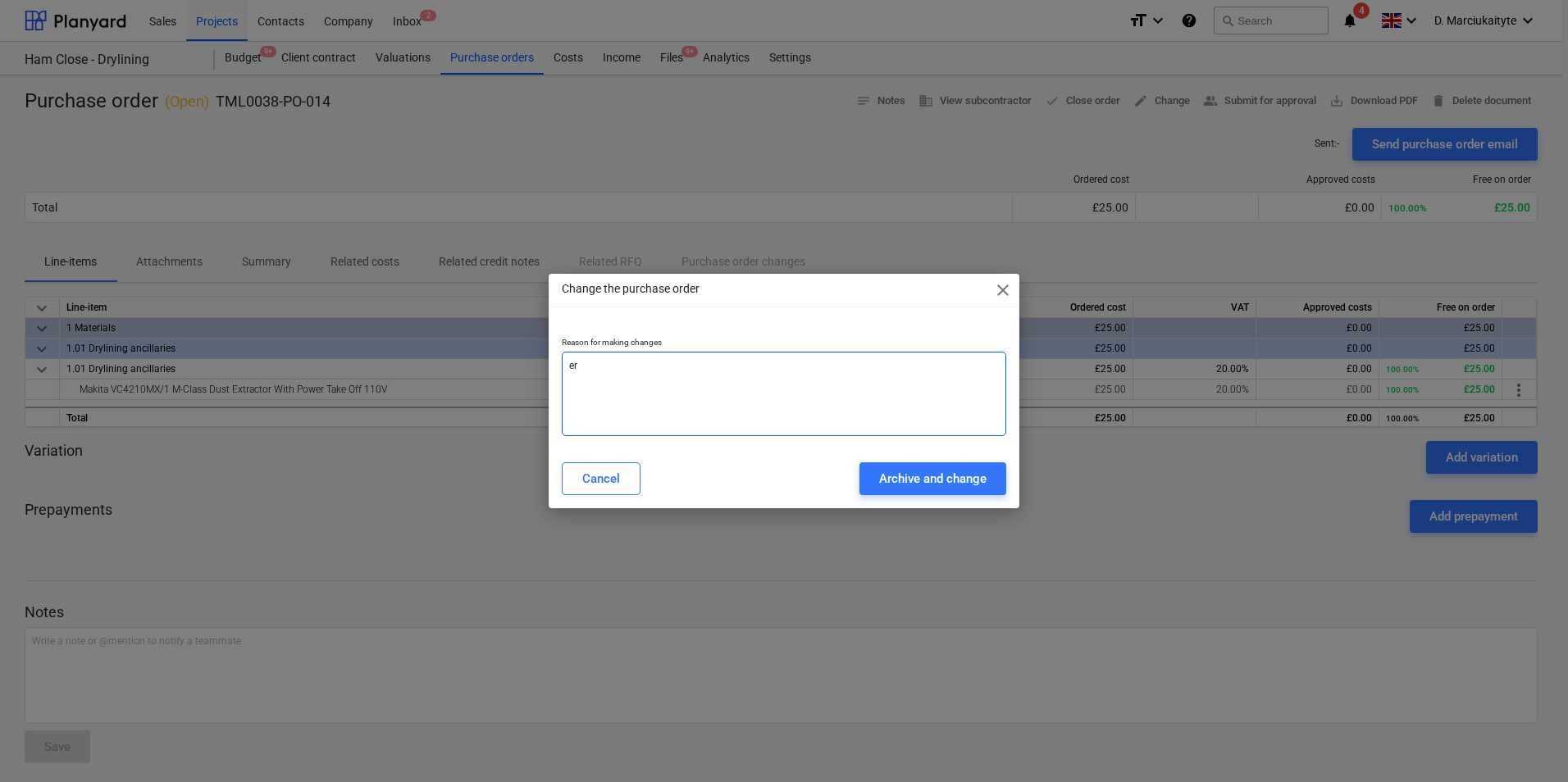
type textarea "x"
type textarea "err"
type textarea "x"
type textarea "erro"
type textarea "x"
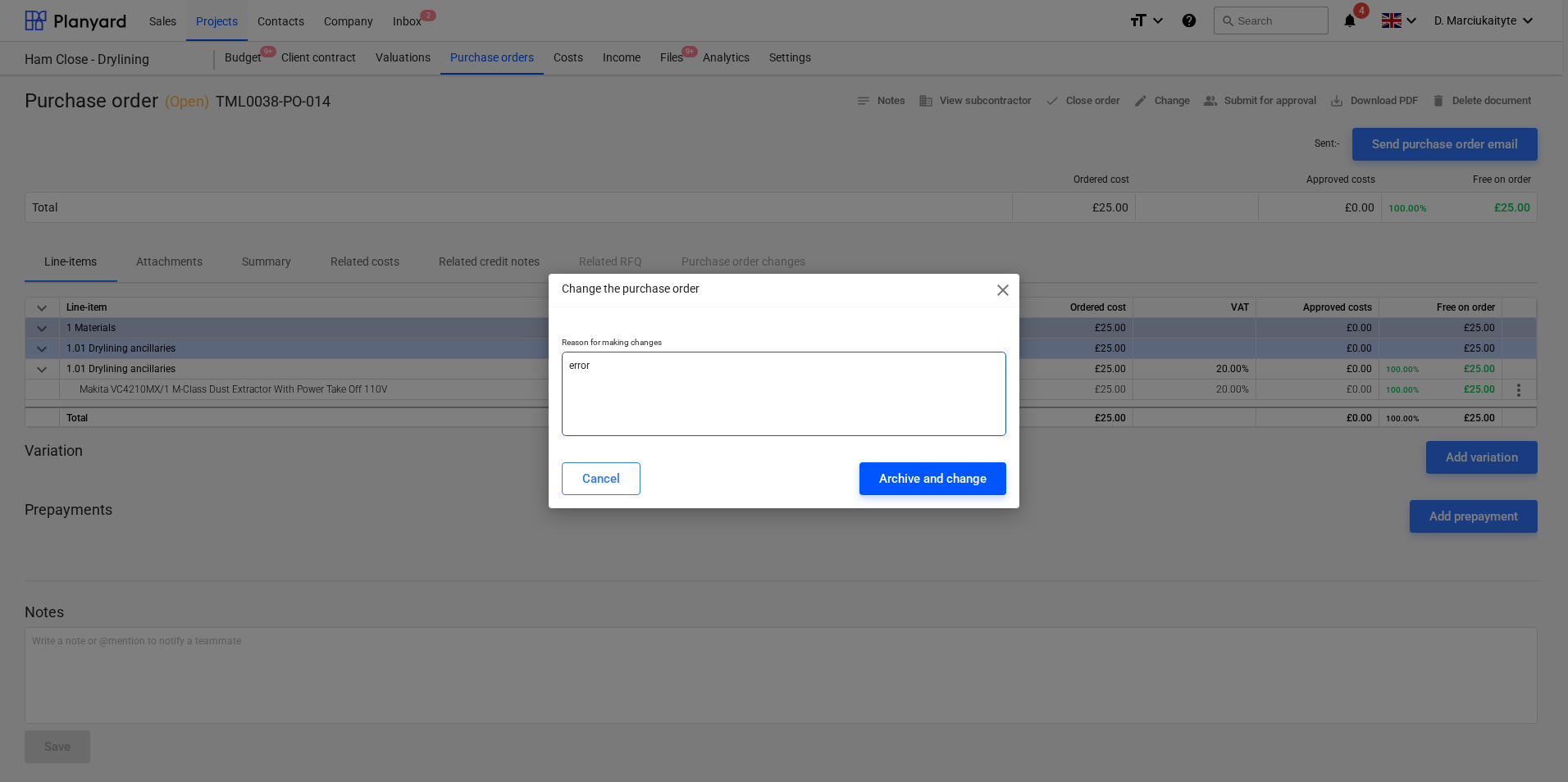
type textarea "error"
click at [914, 467] on button "Archive and change" at bounding box center [933, 478] width 147 height 32
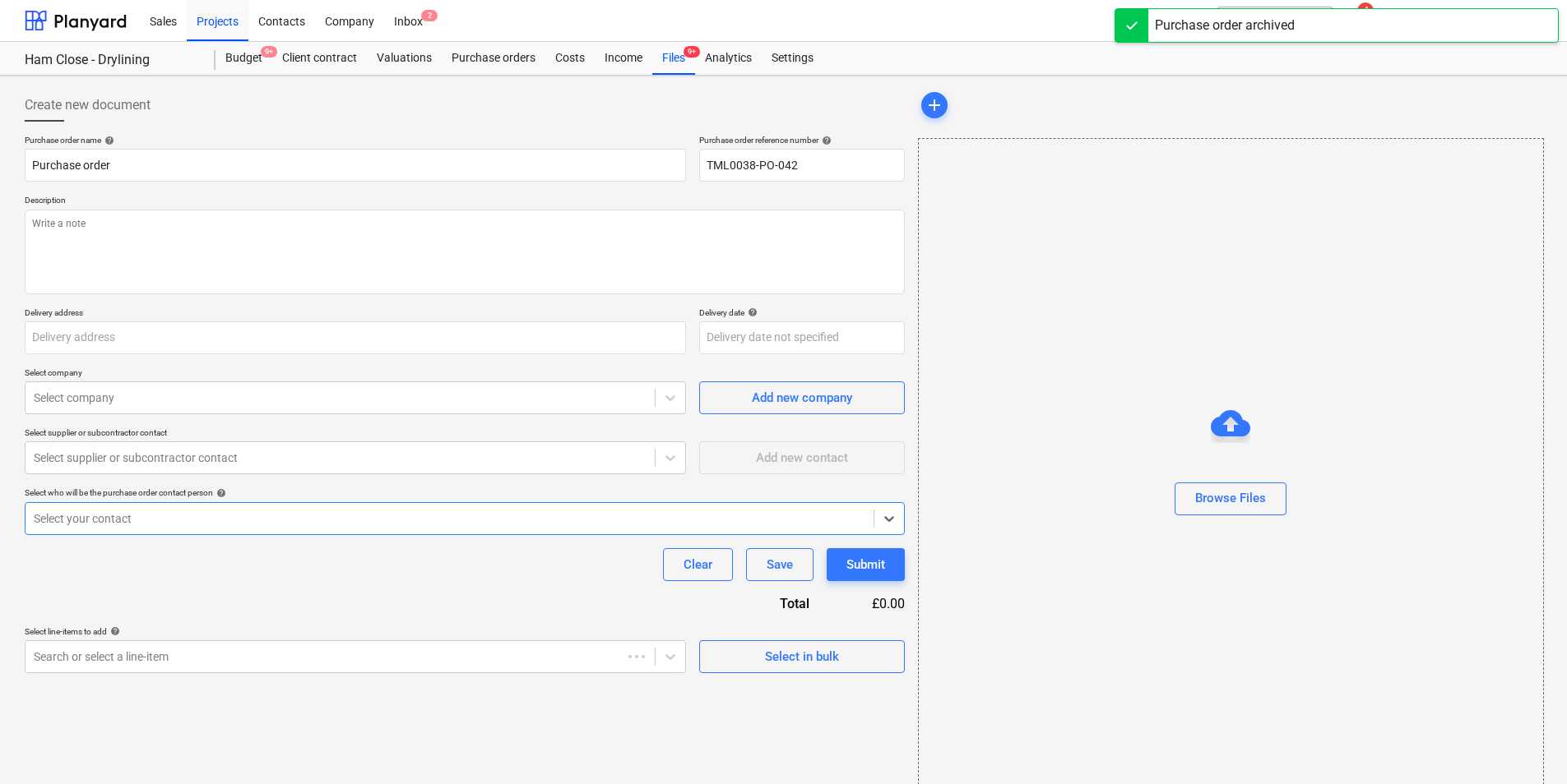
type textarea "x"
type input "TML0038-PO-014"
type textarea "Afternoon, Please proceed with attached order. Site Contact : Razvan +44 7501 6…"
type input "Ham Close, Richmond, TW10 7PL"
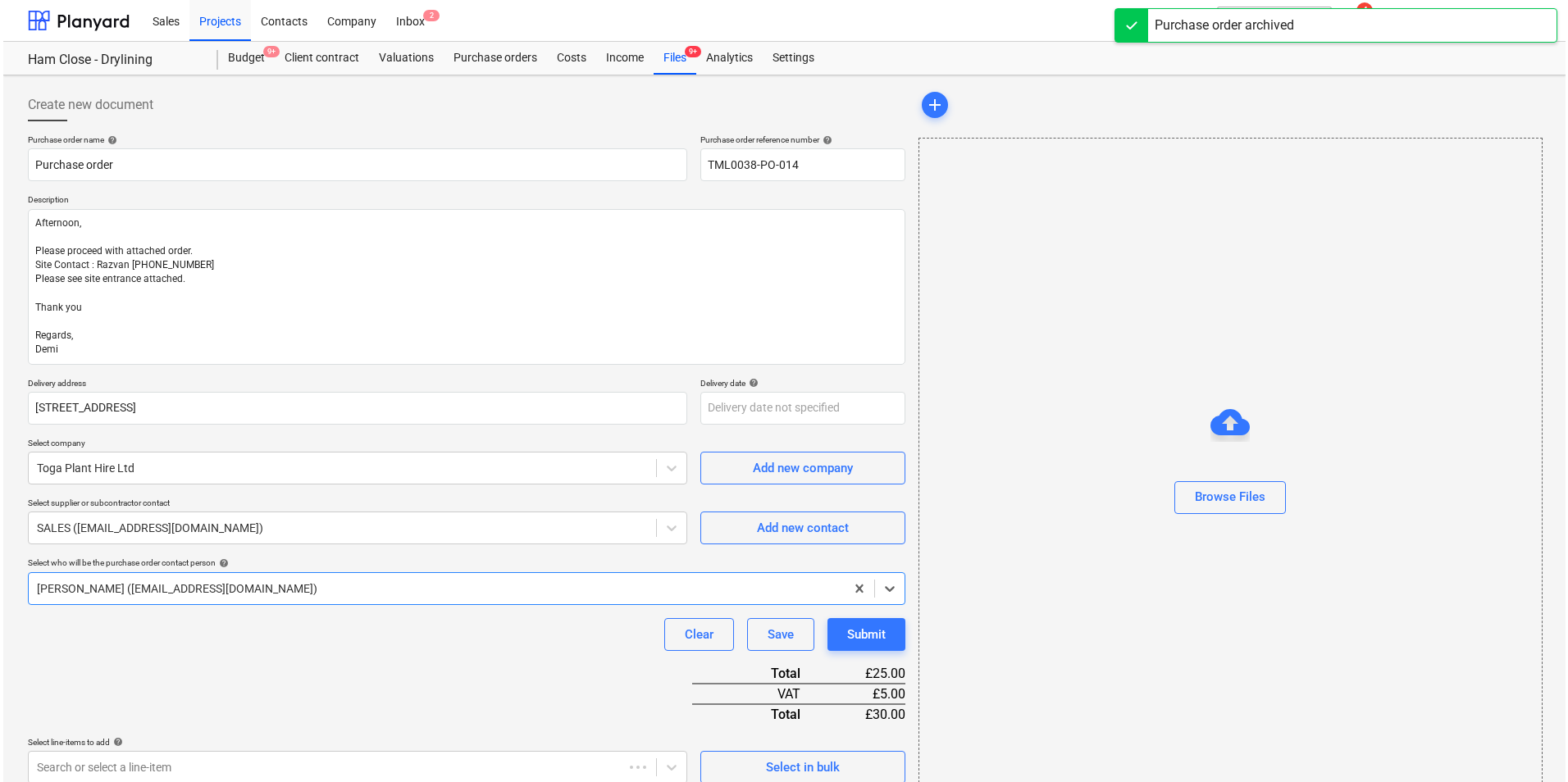
scroll to position [189, 0]
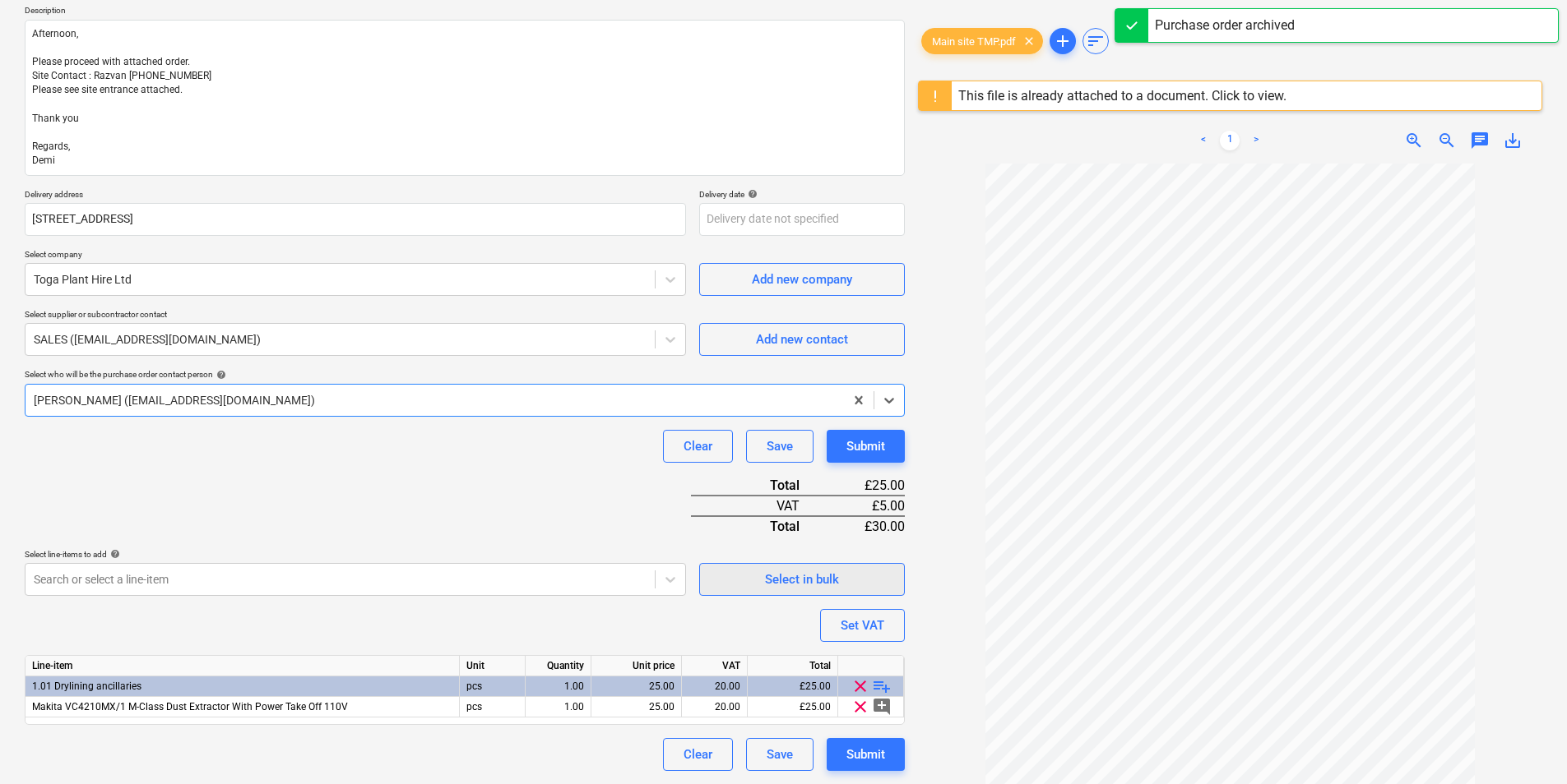
click at [834, 571] on div "Select in bulk" at bounding box center [802, 579] width 74 height 21
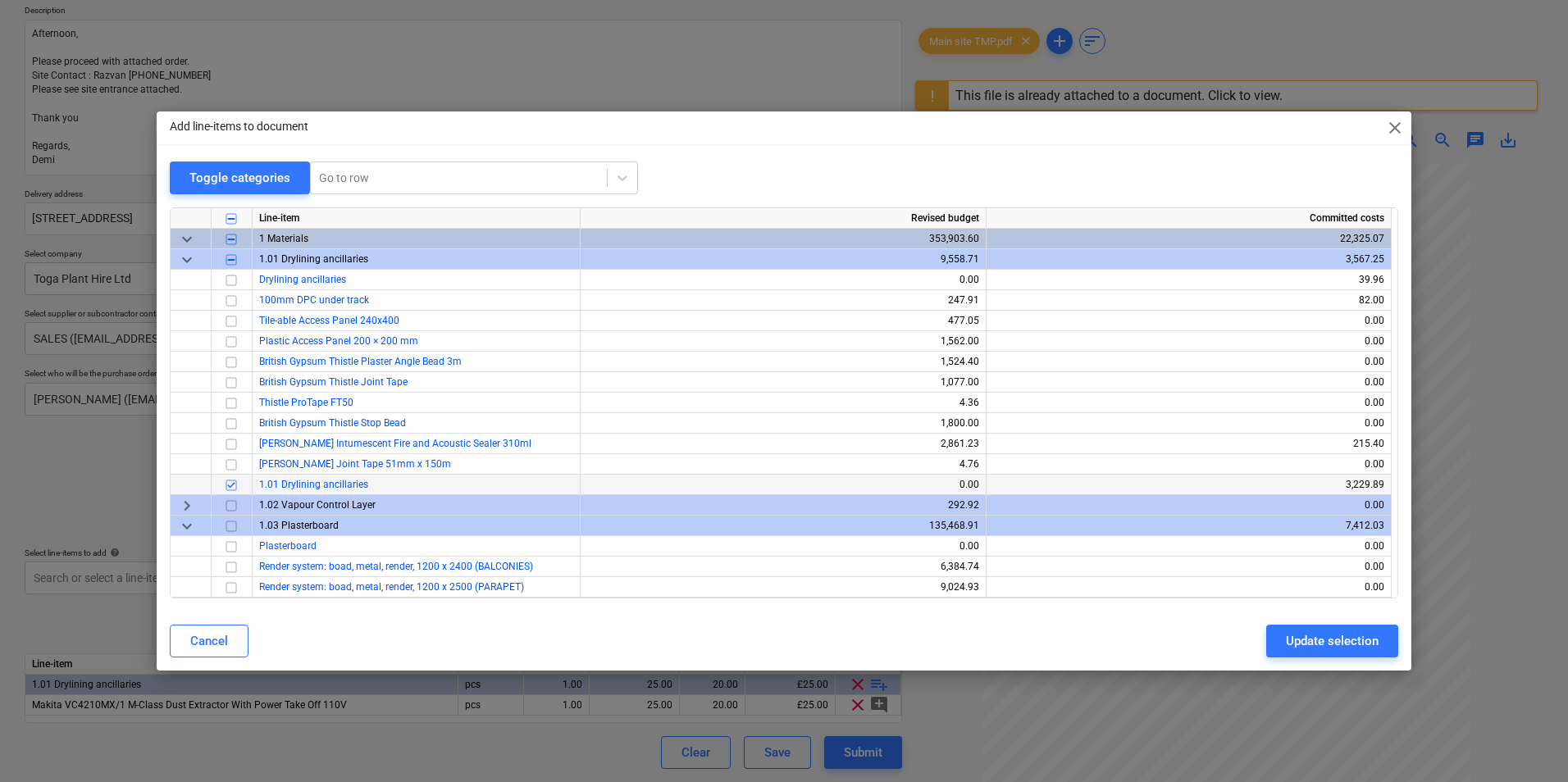
click at [230, 485] on input "checkbox" at bounding box center [231, 485] width 20 height 20
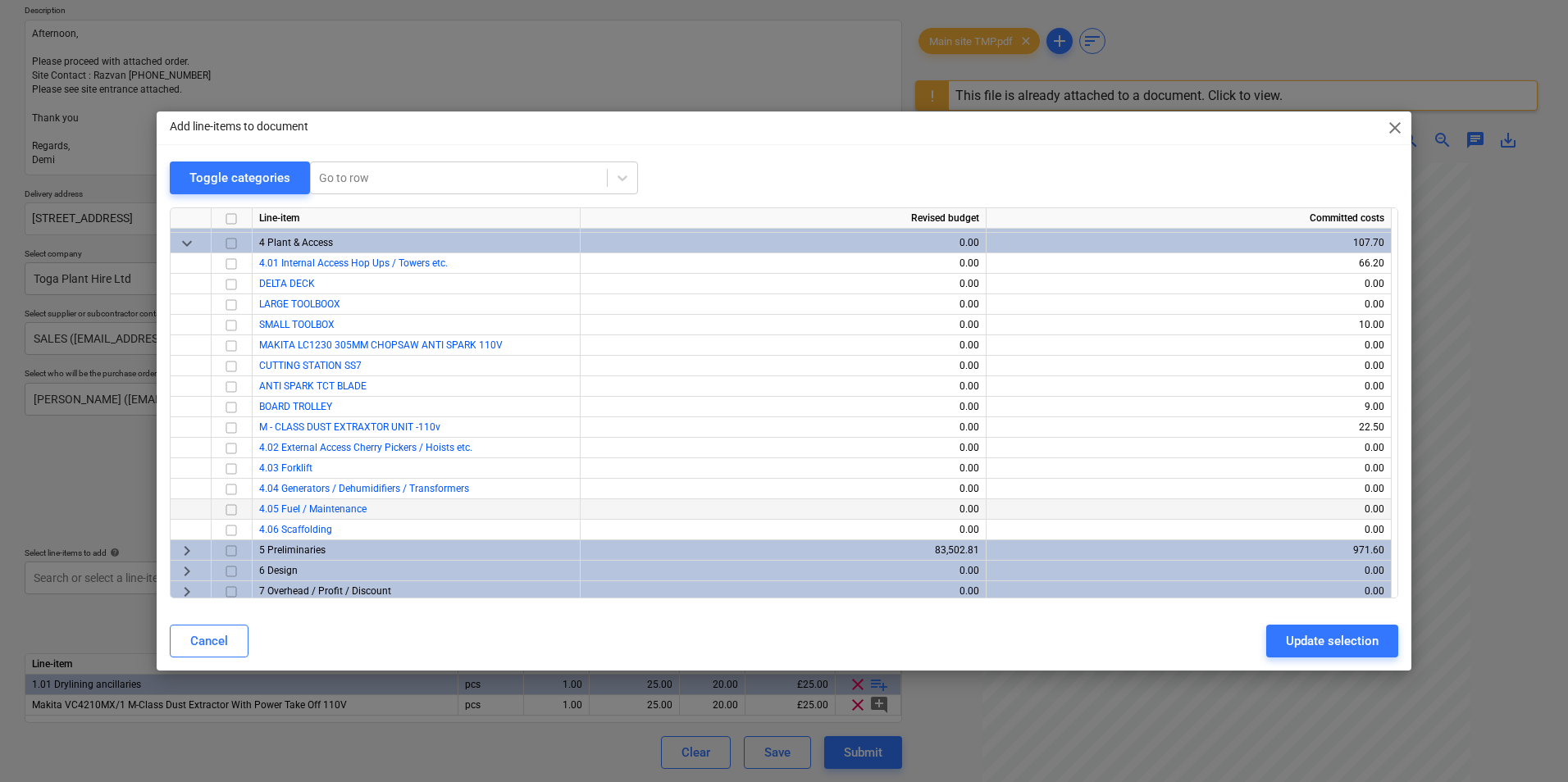
scroll to position [2624, 0]
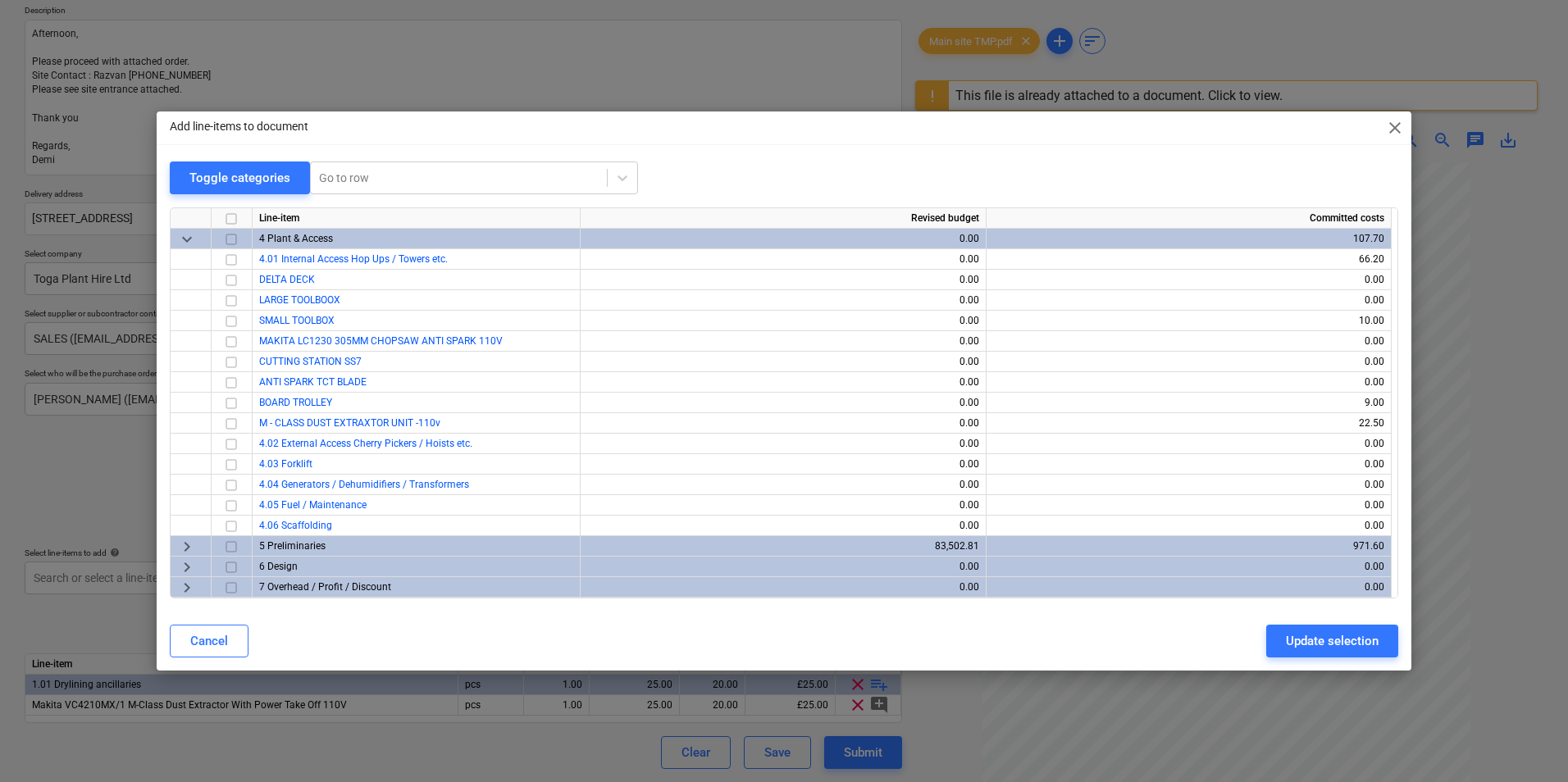
click at [1402, 131] on span "close" at bounding box center [1394, 128] width 20 height 20
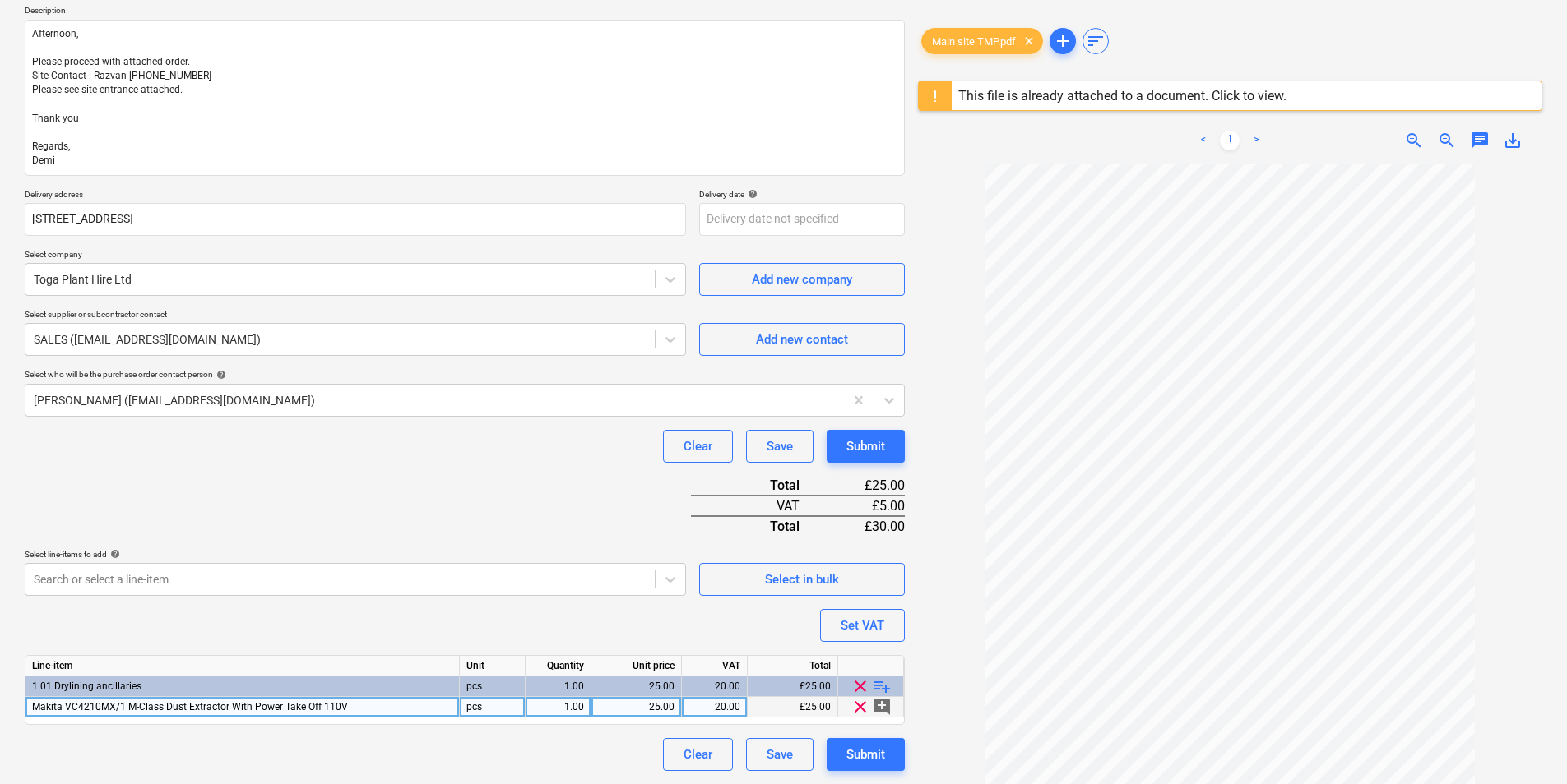
click at [360, 709] on div "Makita VC4210MX/1 M-Class Dust Extractor With Power Take Off 110V" at bounding box center [242, 706] width 434 height 20
click at [806, 574] on div "Select in bulk" at bounding box center [802, 579] width 74 height 21
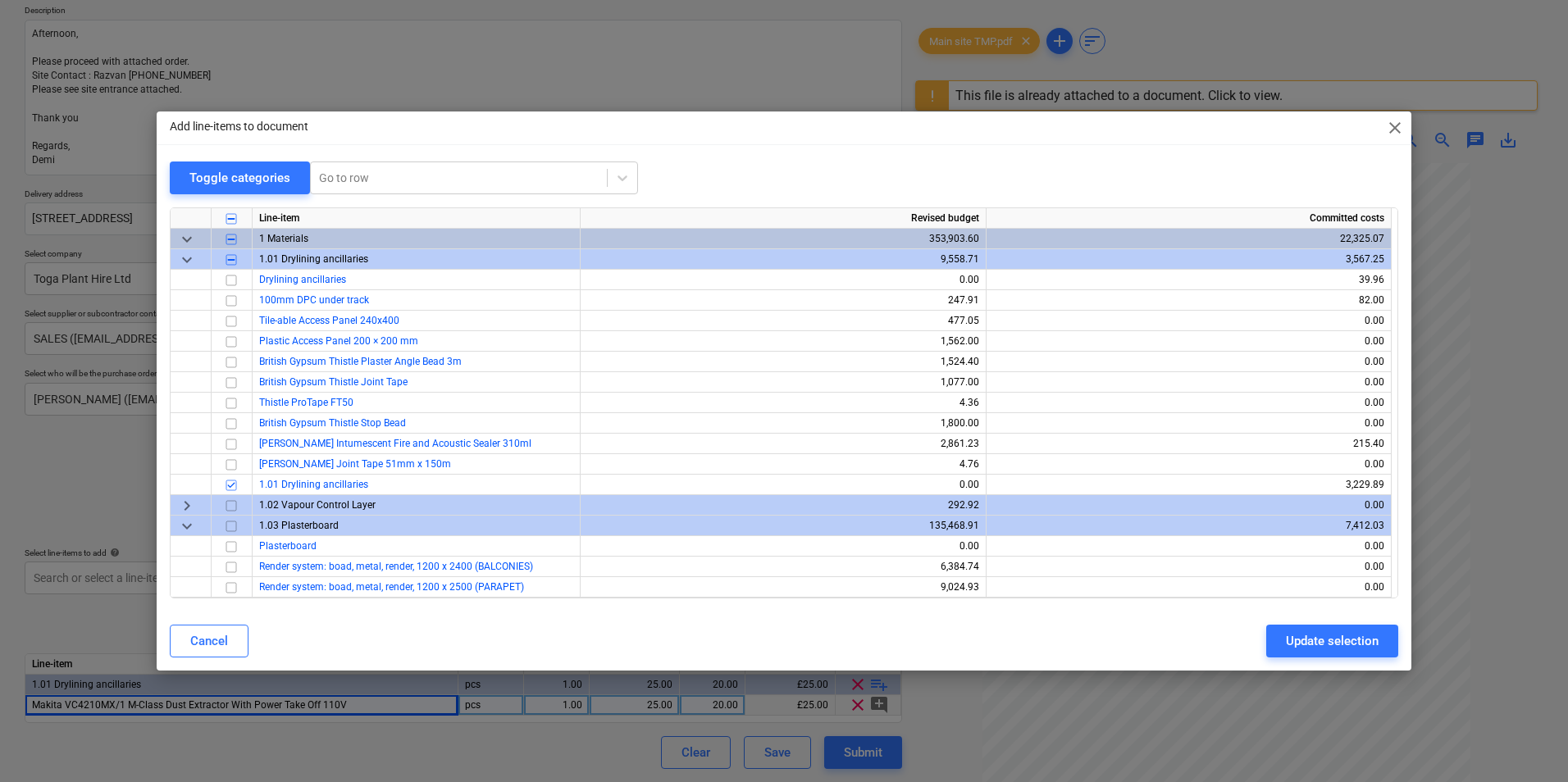
click at [229, 262] on input "checkbox" at bounding box center [231, 260] width 20 height 20
click at [230, 262] on input "checkbox" at bounding box center [231, 260] width 20 height 20
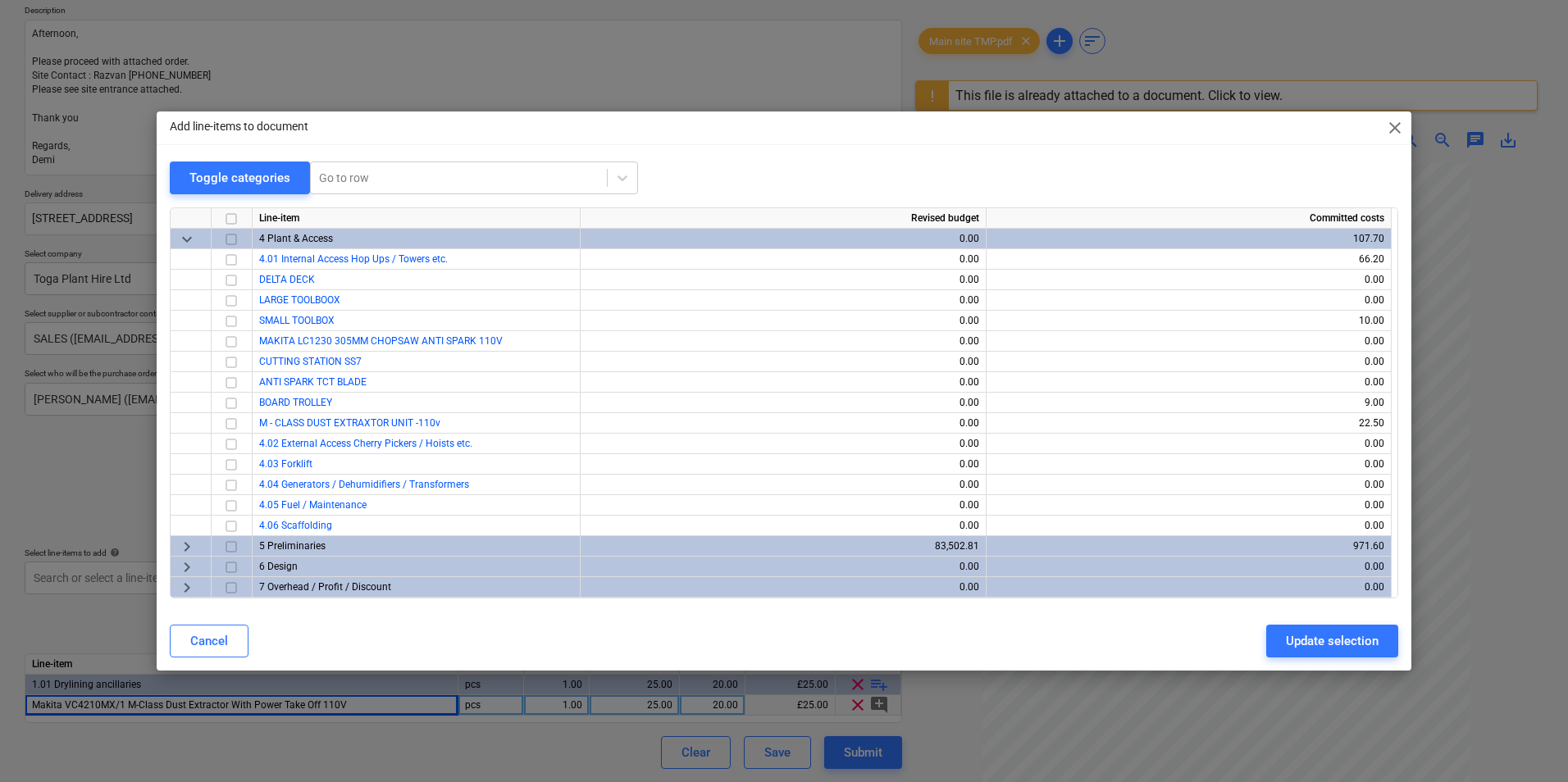
click at [228, 239] on input "checkbox" at bounding box center [231, 239] width 20 height 20
click at [228, 242] on input "checkbox" at bounding box center [231, 239] width 20 height 20
click at [230, 259] on input "checkbox" at bounding box center [231, 260] width 20 height 20
click at [1317, 625] on button "Update selection" at bounding box center [1332, 641] width 132 height 32
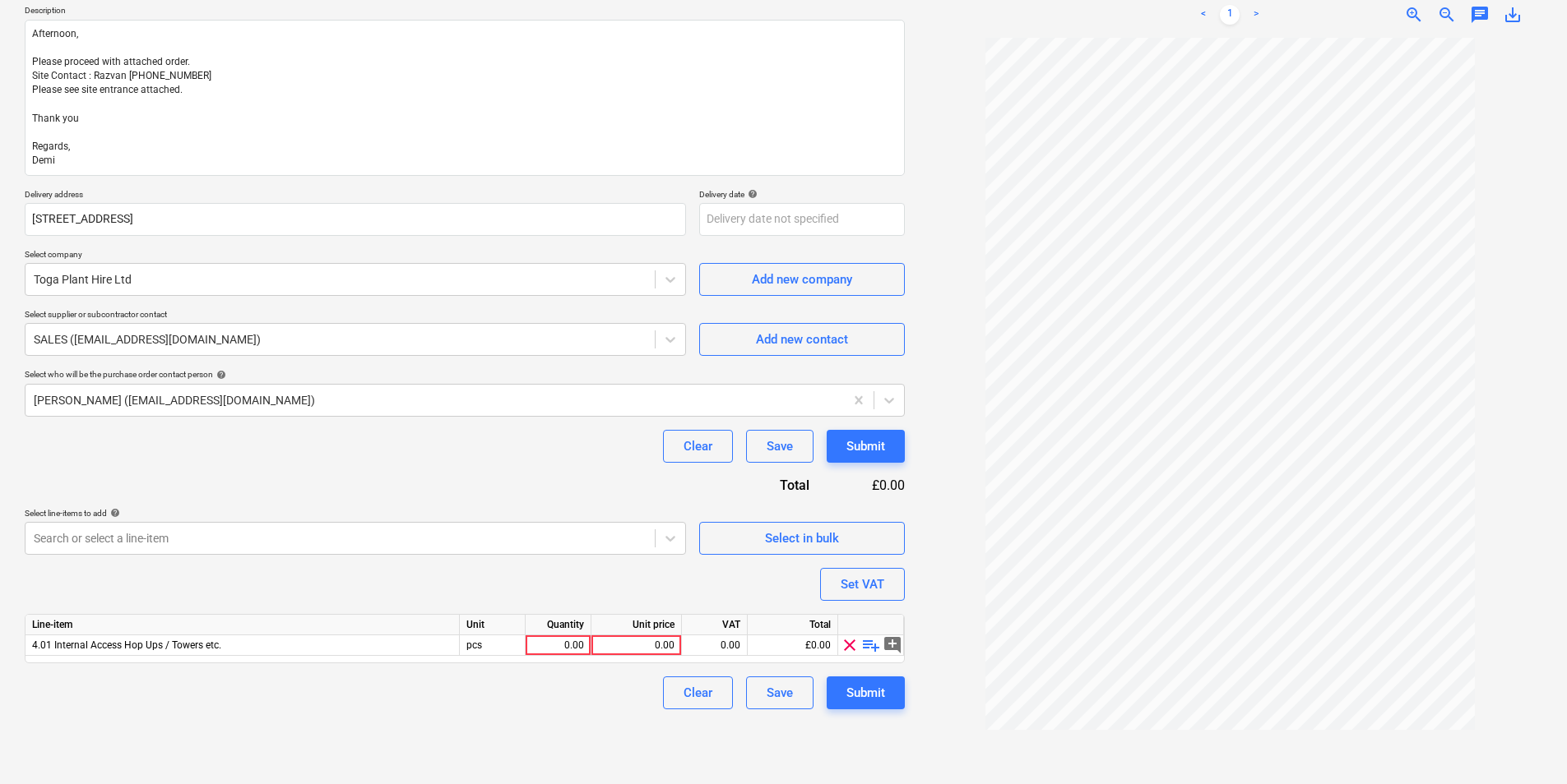
scroll to position [195, 0]
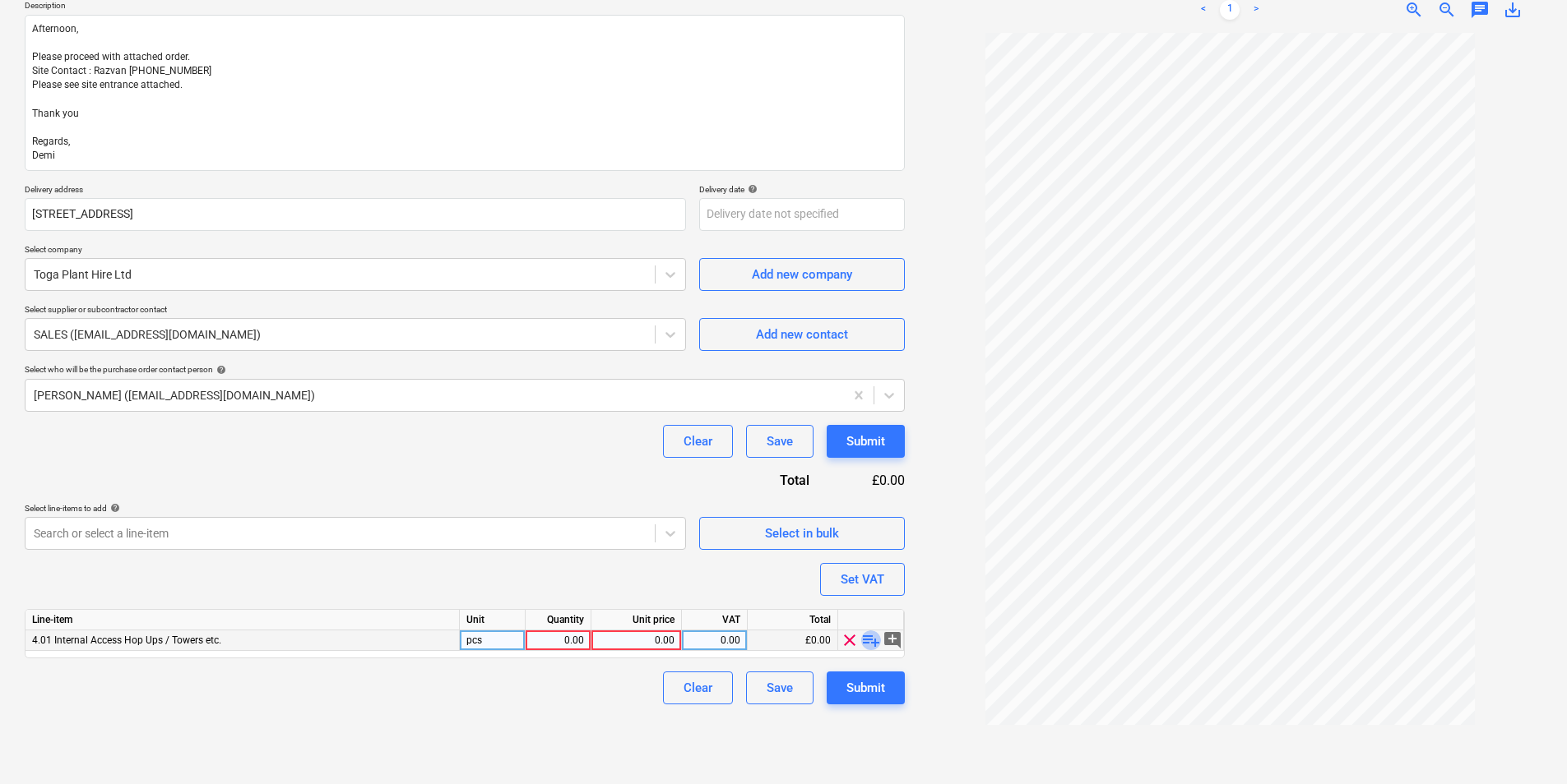
click at [874, 637] on span "playlist_add" at bounding box center [871, 640] width 20 height 20
type textarea "x"
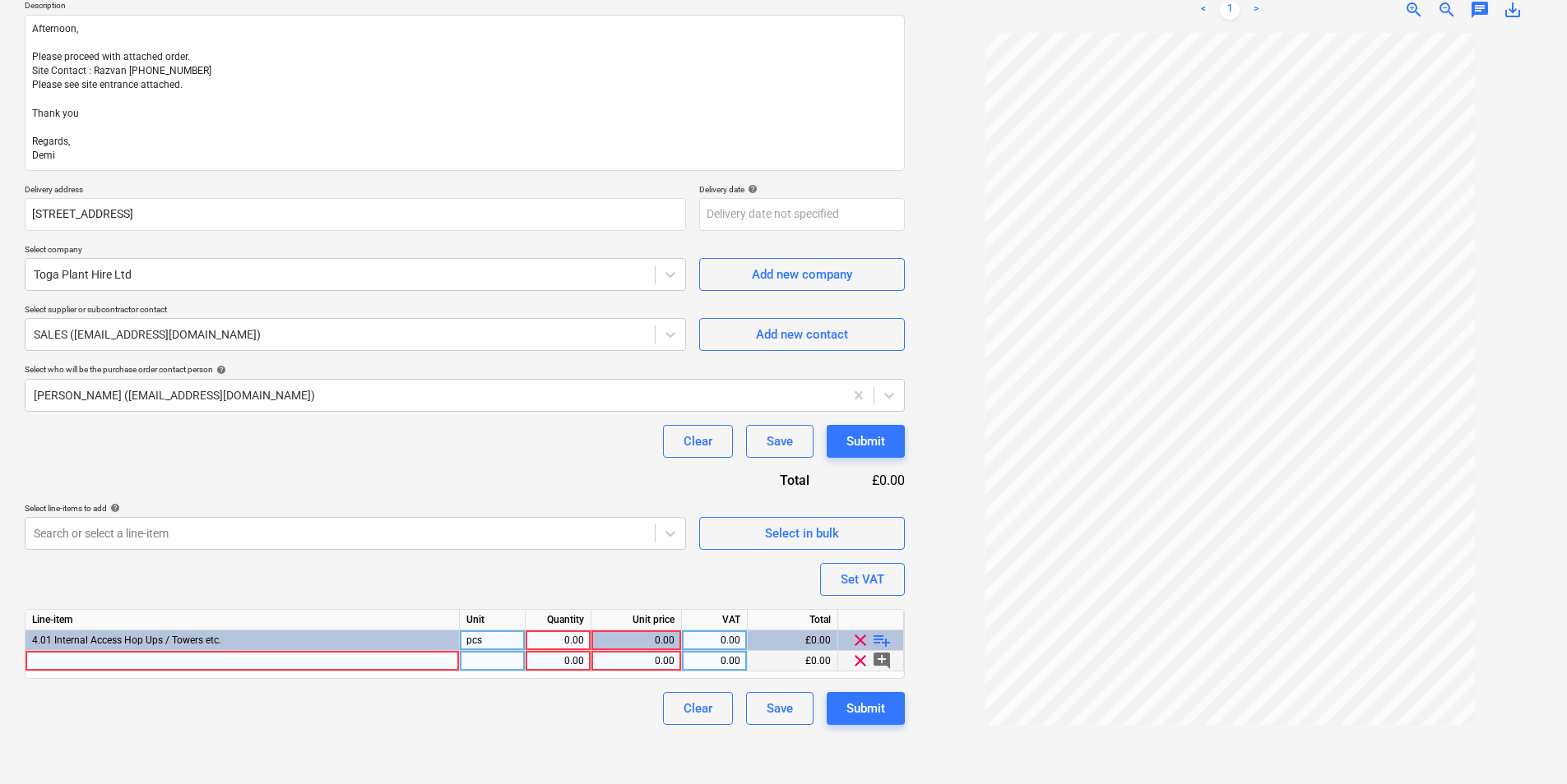
click at [341, 667] on div at bounding box center [242, 661] width 434 height 20
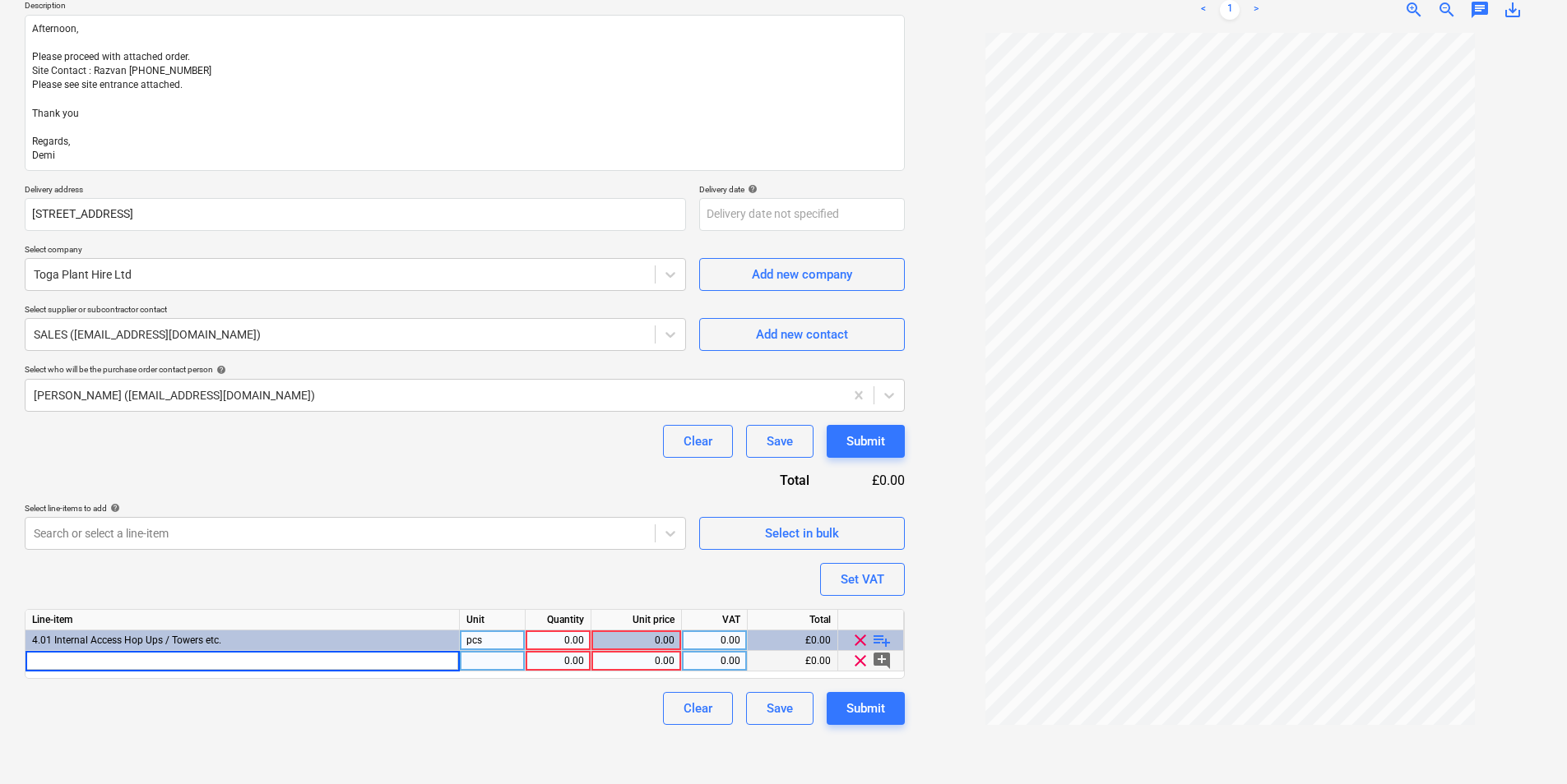
type input "Makita VC4210MX/1 M-Class Dust Extractor With Power Take Off 110V"
type textarea "x"
click at [505, 664] on div at bounding box center [492, 661] width 66 height 20
drag, startPoint x: 566, startPoint y: 659, endPoint x: 927, endPoint y: 616, distance: 363.6
click at [567, 659] on div "1.00" at bounding box center [558, 661] width 52 height 20
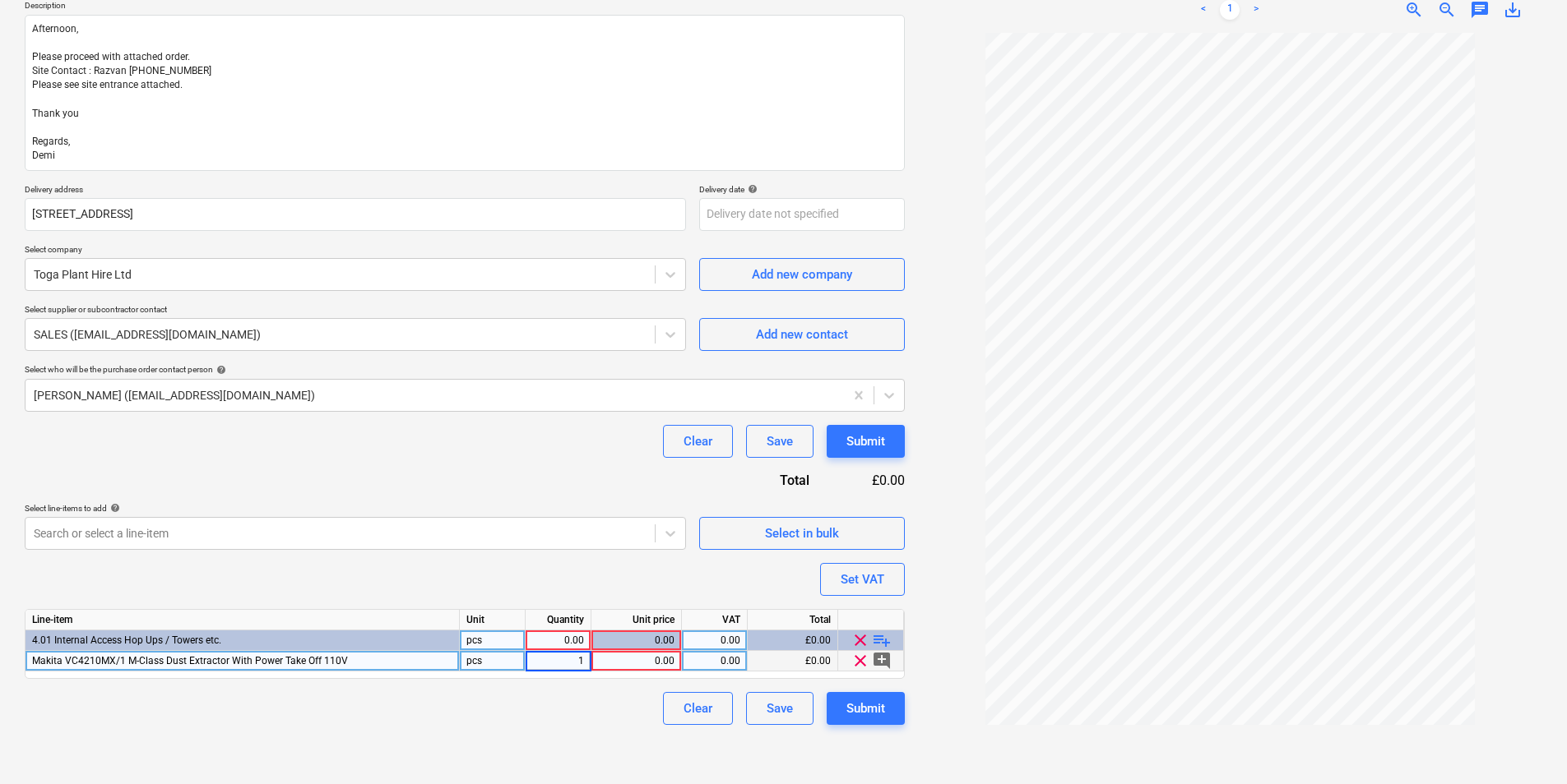
click at [635, 658] on div "0.00" at bounding box center [636, 661] width 77 height 20
type input "25"
type textarea "x"
type input "20"
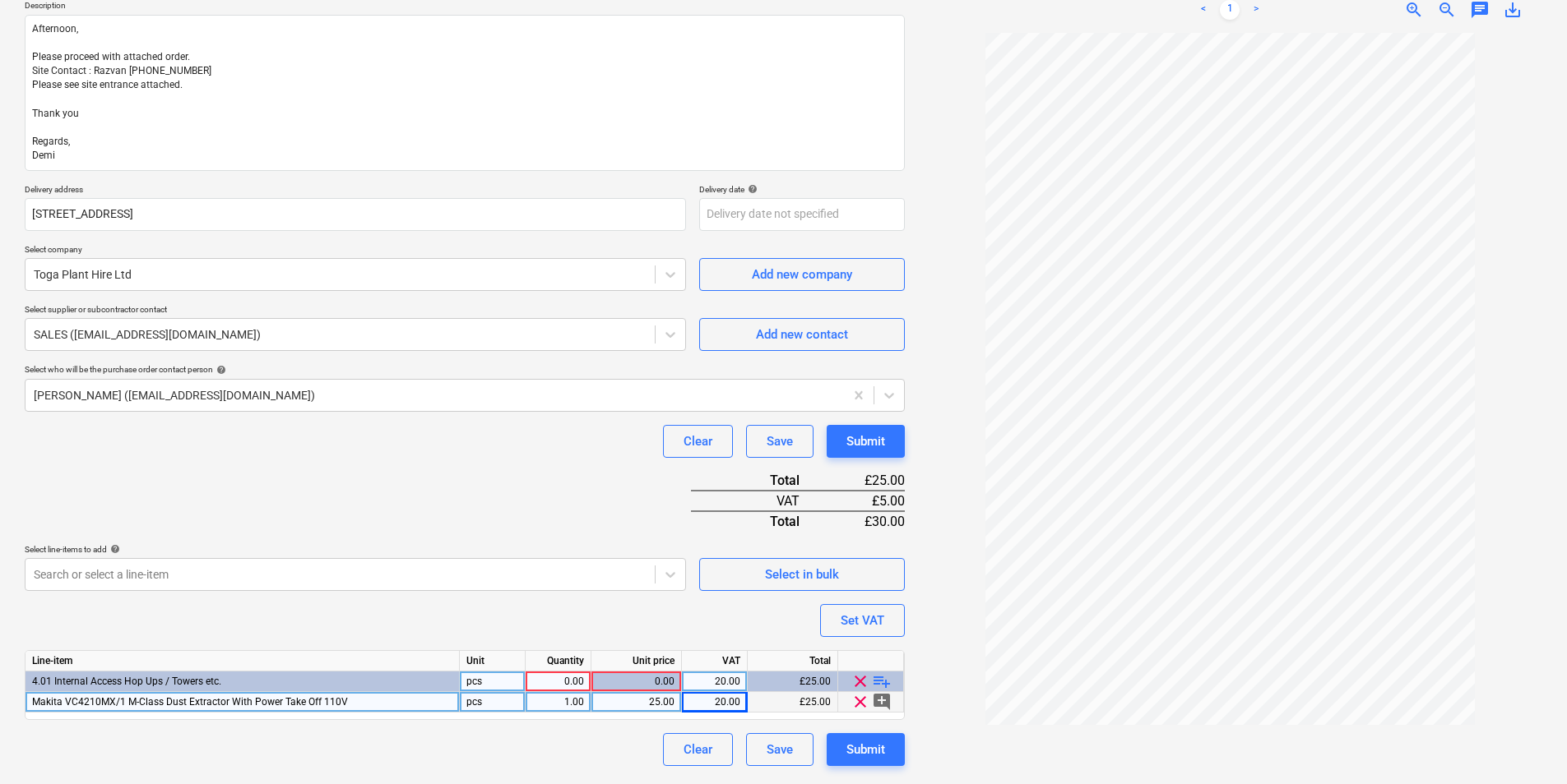
click at [858, 765] on button "Submit" at bounding box center [866, 750] width 79 height 33
type textarea "x"
click at [571, 682] on div "0.00" at bounding box center [558, 682] width 52 height 20
type input "1"
click at [867, 742] on div "Submit" at bounding box center [866, 750] width 38 height 21
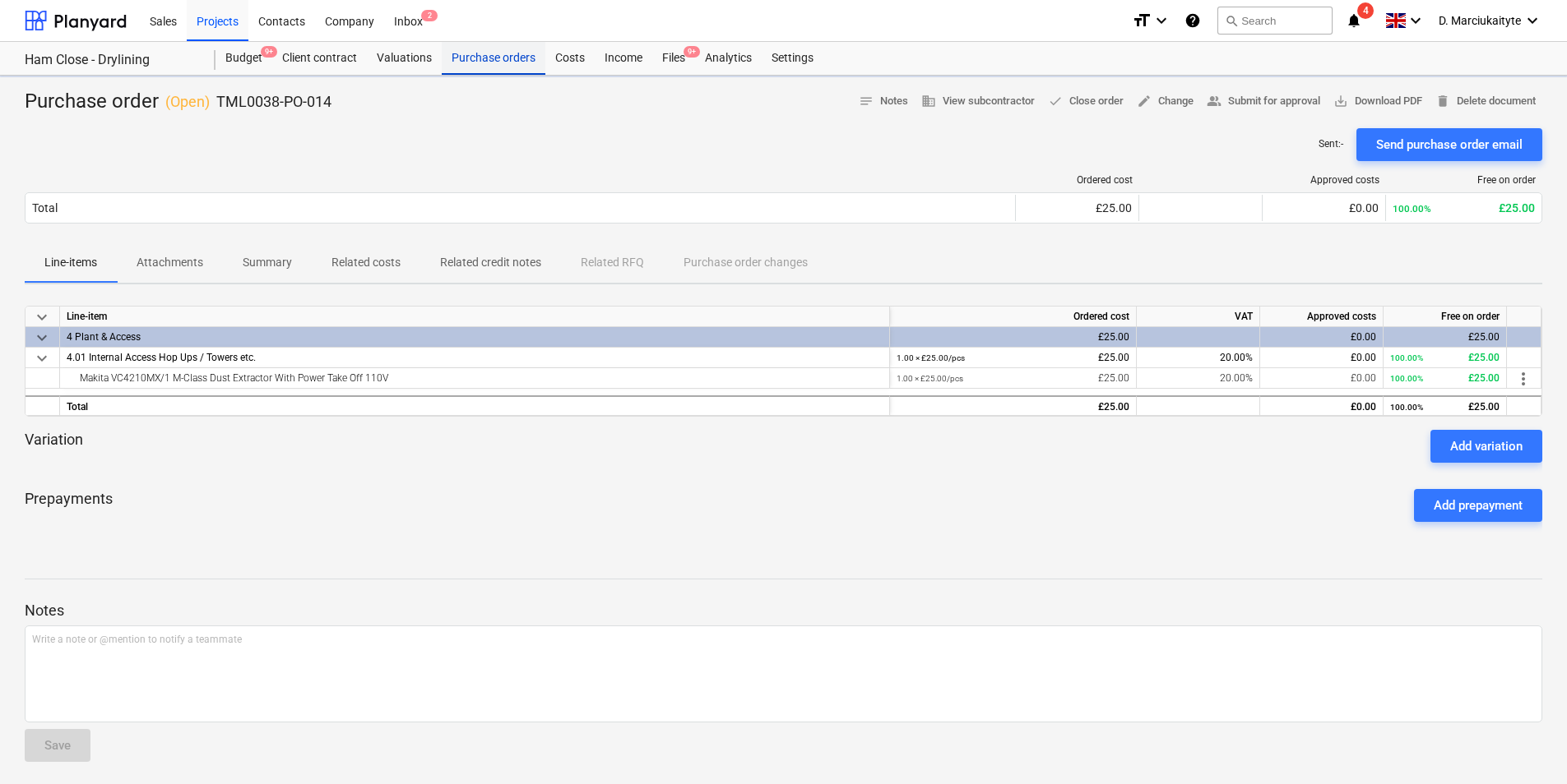
click at [488, 60] on div "Purchase orders" at bounding box center [493, 58] width 103 height 33
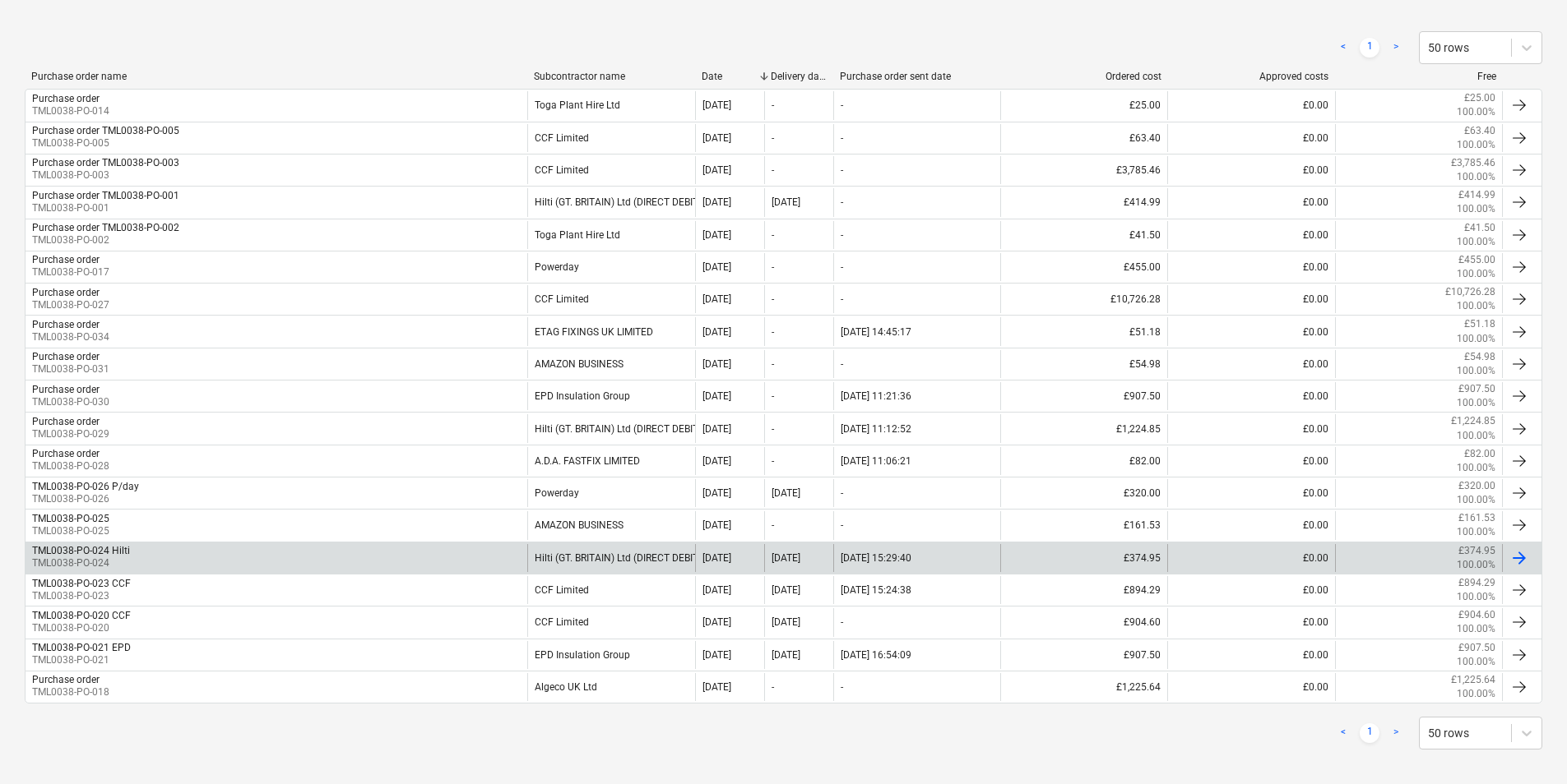
scroll to position [328, 0]
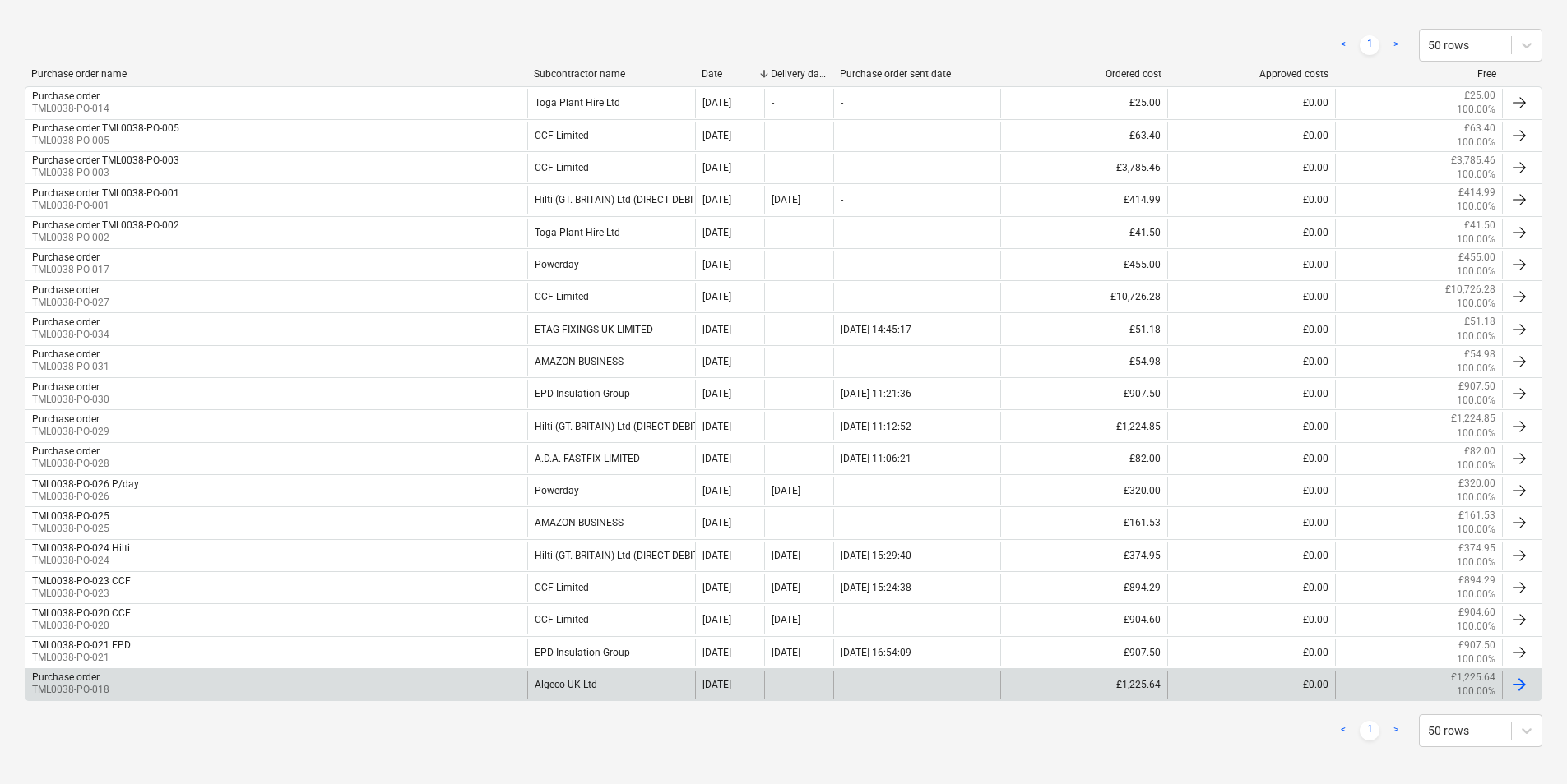
click at [417, 683] on div "Purchase order TML0038-PO-018" at bounding box center [277, 684] width 502 height 28
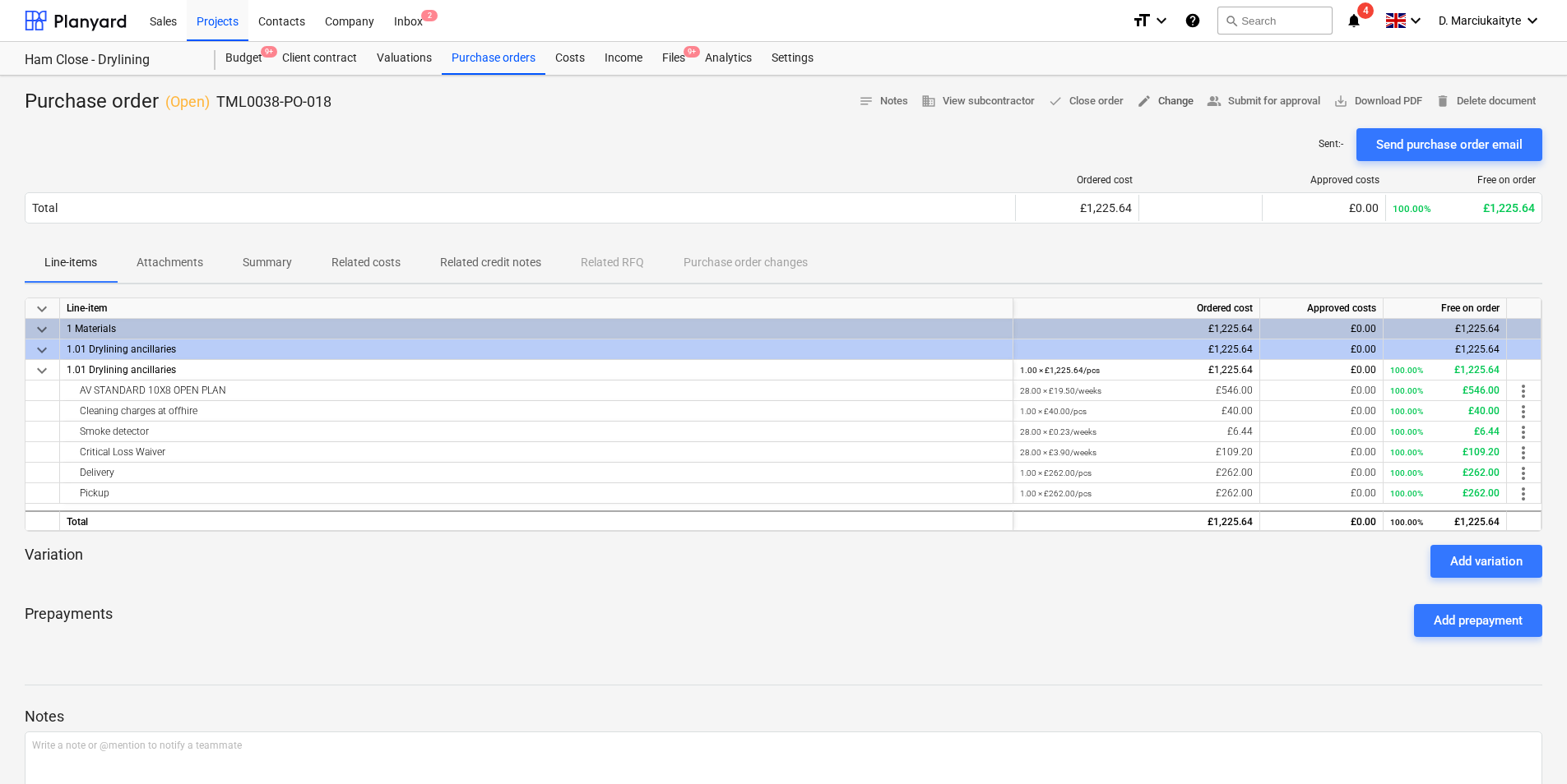
click at [1156, 97] on span "edit Change" at bounding box center [1165, 101] width 57 height 19
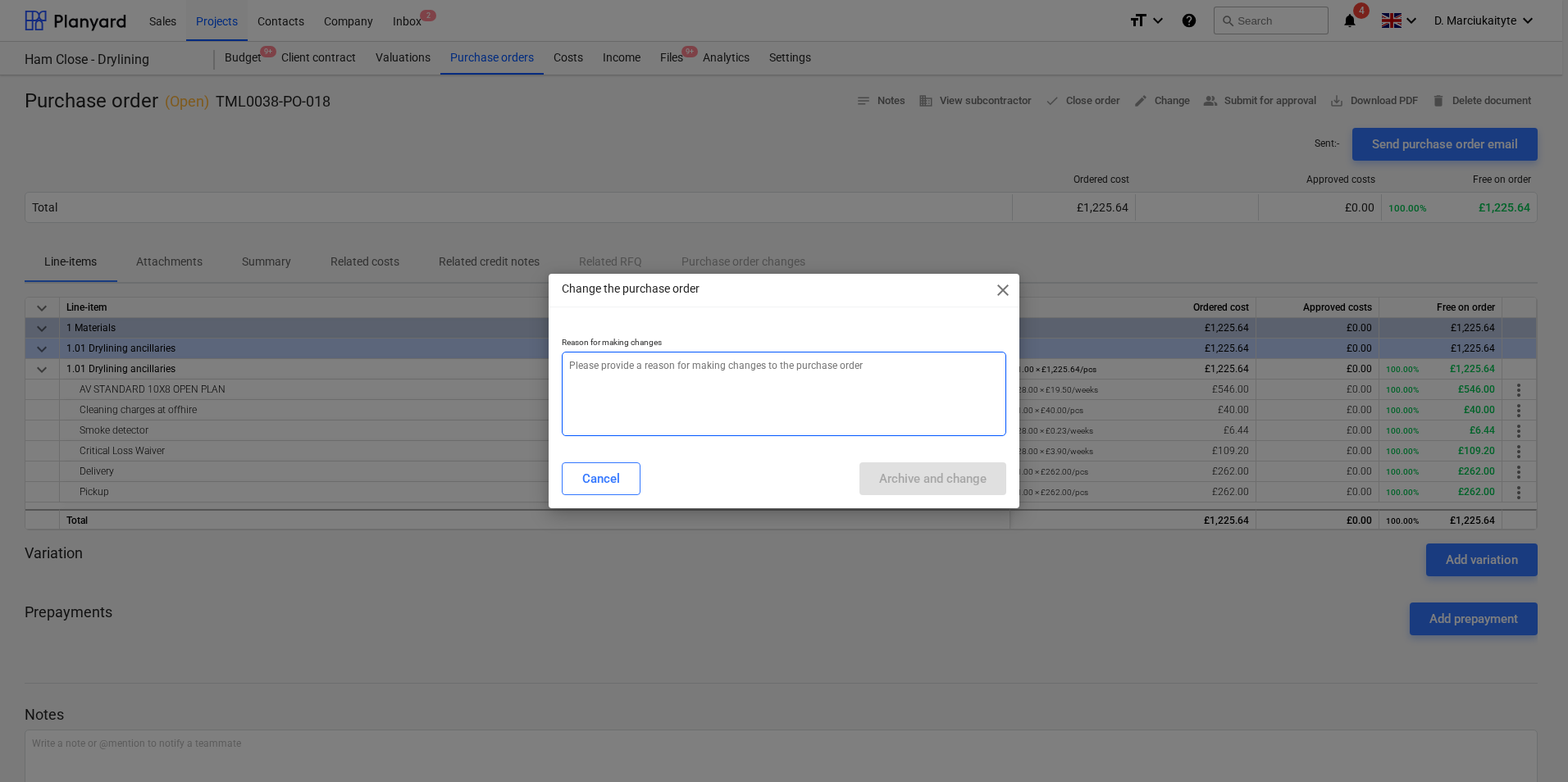
drag, startPoint x: 699, startPoint y: 375, endPoint x: 1453, endPoint y: 131, distance: 792.5
click at [700, 376] on textarea at bounding box center [783, 393] width 444 height 84
type textarea "x"
type textarea "e"
type textarea "x"
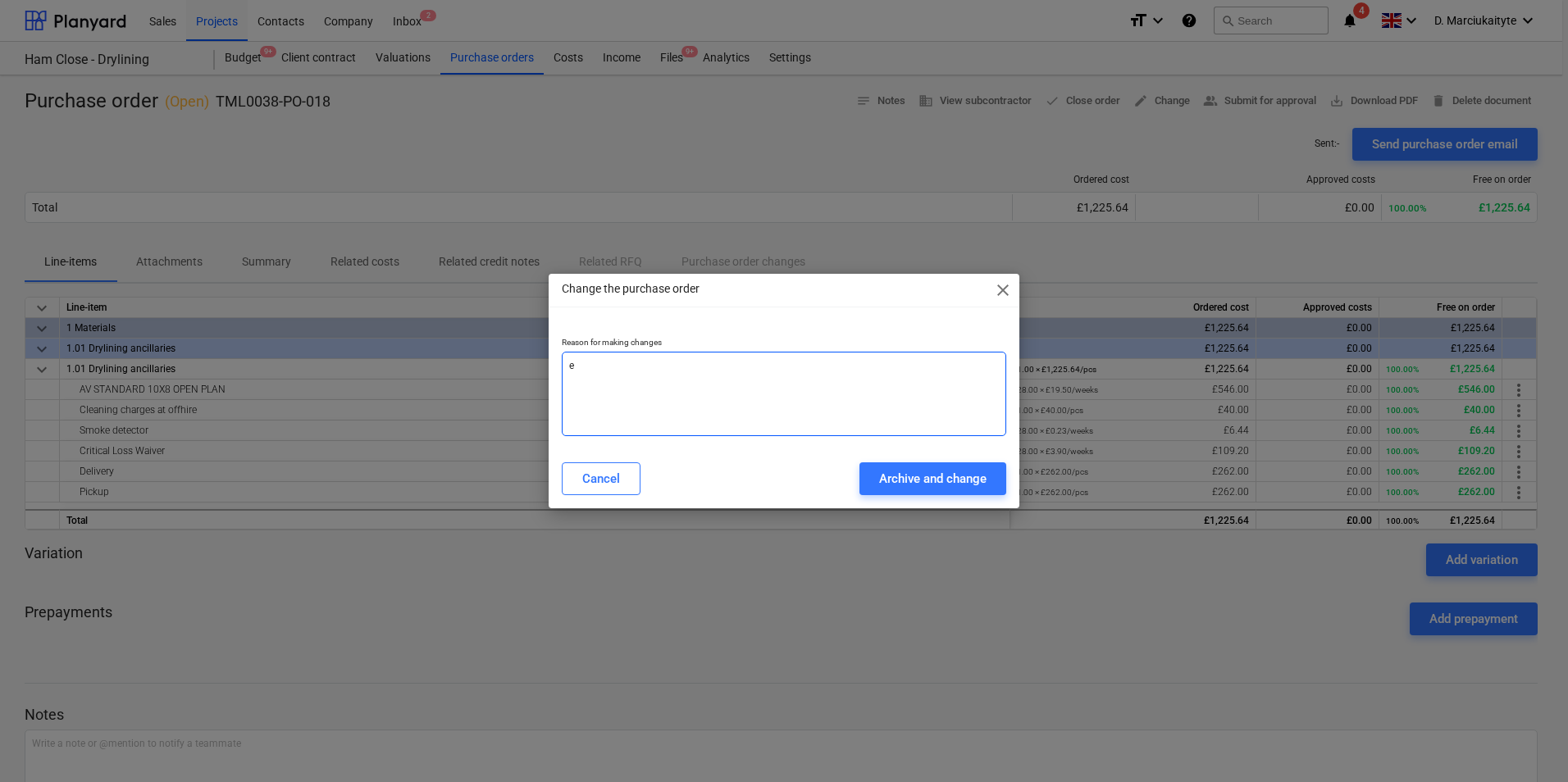
type textarea "er"
type textarea "x"
type textarea "err"
type textarea "x"
type textarea "erro"
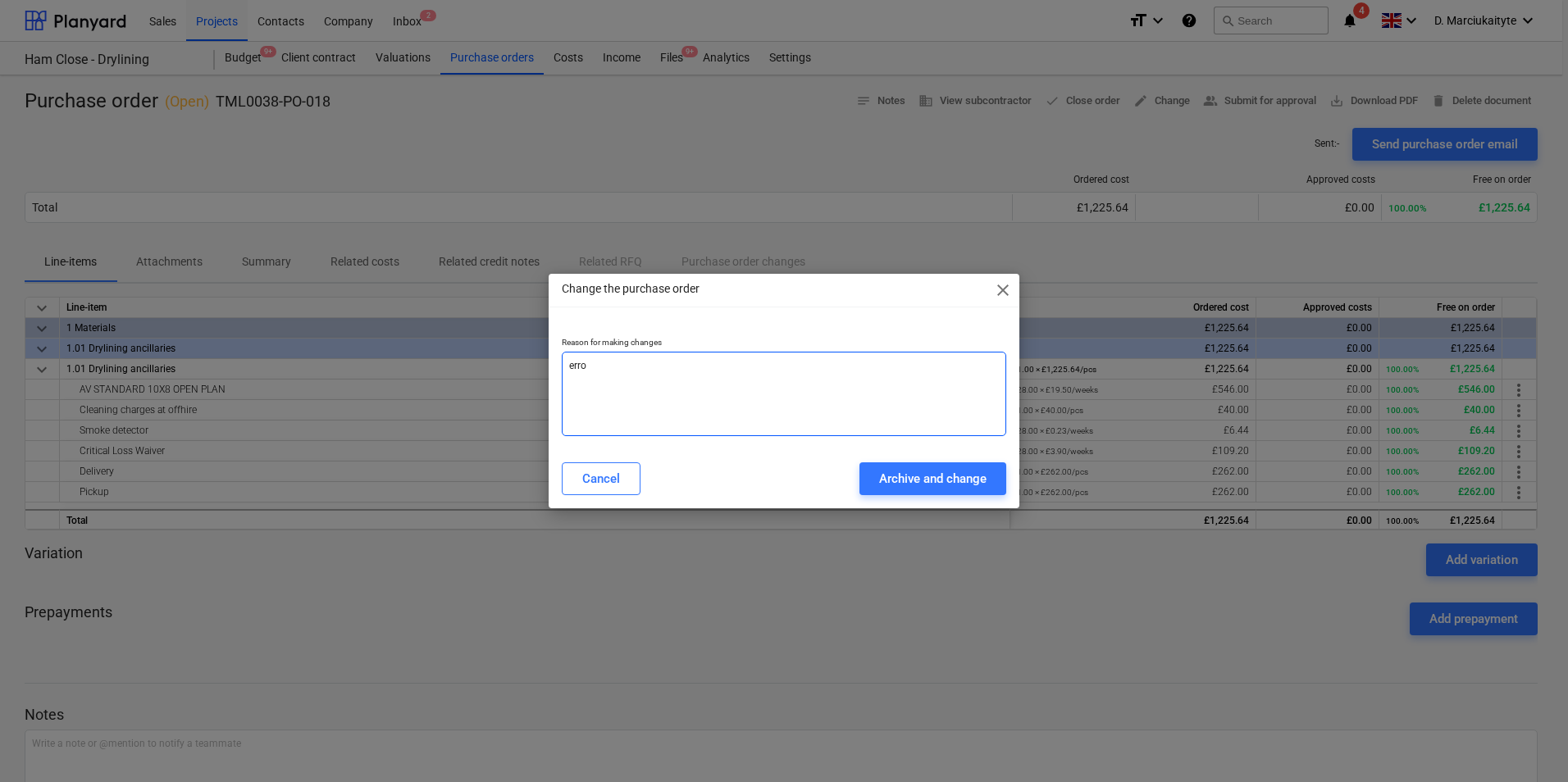
type textarea "x"
type textarea "error"
click at [946, 484] on div "Archive and change" at bounding box center [933, 478] width 107 height 21
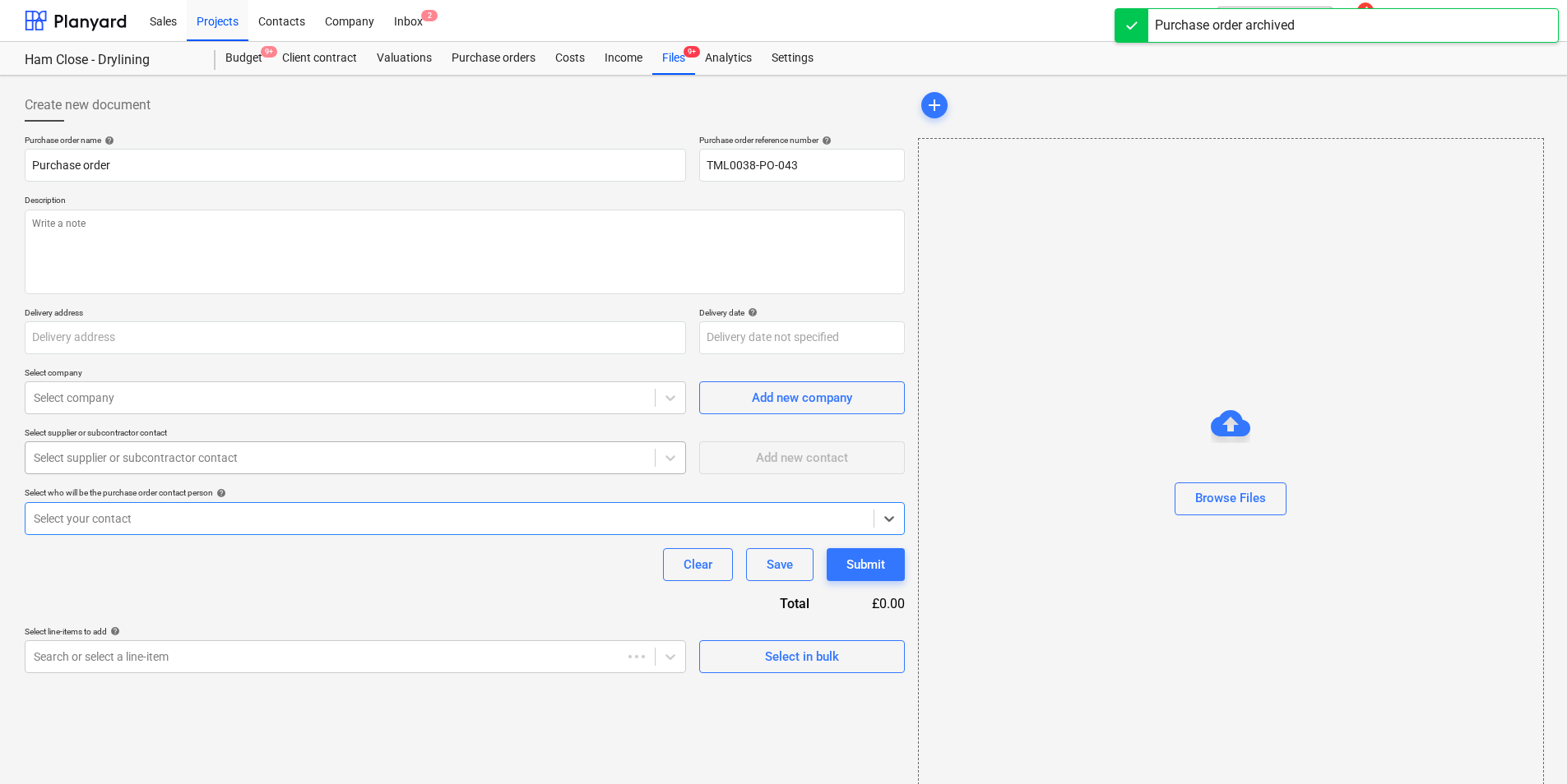
type textarea "x"
type input "TML0038-PO-018"
type textarea "Afternoon, Please proceed with attached order. Site Contact : +44 7501 645393 J…"
type input "Ham Close, Richmond, TW10 7PL"
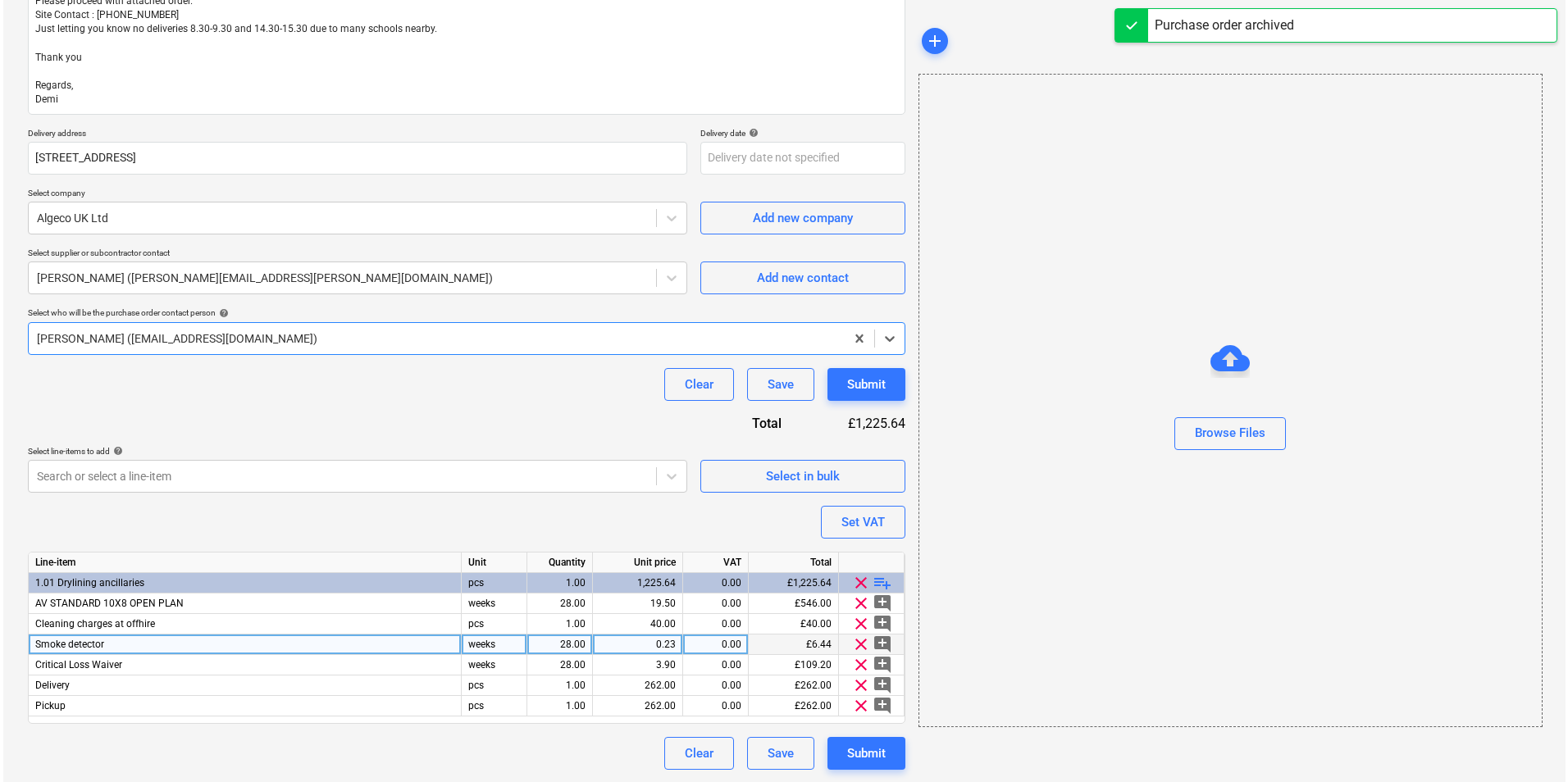
scroll to position [251, 0]
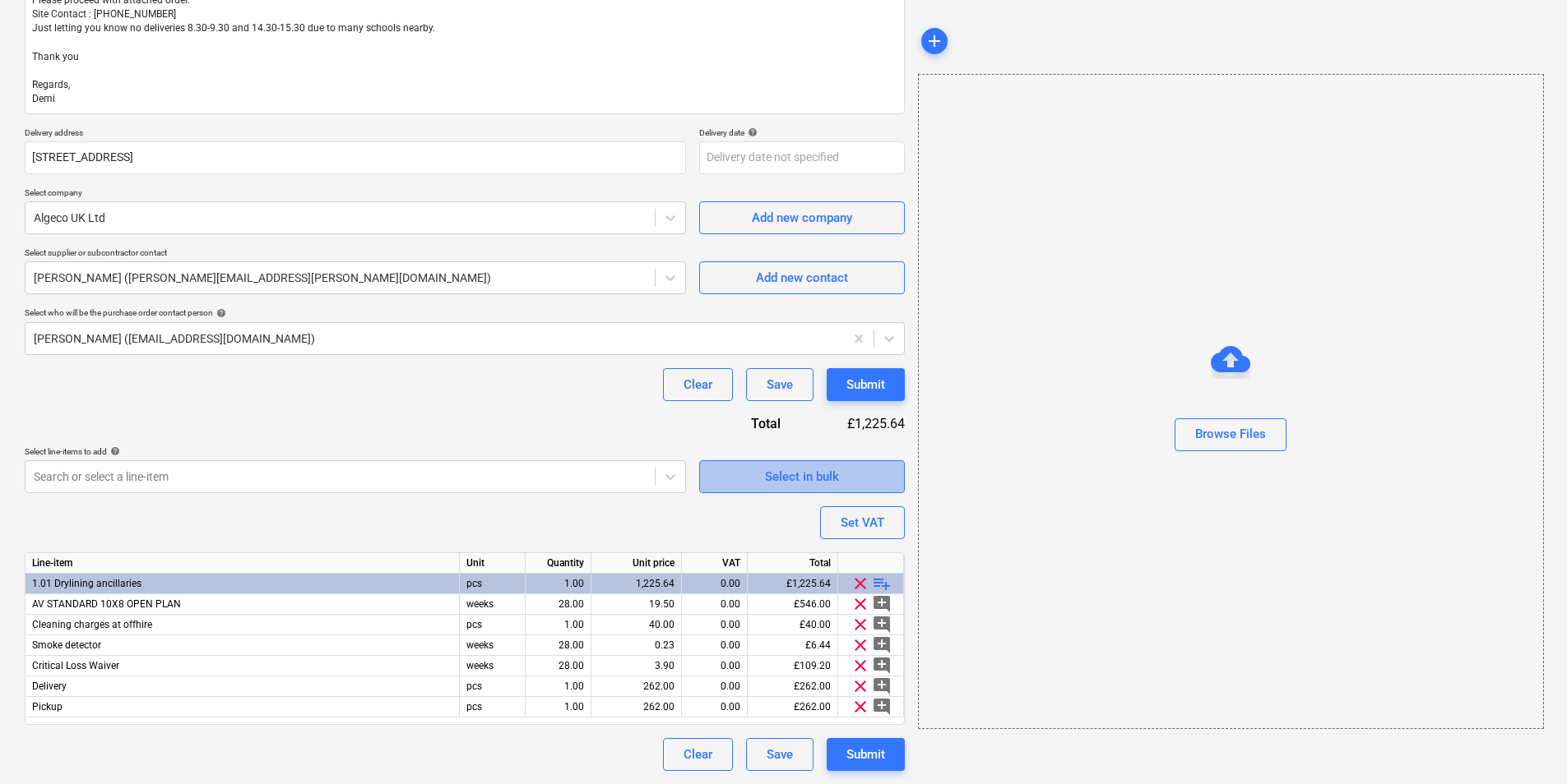
click at [806, 473] on div "Select in bulk" at bounding box center [802, 477] width 74 height 21
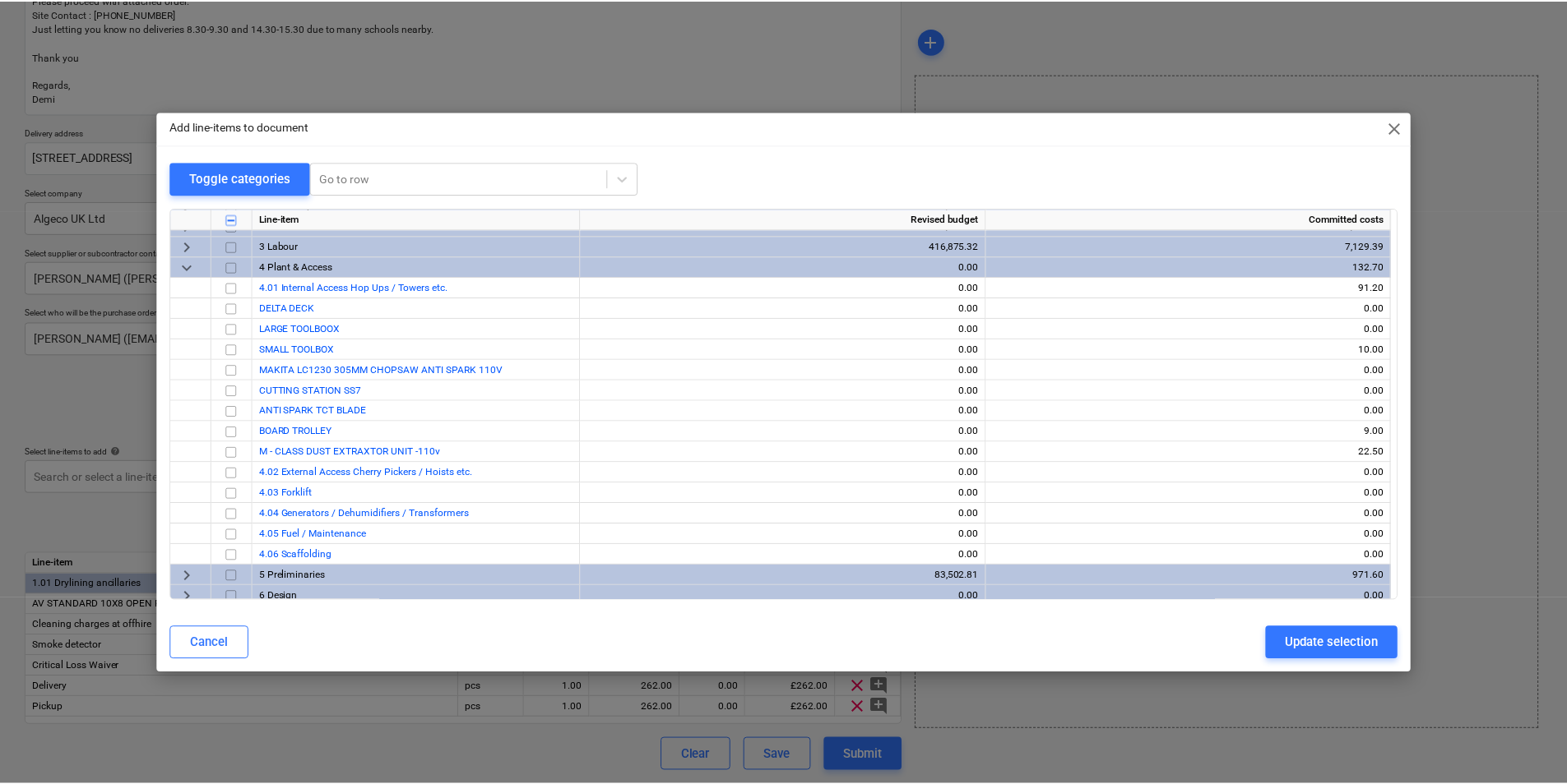
scroll to position [2631, 0]
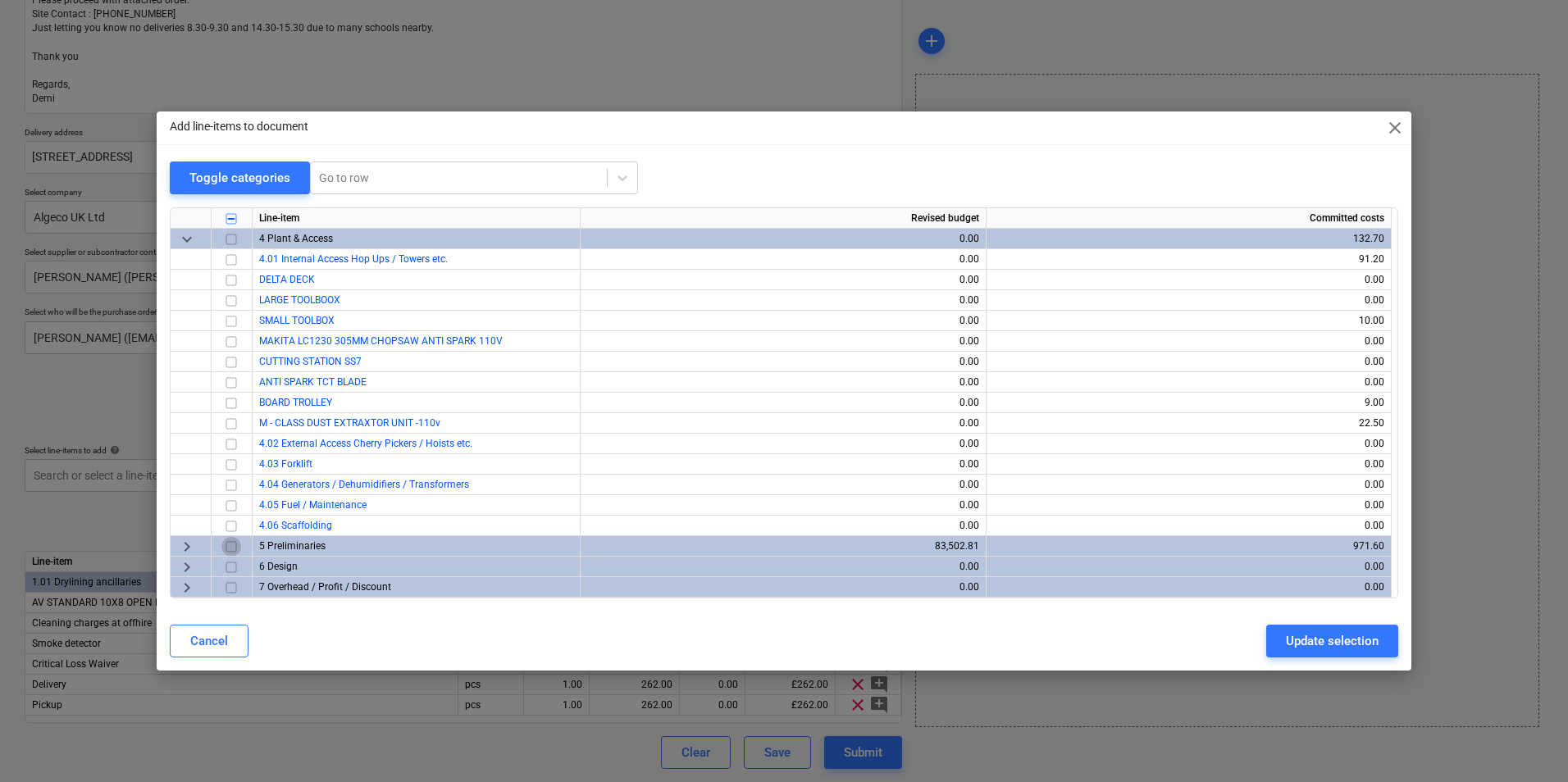
click at [230, 544] on input "checkbox" at bounding box center [231, 546] width 20 height 20
click at [1346, 647] on div "Update selection" at bounding box center [1331, 641] width 93 height 21
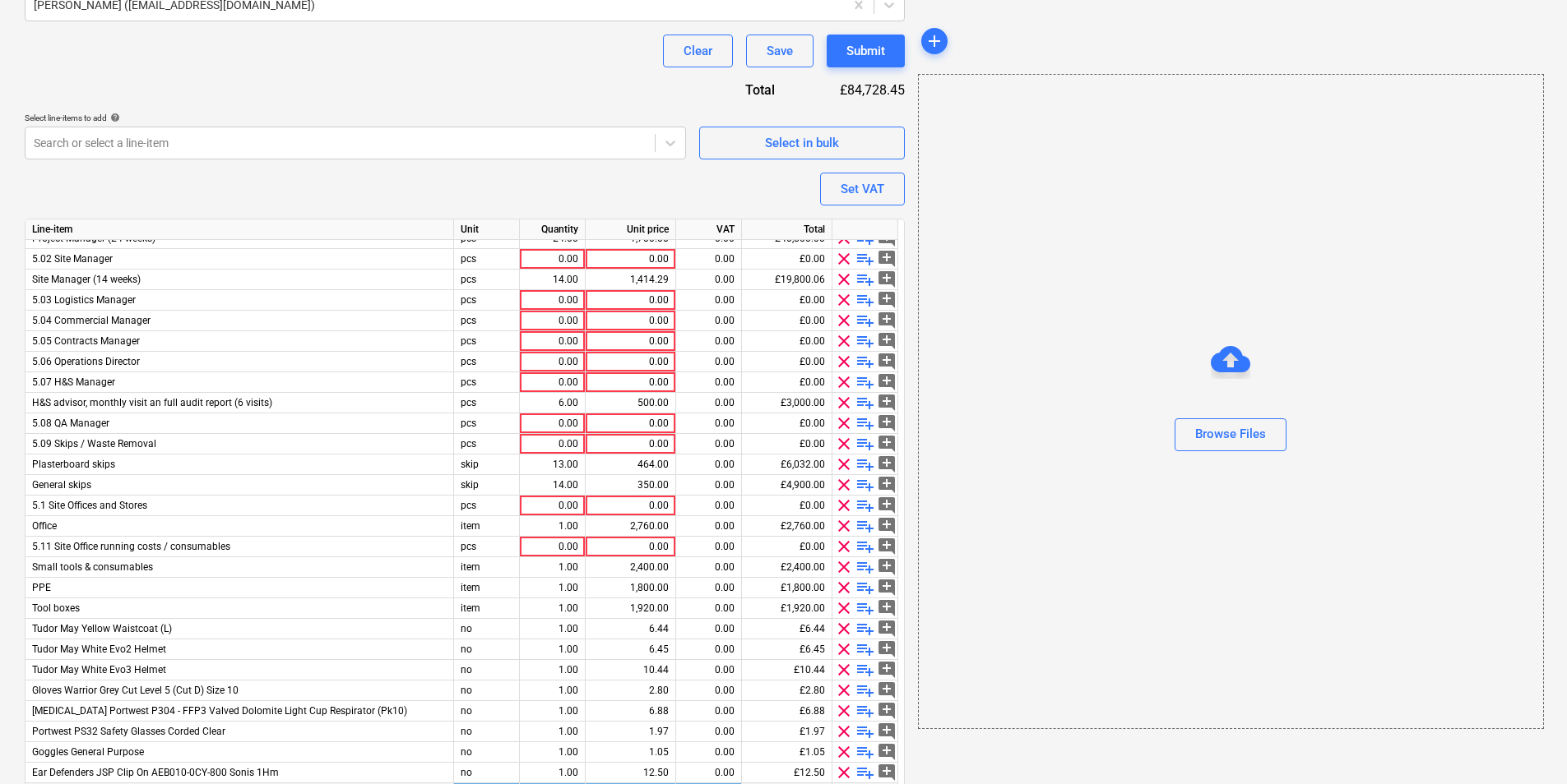
scroll to position [706, 0]
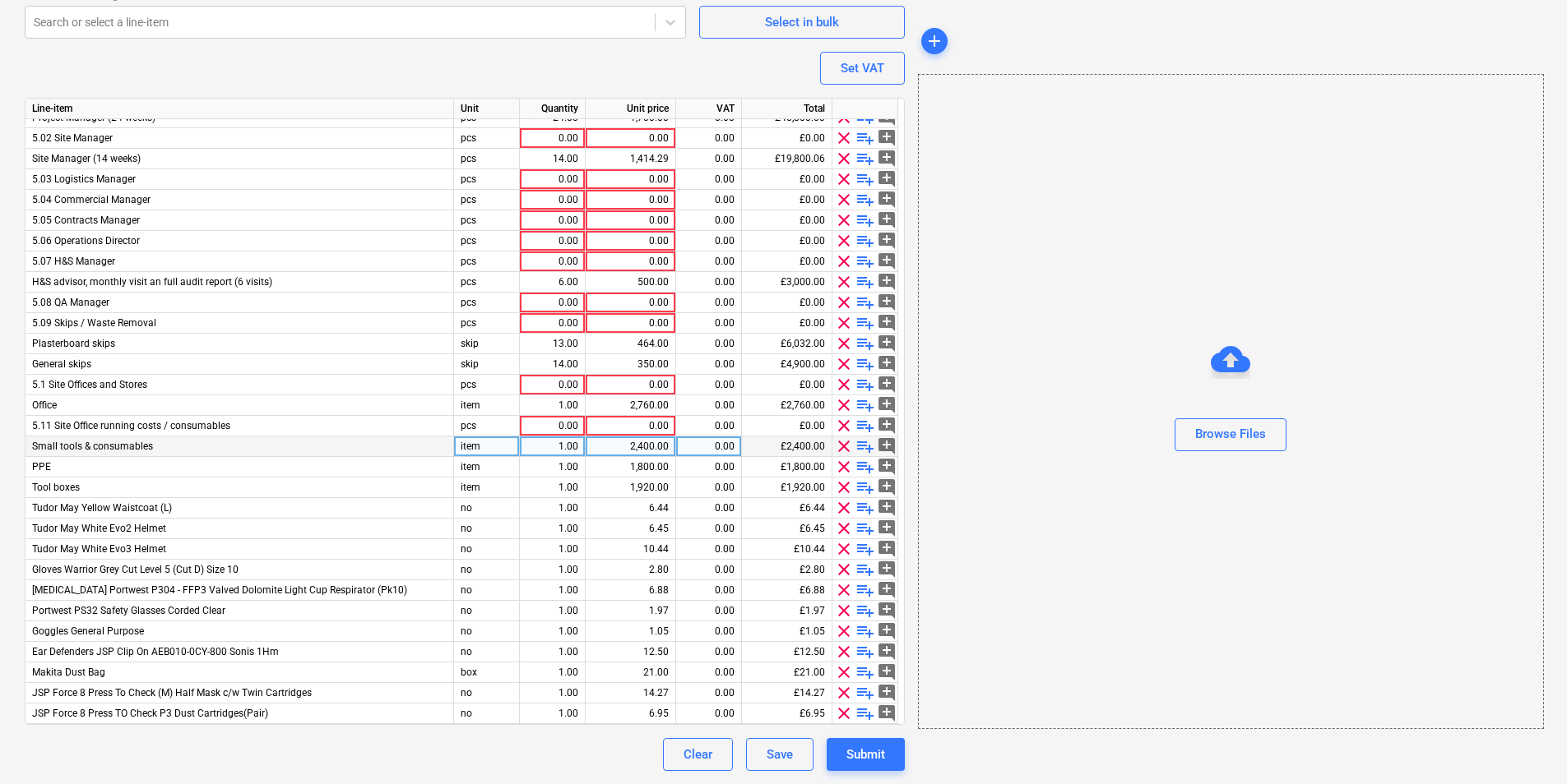
click at [840, 450] on span "clear" at bounding box center [844, 446] width 20 height 20
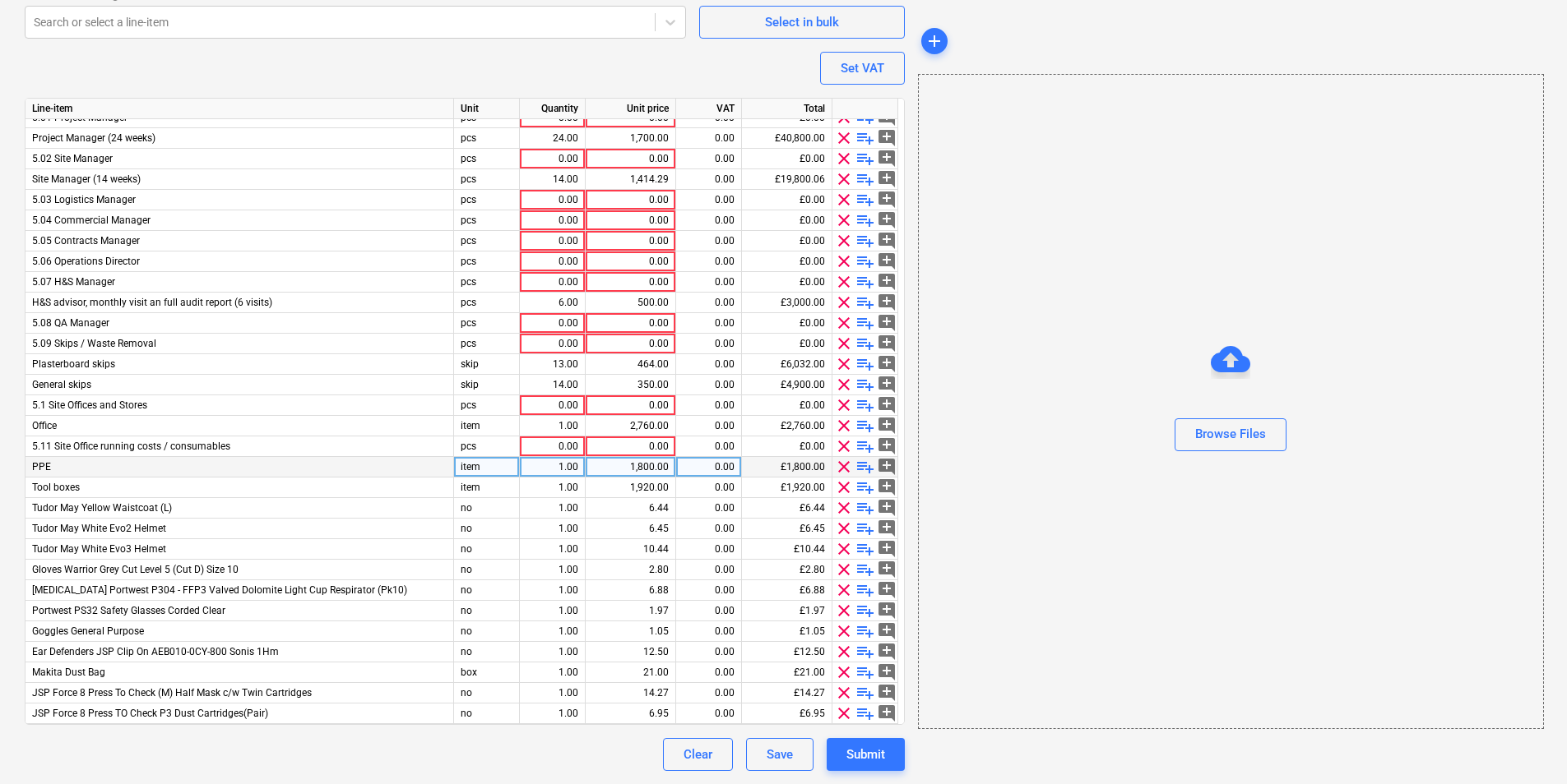
scroll to position [155, 0]
click at [843, 467] on span "clear" at bounding box center [844, 466] width 20 height 20
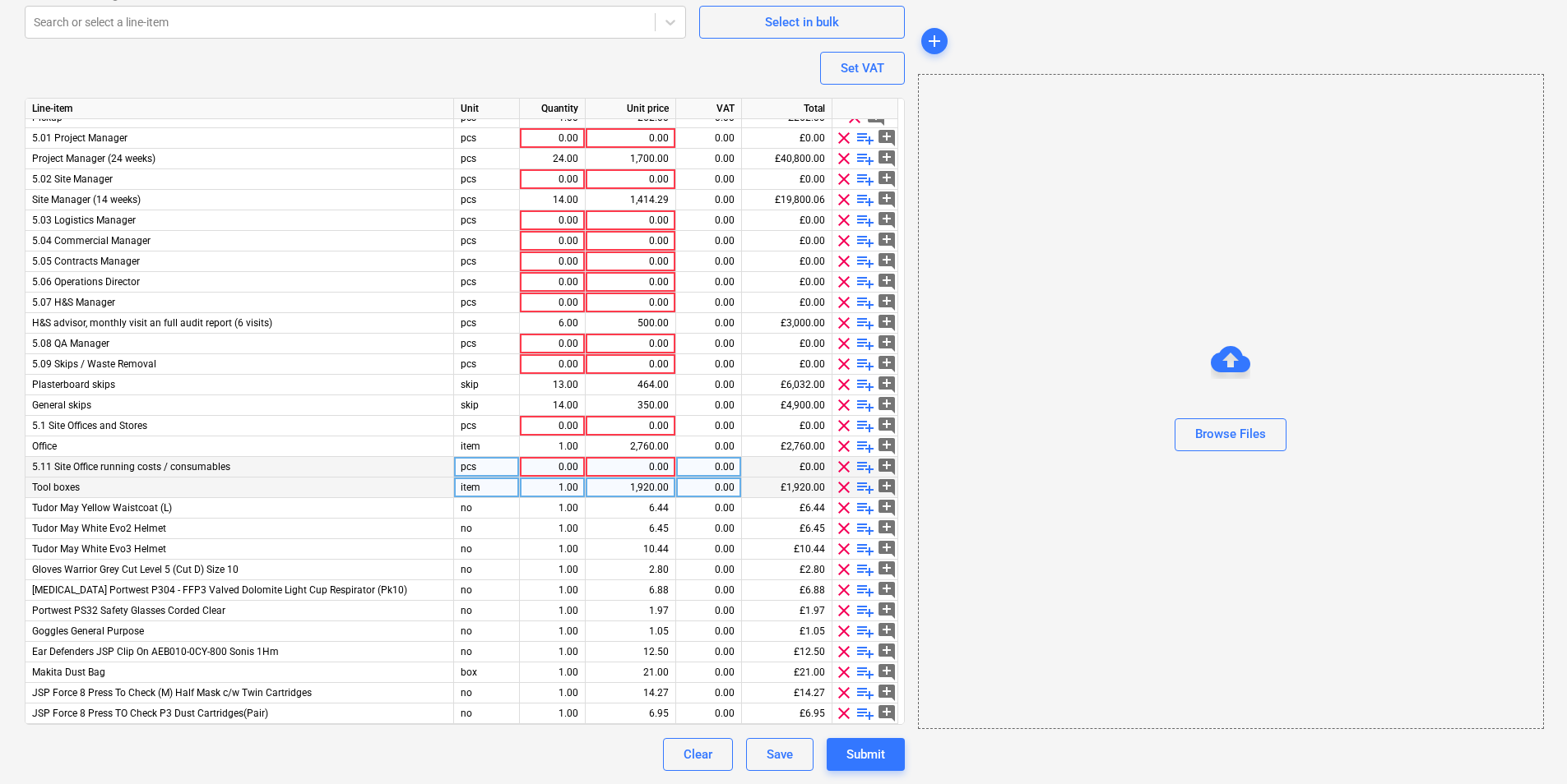
scroll to position [135, 0]
click at [840, 491] on span "clear" at bounding box center [844, 487] width 20 height 20
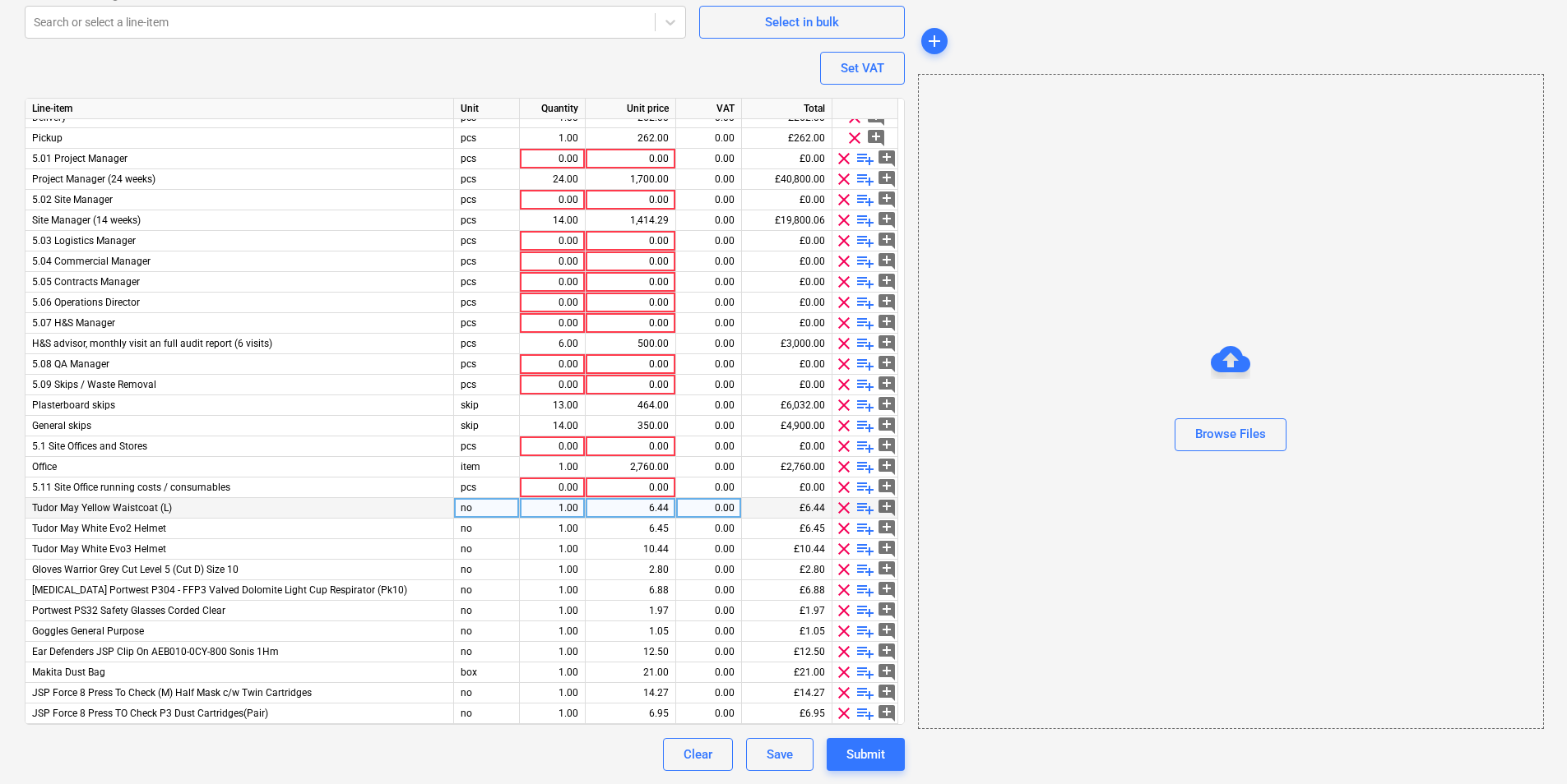
scroll to position [114, 0]
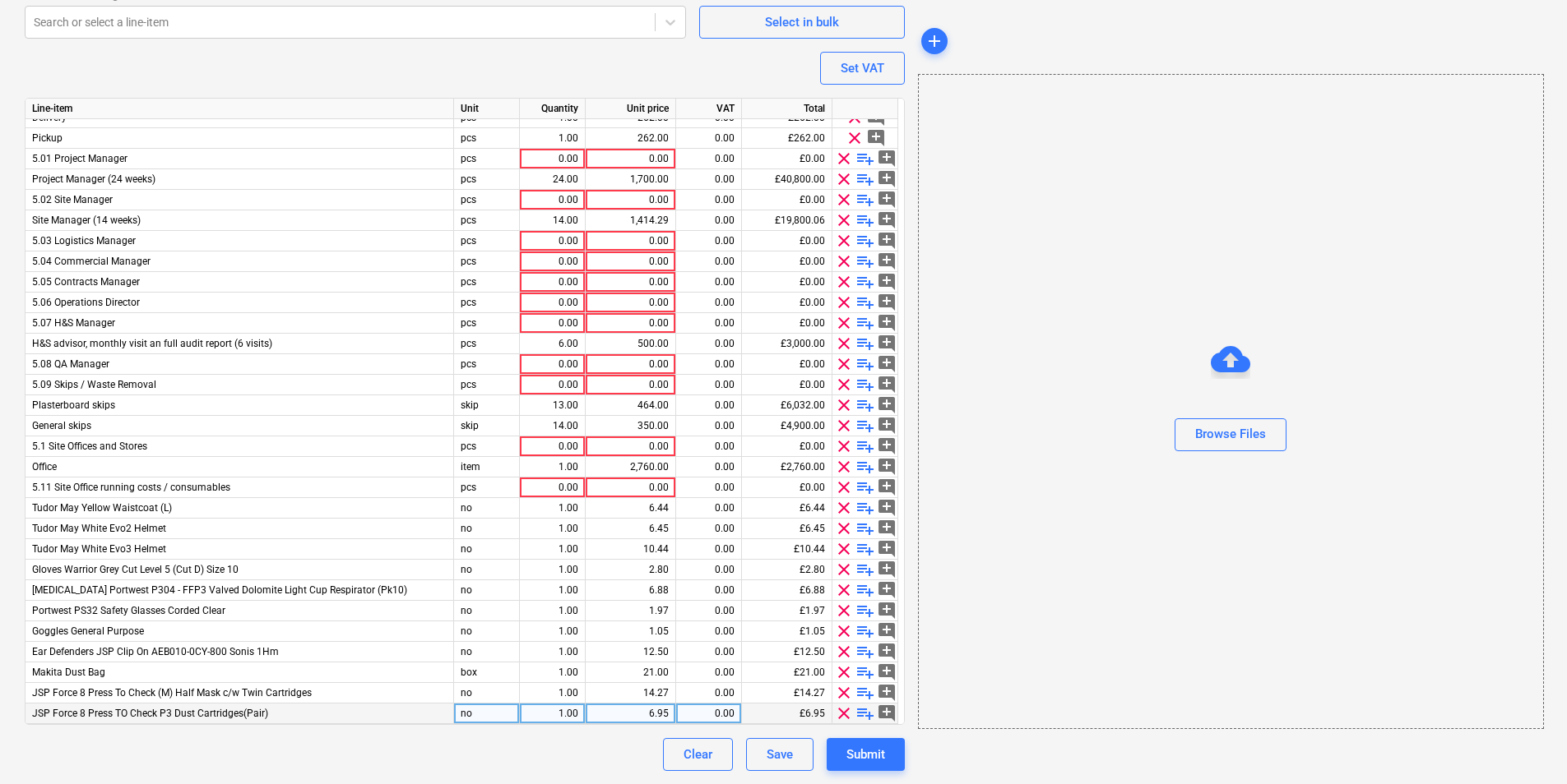
click at [843, 716] on span "clear" at bounding box center [844, 713] width 20 height 20
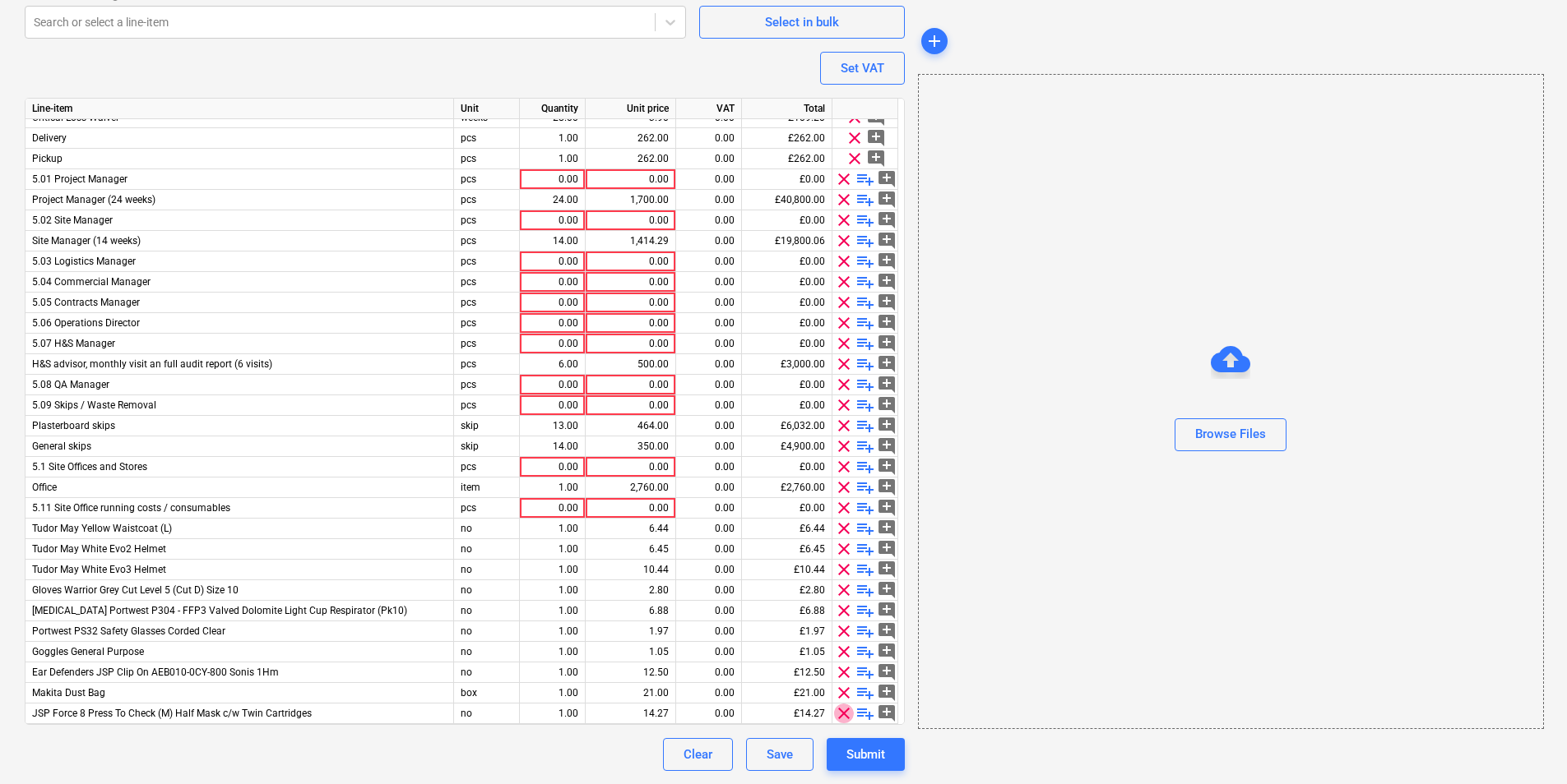
click at [843, 716] on span "clear" at bounding box center [844, 713] width 20 height 20
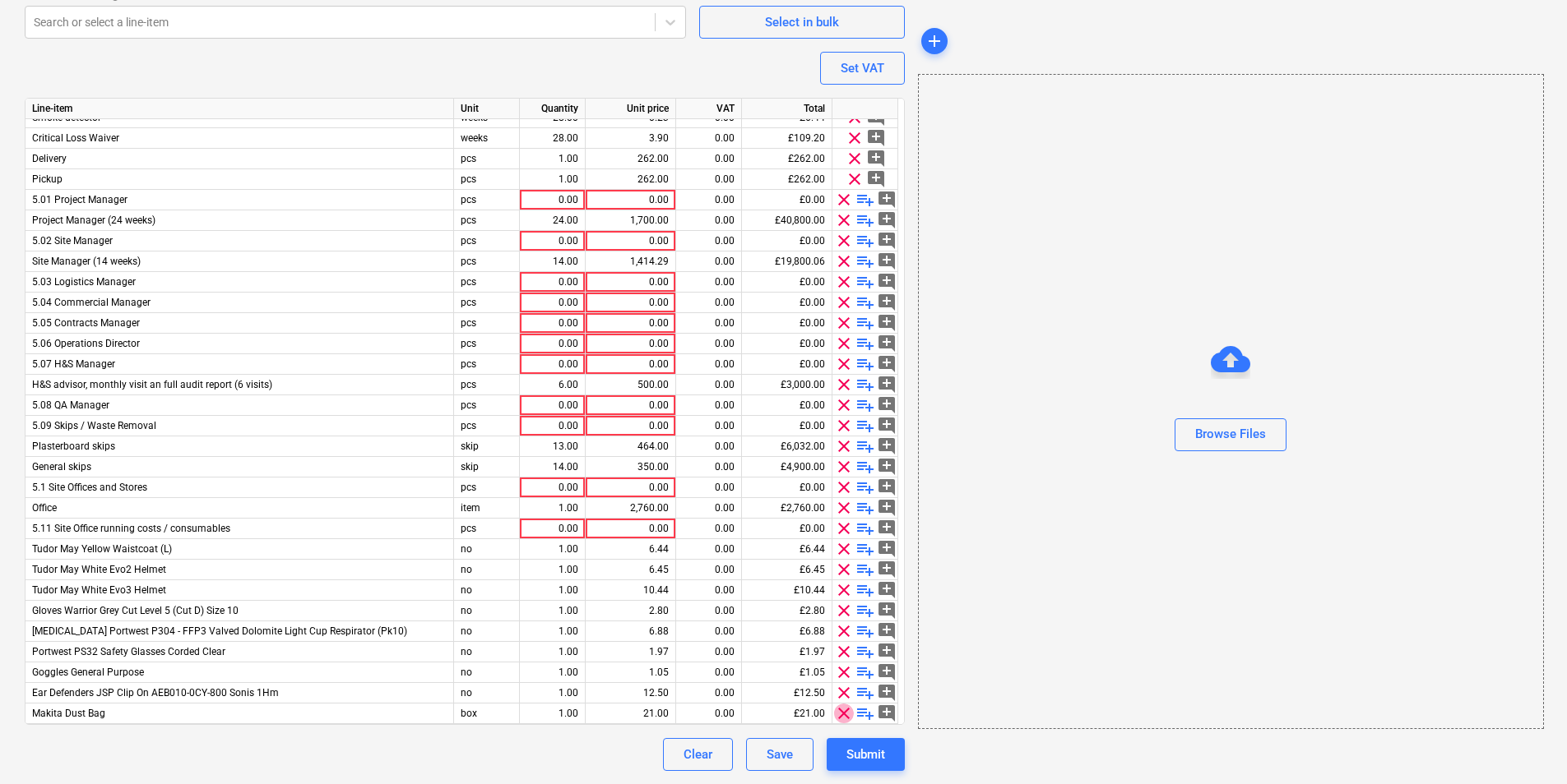
click at [843, 716] on span "clear" at bounding box center [844, 713] width 20 height 20
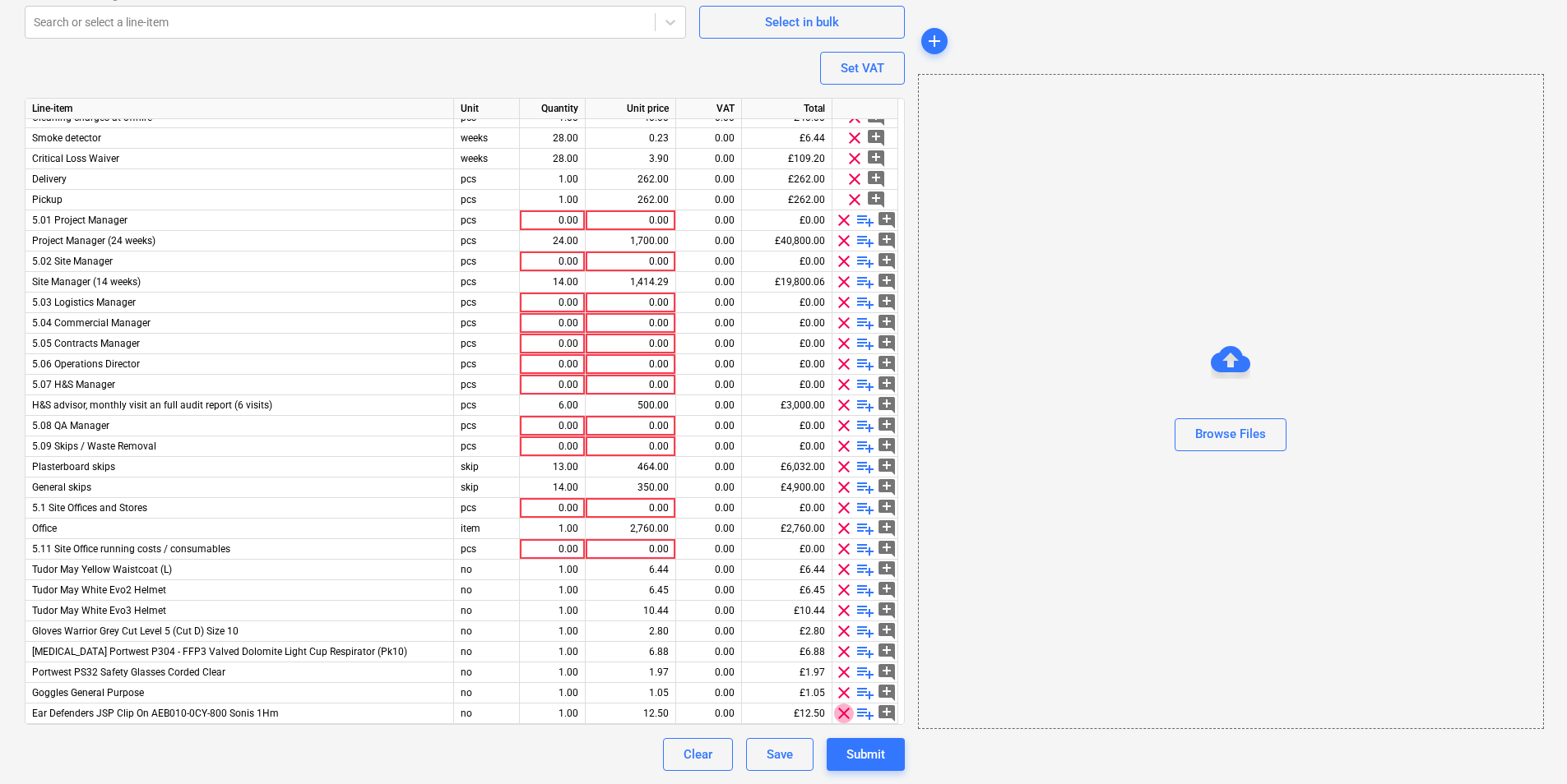
click at [843, 716] on span "clear" at bounding box center [844, 713] width 20 height 20
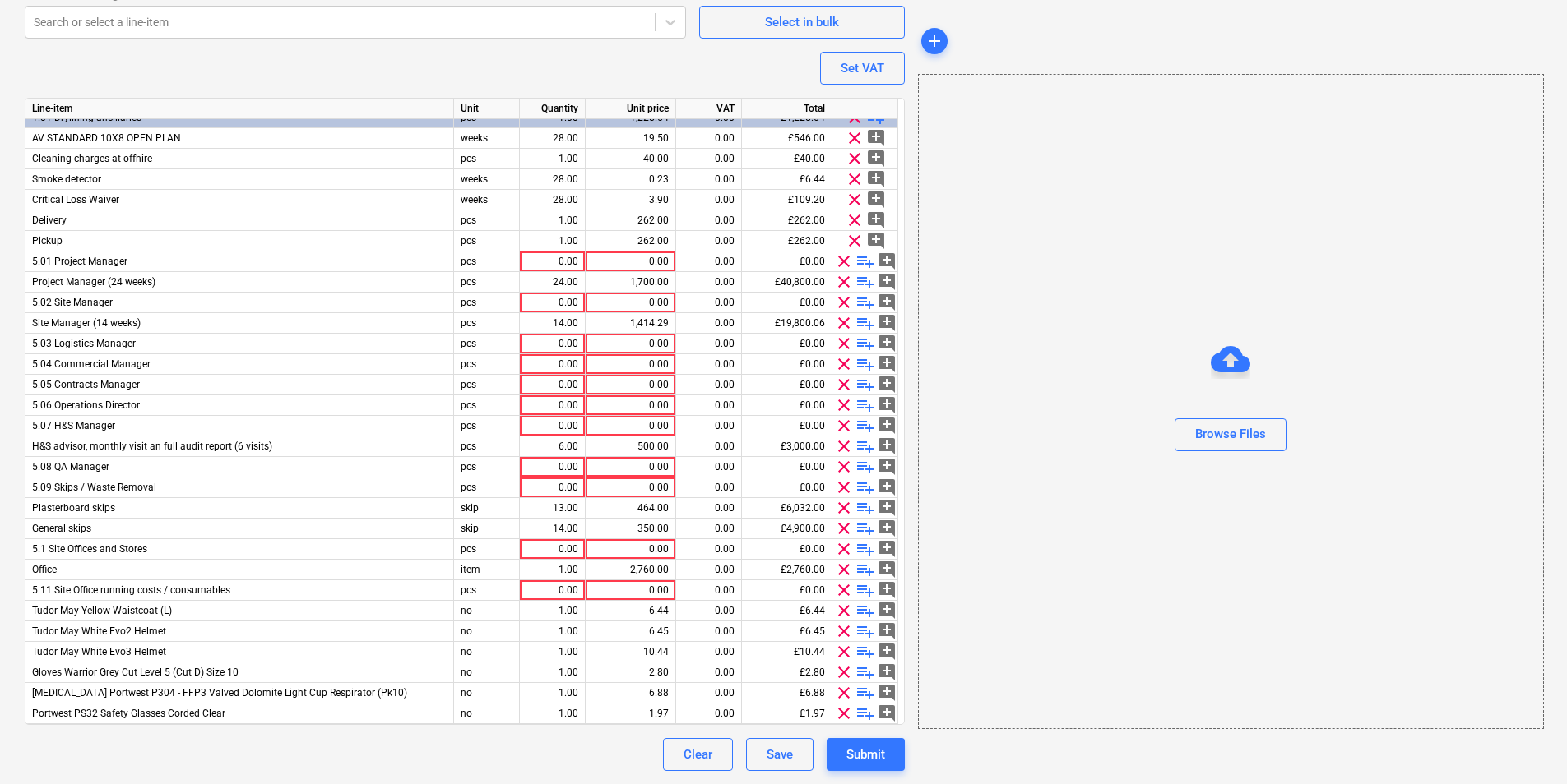
scroll to position [11, 0]
click at [843, 716] on span "clear" at bounding box center [844, 713] width 20 height 20
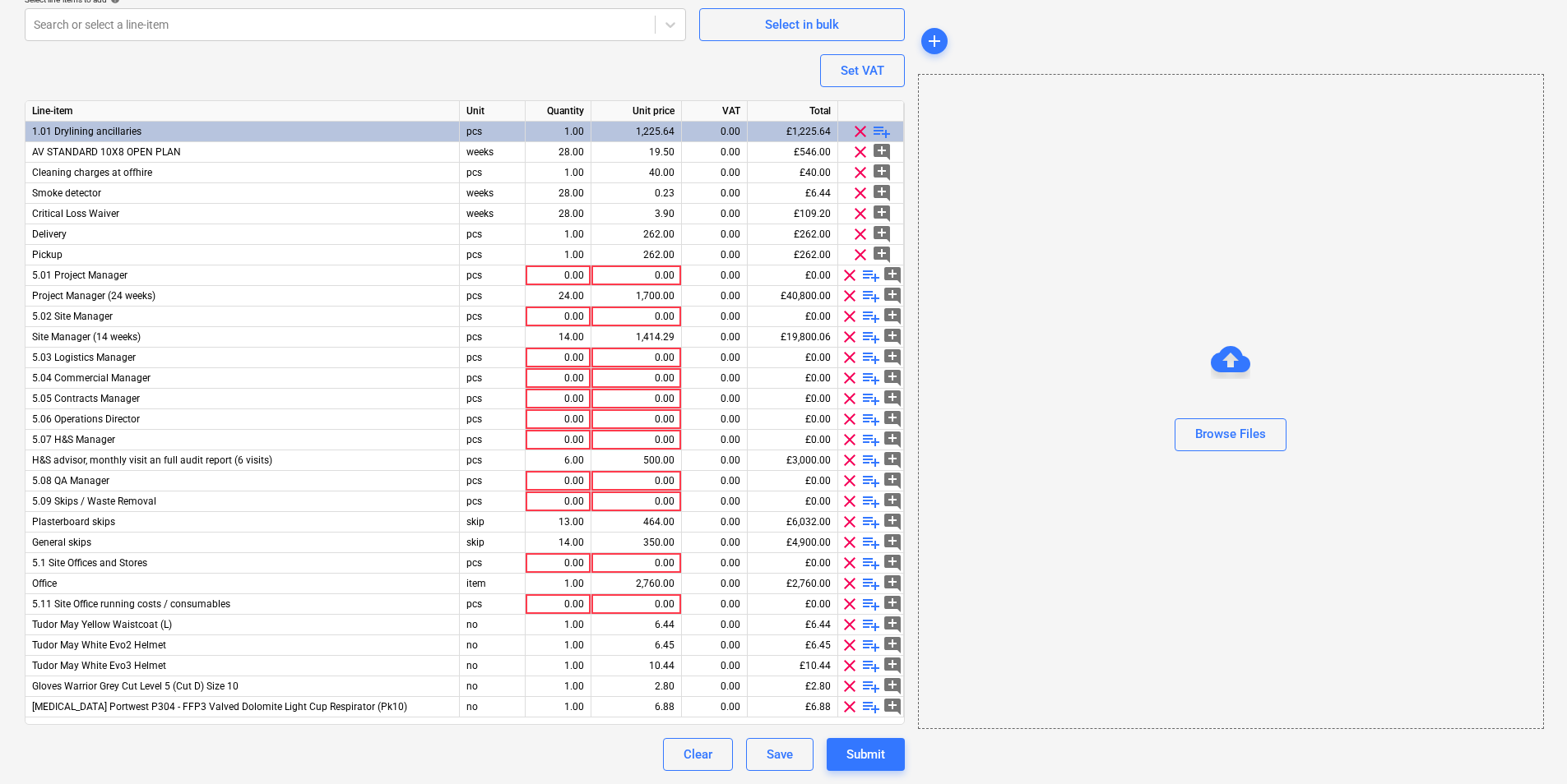
scroll to position [0, 0]
click at [843, 716] on span "clear" at bounding box center [850, 706] width 20 height 20
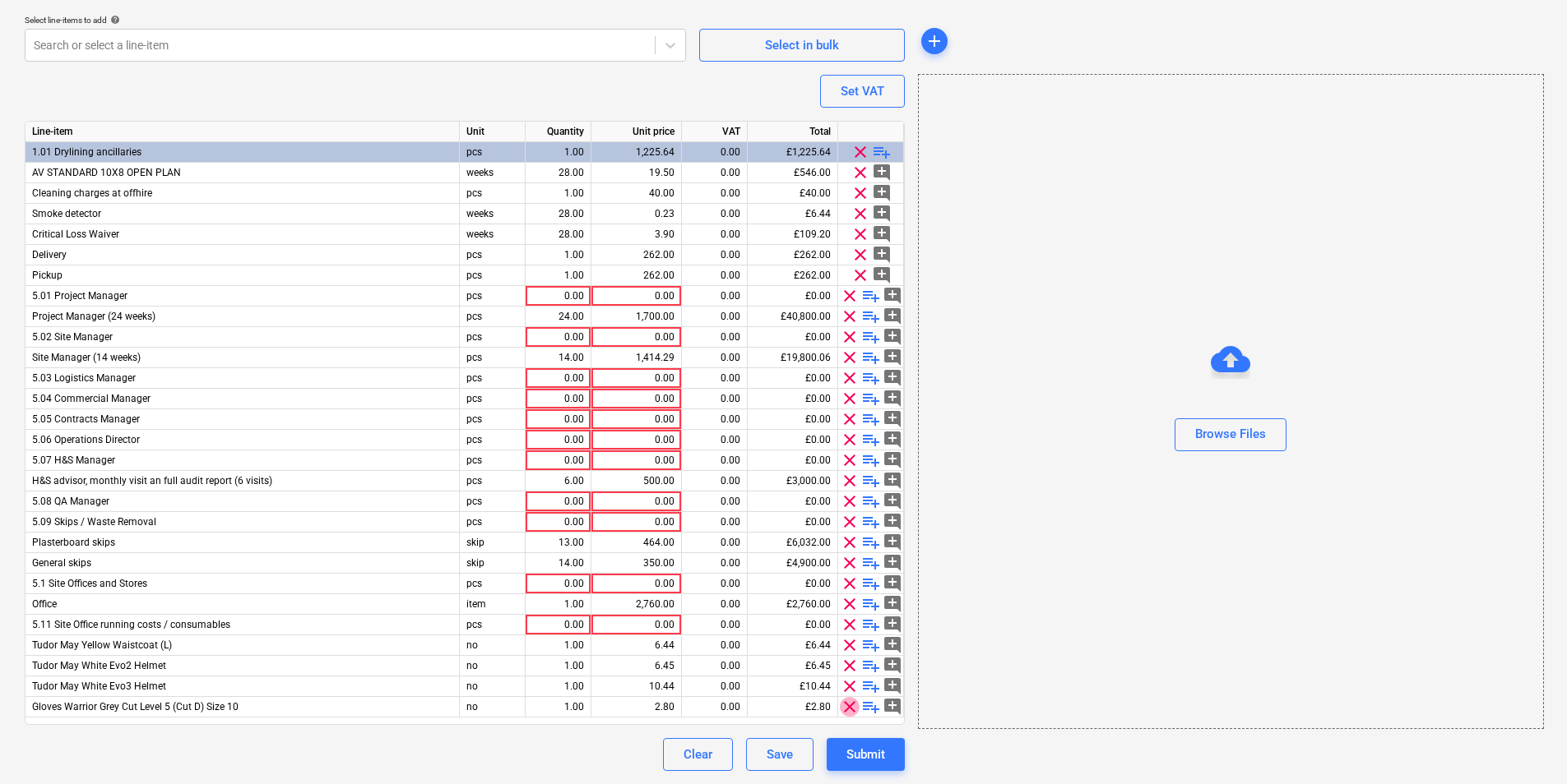
click at [843, 716] on span "clear" at bounding box center [850, 706] width 20 height 20
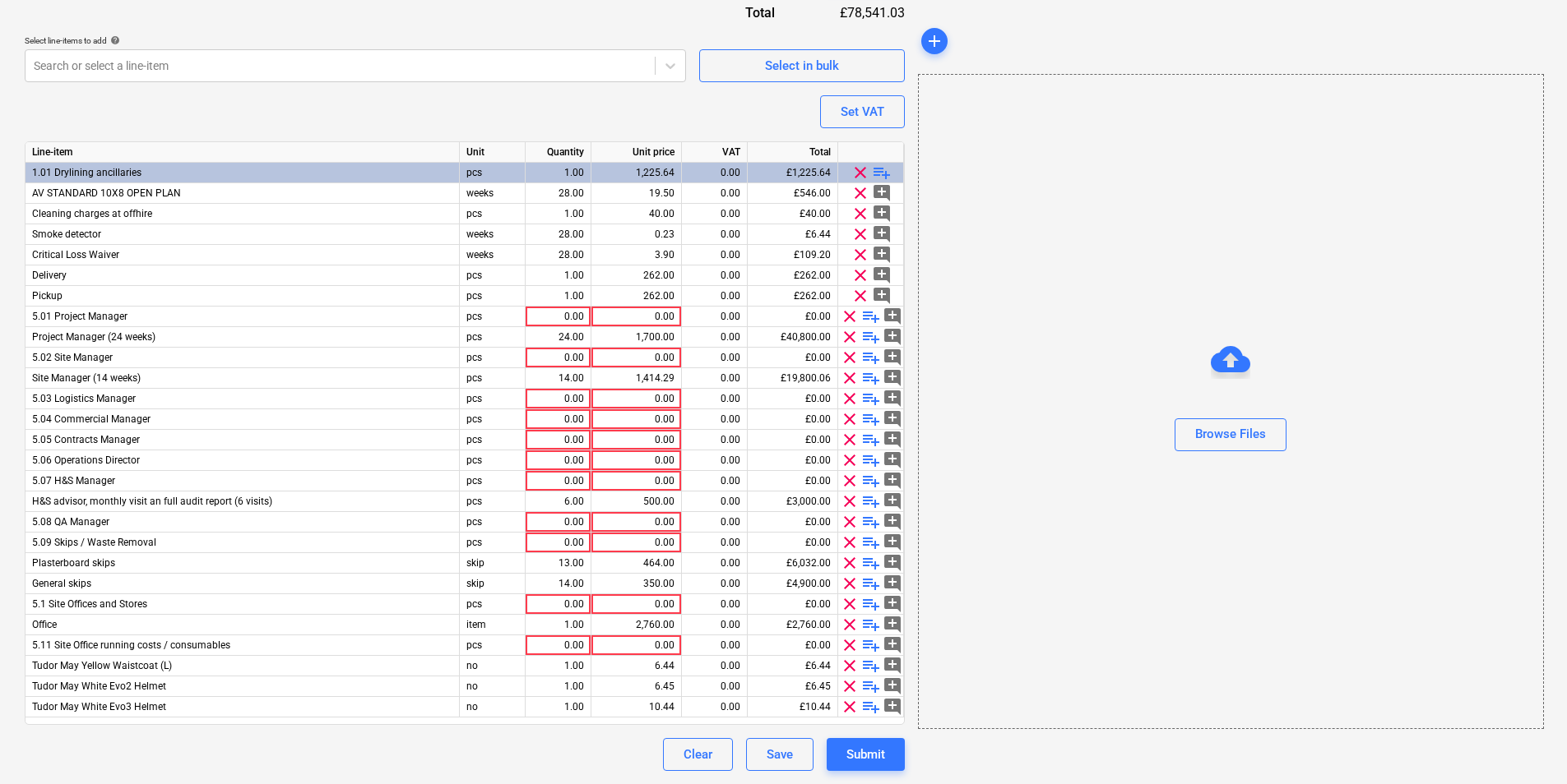
click at [843, 716] on span "clear" at bounding box center [850, 706] width 20 height 20
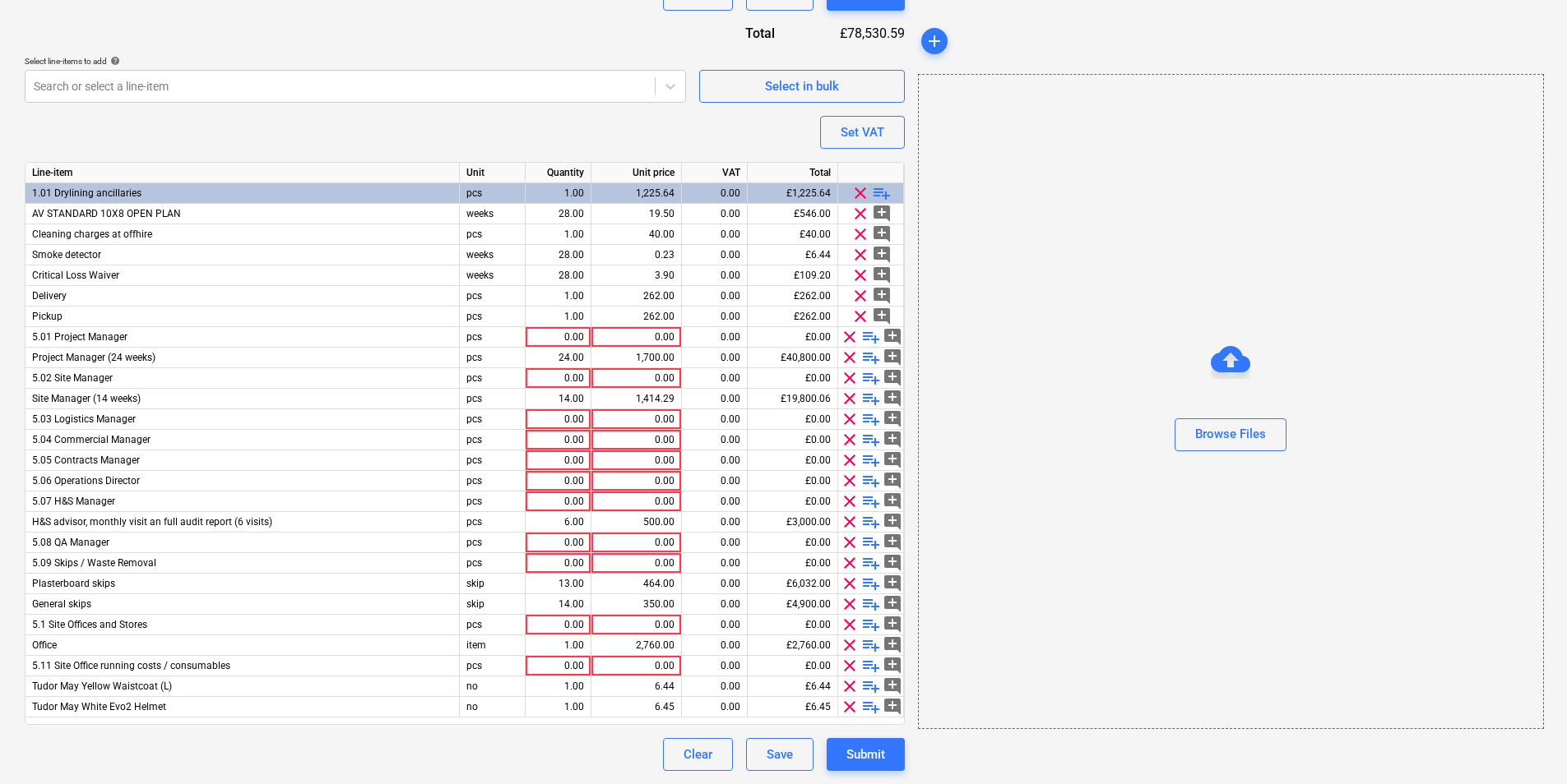
click at [843, 716] on span "clear" at bounding box center [850, 706] width 20 height 20
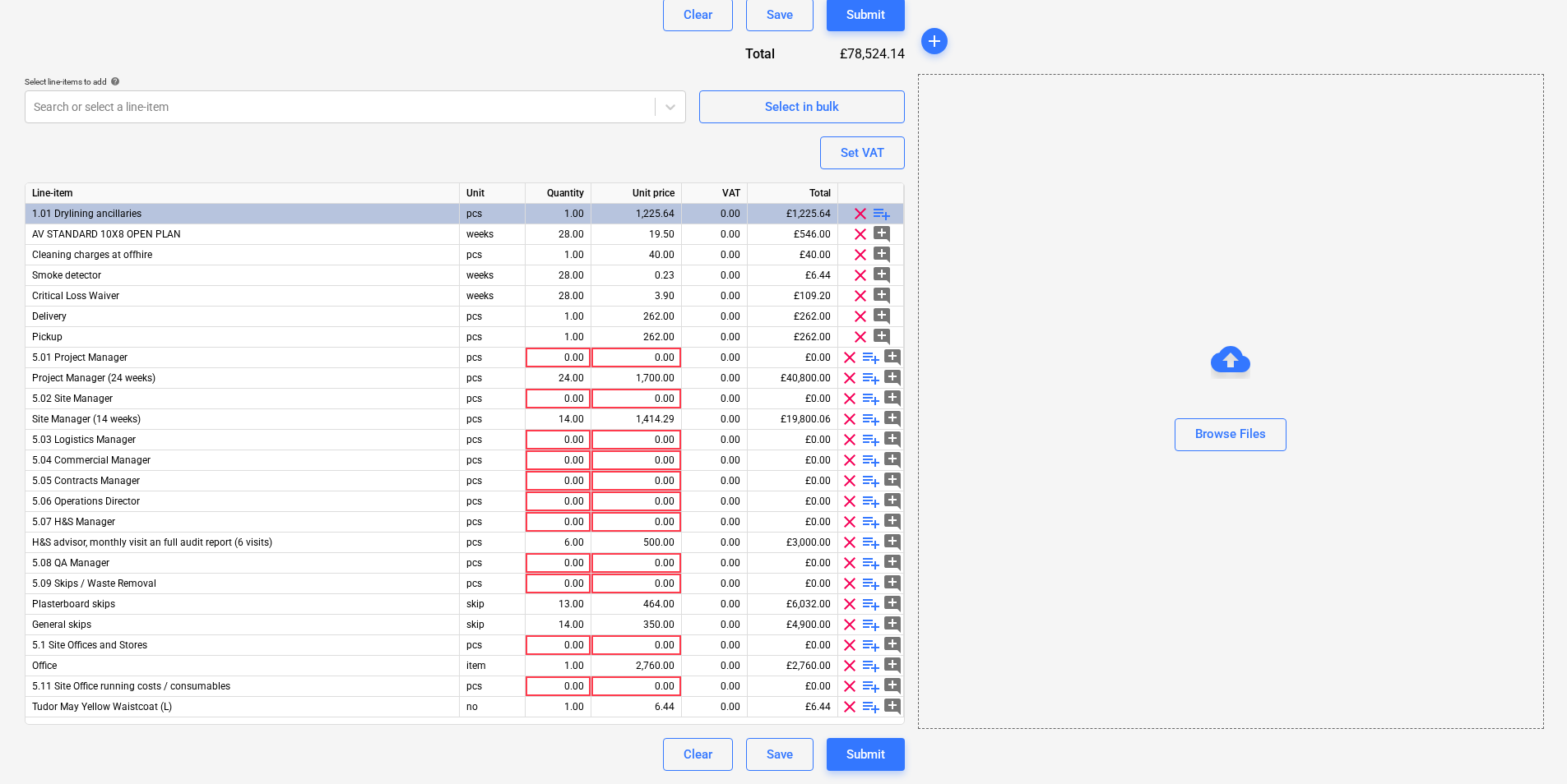
scroll to position [621, 0]
click at [843, 716] on span "clear" at bounding box center [850, 706] width 20 height 20
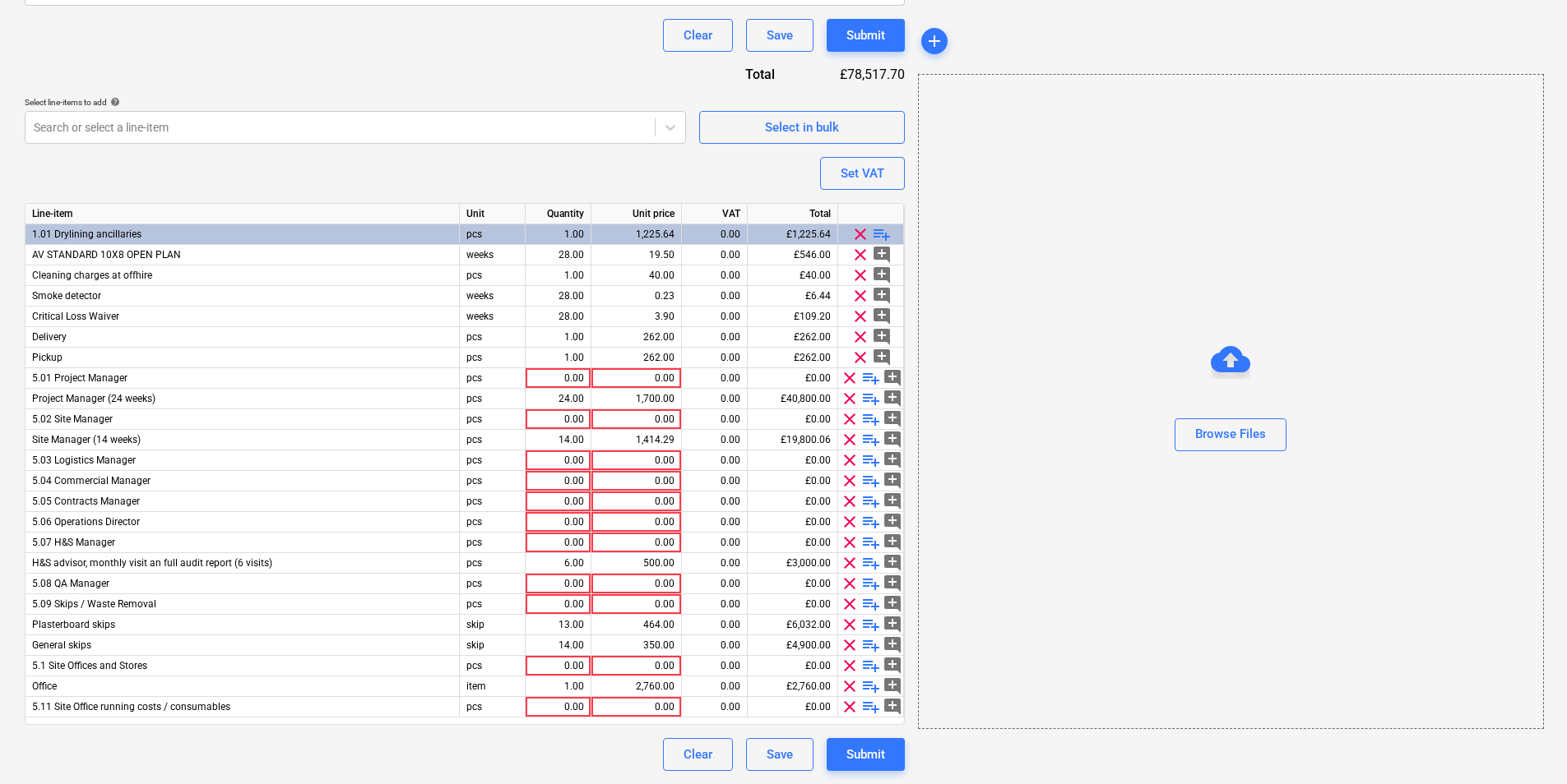
scroll to position [601, 0]
click at [867, 685] on span "playlist_add" at bounding box center [871, 686] width 20 height 20
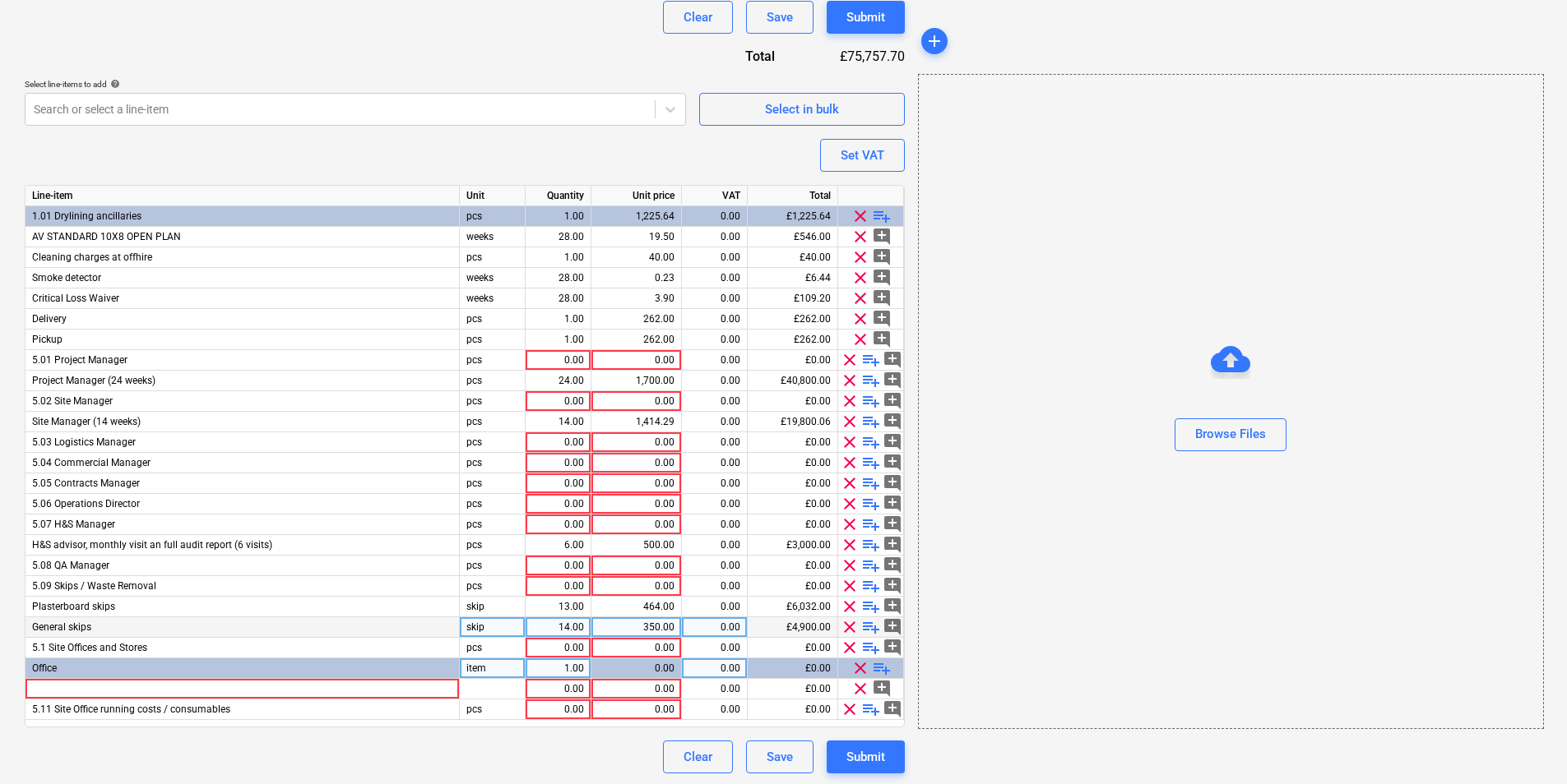
scroll to position [621, 0]
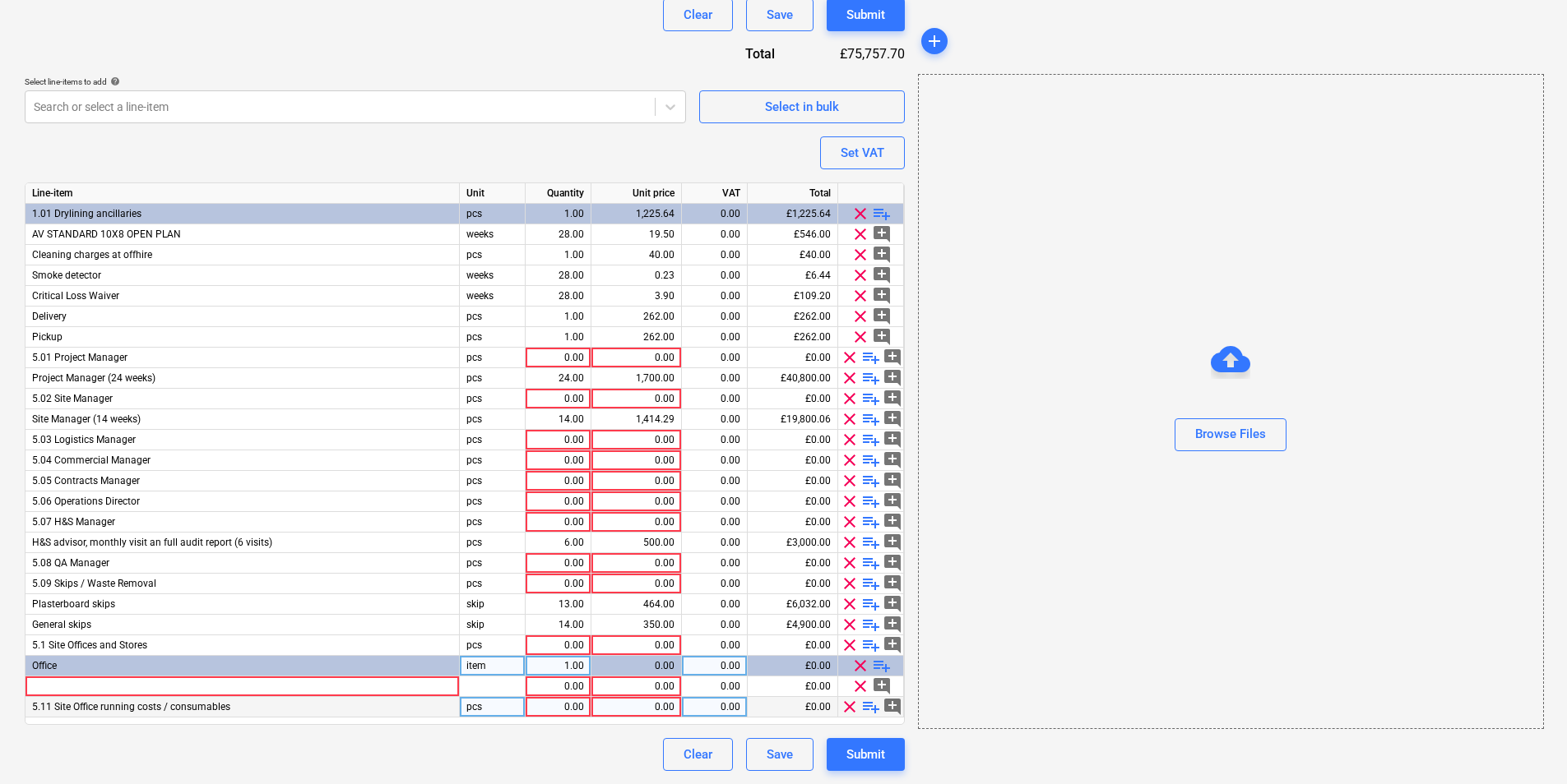
click at [848, 708] on span "clear" at bounding box center [850, 706] width 20 height 20
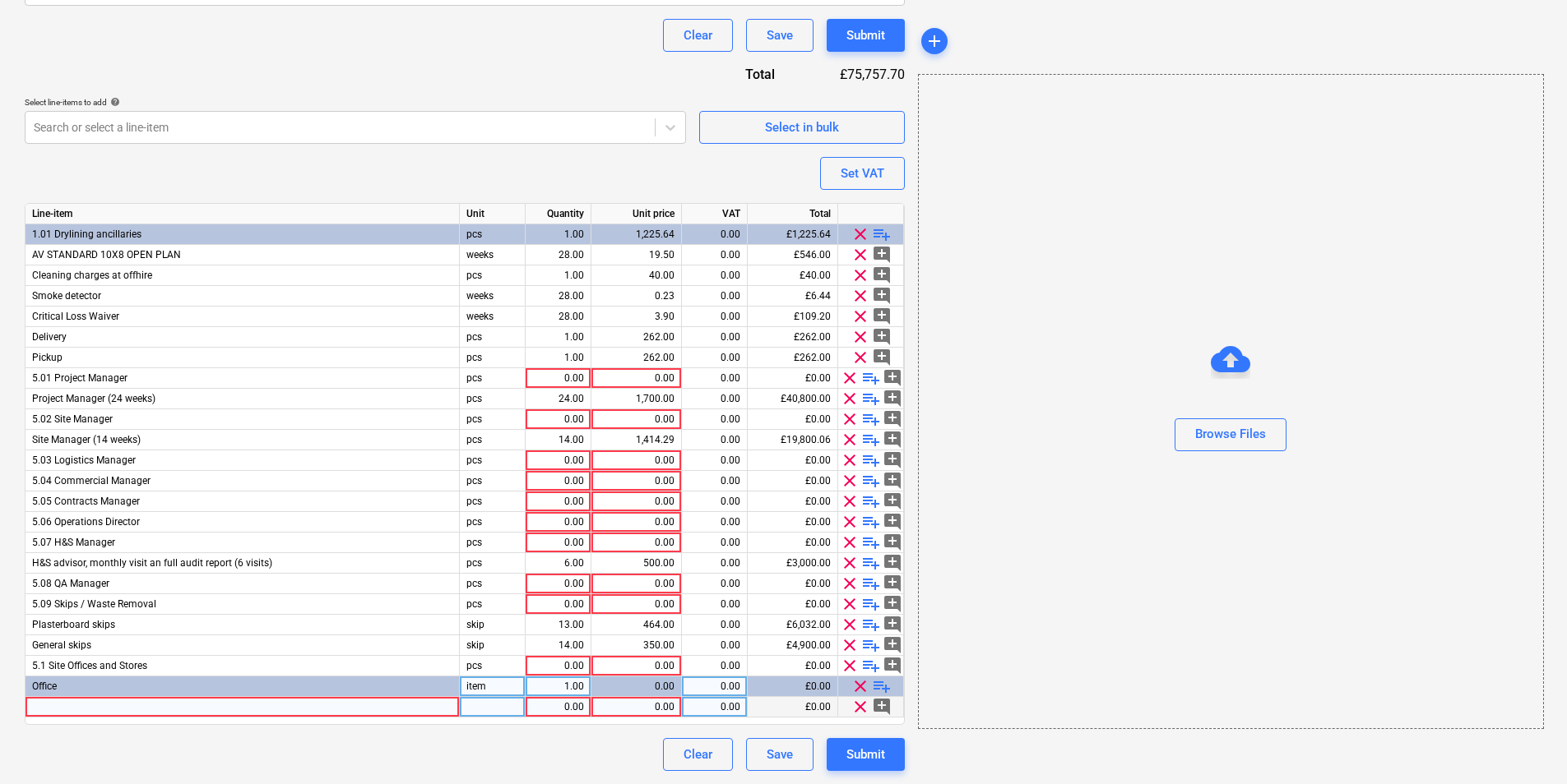
scroll to position [601, 0]
click at [847, 381] on span "clear" at bounding box center [850, 378] width 20 height 20
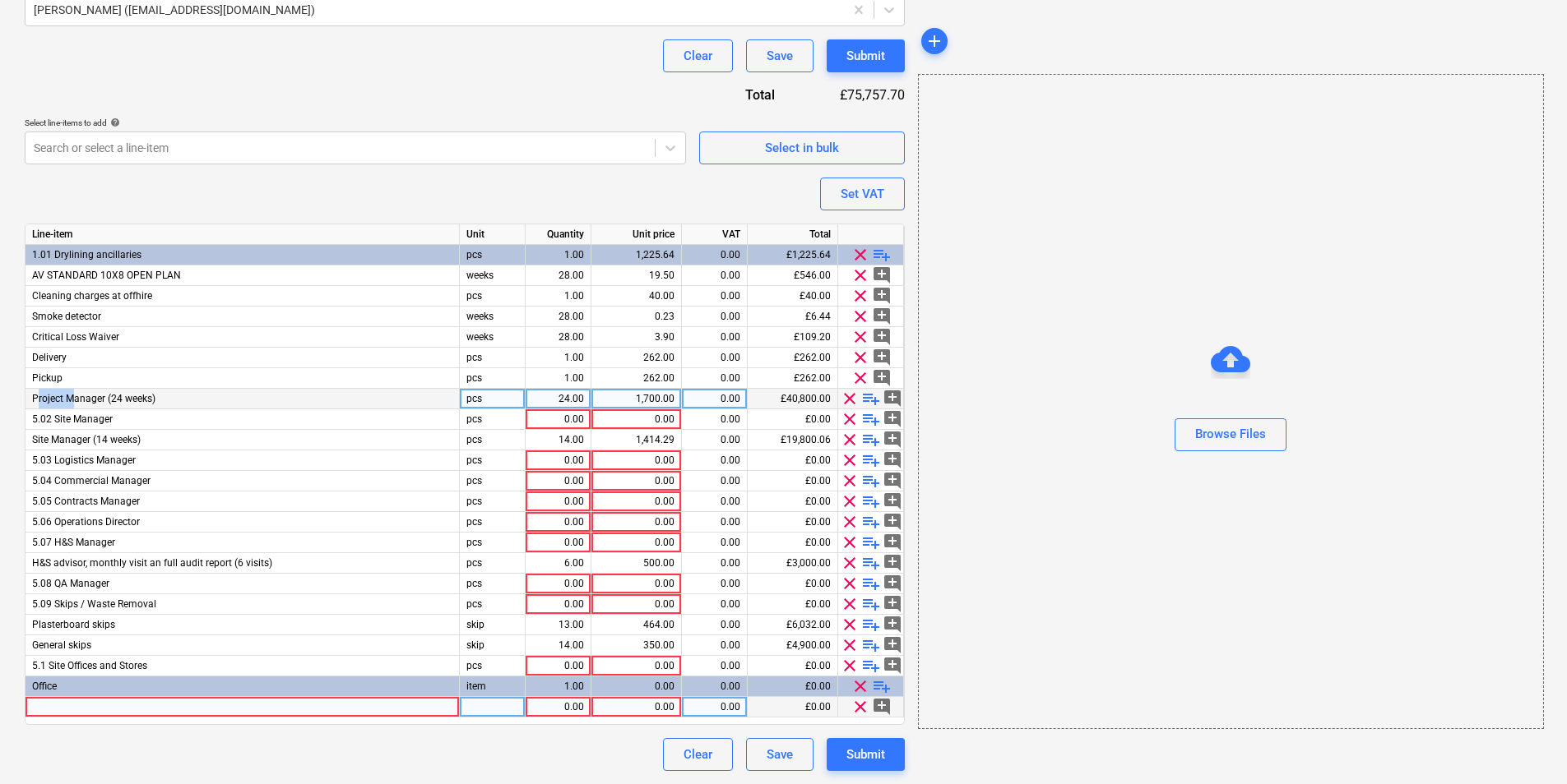
click at [847, 381] on div "clear add_comment" at bounding box center [871, 378] width 66 height 20
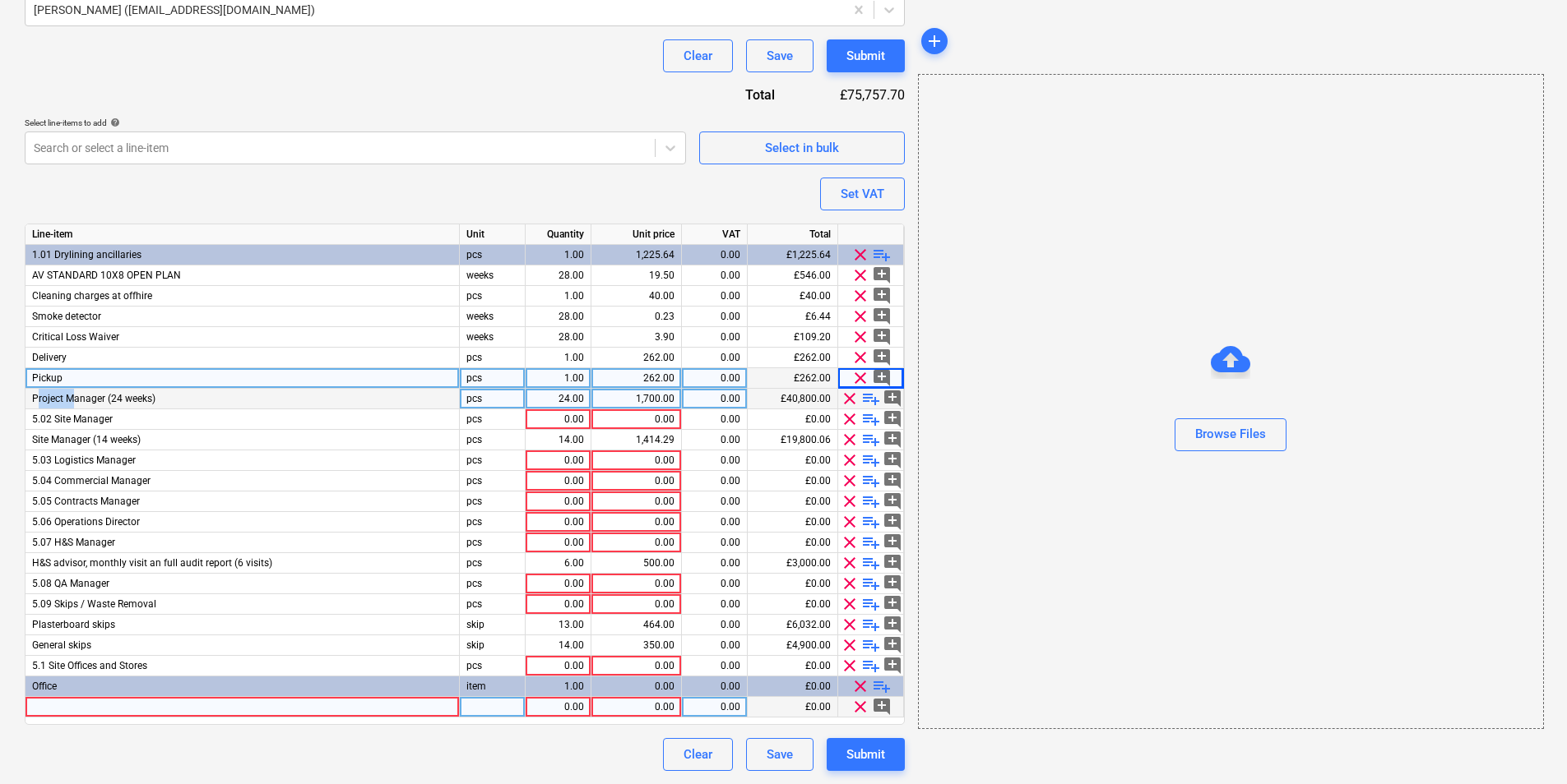
drag, startPoint x: 847, startPoint y: 381, endPoint x: 848, endPoint y: 399, distance: 18.0
click at [848, 399] on span "clear" at bounding box center [850, 398] width 20 height 20
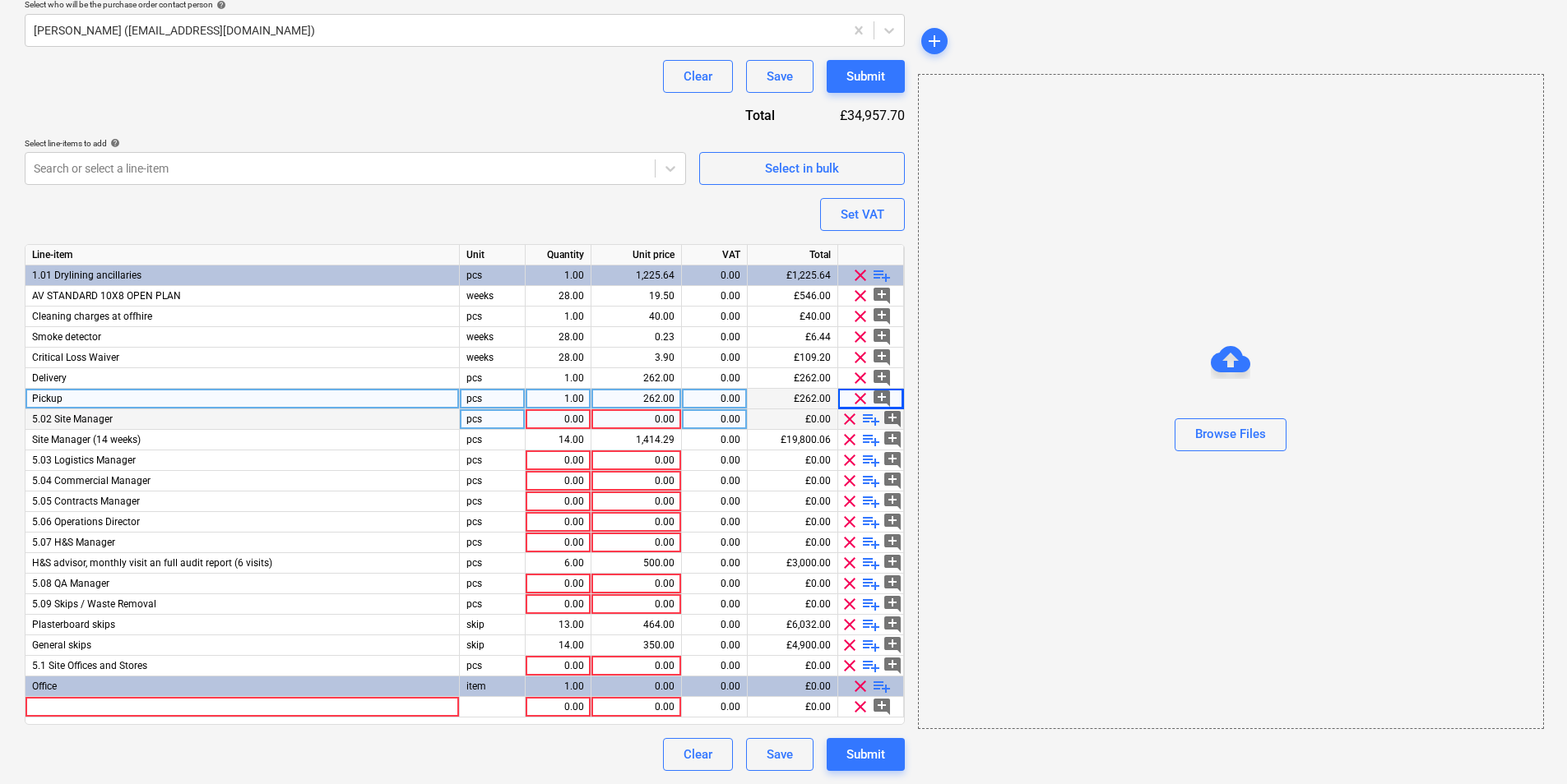
scroll to position [560, 0]
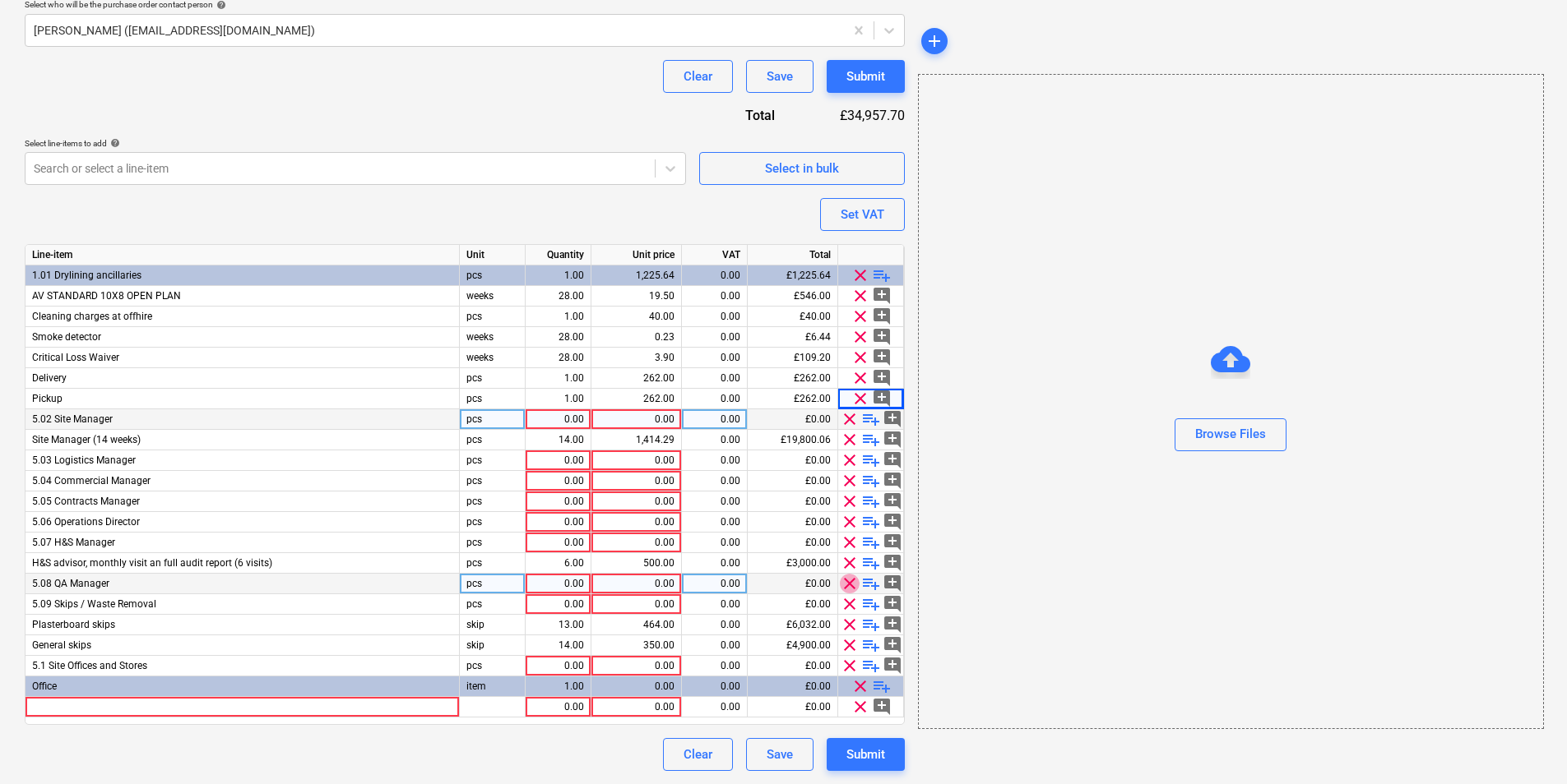
click at [850, 585] on span "clear" at bounding box center [850, 583] width 20 height 20
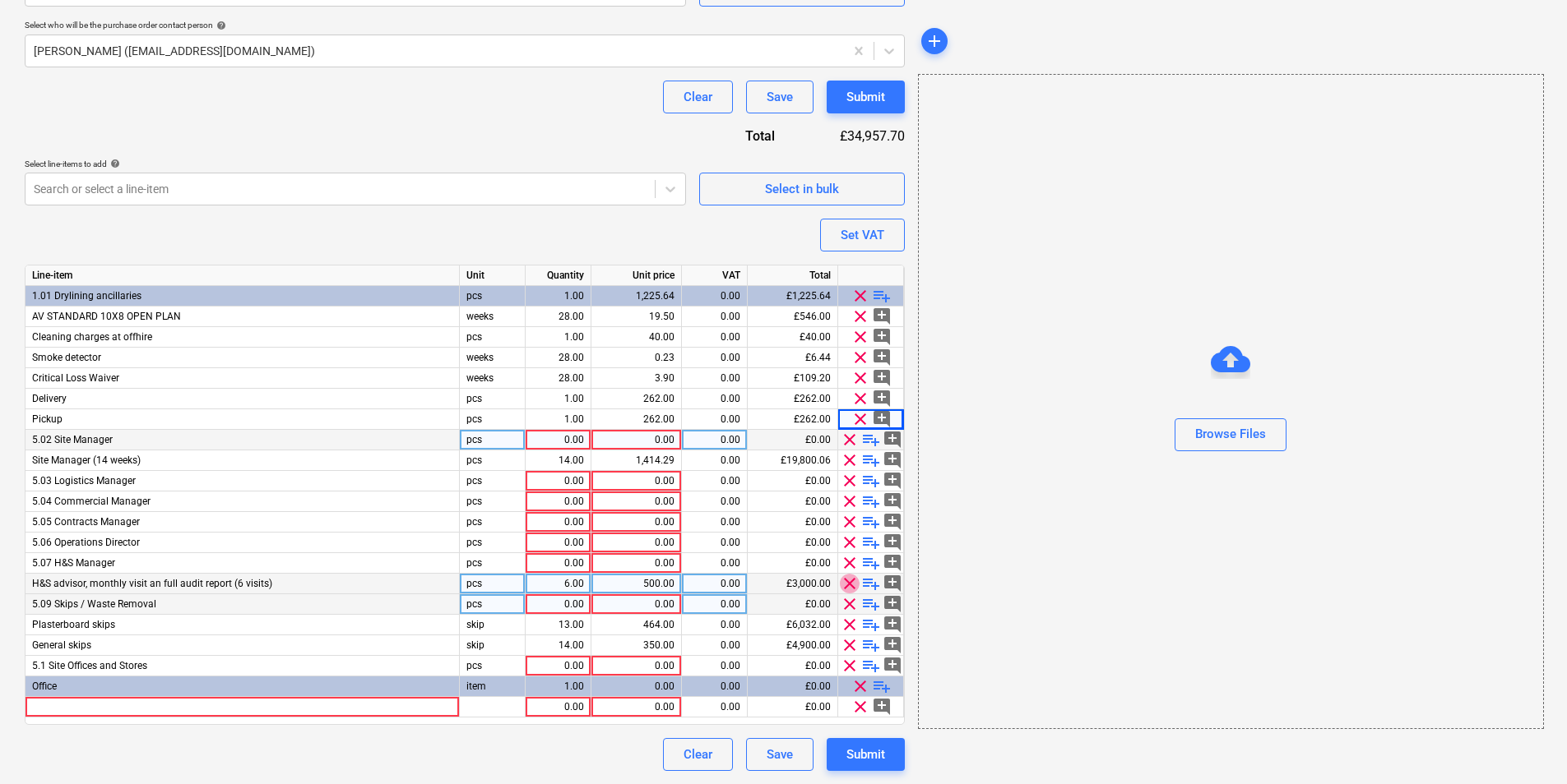
click at [850, 584] on span "clear" at bounding box center [850, 583] width 20 height 20
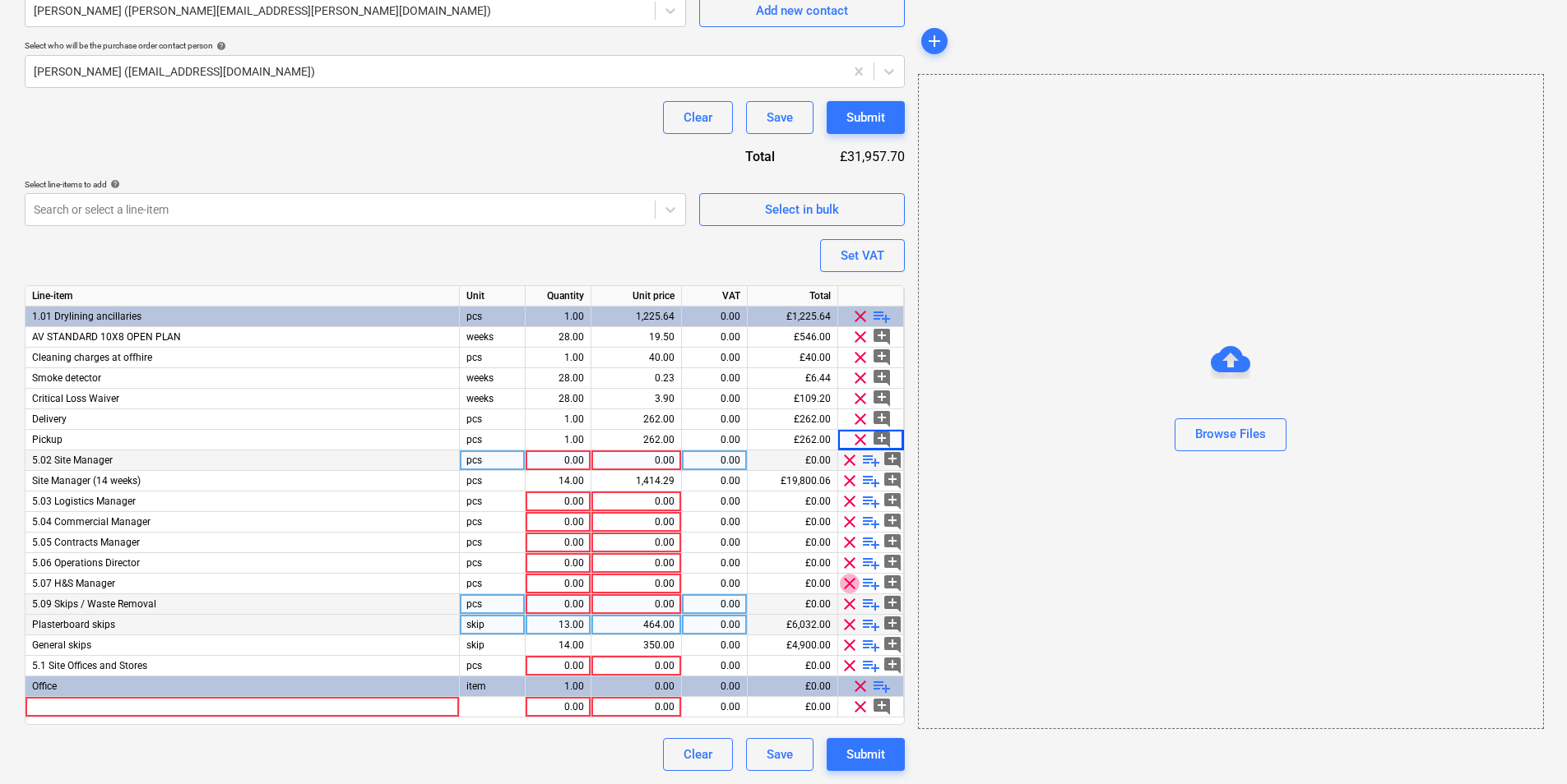
click at [850, 584] on span "clear" at bounding box center [850, 583] width 20 height 20
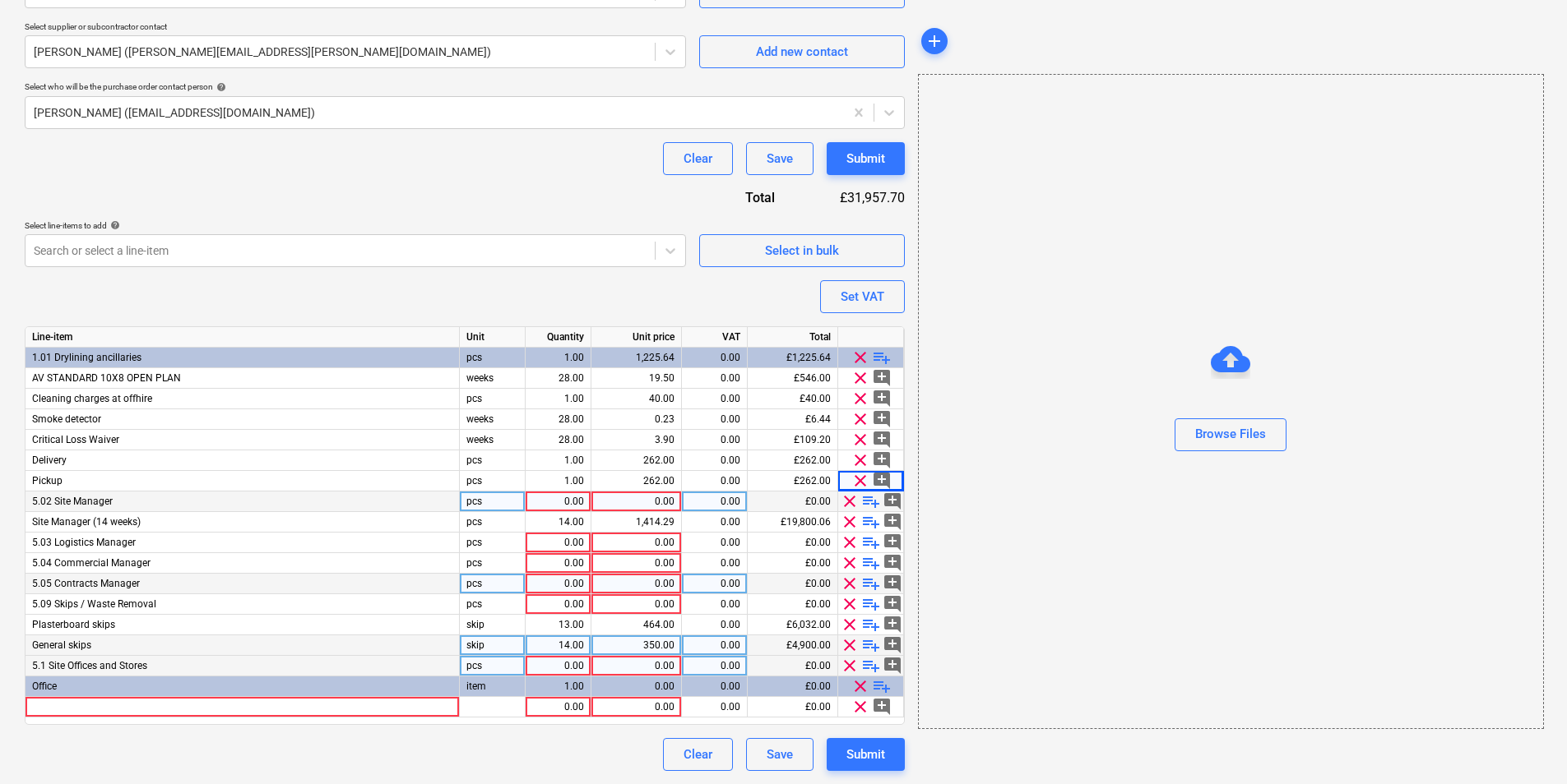
click at [849, 584] on span "clear" at bounding box center [850, 583] width 20 height 20
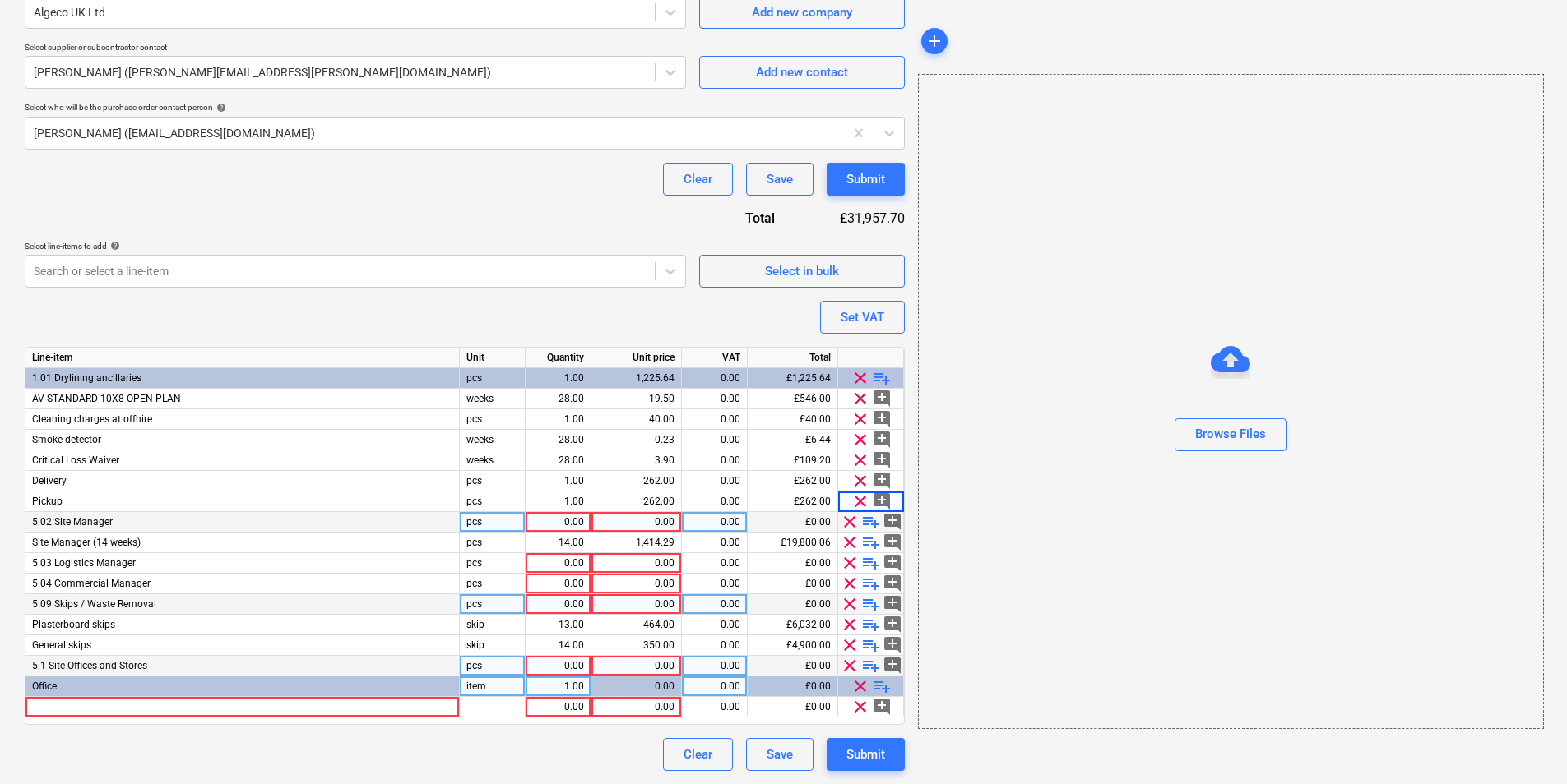
click at [849, 584] on span "clear" at bounding box center [850, 583] width 20 height 20
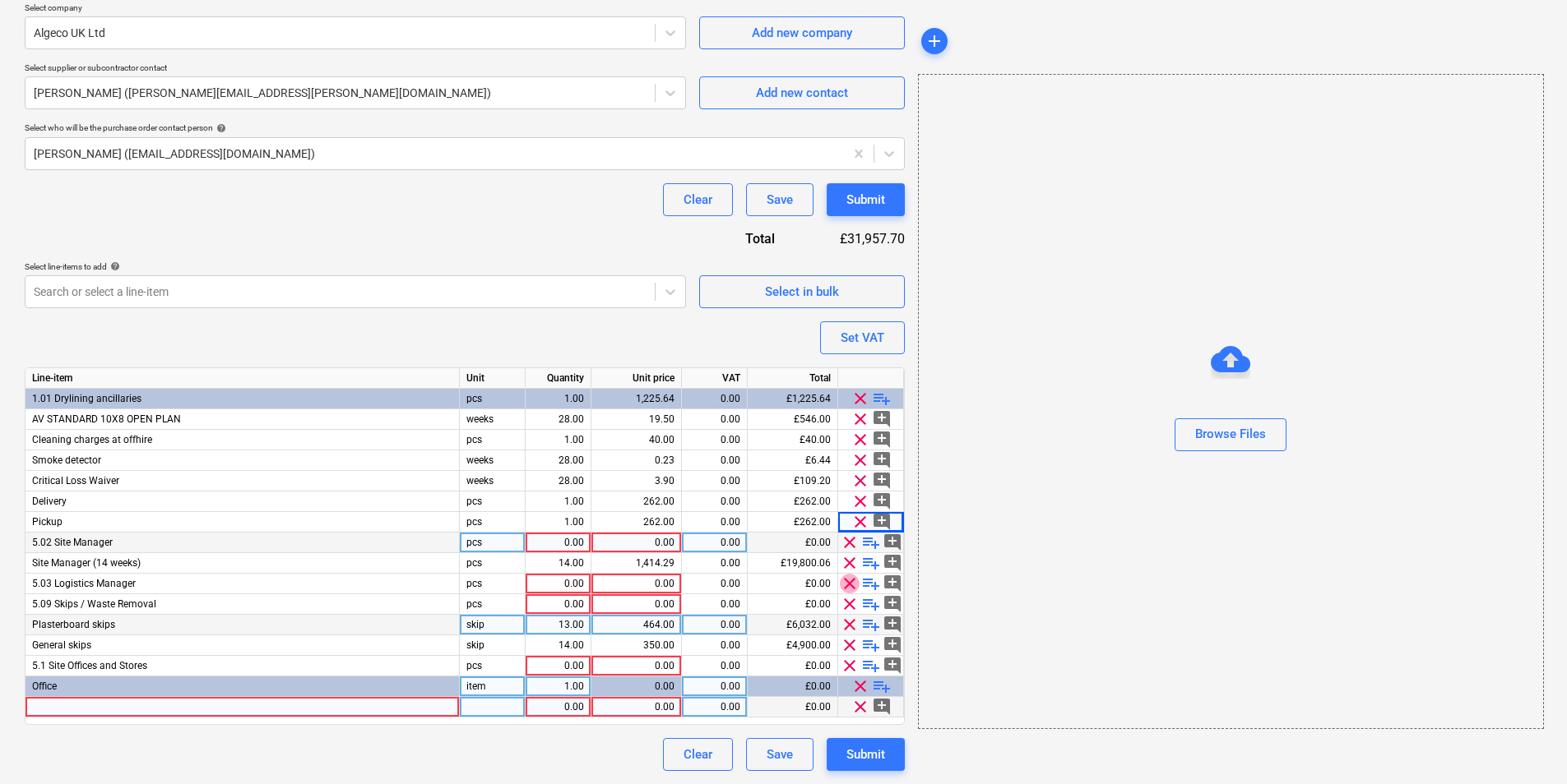
click at [849, 584] on span "clear" at bounding box center [850, 583] width 20 height 20
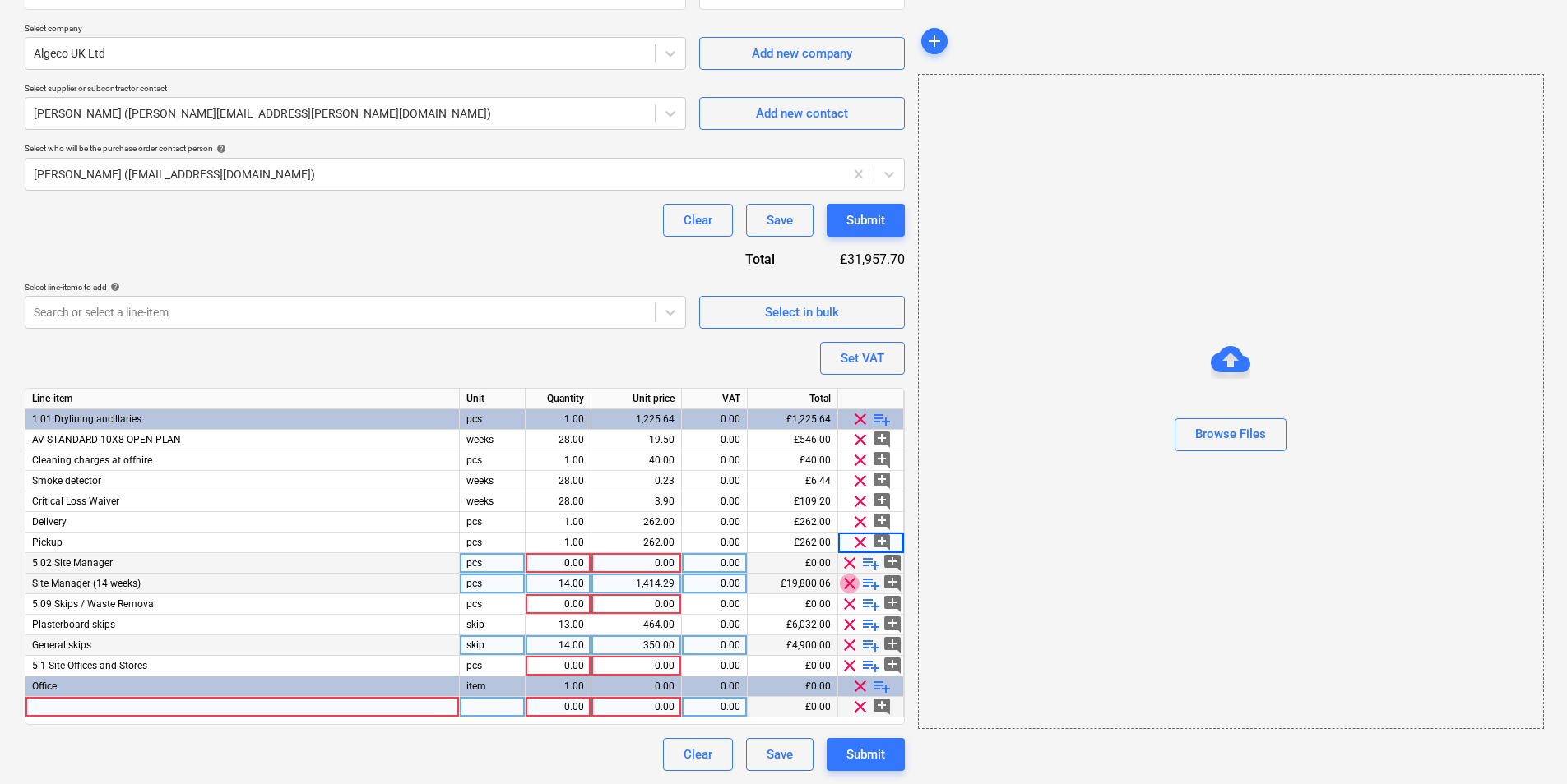
click at [848, 584] on span "clear" at bounding box center [850, 583] width 20 height 20
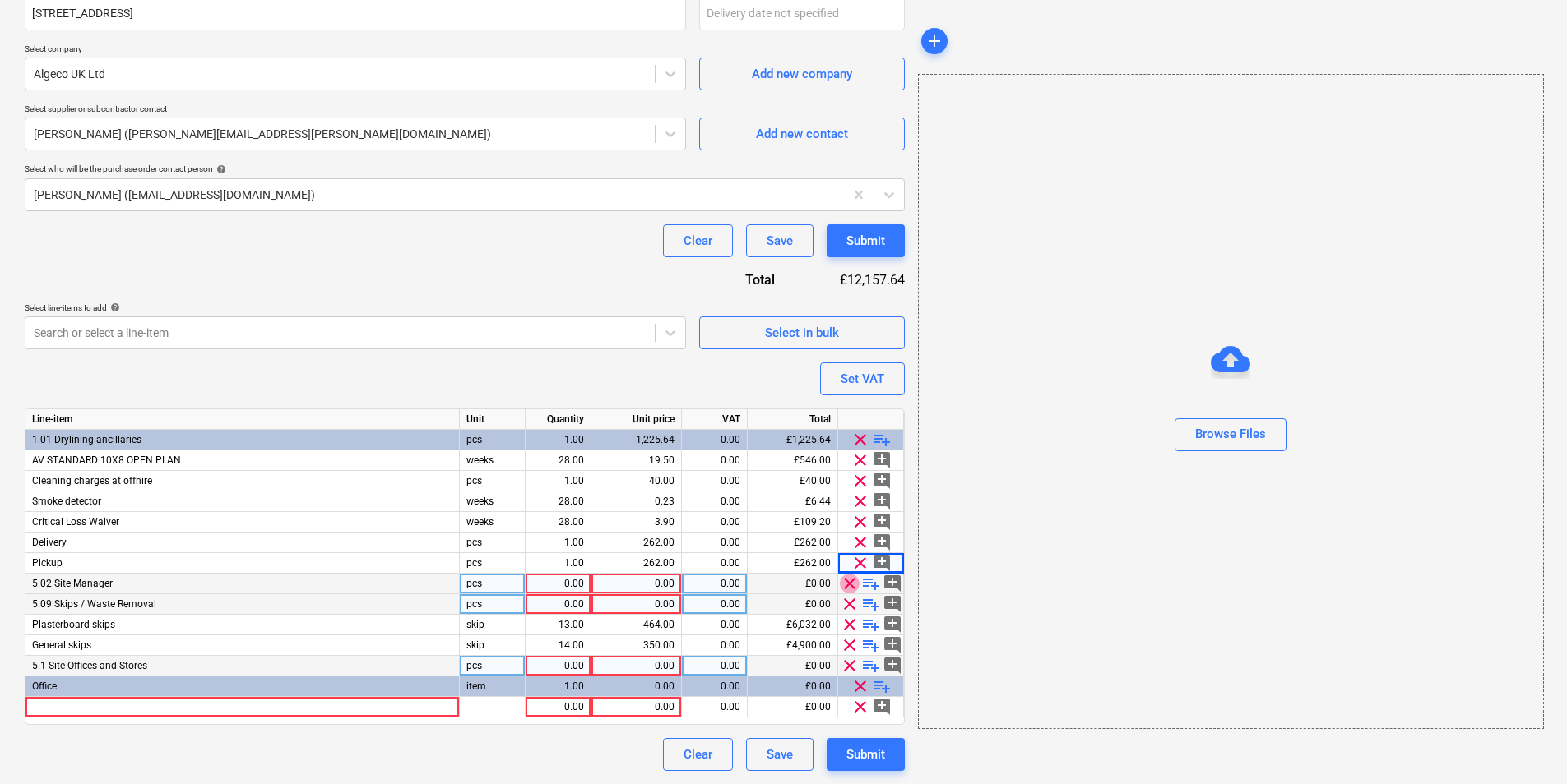
click at [848, 584] on span "clear" at bounding box center [850, 583] width 20 height 20
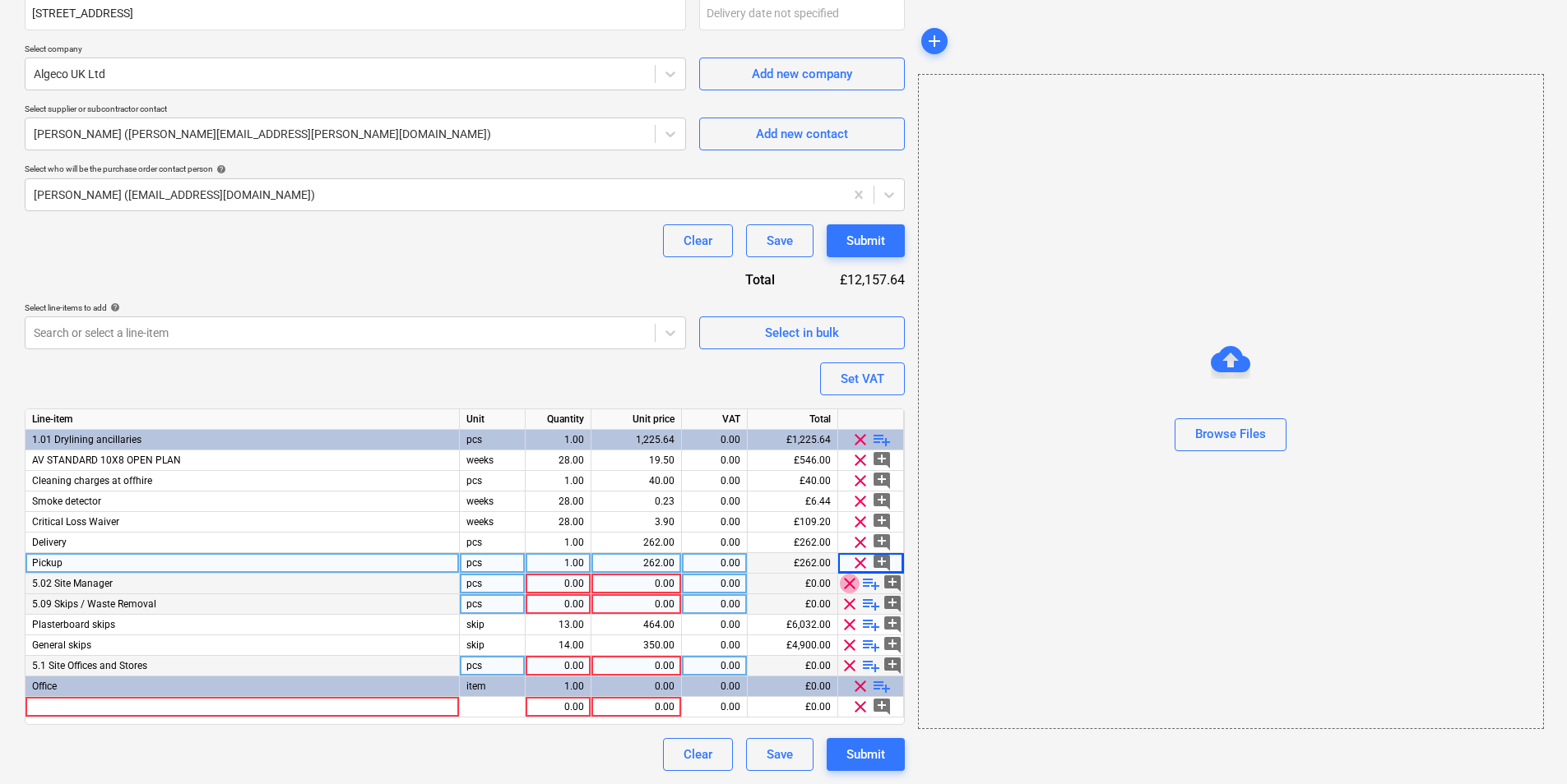
scroll to position [375, 0]
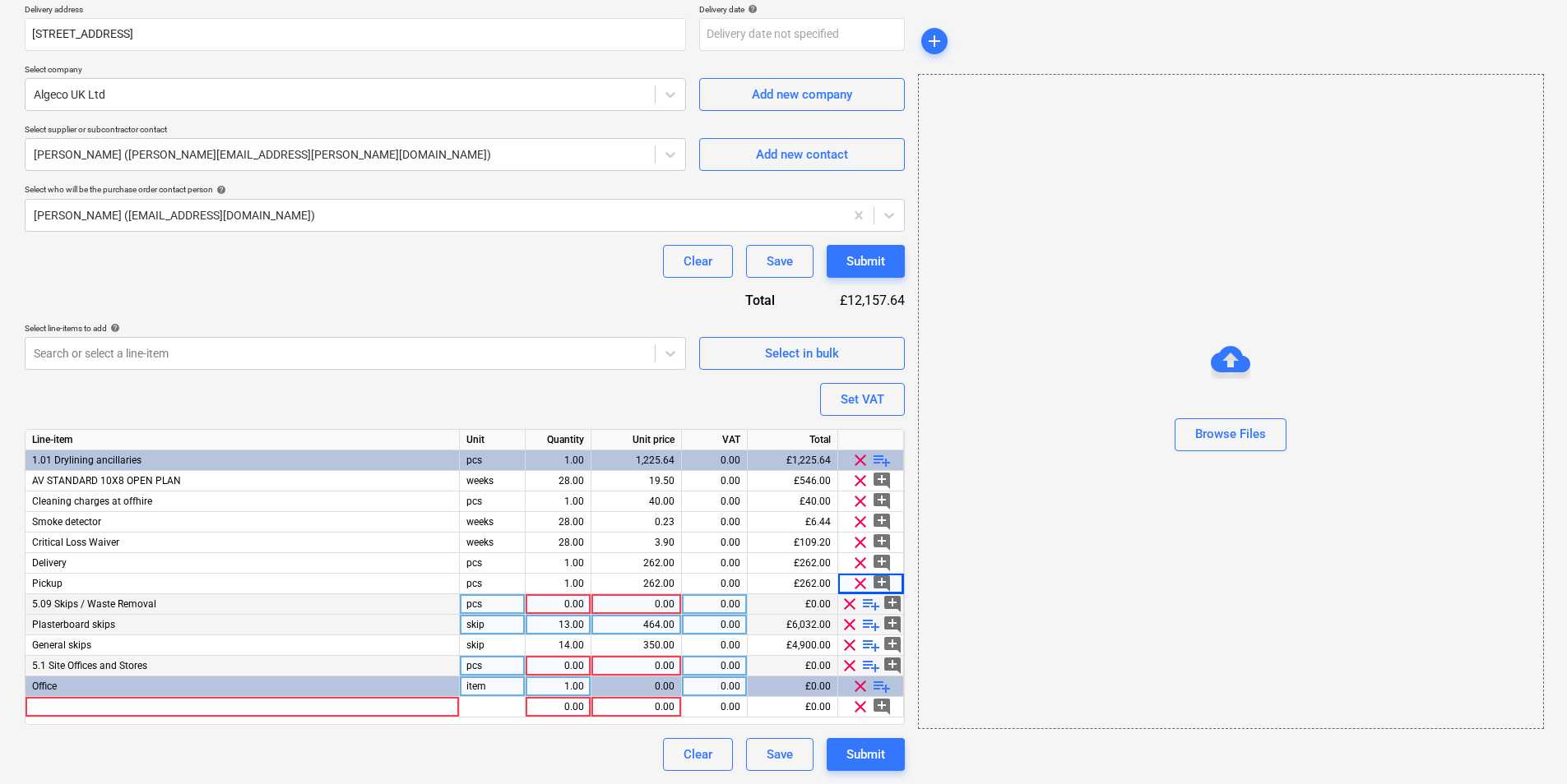
click at [847, 659] on span "clear" at bounding box center [850, 665] width 20 height 20
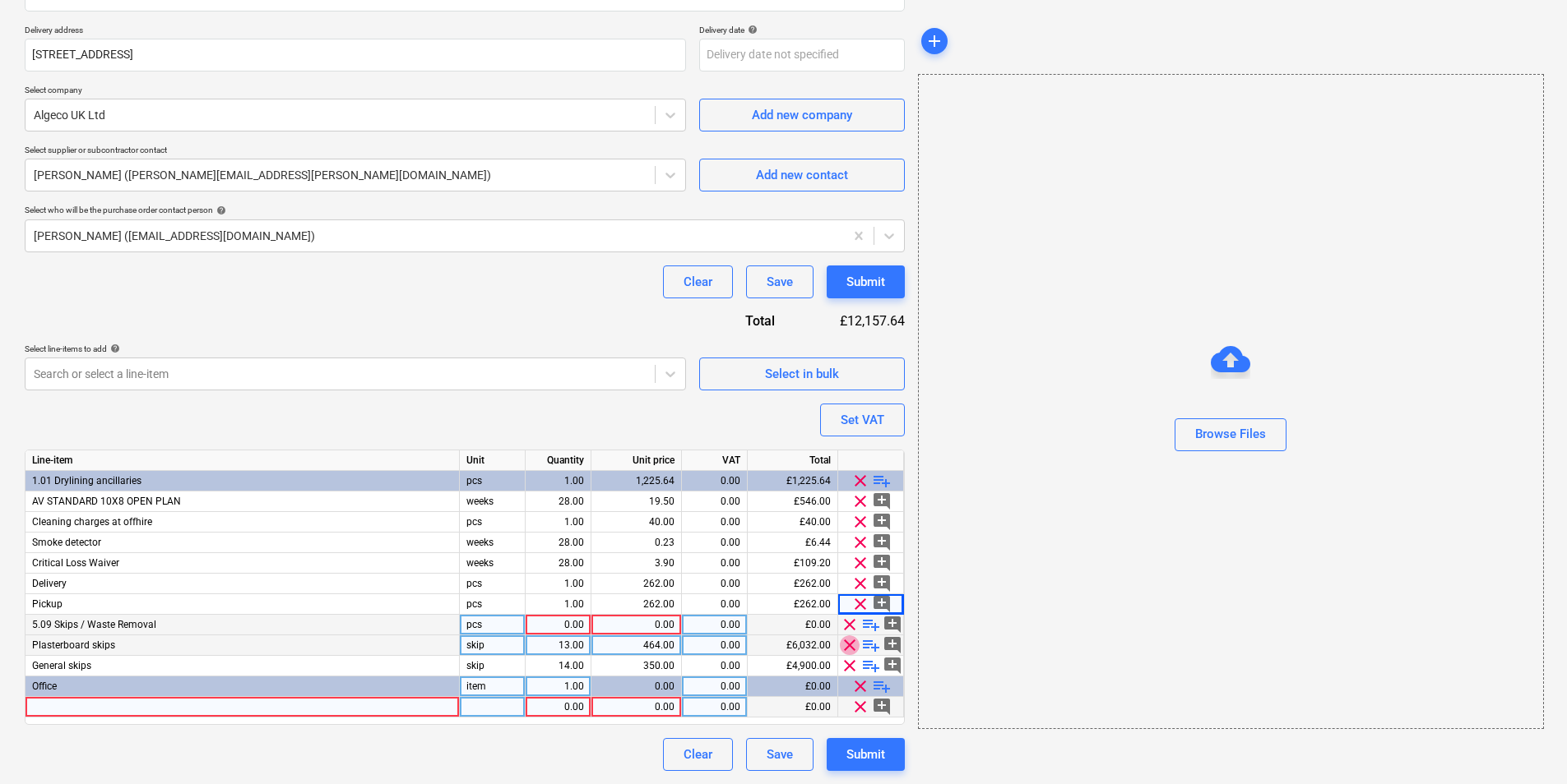
click at [847, 649] on span "clear" at bounding box center [850, 645] width 20 height 20
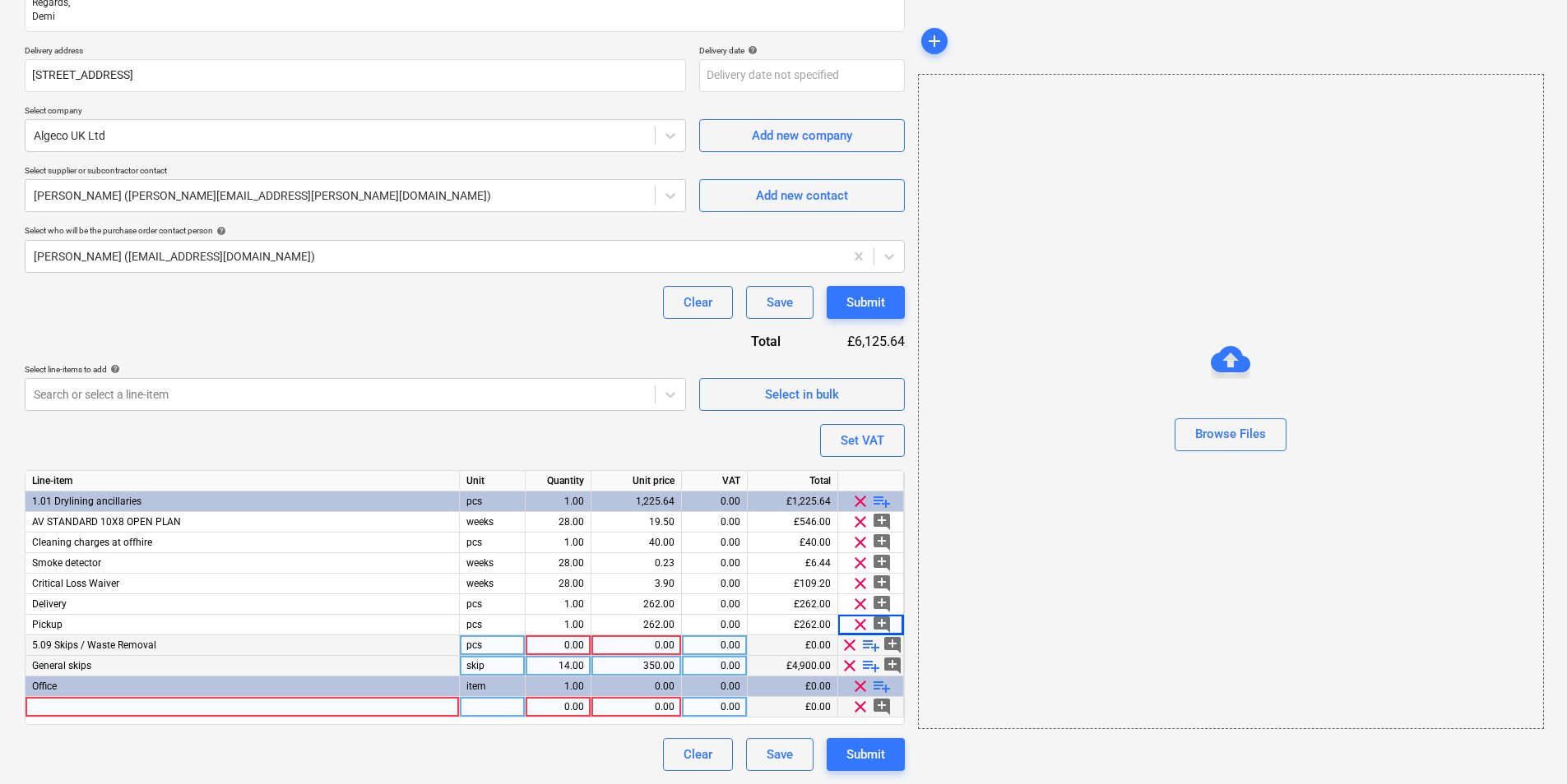
click at [852, 647] on span "clear" at bounding box center [850, 645] width 20 height 20
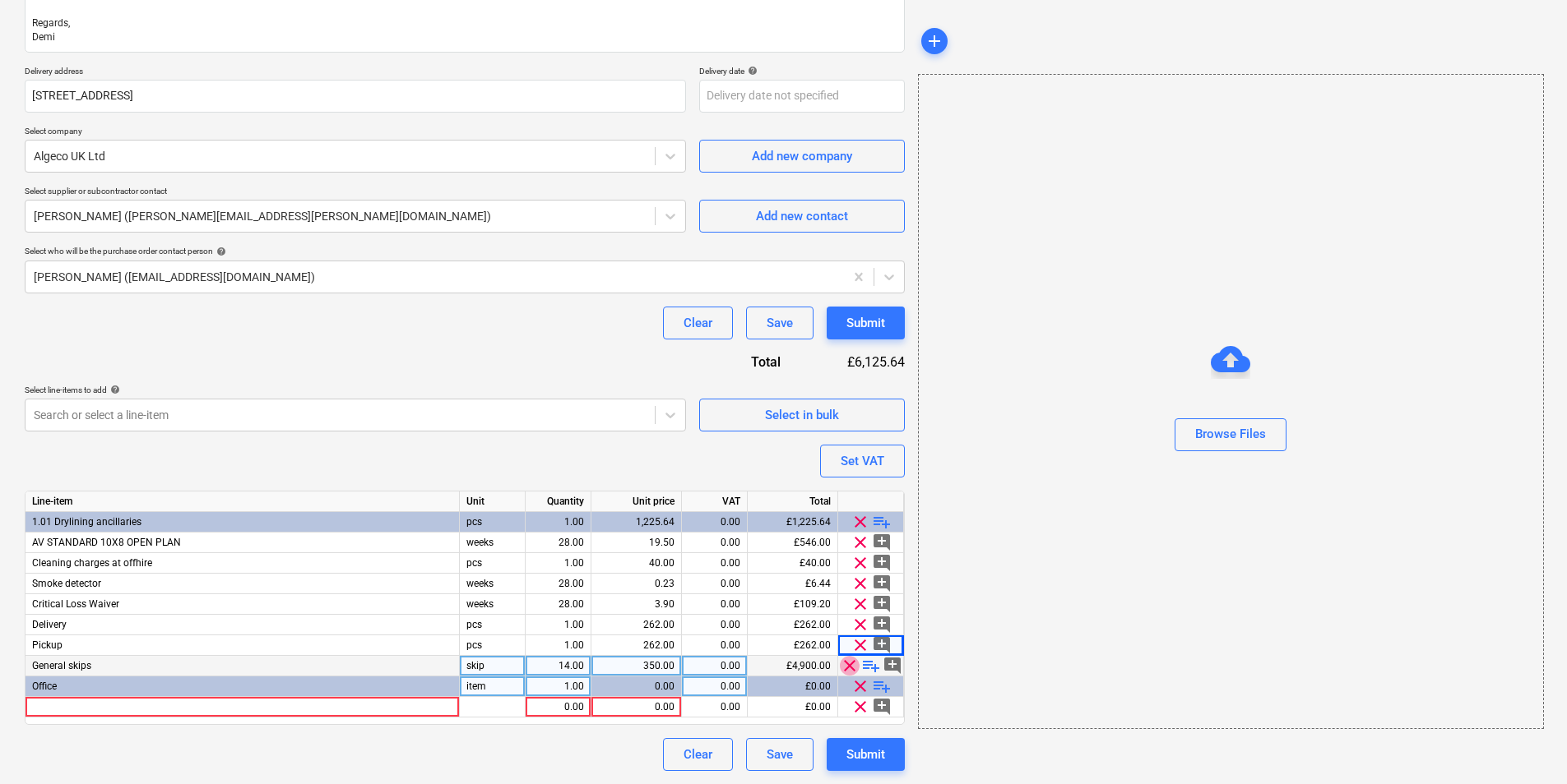
click at [850, 664] on span "clear" at bounding box center [850, 665] width 20 height 20
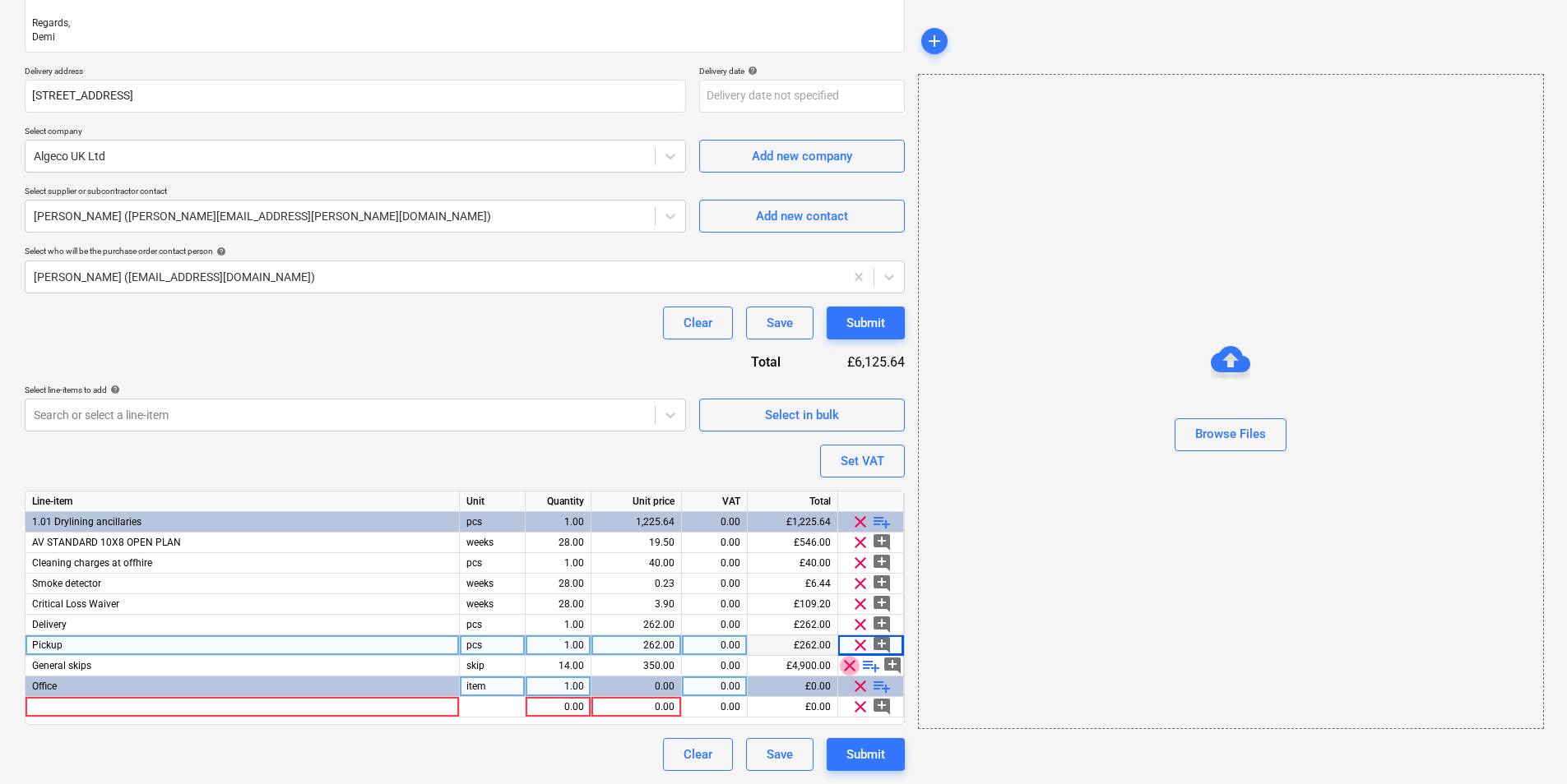
scroll to position [293, 0]
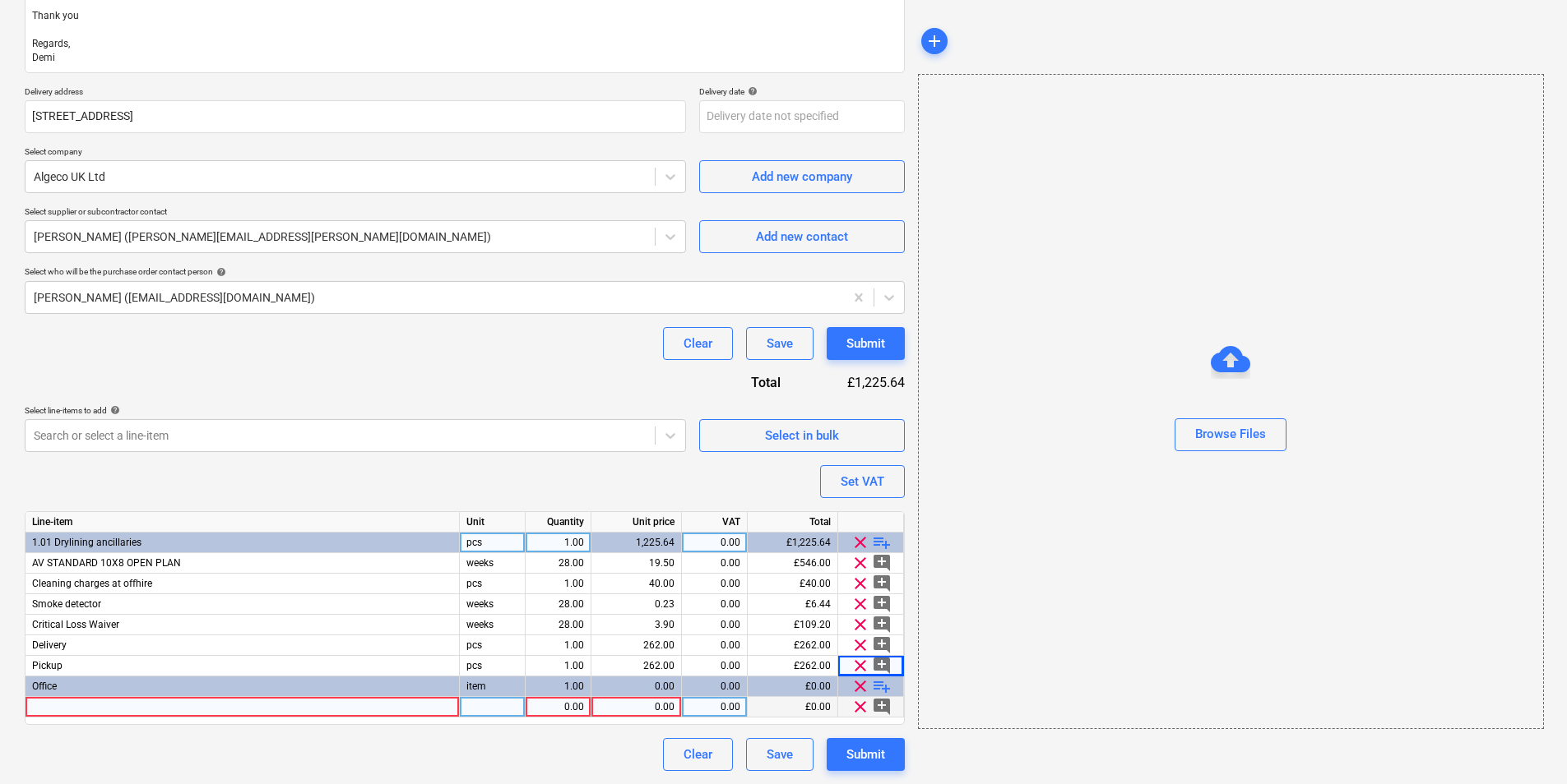
click at [212, 538] on div "1.01 Drylining ancillaries" at bounding box center [242, 542] width 434 height 20
click at [881, 540] on span "playlist_add" at bounding box center [881, 542] width 20 height 20
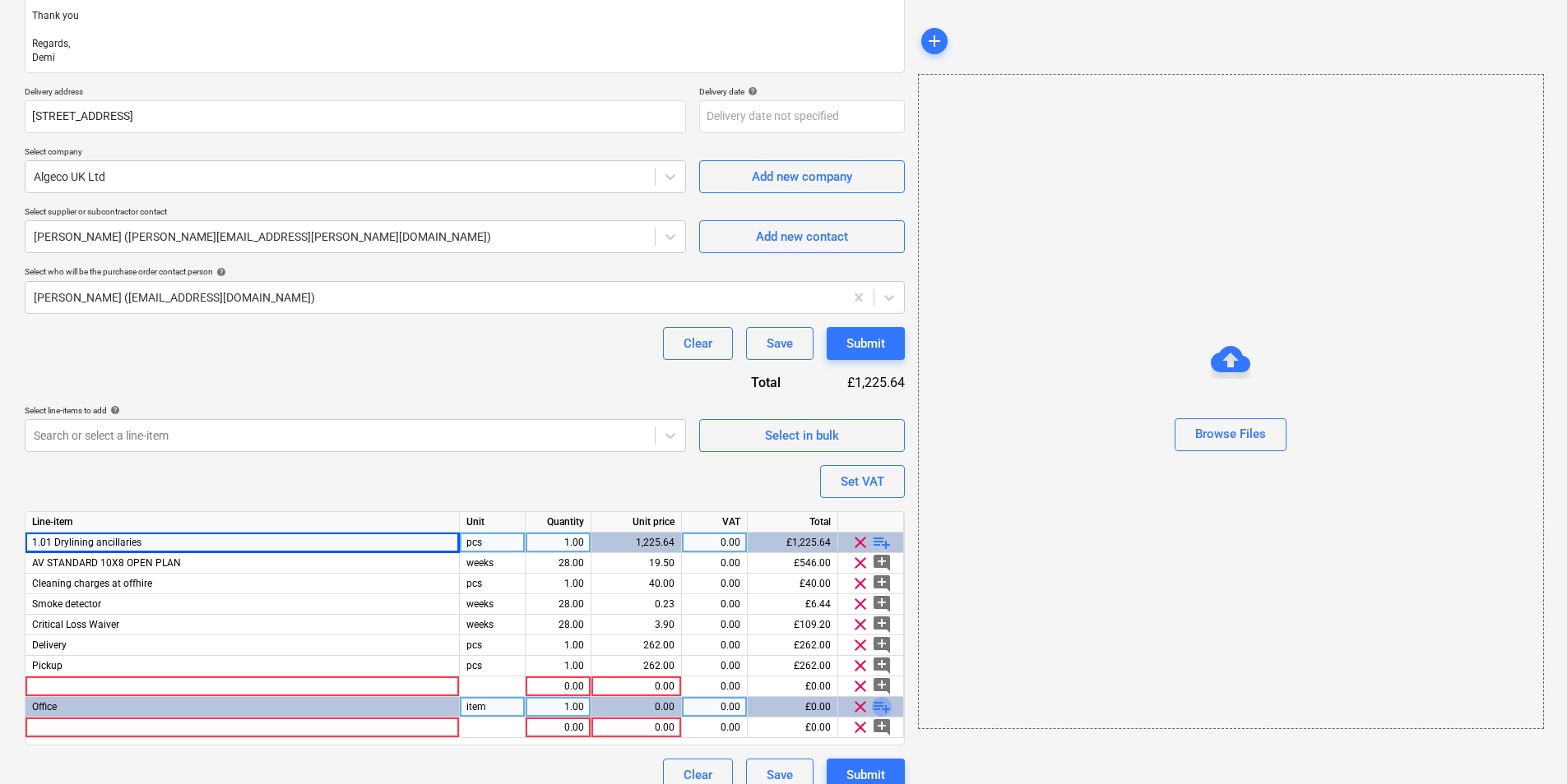
click at [877, 705] on span "playlist_add" at bounding box center [881, 706] width 20 height 20
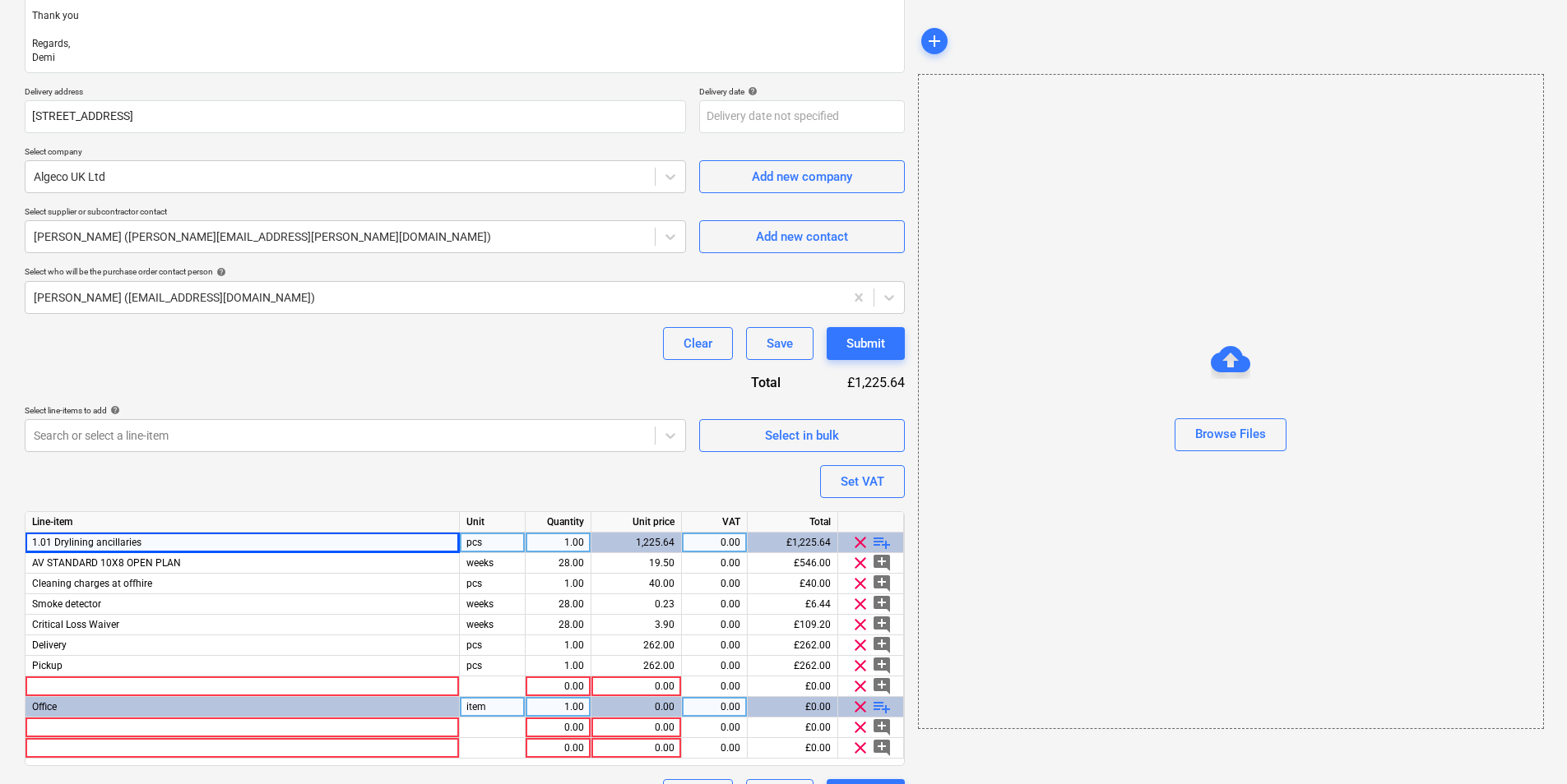
click at [877, 705] on span "playlist_add" at bounding box center [881, 706] width 20 height 20
type textarea "x"
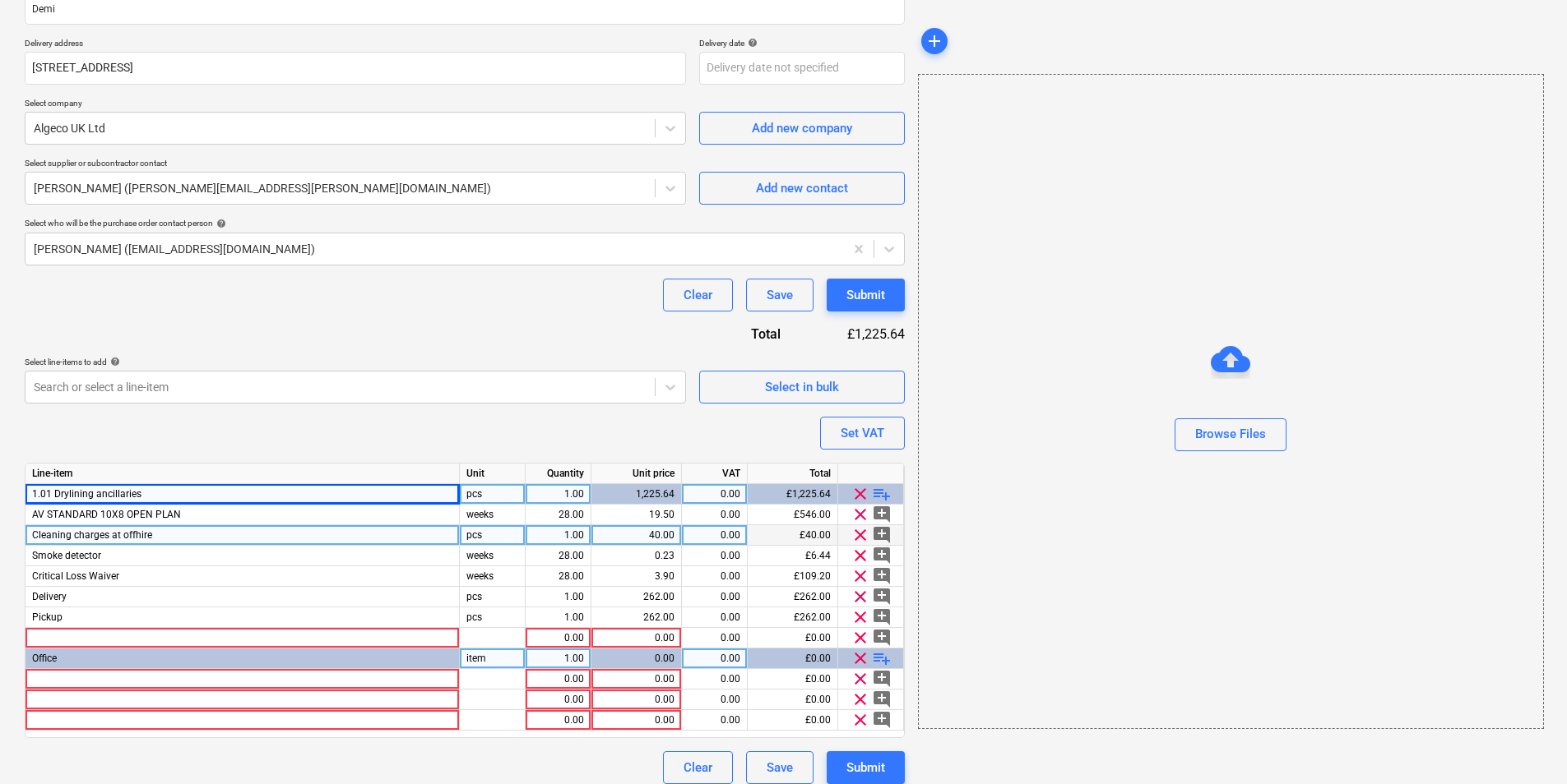
scroll to position [354, 0]
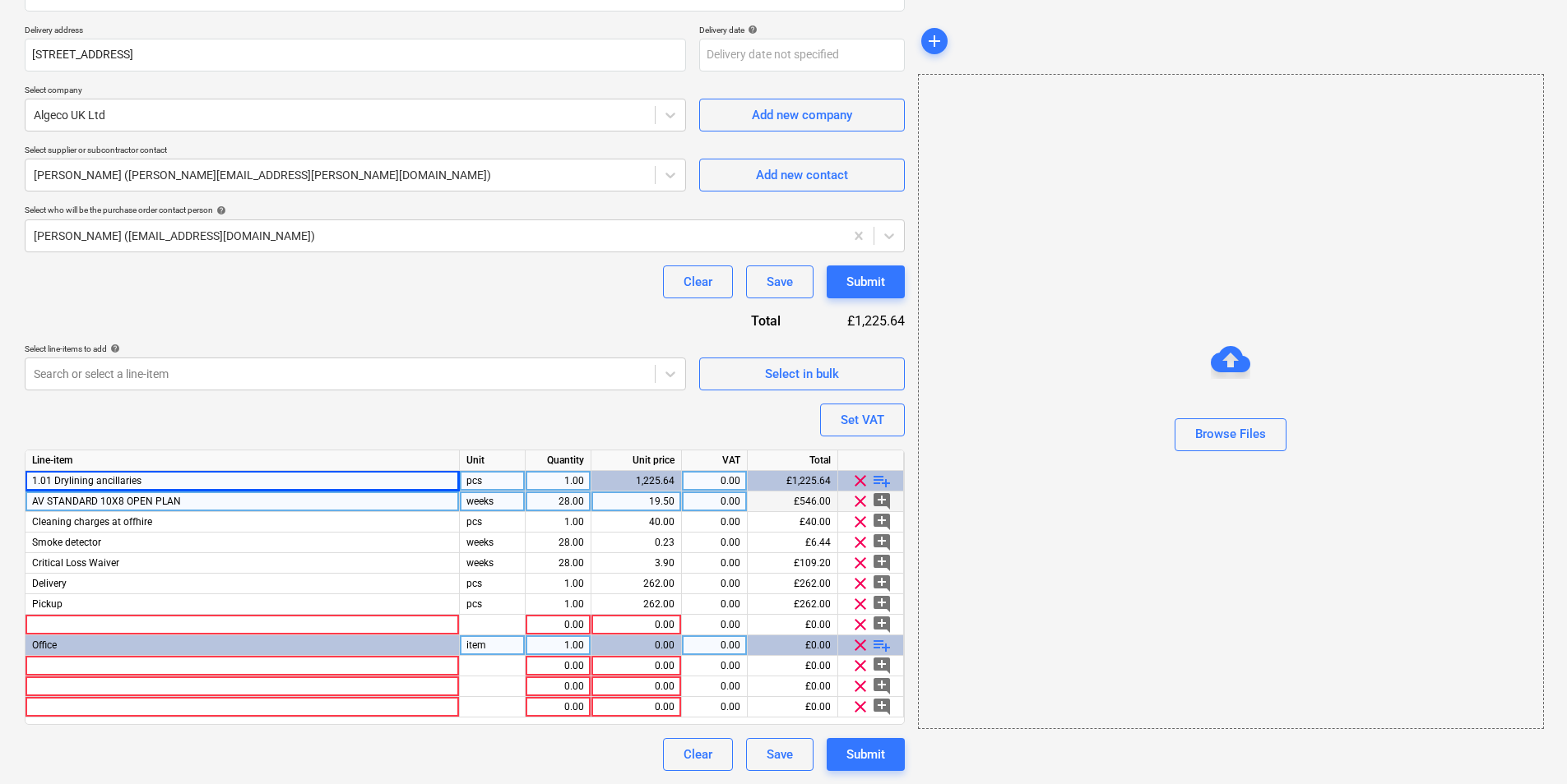
click at [226, 509] on div "AV STANDARD 10X8 OPEN PLAN" at bounding box center [242, 502] width 434 height 20
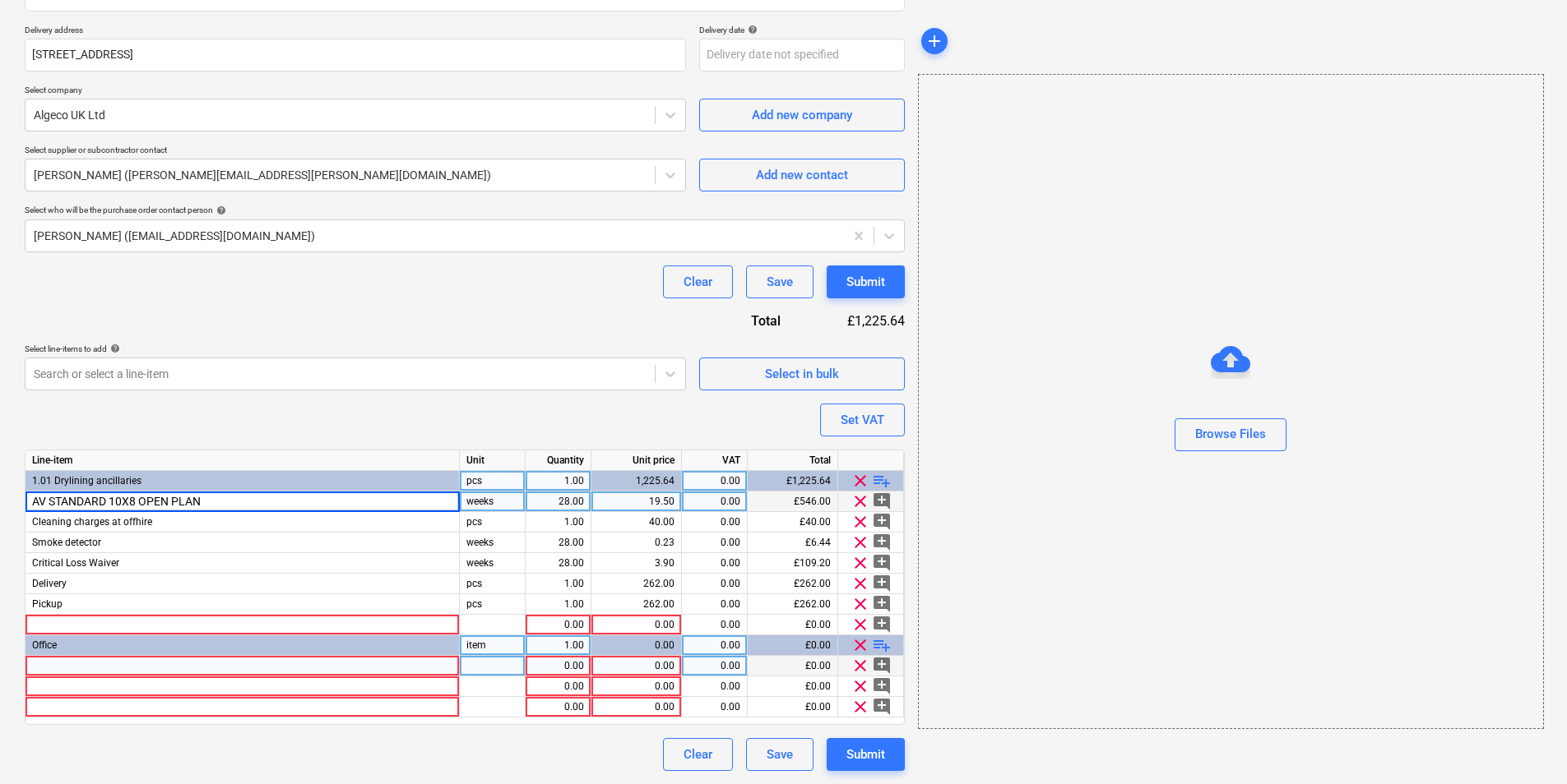
click at [132, 668] on div at bounding box center [242, 665] width 434 height 20
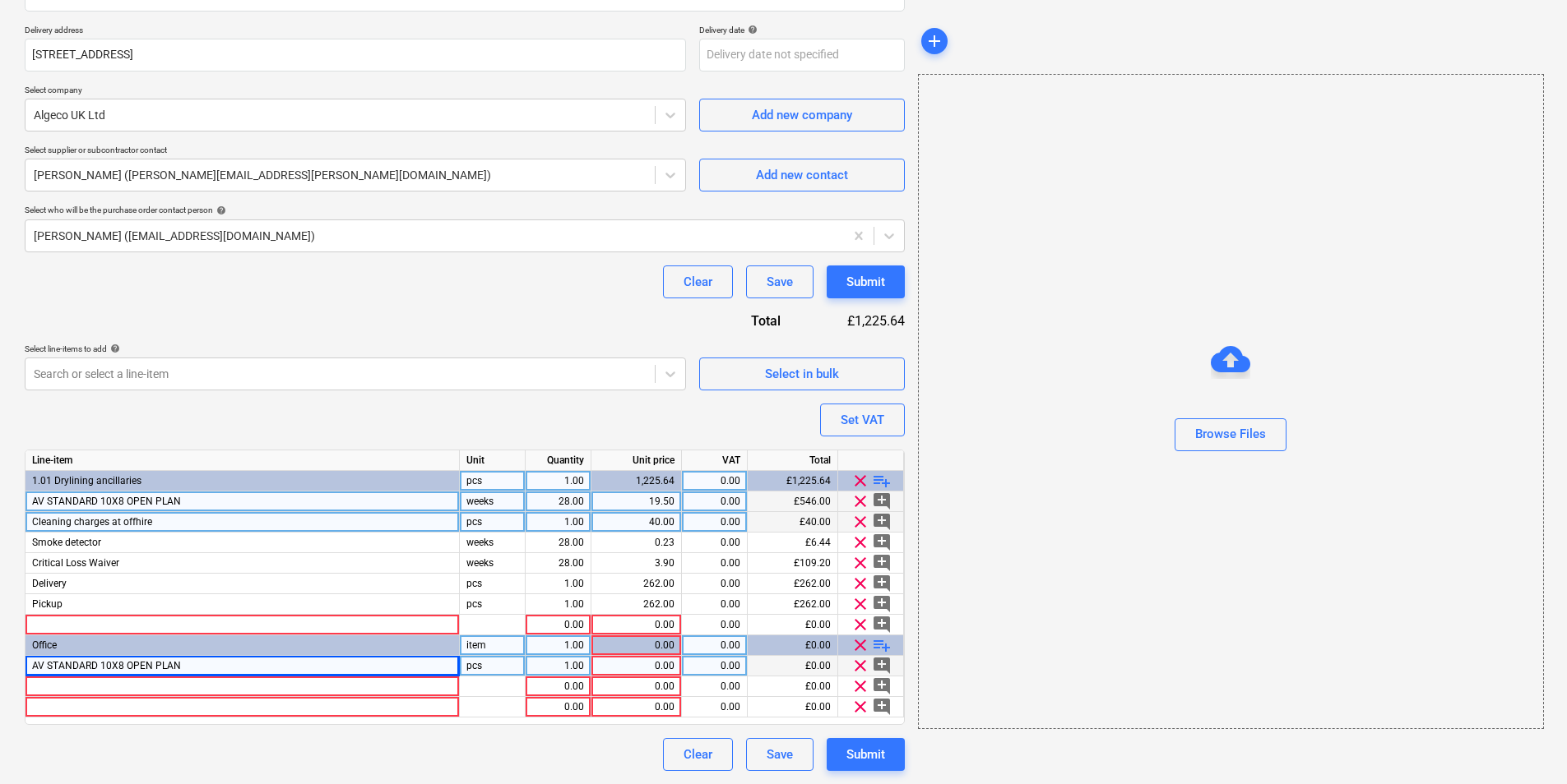
click at [196, 519] on div "Cleaning charges at offhire" at bounding box center [242, 522] width 434 height 20
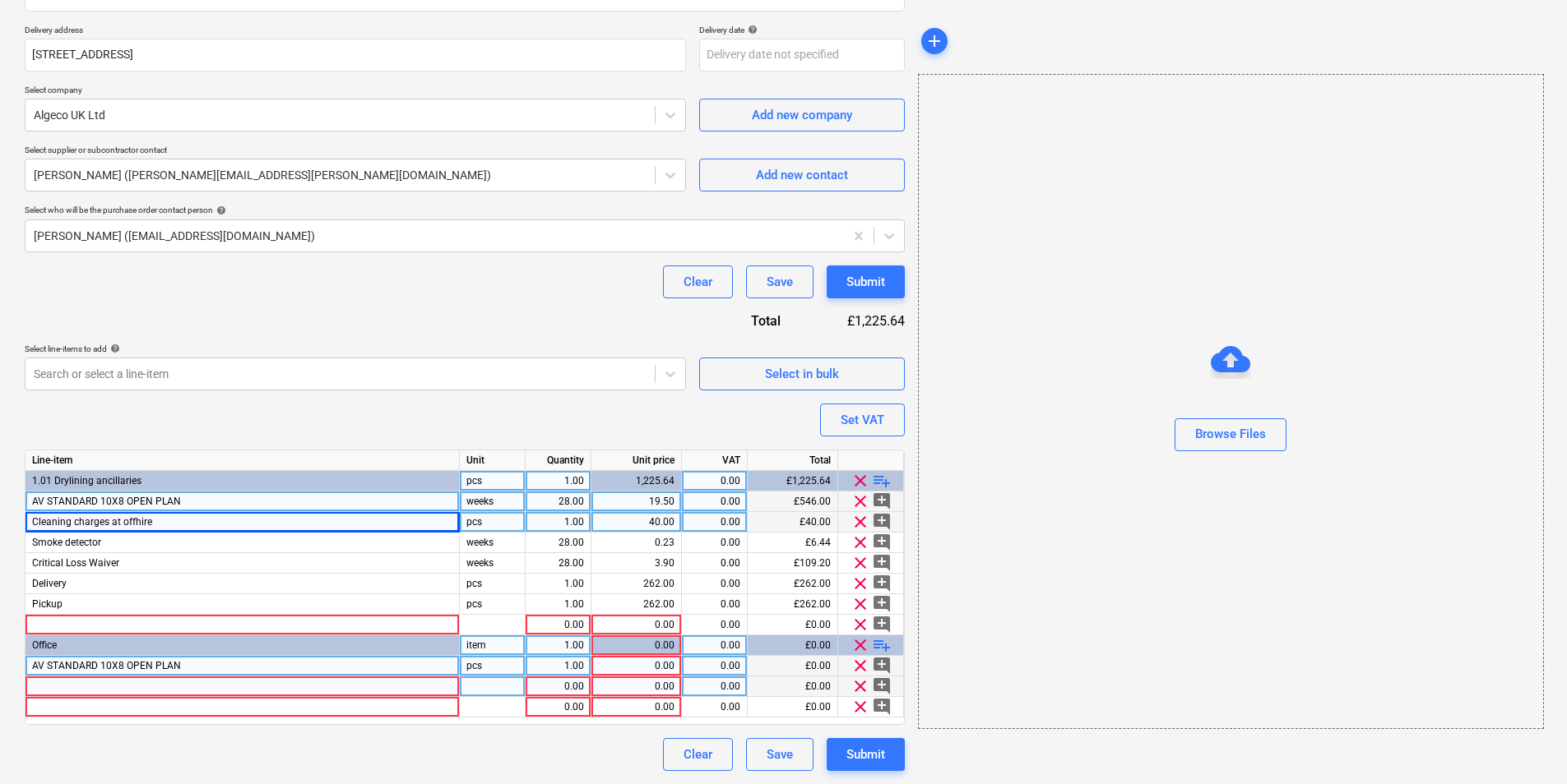
click at [129, 694] on div at bounding box center [242, 686] width 434 height 20
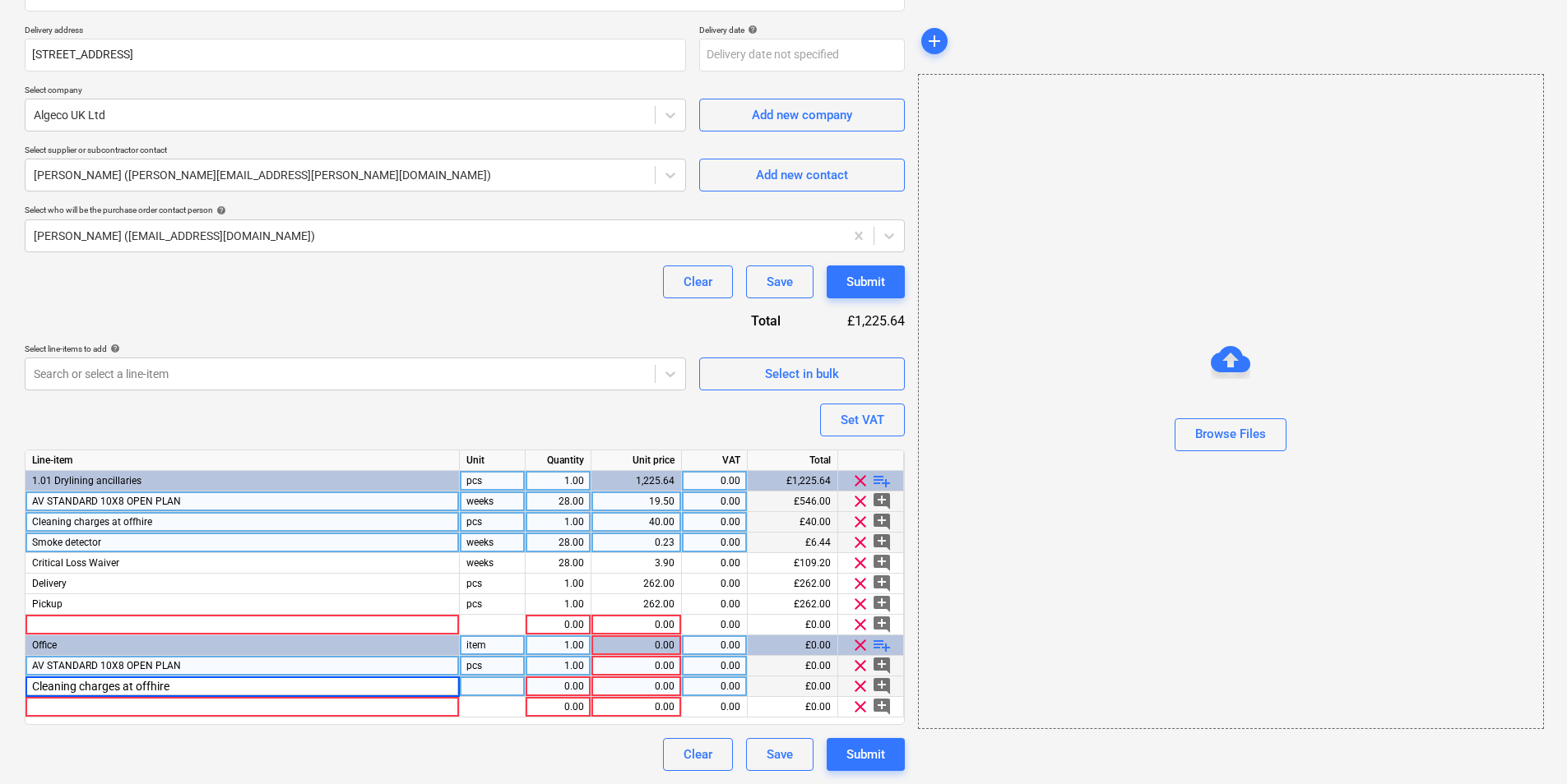
click at [140, 548] on div "Smoke detector" at bounding box center [242, 542] width 434 height 20
click at [109, 702] on div at bounding box center [242, 706] width 434 height 20
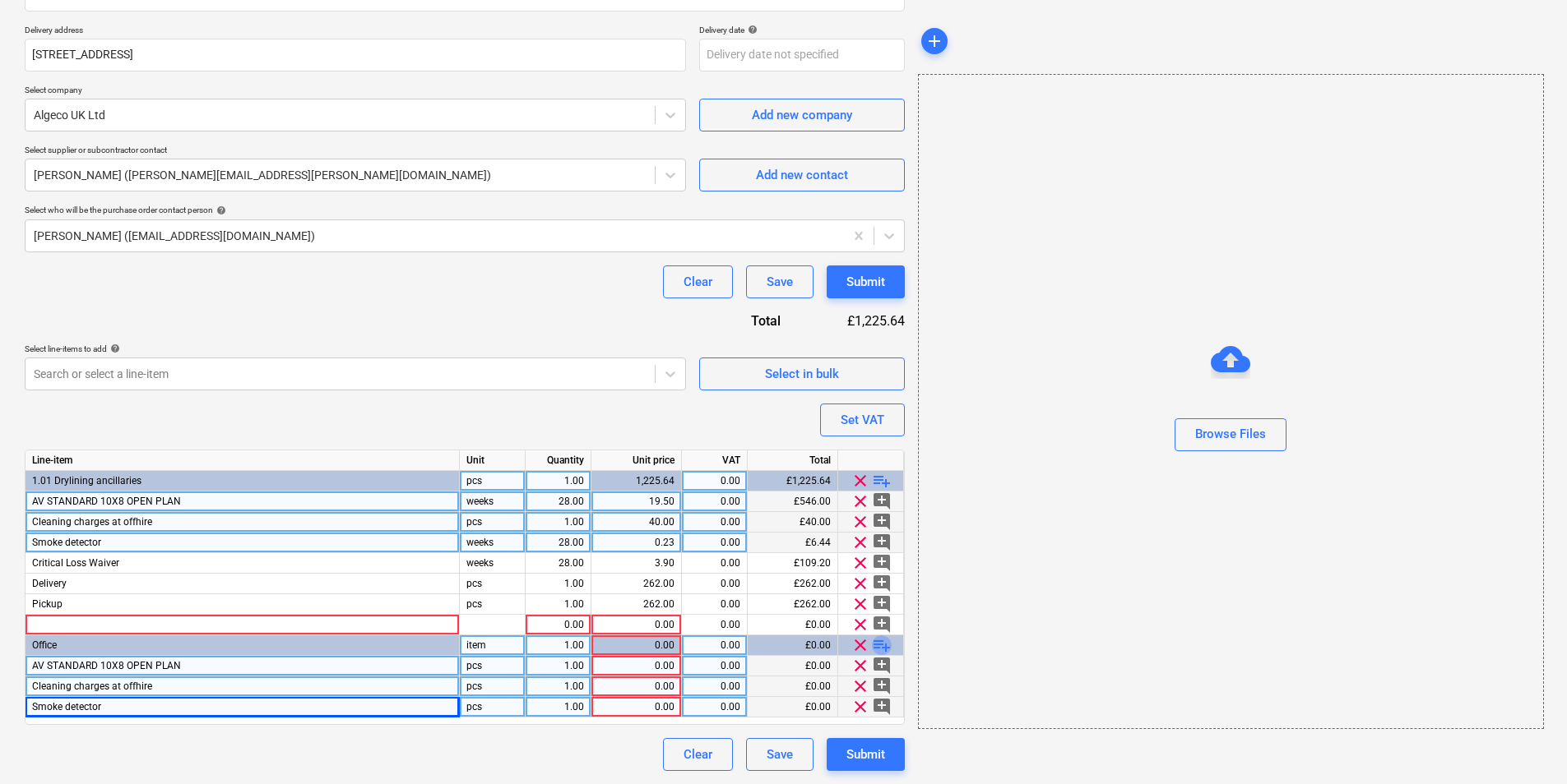
click at [882, 640] on span "playlist_add" at bounding box center [881, 645] width 20 height 20
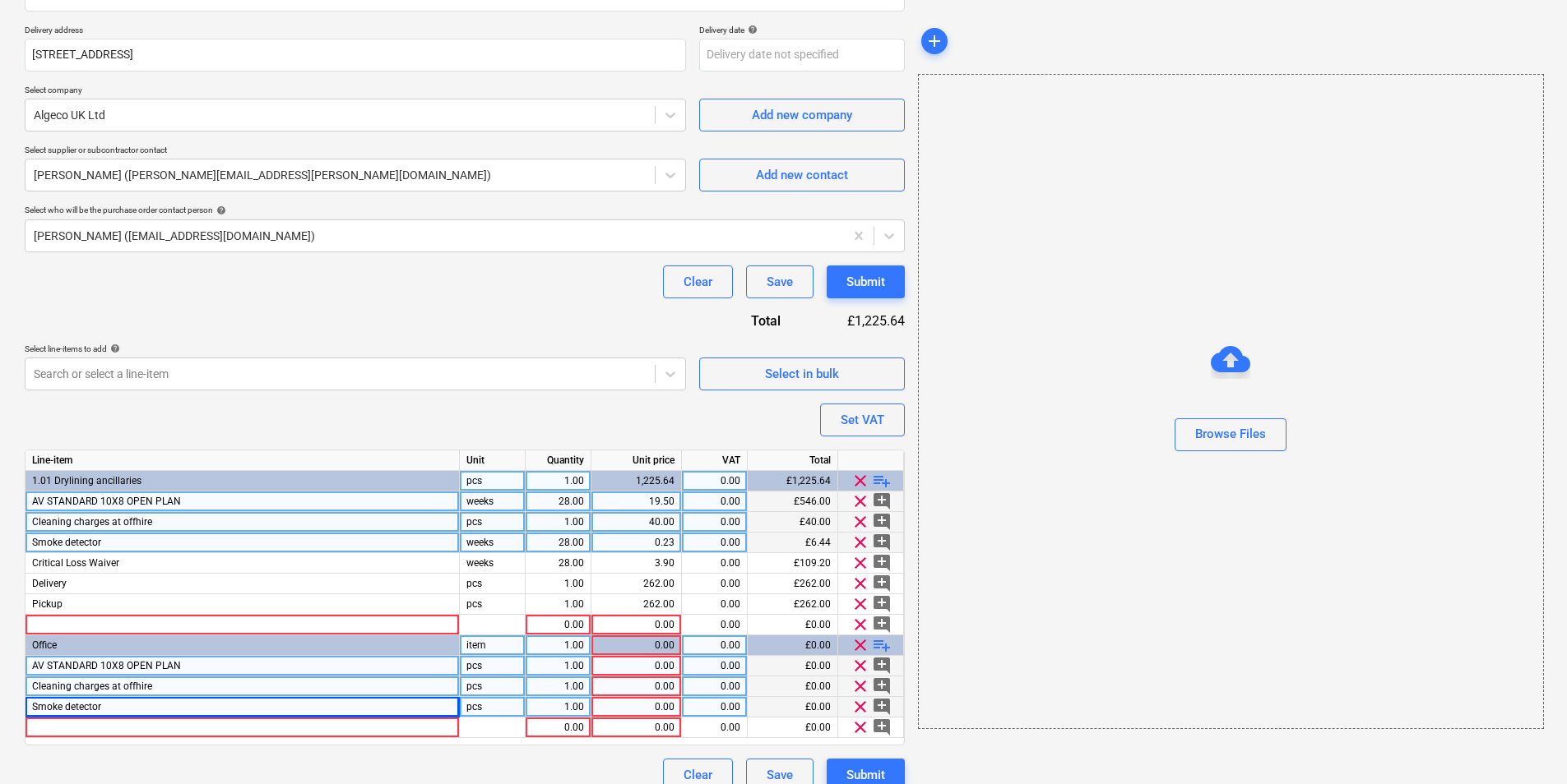
click at [878, 649] on span "playlist_add" at bounding box center [881, 645] width 20 height 20
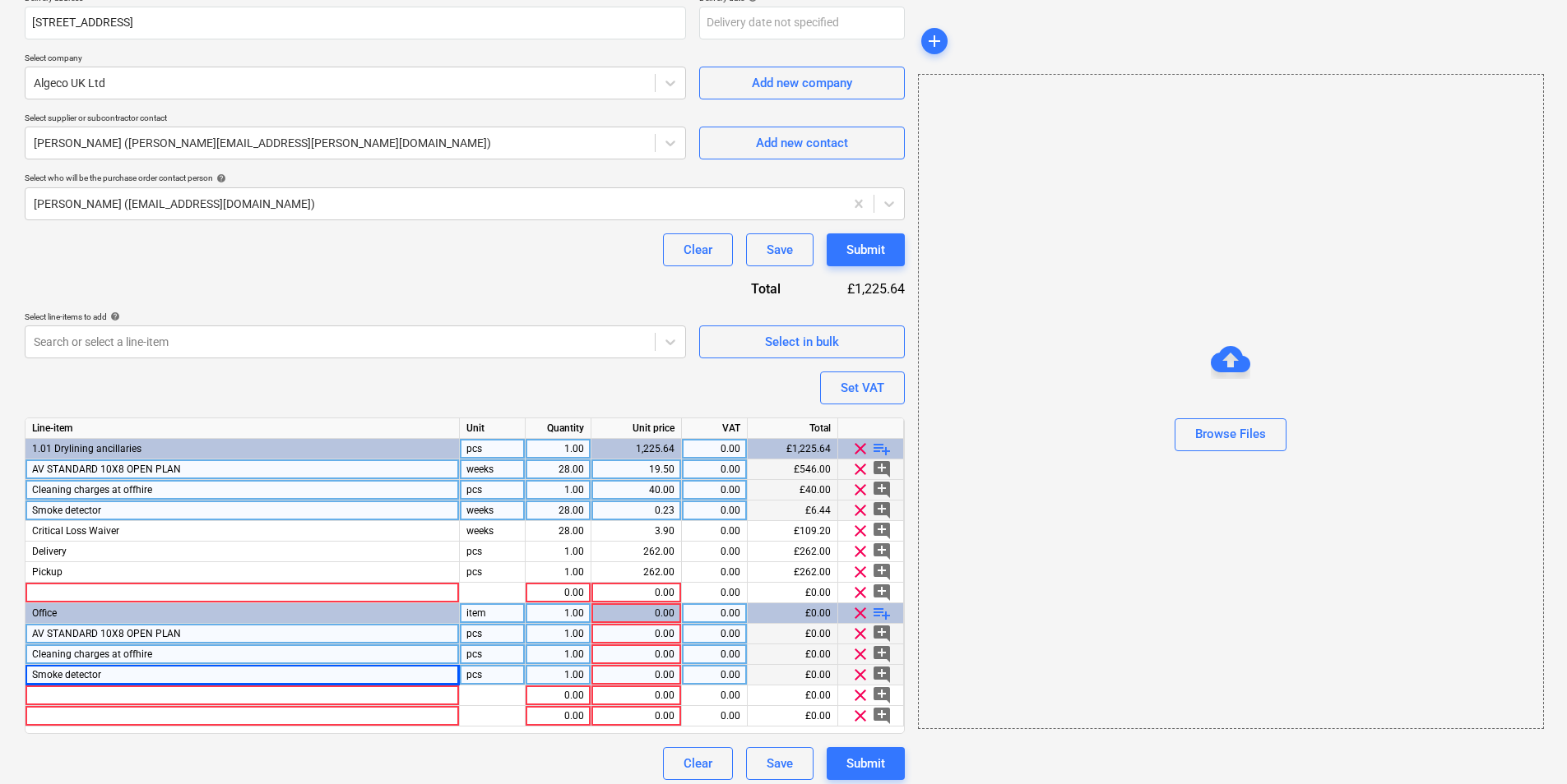
scroll to position [395, 0]
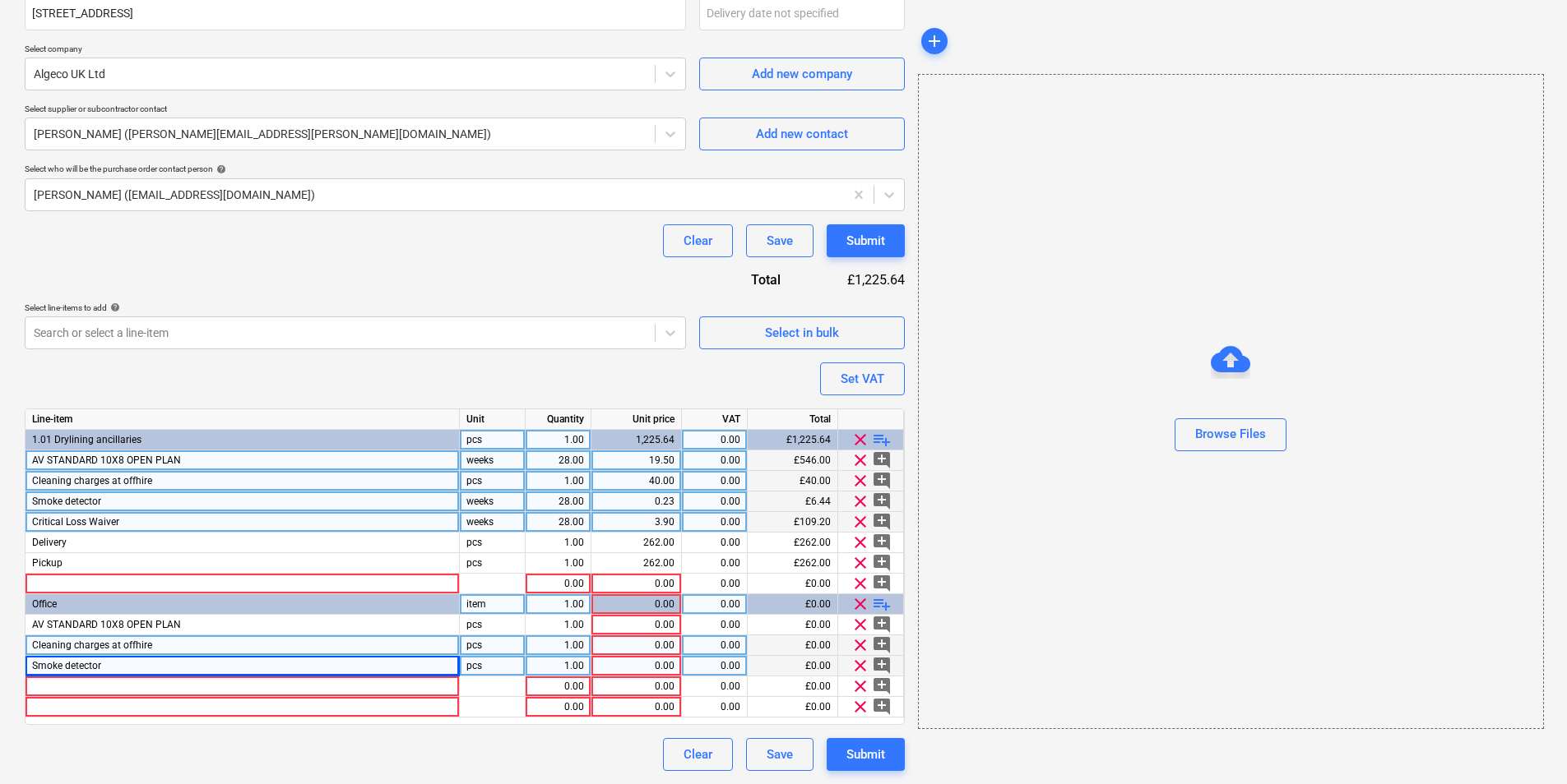
click at [108, 521] on span "Critical Loss Waiver" at bounding box center [75, 522] width 87 height 11
click at [79, 684] on div at bounding box center [242, 686] width 434 height 20
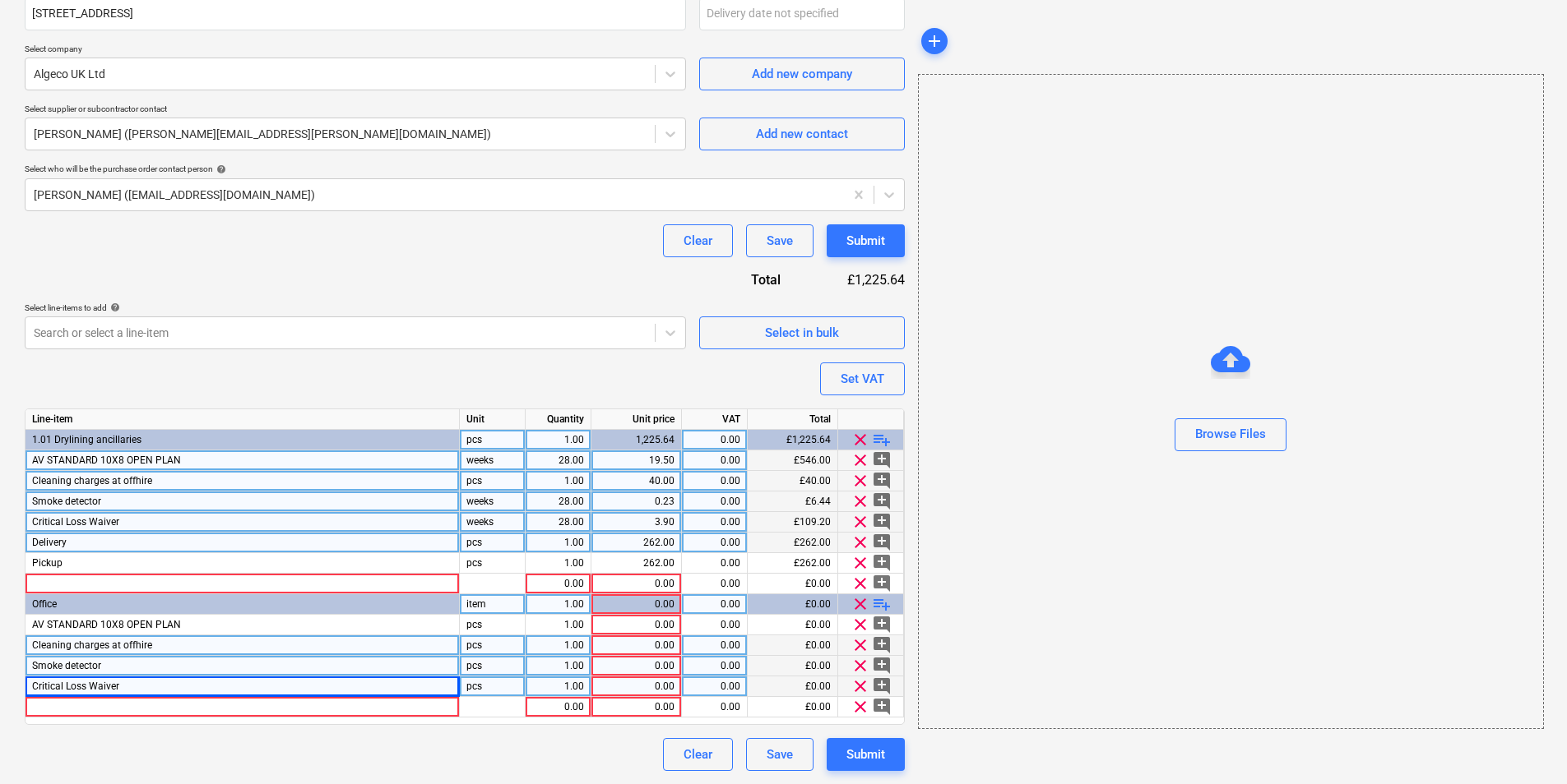
click at [144, 544] on div "Delivery" at bounding box center [242, 542] width 434 height 20
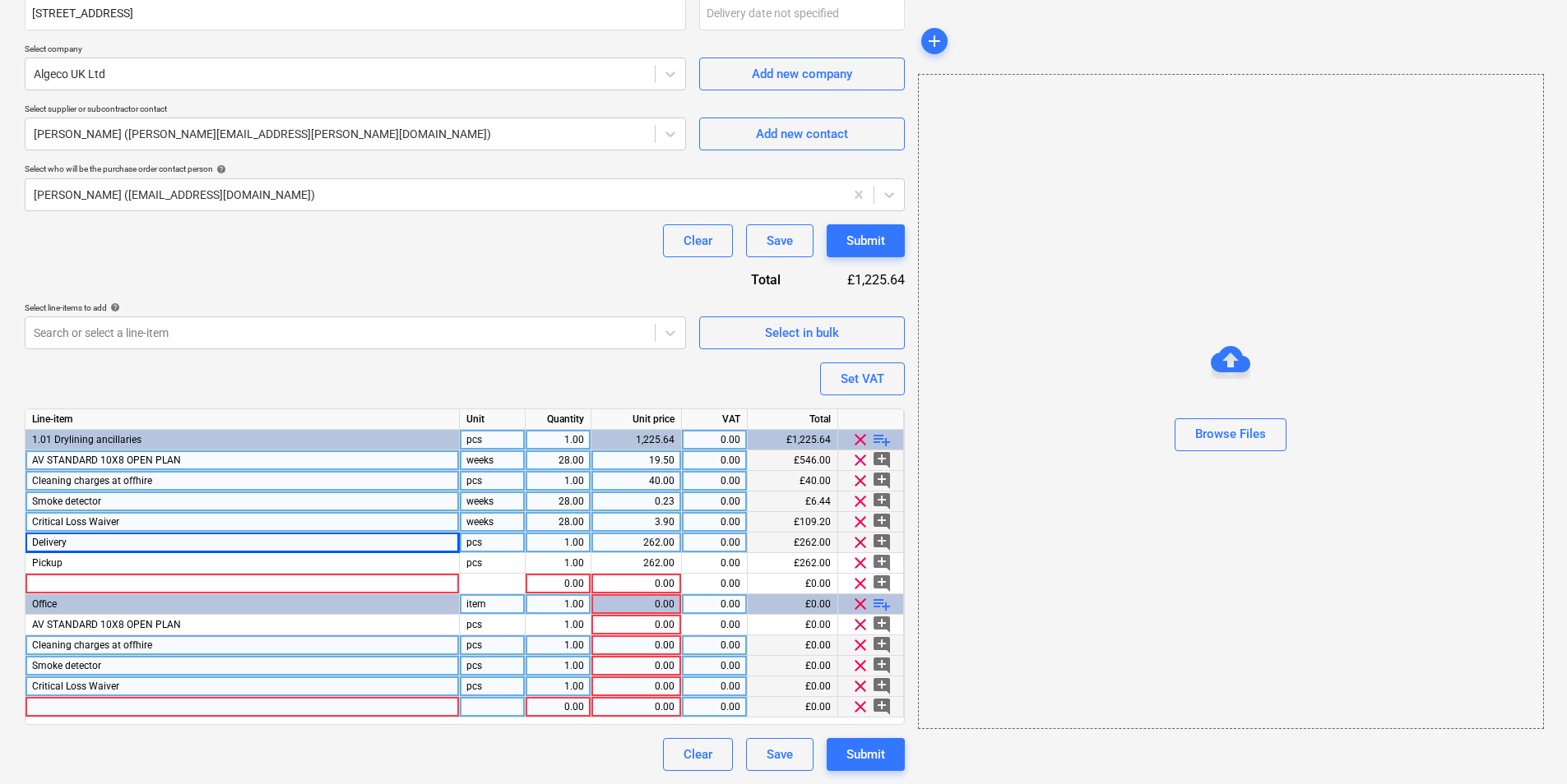
click at [115, 703] on div at bounding box center [242, 706] width 434 height 20
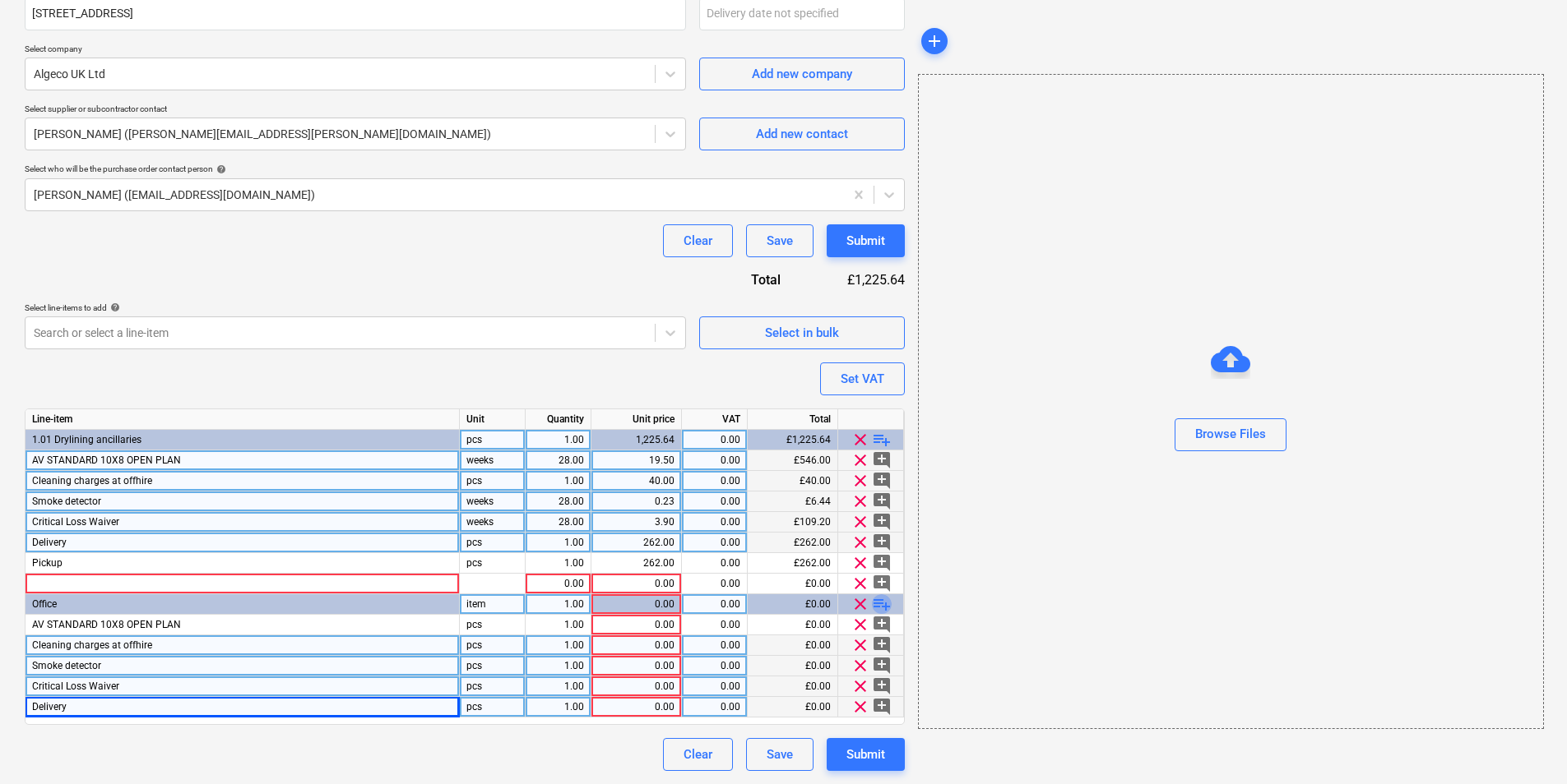
click at [881, 602] on span "playlist_add" at bounding box center [881, 604] width 20 height 20
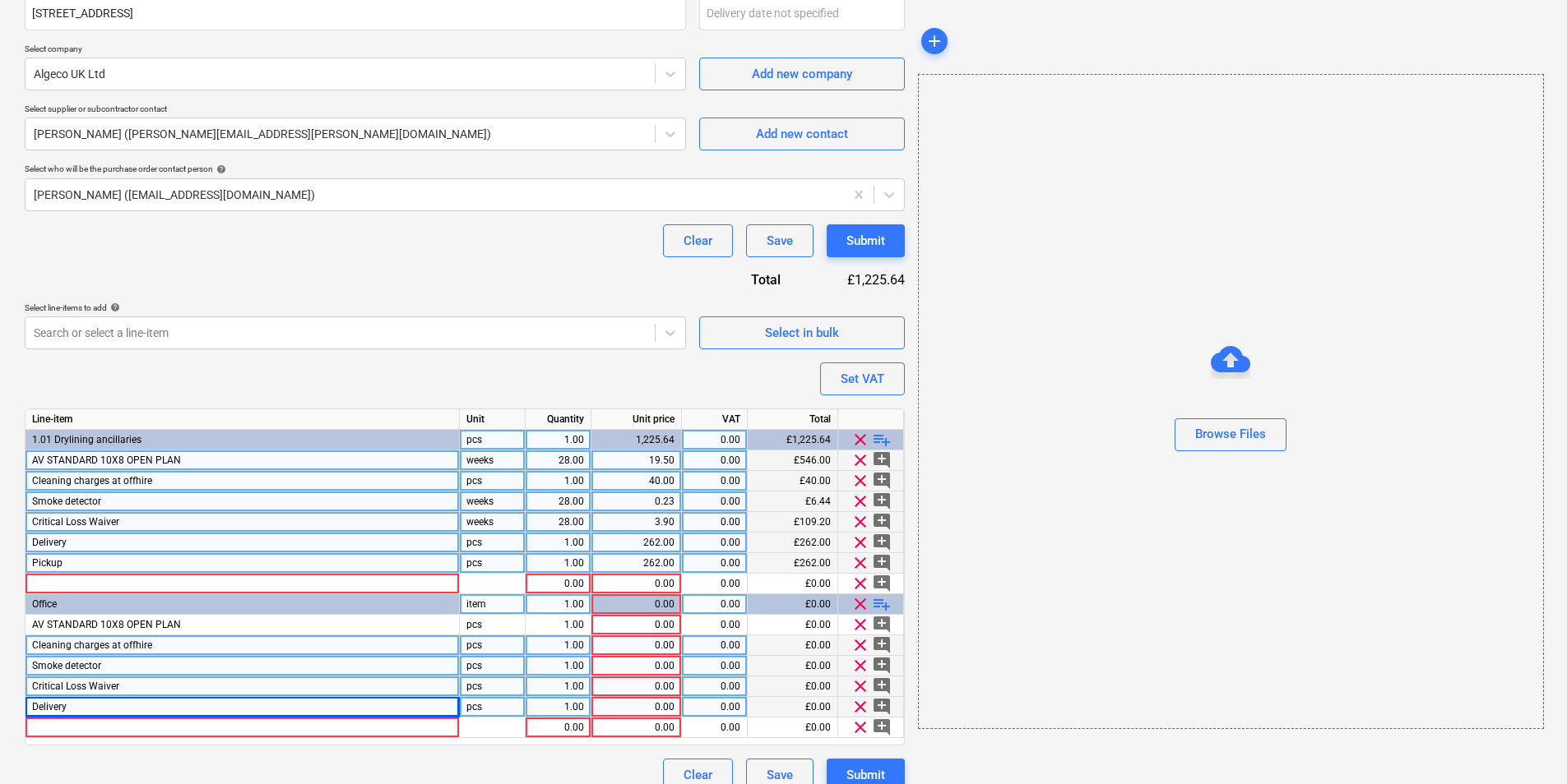
click at [80, 557] on div "Pickup" at bounding box center [242, 563] width 434 height 20
click at [111, 724] on div at bounding box center [242, 728] width 434 height 20
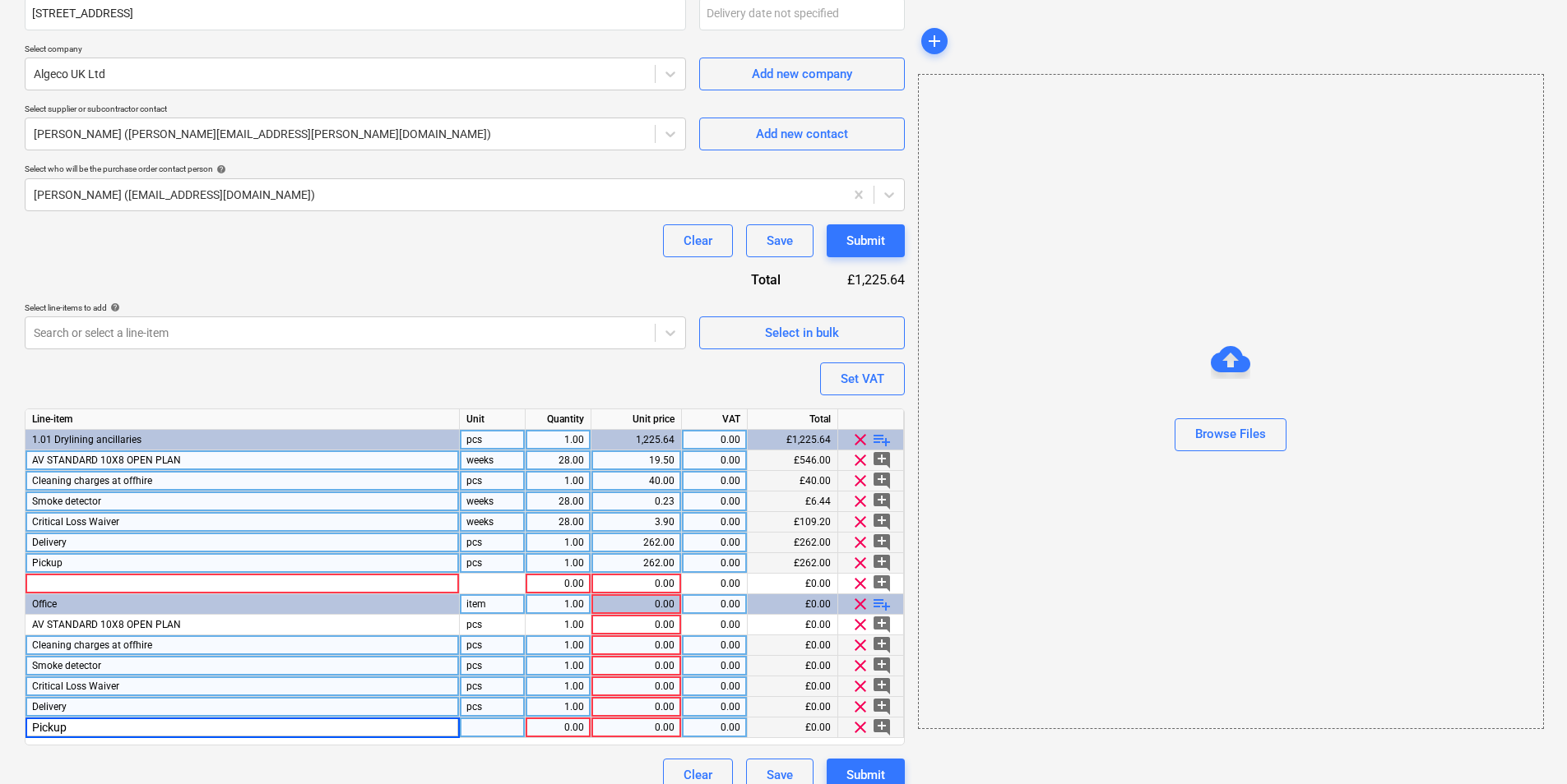
click at [476, 462] on div "weeks" at bounding box center [492, 460] width 66 height 20
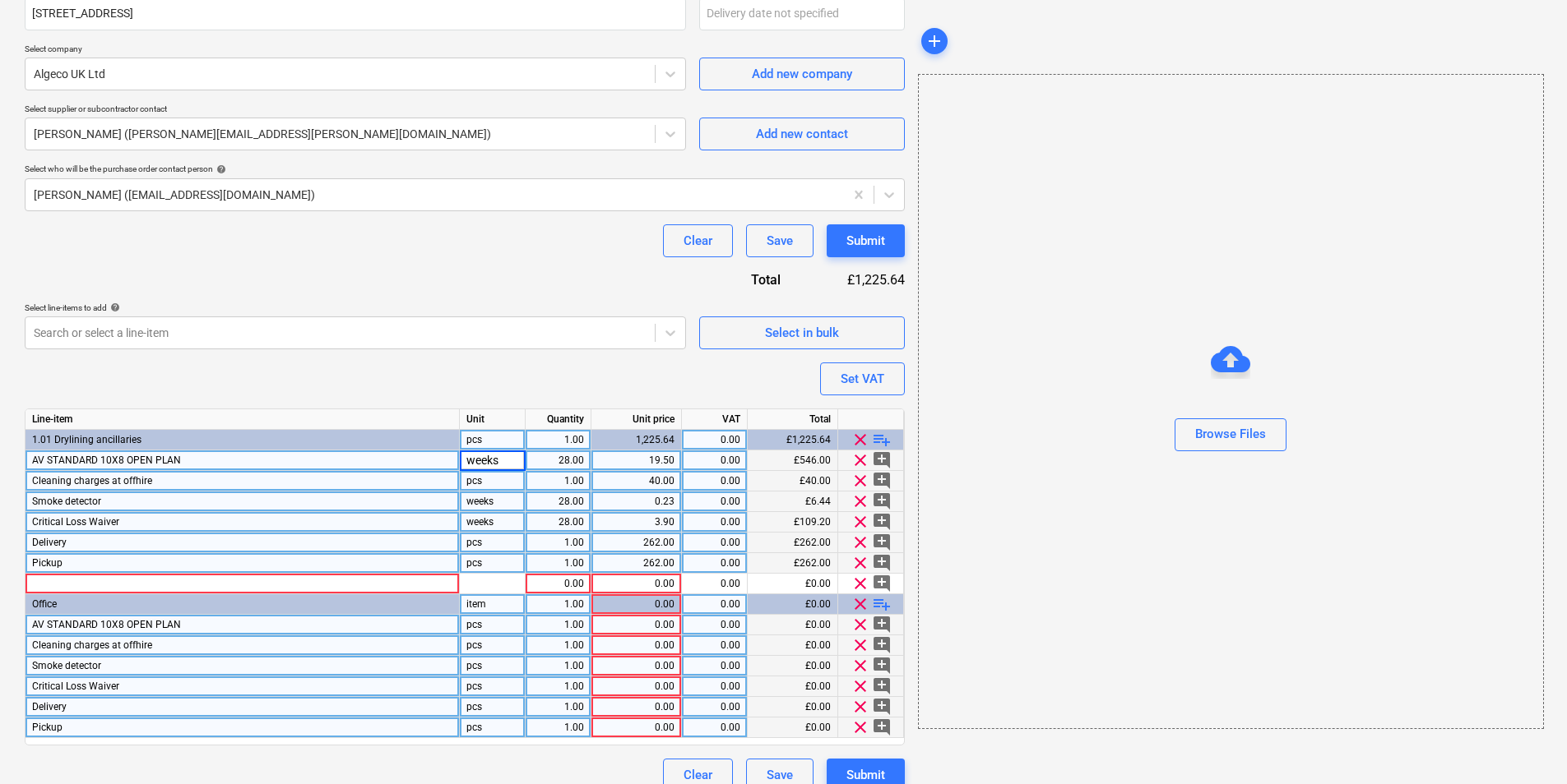
click at [481, 625] on div "pcs" at bounding box center [492, 624] width 66 height 20
click at [493, 486] on div "pcs" at bounding box center [492, 481] width 66 height 20
click at [481, 505] on div "weeks" at bounding box center [492, 502] width 66 height 20
click at [486, 666] on div "pcs" at bounding box center [492, 665] width 66 height 20
click at [486, 683] on div "pcs" at bounding box center [492, 686] width 66 height 20
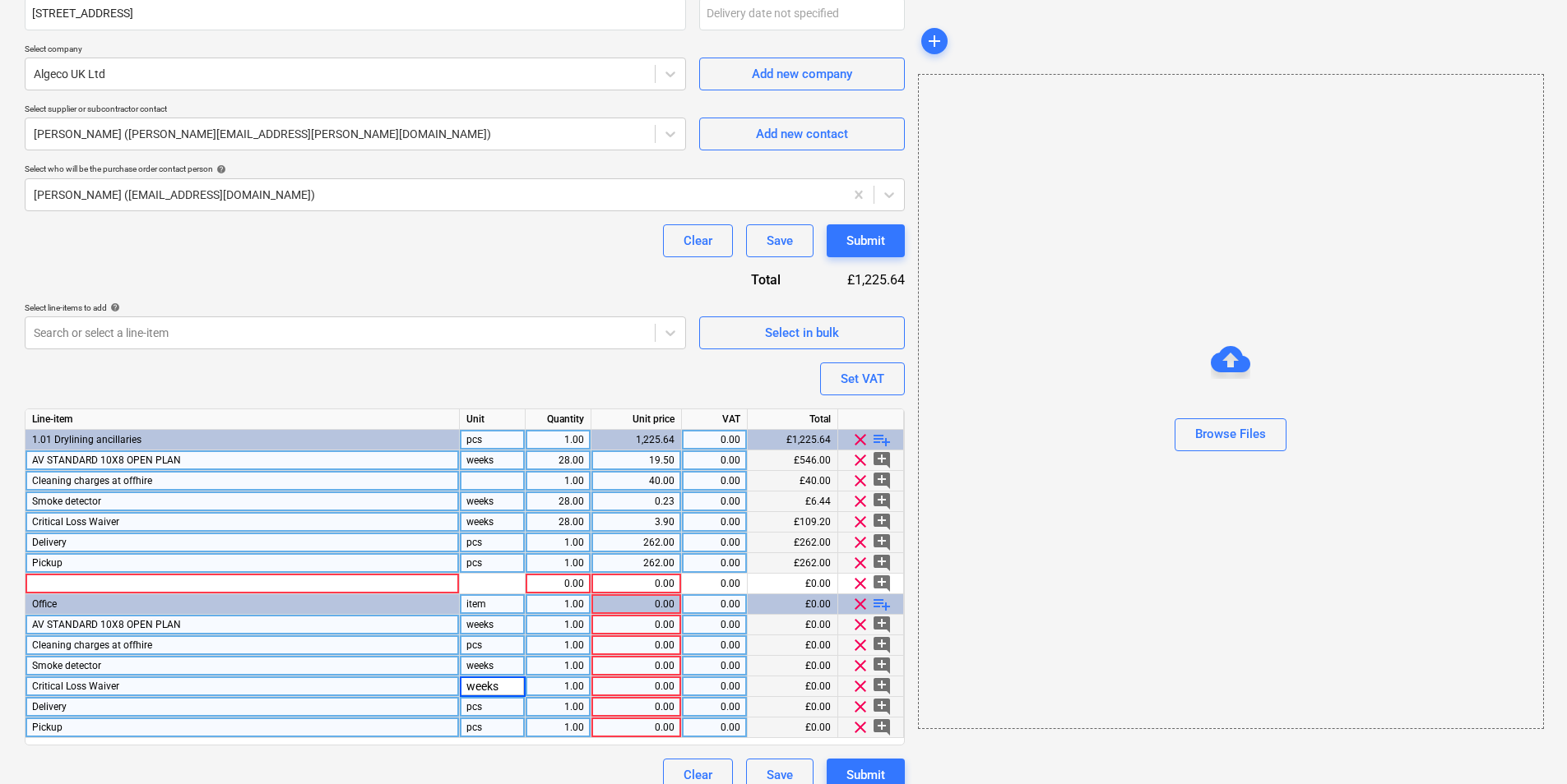
click at [565, 631] on div "1.00" at bounding box center [558, 624] width 52 height 20
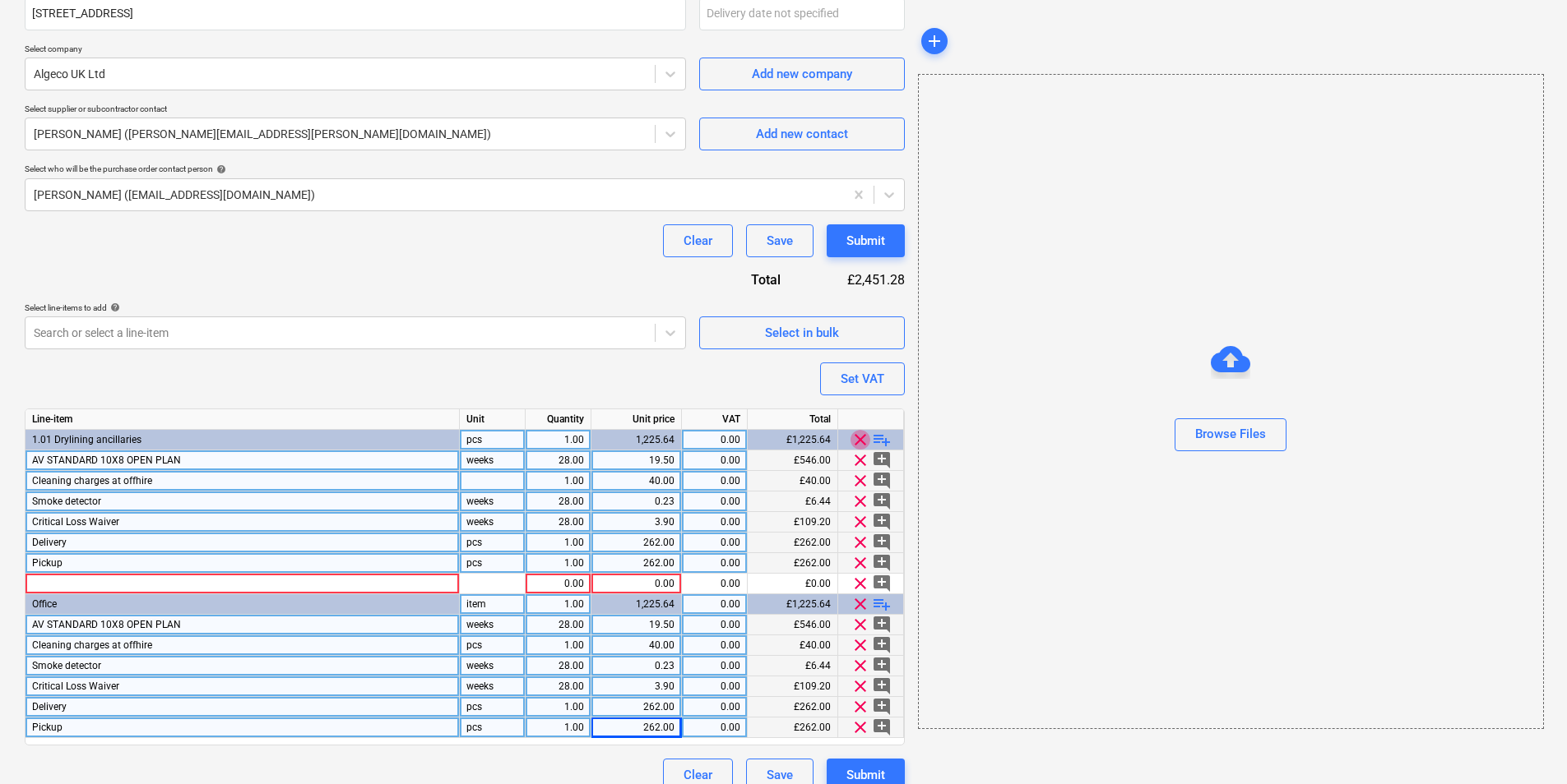
click at [867, 441] on span "clear" at bounding box center [860, 439] width 20 height 20
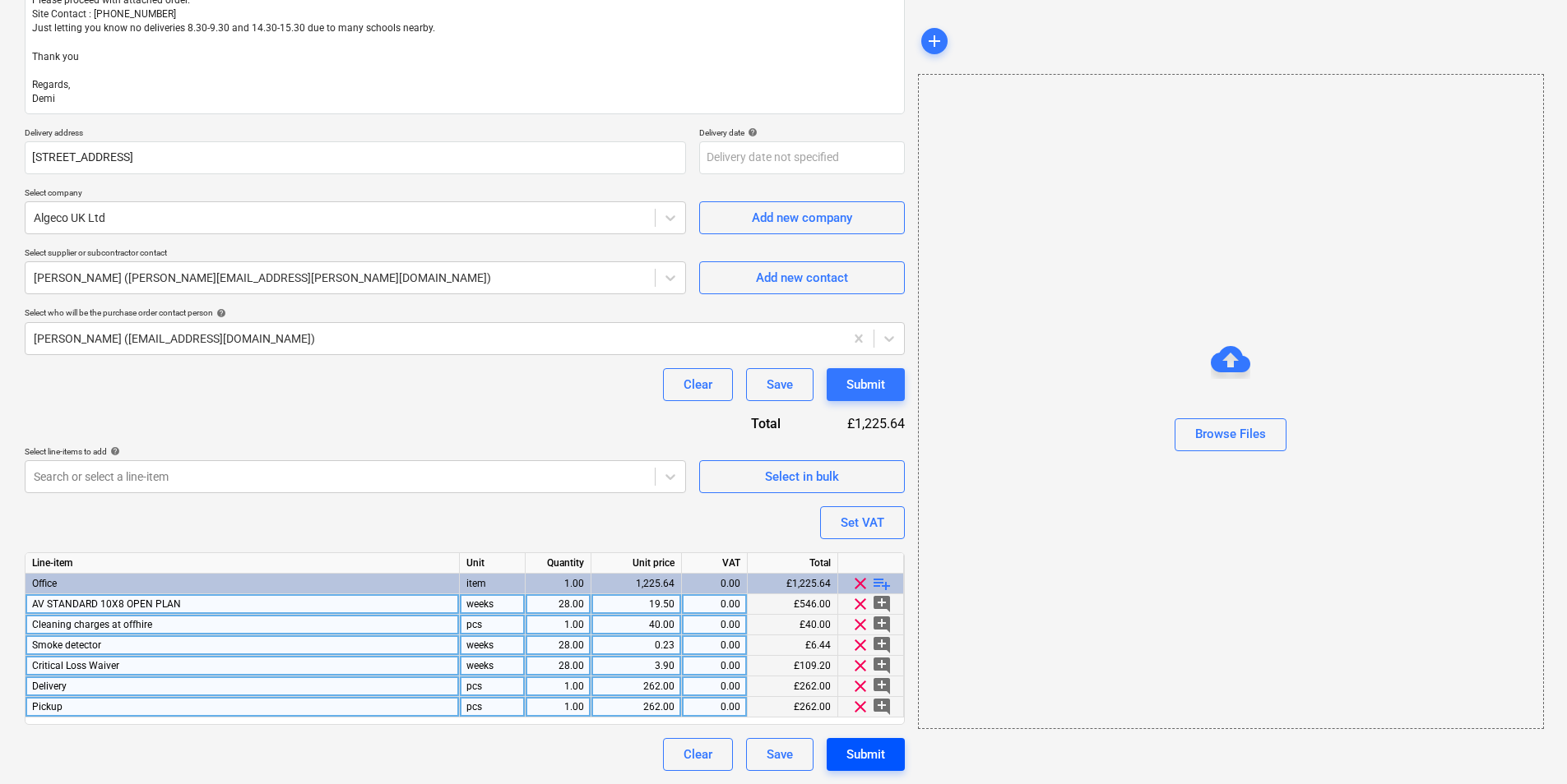
click at [864, 750] on div "Submit" at bounding box center [866, 754] width 38 height 21
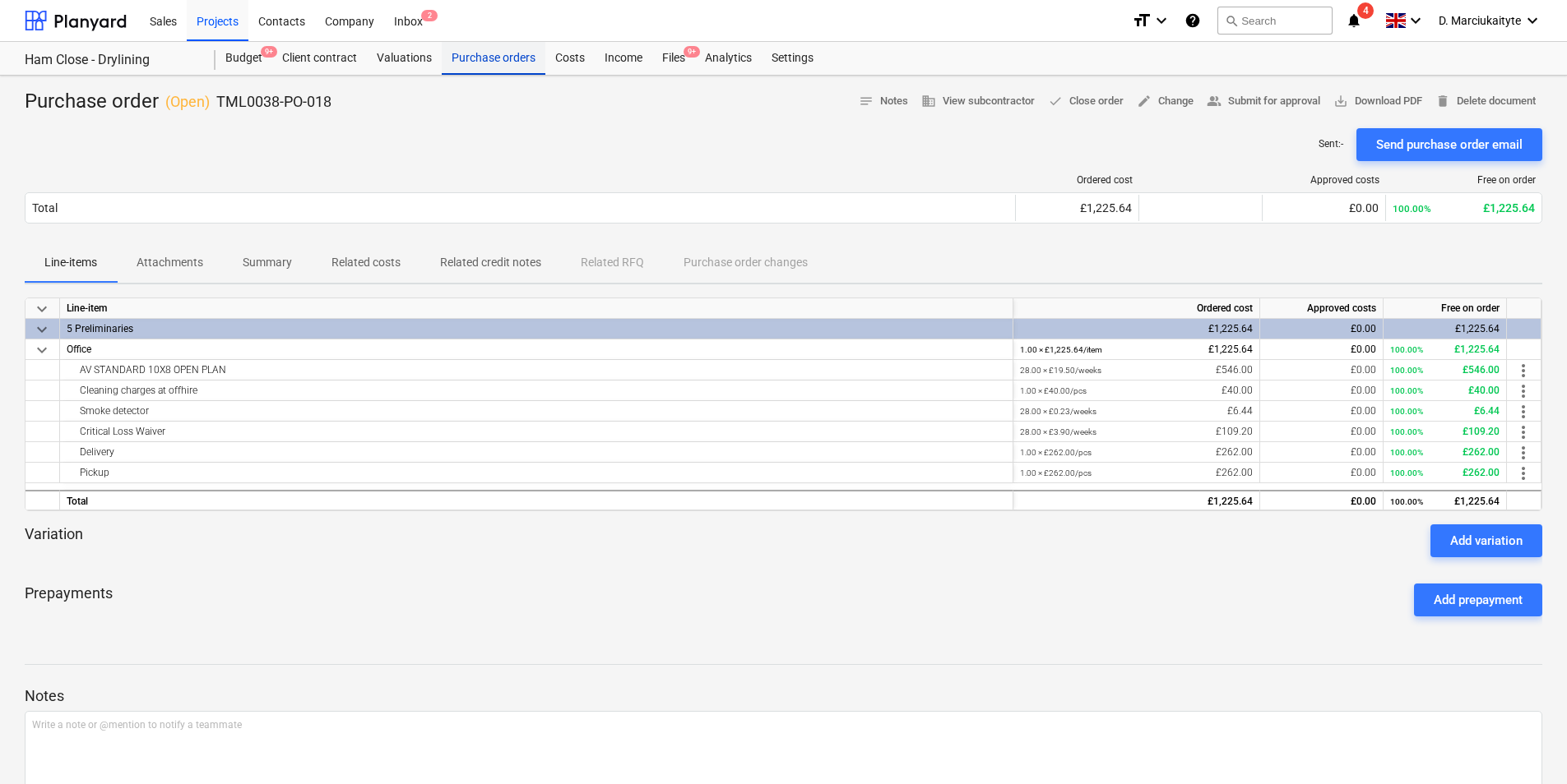
click at [443, 57] on div "Purchase orders" at bounding box center [493, 58] width 103 height 33
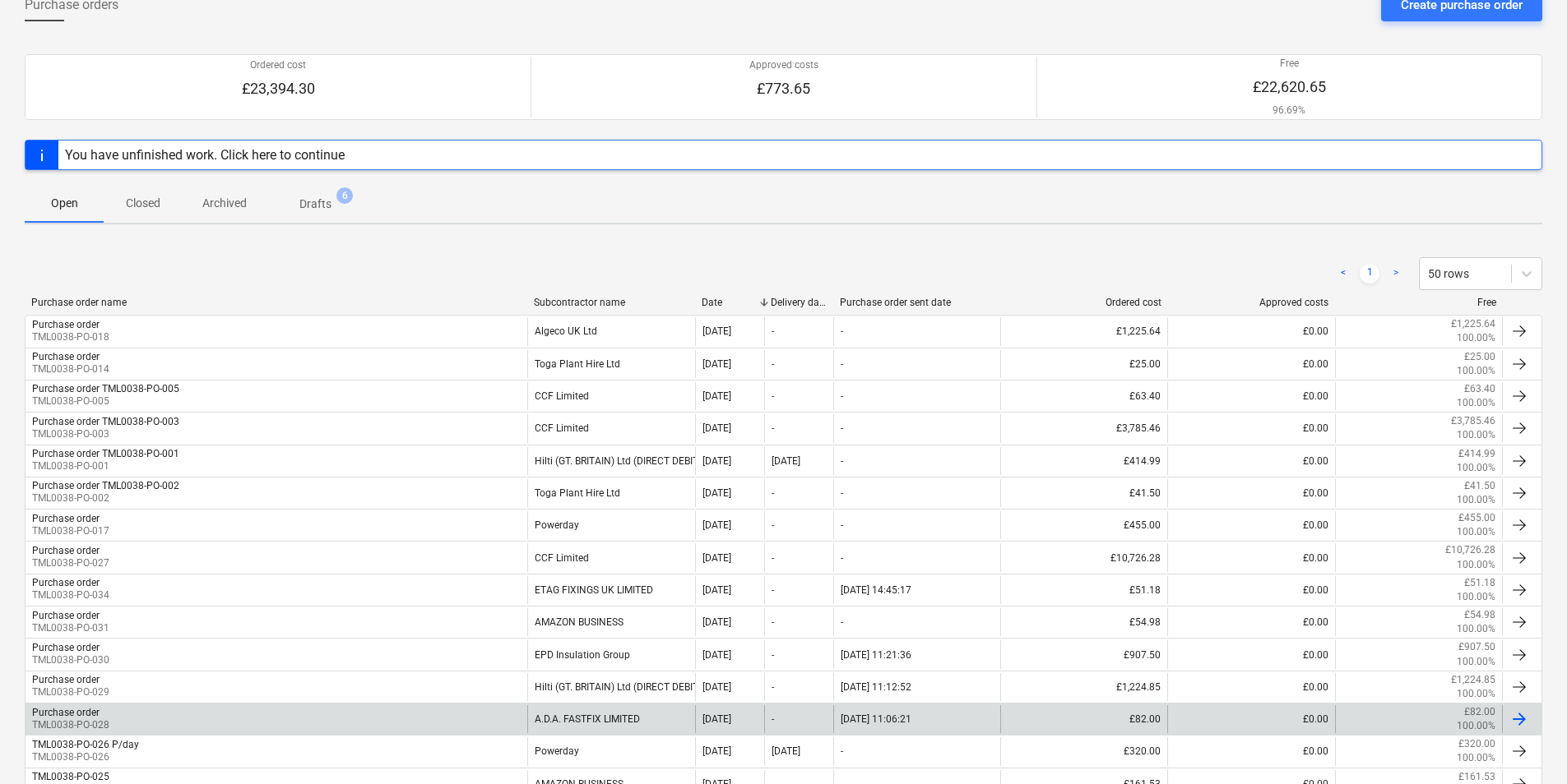
scroll to position [338, 0]
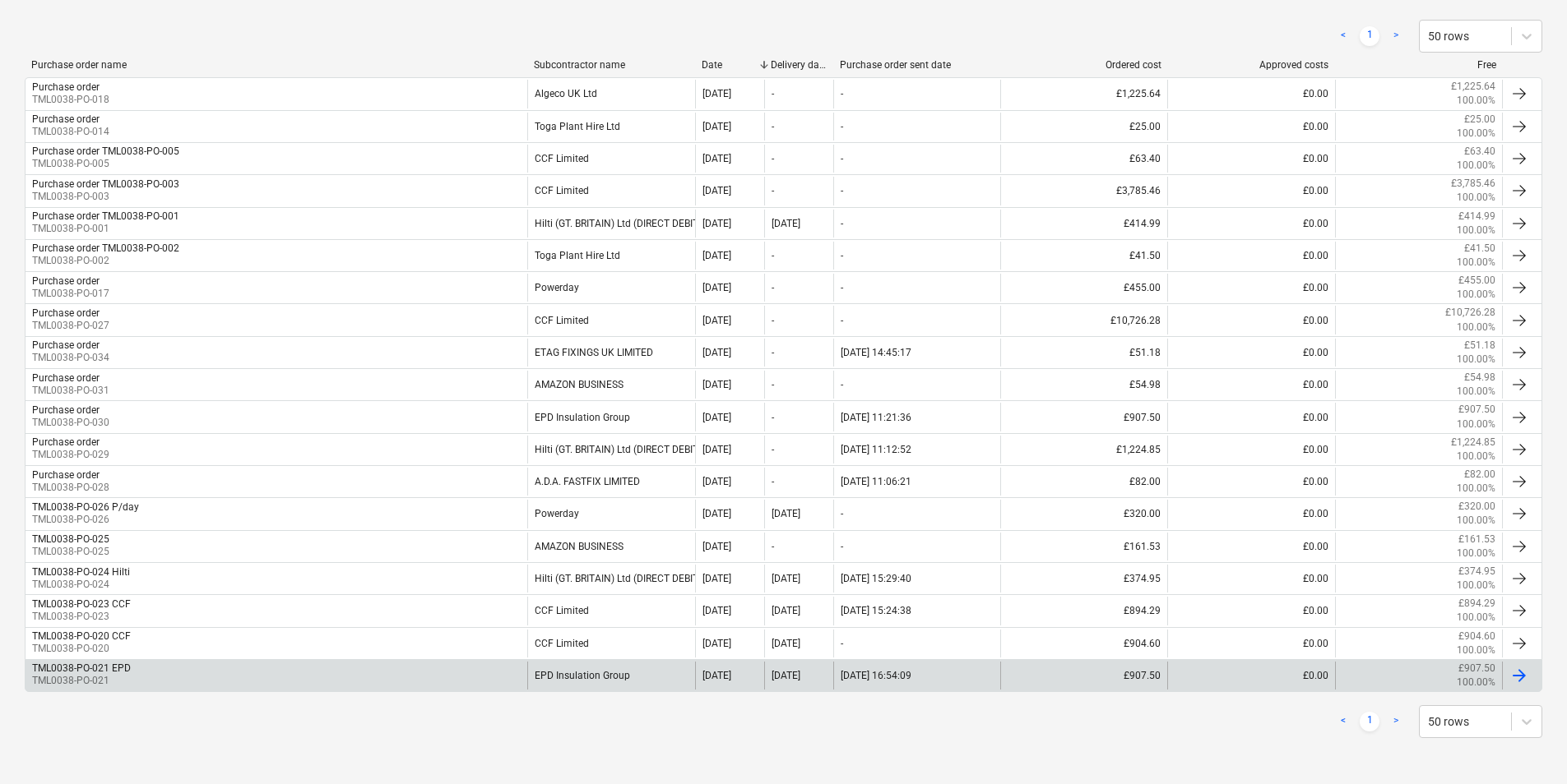
click at [456, 675] on div "TML0038-PO-021 EPD TML0038-PO-021" at bounding box center [277, 675] width 502 height 28
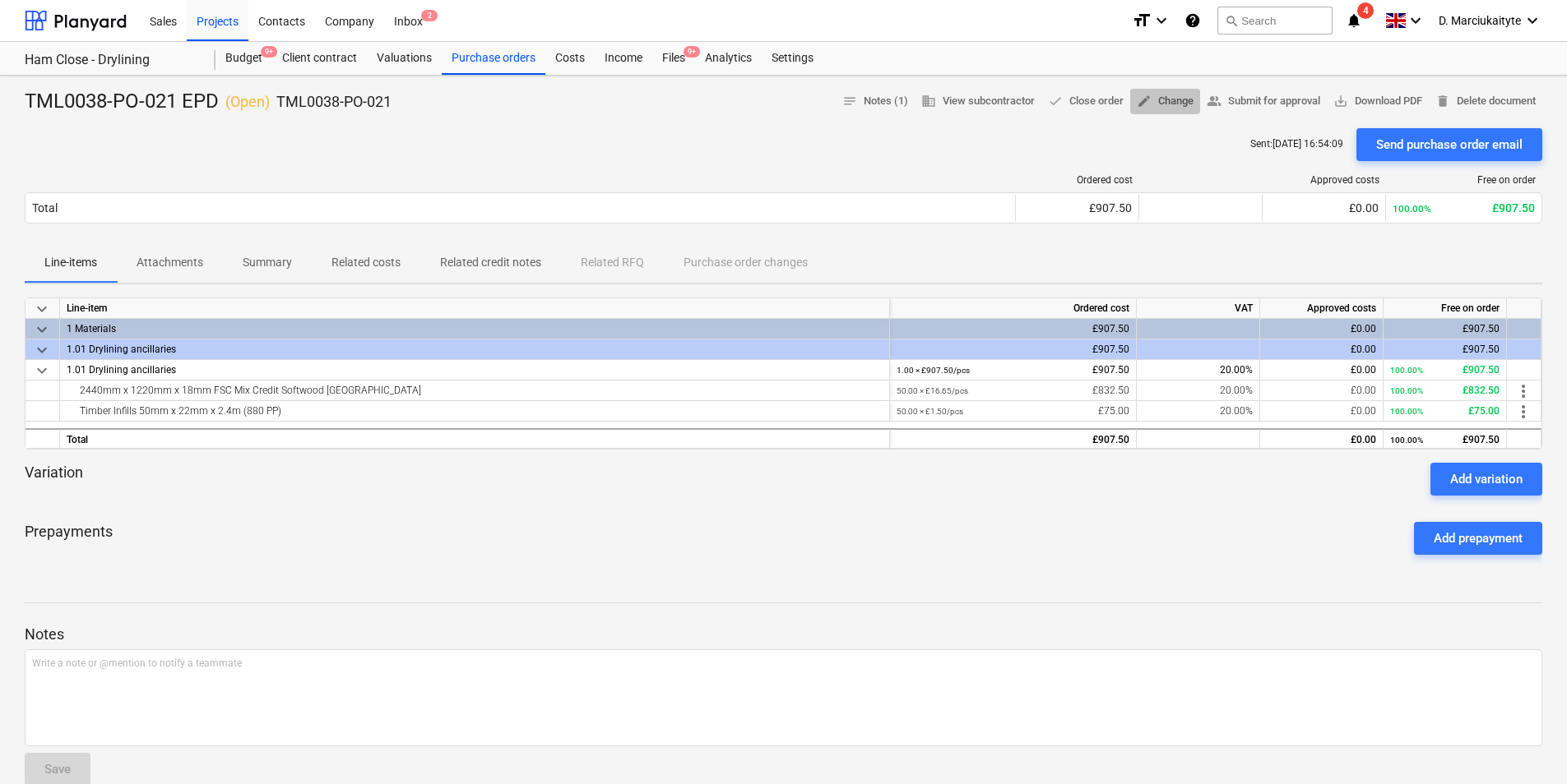
click at [1169, 101] on span "edit Change" at bounding box center [1165, 101] width 57 height 19
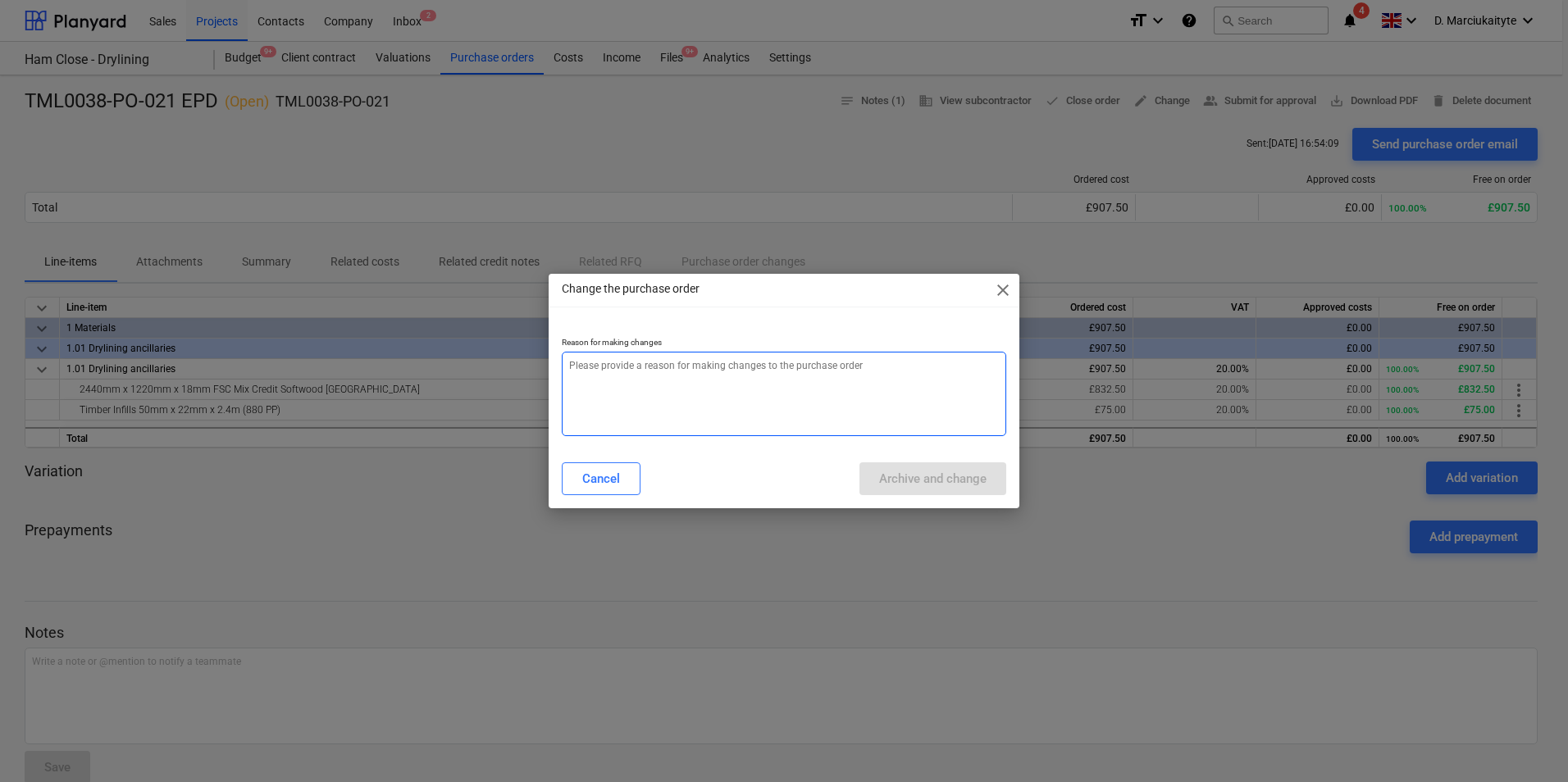
drag, startPoint x: 771, startPoint y: 384, endPoint x: 967, endPoint y: 342, distance: 200.4
click at [773, 384] on textarea at bounding box center [783, 393] width 444 height 84
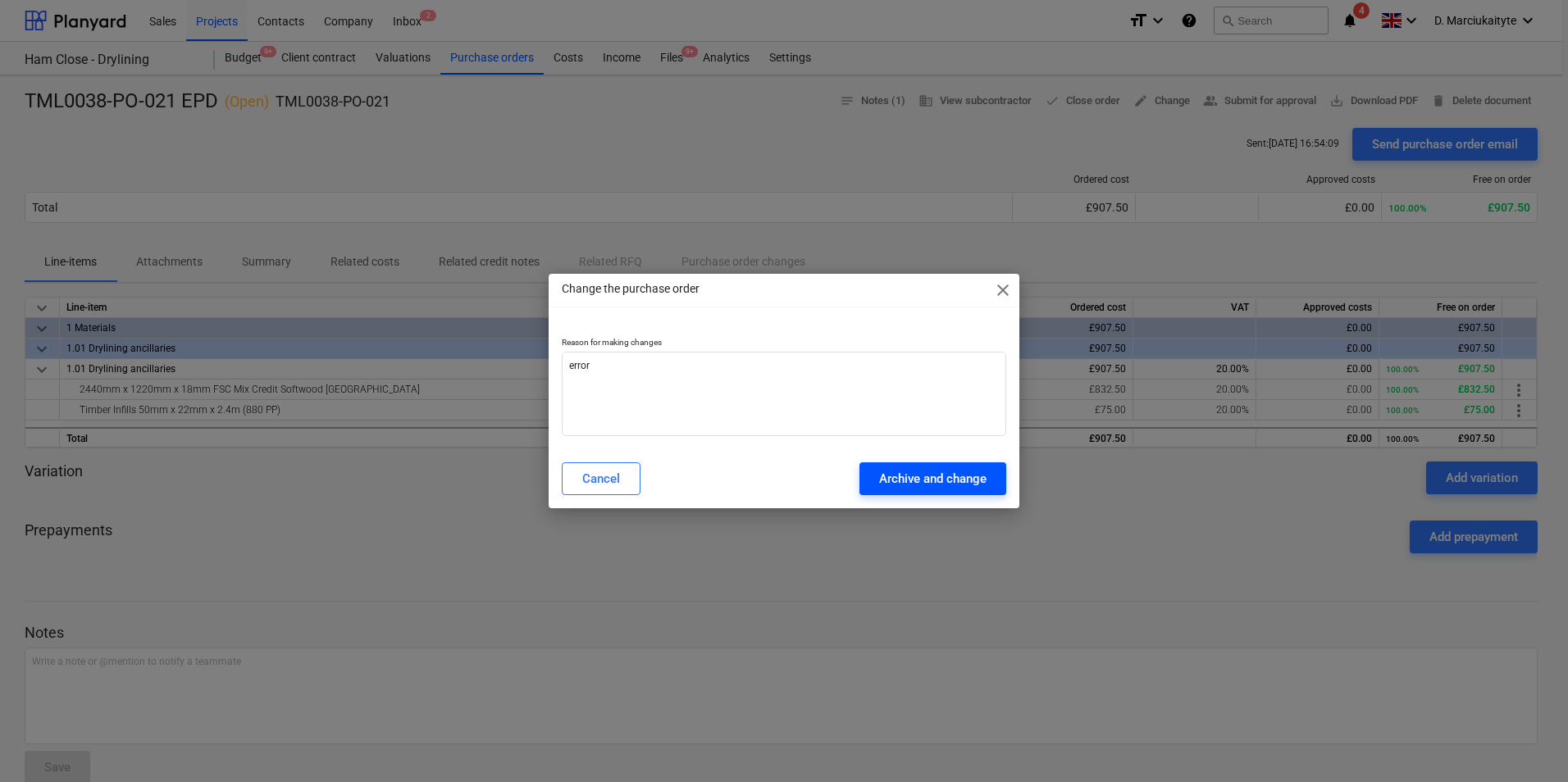
click at [955, 484] on div "Archive and change" at bounding box center [933, 478] width 107 height 21
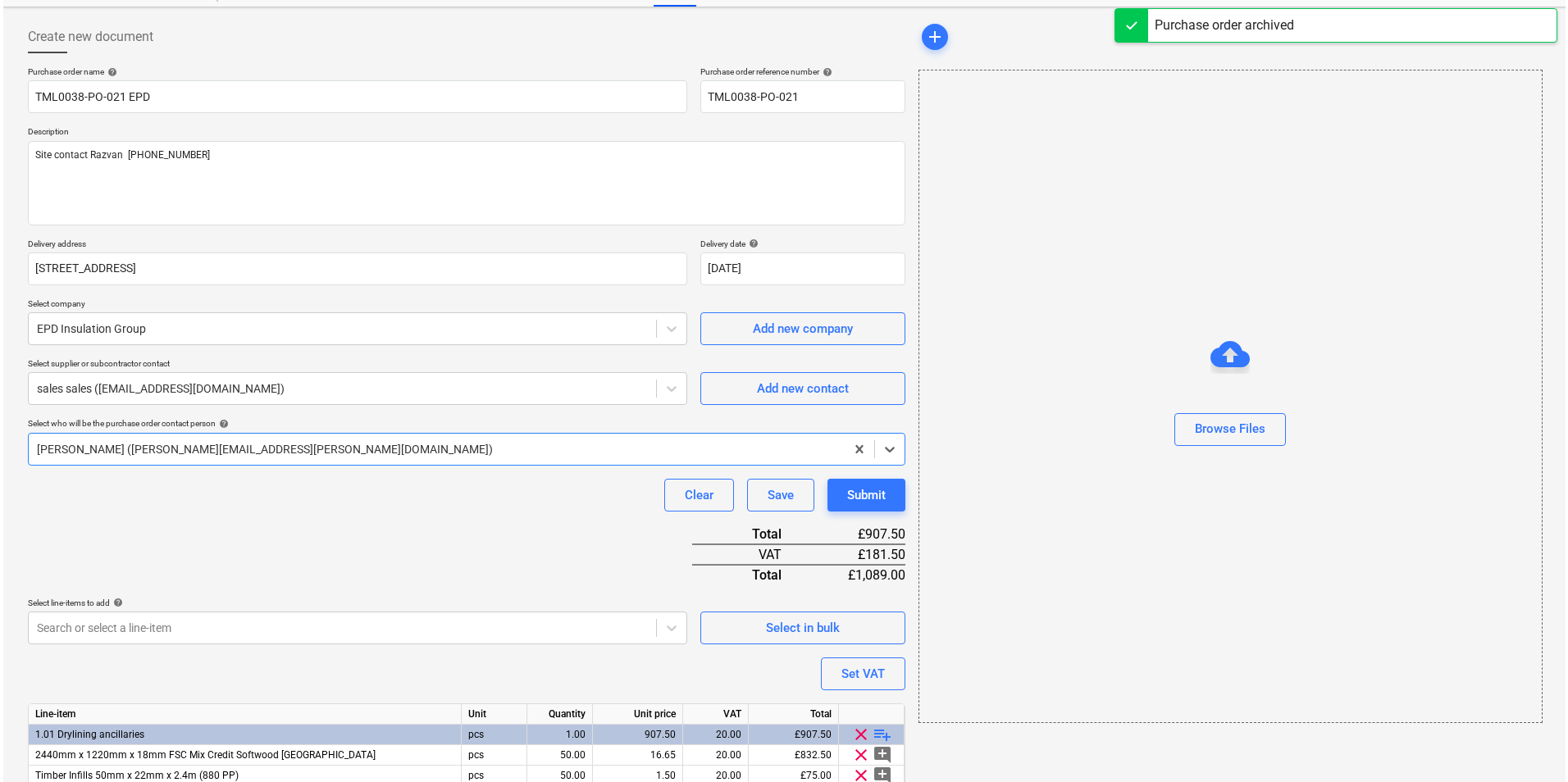
scroll to position [138, 0]
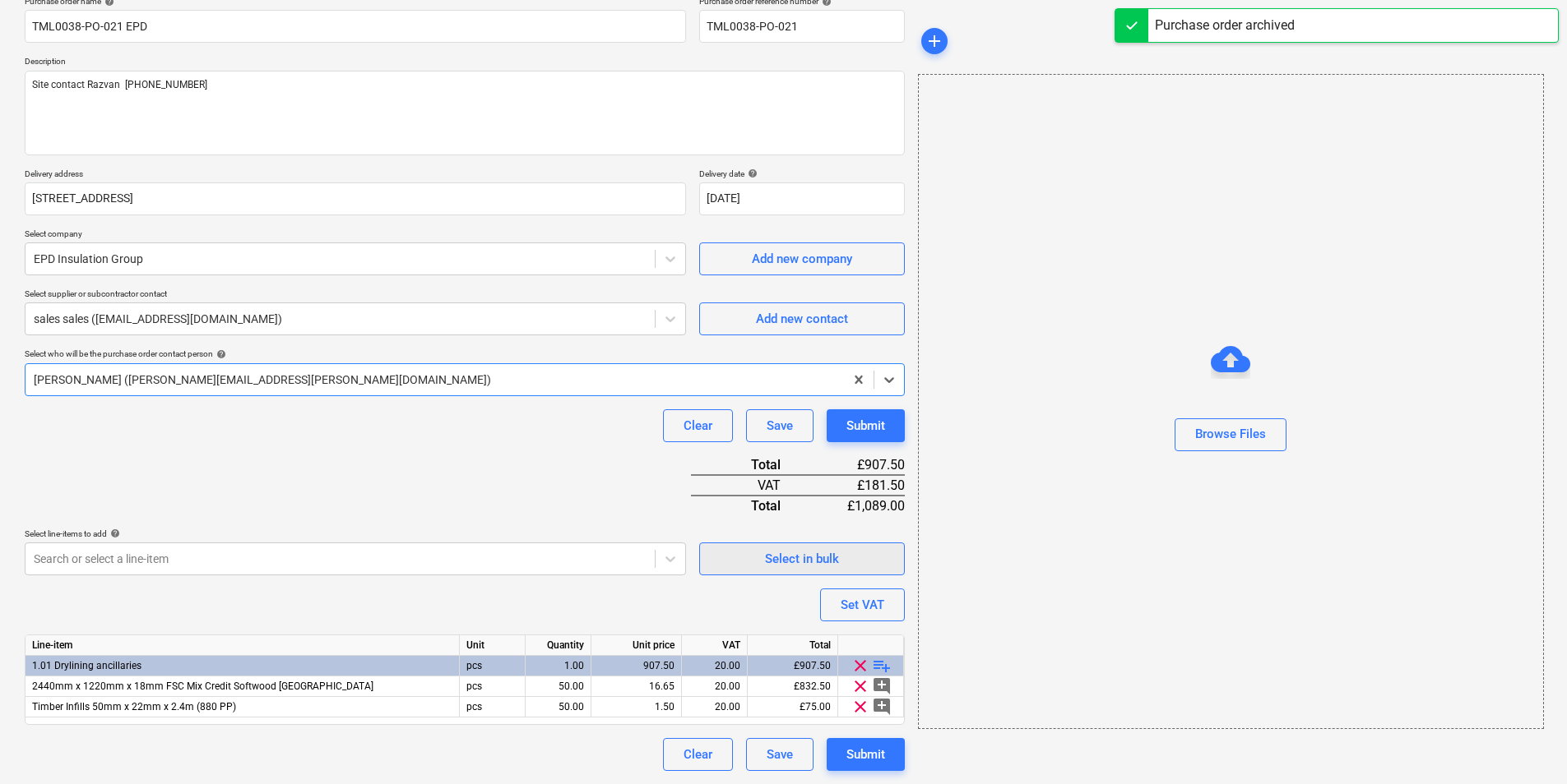
click at [821, 562] on div "Select in bulk" at bounding box center [802, 559] width 74 height 21
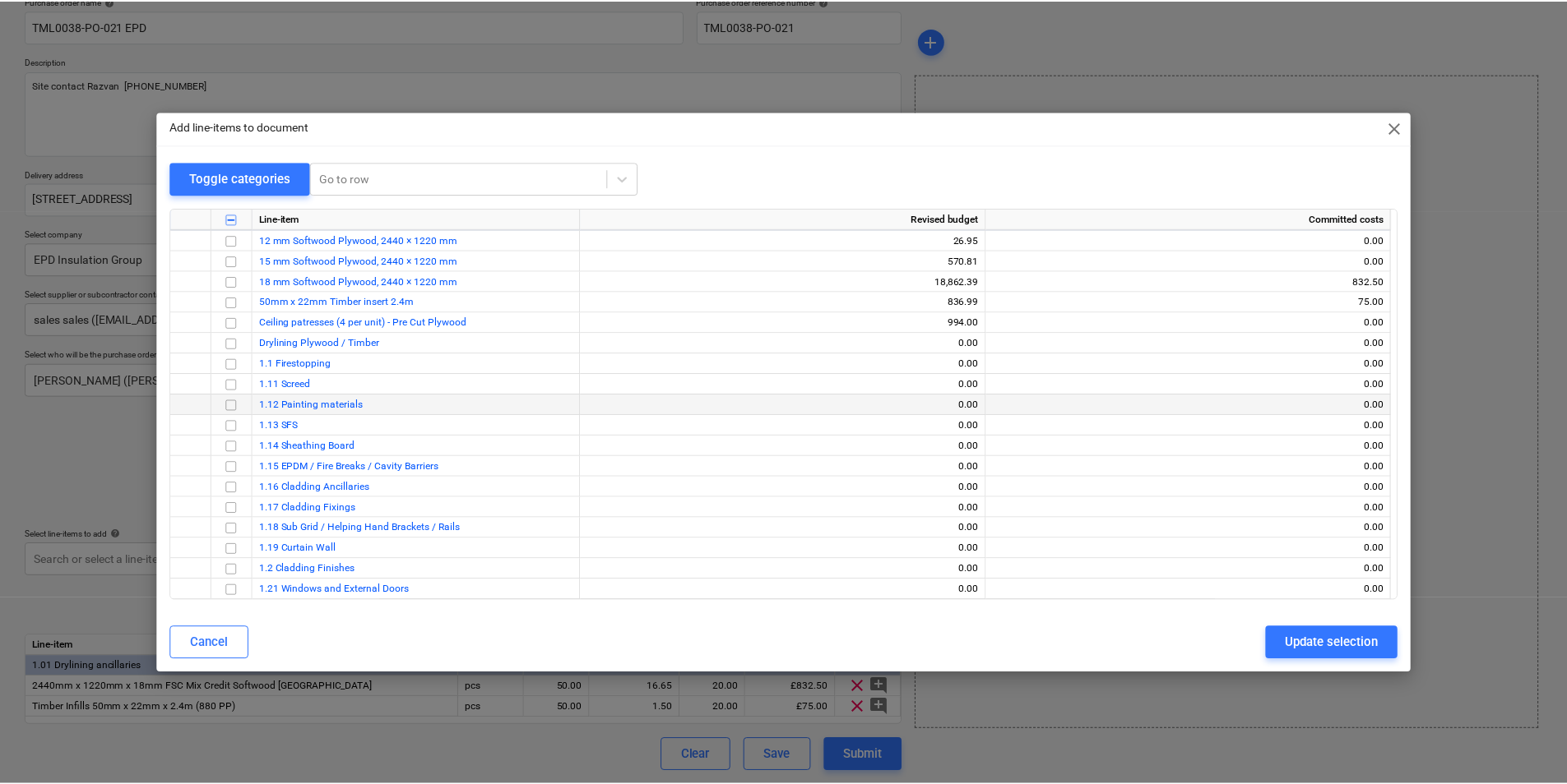
scroll to position [1973, 0]
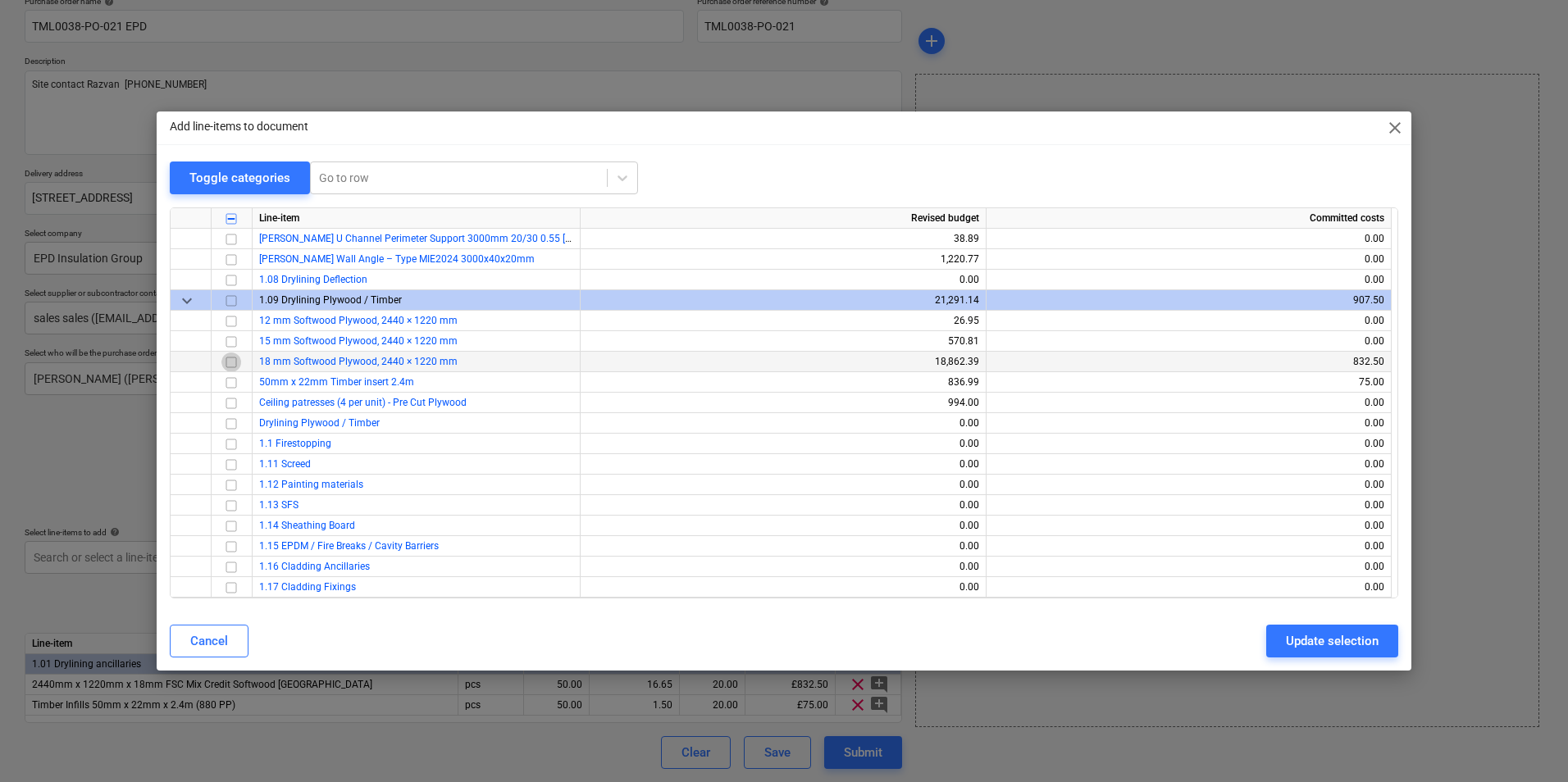
click at [234, 363] on input "checkbox" at bounding box center [231, 362] width 20 height 20
click at [232, 425] on input "checkbox" at bounding box center [231, 424] width 20 height 20
click at [1309, 637] on div "Update selection" at bounding box center [1331, 641] width 93 height 21
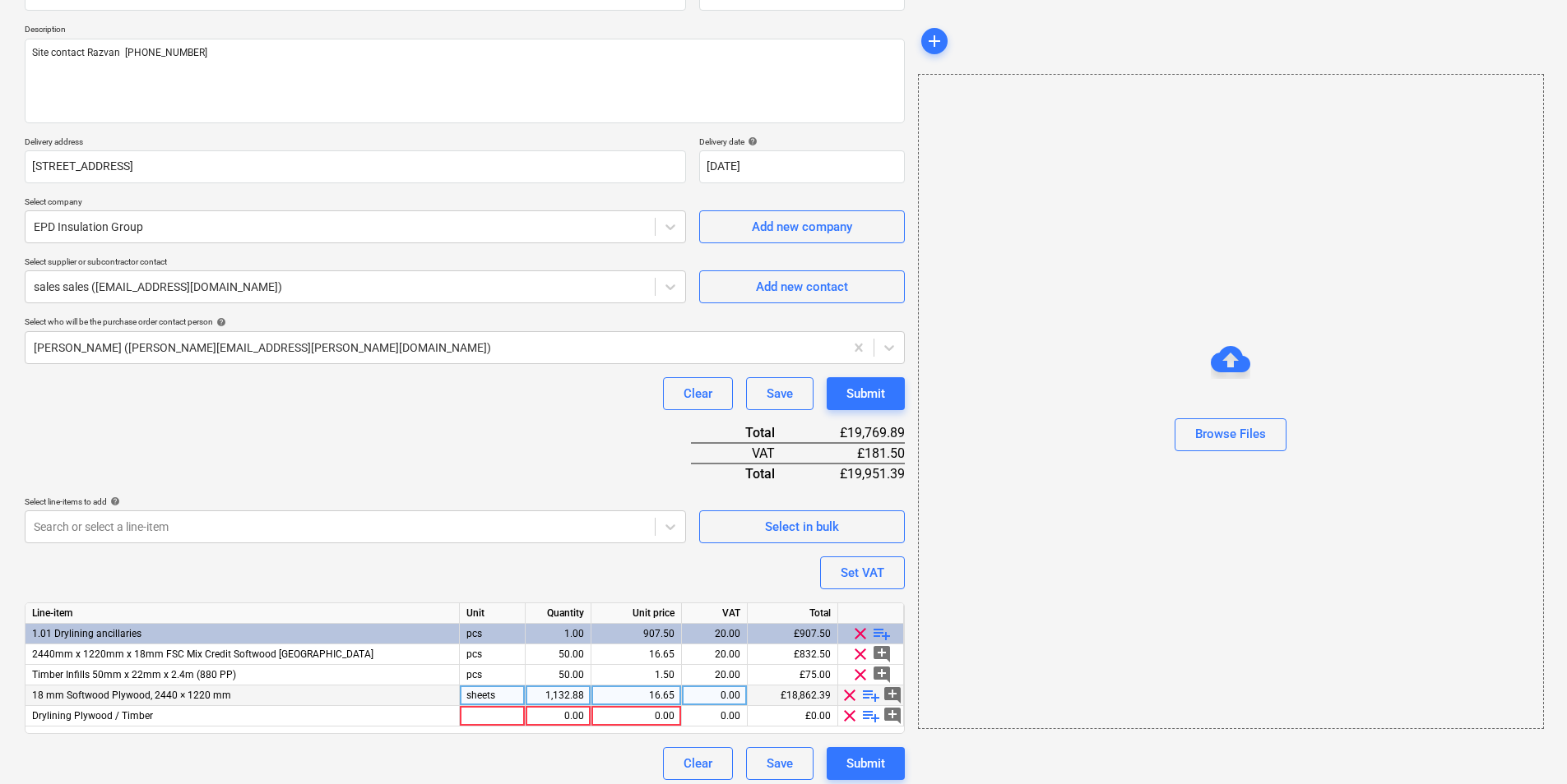
scroll to position [180, 0]
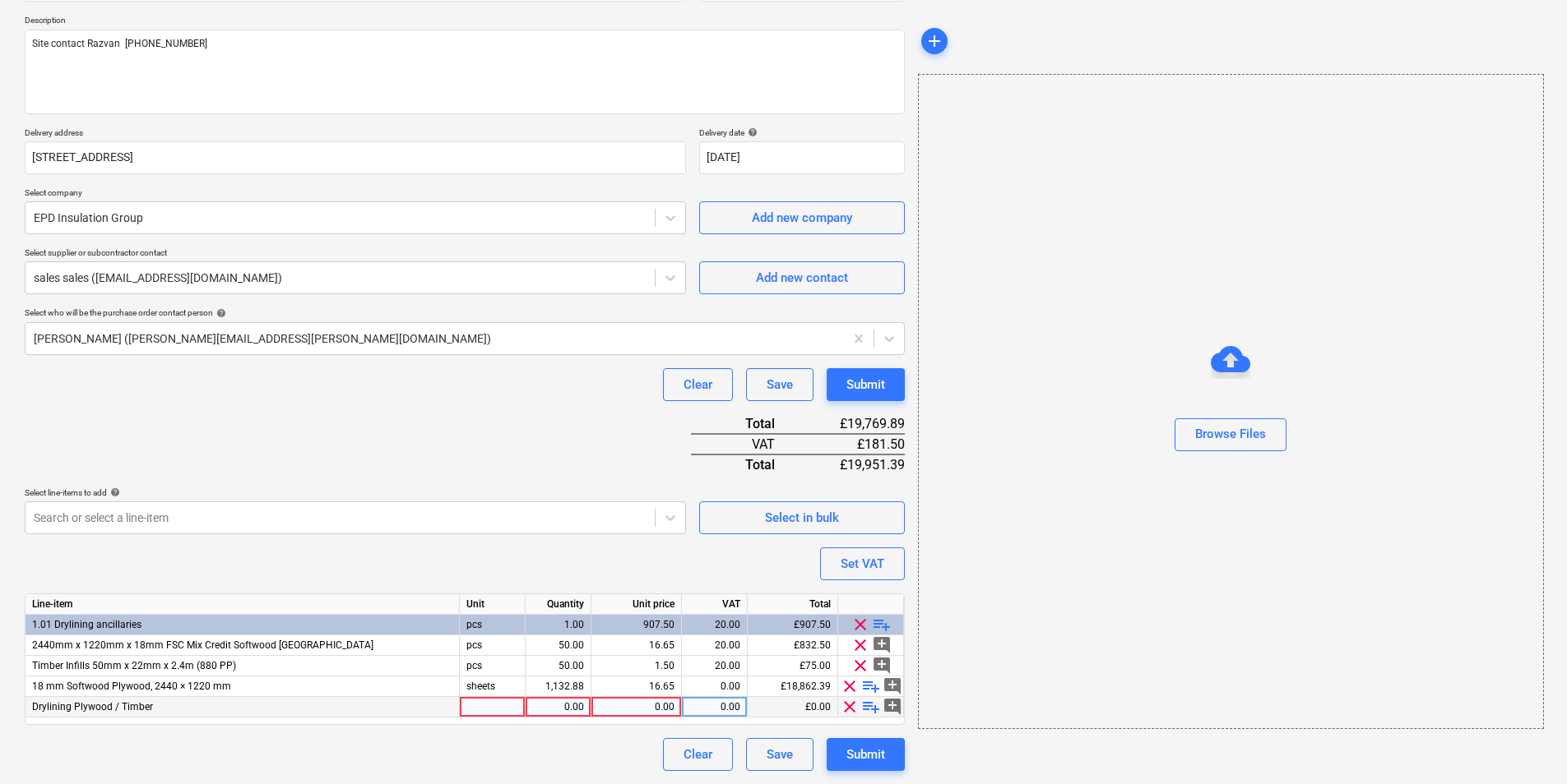
click at [468, 707] on div at bounding box center [492, 706] width 66 height 20
click at [869, 689] on span "playlist_add" at bounding box center [871, 686] width 20 height 20
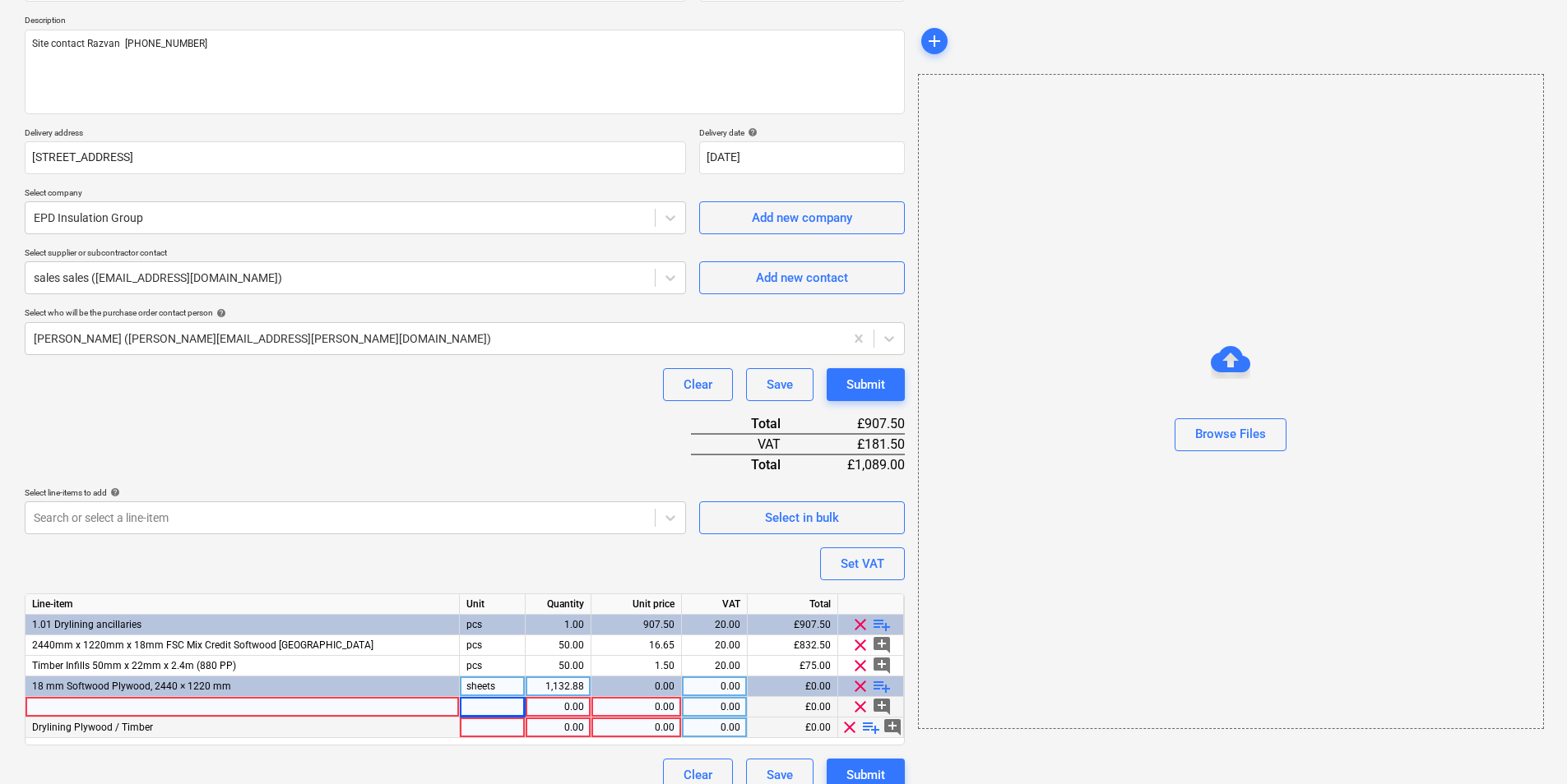
click at [216, 729] on div "Drylining Plywood / Timber" at bounding box center [242, 728] width 434 height 20
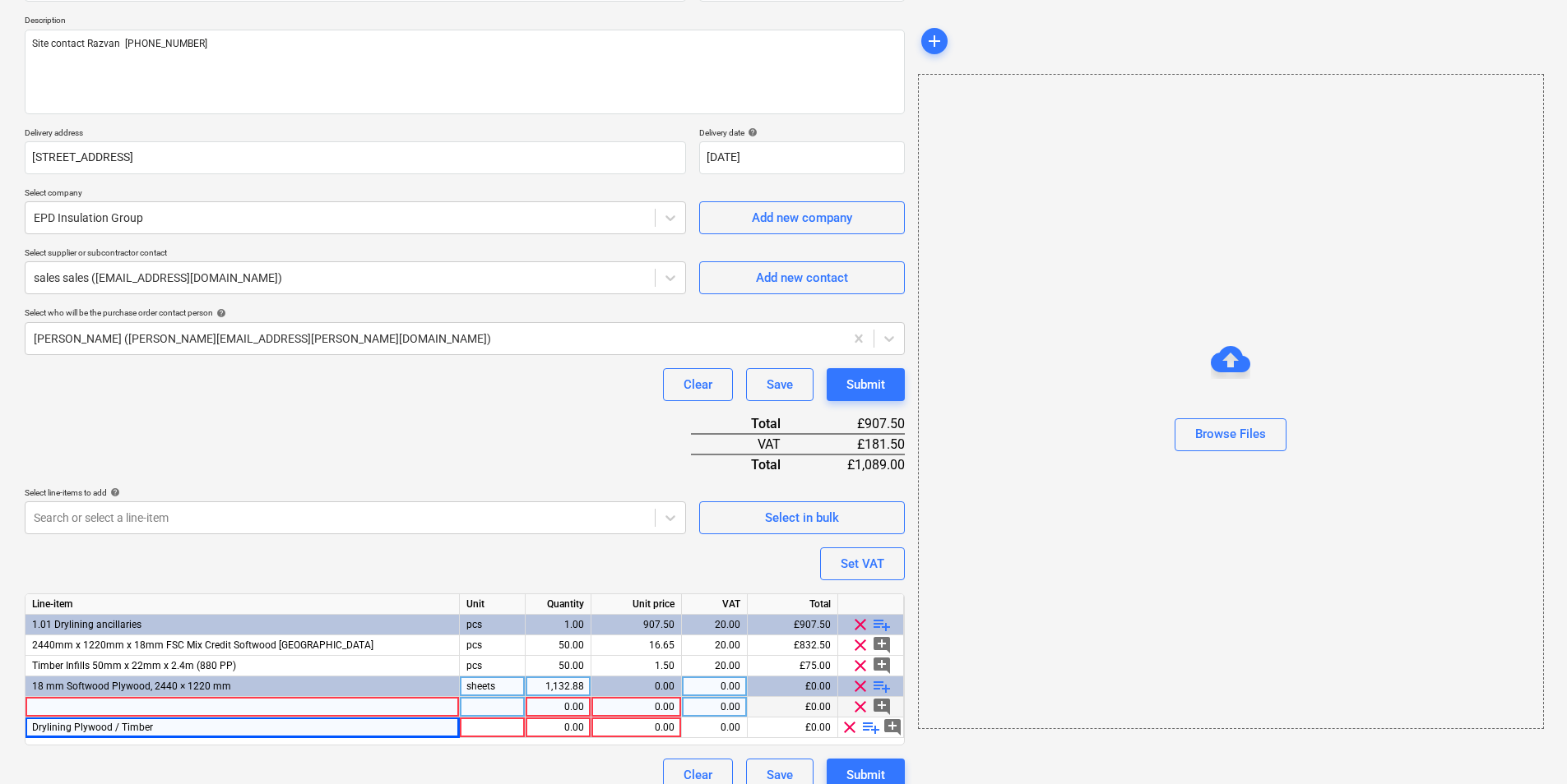
click at [560, 689] on div "1,132.88" at bounding box center [558, 686] width 52 height 20
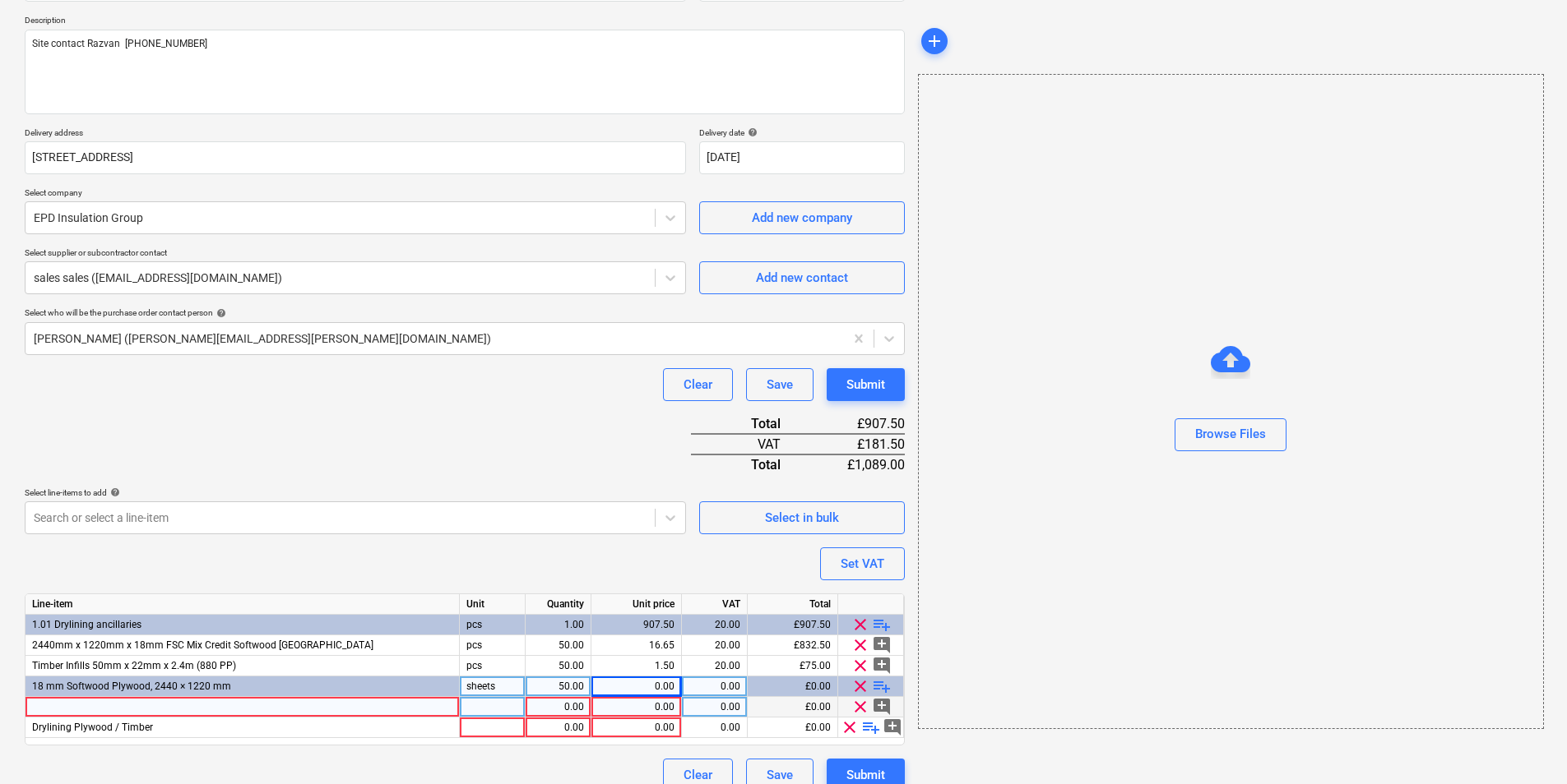
click at [859, 688] on span "clear" at bounding box center [860, 686] width 20 height 20
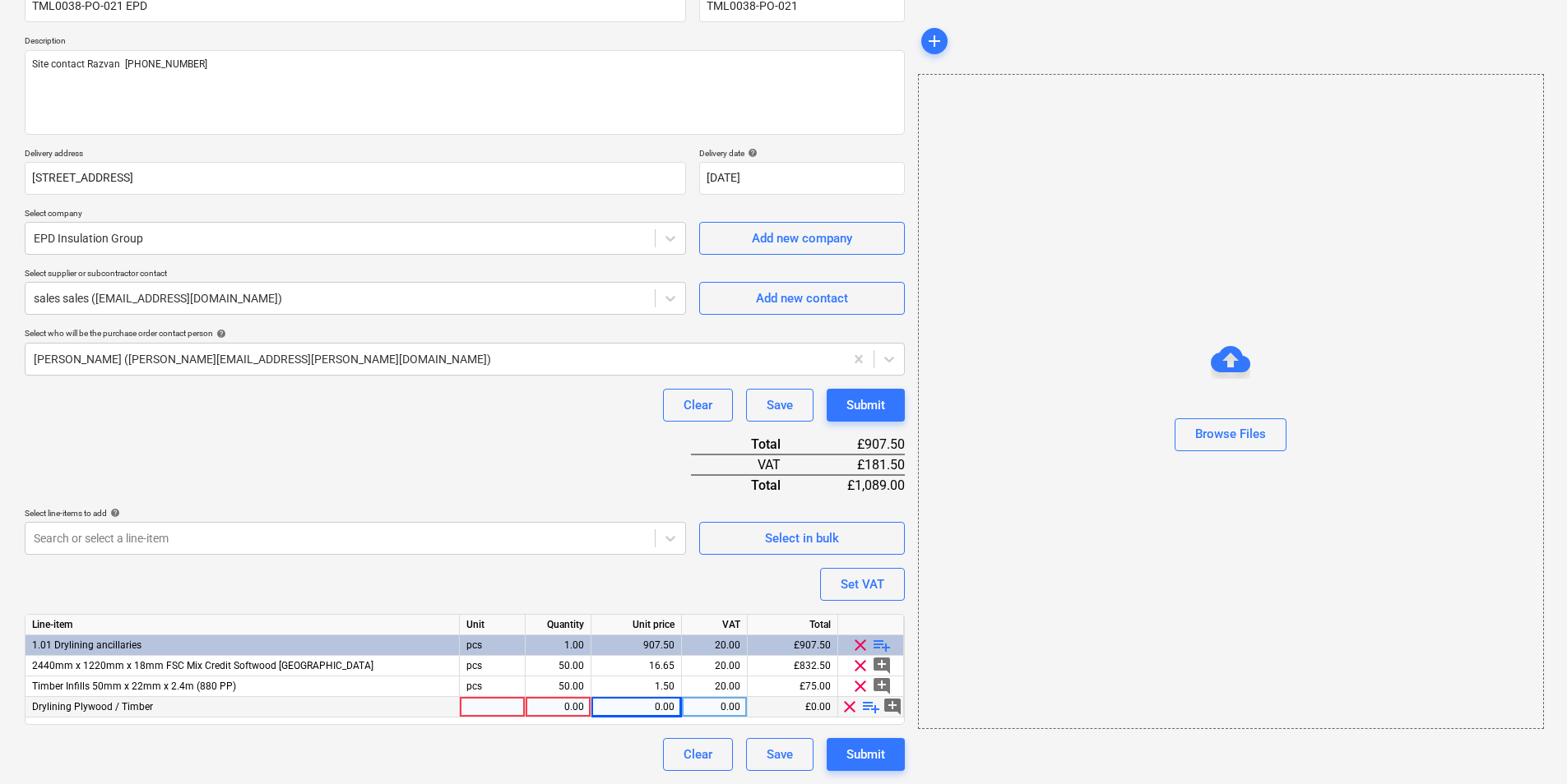
scroll to position [160, 0]
click at [870, 708] on span "playlist_add" at bounding box center [871, 706] width 20 height 20
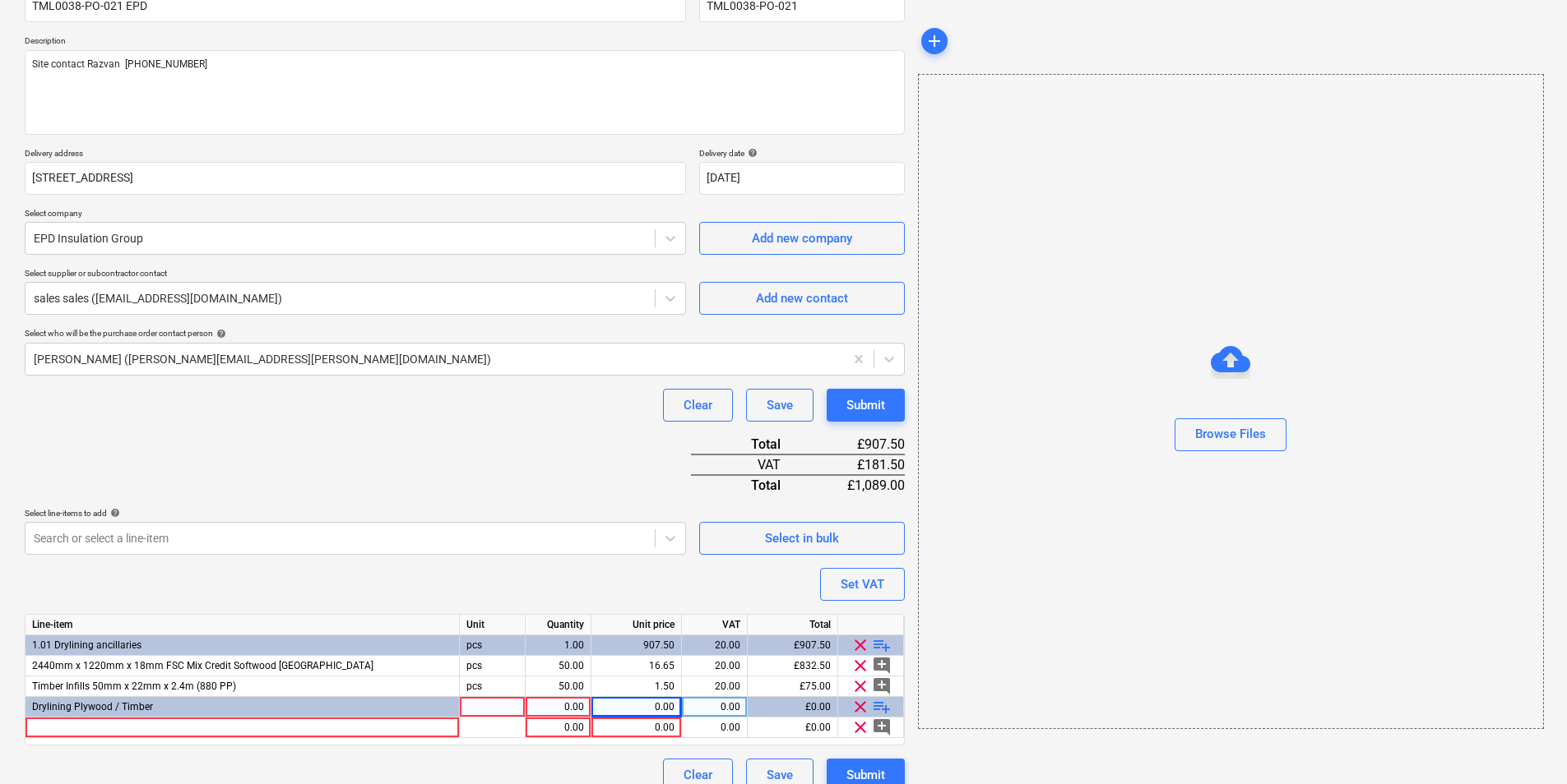
click at [870, 708] on span "clear" at bounding box center [860, 706] width 20 height 20
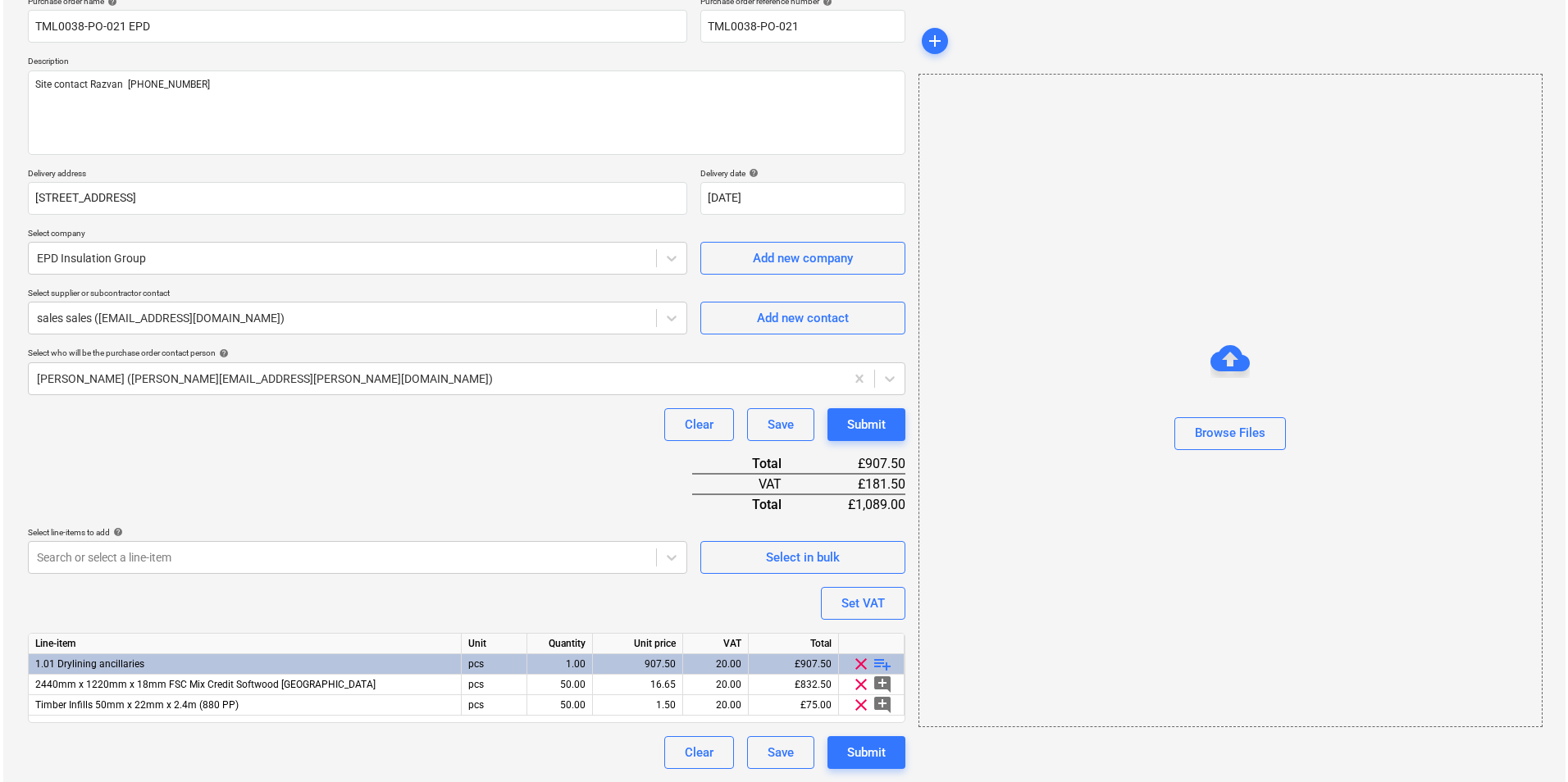
scroll to position [138, 0]
click at [844, 567] on span "Select in bulk" at bounding box center [799, 558] width 164 height 21
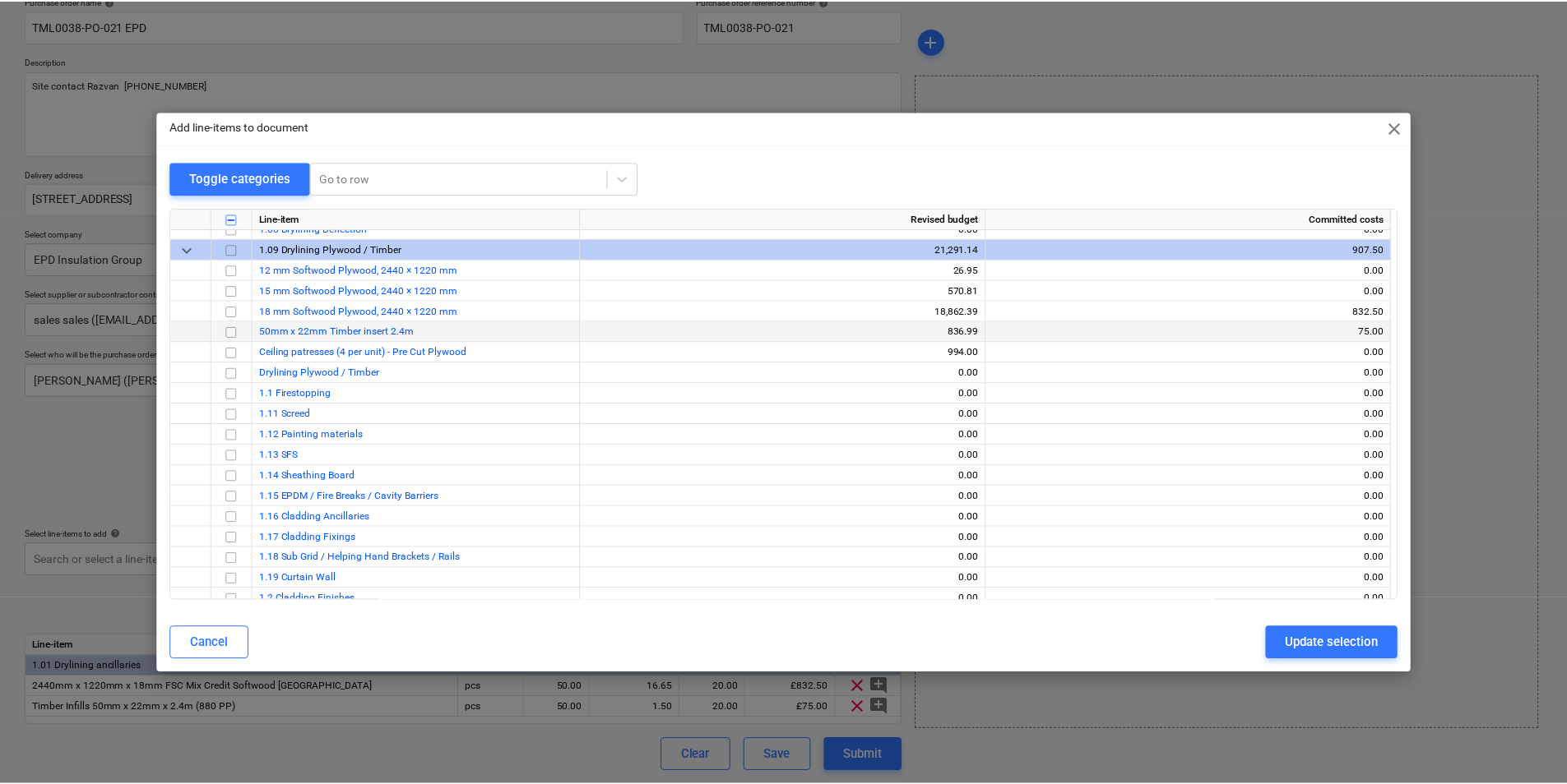
scroll to position [2055, 0]
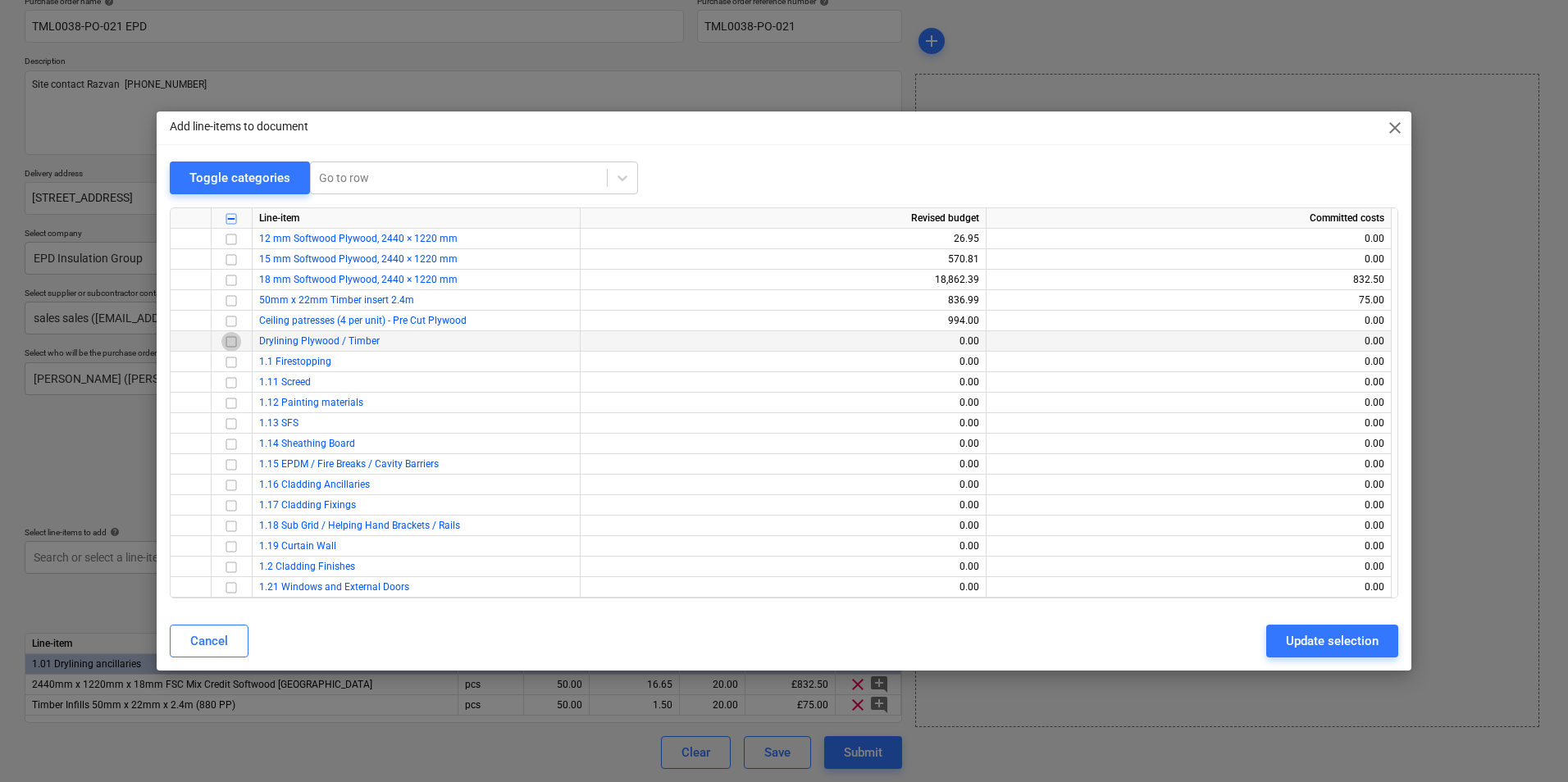
click at [234, 342] on input "checkbox" at bounding box center [231, 342] width 20 height 20
click at [1287, 626] on div "Cancel Update selection" at bounding box center [783, 641] width 1248 height 46
click at [1299, 637] on div "Update selection" at bounding box center [1331, 641] width 93 height 21
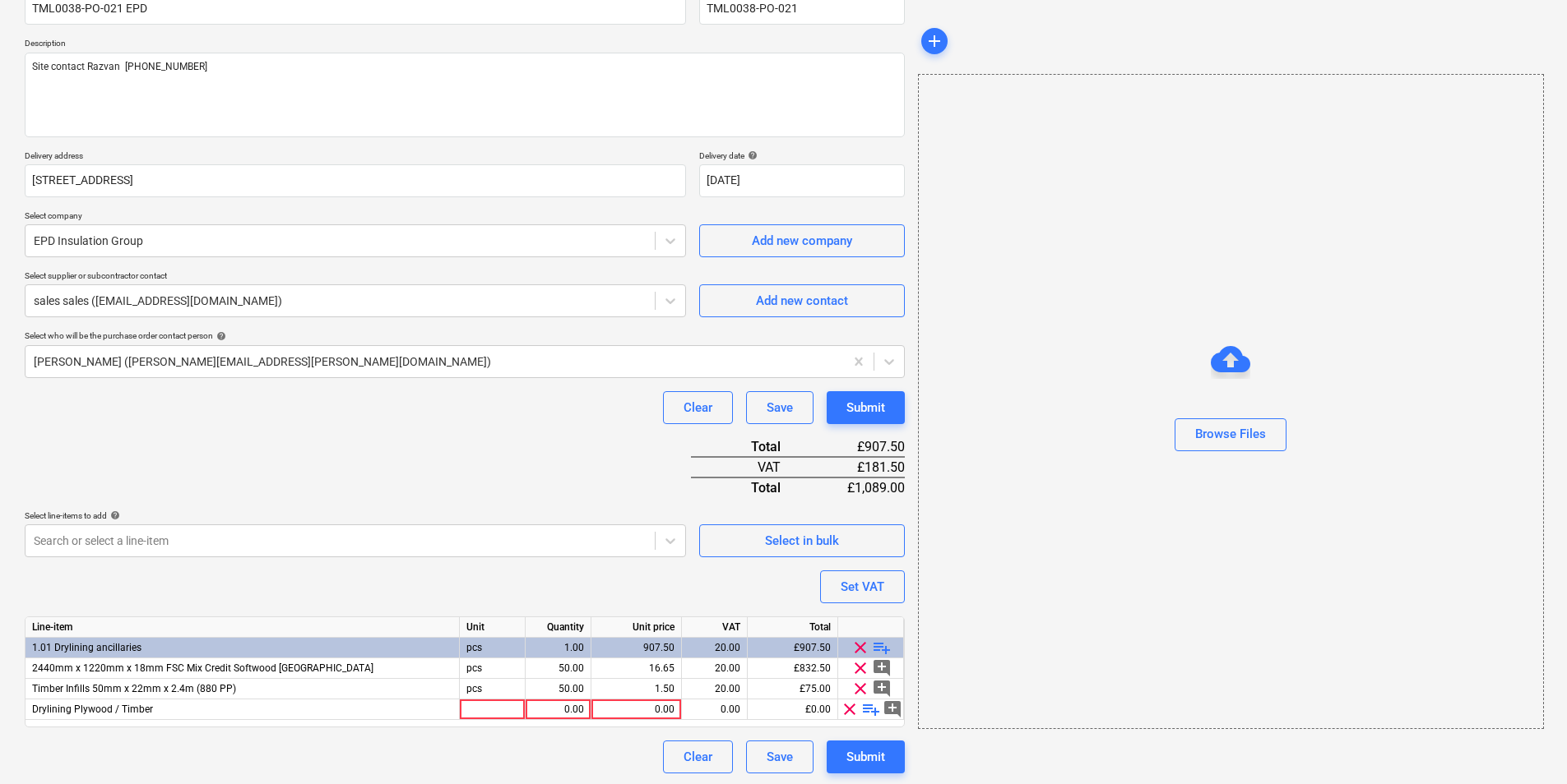
scroll to position [160, 0]
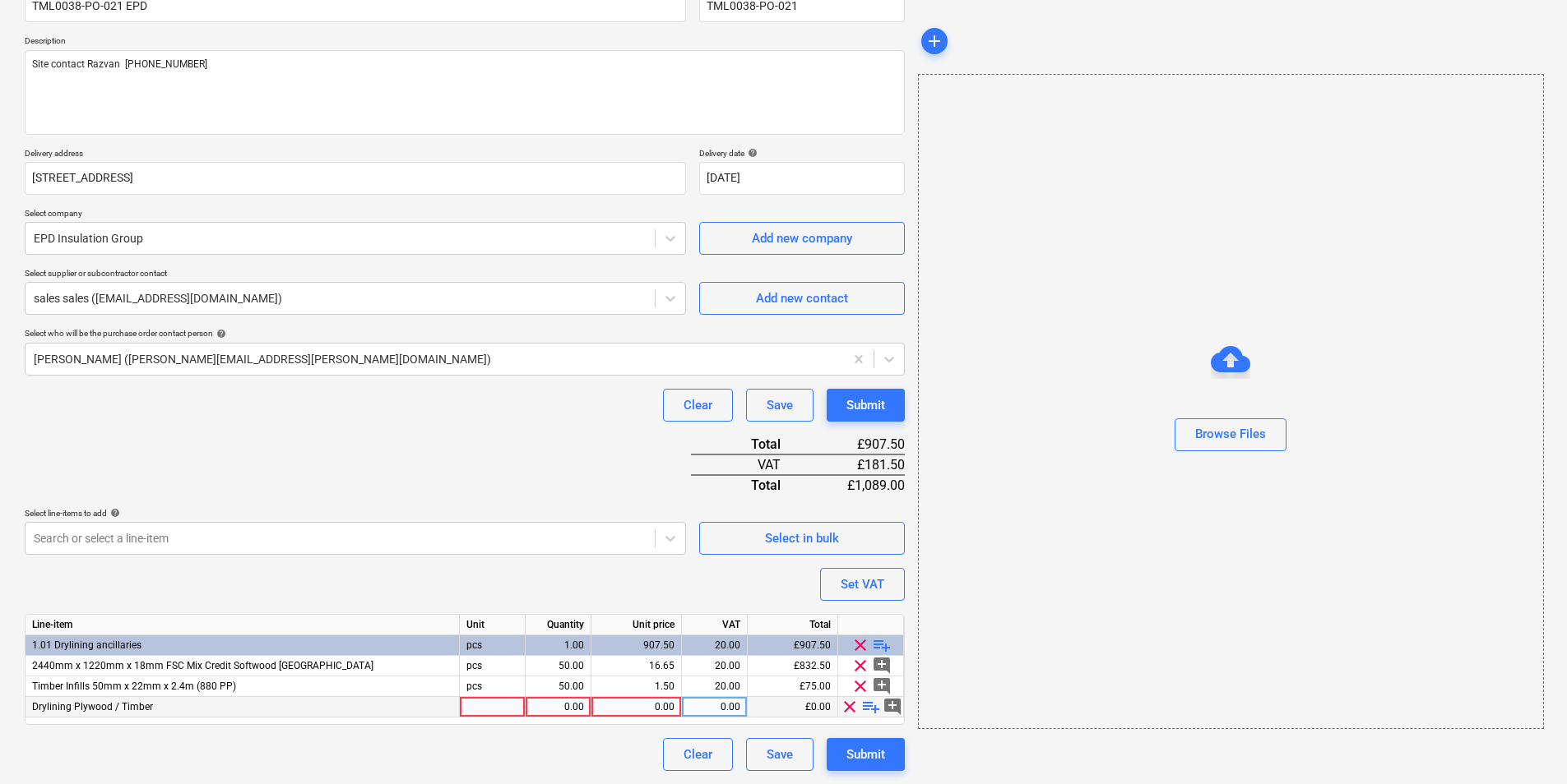
click at [870, 707] on span "playlist_add" at bounding box center [871, 706] width 20 height 20
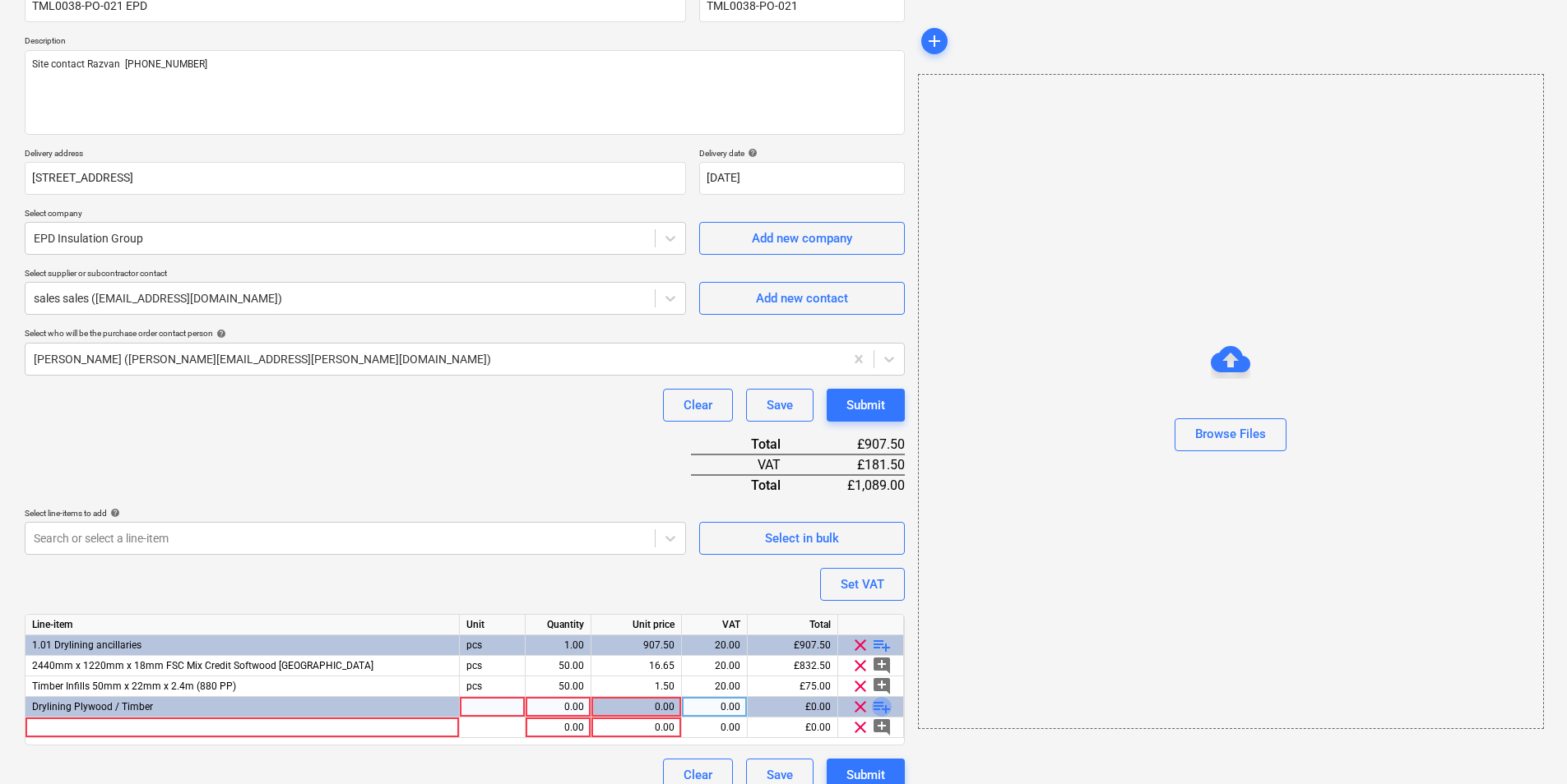
click at [876, 706] on span "playlist_add" at bounding box center [881, 706] width 20 height 20
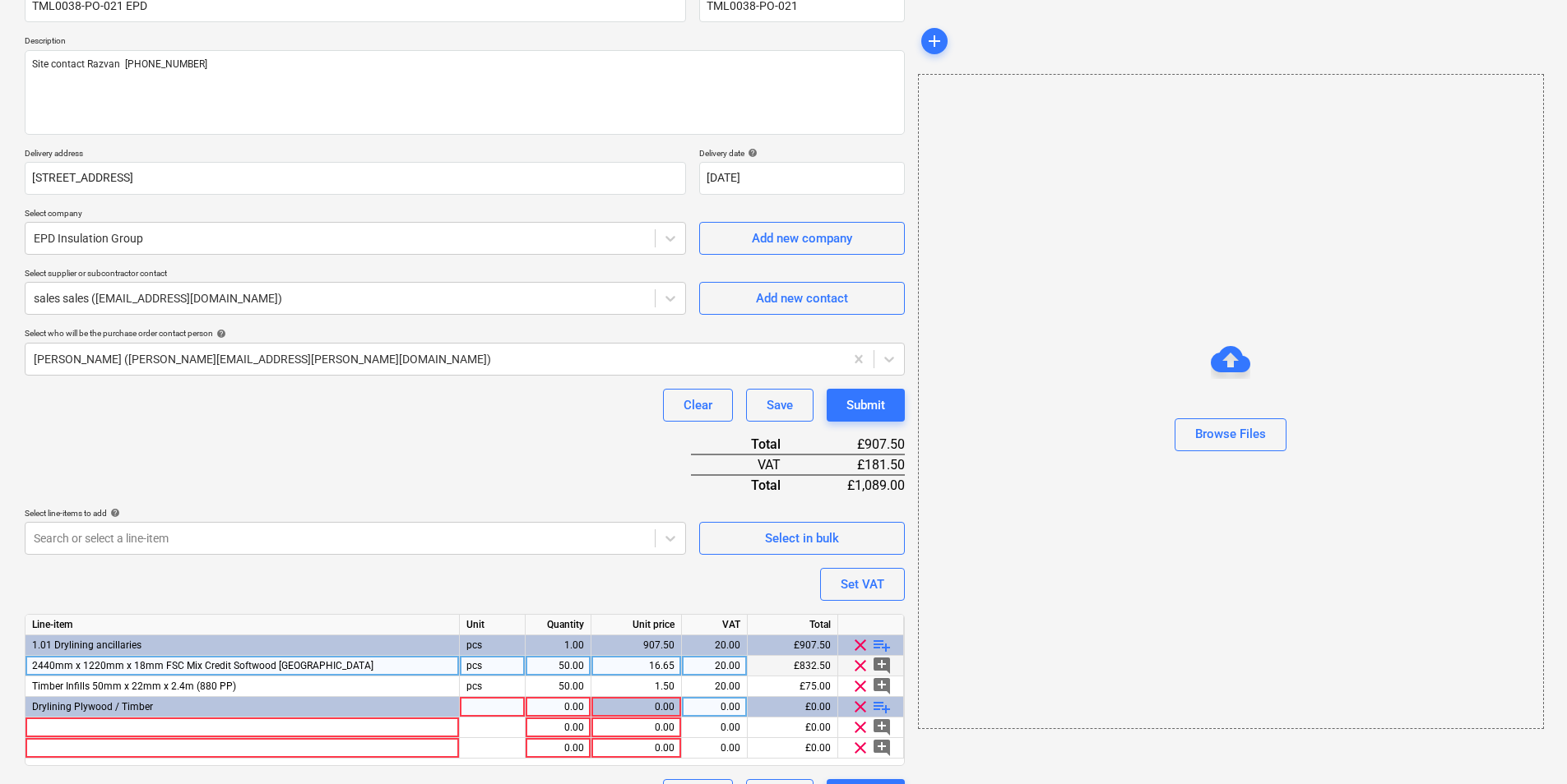
click at [304, 672] on div "2440mm x 1220mm x 18mm FSC Mix Credit Softwood Brazilia" at bounding box center [242, 665] width 434 height 20
click at [287, 731] on div at bounding box center [242, 728] width 434 height 20
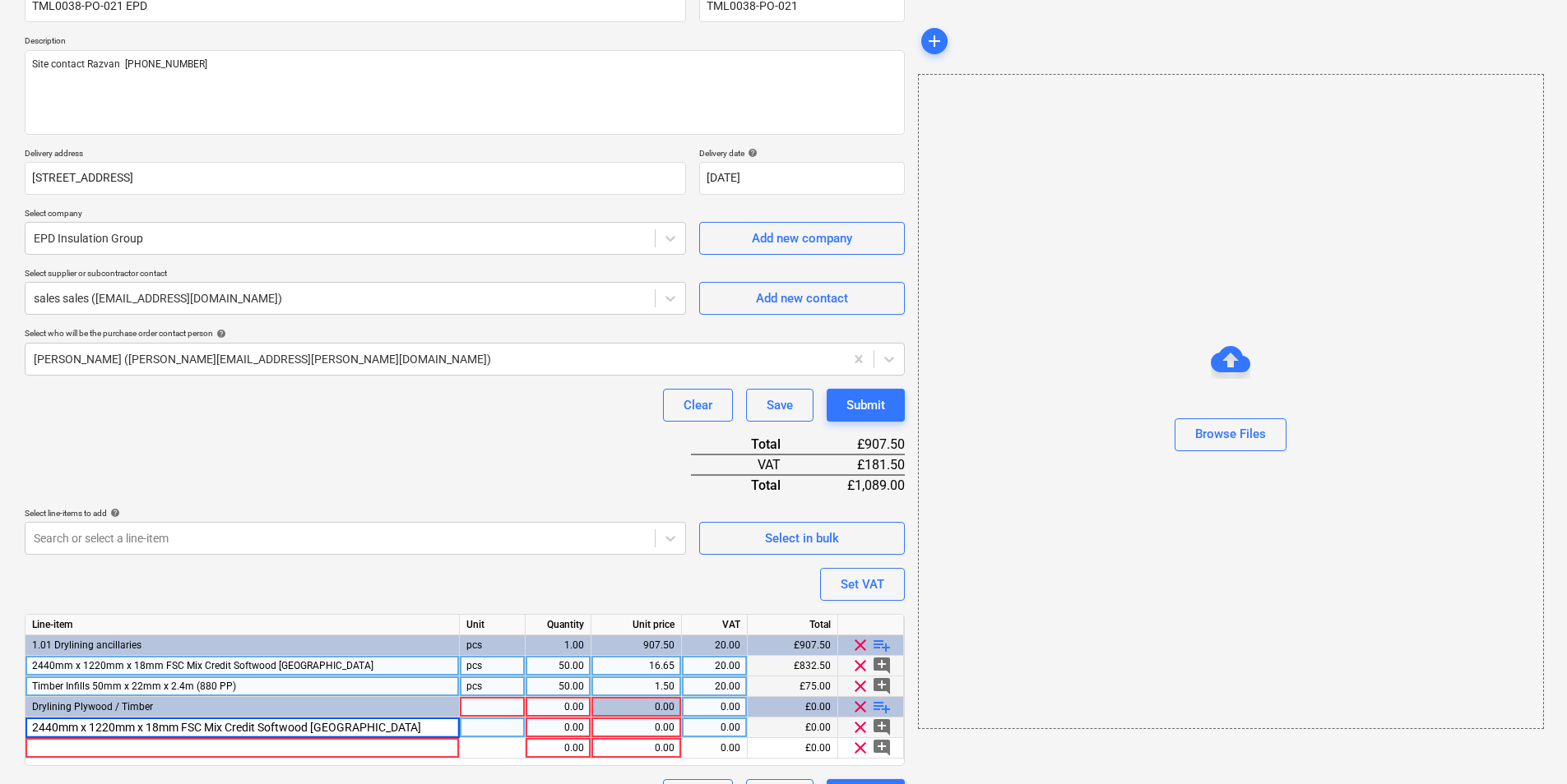
click at [329, 693] on div "Timber Infills 50mm x 22mm x 2.4m (880 PP)" at bounding box center [242, 686] width 434 height 20
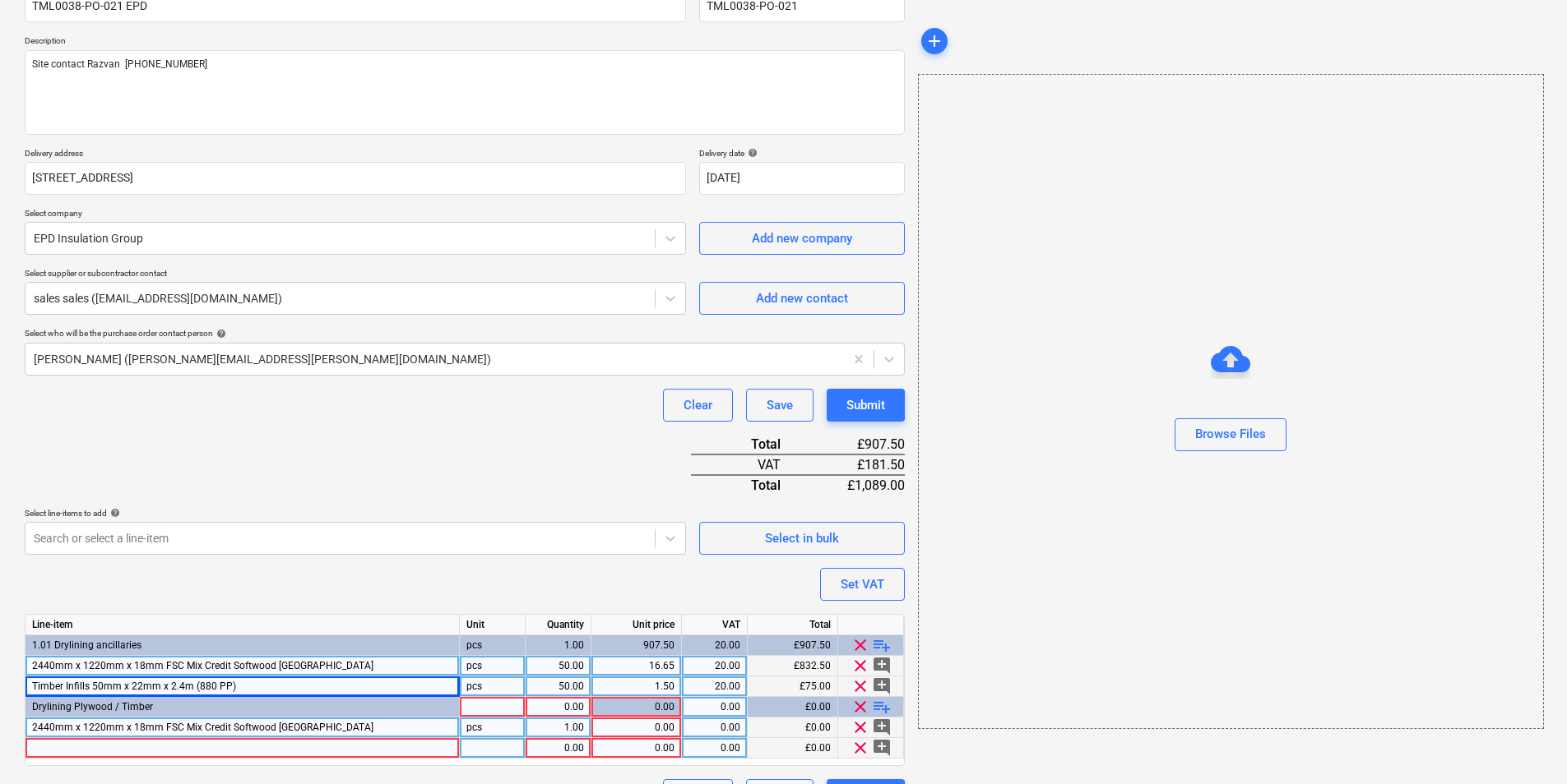
click at [315, 749] on div at bounding box center [242, 748] width 434 height 20
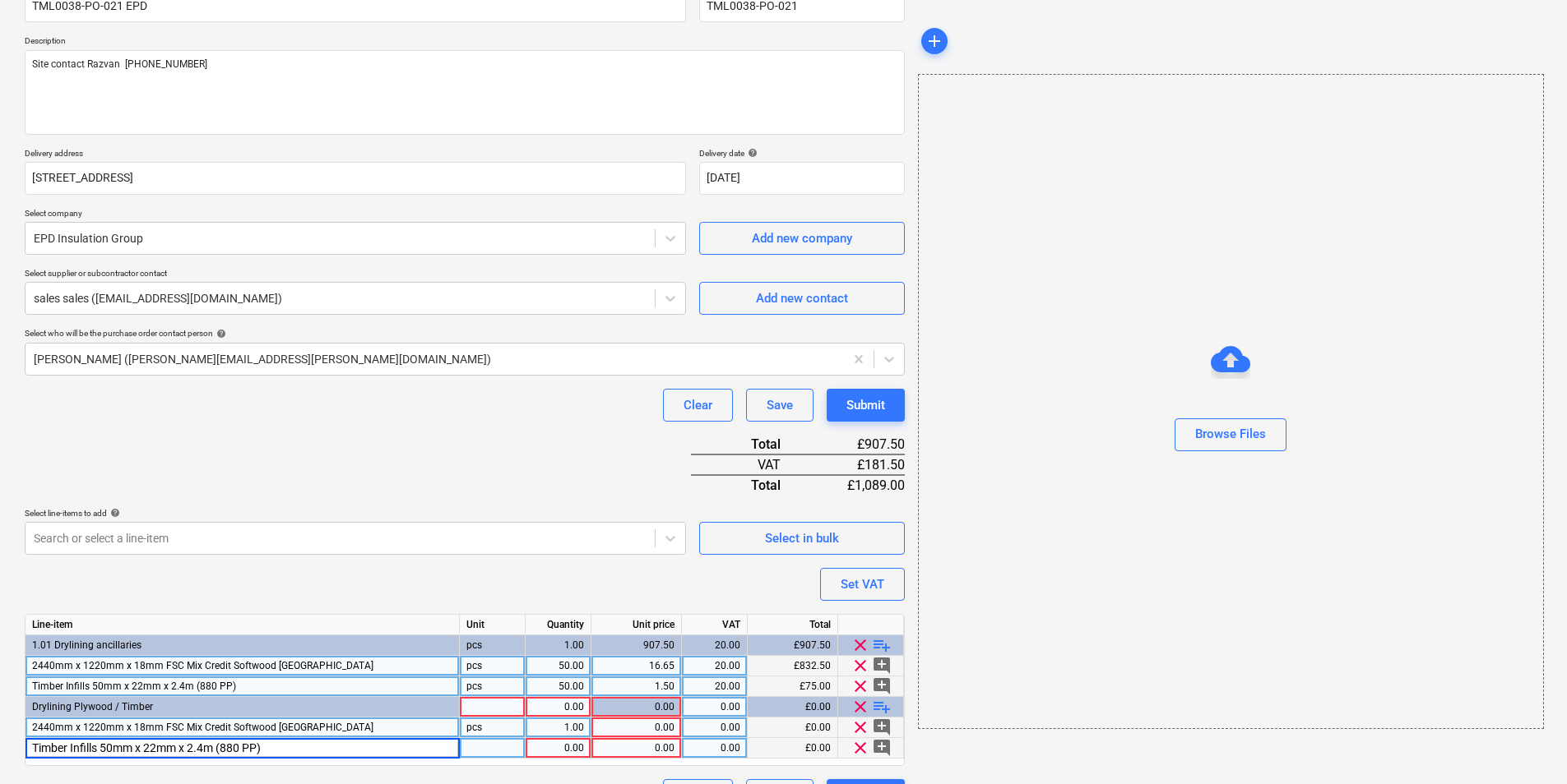
click at [482, 749] on div at bounding box center [492, 748] width 66 height 20
click at [561, 730] on div "1.00" at bounding box center [558, 728] width 52 height 20
click at [856, 640] on span "clear" at bounding box center [860, 645] width 20 height 20
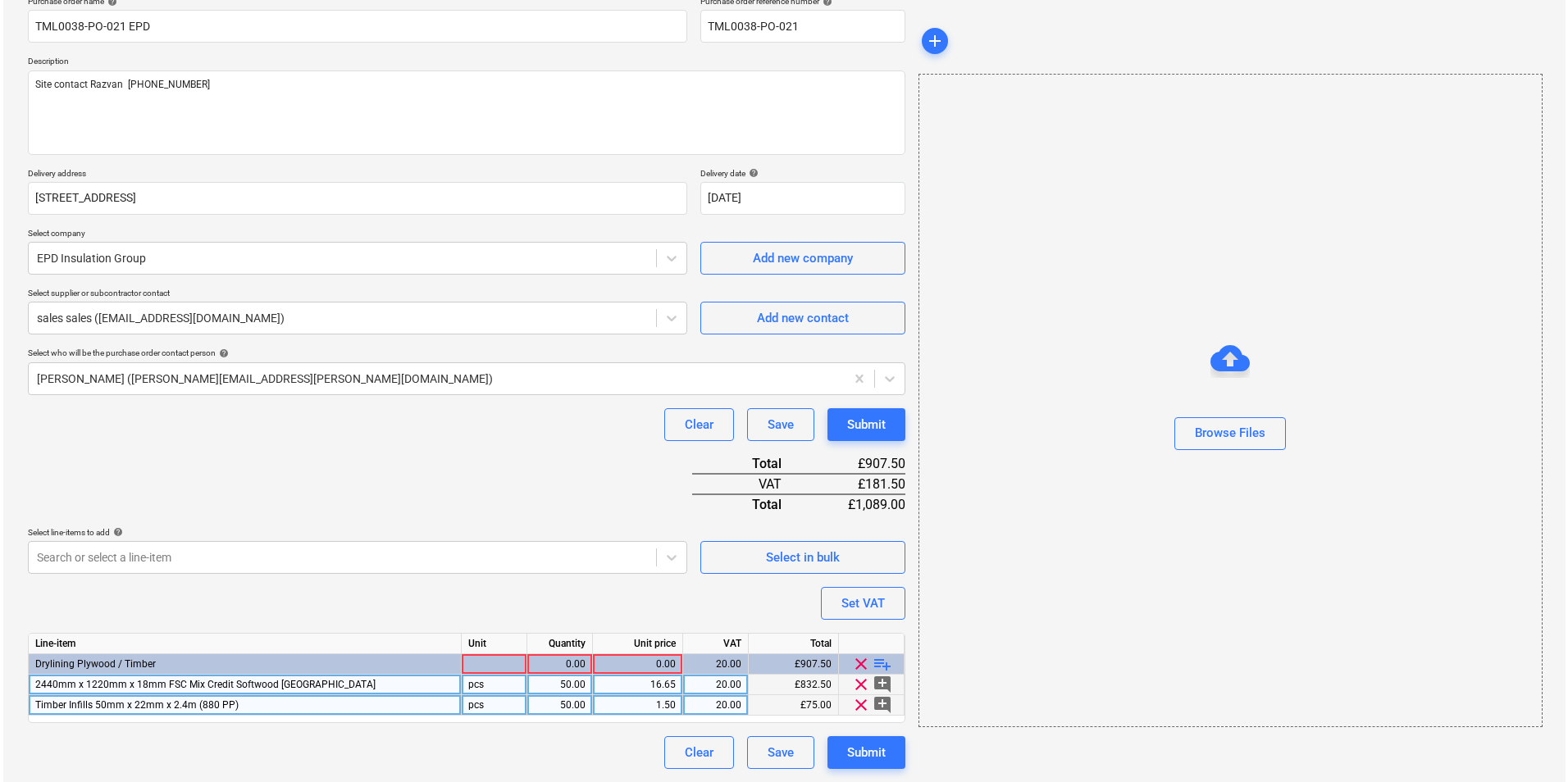
scroll to position [138, 0]
click at [868, 757] on div "Submit" at bounding box center [863, 752] width 38 height 21
click at [512, 662] on div at bounding box center [491, 664] width 66 height 20
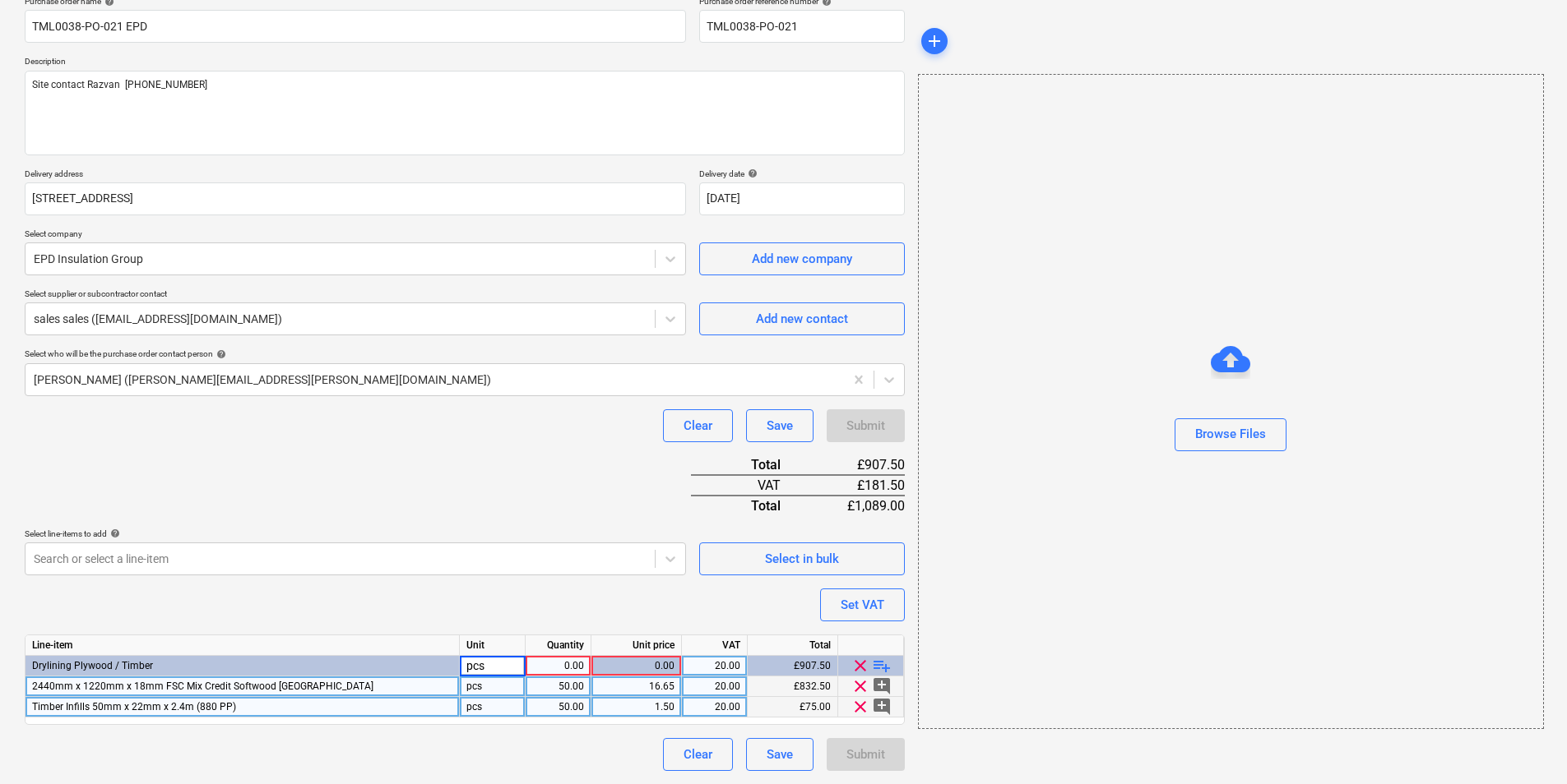
click at [635, 750] on div "Clear Save Submit" at bounding box center [465, 754] width 880 height 33
click at [562, 659] on div "0.00" at bounding box center [558, 665] width 52 height 20
click at [879, 752] on div "Submit" at bounding box center [866, 754] width 38 height 21
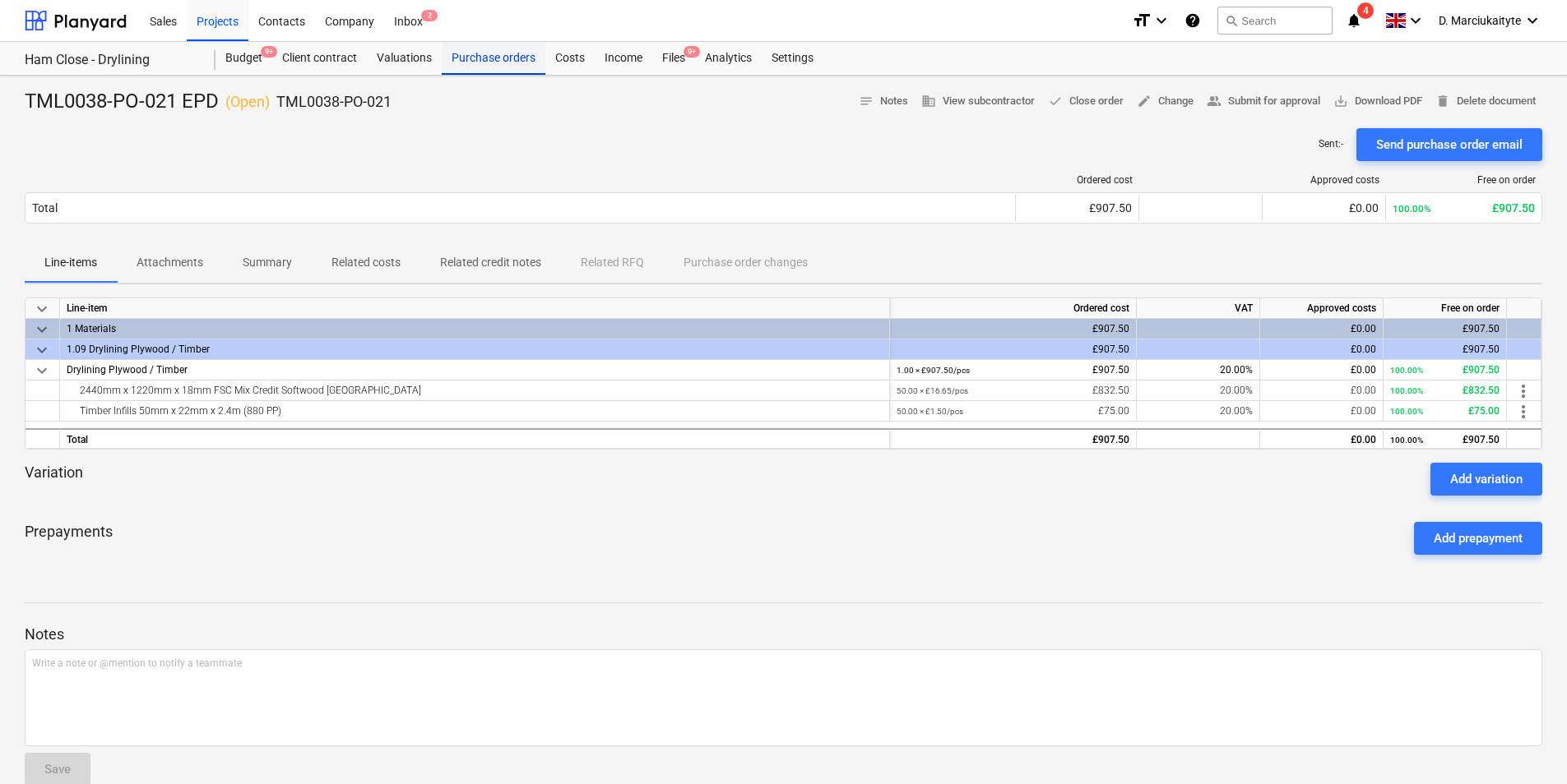
click at [509, 66] on div "Purchase orders" at bounding box center [493, 58] width 103 height 33
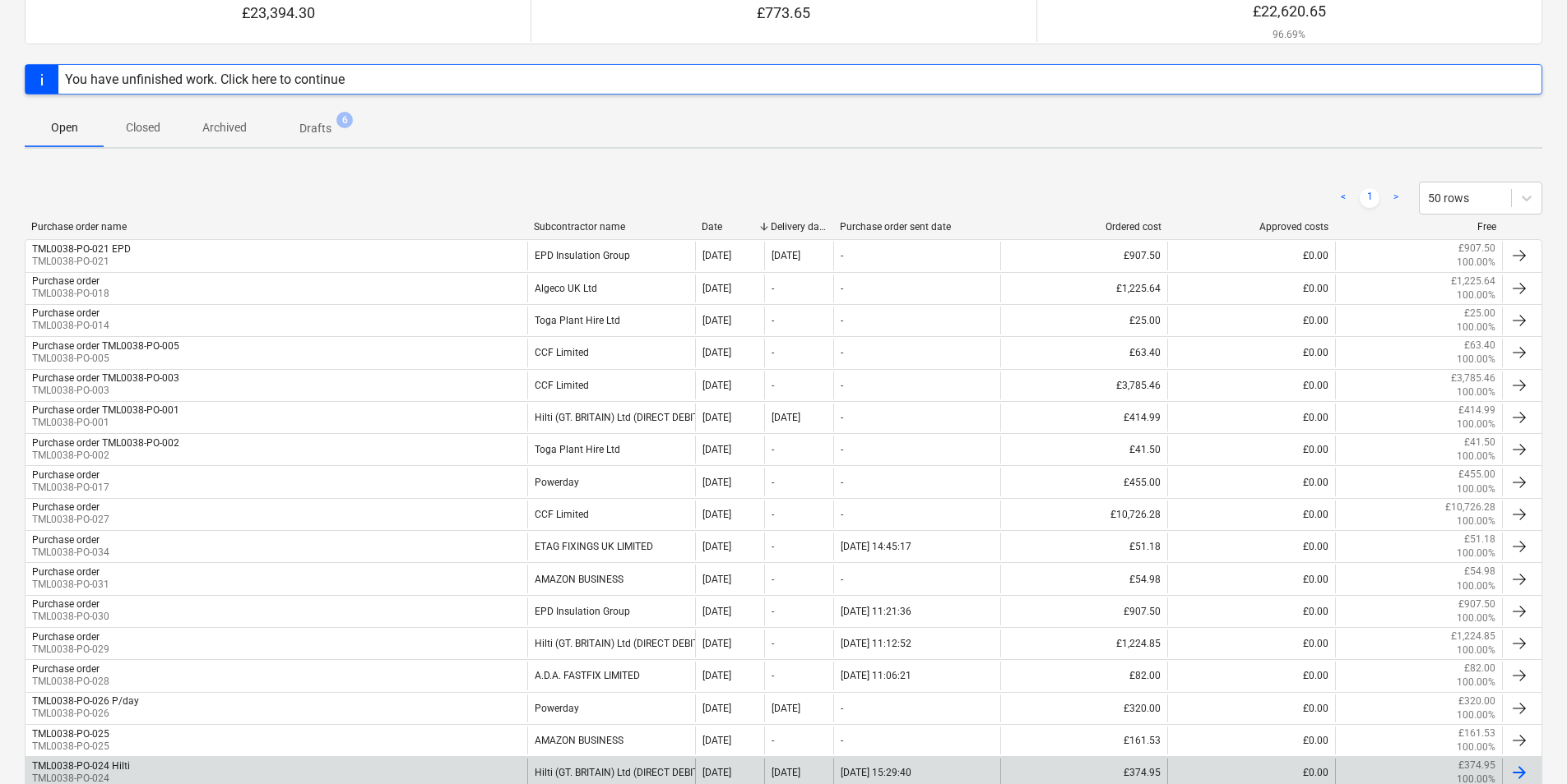
scroll to position [338, 0]
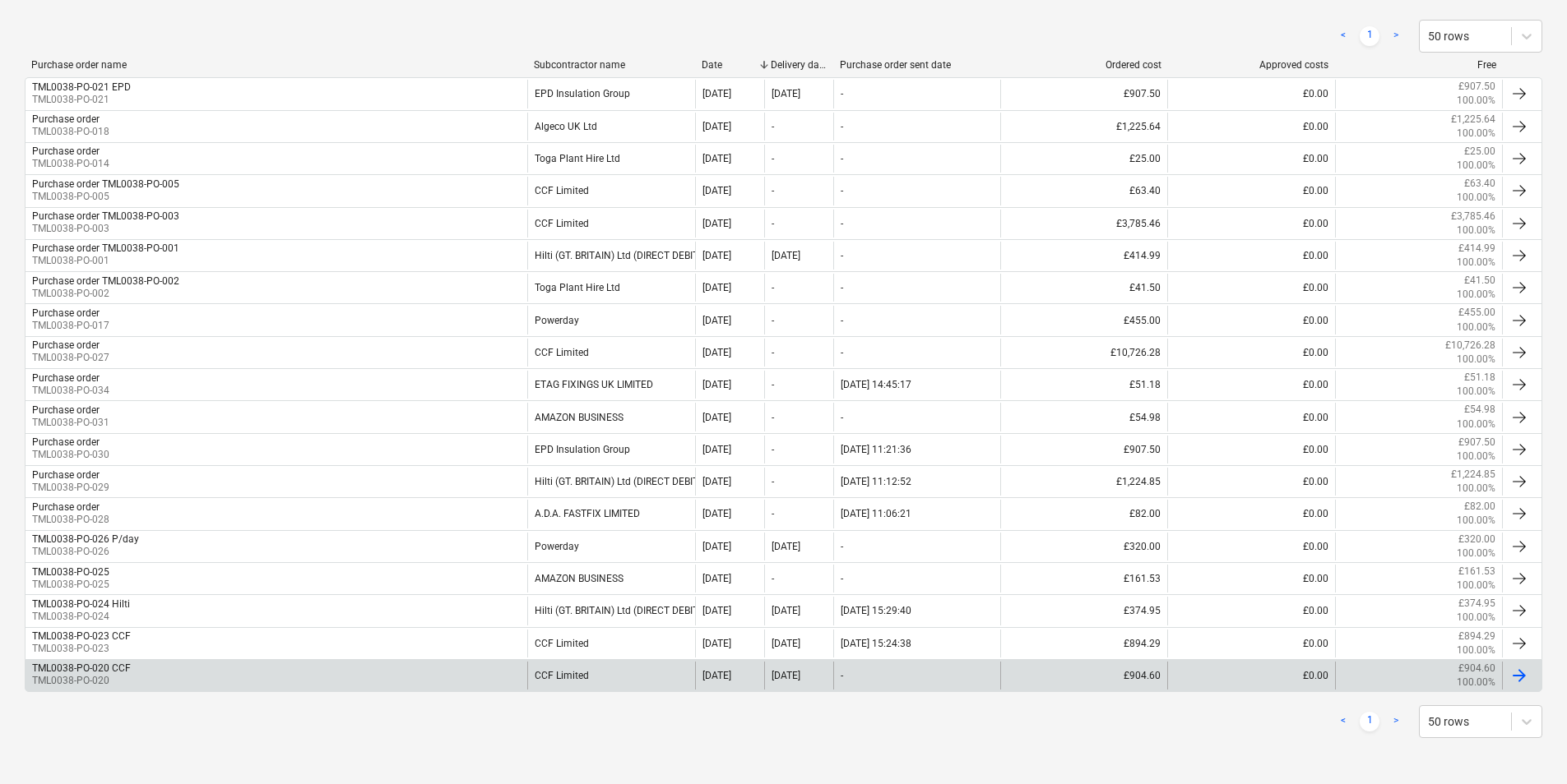
click at [481, 663] on div "TML0038-PO-020 CCF TML0038-PO-020" at bounding box center [277, 675] width 502 height 28
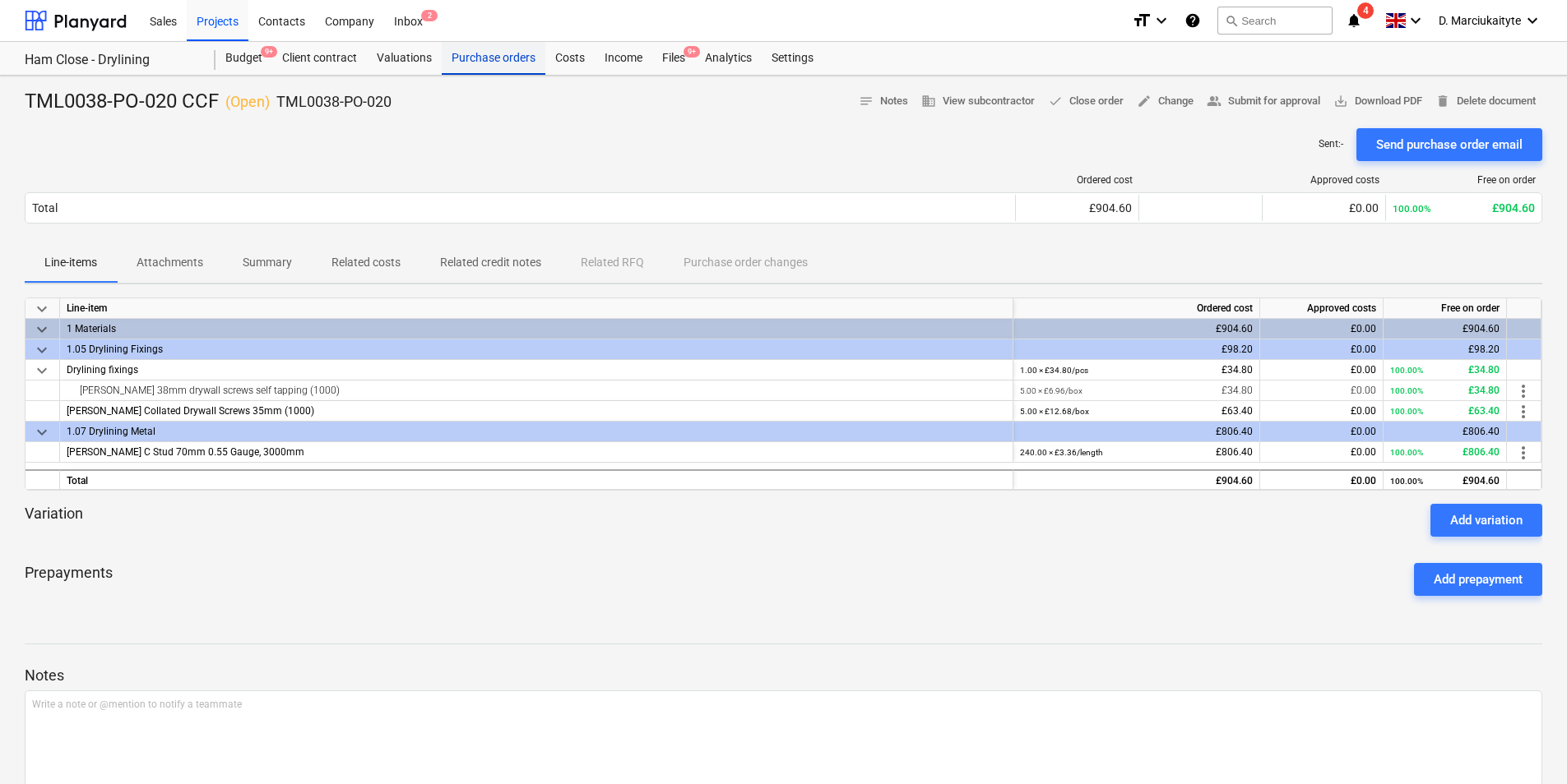
click at [501, 66] on div "Purchase orders" at bounding box center [493, 58] width 103 height 33
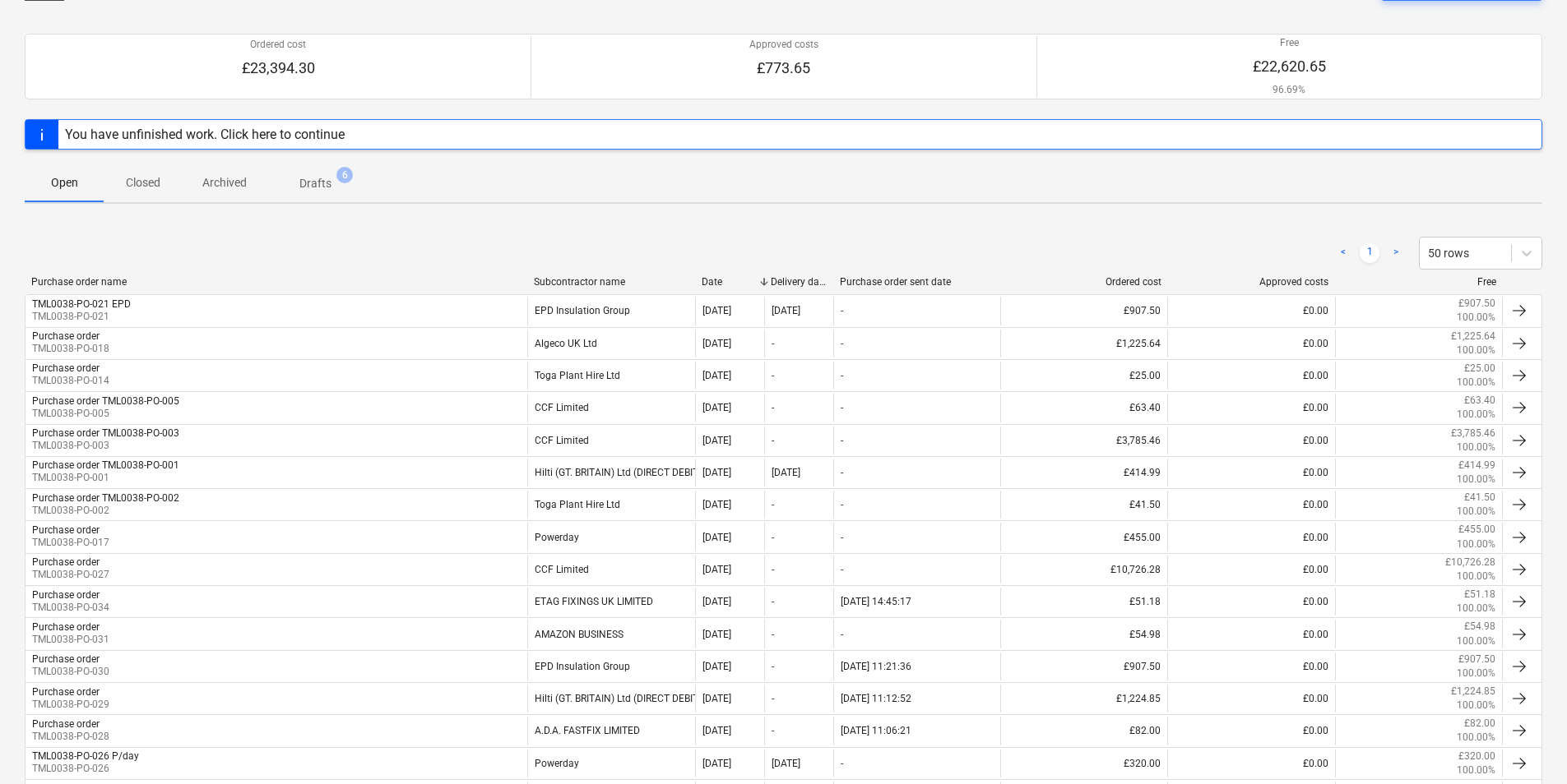
scroll to position [338, 0]
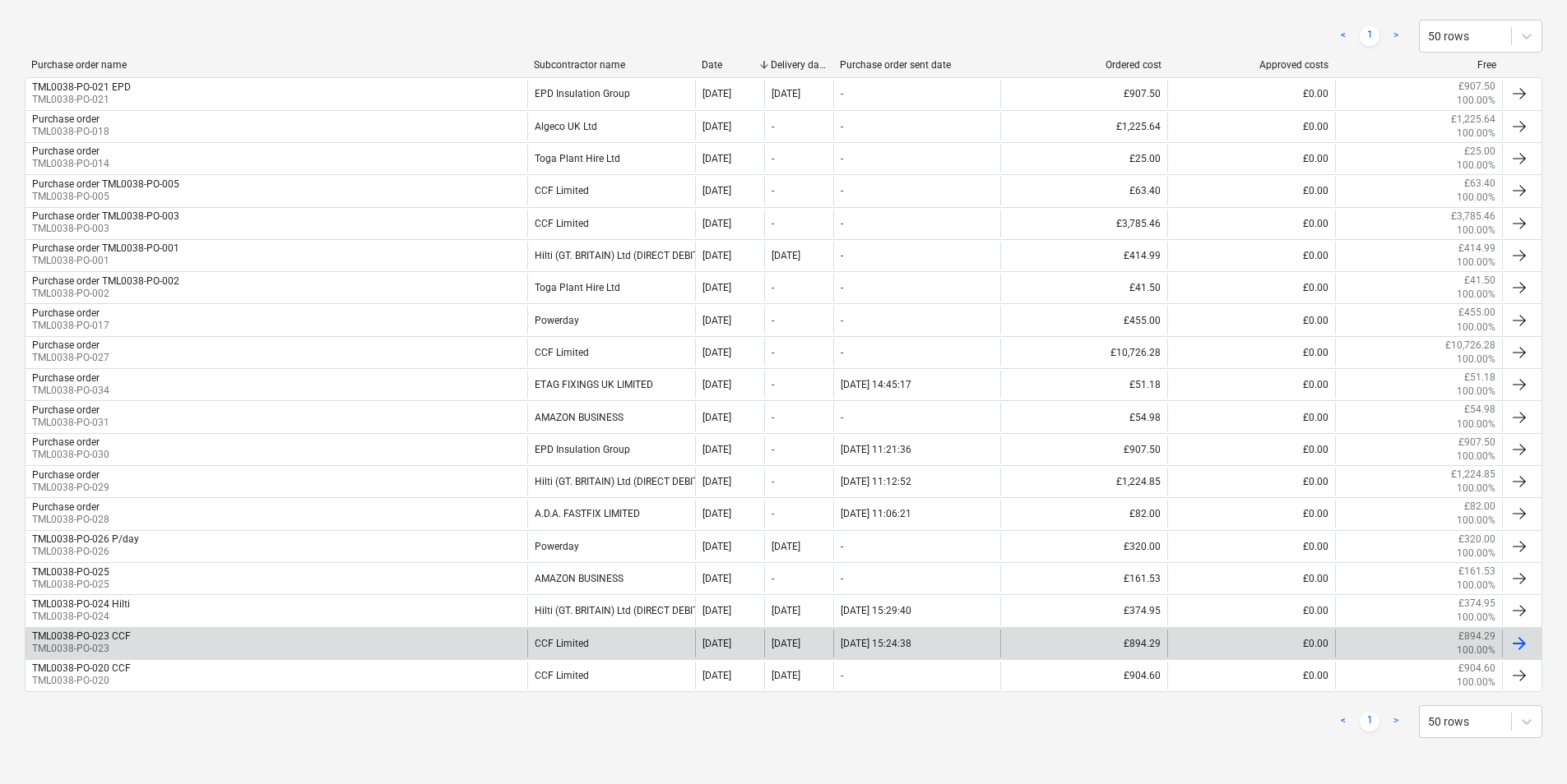
click at [677, 635] on div "CCF Limited" at bounding box center [610, 643] width 167 height 28
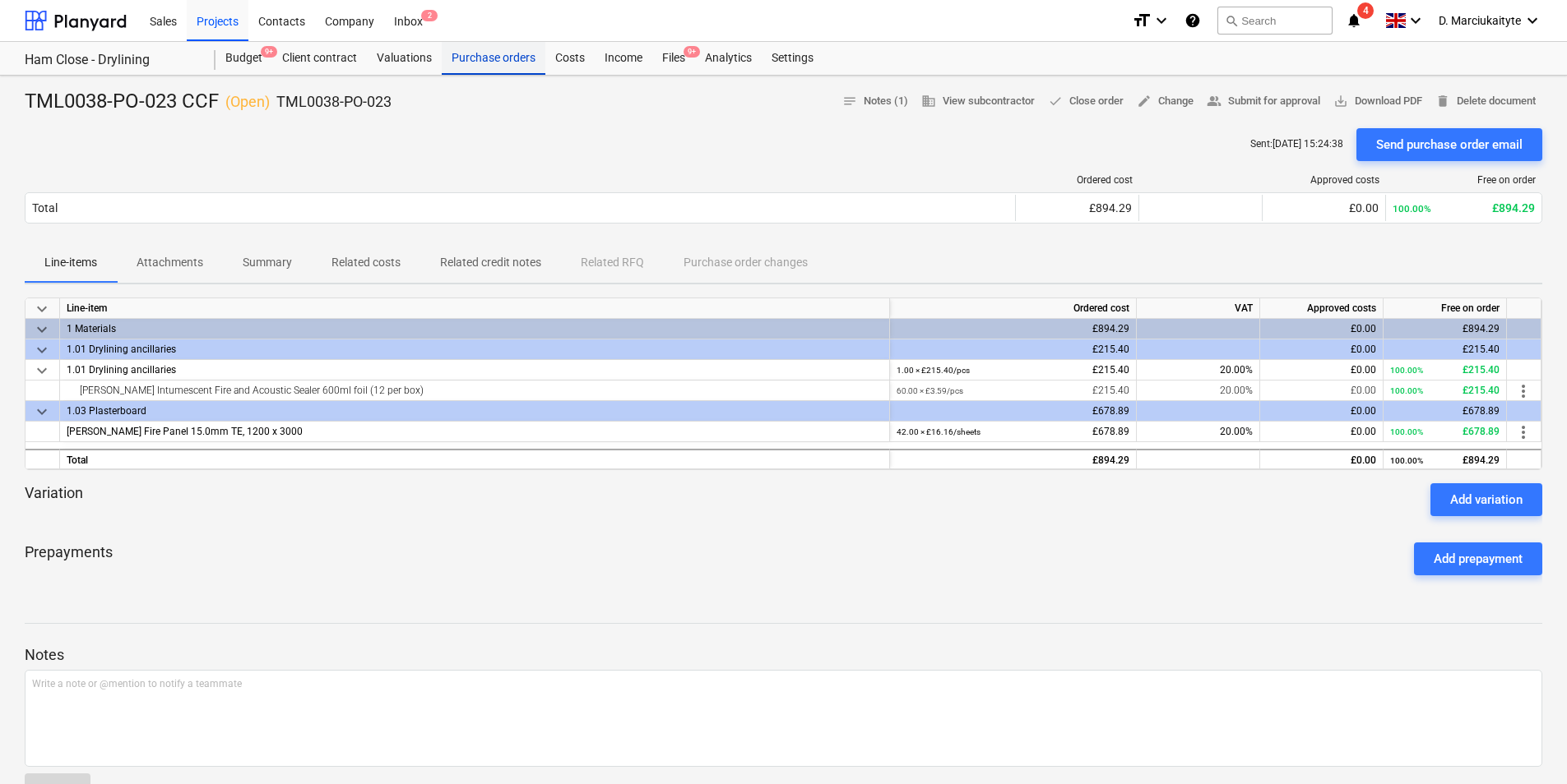
click at [510, 56] on div "Purchase orders" at bounding box center [493, 58] width 103 height 33
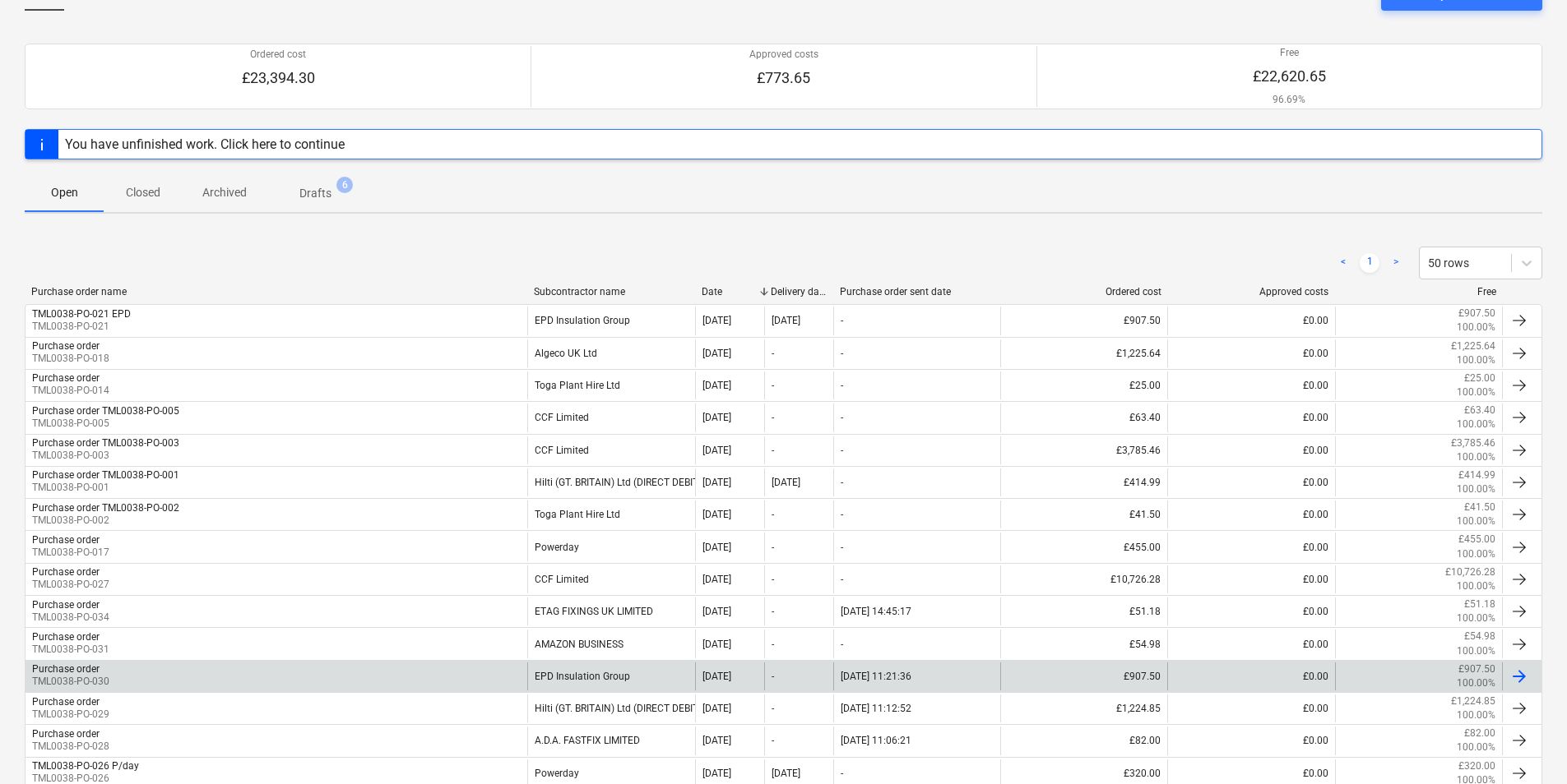
scroll to position [338, 0]
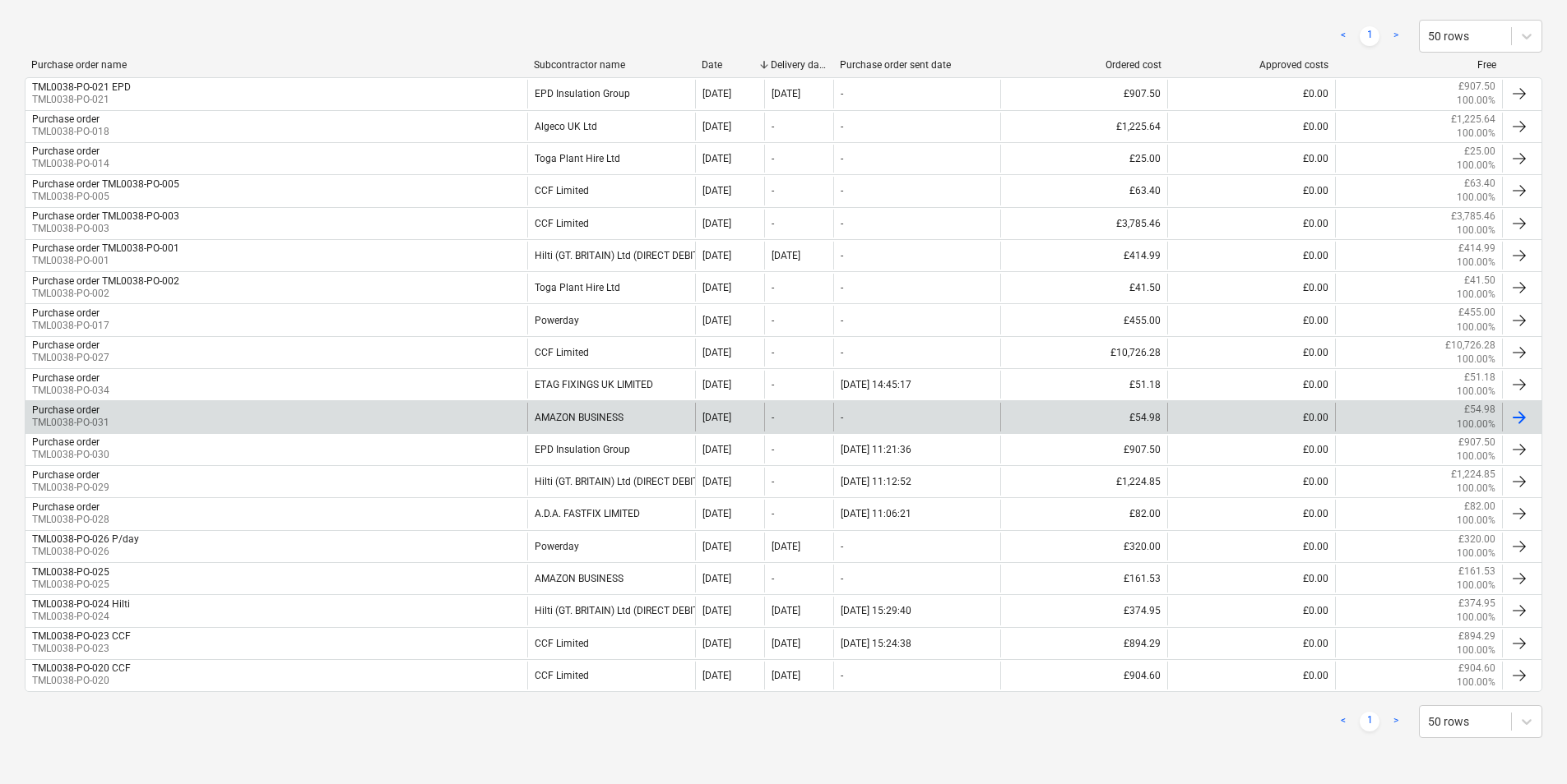
click at [602, 417] on div "AMAZON BUSINESS" at bounding box center [610, 416] width 167 height 28
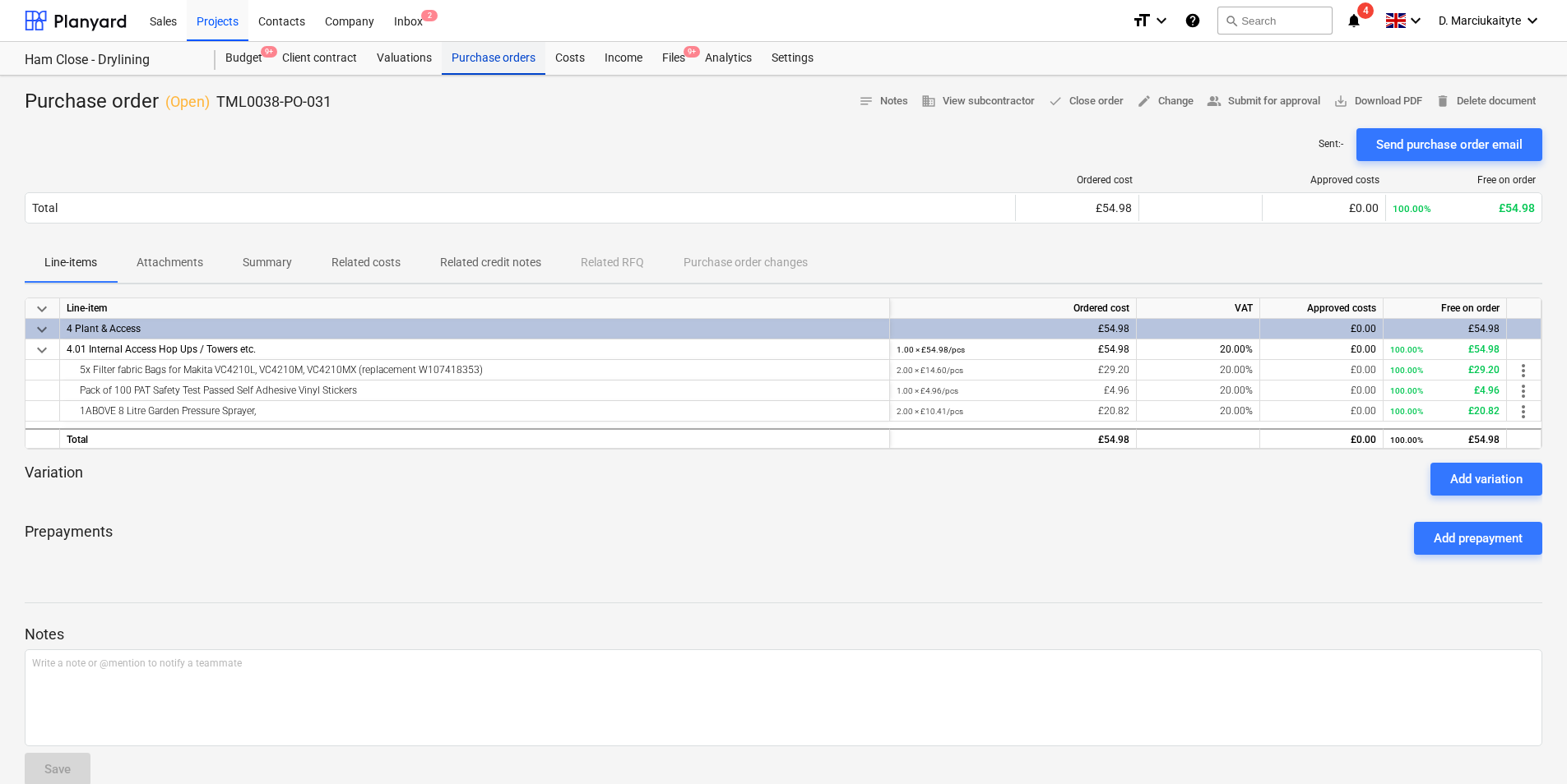
click at [484, 44] on div "Purchase orders" at bounding box center [493, 58] width 103 height 33
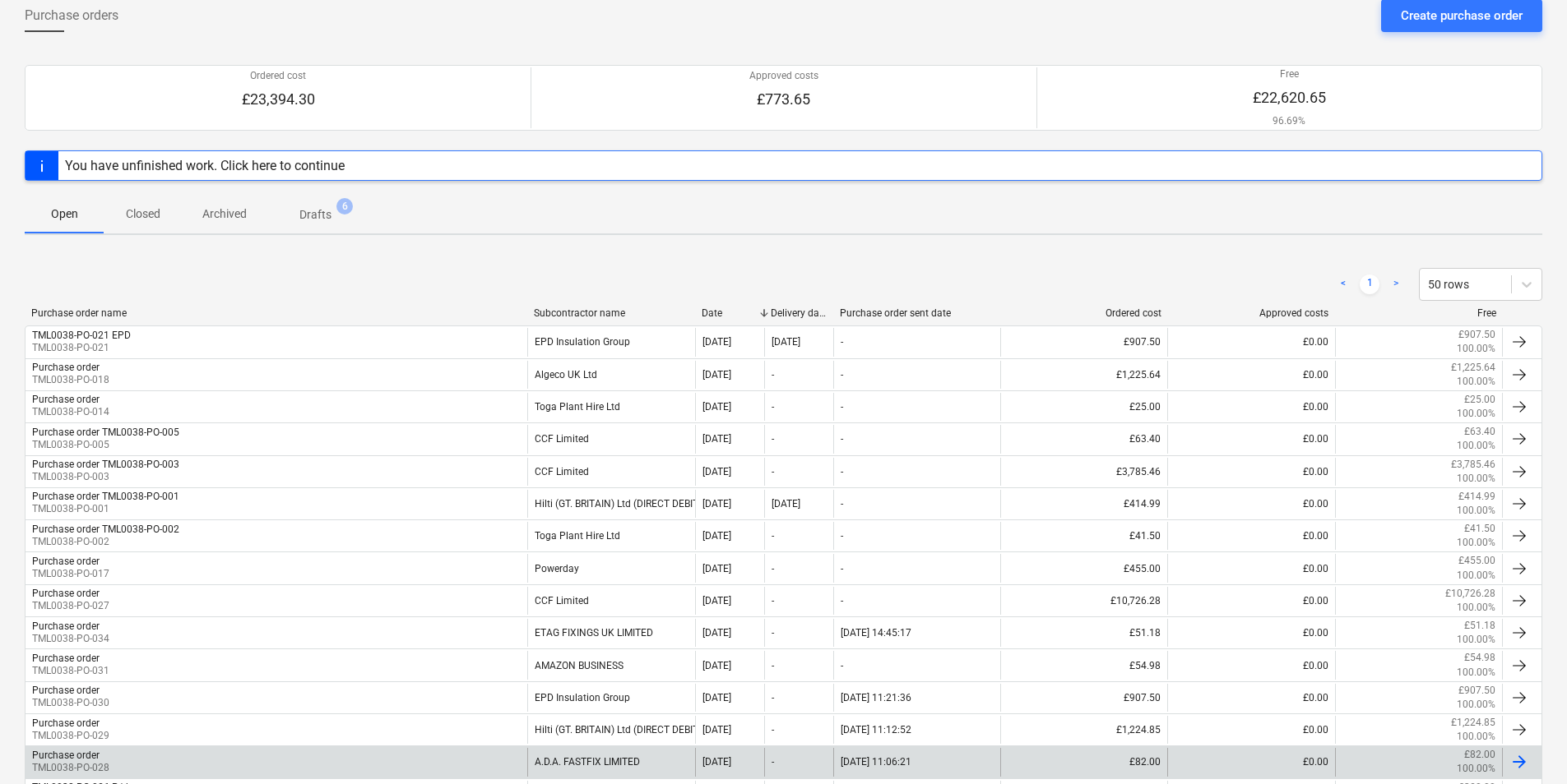
scroll to position [338, 0]
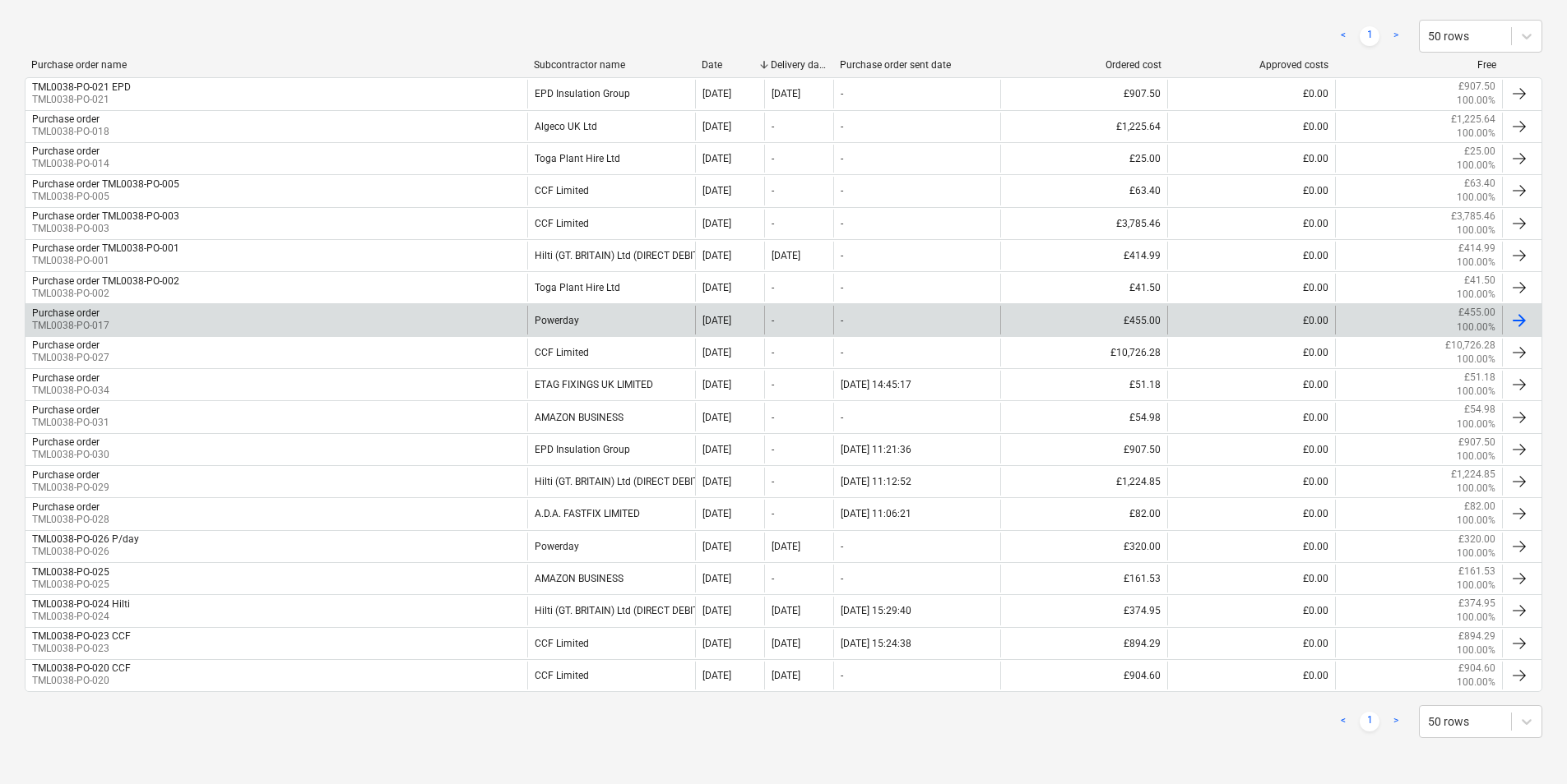
click at [557, 323] on div "Powerday" at bounding box center [610, 319] width 167 height 28
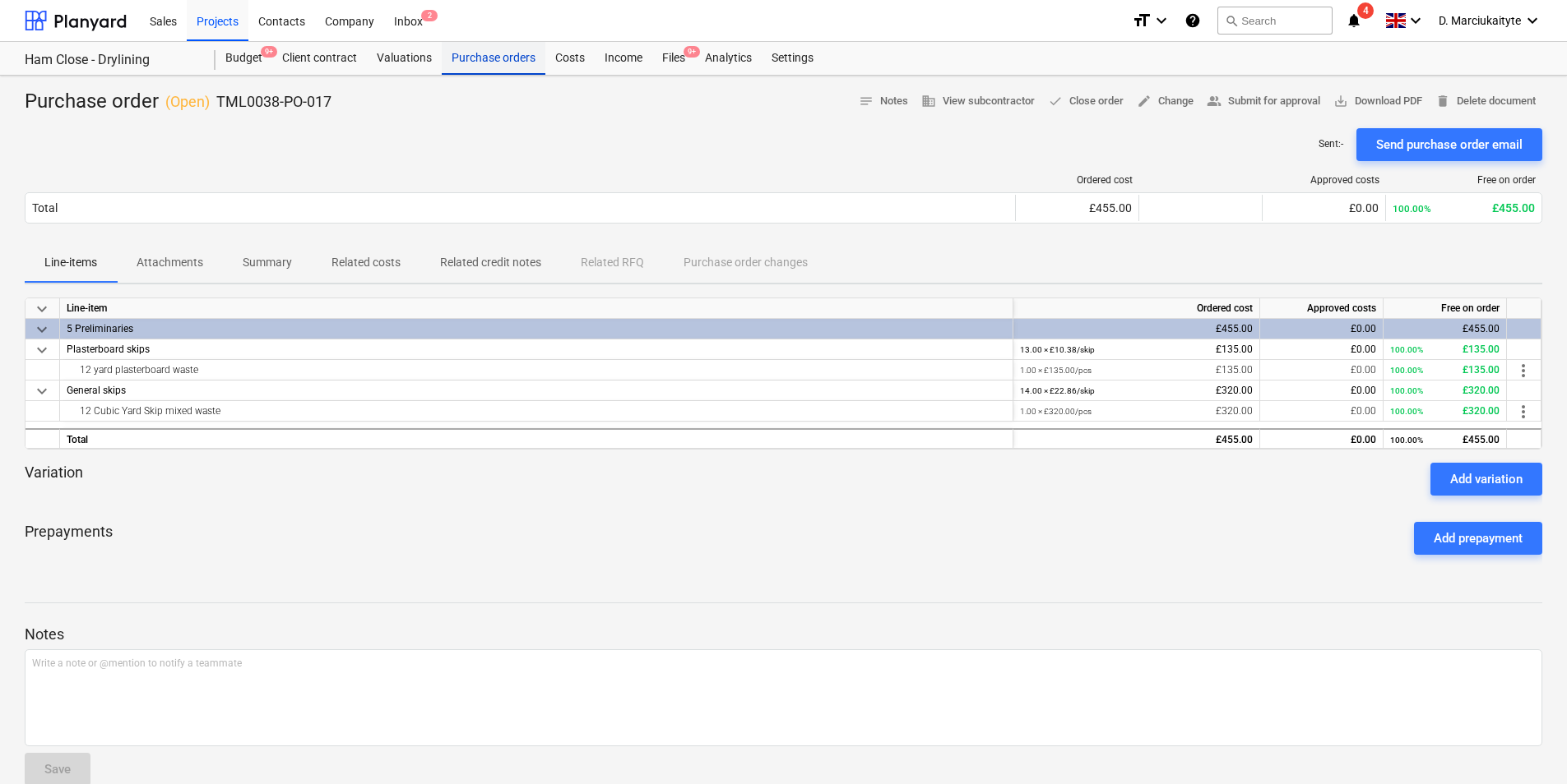
click at [475, 46] on header "Sales Projects Contacts Company Inbox 2 format_size keyboard_arrow_down help se…" at bounding box center [784, 37] width 1567 height 76
click at [475, 56] on div "Purchase orders" at bounding box center [493, 58] width 103 height 33
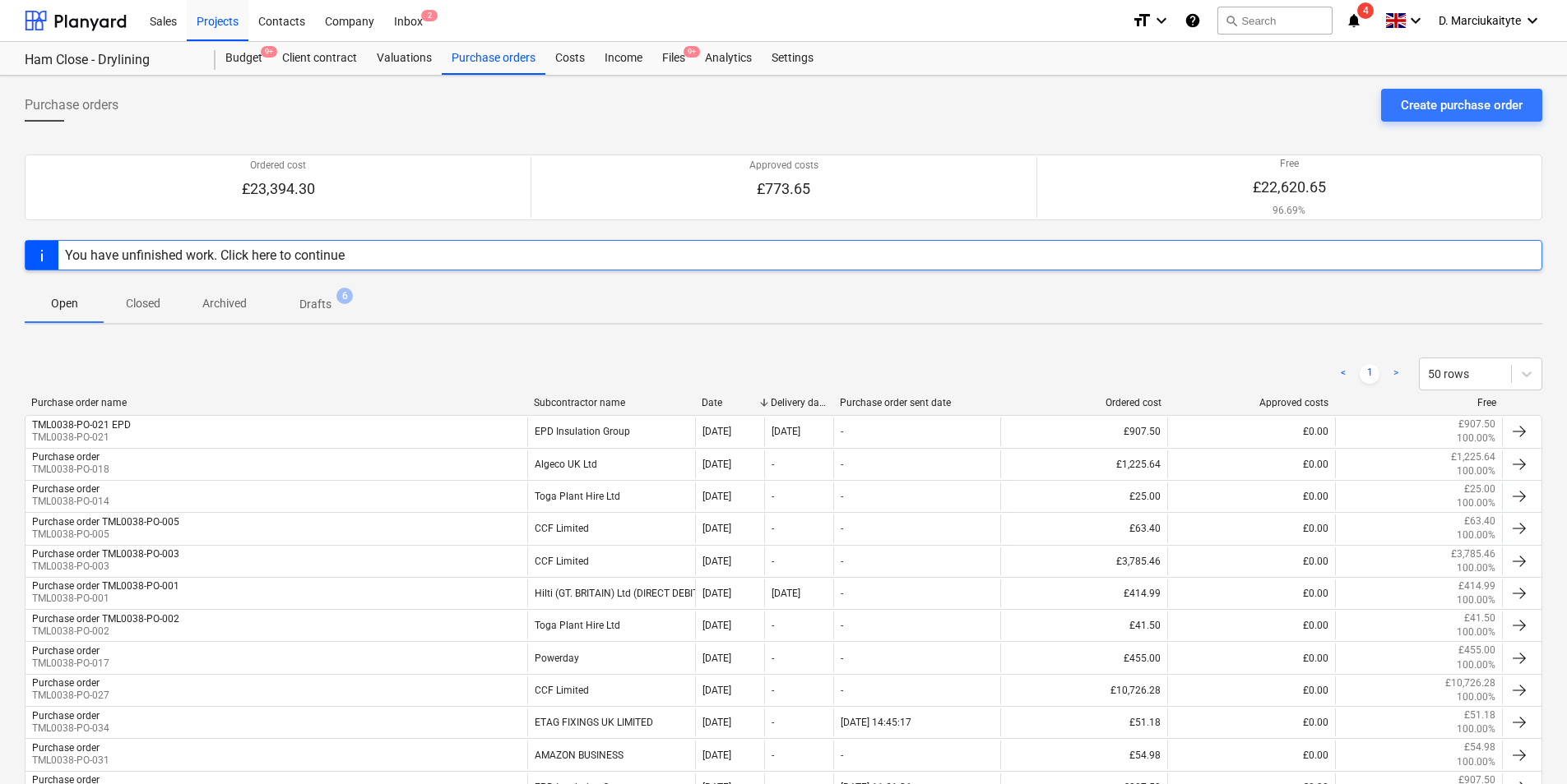
click at [154, 305] on p "Closed" at bounding box center [143, 303] width 39 height 17
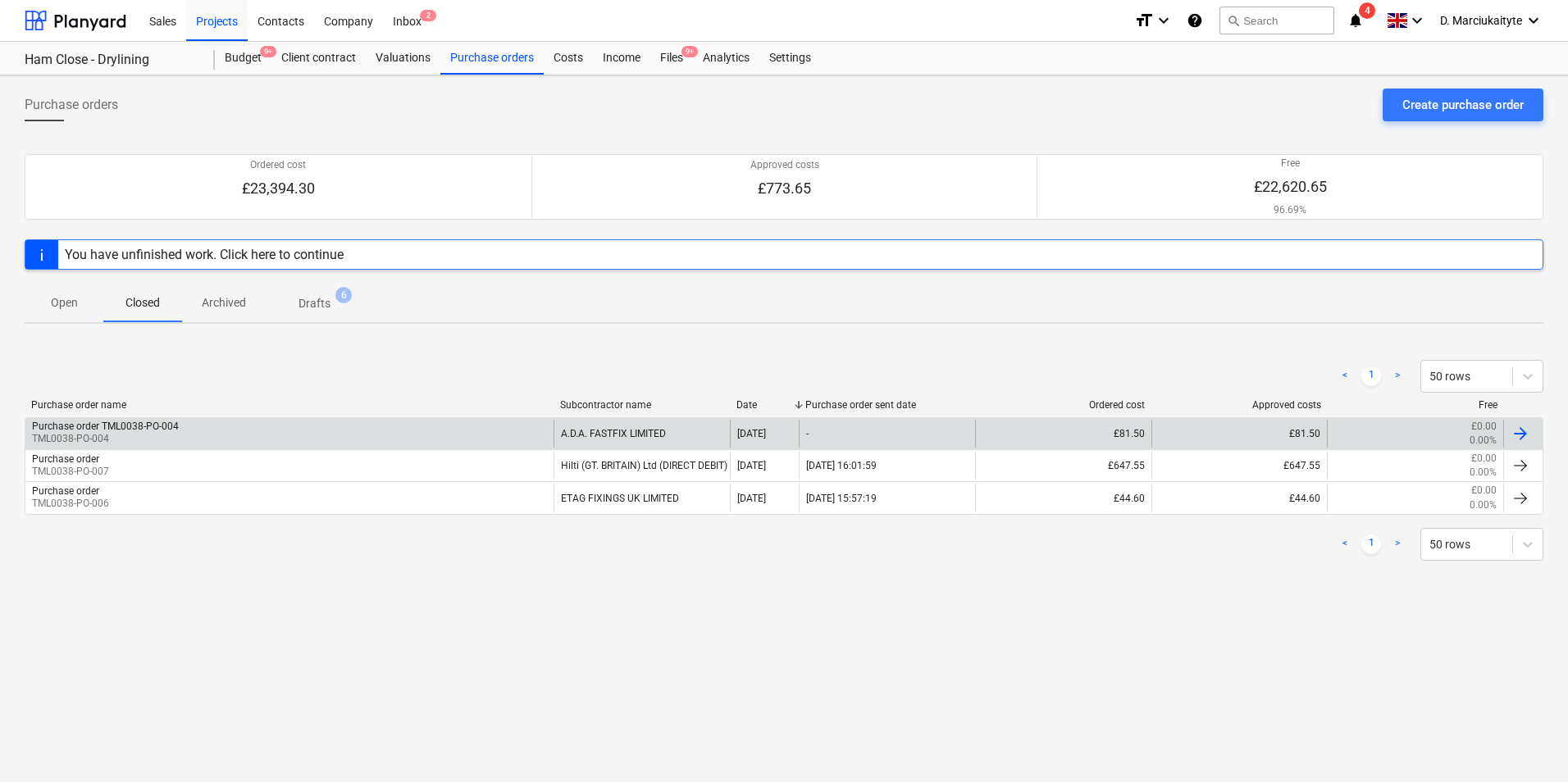
click at [199, 429] on div "Purchase order TML0038-PO-004 TML0038-PO-004" at bounding box center [289, 433] width 528 height 28
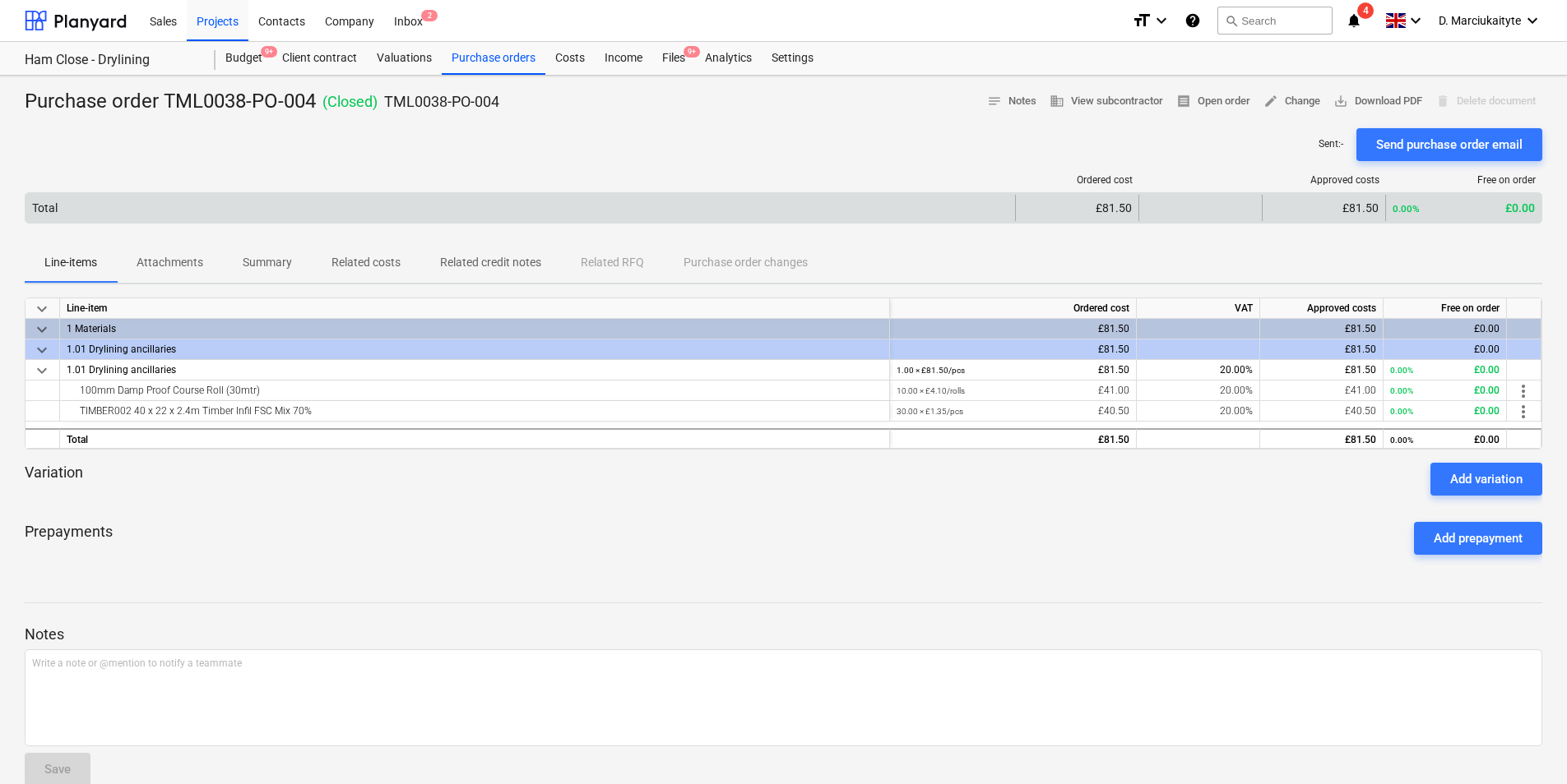
drag, startPoint x: 1225, startPoint y: 89, endPoint x: 1094, endPoint y: 208, distance: 177.0
click at [1079, 217] on div "Purchase order TML0038-PO-004 ( Closed ) TML0038-PO-004 notes Notes business Vi…" at bounding box center [784, 443] width 1567 height 736
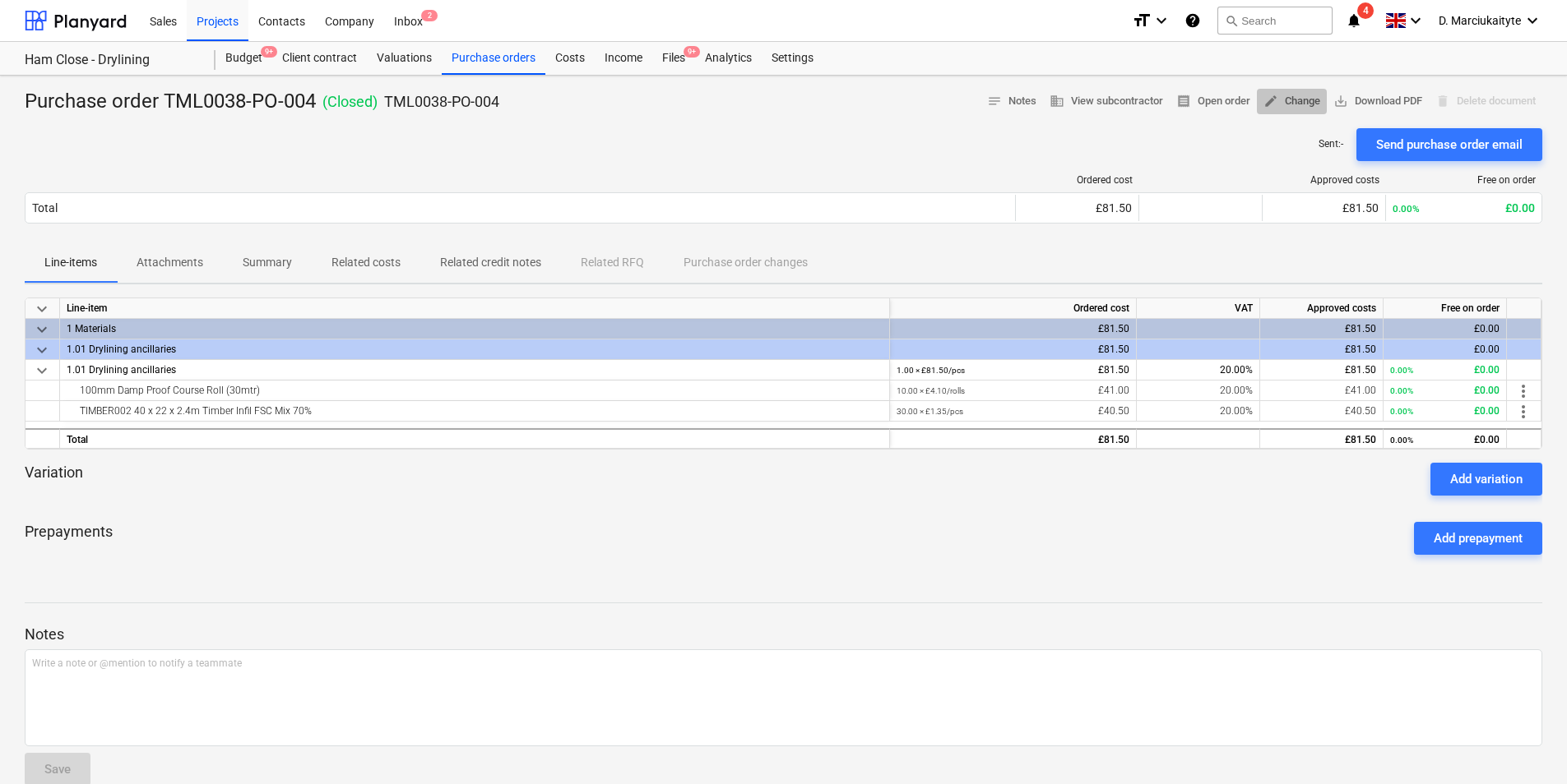
click at [1303, 97] on span "edit Change" at bounding box center [1291, 101] width 57 height 19
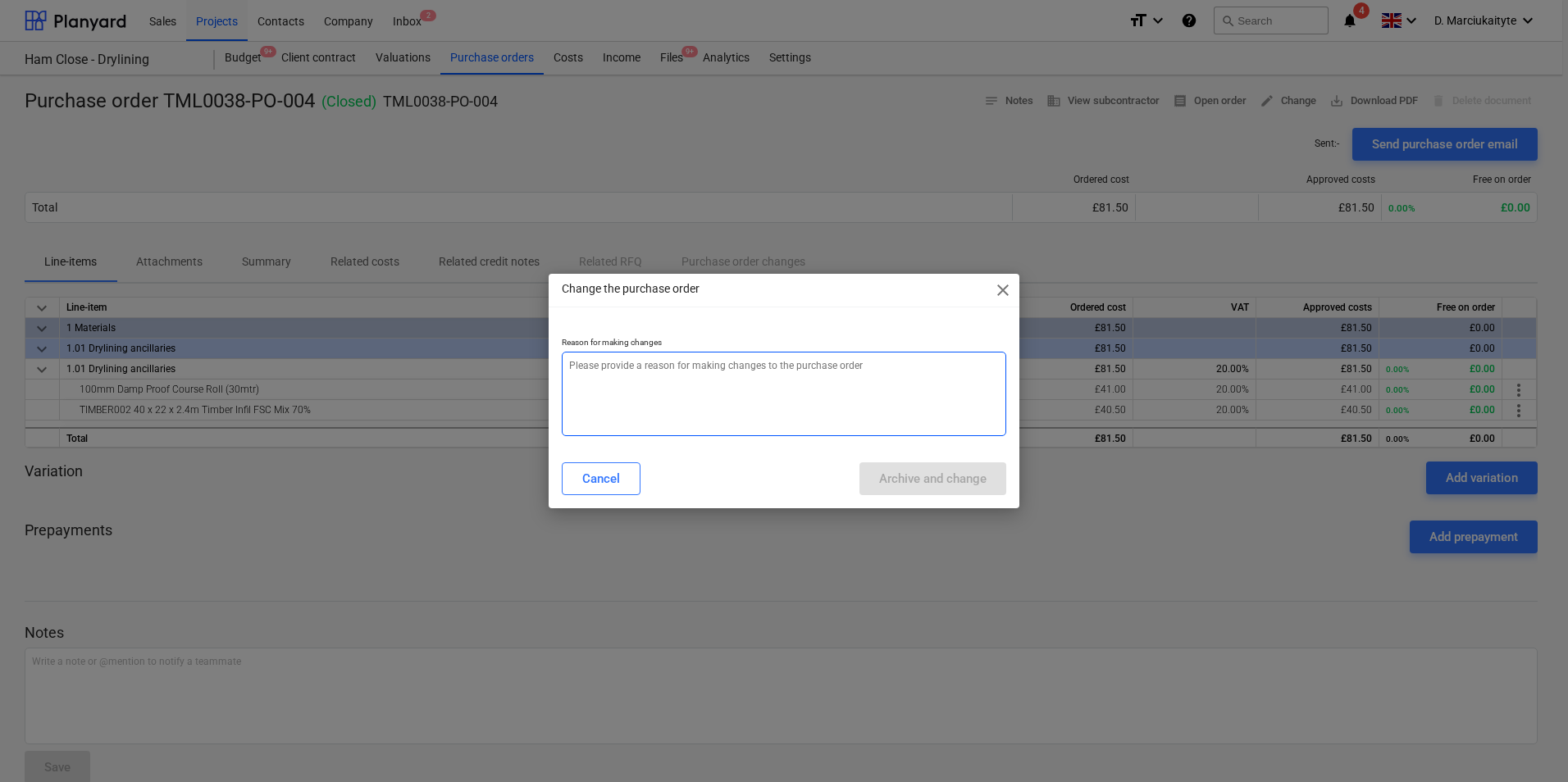
click at [865, 394] on textarea at bounding box center [783, 393] width 444 height 84
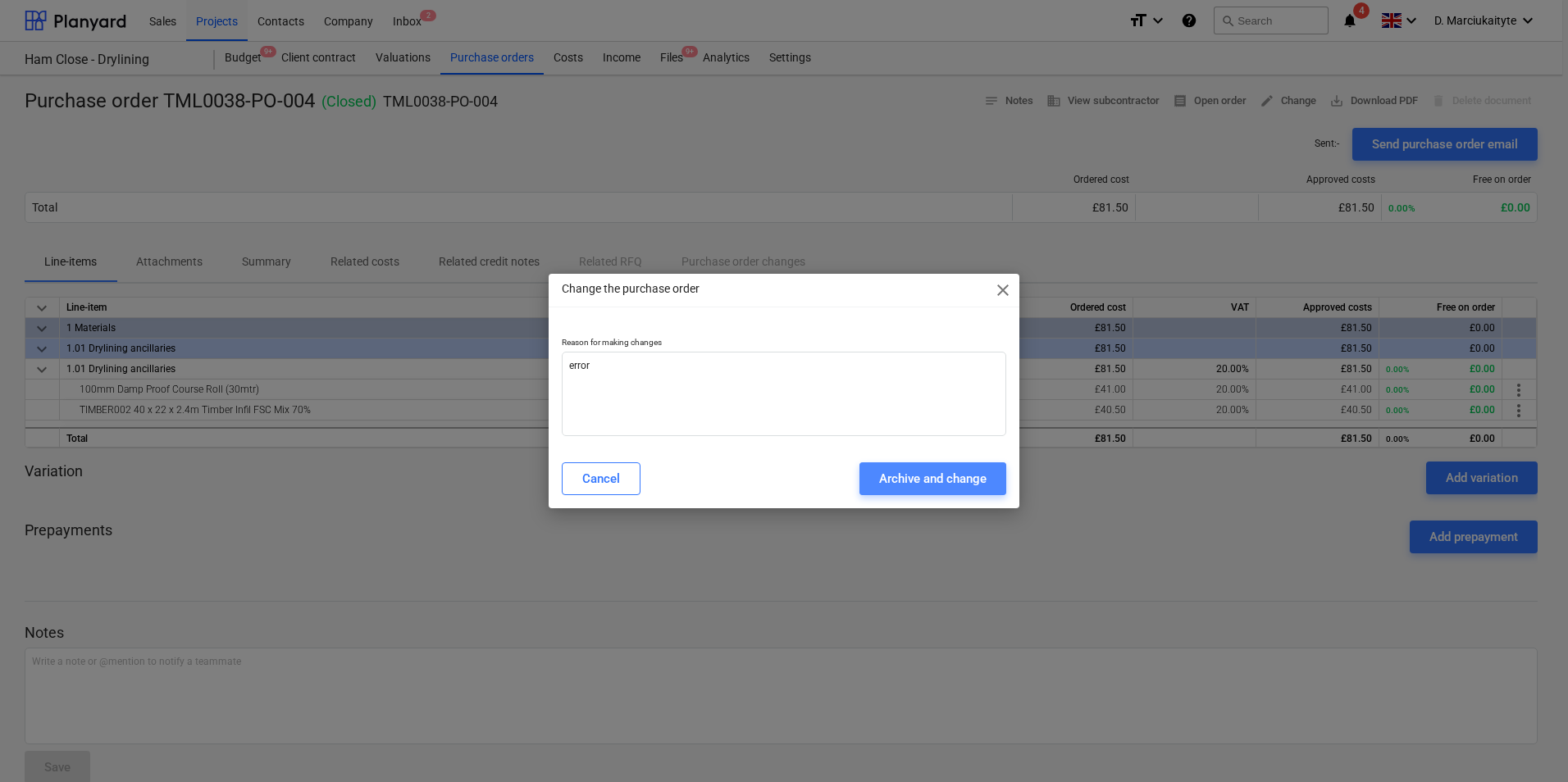
click at [921, 483] on div "Archive and change" at bounding box center [933, 478] width 107 height 21
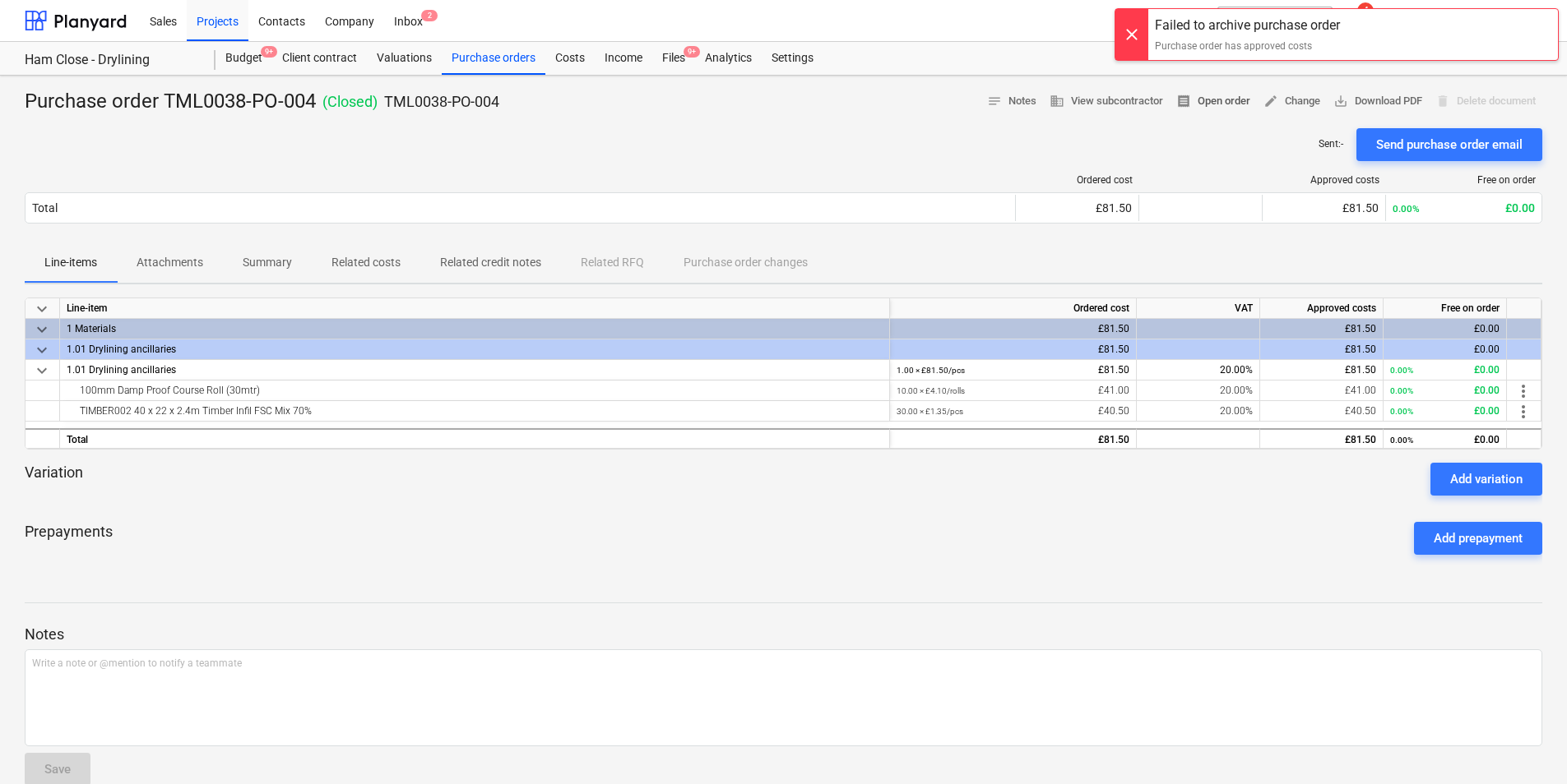
click at [1212, 98] on span "receipt Open order" at bounding box center [1213, 101] width 74 height 19
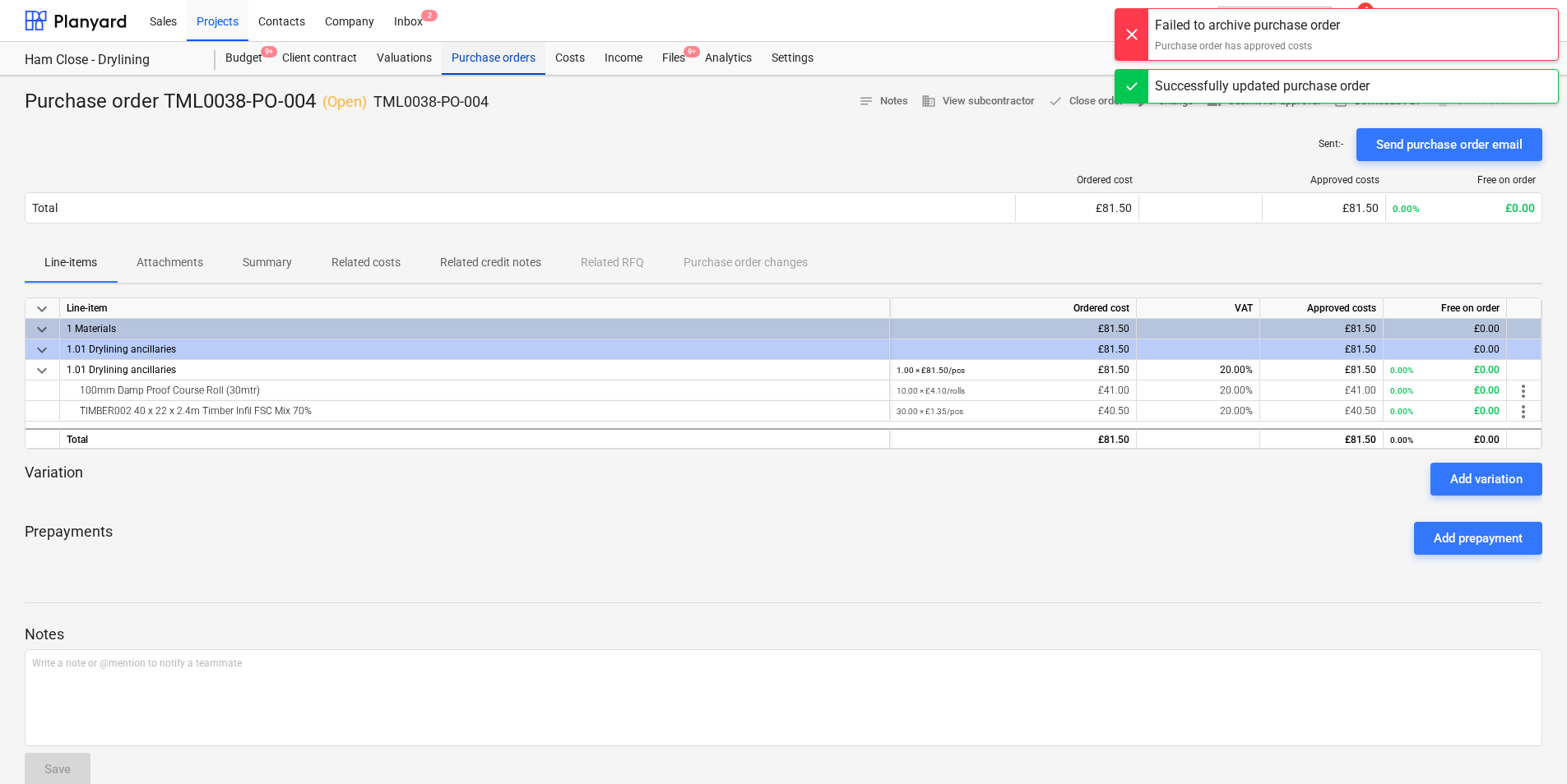
click at [453, 60] on div "Purchase orders" at bounding box center [493, 58] width 103 height 33
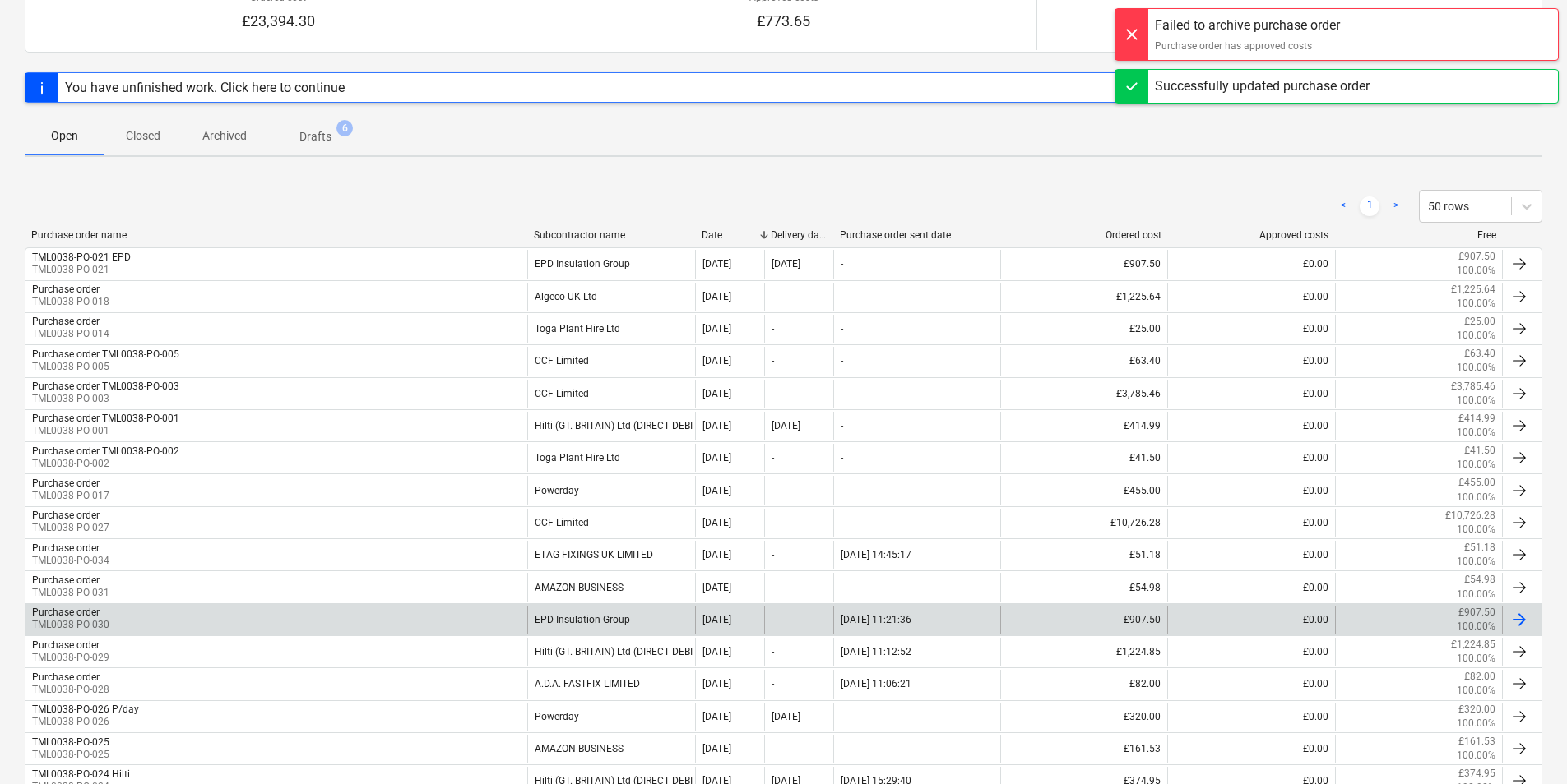
scroll to position [328, 0]
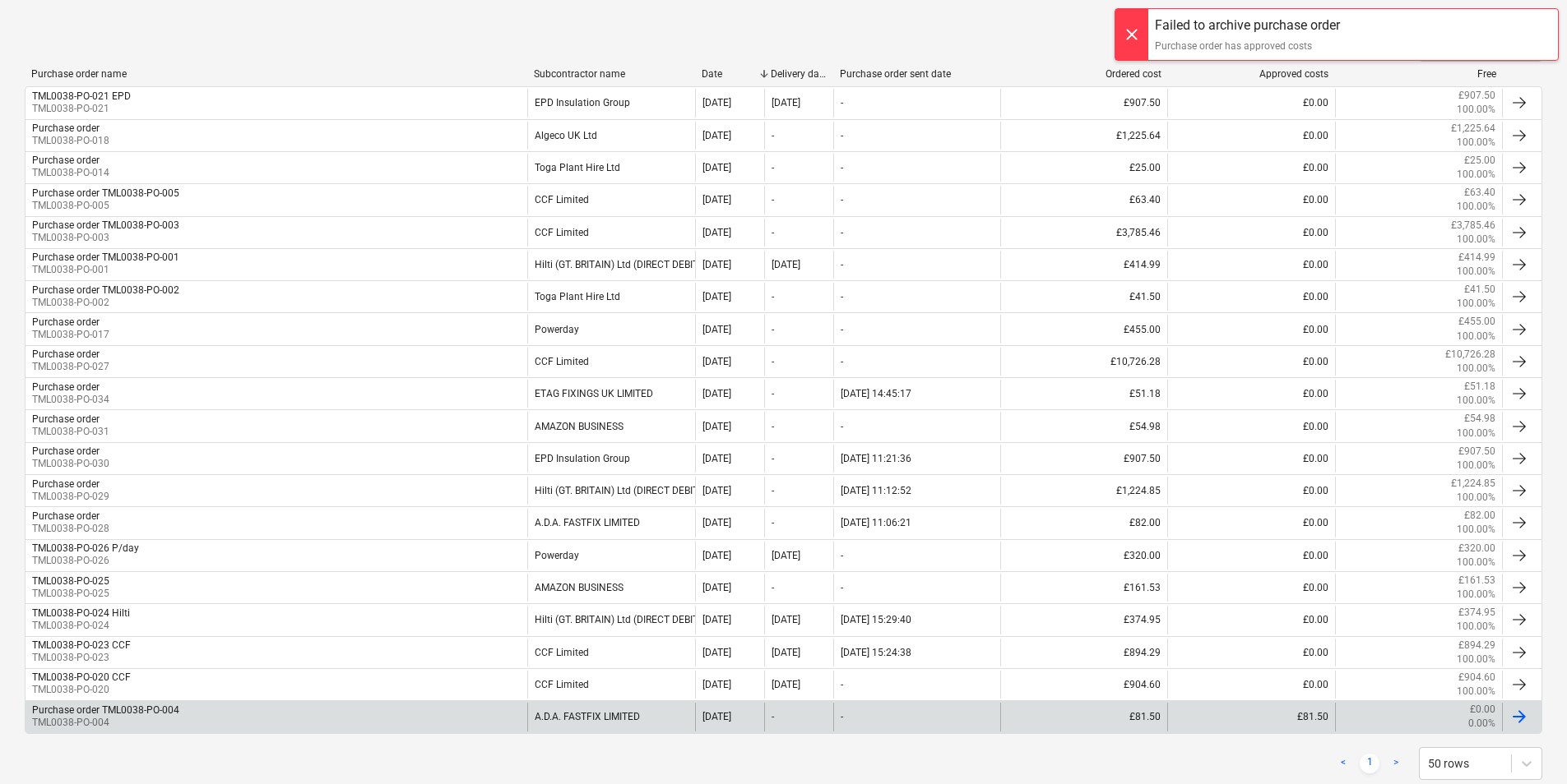
click at [212, 719] on div "Purchase order TML0038-PO-004 TML0038-PO-004" at bounding box center [277, 716] width 502 height 28
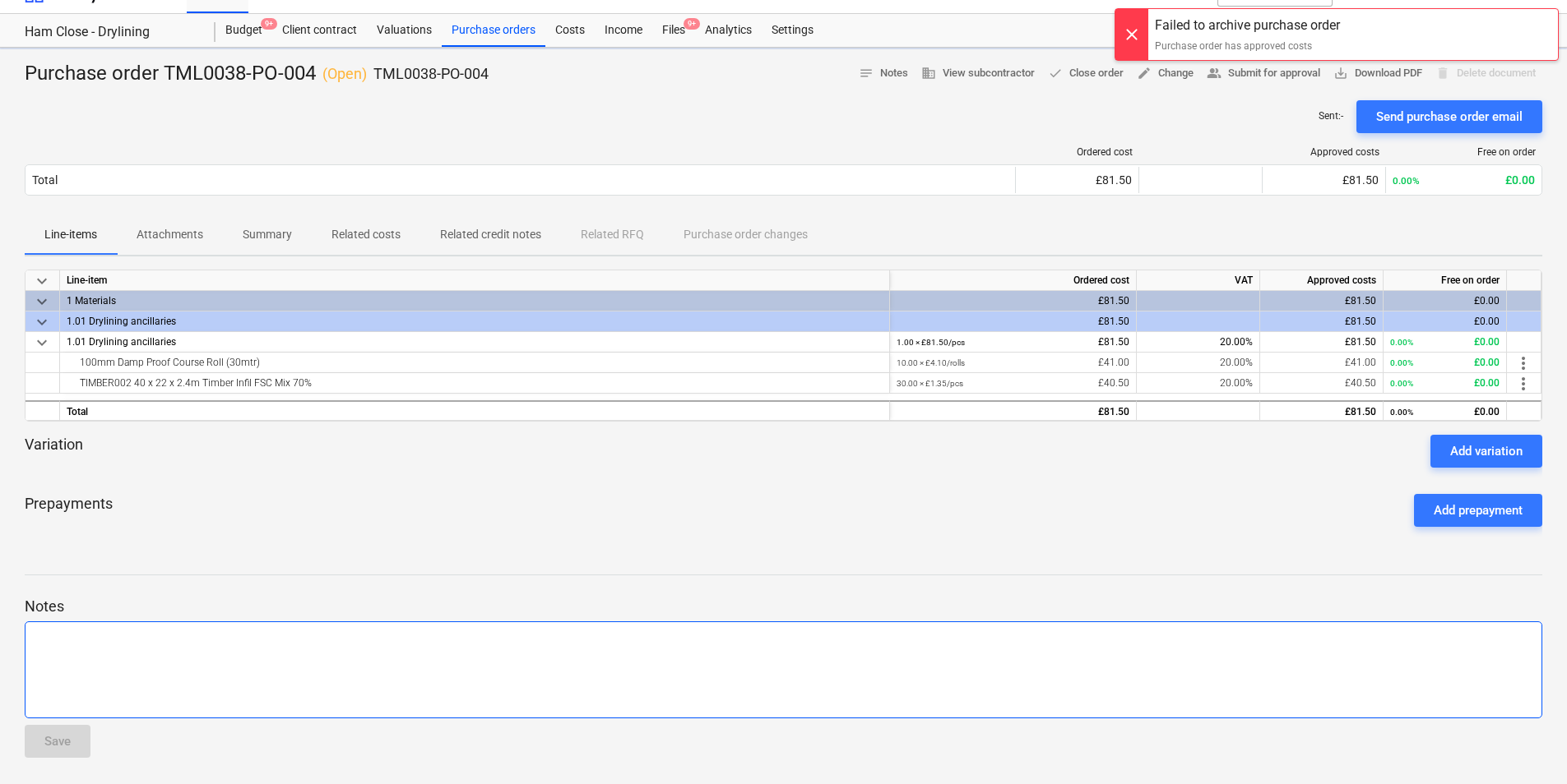
scroll to position [28, 0]
click at [1173, 75] on span "edit Change" at bounding box center [1165, 74] width 57 height 19
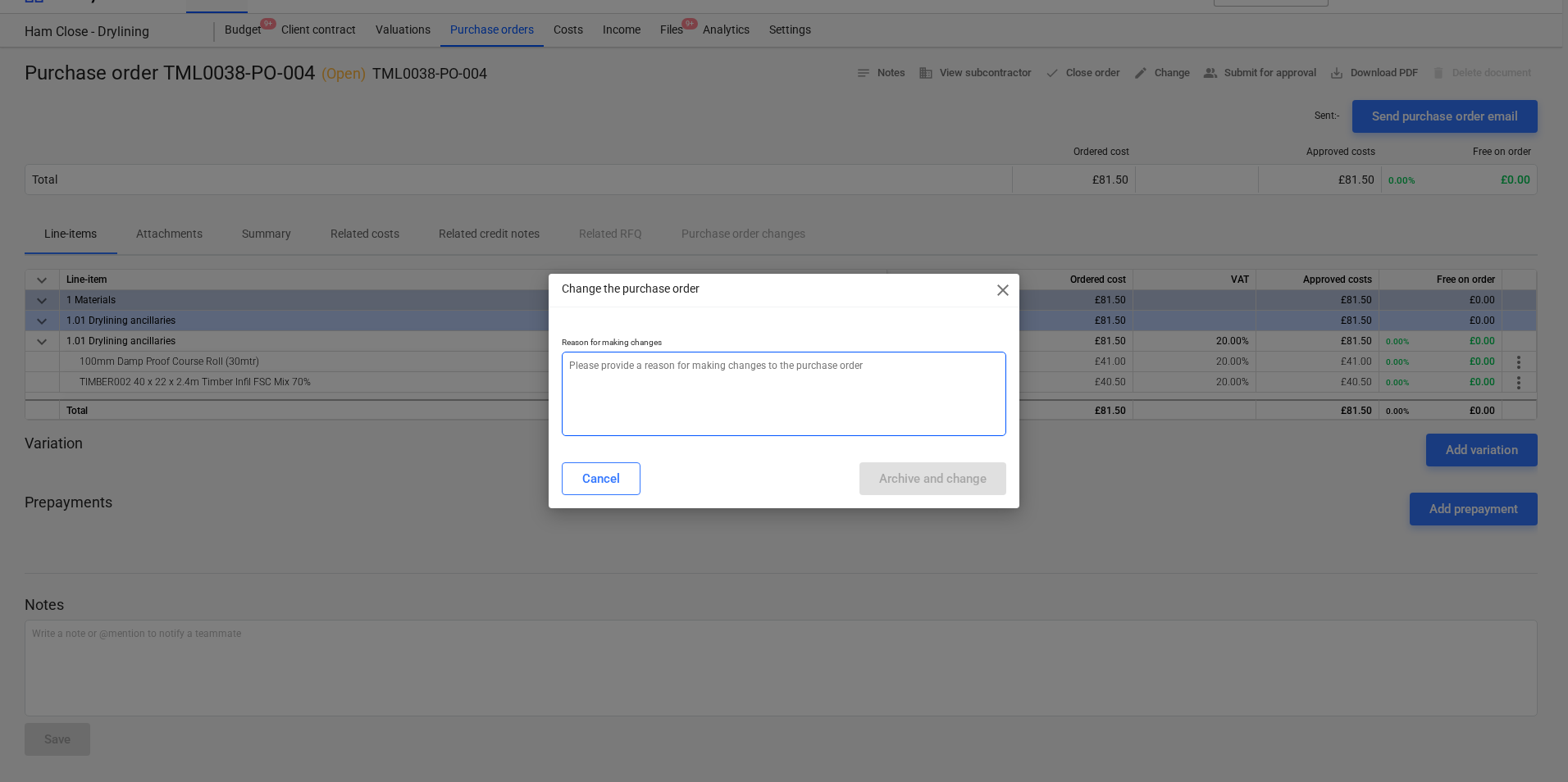
drag, startPoint x: 721, startPoint y: 386, endPoint x: 1275, endPoint y: 222, distance: 577.8
click at [729, 377] on textarea at bounding box center [783, 393] width 444 height 84
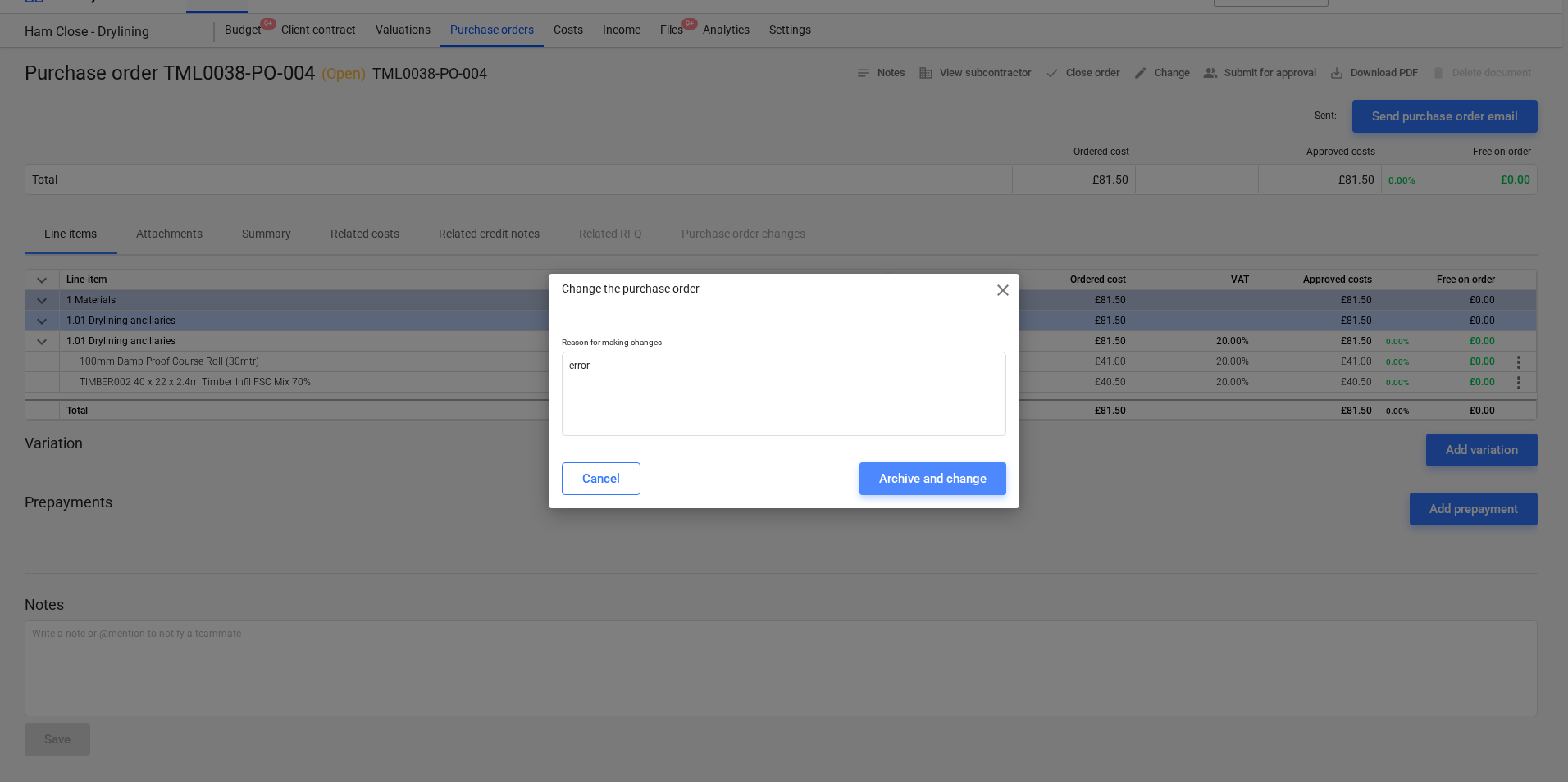
click at [938, 474] on div "Archive and change" at bounding box center [933, 478] width 107 height 21
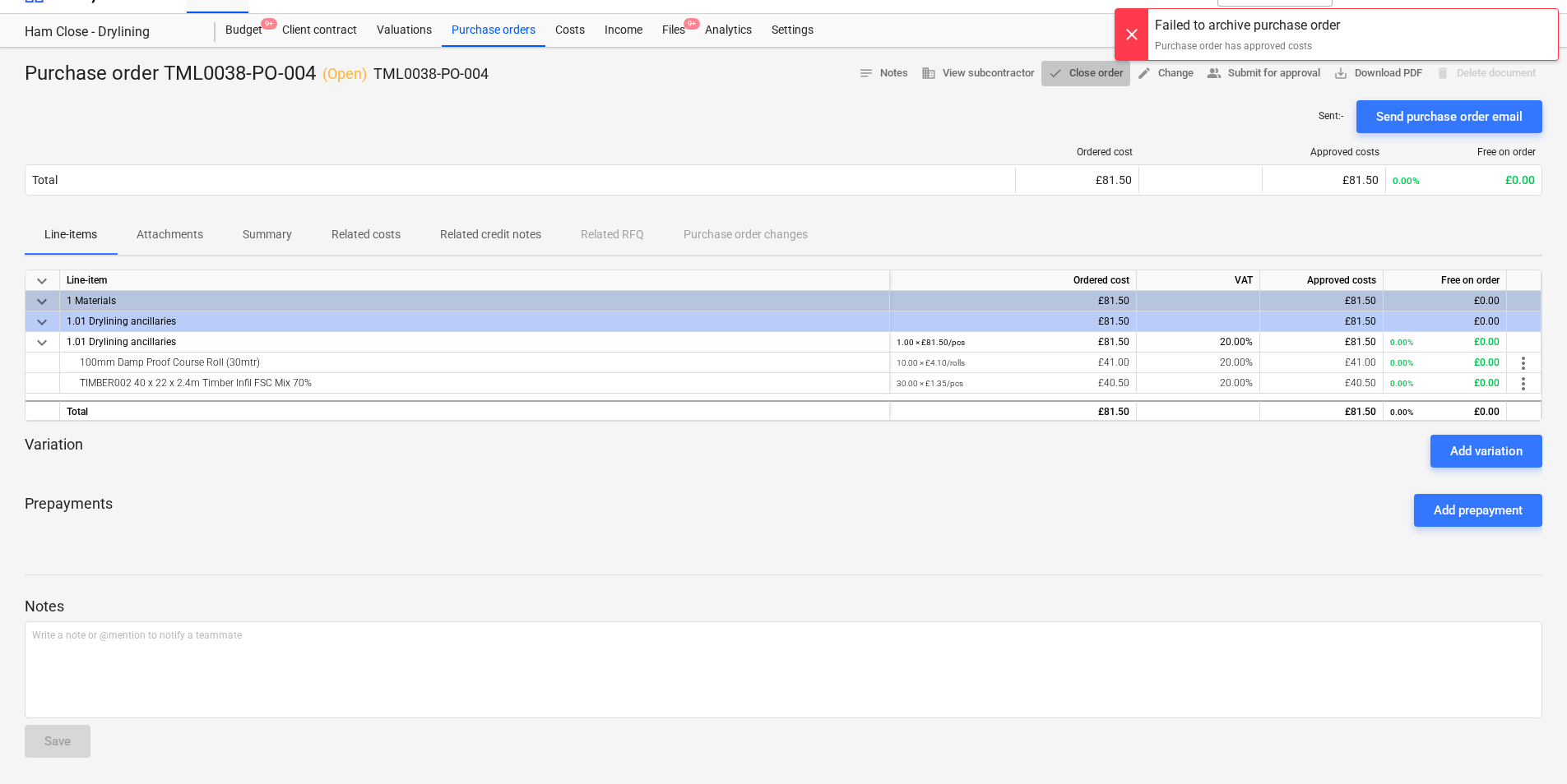
click at [1082, 67] on span "done Close order" at bounding box center [1085, 74] width 76 height 19
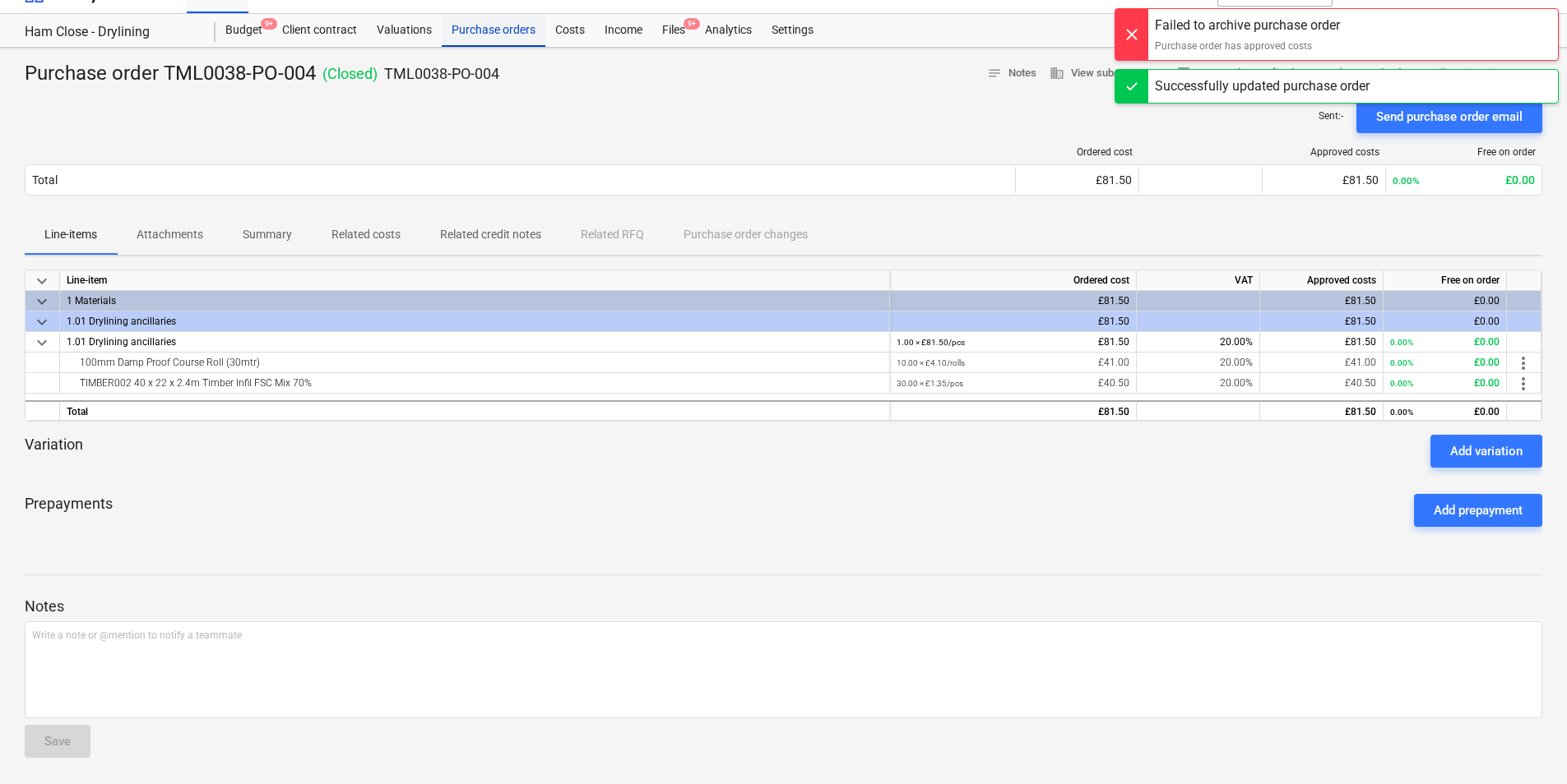
click at [496, 20] on div "Purchase orders" at bounding box center [493, 31] width 103 height 33
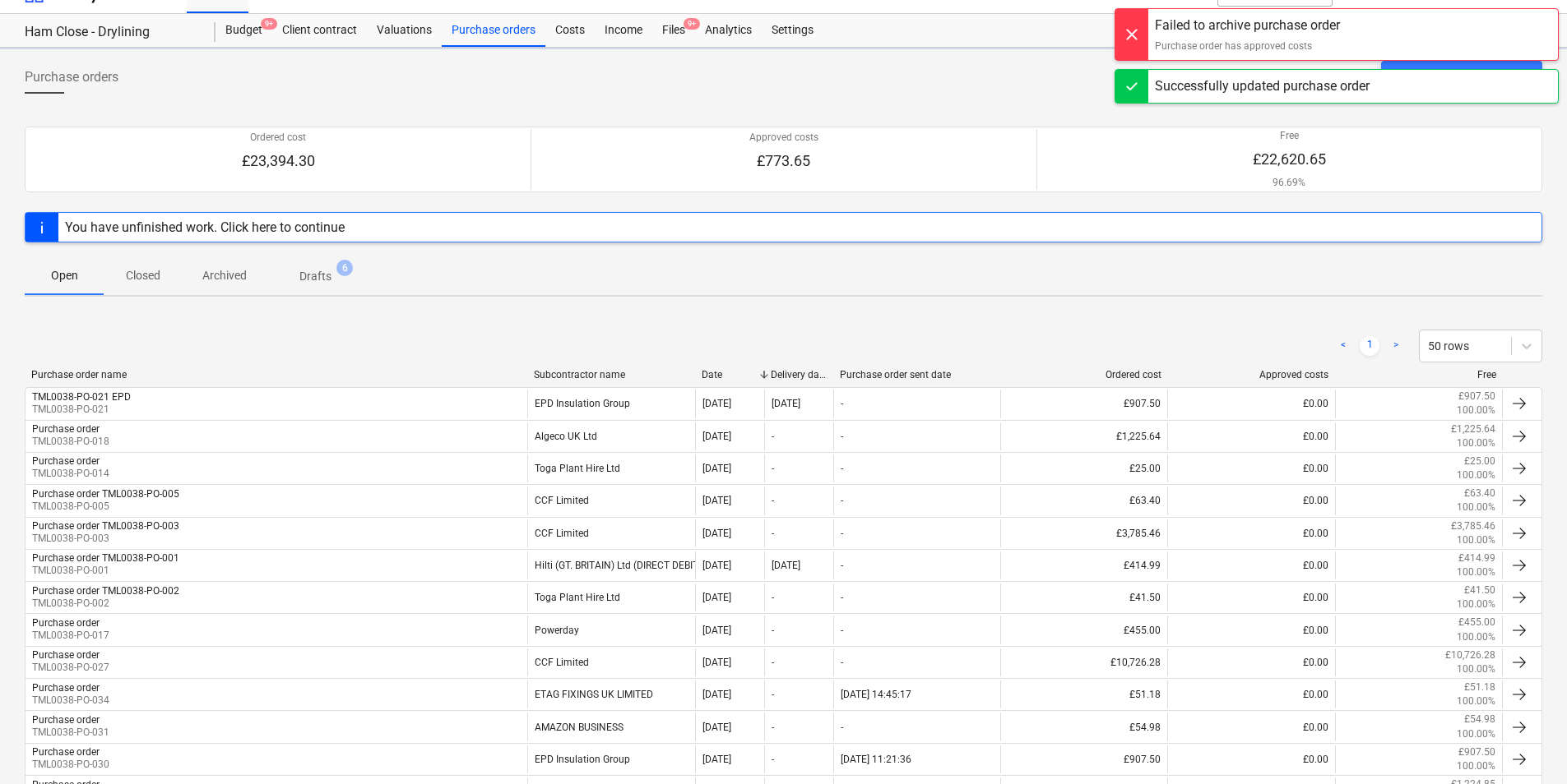
click at [578, 32] on div "Costs" at bounding box center [570, 31] width 50 height 33
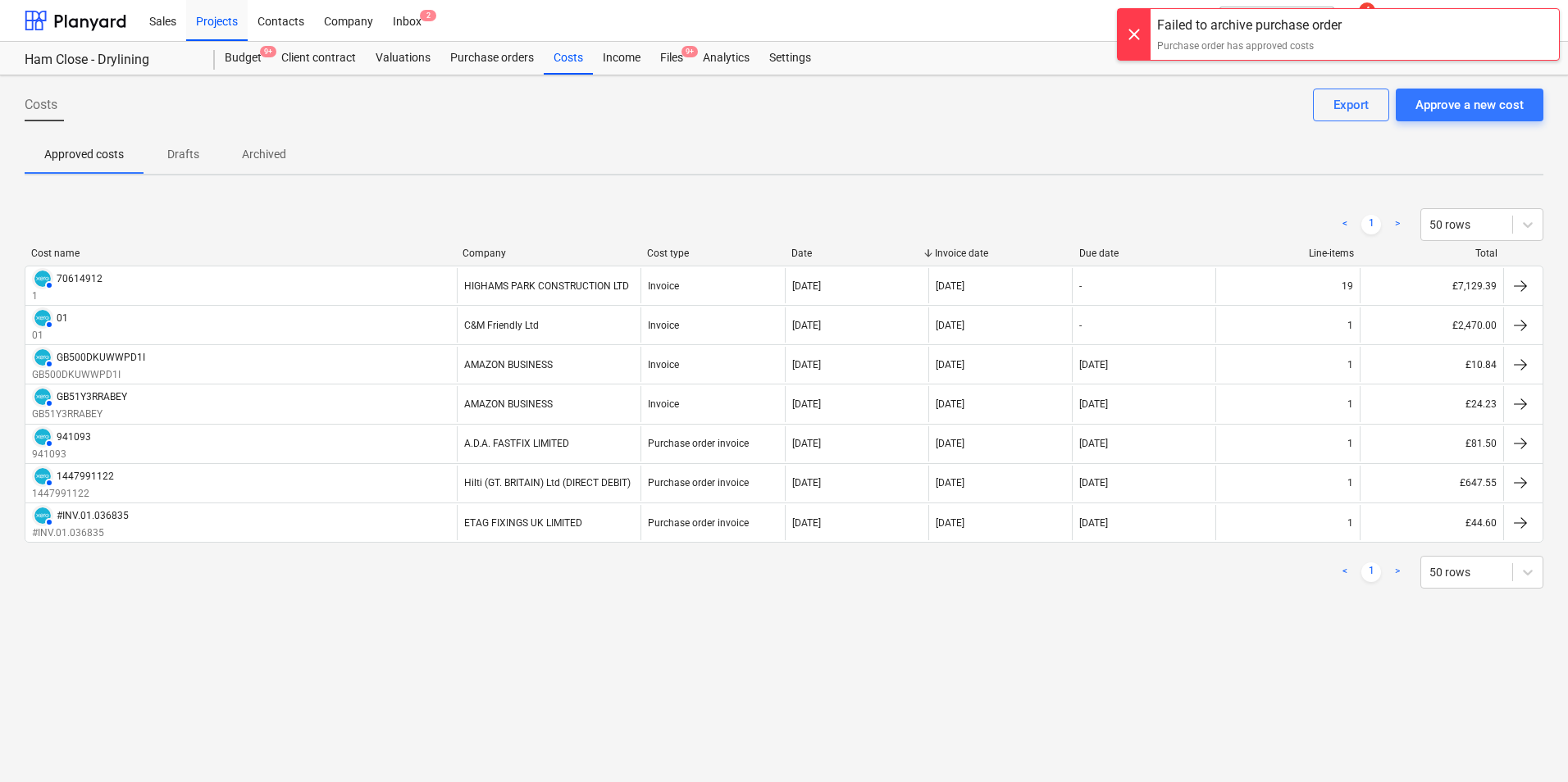
click at [487, 78] on div "Costs Approve a new cost Export Approved costs Drafts Archived < 1 > 50 rows Co…" at bounding box center [784, 429] width 1568 height 707
click at [633, 57] on div "Income" at bounding box center [622, 58] width 57 height 32
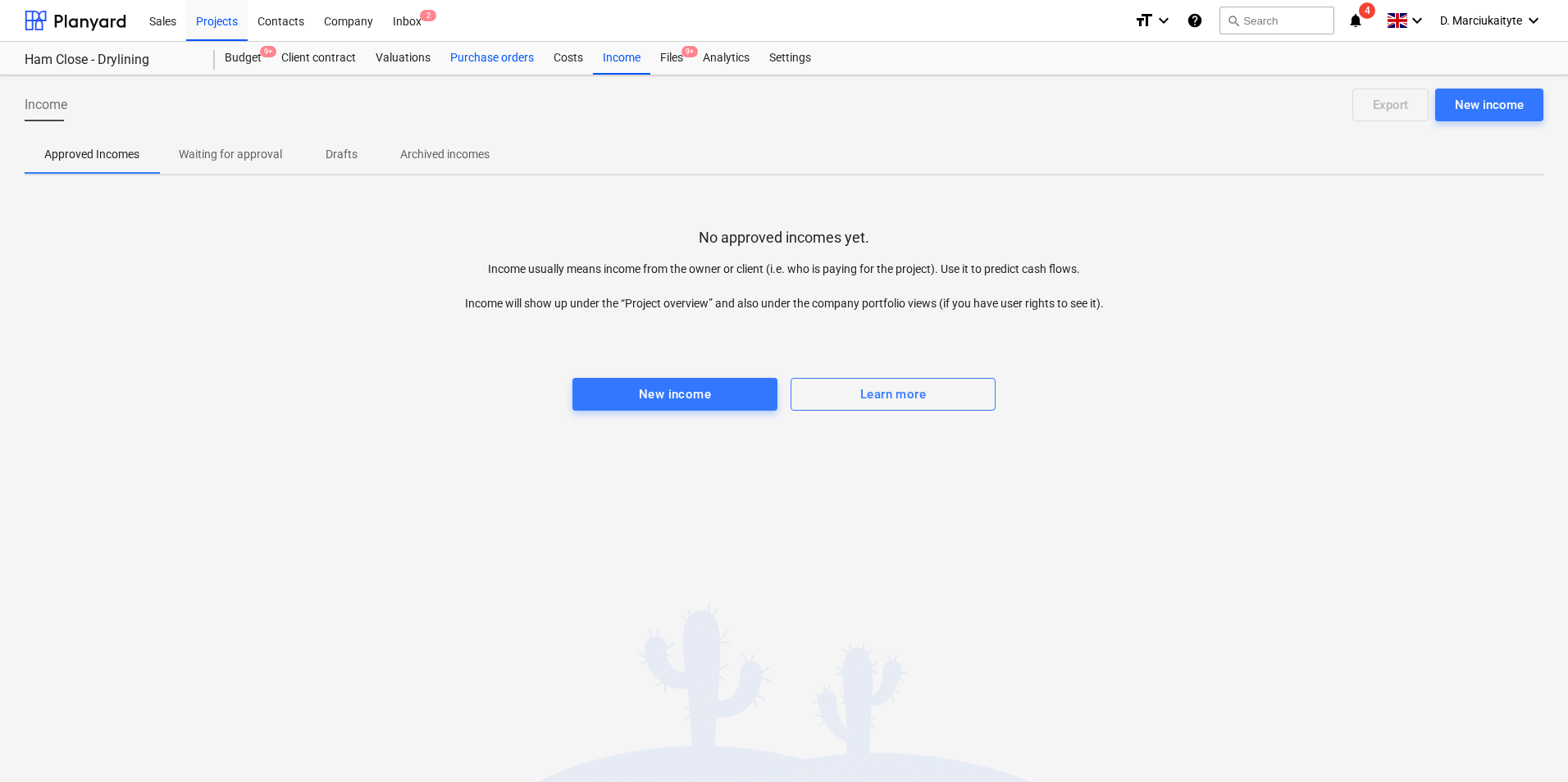
click at [521, 64] on div "Purchase orders" at bounding box center [492, 58] width 103 height 32
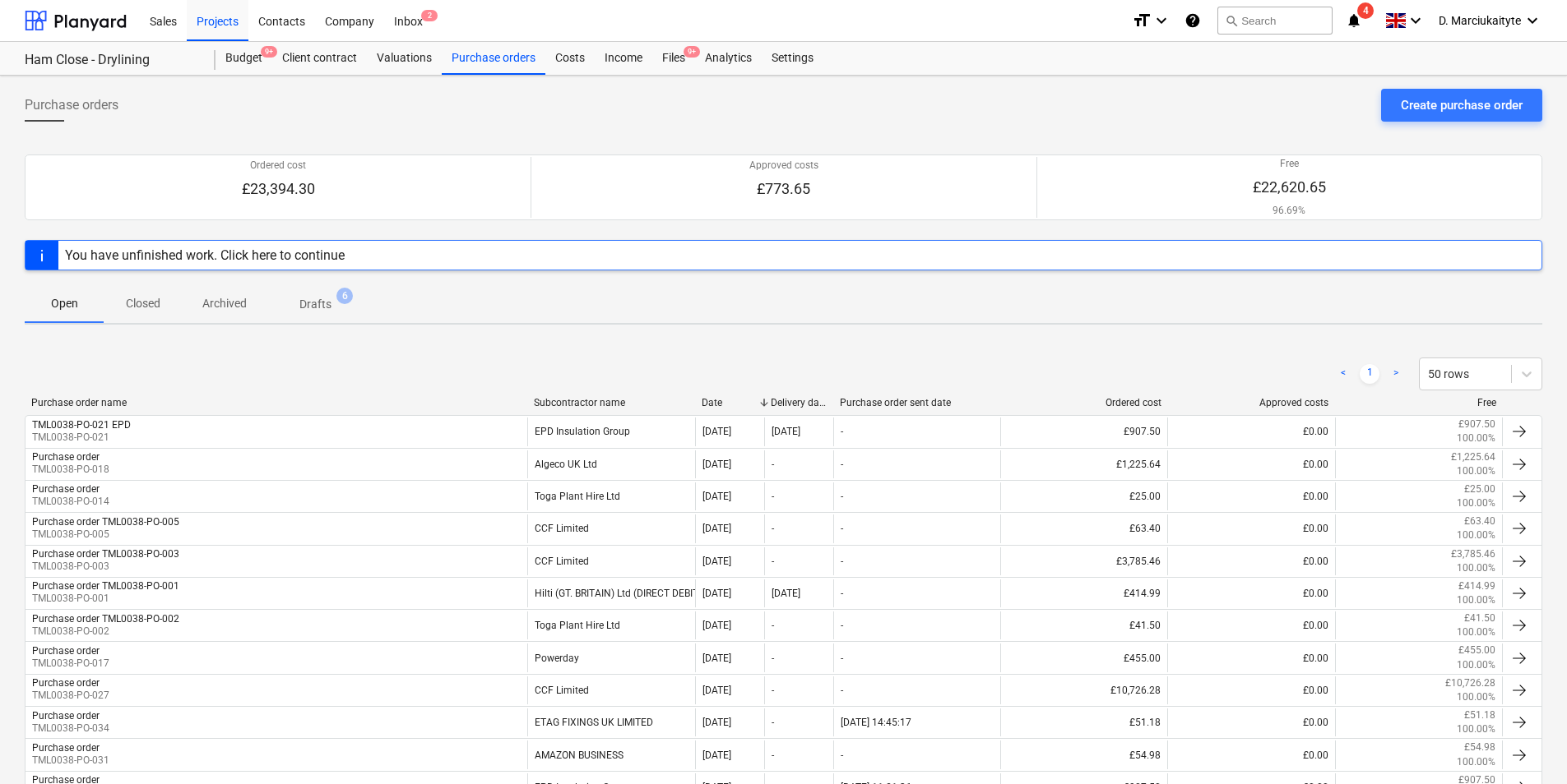
click at [341, 295] on span "6" at bounding box center [344, 296] width 16 height 16
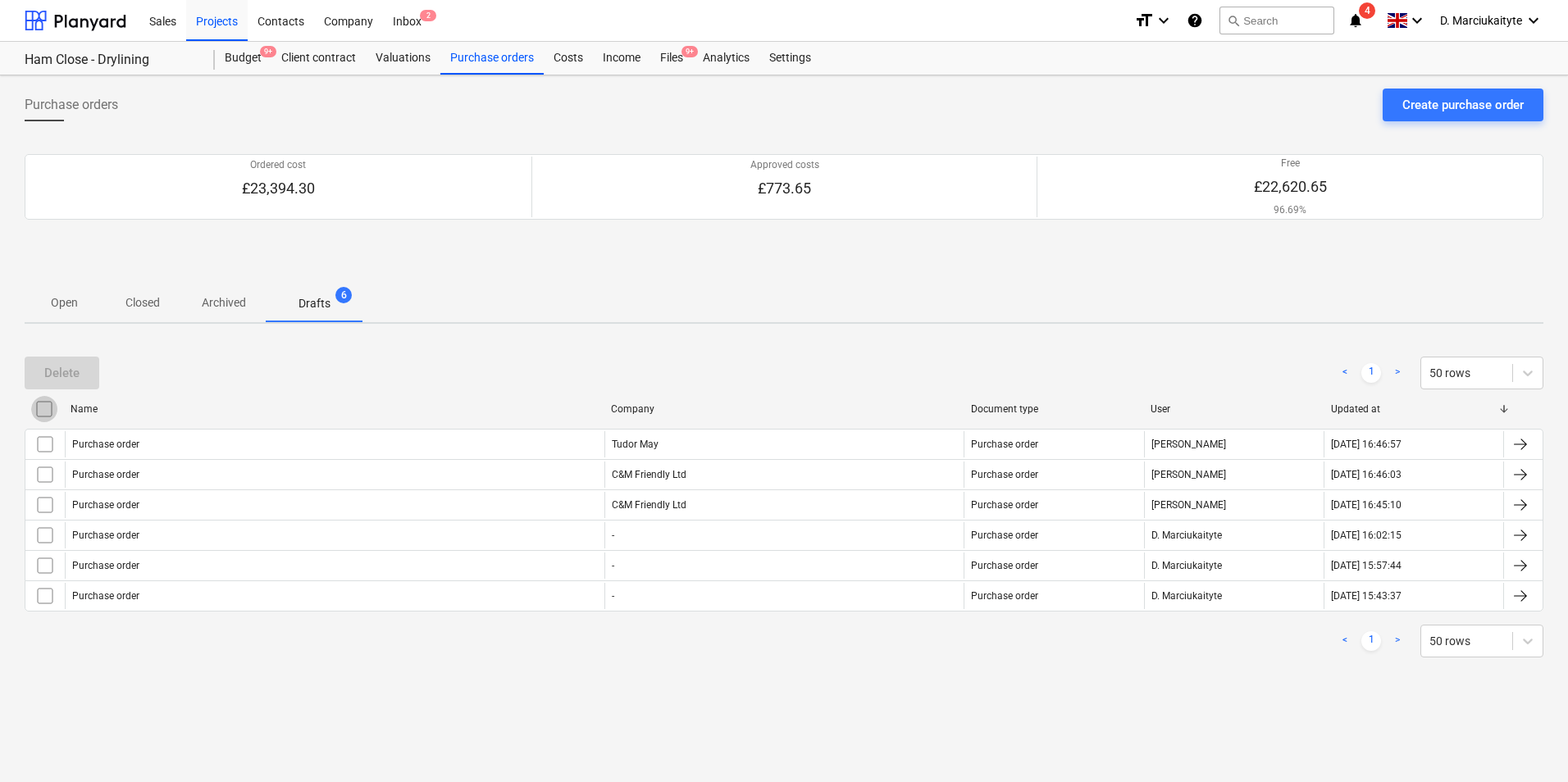
click at [50, 412] on input "checkbox" at bounding box center [44, 409] width 26 height 26
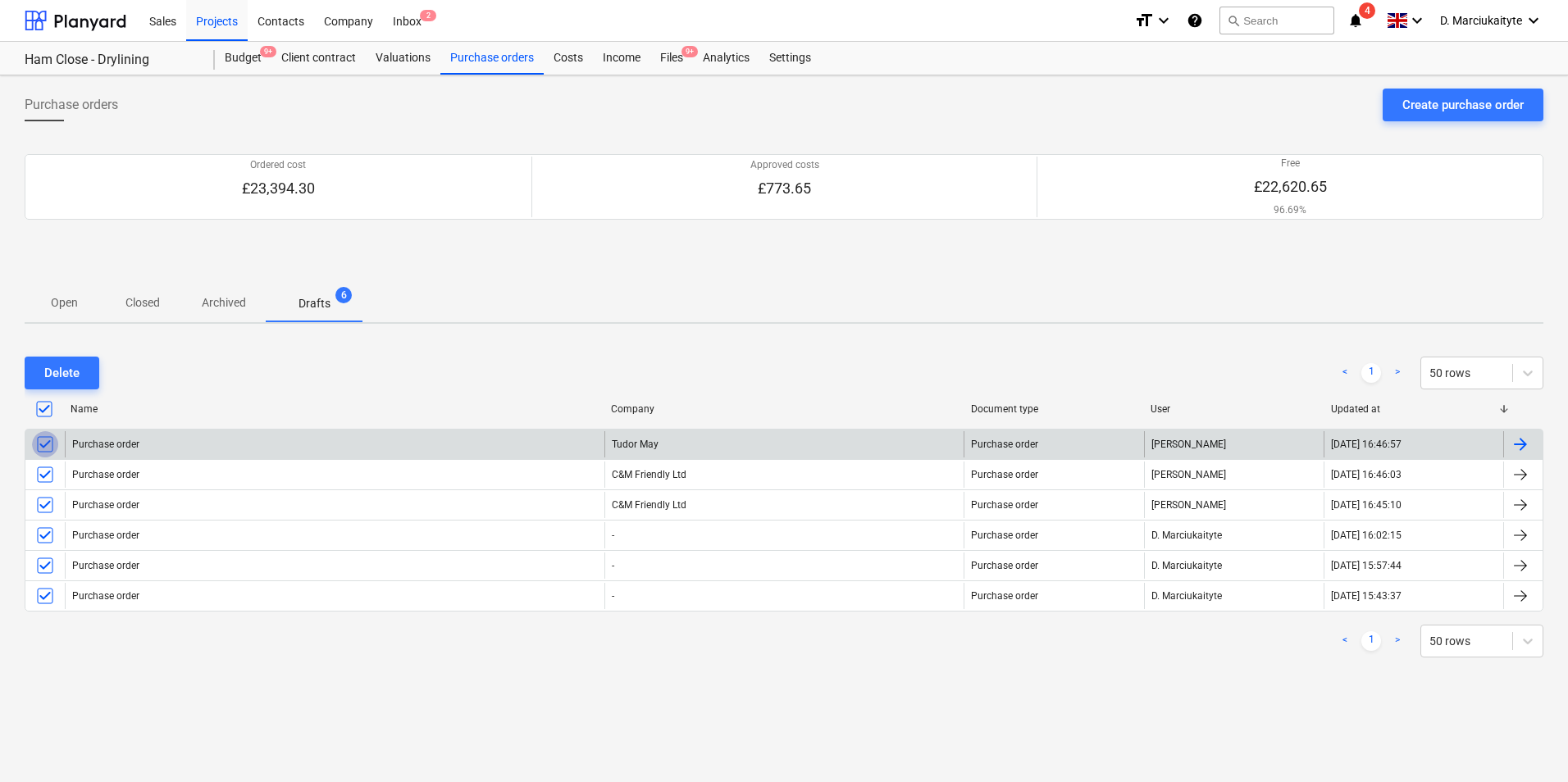
click at [42, 434] on input "checkbox" at bounding box center [44, 444] width 26 height 26
click at [43, 414] on input "checkbox" at bounding box center [44, 409] width 26 height 26
click at [43, 415] on input "checkbox" at bounding box center [44, 409] width 26 height 26
click at [215, 312] on span "Archived" at bounding box center [224, 303] width 84 height 27
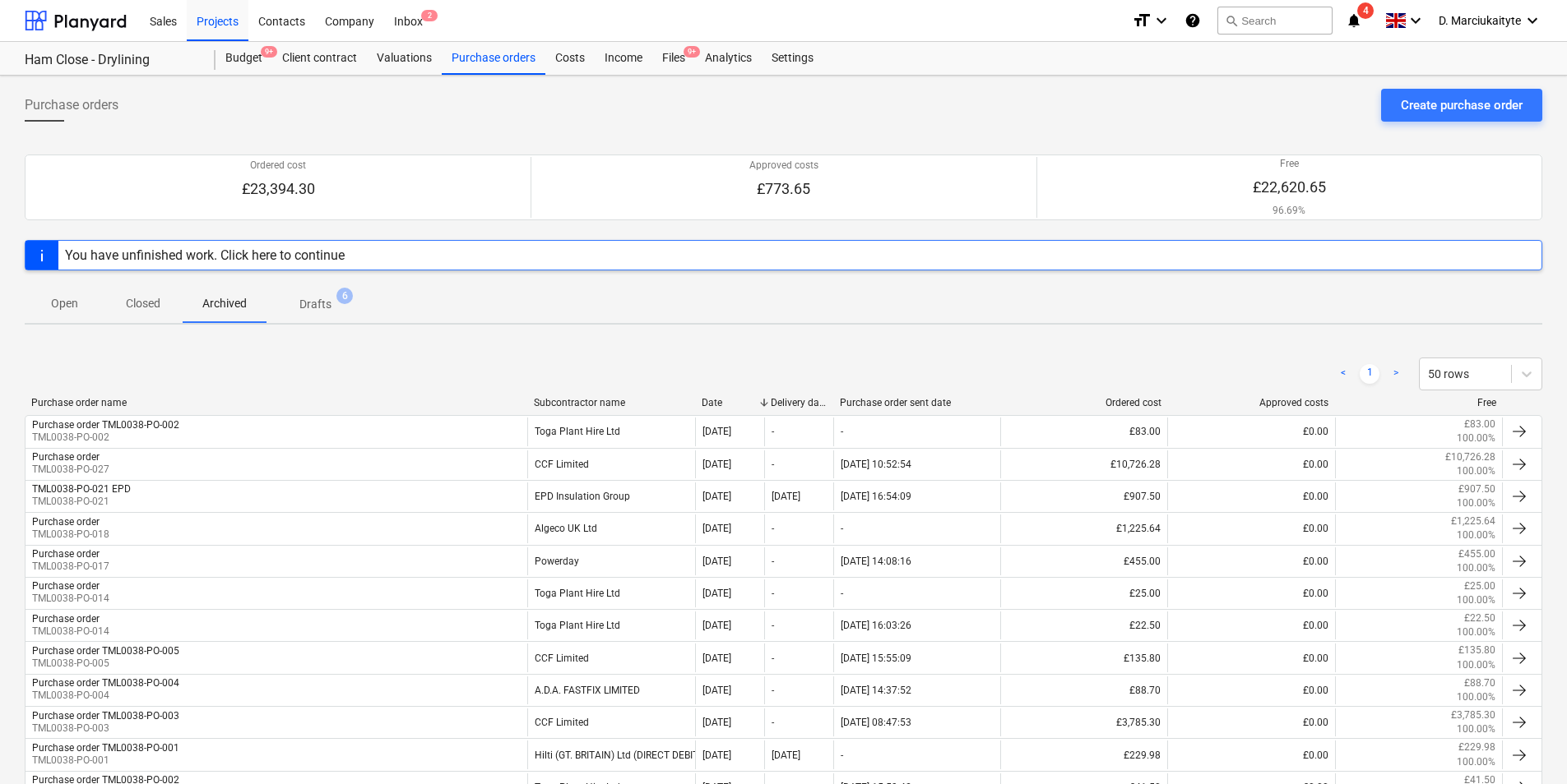
click at [149, 302] on p "Closed" at bounding box center [143, 303] width 39 height 17
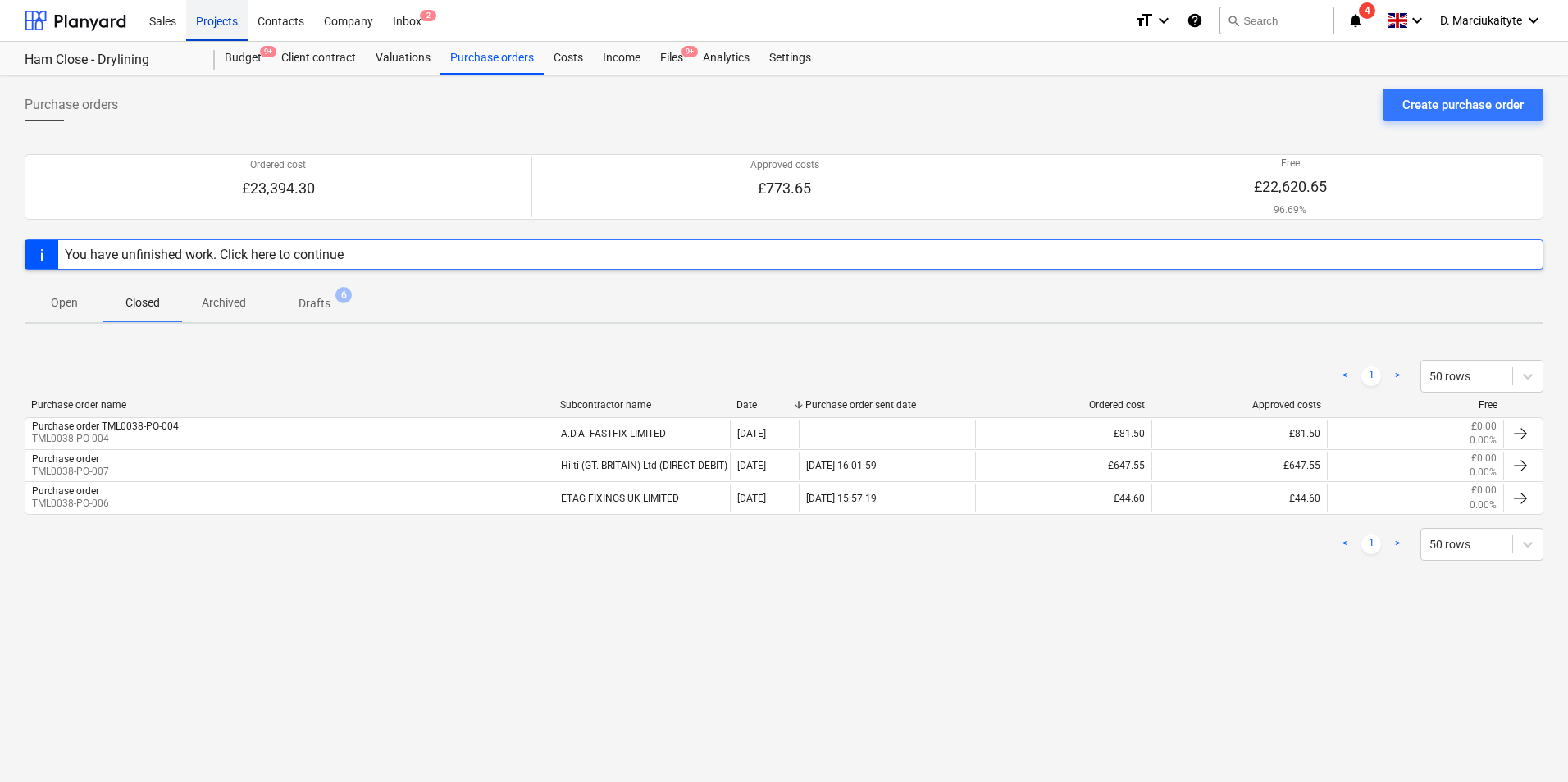
click at [234, 30] on div "Projects" at bounding box center [217, 20] width 61 height 42
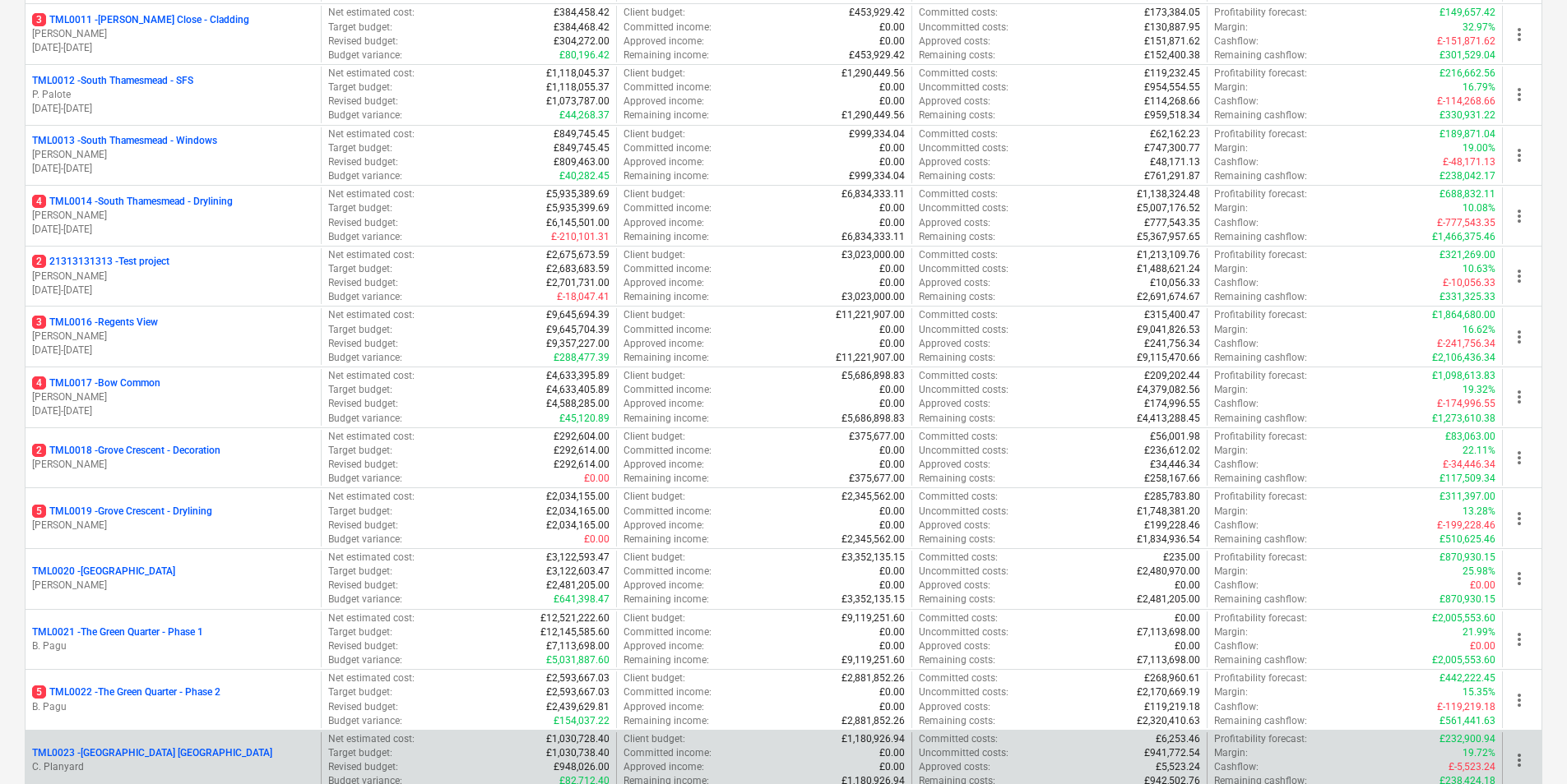
scroll to position [986, 0]
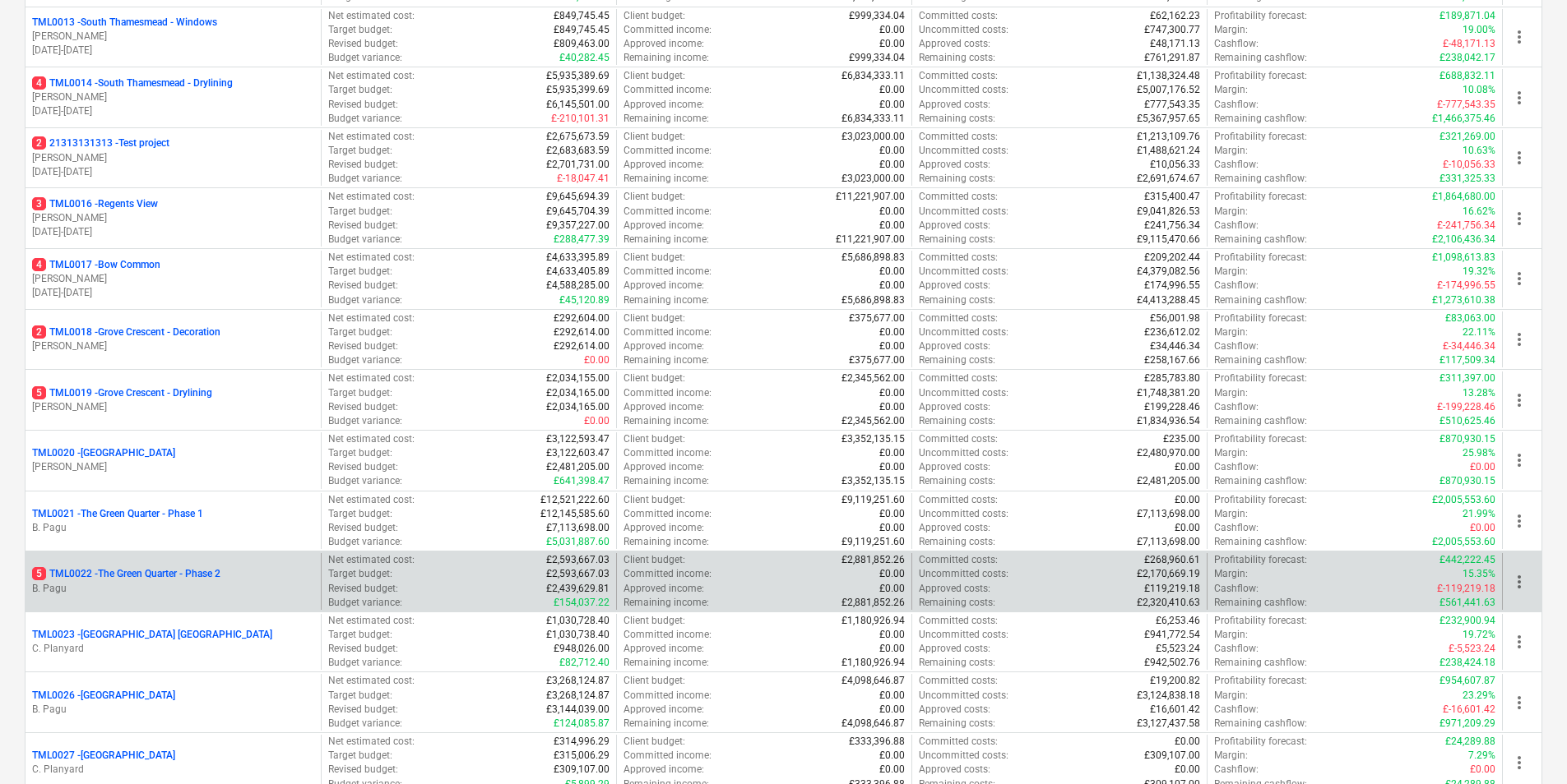
click at [125, 580] on p "5 TML0022 - The Green Quarter - Phase 2" at bounding box center [125, 574] width 189 height 14
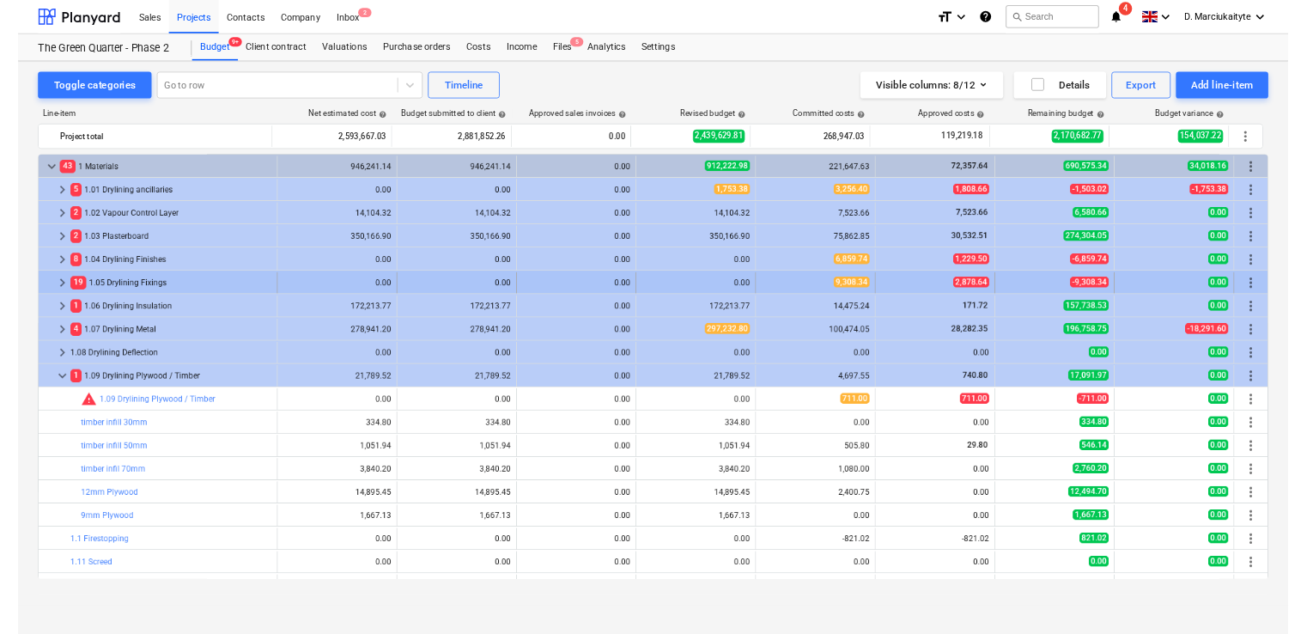
scroll to position [86, 0]
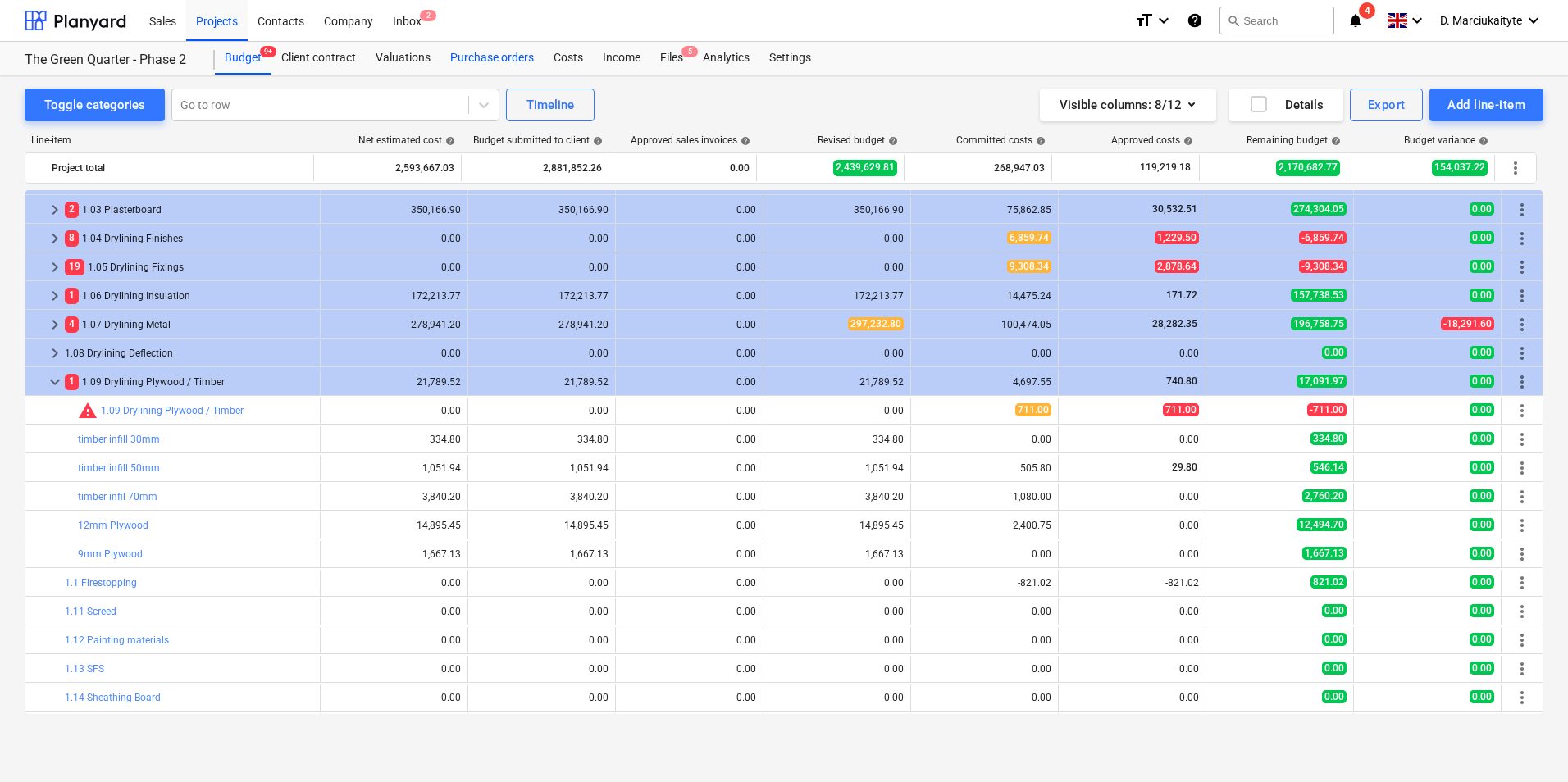
click at [504, 61] on div "Purchase orders" at bounding box center [492, 58] width 103 height 32
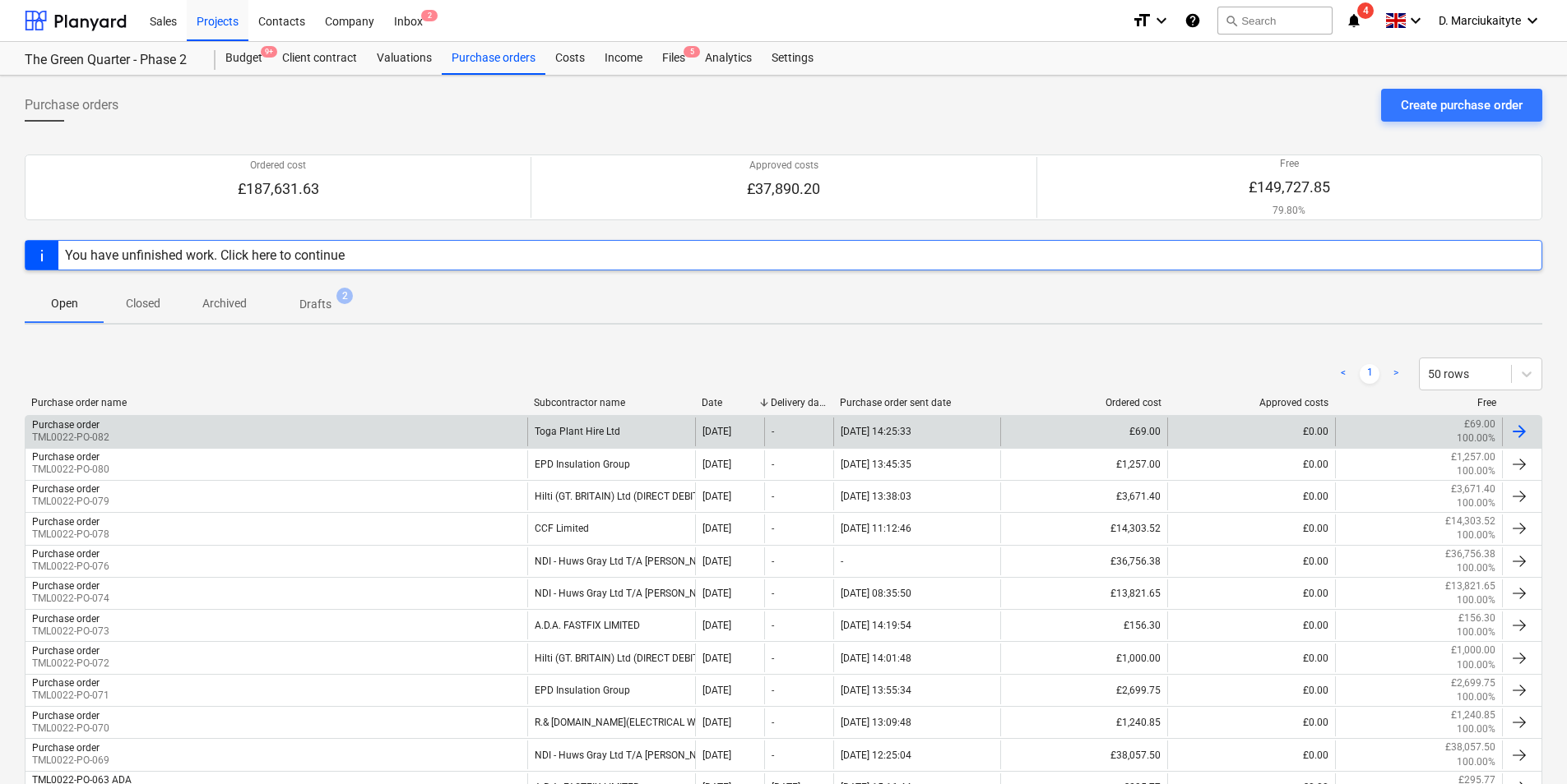
click at [241, 438] on div "Purchase order TML0022-PO-082" at bounding box center [277, 431] width 502 height 28
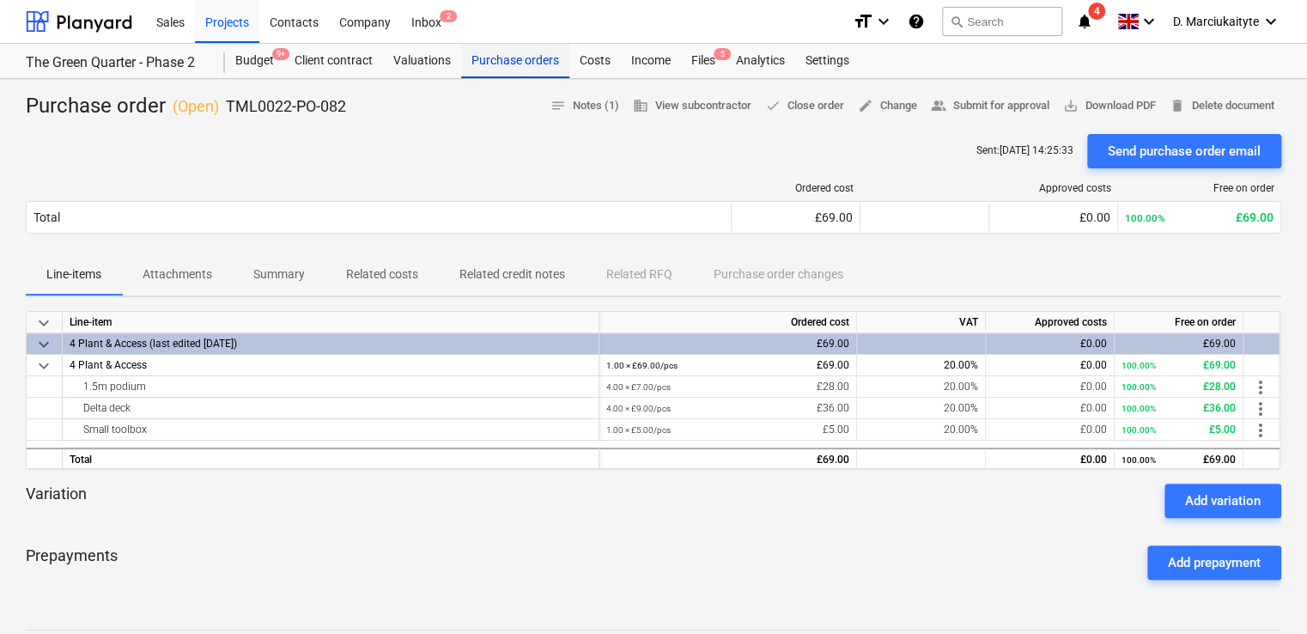
click at [526, 64] on div "Purchase orders" at bounding box center [515, 61] width 108 height 34
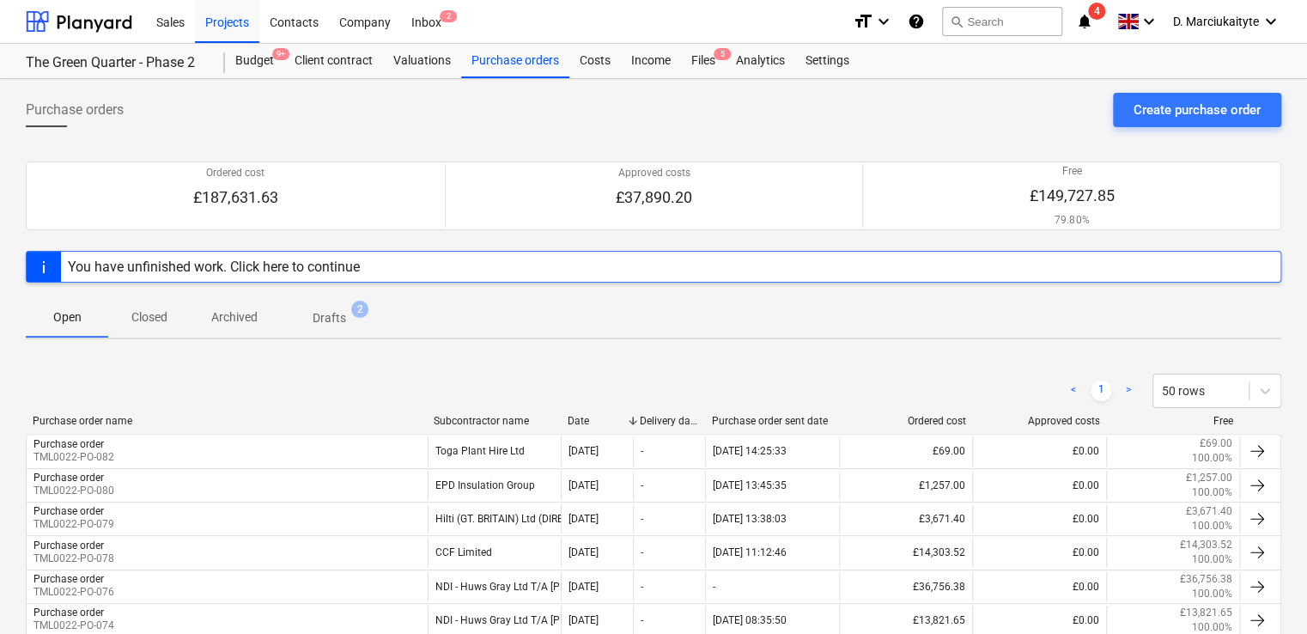
click at [220, 315] on p "Archived" at bounding box center [234, 317] width 46 height 18
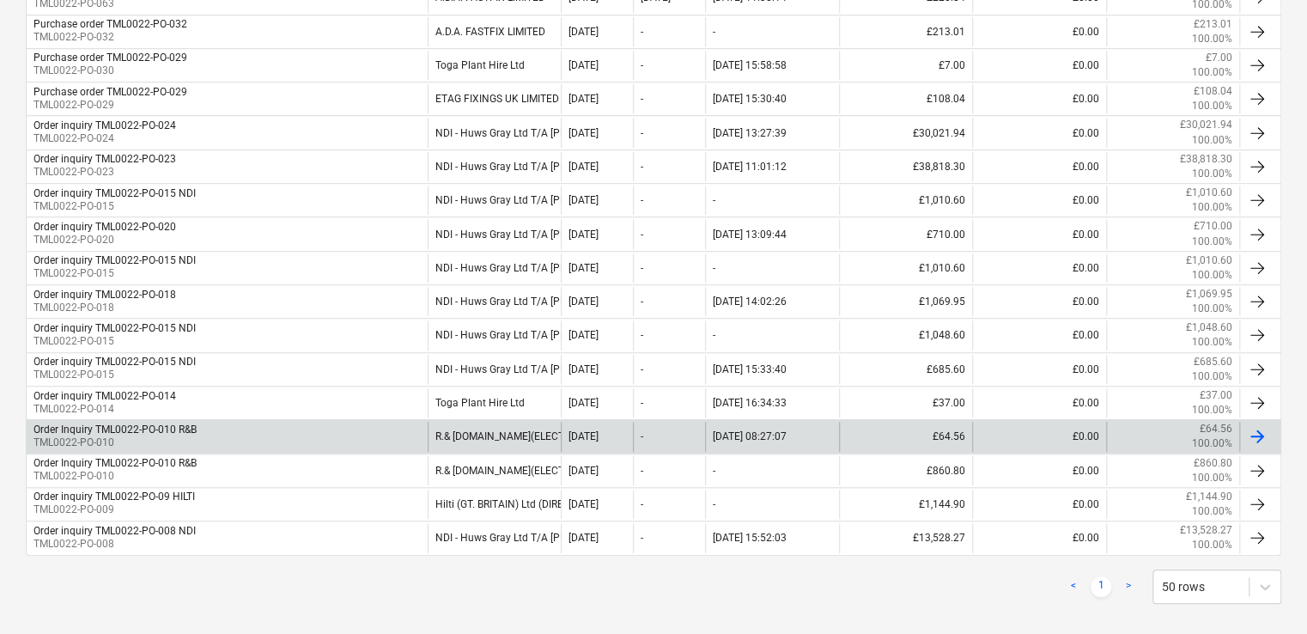
scroll to position [567, 0]
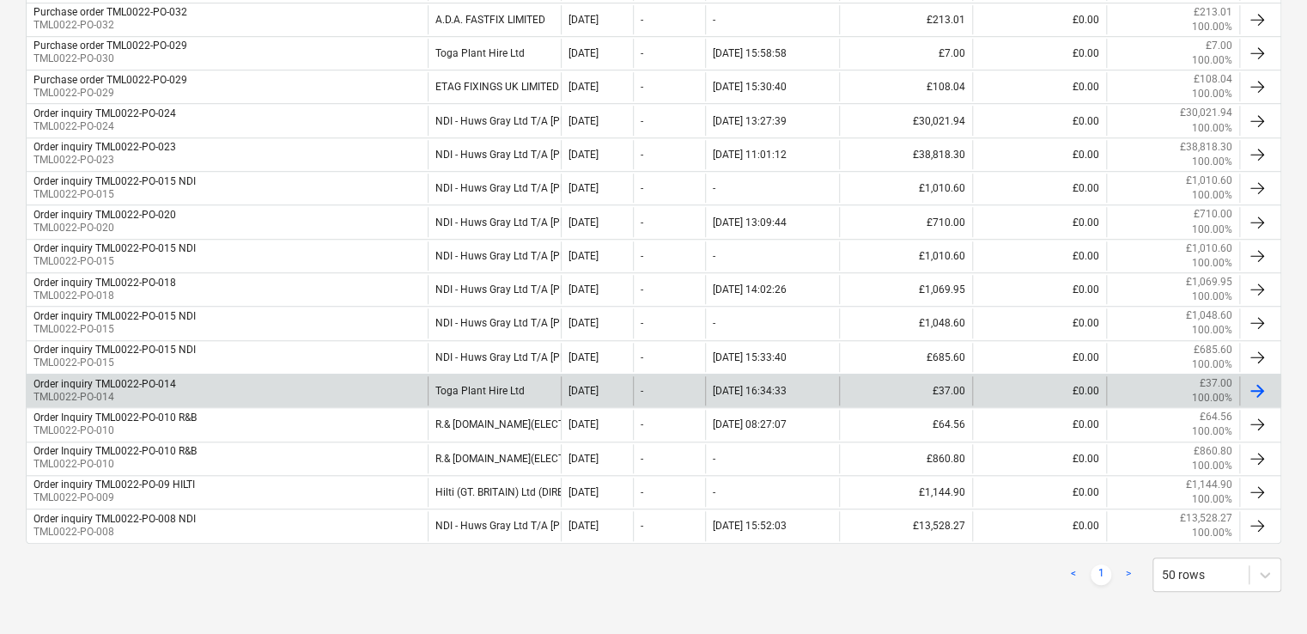
click at [471, 380] on div "Toga Plant Hire Ltd" at bounding box center [495, 390] width 134 height 29
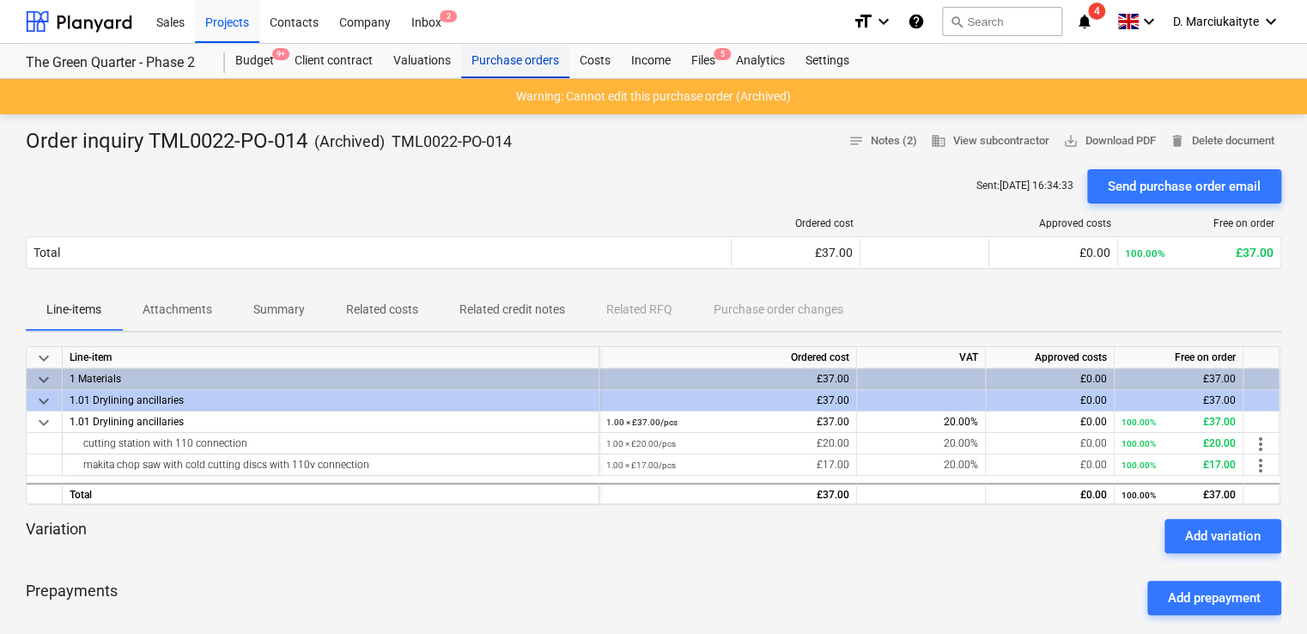
click at [505, 50] on div "Purchase orders" at bounding box center [515, 61] width 108 height 34
